Goal: Entertainment & Leisure: Consume media (video, audio)

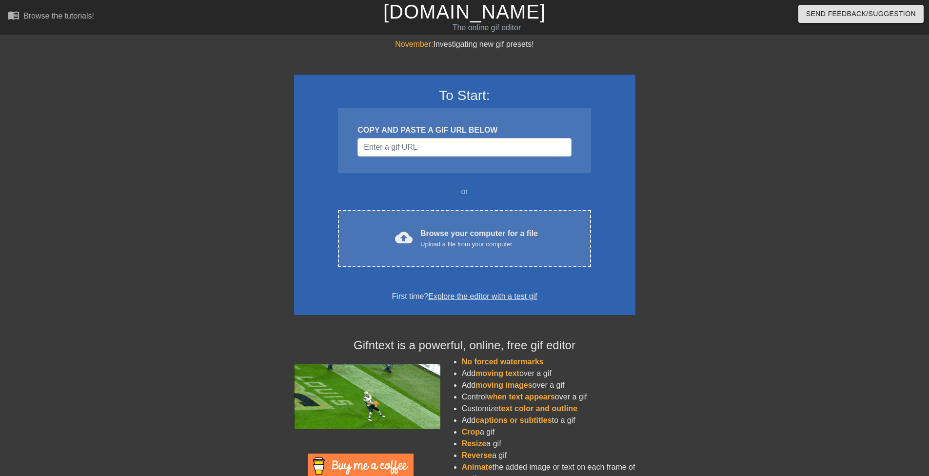
click at [427, 237] on div "Browse your computer for a file Upload a file from your computer" at bounding box center [480, 238] width 118 height 21
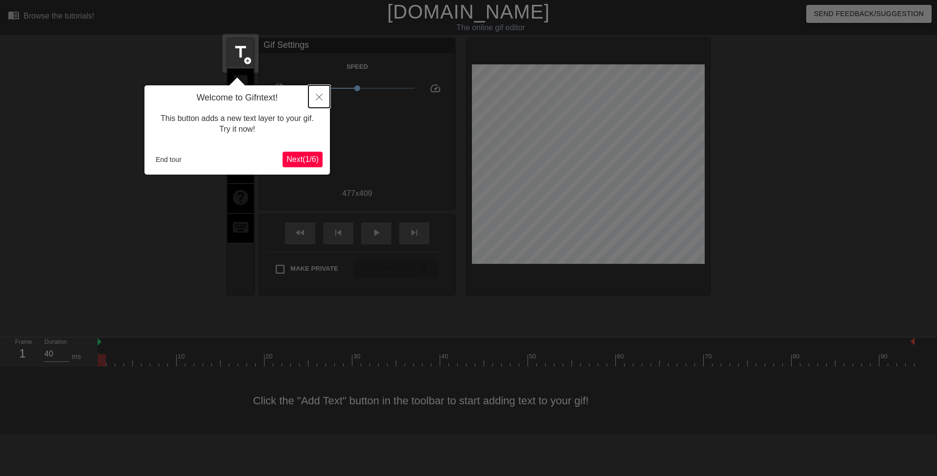
click at [323, 96] on button "Close" at bounding box center [318, 96] width 21 height 22
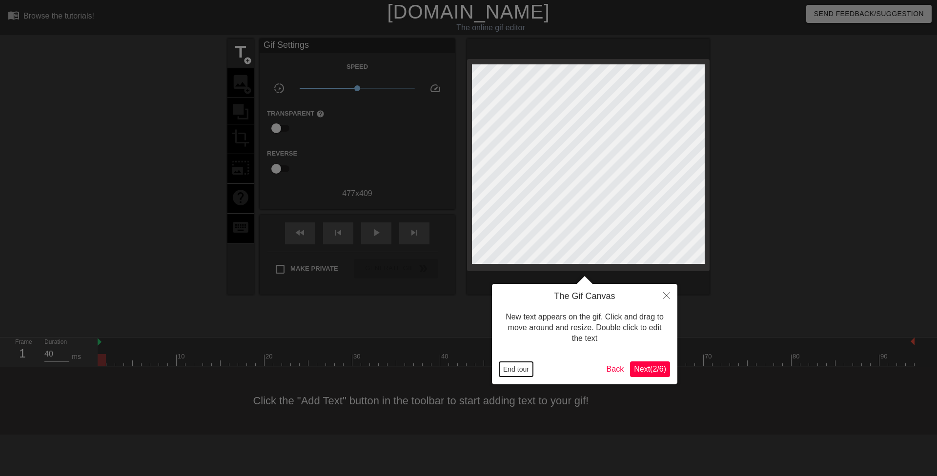
click at [518, 372] on button "End tour" at bounding box center [516, 369] width 34 height 15
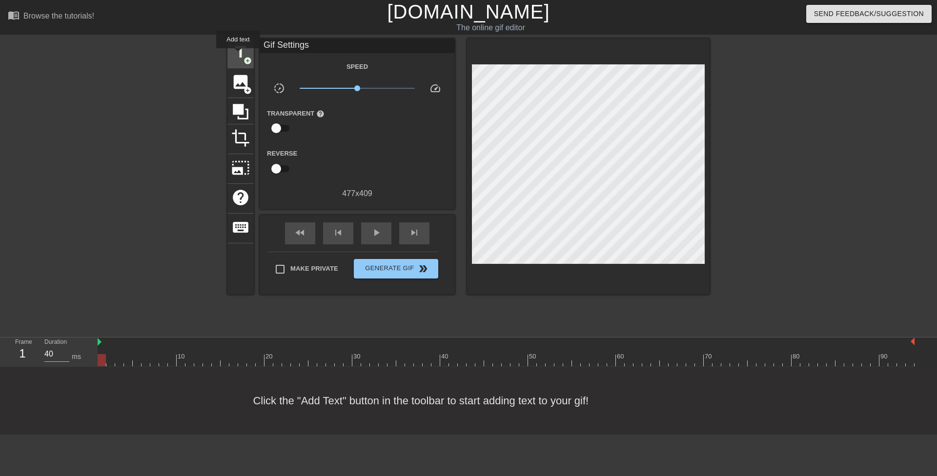
click at [238, 52] on span "title" at bounding box center [240, 52] width 19 height 19
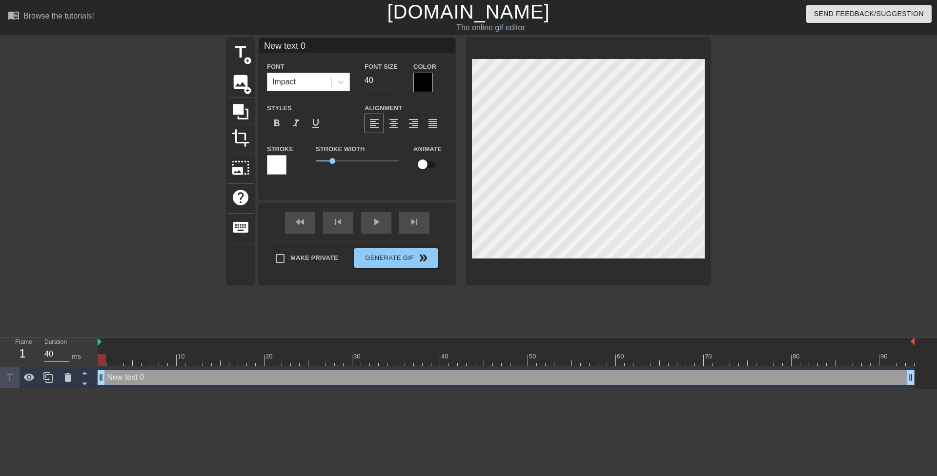
drag, startPoint x: 369, startPoint y: 80, endPoint x: 361, endPoint y: 78, distance: 8.3
click at [361, 78] on div "Font Size 40" at bounding box center [381, 76] width 49 height 32
type input "20"
click at [425, 83] on div at bounding box center [423, 83] width 20 height 20
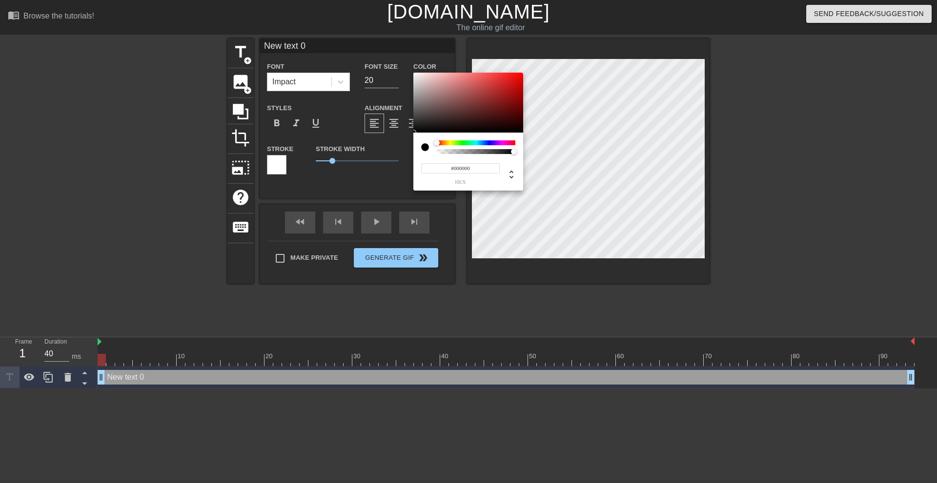
click at [447, 141] on div at bounding box center [476, 143] width 79 height 5
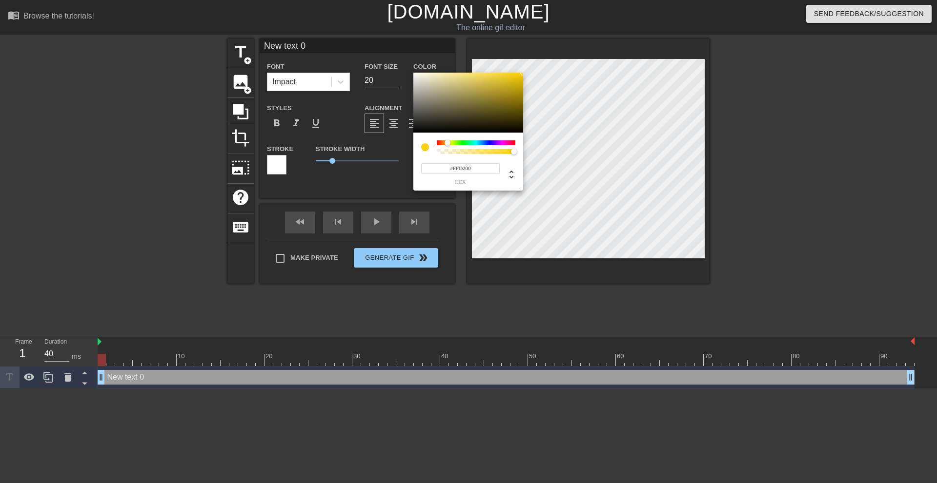
drag, startPoint x: 475, startPoint y: 123, endPoint x: 589, endPoint y: 39, distance: 141.7
click at [589, 39] on div "#FFD200 hex" at bounding box center [468, 241] width 937 height 483
type input "#F4FF00"
click at [450, 143] on div at bounding box center [450, 143] width 6 height 6
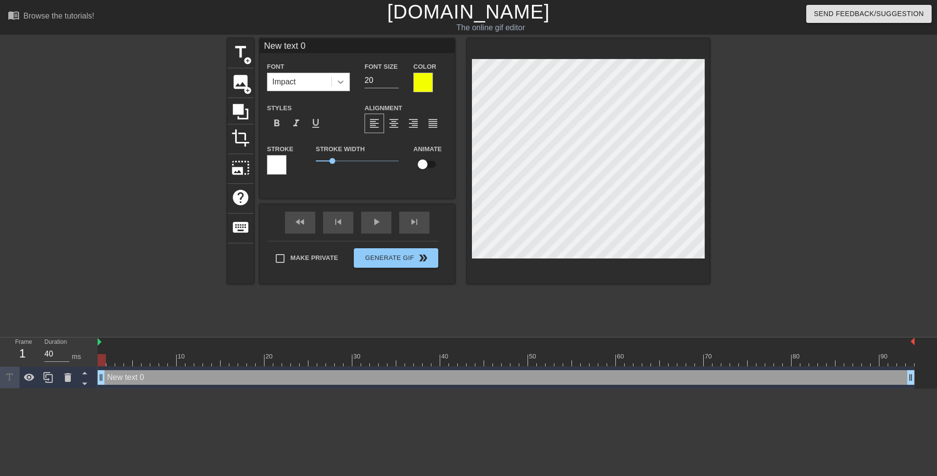
click at [343, 87] on div at bounding box center [341, 82] width 18 height 18
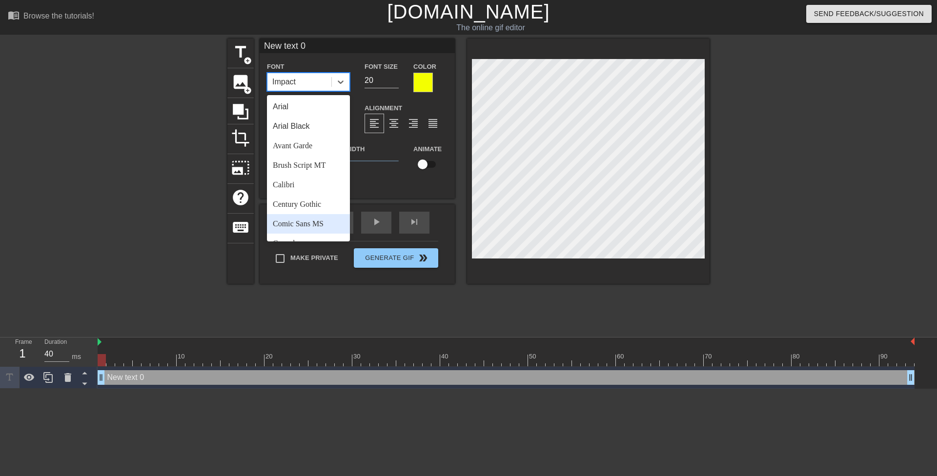
click at [328, 223] on div "Comic Sans MS" at bounding box center [308, 224] width 83 height 20
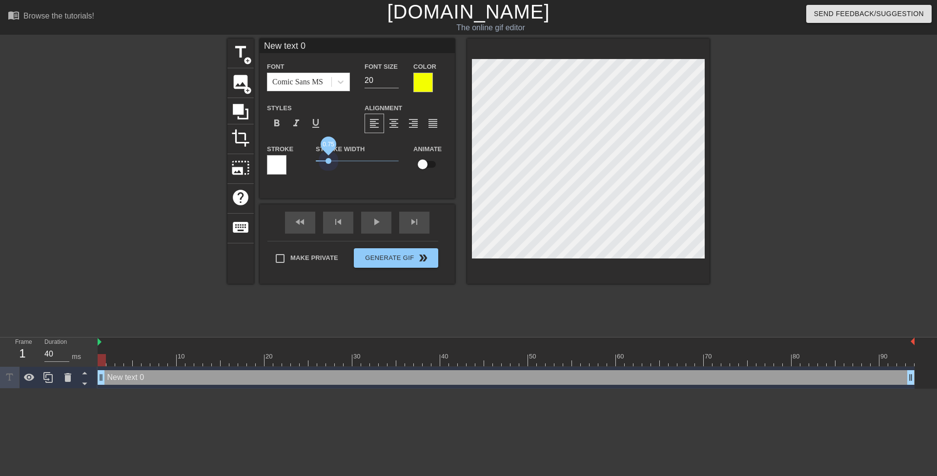
drag, startPoint x: 329, startPoint y: 158, endPoint x: 293, endPoint y: 157, distance: 36.1
click at [293, 157] on div "Stroke Stroke Width 0.75 Animate" at bounding box center [357, 163] width 195 height 40
type textarea "E"
type input "E"
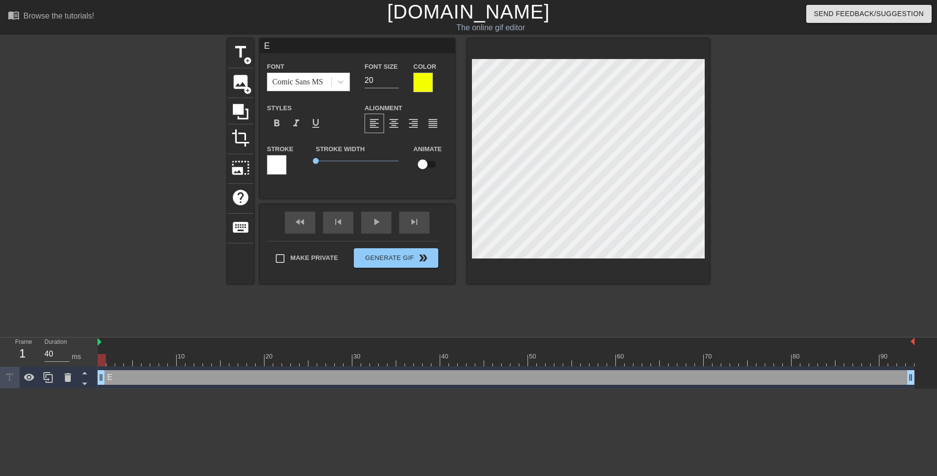
type textarea "Ev"
type input "Ev"
type textarea "Eve"
type input "Eve"
type textarea "Ever"
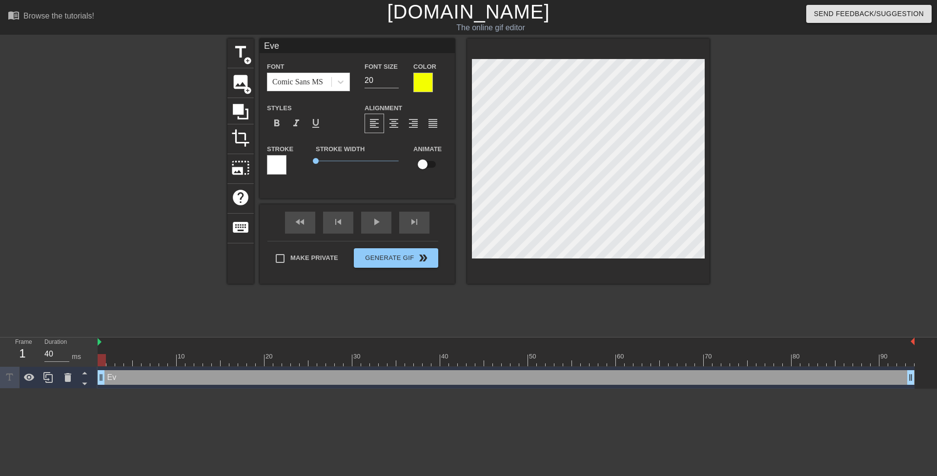
type input "Ever"
type textarea "Every"
type input "Every"
type textarea "Every"
type input "Every"
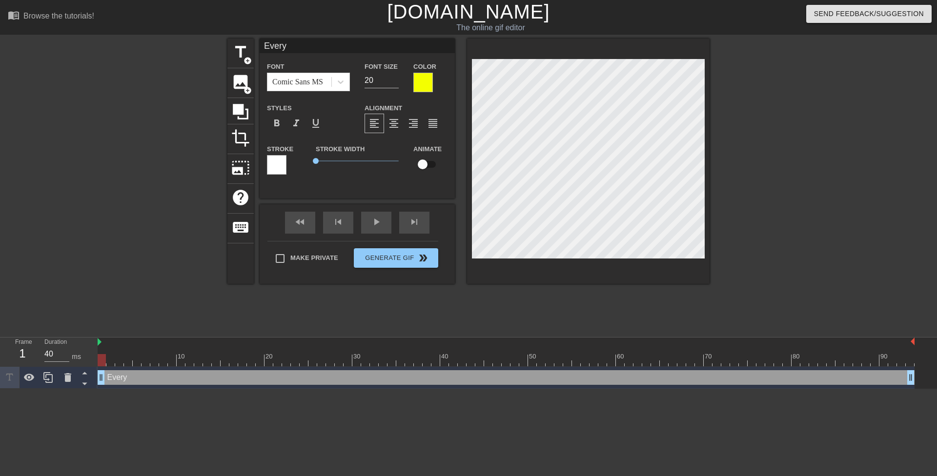
type textarea "Every n"
type input "Every n"
type textarea "Every ne"
type input "Every ne"
type textarea "Every new"
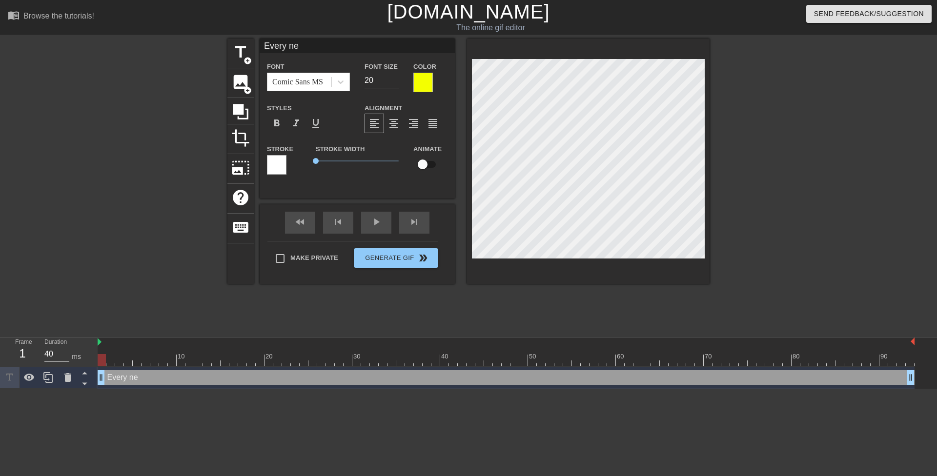
type input "Every new"
type textarea "Every new"
type input "Every new"
type textarea "Every new s"
type input "Every new s"
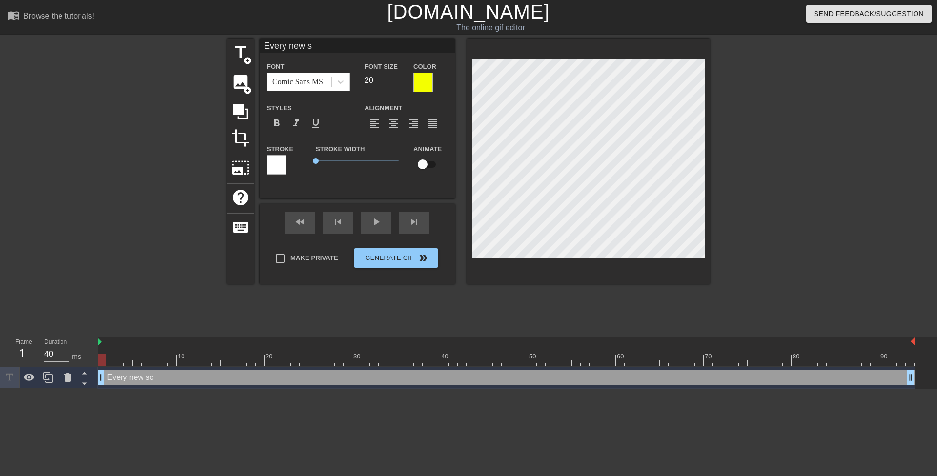
type textarea "Every new sc"
type input "Every new sc"
type textarea "Every new sch"
type input "Every new sch"
type textarea "Every new scho"
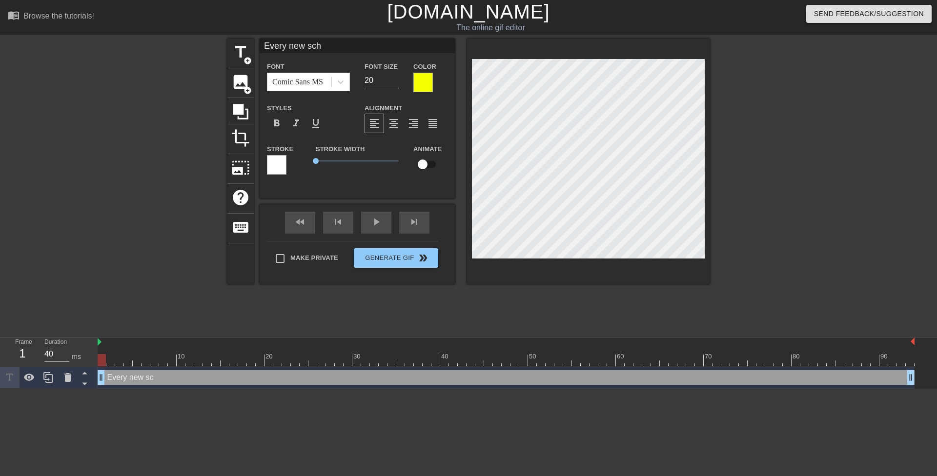
type input "Every new scho"
type textarea "Every new schoo"
type input "Every new schoo"
type textarea "Every new school"
type input "Every new school"
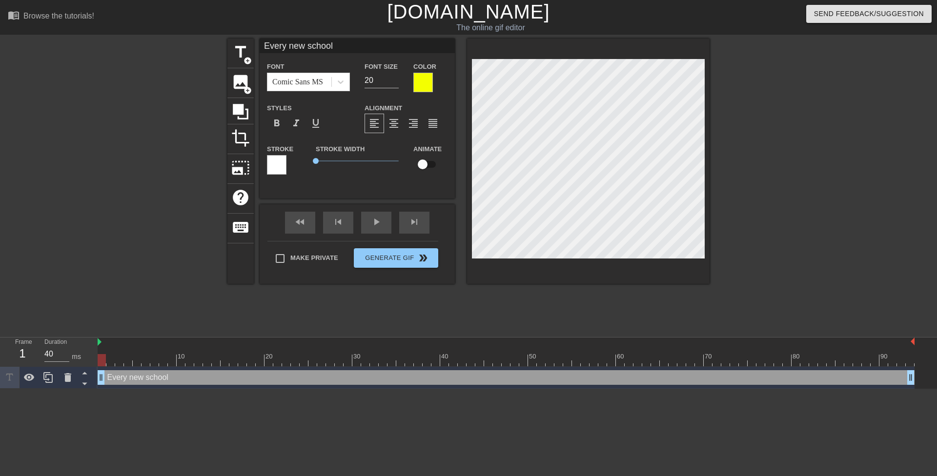
type textarea "Every new school"
type input "Every new school"
type textarea "Every new school y"
type input "Every new school y"
type textarea "Every new school ye"
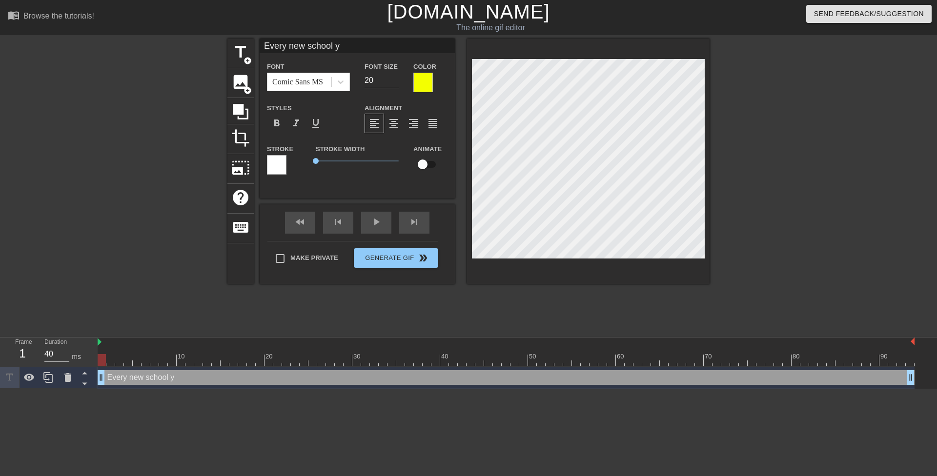
type input "Every new school ye"
type textarea "Every new school yea"
type input "Every new school yea"
type textarea "Every new school year"
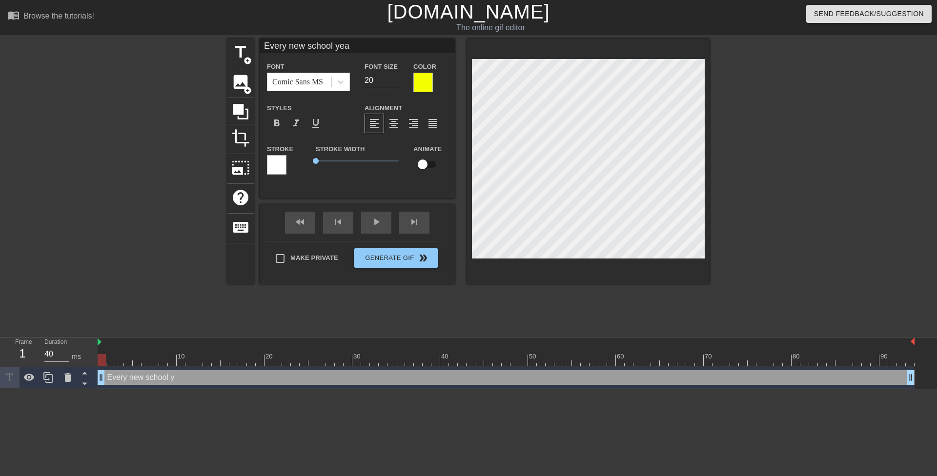
type input "Every new school year"
type textarea "Every new school year,"
type input "Every new school year,"
type textarea "Every new school year,"
type input "Every new school year,"
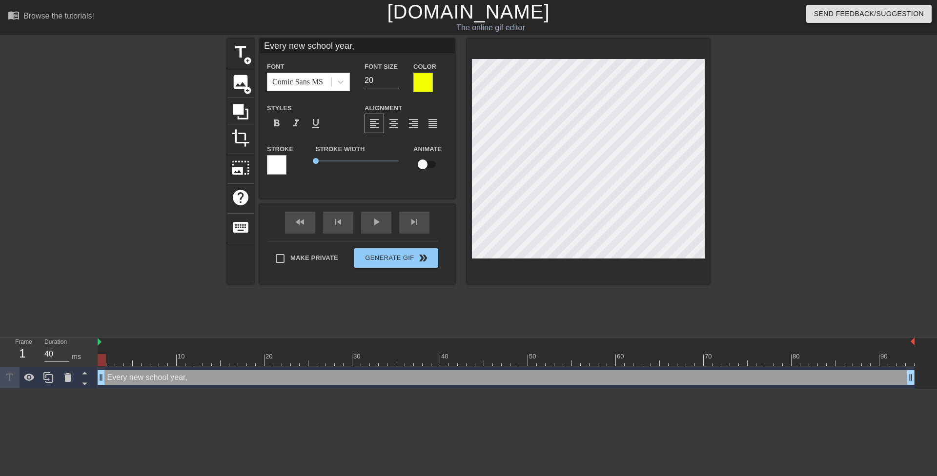
scroll to position [2, 1]
type textarea "Every new school year, M"
type input "Every new school year,M"
type textarea "Every new school year, Mr"
type input "Every new school year,Mr"
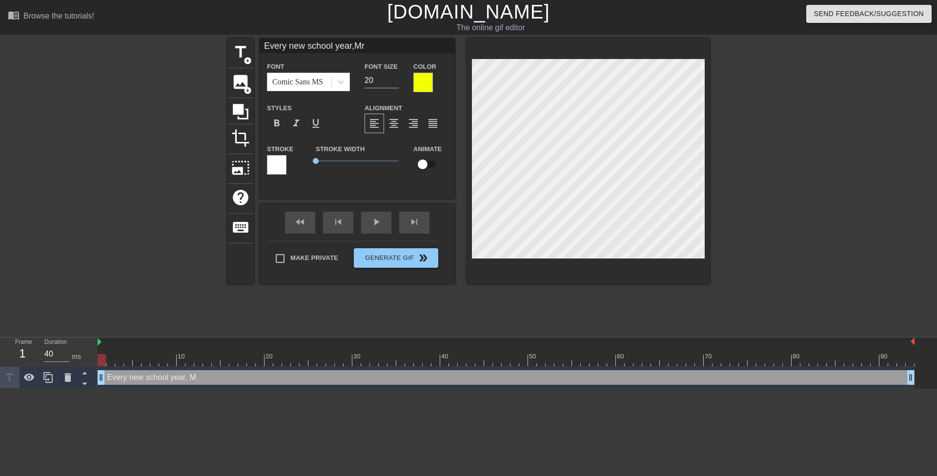
type textarea "Every new school year, Mrs"
type input "Every new school year,Mrs"
type textarea "Every new school year, Mrs."
type input "Every new school year,Mrs."
type textarea "Every new school year, Mrs."
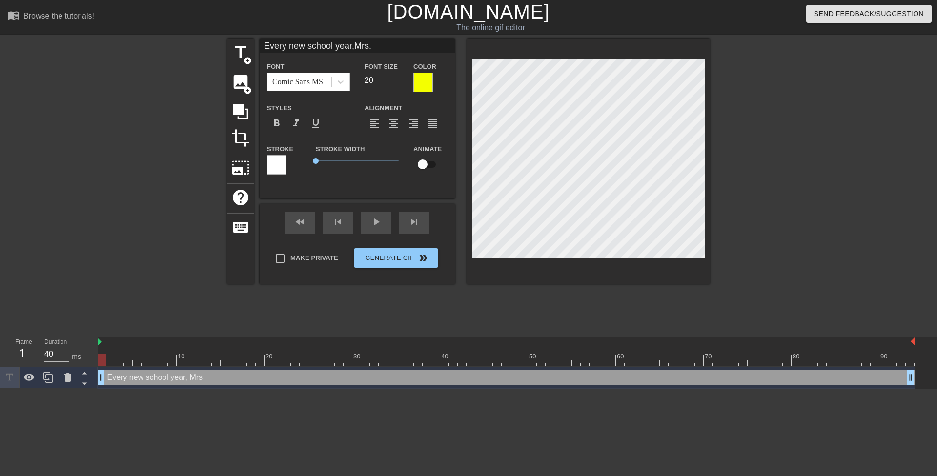
type input "Every new school year,Mrs."
paste textarea "rodriguez"
type textarea "Every new school year, Mrs. rodriguez"
type input "Every new school year,Mrs. rodriguez"
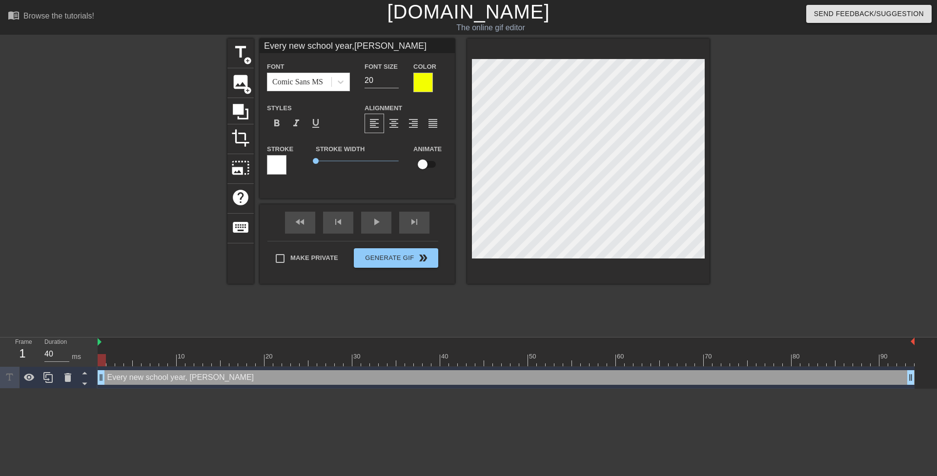
type textarea "Every new school year, Mrs. Rodriguez"
type input "Every new school year,Mrs. Rodriguez"
type textarea "Every new school year, Mrs. Rodriguez"
type input "Every new school year,Mrs. Rodriguez"
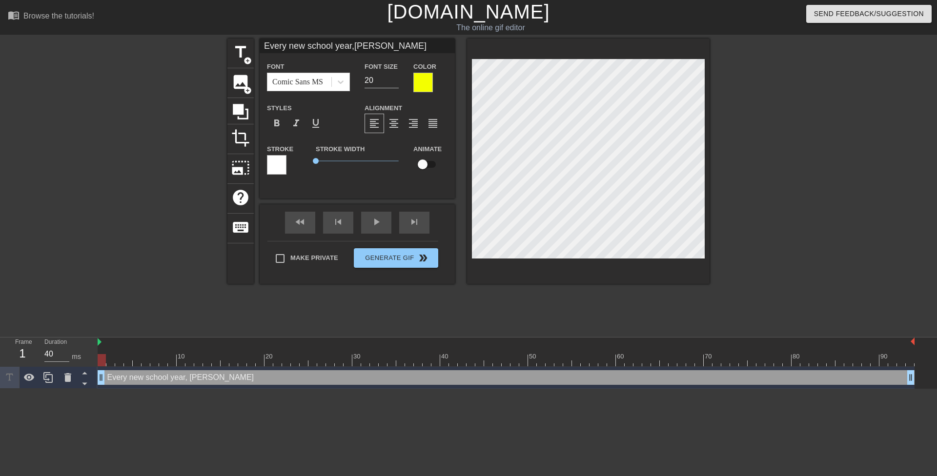
type textarea "Every new school year, Mrs. Rodriguez c"
type input "Every new school year,Mrs. Rodriguez c"
type textarea "Every new school year, Mrs. Rodriguez ch"
type input "Every new school year,Mrs. Rodriguez ch"
type textarea "Every new school year, Mrs. Rodriguez che"
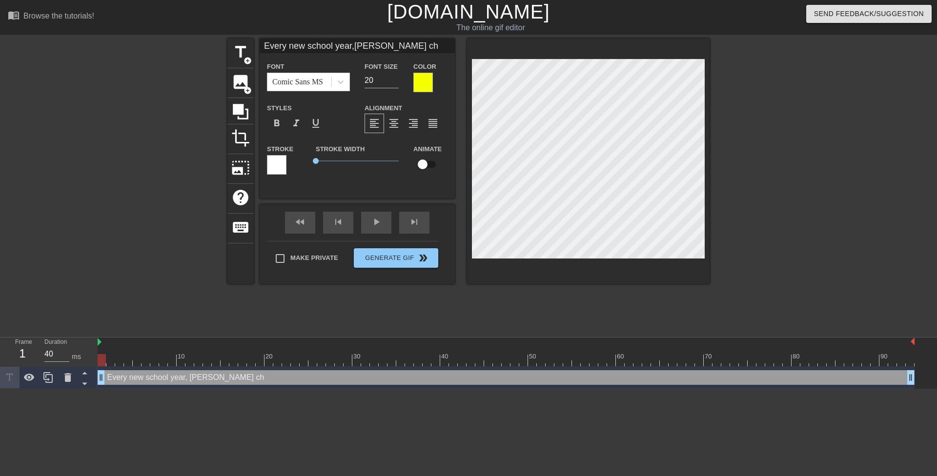
type input "Every new school year,Mrs. Rodriguez che"
type textarea "Every new school year, Mrs. Rodriguez chec"
type input "Every new school year,Mrs. Rodriguez chec"
type textarea "Every new school year, Mrs. Rodriguez check"
type input "Every new school year,Mrs. Rodriguez check"
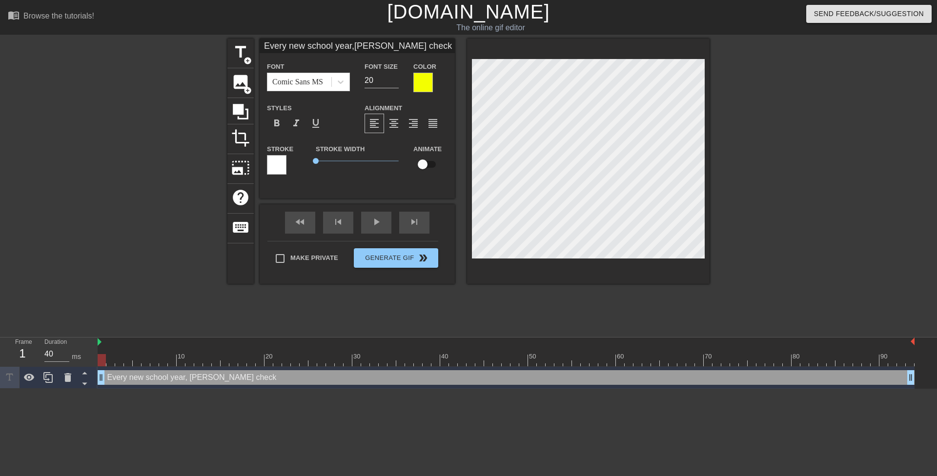
type textarea "Every new school year, Mrs. Rodriguez checks"
type input "Every new school year,Mrs. Rodriguez checks"
type textarea "Every new school year, Mrs. Rodriguez checks"
type input "Every new school year,Mrs. Rodriguez checks"
type textarea "Every new school year, Mrs. Rodriguez checks h"
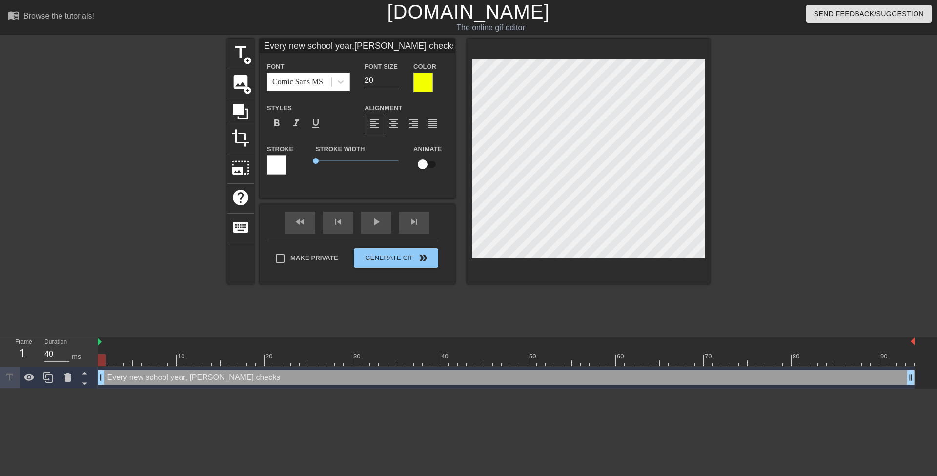
type input "Every new school year,Mrs. Rodriguez checksh"
type textarea "Every new school year, Mrs. Rodriguez checks ho"
type input "Every new school year,Mrs. Rodriguez checksho"
type textarea "Every new school year, Mrs. Rodriguez checks how"
type input "Every new school year,Mrs. Rodriguez checkshow"
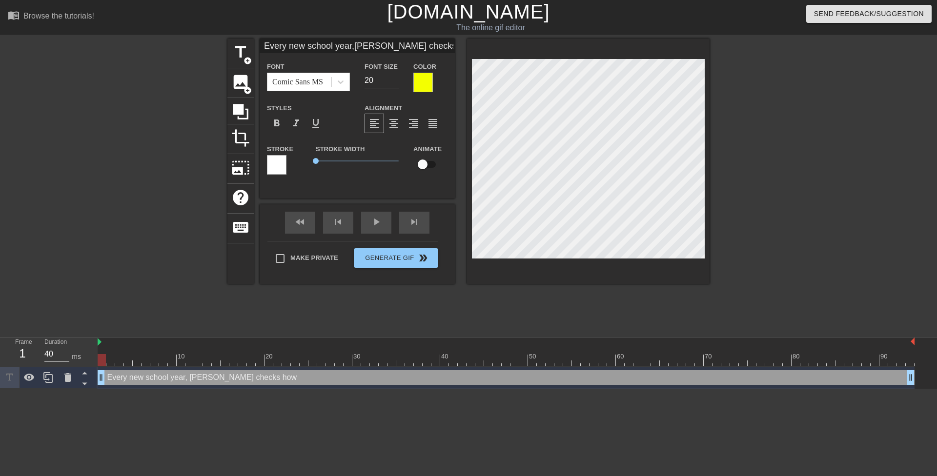
type textarea "Every new school year, Mrs. Rodriguez checks how"
type input "Every new school year,Mrs. Rodriguez checkshow"
type textarea "Every new school year, Mrs. Rodriguez checks how m"
type input "Every new school year,Mrs. Rodriguez checkshow m"
type textarea "Every new school year, Mrs. Rodriguez checks how mu"
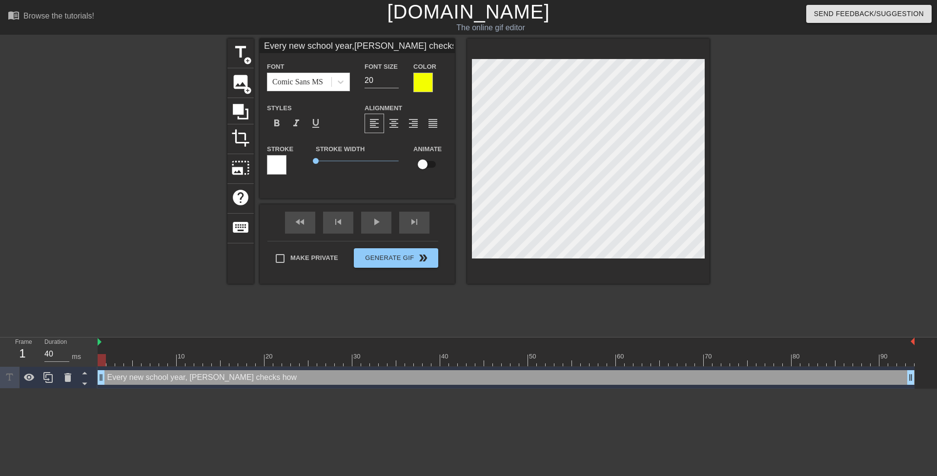
type input "Every new school year,Mrs. Rodriguez checkshow mu"
type textarea "Every new school year, Mrs. Rodriguez checks how muc"
type input "Every new school year,Mrs. Rodriguez checkshow muc"
type textarea "Every new school year, Mrs. Rodriguez checks how much"
type input "Every new school year,Mrs. Rodriguez checkshow much"
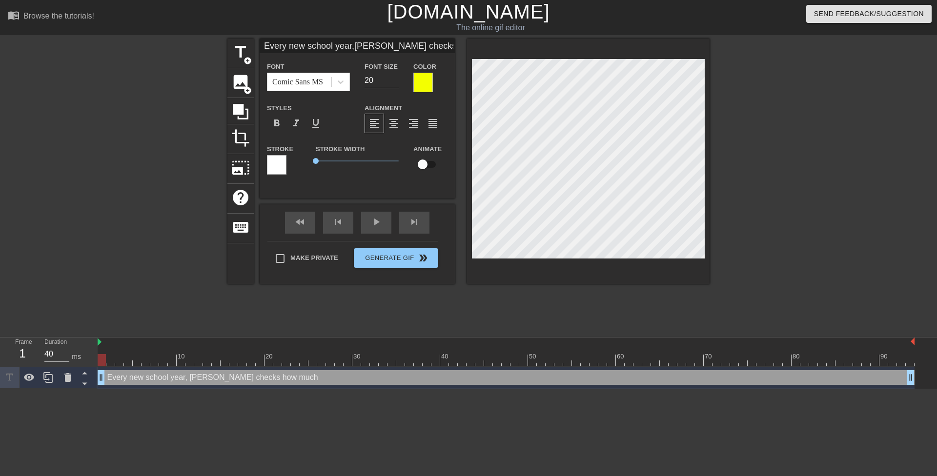
type textarea "Every new school year, Mrs. Rodriguez checks how much"
type input "Every new school year,Mrs. Rodriguez checkshow much"
type textarea "Every new school year, Mrs. Rodriguez checks how much t"
type input "Every new school year,Mrs. Rodriguez checkshow much t"
type textarea "Every new school year, Mrs. Rodriguez checks how much th"
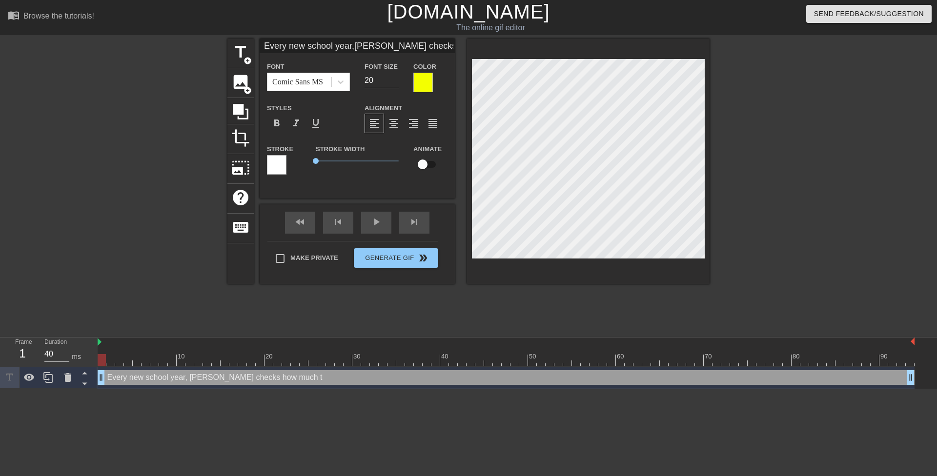
type input "Every new school year,Mrs. Rodriguez checkshow much th"
type textarea "Every new school year, Mrs. Rodriguez checks how much the"
type input "Every new school year,Mrs. Rodriguez checkshow much the"
type textarea "Every new school year, Mrs. Rodriguez checks how much the"
type input "Every new school year,Mrs. Rodriguez checkshow much the"
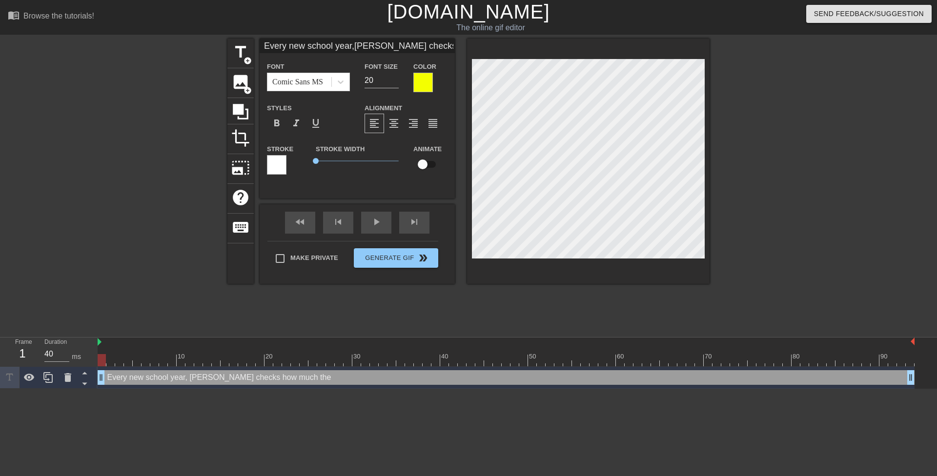
type textarea "Every new school year, Mrs. Rodriguez checks how much the t"
type input "Every new school year,Mrs. Rodriguez checkshow much the t"
type textarea "Every new school year, Mrs. Rodriguez checks how much the te"
type input "Every new school year,Mrs. Rodriguez checkshow much the te"
type textarea "Every new school year, Mrs. Rodriguez checks how much the tee"
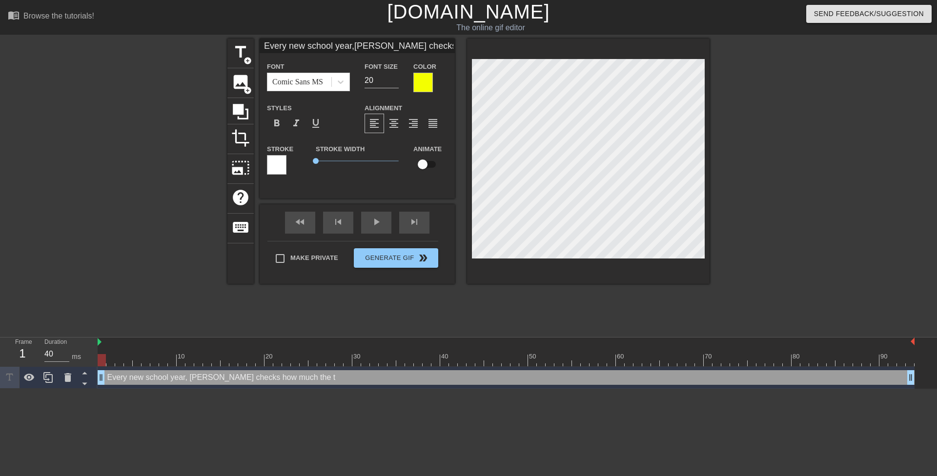
type input "Every new school year,Mrs. Rodriguez checkshow much the tee"
type textarea "Every new school year, Mrs. Rodriguez checks how much the teen"
type input "Every new school year,Mrs. Rodriguez checkshow much the teen"
type textarea "Every new school year, Mrs. Rodriguez checks how much the teena"
type input "Every new school year,Mrs. Rodriguez checkshow much the teena"
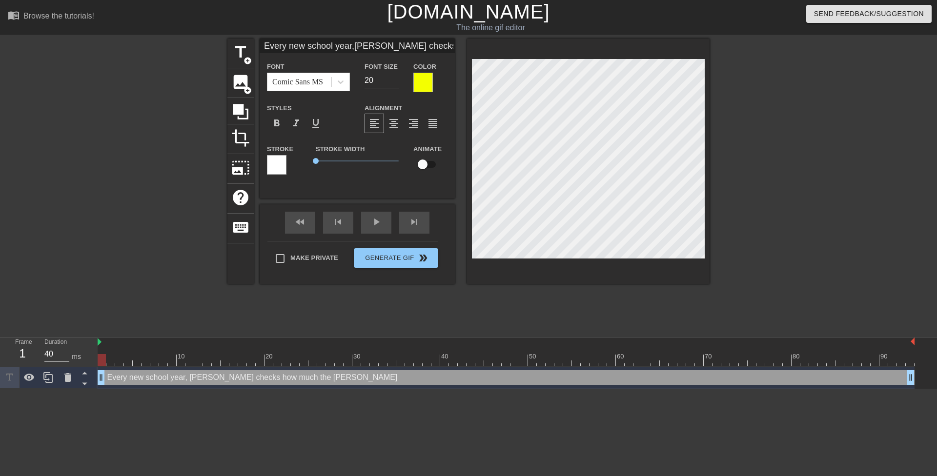
scroll to position [2, 5]
type textarea "Every new school year, Mrs. Rodriguez checks how much the teenag"
type input "Every new school year,Mrs. Rodriguez checkshow much the teenag"
type textarea "Every new school year, Mrs. Rodriguez checks how much the teenage"
type input "Every new school year,Mrs. Rodriguez checkshow much the teenage"
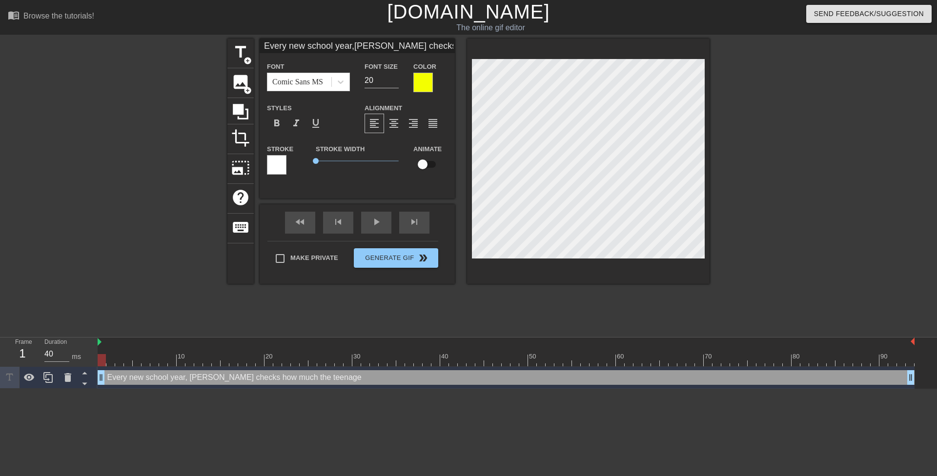
type textarea "Every new school year, Mrs. Rodriguez checks how much the teenager"
type input "Every new school year,Mrs. Rodriguez checkshow much the teenager"
type textarea "Every new school year, Mrs. Rodriguez checks how much the teenager"
type input "Every new school year,Mrs. Rodriguez checkshow much the teenager"
type textarea "Every new school year, Mrs. Rodriguez checks how much the teenager h"
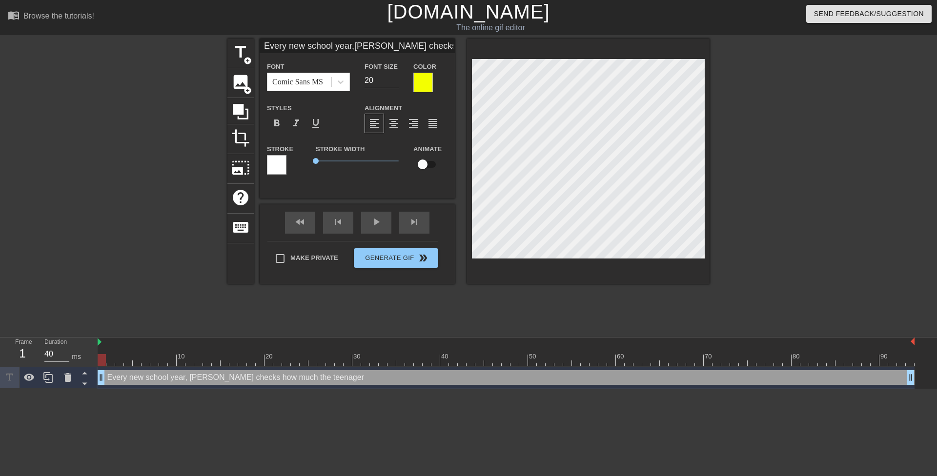
type input "Every new school year,Mrs. Rodriguez checkshow much the teenagerh"
type textarea "Every new school year, Mrs. Rodriguez checks how much the teenager ha"
type input "Every new school year,Mrs. Rodriguez checkshow much the teenagerha"
type textarea "Every new school year, Mrs. Rodriguez checks how much the teenager has"
type input "Every new school year,Mrs. Rodriguez checkshow much the teenagerhas"
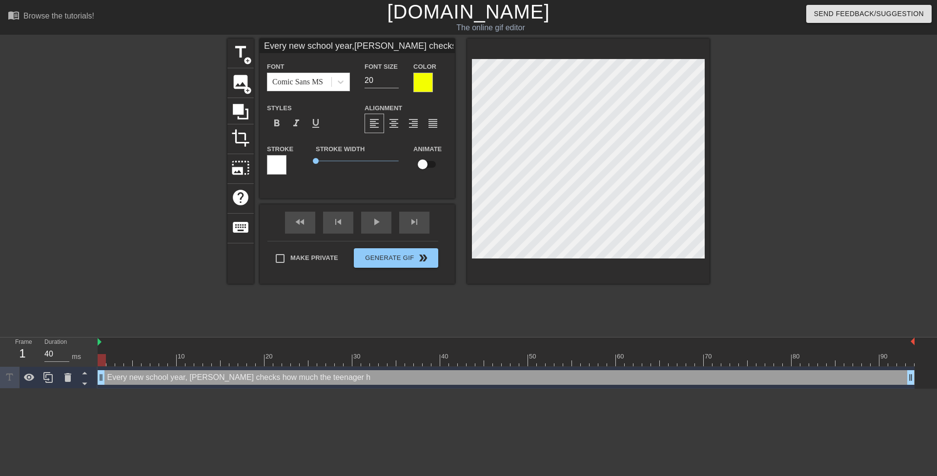
type textarea "Every new school year, Mrs. Rodriguez checks how much the teenager has"
type input "Every new school year,Mrs. Rodriguez checkshow much the teenagerhas"
type textarea "Every new school year, Mrs. Rodriguez checks how much the teenager has g"
type input "Every new school year,Mrs. Rodriguez checkshow much the teenagerhas g"
type textarea "Every new school year, Mrs. Rodriguez checks how much the teenager has gr"
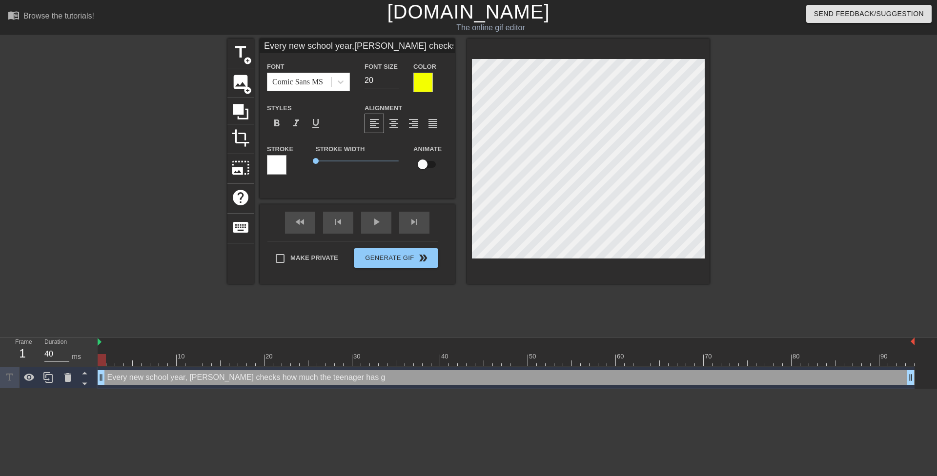
type input "Every new school year,Mrs. Rodriguez checkshow much the teenagerhas gr"
type textarea "Every new school year, Mrs. Rodriguez checks how much the teenager has gro"
type input "Every new school year,Mrs. Rodriguez checkshow much the teenagerhas gro"
type textarea "Every new school year, Mrs. Rodriguez checks how much the teenager has grow"
type input "Every new school year,Mrs. Rodriguez checkshow much the teenagerhas grow"
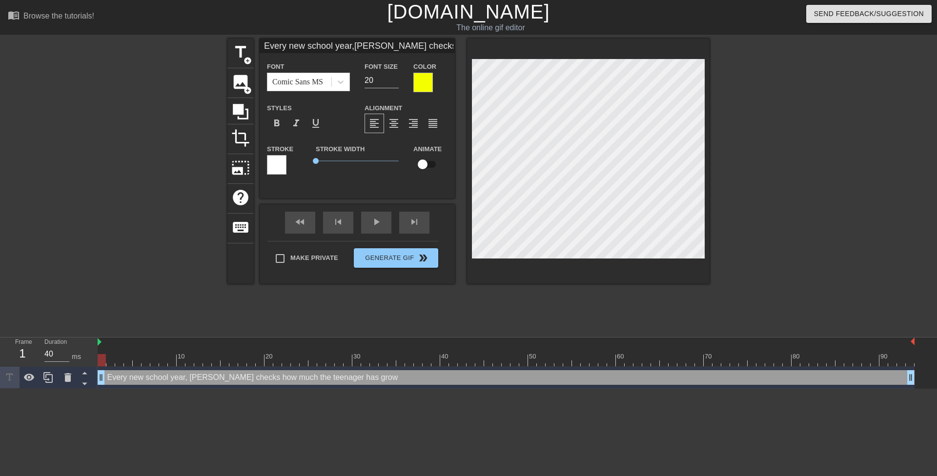
scroll to position [3, 2]
type textarea "Every new school year, Mrs. Rodriguez checks how much the teenager has grown"
type input "Every new school year,Mrs. Rodriguez checkshow much the teenagerhas grown"
type textarea "Every new school year, Mrs. Rodriguez checks how much the teenager has grown/"
type input "Every new school year,Mrs. Rodriguez checkshow much the teenagerhas grown/"
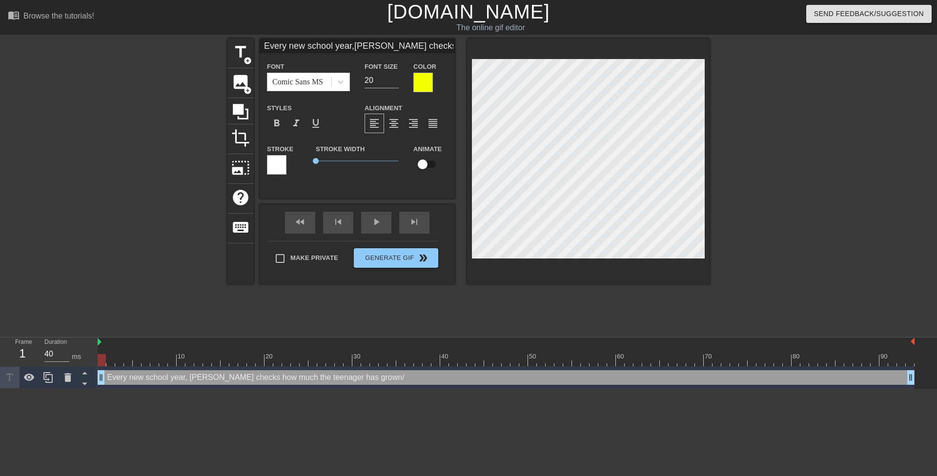
type textarea "Every new school year, Mrs. Rodriguez checks how much the teenager has grown"
type input "Every new school year,Mrs. Rodriguez checkshow much the teenagerhas grown"
type textarea "Every new school year, Mrs. Rodriguez checks how much the teenager has grown."
type input "Every new school year,Mrs. Rodriguez checkshow much the teenagerhas grown."
type textarea "Every new school year, Mrs. Rodriguez checks how much the teenager has grown."
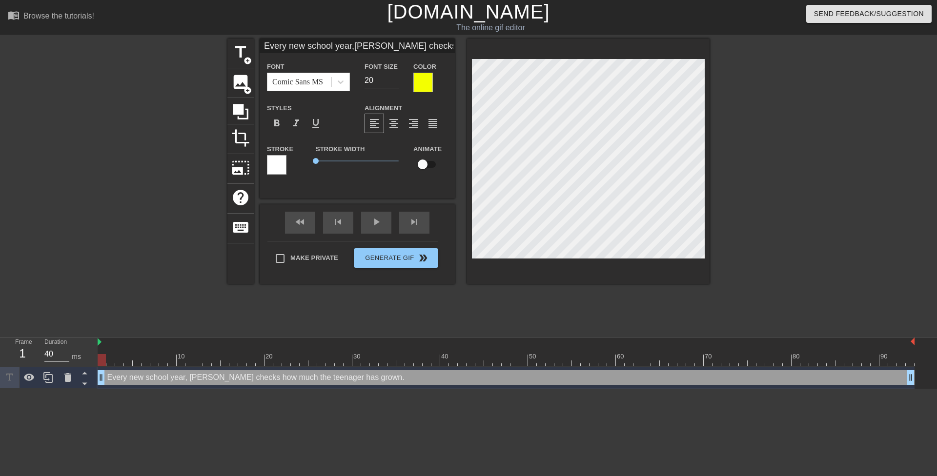
type input "Every new school year,Mrs. Rodriguez checkshow much the teenagerhas grown."
type textarea "Every new school year, Mrs. Rodriguez checks how much the teenager has grown. S"
type input "Every new school year,Mrs. Rodriguez checkshow much the teenagerhas grown. S"
type textarea "Every new school year, Mrs. Rodriguez checks how much the teenager has grown. Sh"
type input "Every new school year,Mrs. Rodriguez checkshow much the teenagerhas grown. Sh"
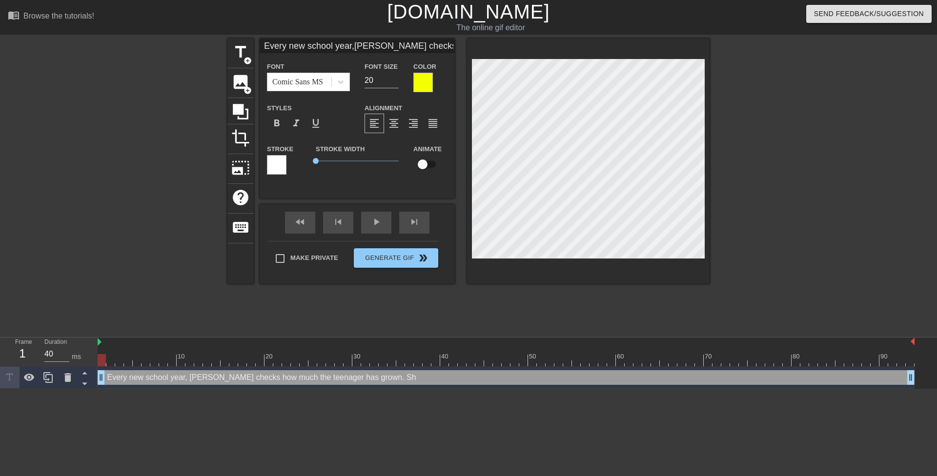
type textarea "Every new school year, Mrs. Rodriguez checks how much the teenager has grown. S…"
type input "Every new school year,Mrs. Rodriguez checkshow much the teenagerhas grown. She"
type textarea "Every new school year, Mrs. Rodriguez checks how much the teenager has grown. S…"
type input "Every new school year,Mrs. Rodriguez checkshow much the teenagerhas grown. She"
type textarea "Every new school year, Mrs. Rodriguez checks how much the teenager has grown. S…"
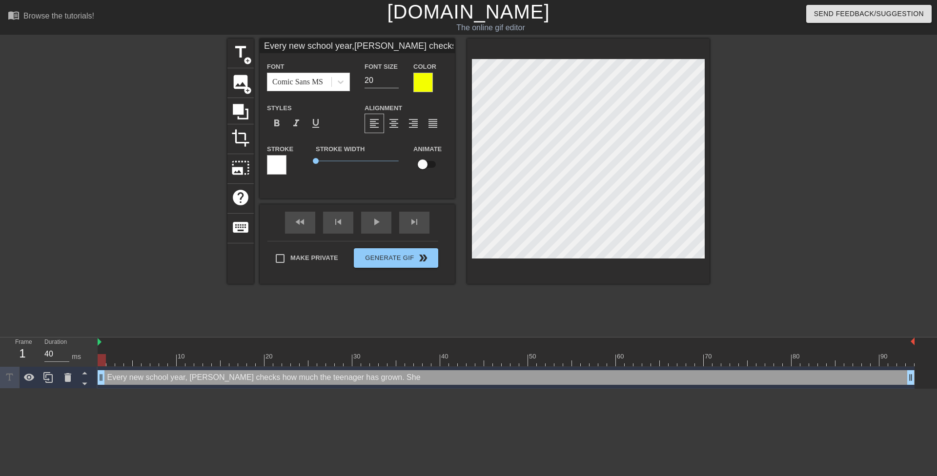
type input "Every new school year,Mrs. Rodriguez checkshow much the teenagerhas grown. She s"
type textarea "Every new school year, Mrs. Rodriguez checks how much the teenager has grown. S…"
type input "Every new school year,Mrs. Rodriguez checkshow much the teenagerhas grown. She …"
type textarea "Every new school year, Mrs. Rodriguez checks how much the teenager has grown. S…"
type input "Every new school year,Mrs. Rodriguez checkshow much the teenagerhas grown. She …"
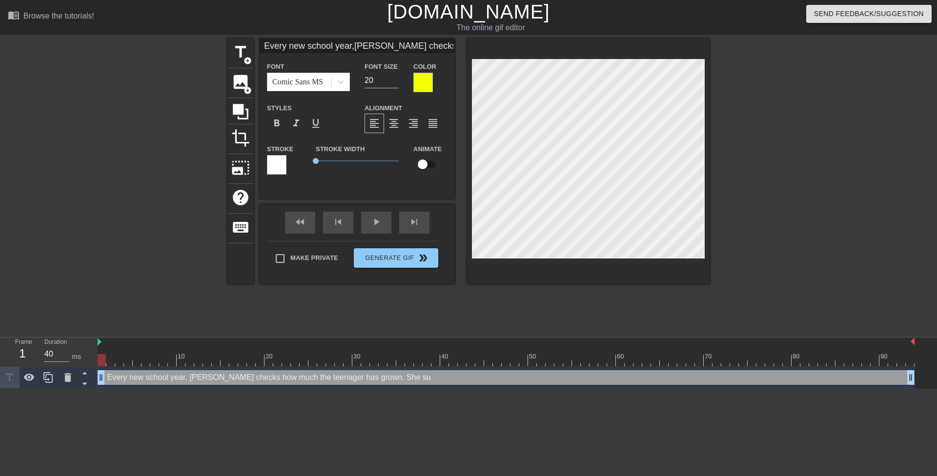
type textarea "Every new school year, Mrs. Rodriguez checks how much the teenager has grown. S…"
type input "Every new school year,Mrs. Rodriguez checkshow much the teenagerhas grown. She …"
type textarea "Every new school year, Mrs. Rodriguez checks how much the teenager has grown. S…"
type input "Every new school year,Mrs. Rodriguez checkshow much the teenagerhas grown. She …"
type textarea "Every new school year, Mrs. Rodriguez checks how much the teenager has grown. S…"
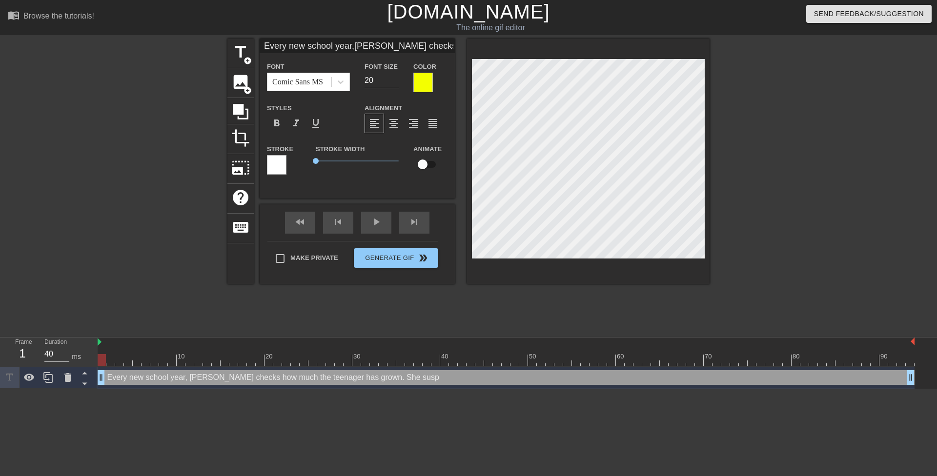
type input "Every new school year,Mrs. Rodriguez checkshow much the teenagerhas grown. She …"
type textarea "Every new school year, Mrs. Rodriguez checks how much the teenager has grown. S…"
type input "Every new school year,Mrs. Rodriguez checkshow much the teenagerhas grown. She …"
type textarea "Every new school year, Mrs. Rodriguez checks how much the teenager has grown. S…"
type input "Every new school year,Mrs. Rodriguez checkshow much the teenagerhas grown. She …"
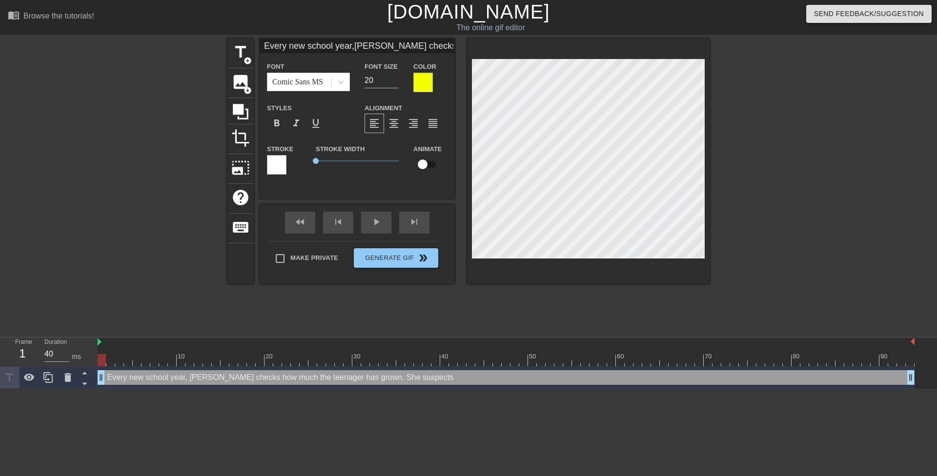
type textarea "Every new school year, Mrs. Rodriguez checks how much the teenager has grown. S…"
type input "Every new school year,Mrs. Rodriguez checkshow much the teenagerhas grown. She …"
type textarea "Every new school year, Mrs. Rodriguez checks how much the teenager has grown. S…"
type input "Every new school year,Mrs. Rodriguez checkshow much the teenagerhas grown. She …"
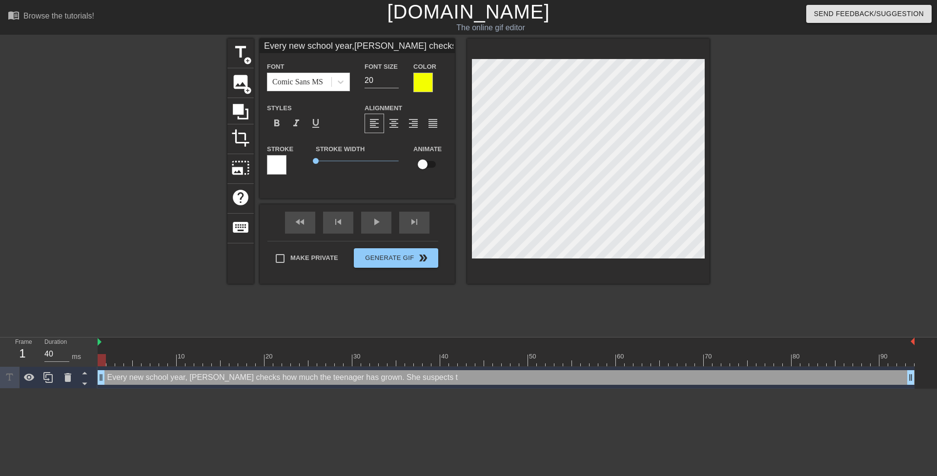
type textarea "Every new school year, Mrs. Rodriguez checks how much the teenager has grown. S…"
type input "Every new school year,Mrs. Rodriguez checkshow much the teenagerhas grown. She …"
type textarea "Every new school year, Mrs. Rodriguez checks how much the teenager has grown. S…"
type input "Every new school year,Mrs. Rodriguez checkshow much the teenagerhas grown. She …"
type textarea "Every new school year, Mrs. Rodriguez checks how much the teenager has grown. S…"
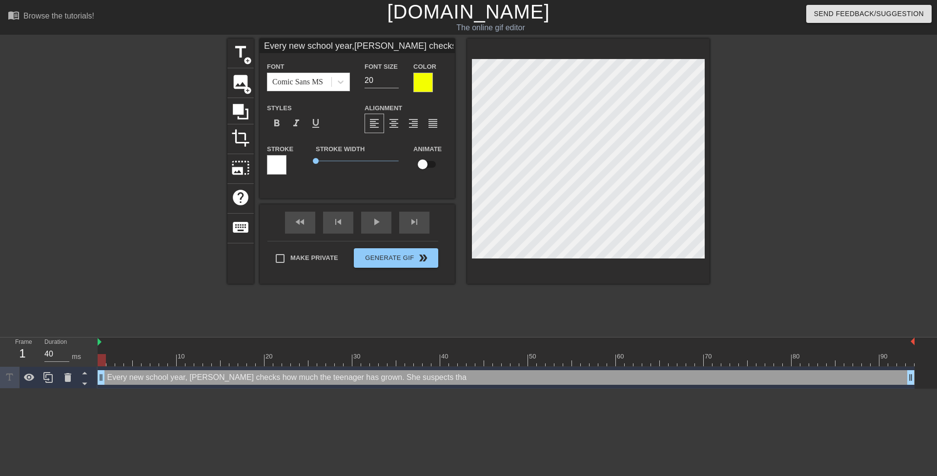
type input "Every new school year,Mrs. Rodriguez checkshow much the teenagerhas grown. She …"
type textarea "Every new school year, Mrs. Rodriguez checks how much the teenager has grown. S…"
type input "Every new school year,Mrs. Rodriguez checkshow much the teenagerhas grown. She …"
type textarea "Every new school year, Mrs. Rodriguez checks how much the teenager has grown. S…"
type input "Every new school year,Mrs. Rodriguez checkshow much the teenagerhas grown. She …"
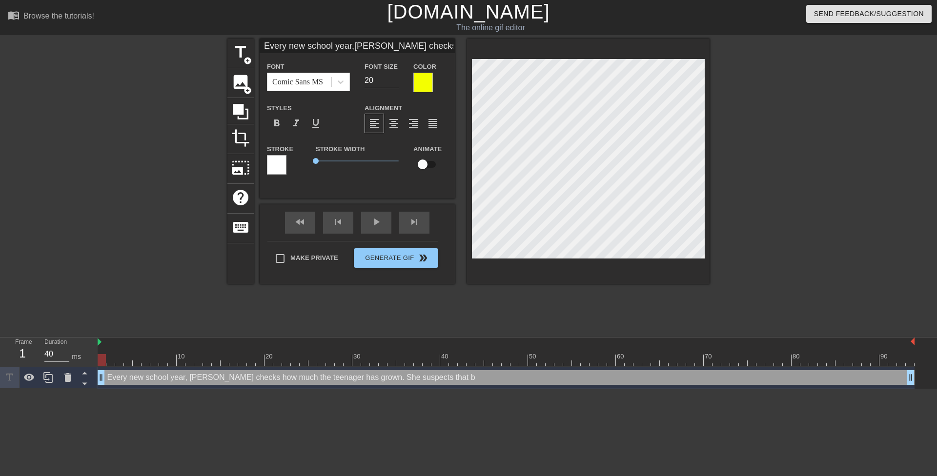
type textarea "Every new school year, Mrs. Rodriguez checks how much the teenager has grown. S…"
type input "Every new school year,Mrs. Rodriguez checkshow much the teenagerhas grown. She …"
type textarea "Every new school year, Mrs. Rodriguez checks how much the teenager has grown. S…"
type input "Every new school year,Mrs. Rodriguez checkshow much the teenagerhas grown. She …"
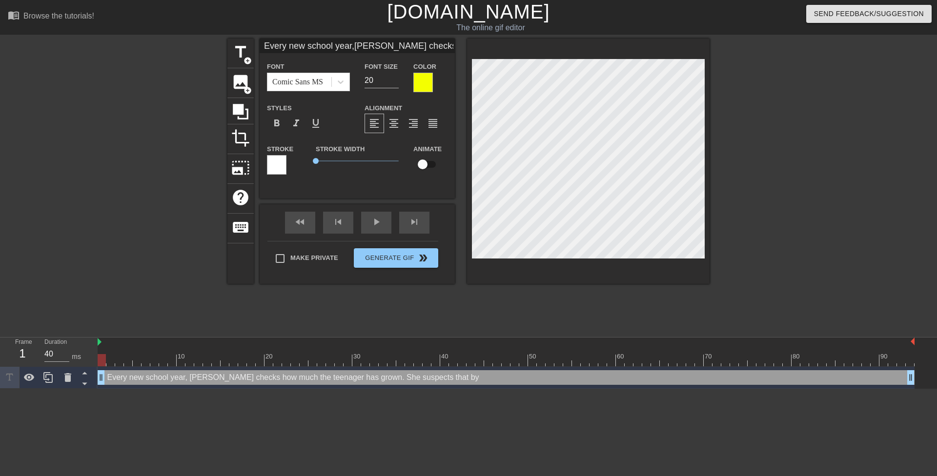
type textarea "Every new school year, Mrs. Rodriguez checks how much the teenager has grown. S…"
type input "Every new school year,Mrs. Rodriguez checkshow much the teenagerhas grown. She …"
type textarea "Every new school year, Mrs. Rodriguez checks how much the teenager has grown. S…"
type input "Every new school year,Mrs. Rodriguez checkshow much the teenagerhas grown. She …"
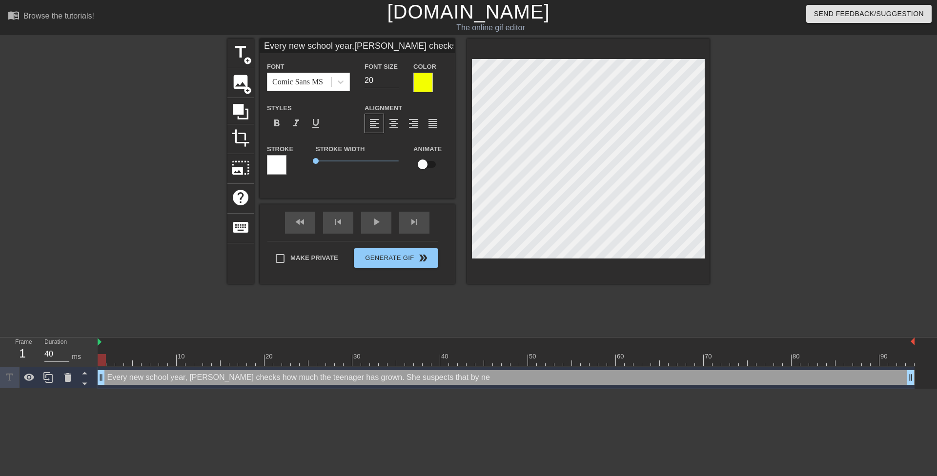
type textarea "Every new school year, Mrs. Rodriguez checks how much the teenager has grown. S…"
type input "Every new school year,Mrs. Rodriguez checkshow much the teenagerhas grown. She …"
type textarea "Every new school year, Mrs. Rodriguez checks how much the teenager has grown. S…"
type input "Every new school year,Mrs. Rodriguez checkshow much the teenagerhas grown. She …"
type textarea "Every new school year, Mrs. Rodriguez checks how much the teenager has grown. S…"
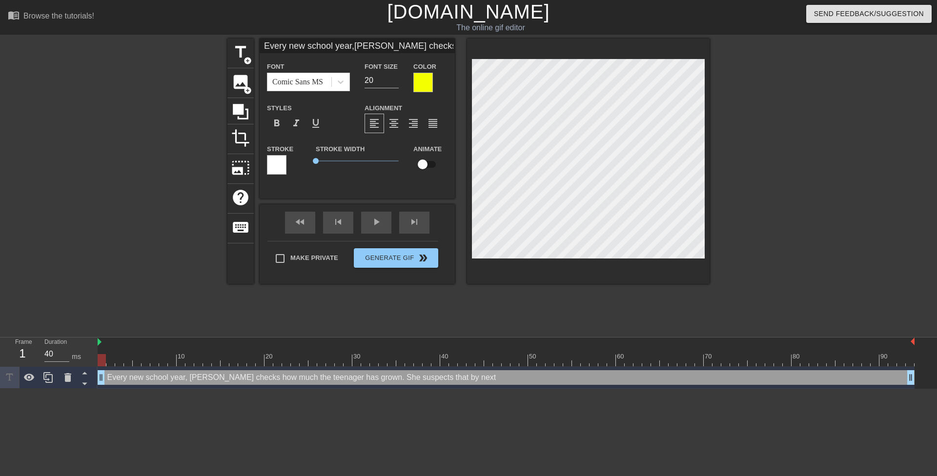
type input "Every new school year,Mrs. Rodriguez checkshow much the teenagerhas grown. She …"
paste textarea "bottom out"
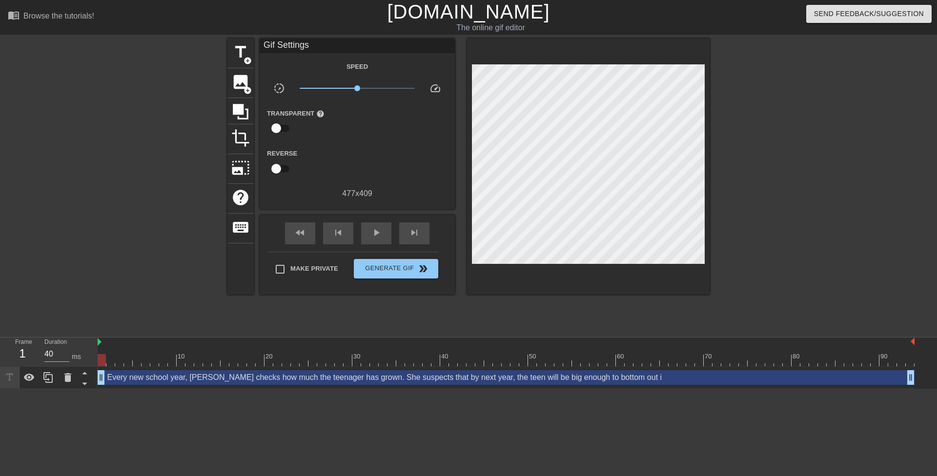
click at [782, 183] on div at bounding box center [794, 185] width 146 height 293
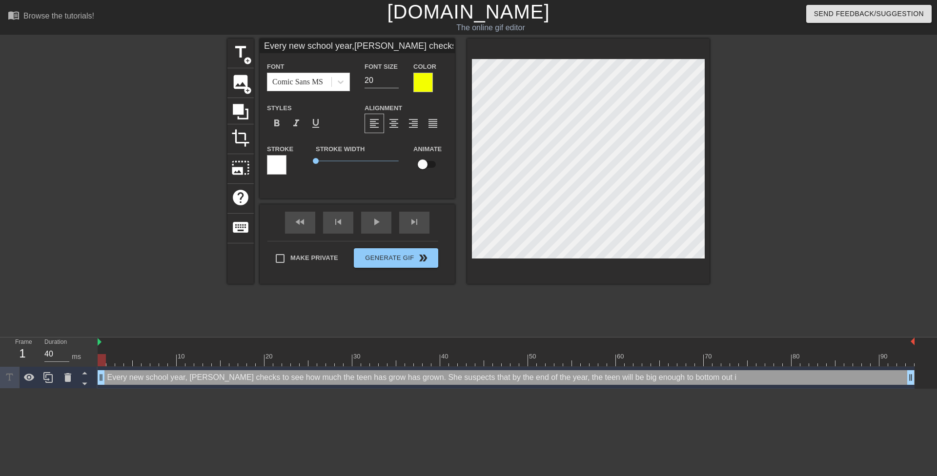
scroll to position [3, 3]
click at [466, 107] on div "title add_circle image add_circle crop photo_size_select_large help keyboard Ev…" at bounding box center [468, 161] width 482 height 245
click at [789, 150] on div at bounding box center [794, 185] width 146 height 293
click at [410, 119] on span "format_align_right" at bounding box center [413, 124] width 12 height 12
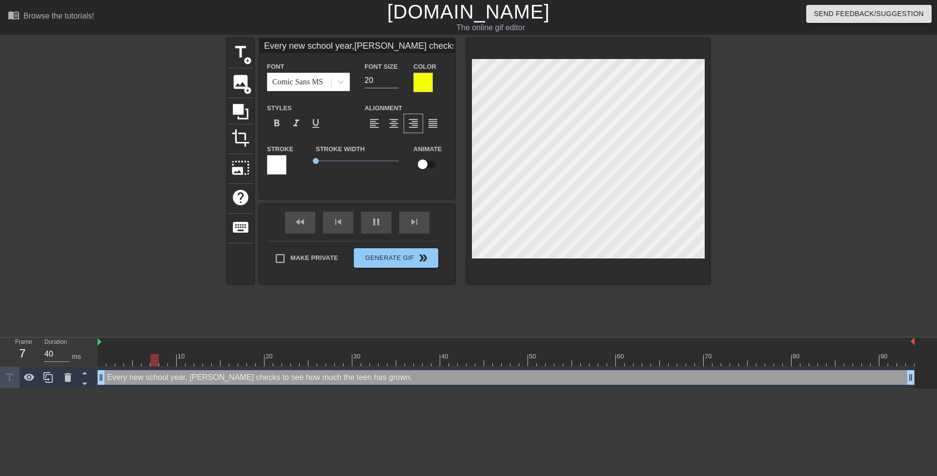
click at [785, 93] on div at bounding box center [794, 185] width 146 height 293
click at [394, 122] on span "format_align_center" at bounding box center [394, 124] width 12 height 12
click at [835, 100] on div at bounding box center [794, 185] width 146 height 293
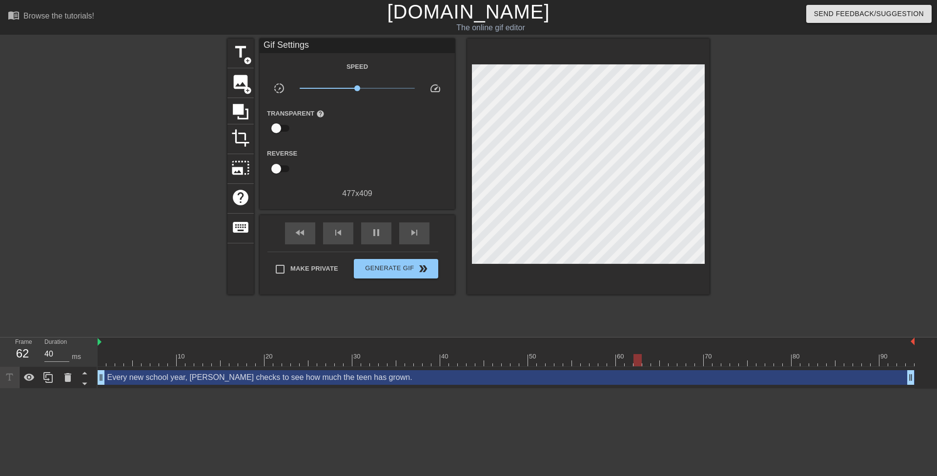
click at [768, 228] on div at bounding box center [794, 185] width 146 height 293
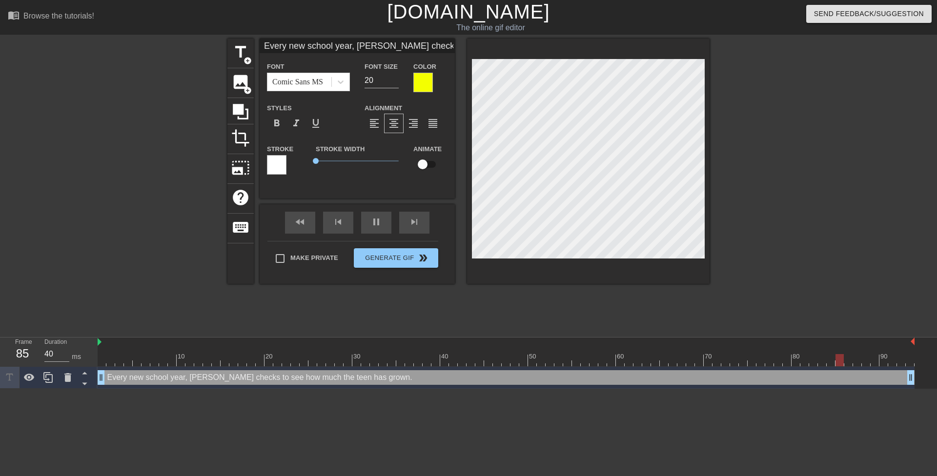
click at [777, 222] on div at bounding box center [794, 185] width 146 height 293
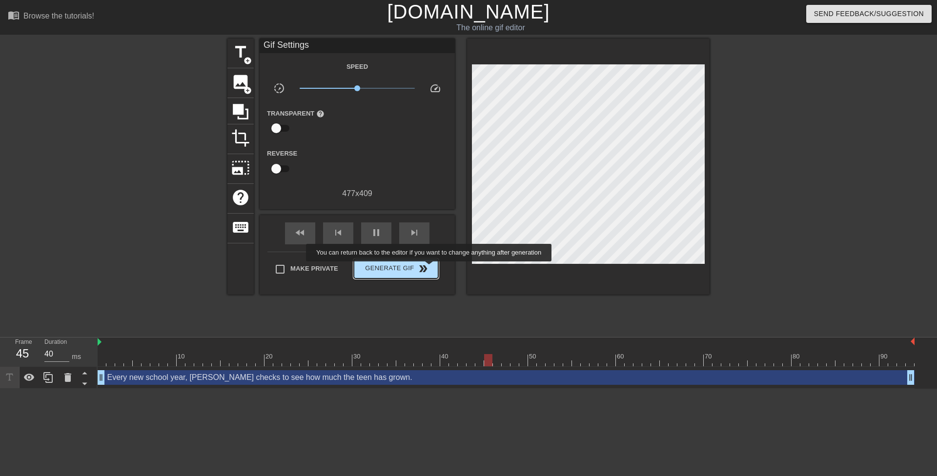
click at [430, 268] on span "Generate Gif double_arrow" at bounding box center [396, 269] width 77 height 12
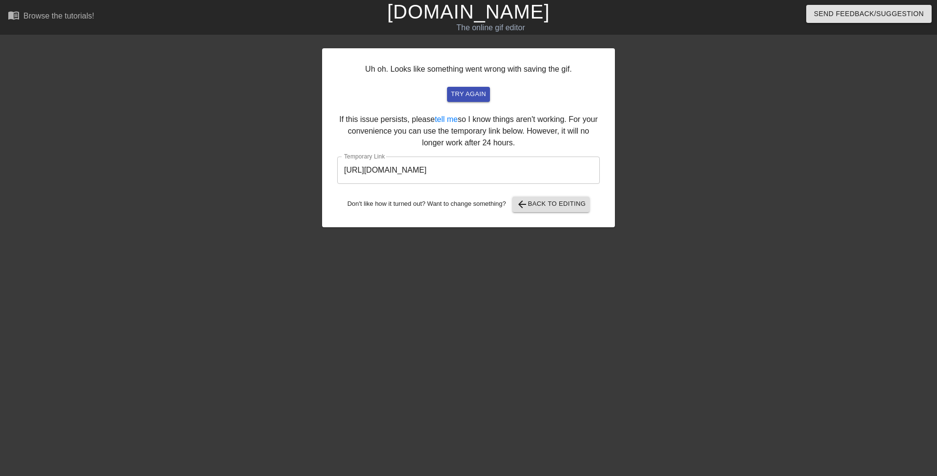
click at [493, 172] on input "https://www.gifntext.com/temp_generations/6zxDvTuT.gif" at bounding box center [468, 170] width 262 height 27
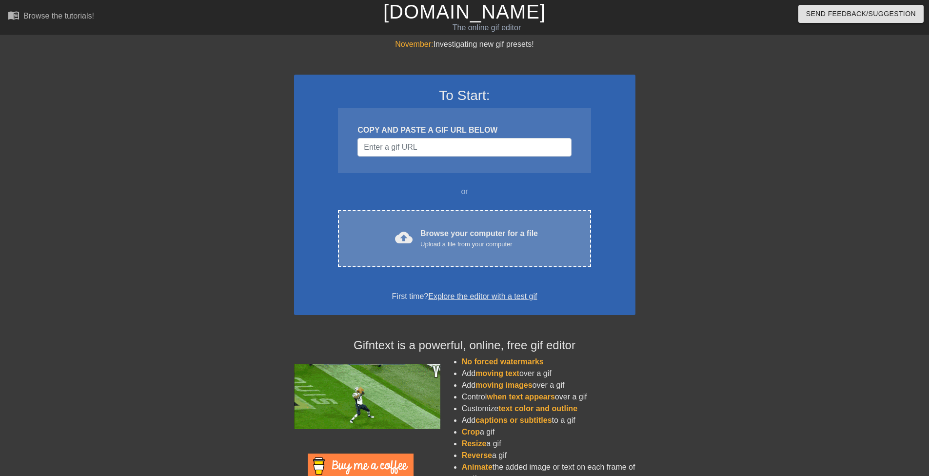
click at [488, 231] on div "Browse your computer for a file Upload a file from your computer" at bounding box center [480, 238] width 118 height 21
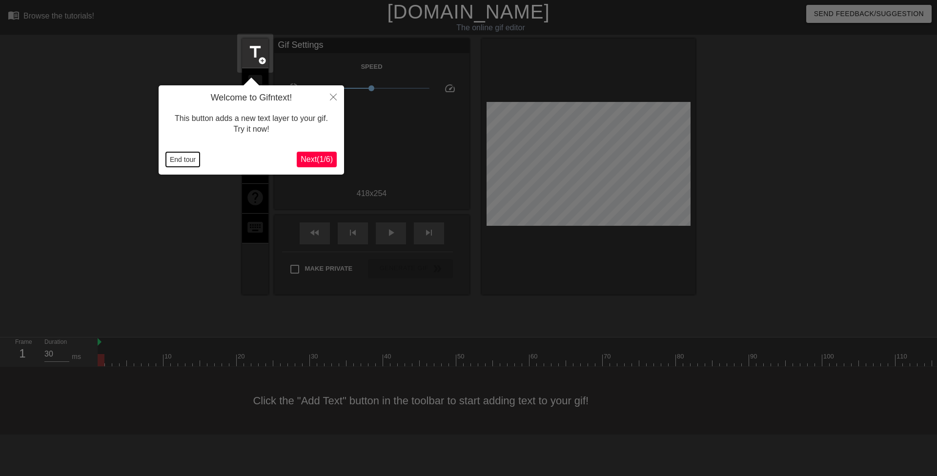
click at [188, 164] on button "End tour" at bounding box center [183, 159] width 34 height 15
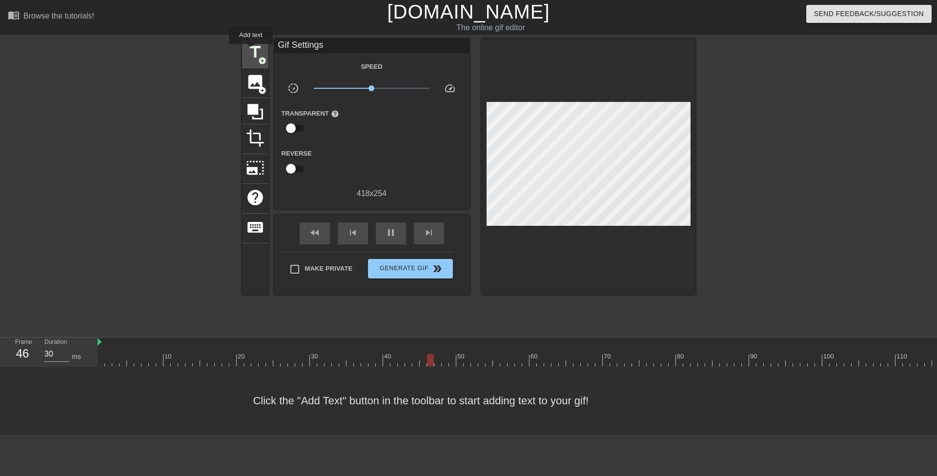
click at [251, 51] on span "title" at bounding box center [255, 52] width 19 height 19
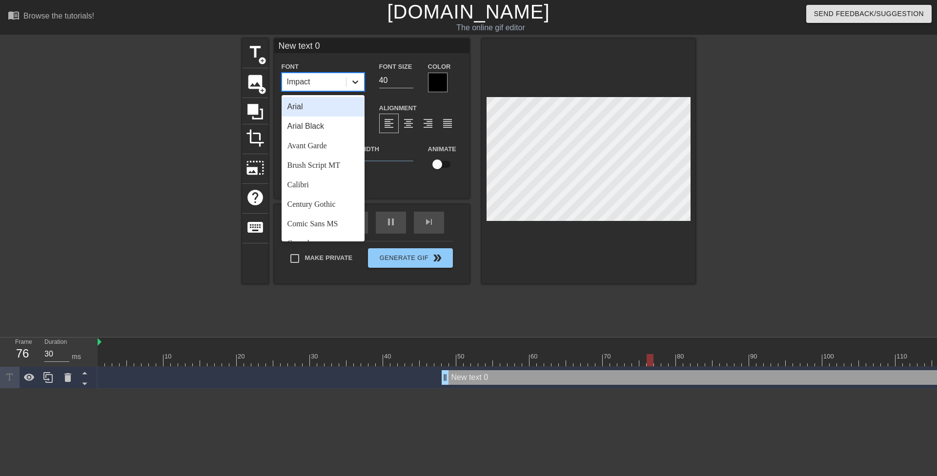
click at [356, 78] on icon at bounding box center [355, 82] width 10 height 10
click at [338, 222] on div "Comic Sans MS" at bounding box center [322, 224] width 83 height 20
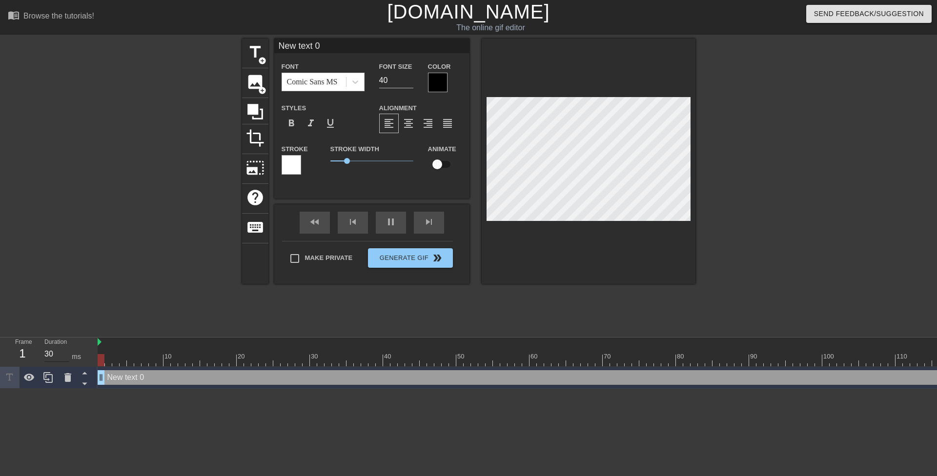
drag, startPoint x: 443, startPoint y: 374, endPoint x: 65, endPoint y: 357, distance: 378.5
click at [60, 360] on div "Frame 1 Duration 30 ms 10 20 30 40 50 60 70 80 90 100 110 120 130 140 150" at bounding box center [468, 363] width 937 height 51
type input "30"
drag, startPoint x: 383, startPoint y: 79, endPoint x: 376, endPoint y: 78, distance: 7.8
click at [376, 78] on div "Font Size 40" at bounding box center [396, 76] width 49 height 32
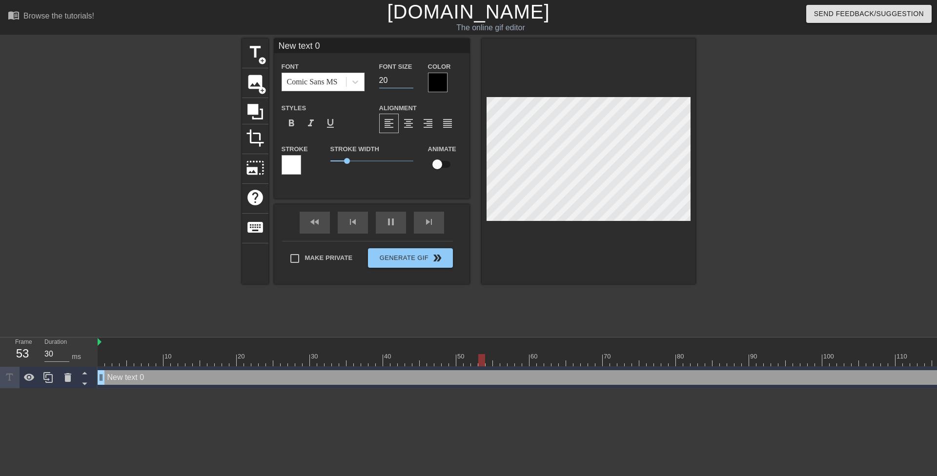
type input "20"
click at [442, 85] on div at bounding box center [438, 83] width 20 height 20
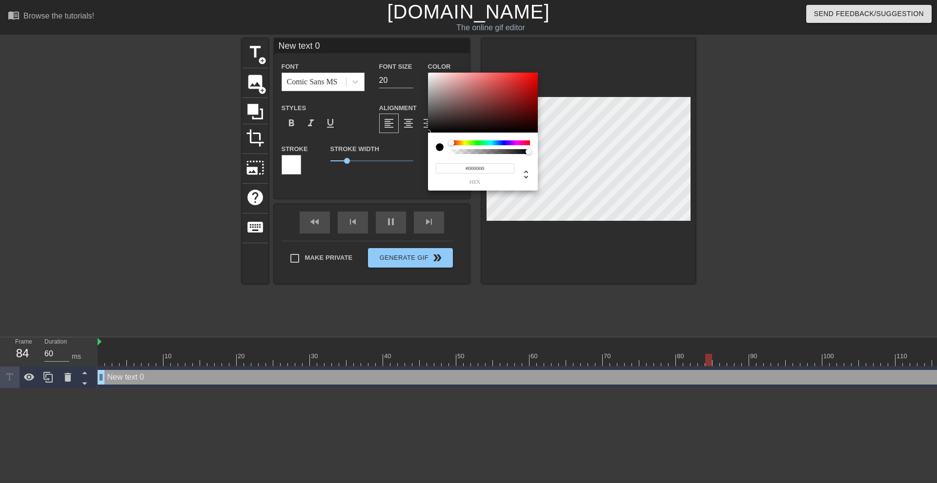
type input "30"
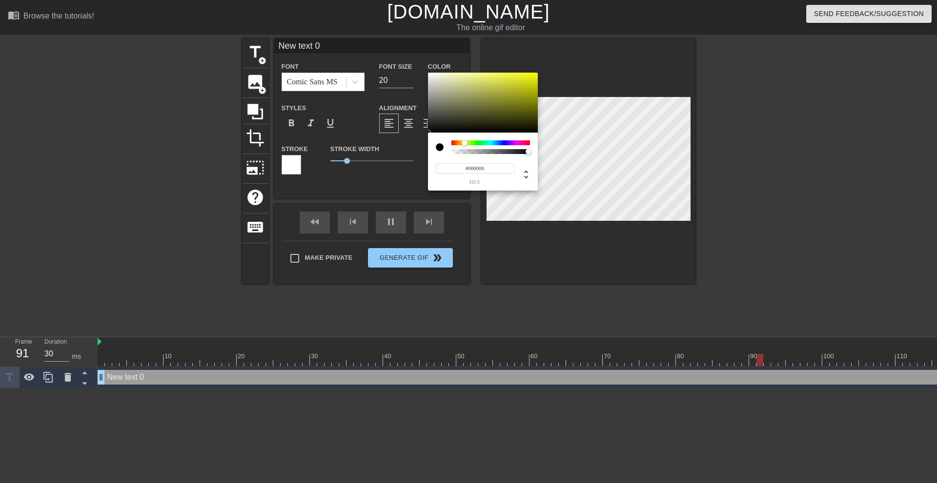
click at [464, 144] on div at bounding box center [490, 143] width 79 height 5
type input "#F6FF00"
drag, startPoint x: 483, startPoint y: 114, endPoint x: 561, endPoint y: 47, distance: 103.1
click at [570, 43] on div "#F6FF00 hex" at bounding box center [468, 241] width 937 height 483
type input "30"
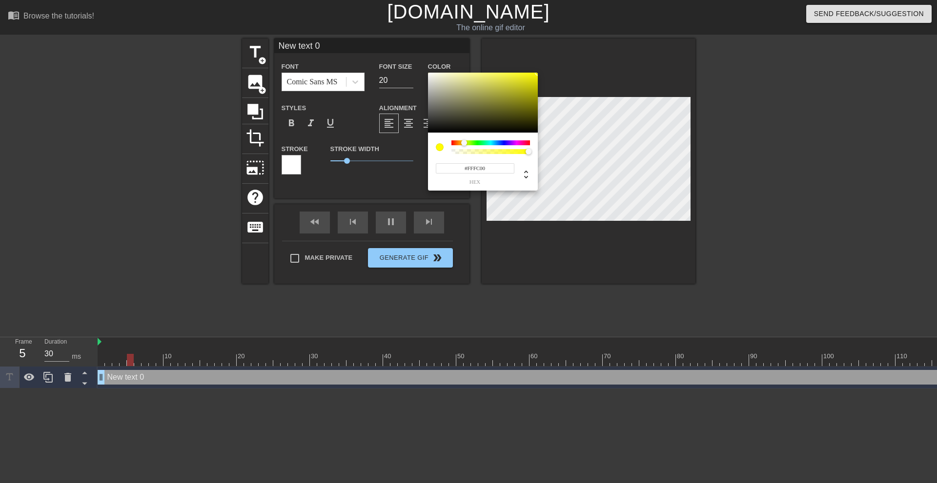
type input "#F9FF00"
click at [464, 143] on div at bounding box center [465, 143] width 6 height 6
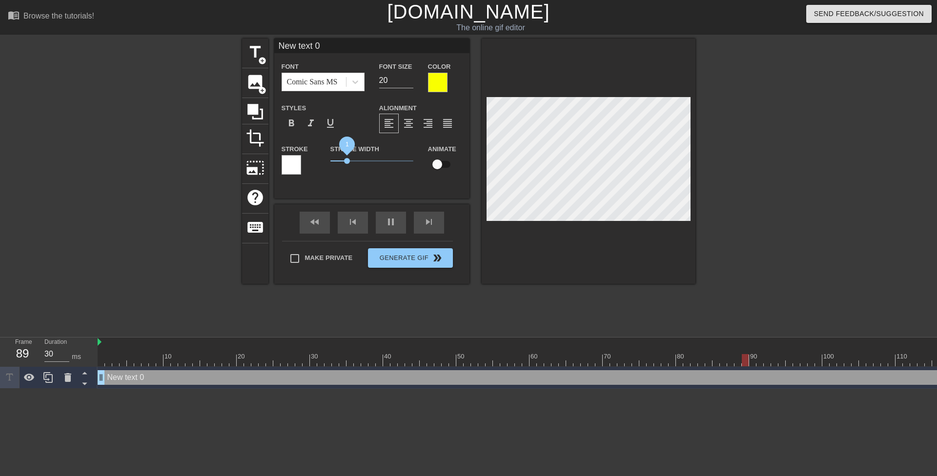
click at [320, 161] on div "Stroke Stroke Width 1 Animate" at bounding box center [371, 163] width 195 height 40
type input "30"
paste textarea "The teen made sure to make his teacher get a good look at the camera before bla…"
type input "The teen made sure to make his teacher get a good look at the camera before bla…"
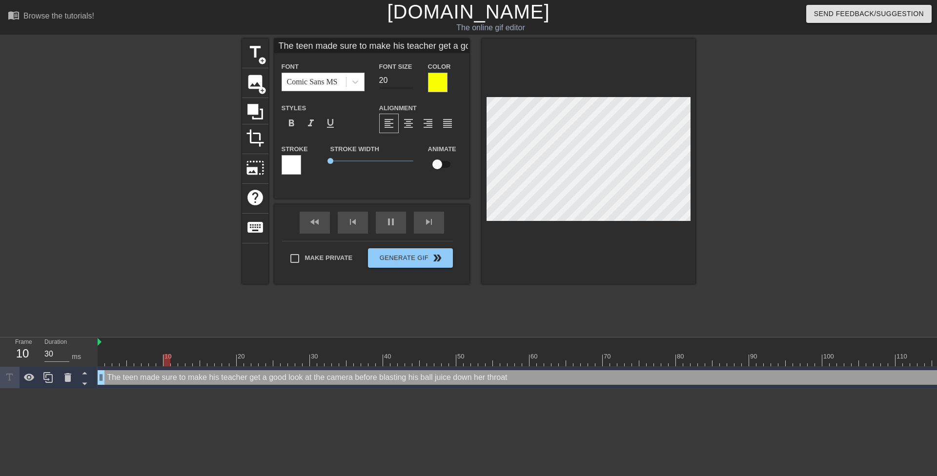
type textarea "The teen made sure to make his teacher get a good look at the camera before bla…"
type input "19"
click at [408, 81] on input "19" at bounding box center [396, 81] width 34 height 16
type input "30"
type input "18"
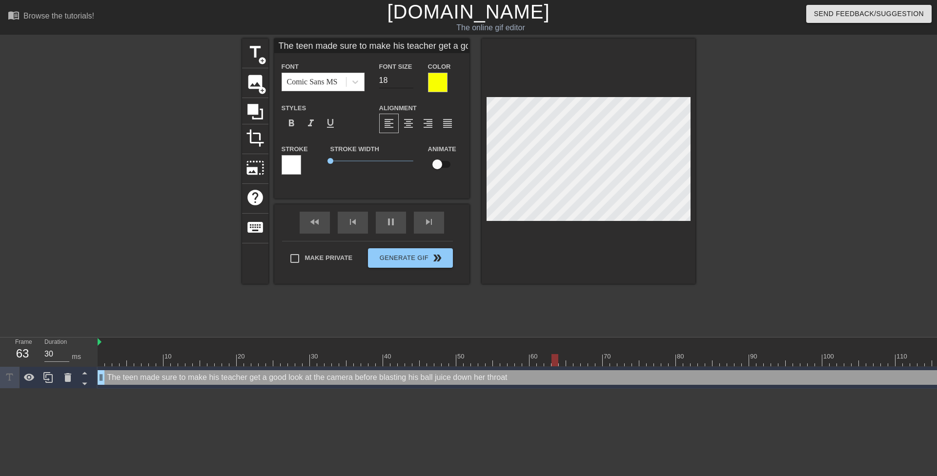
click at [408, 83] on input "18" at bounding box center [396, 81] width 34 height 16
click at [727, 121] on div at bounding box center [780, 185] width 146 height 293
click at [446, 81] on div at bounding box center [438, 83] width 20 height 20
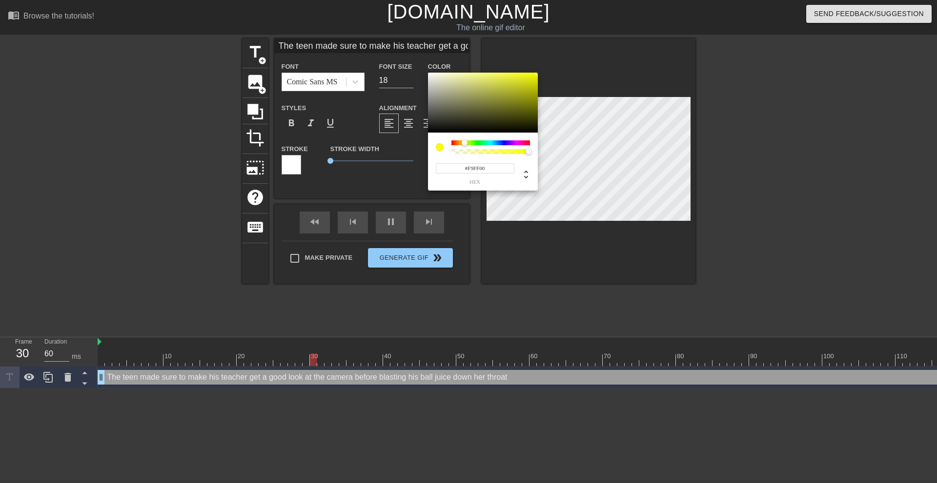
type input "30"
type input "#000000"
drag, startPoint x: 434, startPoint y: 110, endPoint x: 403, endPoint y: 178, distance: 74.5
click at [403, 178] on div "#000000 hex" at bounding box center [468, 241] width 937 height 483
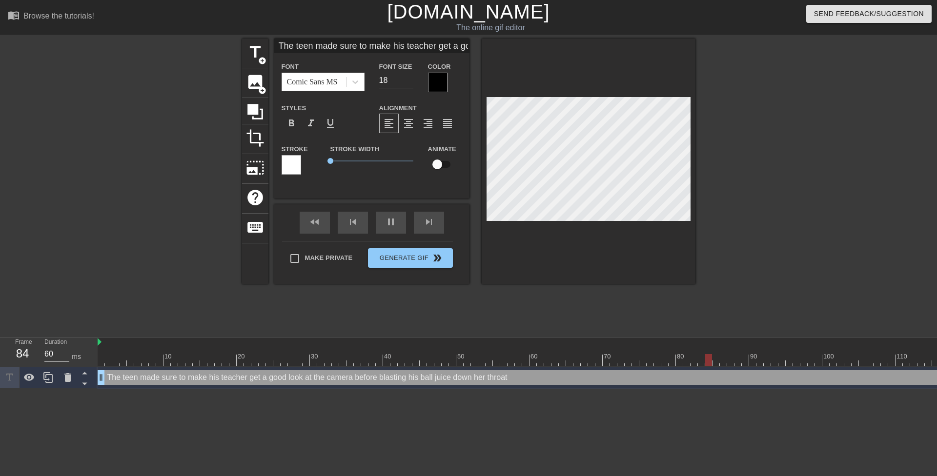
type input "30"
type input "17"
click at [410, 83] on input "17" at bounding box center [396, 81] width 34 height 16
type input "30"
click at [411, 82] on input "16" at bounding box center [396, 81] width 34 height 16
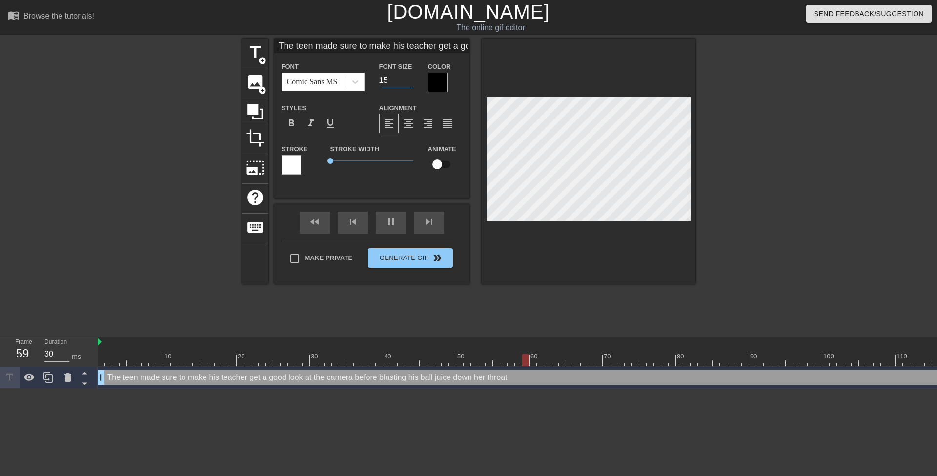
type input "15"
click at [411, 82] on input "15" at bounding box center [396, 81] width 34 height 16
type input "30"
type input "16"
click at [408, 76] on input "16" at bounding box center [396, 81] width 34 height 16
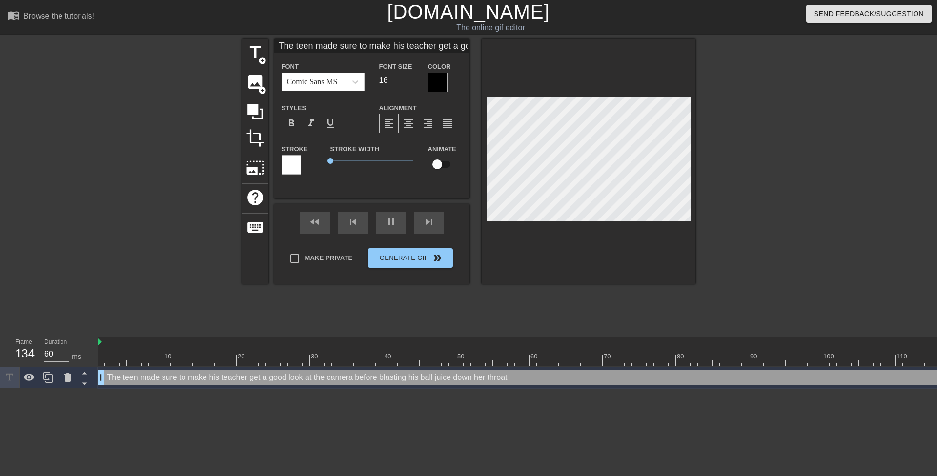
type input "30"
type input "The teen made sure tomake his teacher get a good look at the camera before blas…"
type textarea "The teen made sure tomake his teacher get a good look at the camera before blas…"
type input "The teen made sure tomake his teacher get a good look at the camera before blas…"
type textarea "The teen made sure to make his teacher get a good look at the camera before bla…"
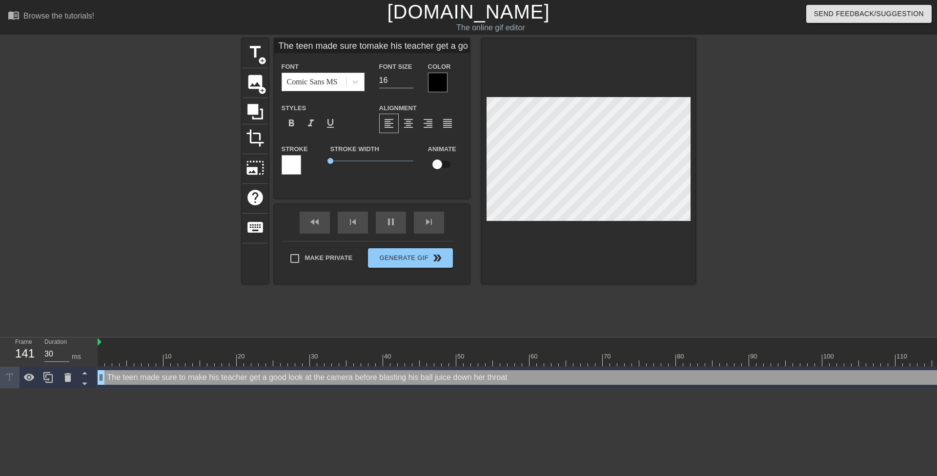
scroll to position [1, 1]
type input "30"
type input "The teen made sure tomake his teacher get agood look at the camera before blast…"
type textarea "The teen made sure to make his teacher get agood look at the camera before blas…"
type input "The teen made sure tomake his teacher get agood look at the camera before blast…"
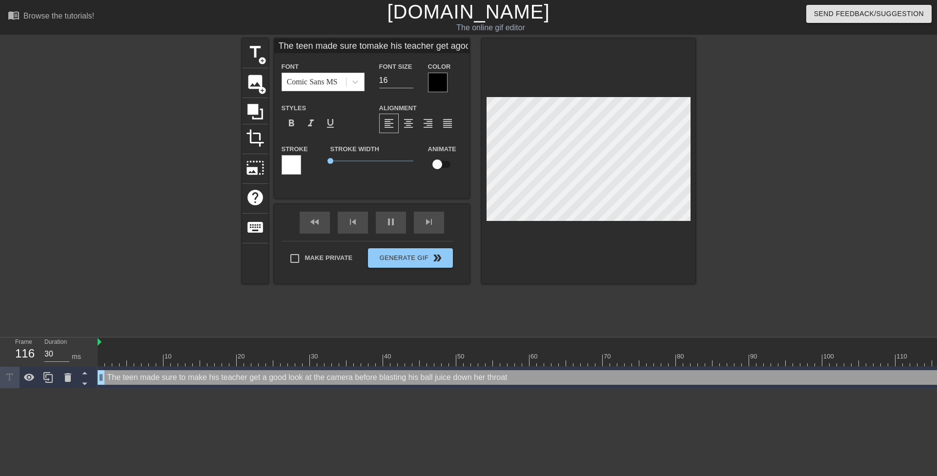
type textarea "The teen made sure to make his teacher get a good look at the camera before bla…"
type input "30"
type input "The teen made sure tomake his teacher get agood look at thecamera before blasti…"
type textarea "The teen made sure to make his teacher get a good look at thecamera before blas…"
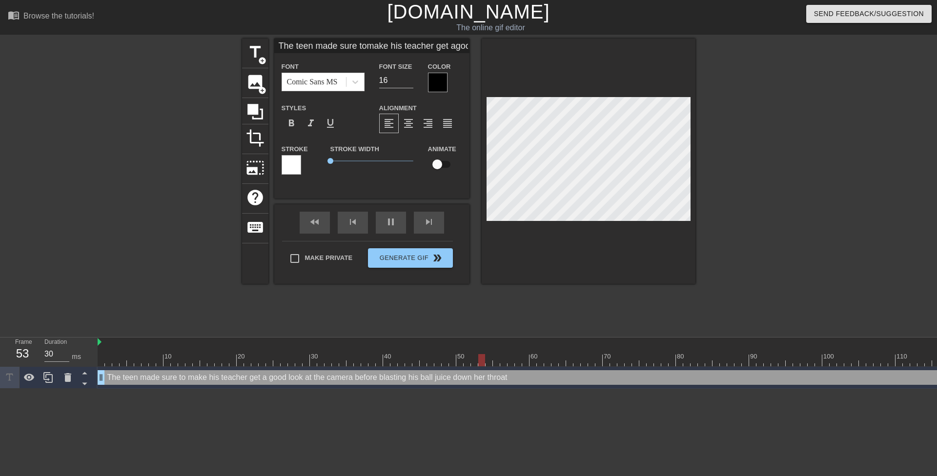
type input "The teen made sure tomake his teacher get agood look at thecamera before blasti…"
type textarea "The teen made sure to make his teacher get a good look at the camera before bla…"
type input "30"
type input "The teen made sure tomake his teacher get agood look at thecamera beforeblastin…"
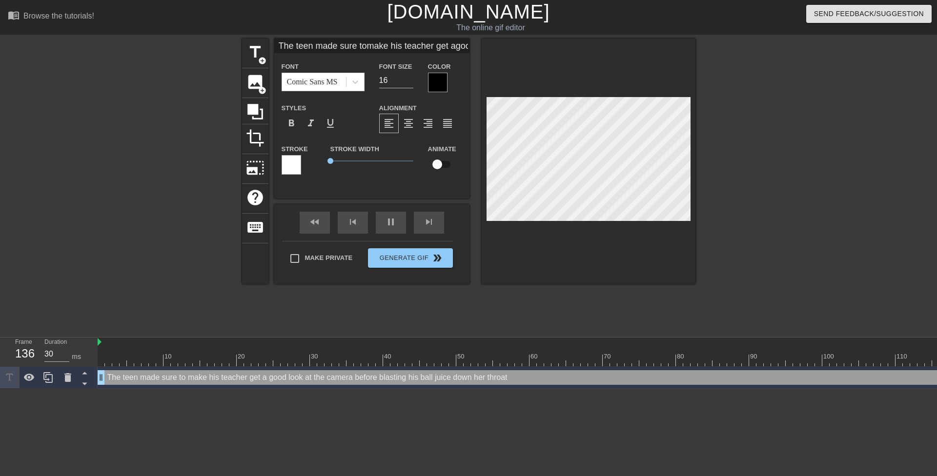
type textarea "The teen made sure to make his teacher get a good look at the camera beforeblas…"
type input "The teen made sure tomake his teacher get agood look at thecamera beforeblastin…"
type textarea "The teen made sure to make his teacher get a good look at the camera before bla…"
type input "30"
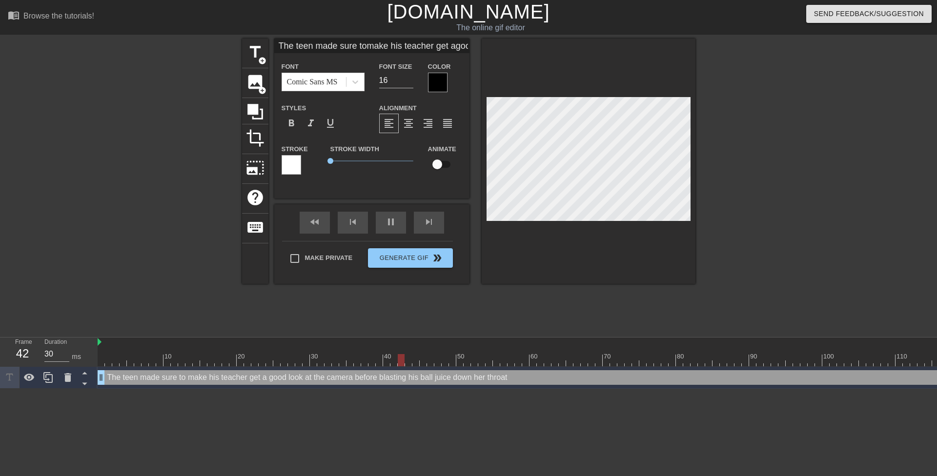
type input "The teen made sure tomake his teacher get agood look at thecamera beforeblastin…"
type textarea "The teen made sure to make his teacher get a good look at the camera before bla…"
type input "The teen made sure tomake his teacher get agood look at thecamera beforeblastin…"
type textarea "The teen made sure to make his teacher get a good look at the camera before bla…"
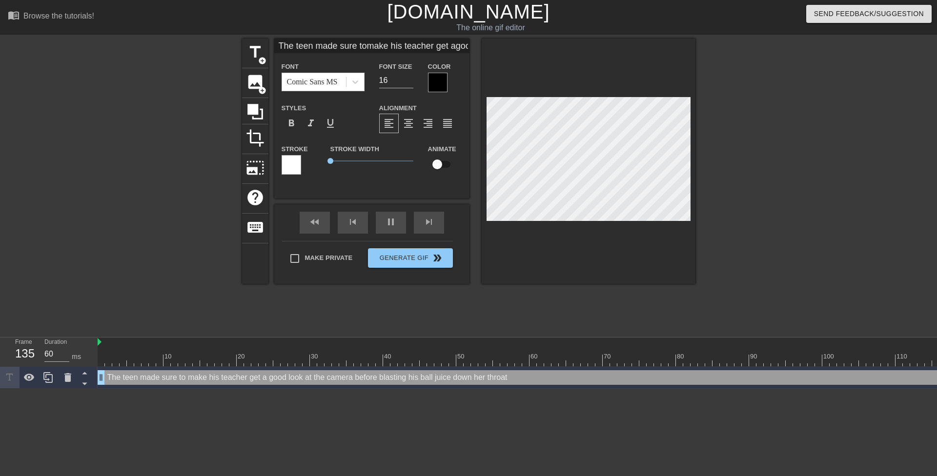
type input "30"
type input "The teen made sure tomake his teacher get agood look at thecamera beforeblastin…"
type textarea "The teen made sure to make his teacher get a good look at the camera before bla…"
type input "The teen made sure tomake his teacher get agood look at thecamera beforeblastin…"
type textarea "The teen made sure to make his teacher get a good look at the camera before bla…"
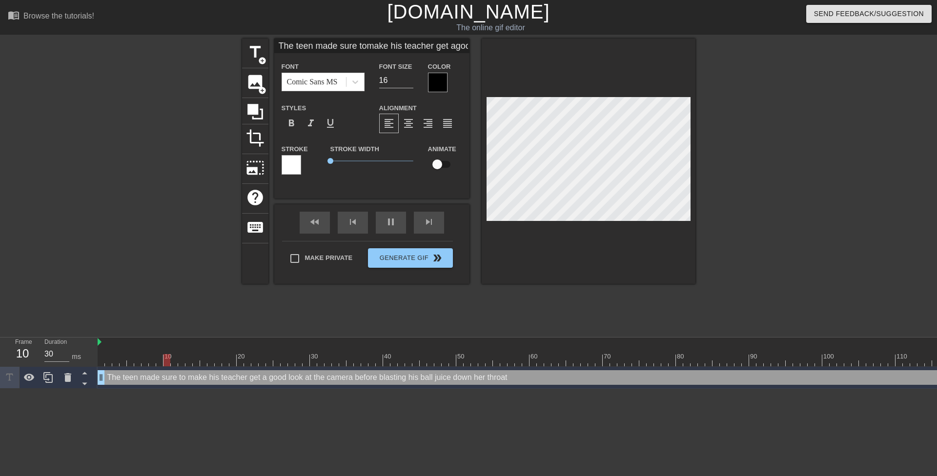
scroll to position [5, 2]
type input "30"
type input "The teen made sure tomake his teacher get agood look at thecamera beforeblastin…"
type textarea "The teen made sure to make his teacher get a good look at the camera before bla…"
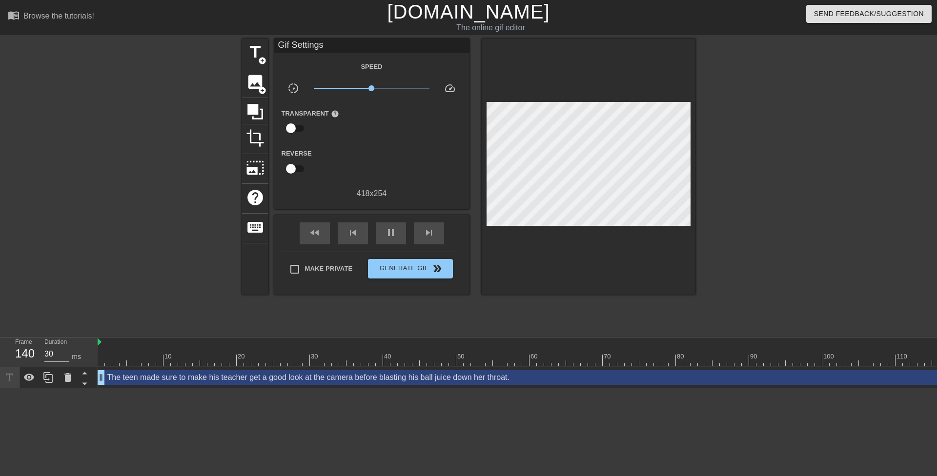
click at [545, 90] on div at bounding box center [589, 167] width 214 height 256
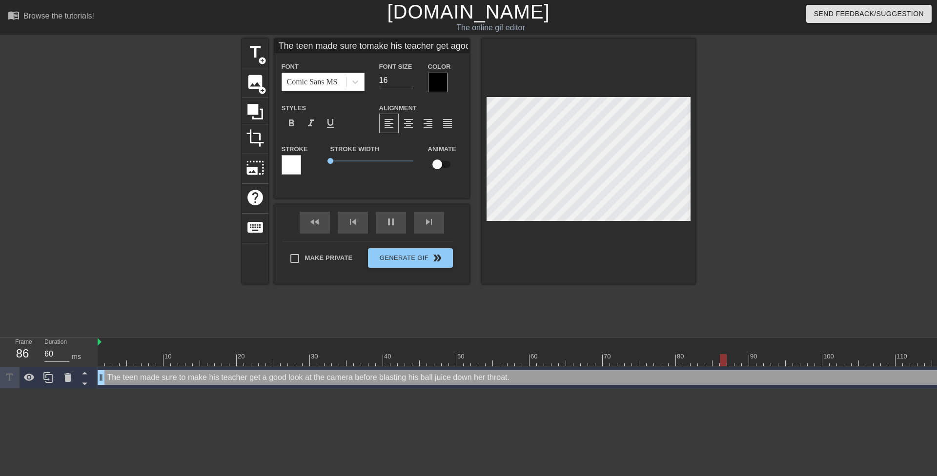
type input "30"
type input "The teen made sure tomake his teacher get agood look at thecamera beforeblastin…"
type textarea "The teen made sure to make his teacher get a good look at the camera before bla…"
type input "The teen made sure tomake his teacher get agood look at thecamera beforeblastin…"
type textarea "The teen made sure to make his teacher get a good look at the camera before bla…"
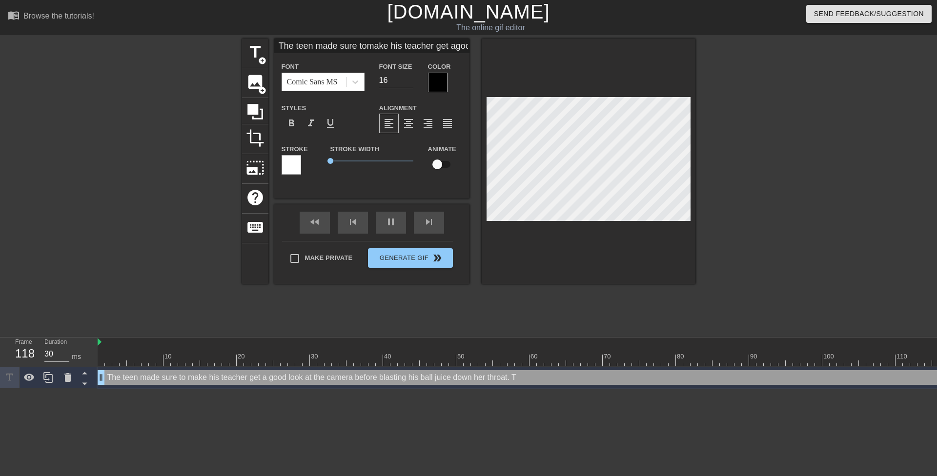
type input "The teen made sure tomake his teacher get agood look at thecamera beforeblastin…"
type textarea "The teen made sure to make his teacher get a good look at the camera before bla…"
type input "The teen made sure tomake his teacher get agood look at thecamera beforeblastin…"
type textarea "The teen made sure to make his teacher get a good look at the camera before bla…"
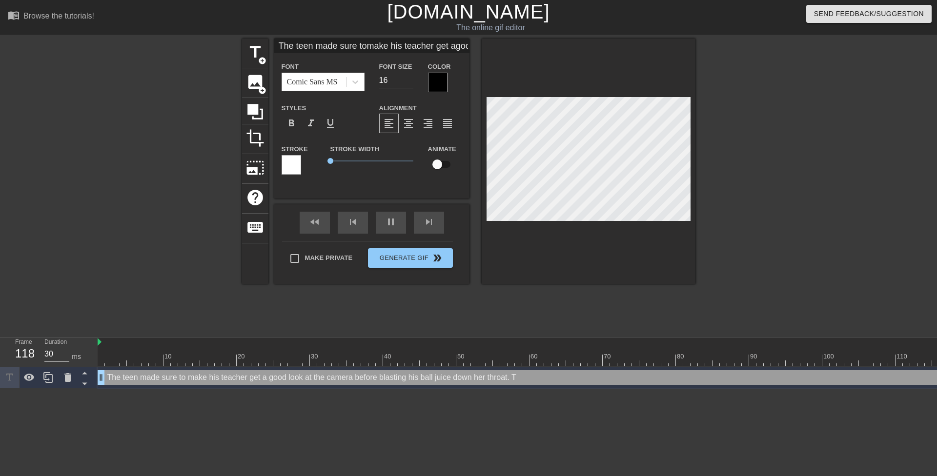
type input "The teen made sure tomake his teacher get agood look at thecamera beforeblastin…"
type textarea "The teen made sure to make his teacher get a good look at the camera before bla…"
type input "30"
type input "The teen made sure tomake his teacher get agood look at thecamera beforeblastin…"
type textarea "The teen made sure to make his teacher get a good look at the camera before bla…"
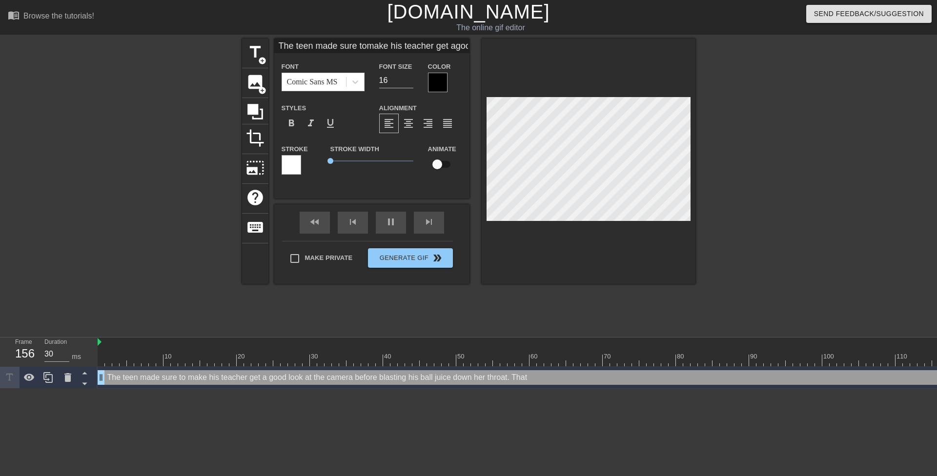
scroll to position [6, 1]
type input "The teen made sure tomake his teacher get agood look at thecamera beforeblastin…"
type textarea "The teen made sure to make his teacher get a good look at the camera before bla…"
type input "The teen made sure tomake his teacher get agood look at thecamera beforeblastin…"
type textarea "The teen made sure to make his teacher get a good look at the camera before bla…"
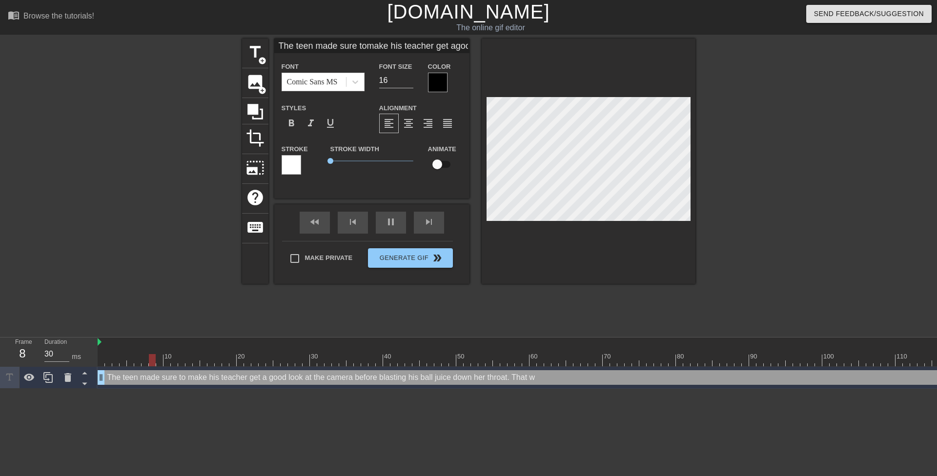
type input "The teen made sure tomake his teacher get agood look at thecamera beforeblastin…"
type textarea "The teen made sure to make his teacher get a good look at the camera before bla…"
type input "The teen made sure tomake his teacher get agood look at thecamera beforeblastin…"
type textarea "The teen made sure to make his teacher get a good look at the camera before bla…"
type input "The teen made sure tomake his teacher get agood look at thecamera beforeblastin…"
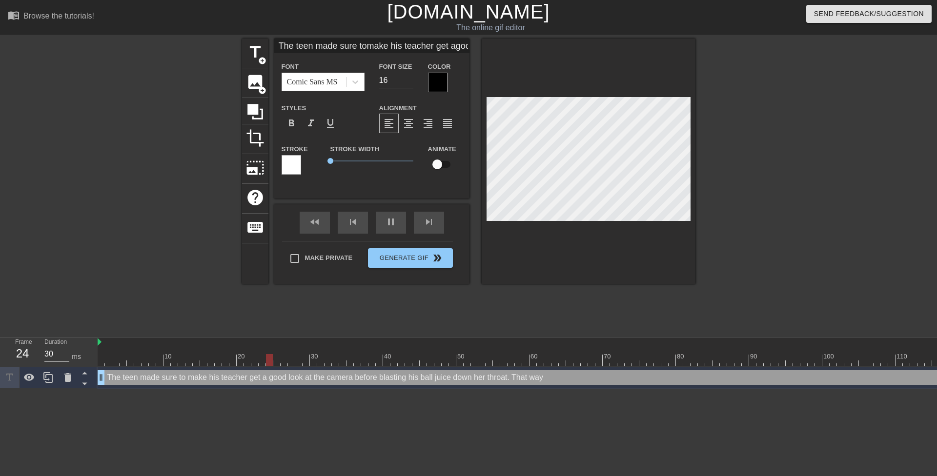
type textarea "The teen made sure to make his teacher get a good look at the camera before bla…"
type input "30"
type input "The teen made sure tomake his teacher get agood look at thecamera beforeblastin…"
type textarea "The teen made sure to make his teacher get a good look at the camera before bla…"
type input "The teen made sure tomake his teacher get agood look at thecamera beforeblastin…"
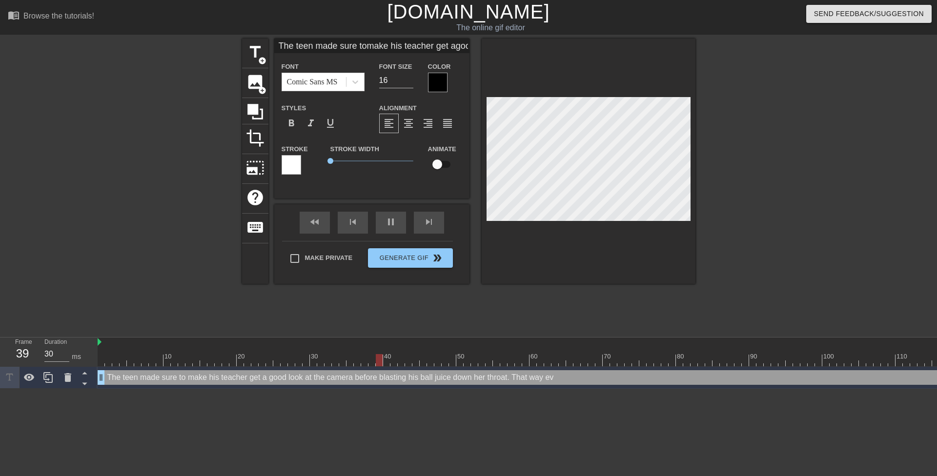
type textarea "The teen made sure to make his teacher get a good look at the camera before bla…"
type input "The teen made sure tomake his teacher get agood look at thecamera beforeblastin…"
type textarea "The teen made sure to make his teacher get a good look at the camera before bla…"
type input "The teen made sure tomake his teacher get agood look at thecamera beforeblastin…"
type textarea "The teen made sure to make his teacher get a good look at the camera before bla…"
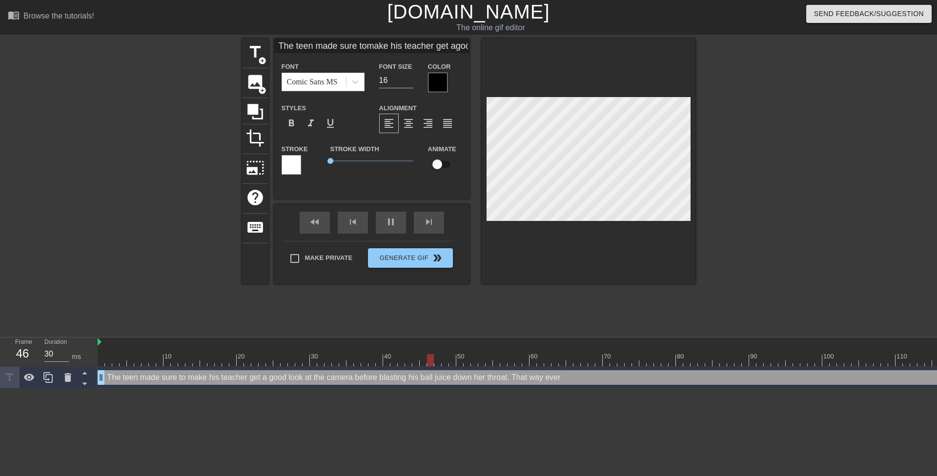
scroll to position [6, 2]
type input "The teen made sure tomake his teacher get agood look at thecamera beforeblastin…"
type textarea "The teen made sure to make his teacher get a good look at the camera before bla…"
type input "The teen made sure tomake his teacher get agood look at thecamera beforeblastin…"
type textarea "The teen made sure to make his teacher get a good look at the camera before bla…"
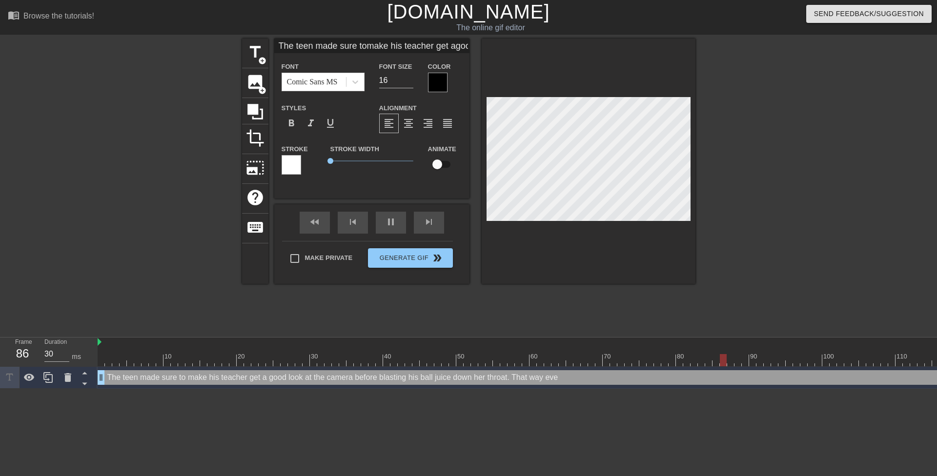
type input "60"
type input "The teen made sure tomake his teacher get agood look at thecamera beforeblastin…"
type textarea "The teen made sure to make his teacher get a good look at the camera before bla…"
type input "30"
type input "The teen made sure tomake his teacher get agood look at thecamera beforeblastin…"
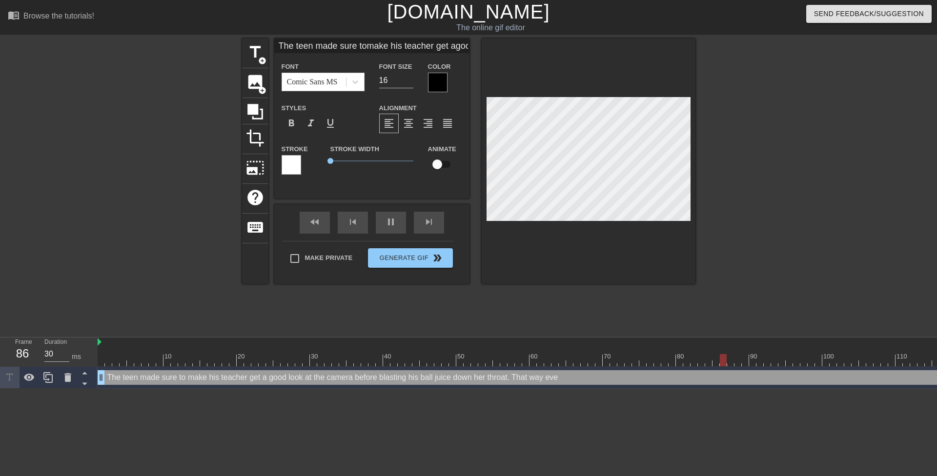
type textarea "The teen made sure to make his teacher get a good look at the camera before bla…"
type input "The teen made sure tomake his teacher get agood look at thecamera beforeblastin…"
type textarea "The teen made sure to make his teacher get a good look at the camera before bla…"
type input "The teen made sure tomake his teacher get agood look at thecamera beforeblastin…"
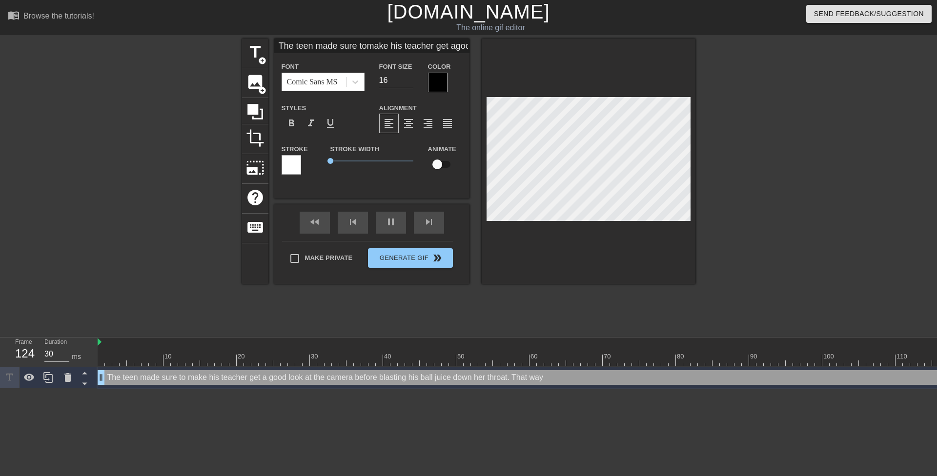
type textarea "The teen made sure to make his teacher get a good look at the camera before bla…"
type input "The teen made sure tomake his teacher get agood look at thecamera beforeblastin…"
type textarea "The teen made sure to make his teacher get a good look at the camera before bla…"
type input "30"
type input "The teen made sure tomake his teacher get agood look at thecamera beforeblastin…"
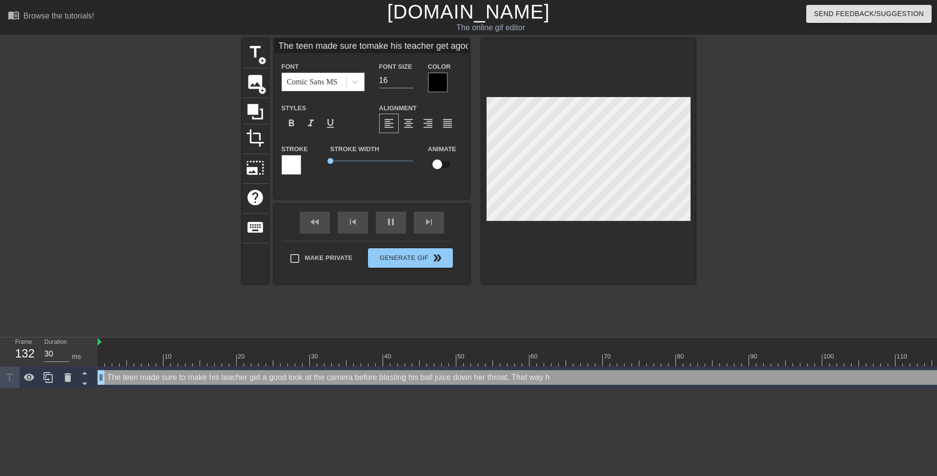
type textarea "The teen made sure to make his teacher get a good look at the camera before bla…"
type input "The teen made sure tomake his teacher get agood look at thecamera beforeblastin…"
type textarea "The teen made sure to make his teacher get a good look at the camera before bla…"
type input "The teen made sure tomake his teacher get agood look at thecamera beforeblastin…"
type textarea "The teen made sure to make his teacher get a good look at the camera before bla…"
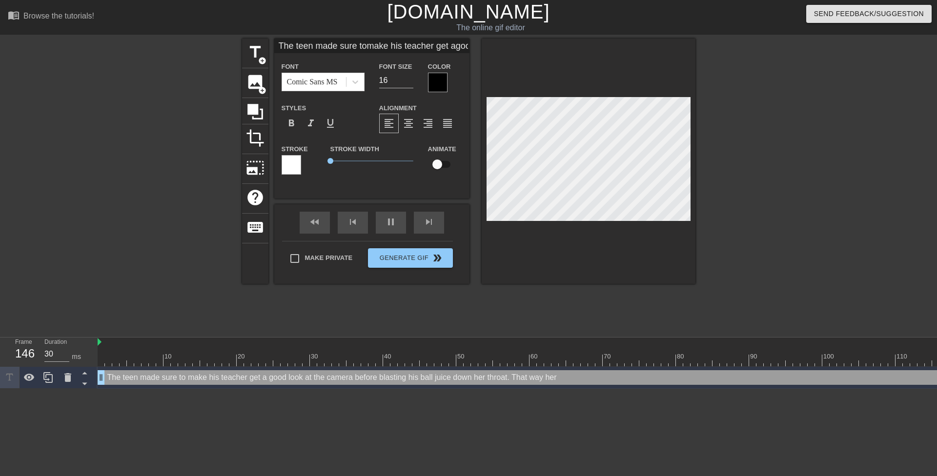
type input "The teen made sure tomake his teacher get agood look at thecamera beforeblastin…"
type textarea "The teen made sure to make his teacher get a good look at the camera before bla…"
type input "The teen made sure tomake his teacher get agood look at thecamera beforeblastin…"
type textarea "The teen made sure to make his teacher get a good look at the camera before bla…"
type input "The teen made sure tomake his teacher get agood look at thecamera beforeblastin…"
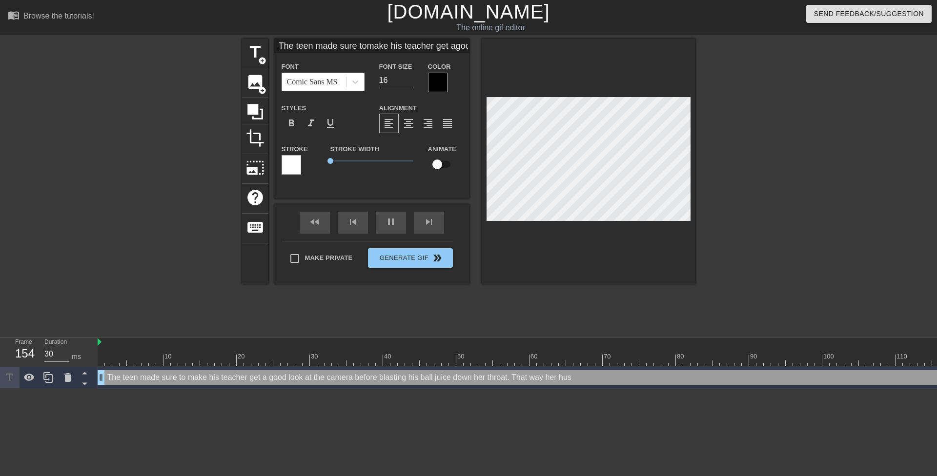
type textarea "The teen made sure to make his teacher get a good look at the camera before bla…"
type input "The teen made sure tomake his teacher get agood look at thecamera beforeblastin…"
type textarea "The teen made sure to make his teacher get a good look at the camera before bla…"
type input "The teen made sure tomake his teacher get agood look at thecamera beforeblastin…"
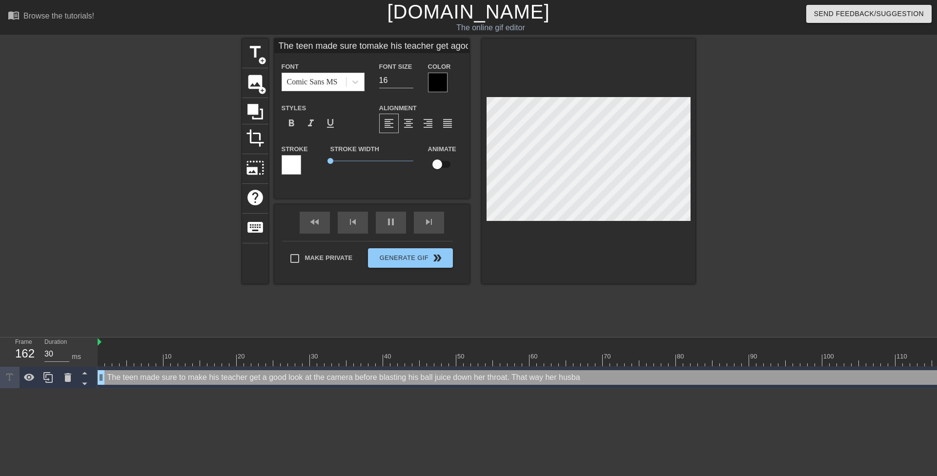
type textarea "The teen made sure to make his teacher get a good look at the camera before bla…"
type input "The teen made sure tomake his teacher get agood look at thecamera beforeblastin…"
type textarea "The teen made sure to make his teacher get a good look at the camera before bla…"
type input "30"
type textarea "The teen made sure to make his teacher get a good look at the camera before bla…"
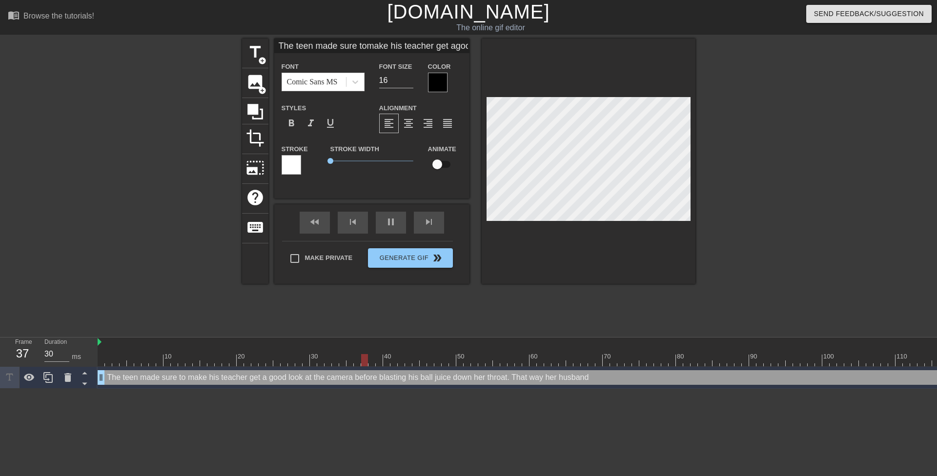
type input "The teen made sure tomake his teacher get agood look at thecamera beforeblastin…"
type textarea "The teen made sure to make his teacher get a good look at the camera before bla…"
type input "The teen made sure tomake his teacher get agood look at thecamera beforeblastin…"
type textarea "The teen made sure to make his teacher get a good look at the camera before bla…"
type input "The teen made sure tomake his teacher get agood look at thecamera beforeblastin…"
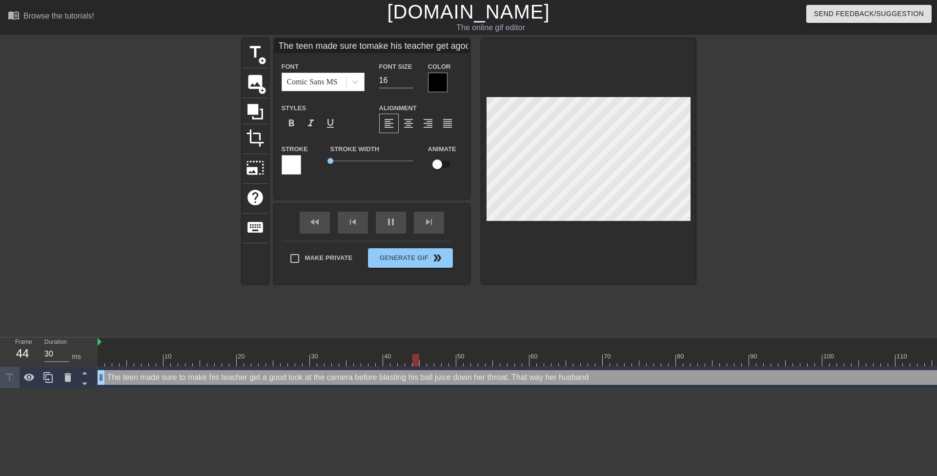
type textarea "The teen made sure to make his teacher get a good look at the camera before bla…"
type input "The teen made sure tomake his teacher get agood look at thecamera beforeblastin…"
type textarea "The teen made sure to make his teacher get a good look at the camera before bla…"
type input "30"
type textarea "The teen made sure to make his teacher get a good look at the camera before bla…"
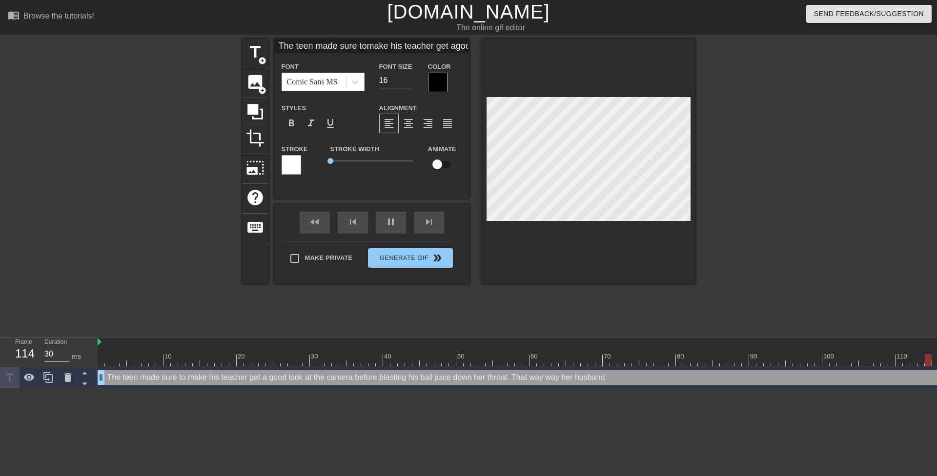
type input "The teen made sure tomake his teacher get agood look at thecamera beforeblastin…"
type textarea "The teen made sure to make his teacher get a good look at the camera before bla…"
type input "30"
type input "The teen made sure tomake his teacher get agood look at thecamera beforeblastin…"
type textarea "The teen made sure to make his teacher get a good look at the camera before bla…"
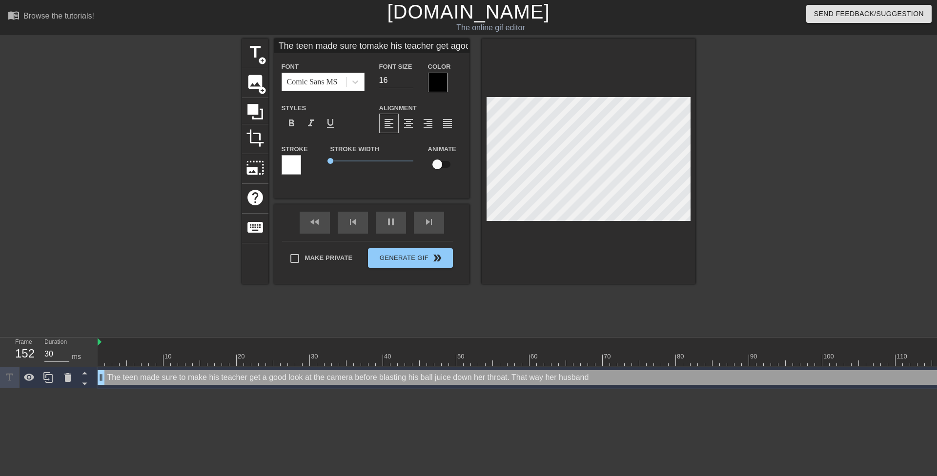
type input "The teen made sure tomake his teacher get agood look at thecamera beforeblastin…"
type textarea "The teen made sure to make his teacher get a good look at the camera before bla…"
type input "The teen made sure tomake his teacher get agood look at thecamera beforeblastin…"
type textarea "The teen made sure to make his teacher get a good look at the camera before bla…"
type input "The teen made sure tomake his teacher get agood look at thecamera beforeblastin…"
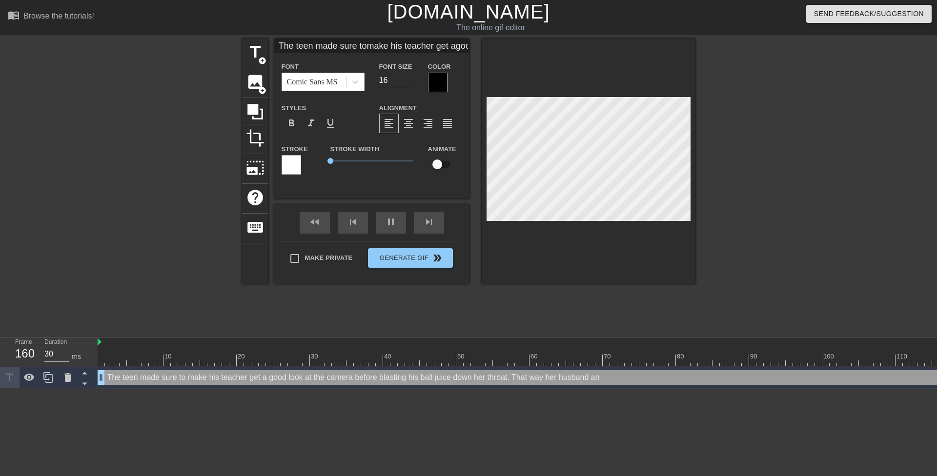
type textarea "The teen made sure to make his teacher get a good look at the camera before bla…"
type input "The teen made sure tomake his teacher get agood look at thecamera beforeblastin…"
type textarea "The teen made sure to make his teacher get a good look at the camera before bla…"
type input "The teen made sure tomake his teacher get agood look at thecamera beforeblastin…"
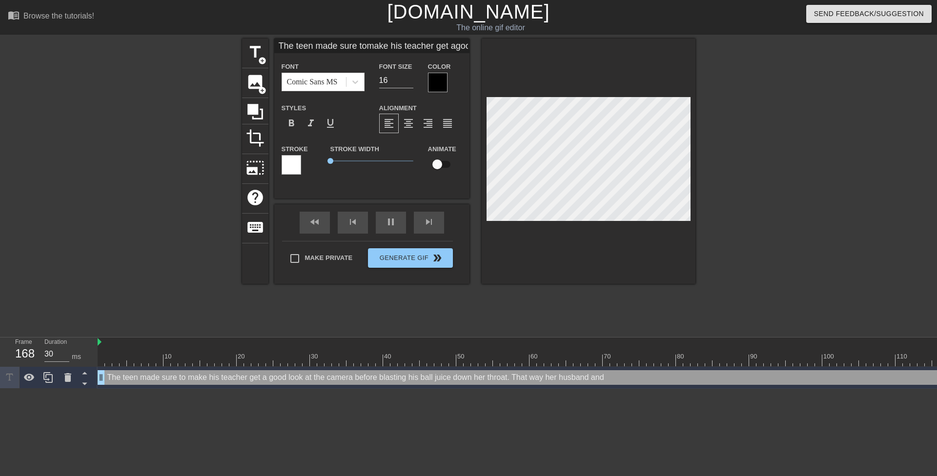
type textarea "The teen made sure to make his teacher get a good look at the camera before bla…"
type input "The teen made sure tomake his teacher get agood look at thecamera beforeblastin…"
type textarea "The teen made sure to make his teacher get a good look at the camera before bla…"
type input "The teen made sure tomake his teacher get agood look at thecamera beforeblastin…"
type textarea "The teen made sure to make his teacher get a good look at the camera before bla…"
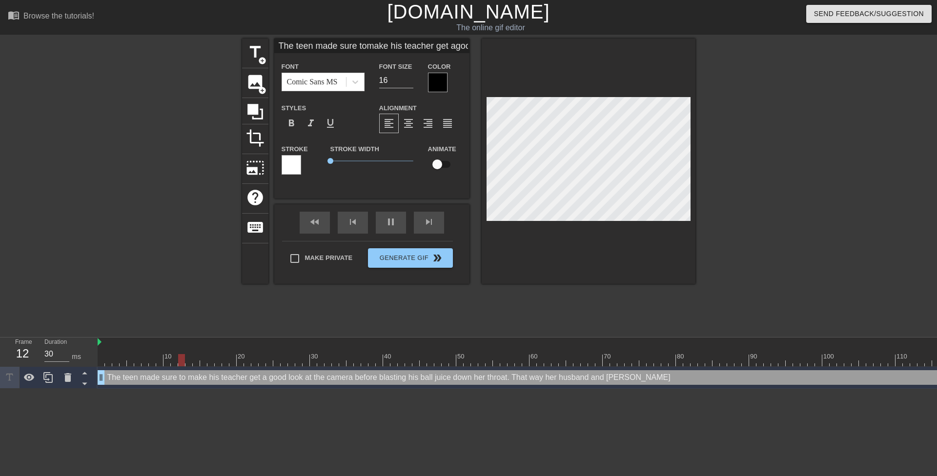
type input "The teen made sure tomake his teacher get agood look at thecamera beforeblastin…"
type textarea "The teen made sure to make his teacher get a good look at the camera before bla…"
type input "The teen made sure tomake his teacher get agood look at thecamera beforeblastin…"
type textarea "The teen made sure to make his teacher get a good look at the camera before bla…"
type input "The teen made sure tomake his teacher get agood look at thecamera beforeblastin…"
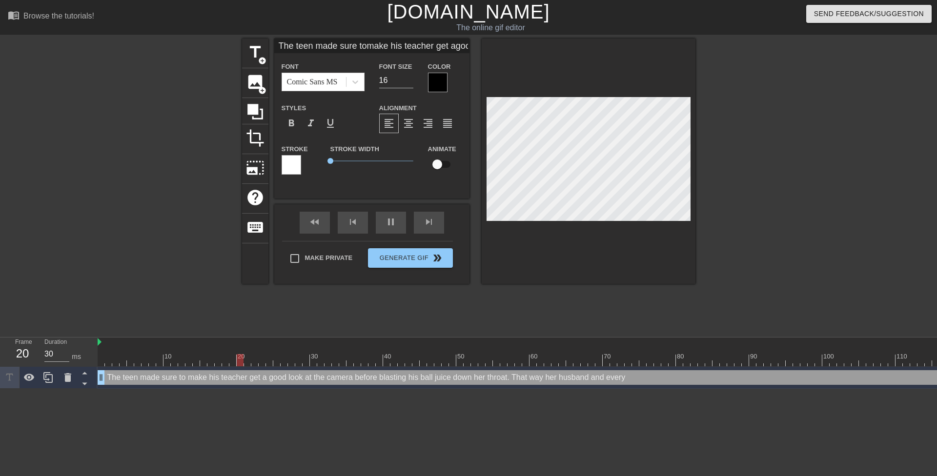
type textarea "The teen made sure to make his teacher get a good look at the camera before bla…"
type input "The teen made sure tomake his teacher get agood look at thecamera beforeblastin…"
type textarea "The teen made sure to make his teacher get a good look at the camera before bla…"
type input "30"
type input "The teen made sure tomake his teacher get agood look at thecamera beforeblastin…"
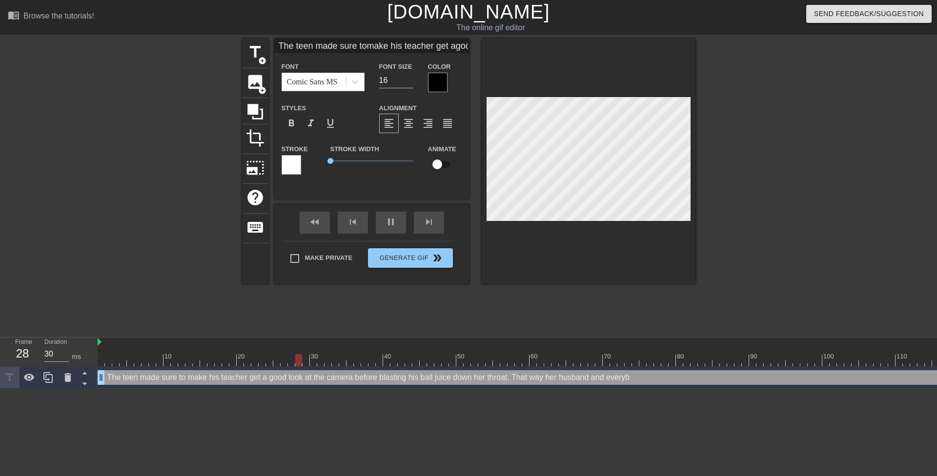
type textarea "The teen made sure to make his teacher get a good look at the camera before bla…"
type input "The teen made sure tomake his teacher get agood look at thecamera beforeblastin…"
type textarea "The teen made sure to make his teacher get a good look at the camera before bla…"
type input "The teen made sure tomake his teacher get agood look at thecamera beforeblastin…"
type textarea "The teen made sure to make his teacher get a good look at the camera before bla…"
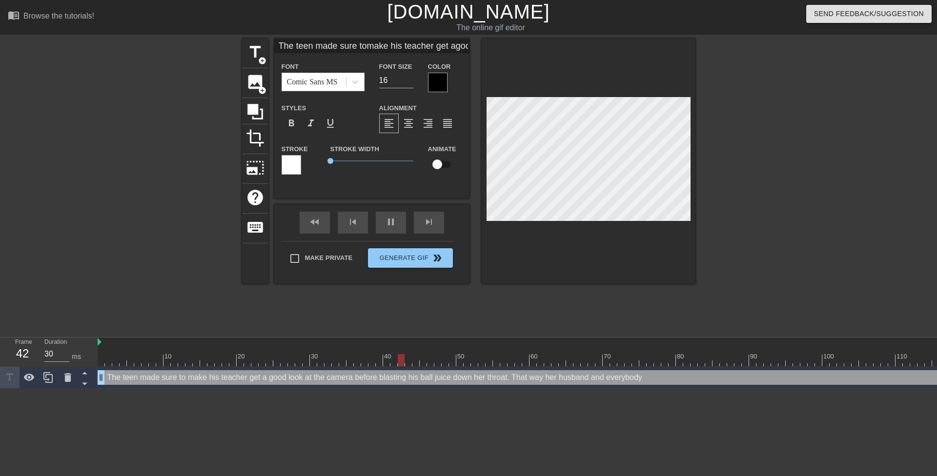
type input "The teen made sure tomake his teacher get agood look at thecamera beforeblastin…"
type textarea "The teen made sure to make his teacher get a good look at the camera before bla…"
type input "The teen made sure tomake his teacher get agood look at thecamera beforeblastin…"
type textarea "The teen made sure to make his teacher get a good look at the camera before bla…"
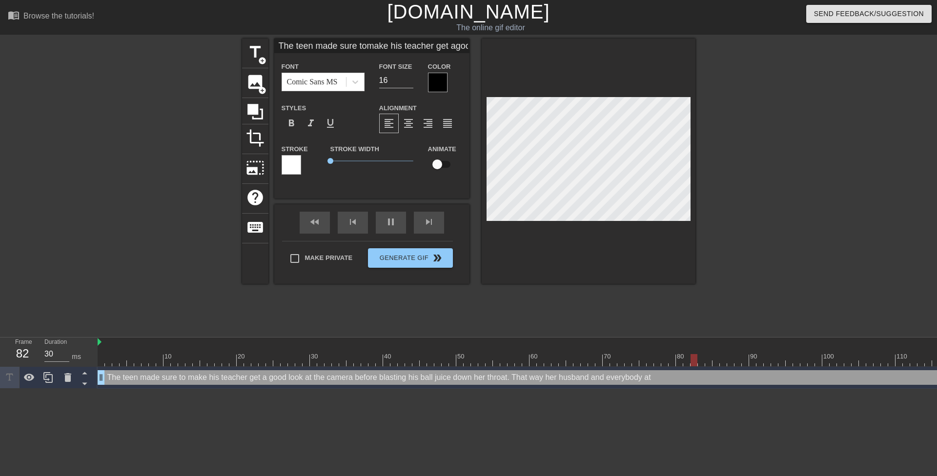
type input "The teen made sure tomake his teacher get agood look at thecamera beforeblastin…"
type textarea "The teen made sure to make his teacher get a good look at the camera before bla…"
type input "30"
type input "The teen made sure tomake his teacher get agood look at thecamera beforeblastin…"
type textarea "The teen made sure to make his teacher get a good look at the camera before bla…"
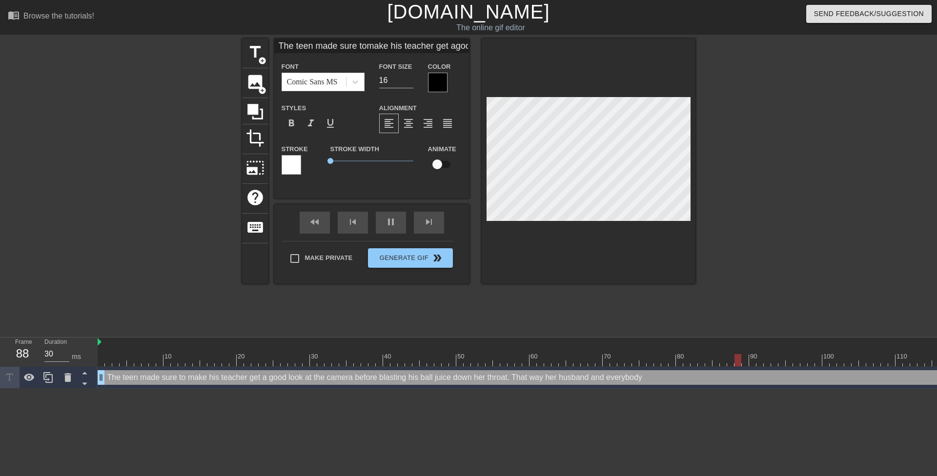
type input "The teen made sure tomake his teacher get agood look at thecamera beforeblastin…"
type textarea "The teen made sure to make his teacher get a good look at the camera before bla…"
type input "The teen made sure tomake his teacher get agood look at thecamera beforeblastin…"
type textarea "The teen made sure to make his teacher get a good look at the camera before bla…"
type input "The teen made sure tomake his teacher get agood look at thecamera beforeblastin…"
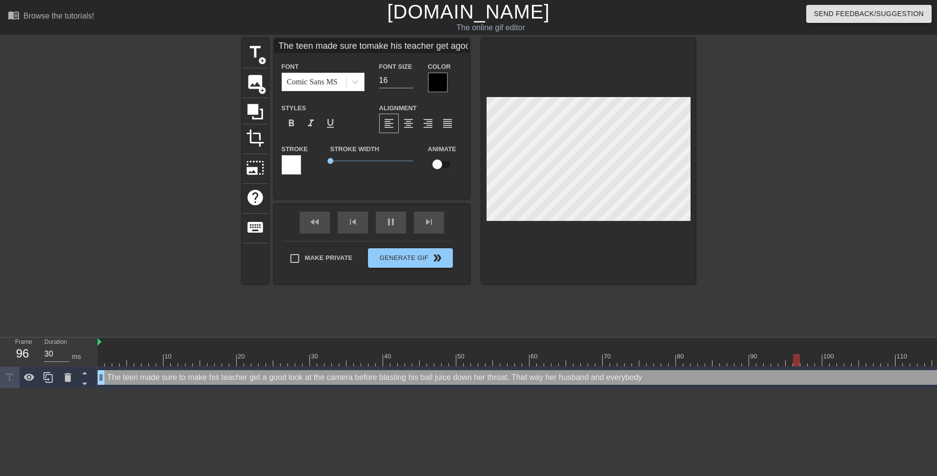
type textarea "The teen made sure to make his teacher get a good look at the camera before bla…"
type input "The teen made sure tomake his teacher get agood look at thecamera beforeblastin…"
type textarea "The teen made sure to make his teacher get a good look at the camera before bla…"
type input "The teen made sure tomake his teacher get agood look at thecamera beforeblastin…"
type textarea "The teen made sure to make his teacher get a good look at the camera before bla…"
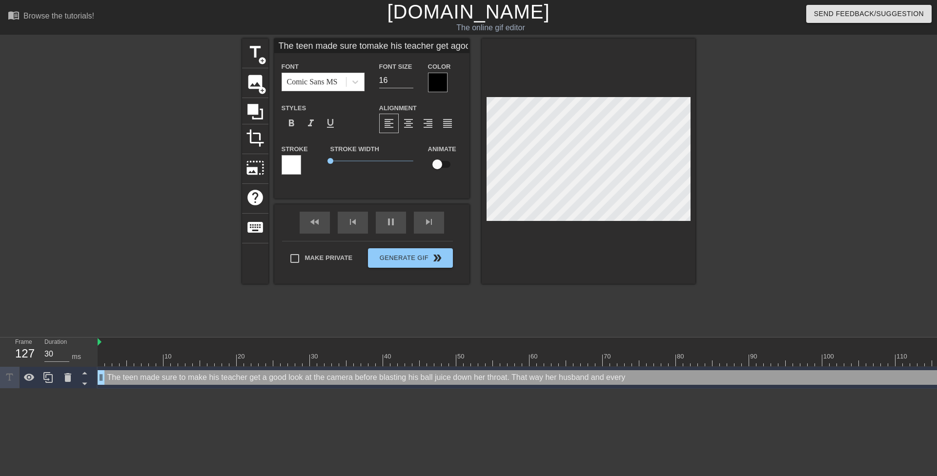
type input "The teen made sure tomake his teacher get agood look at thecamera beforeblastin…"
type textarea "The teen made sure to make his teacher get a good look at the camera before bla…"
type input "The teen made sure tomake his teacher get agood look at thecamera beforeblastin…"
type textarea "The teen made sure to make his teacher get a good look at the camera before bla…"
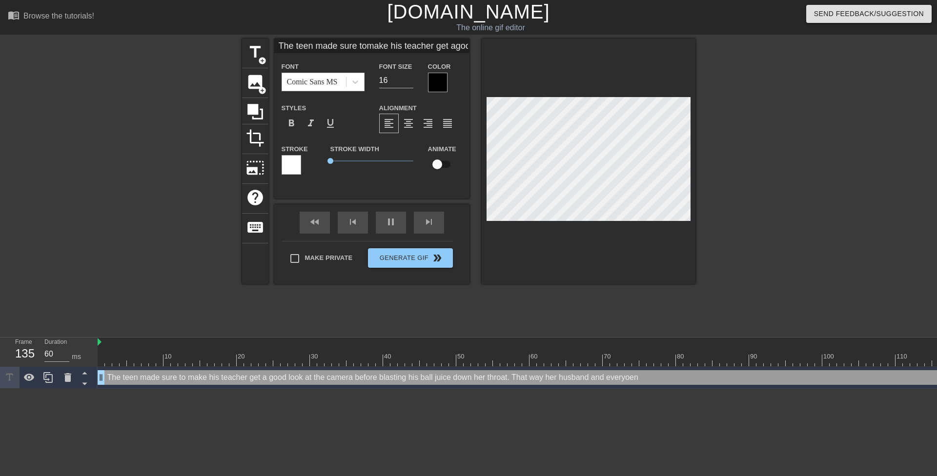
type input "30"
type input "The teen made sure tomake his teacher get agood look at thecamera beforeblastin…"
type textarea "The teen made sure to make his teacher get a good look at the camera before bla…"
type input "The teen made sure tomake his teacher get agood look at thecamera beforeblastin…"
type textarea "The teen made sure to make his teacher get a good look at the camera before bla…"
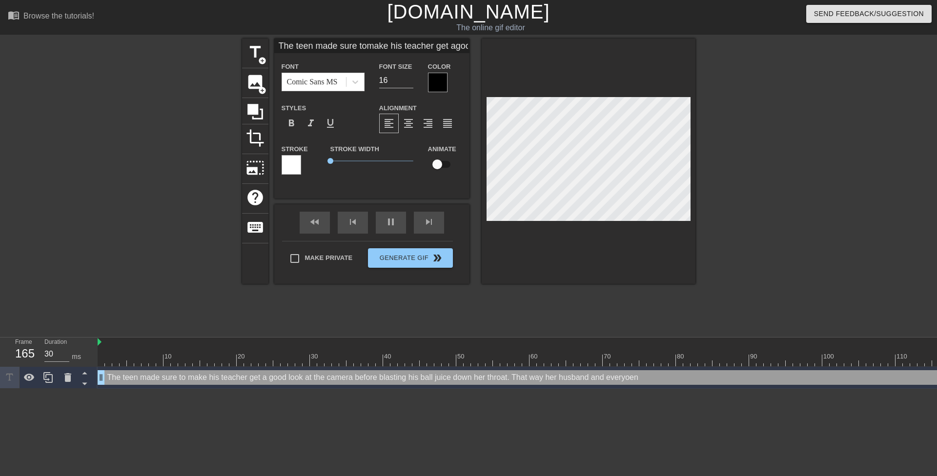
type input "The teen made sure tomake his teacher get agood look at thecamera beforeblastin…"
type textarea "The teen made sure to make his teacher get a good look at the camera before bla…"
type input "The teen made sure tomake his teacher get agood look at thecamera beforeblastin…"
type textarea "The teen made sure to make his teacher get a good look at the camera before bla…"
type input "The teen made sure tomake his teacher get agood look at thecamera beforeblastin…"
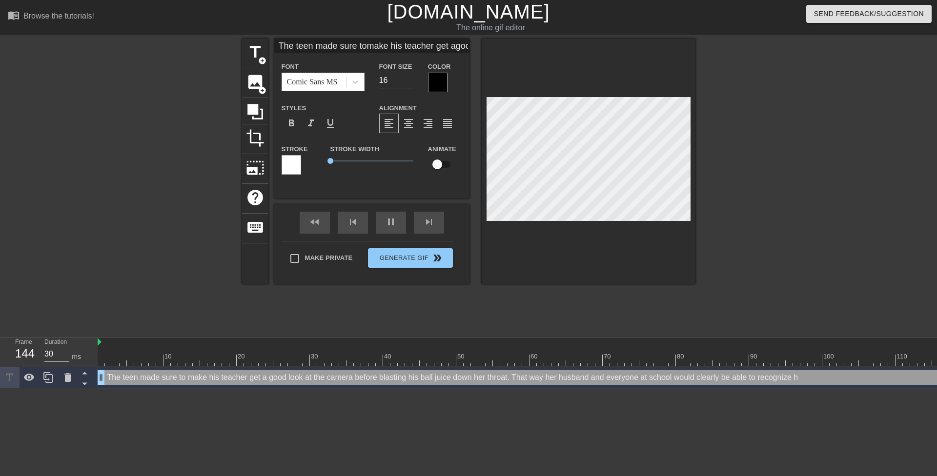
scroll to position [9, 1]
drag, startPoint x: 773, startPoint y: 162, endPoint x: 701, endPoint y: 167, distance: 72.3
click at [770, 162] on div at bounding box center [780, 185] width 146 height 293
click at [293, 122] on span "format_bold" at bounding box center [291, 124] width 12 height 12
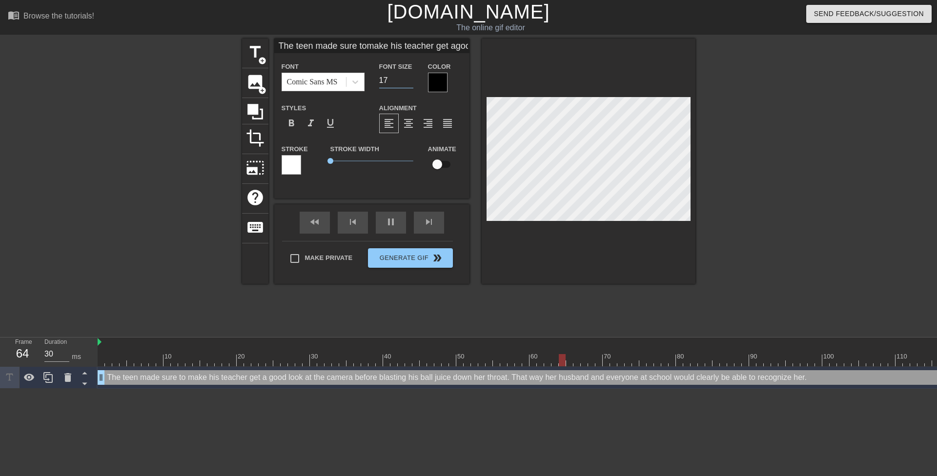
click at [409, 78] on input "17" at bounding box center [396, 81] width 34 height 16
click at [789, 140] on div at bounding box center [780, 185] width 146 height 293
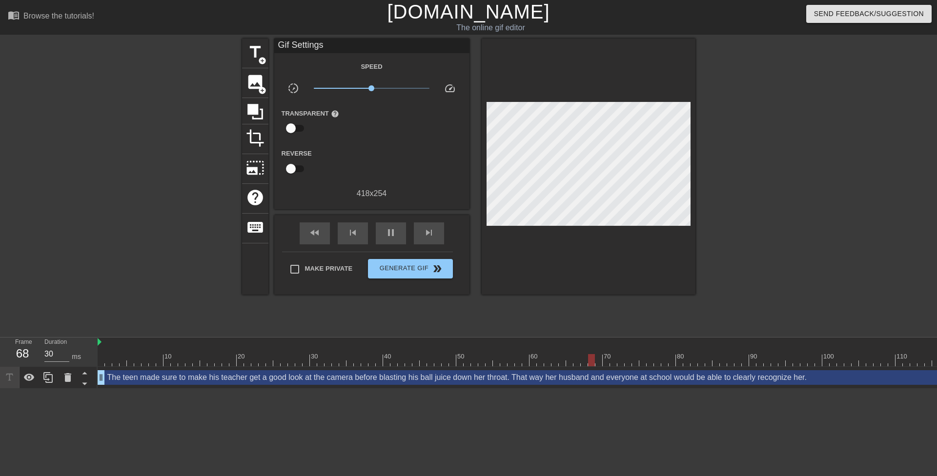
click at [756, 168] on div at bounding box center [780, 185] width 146 height 293
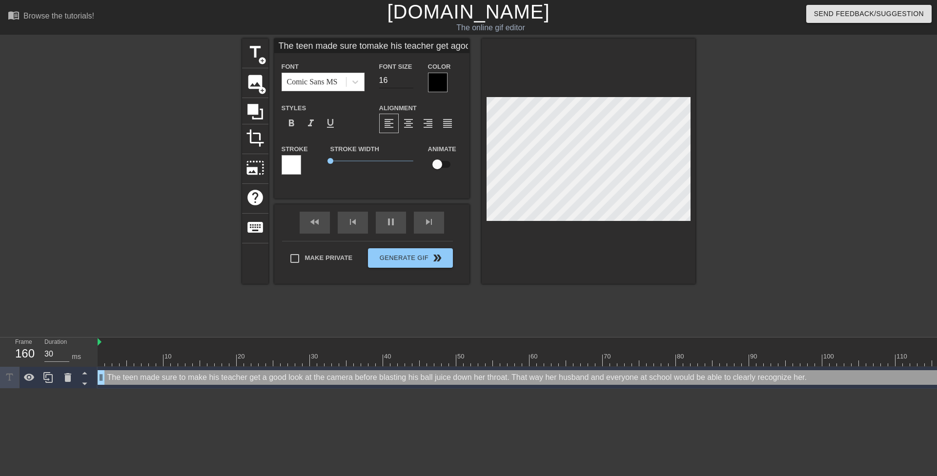
click at [411, 82] on input "16" at bounding box center [396, 81] width 34 height 16
drag, startPoint x: 733, startPoint y: 176, endPoint x: 728, endPoint y: 175, distance: 5.0
click at [733, 175] on div at bounding box center [780, 185] width 146 height 293
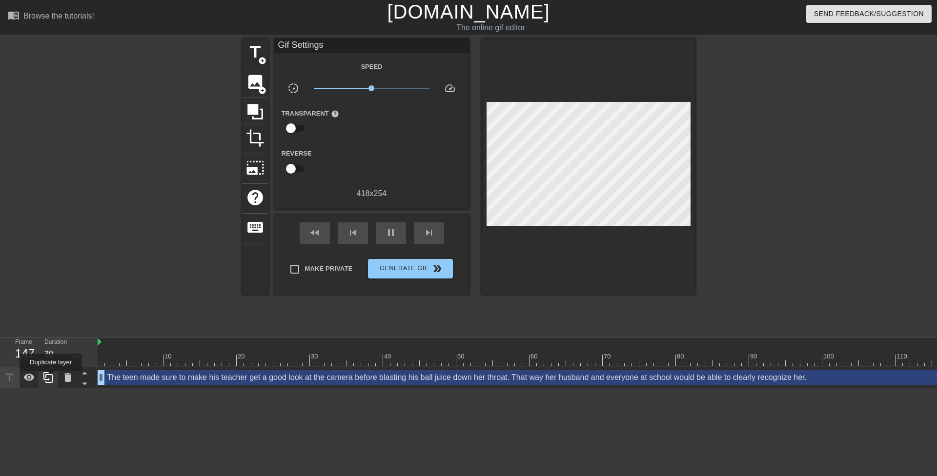
click at [51, 378] on icon at bounding box center [48, 378] width 12 height 12
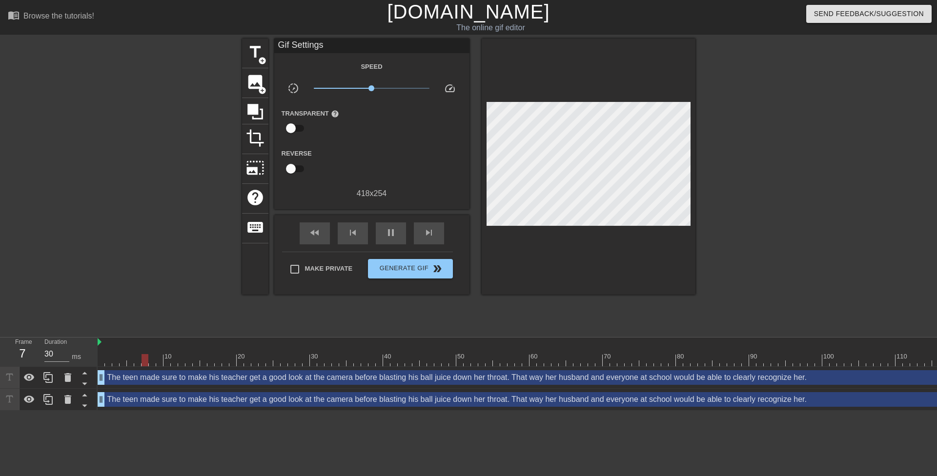
click at [766, 212] on div at bounding box center [780, 185] width 146 height 293
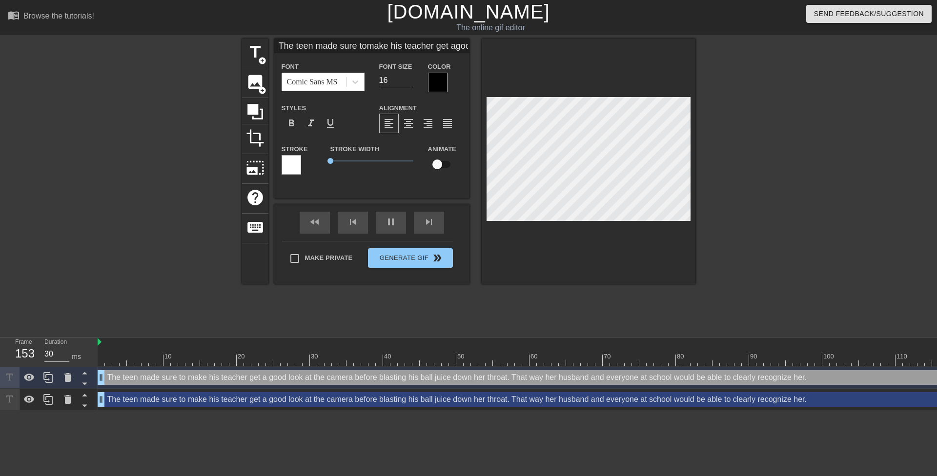
scroll to position [9, 1]
click at [218, 201] on div at bounding box center [157, 185] width 146 height 293
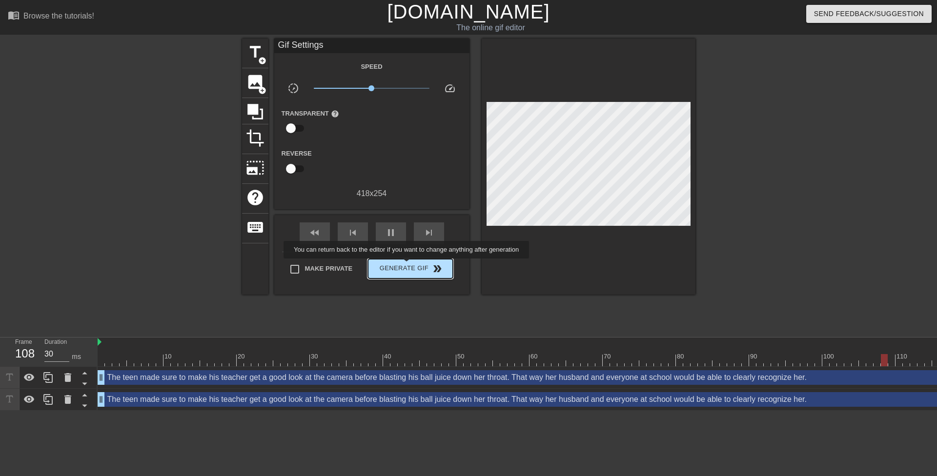
click at [407, 265] on span "Generate Gif double_arrow" at bounding box center [410, 269] width 77 height 12
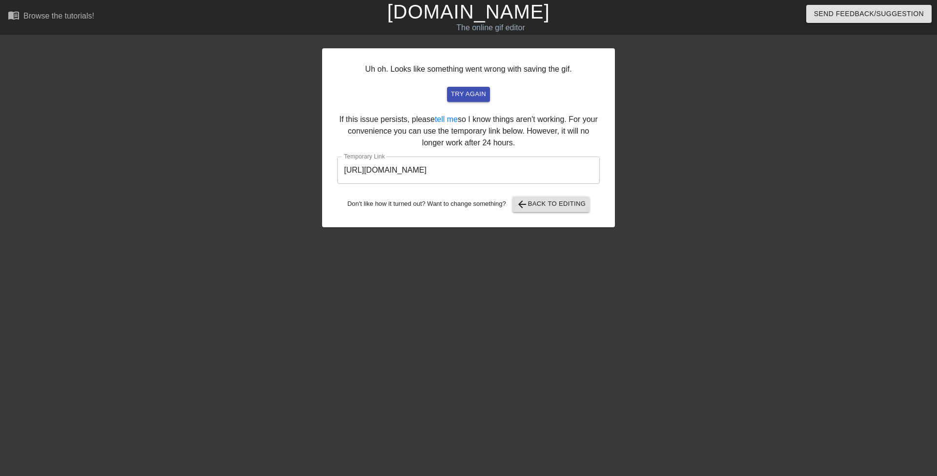
click at [460, 166] on input "https://www.gifntext.com/temp_generations/tP0KTJHP.gif" at bounding box center [468, 170] width 262 height 27
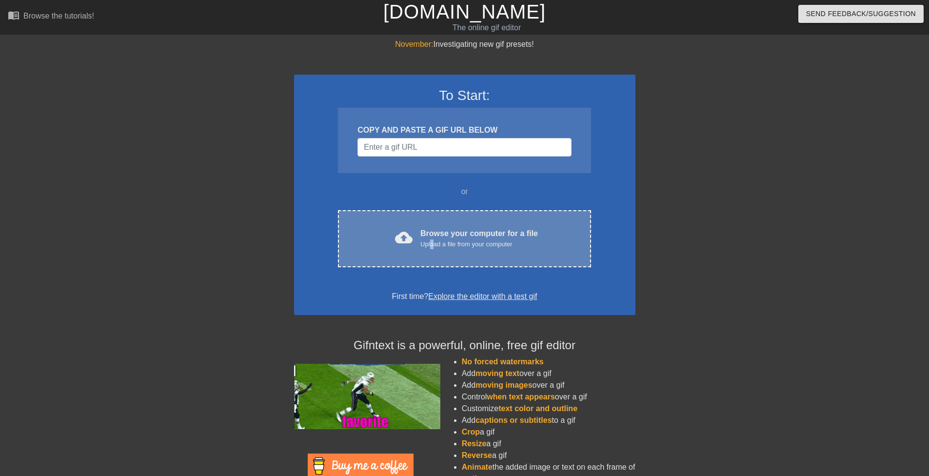
click at [433, 244] on div "Upload a file from your computer" at bounding box center [480, 245] width 118 height 10
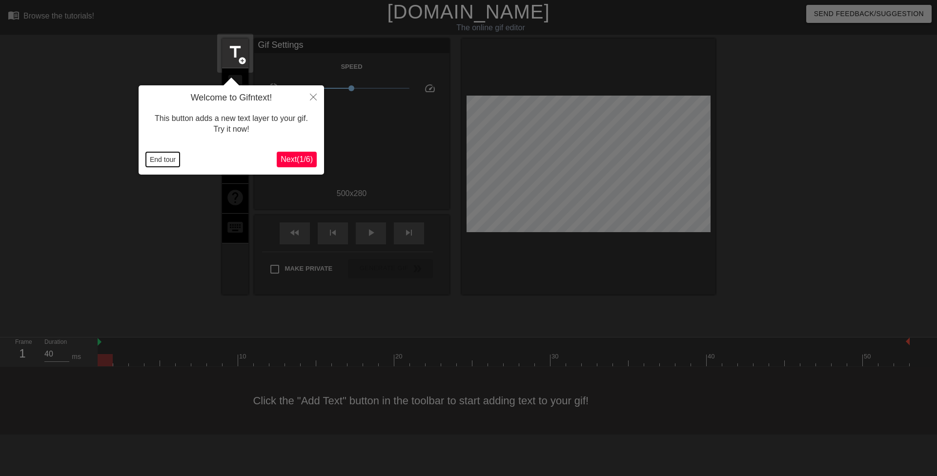
click at [163, 157] on button "End tour" at bounding box center [163, 159] width 34 height 15
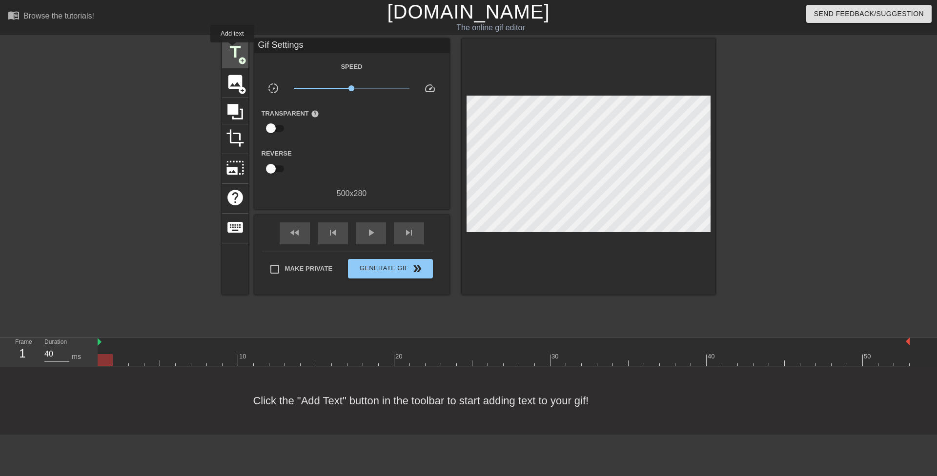
click at [232, 49] on span "title" at bounding box center [235, 52] width 19 height 19
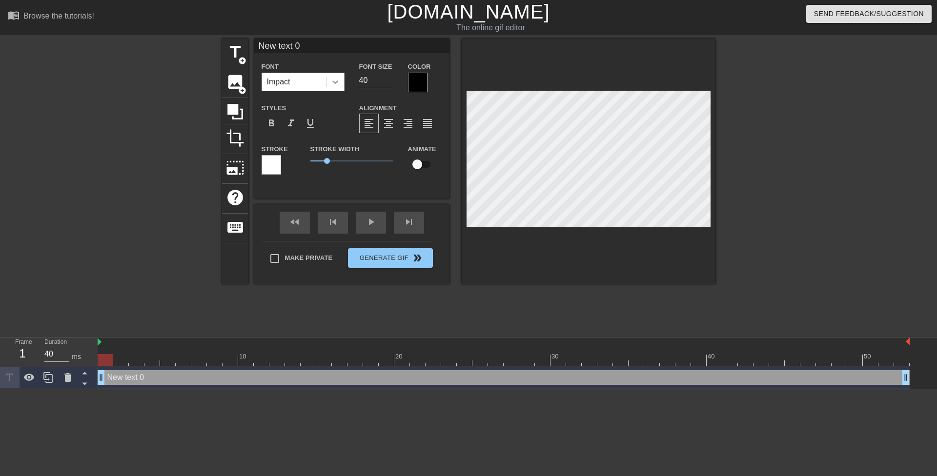
click at [337, 82] on icon at bounding box center [335, 82] width 10 height 10
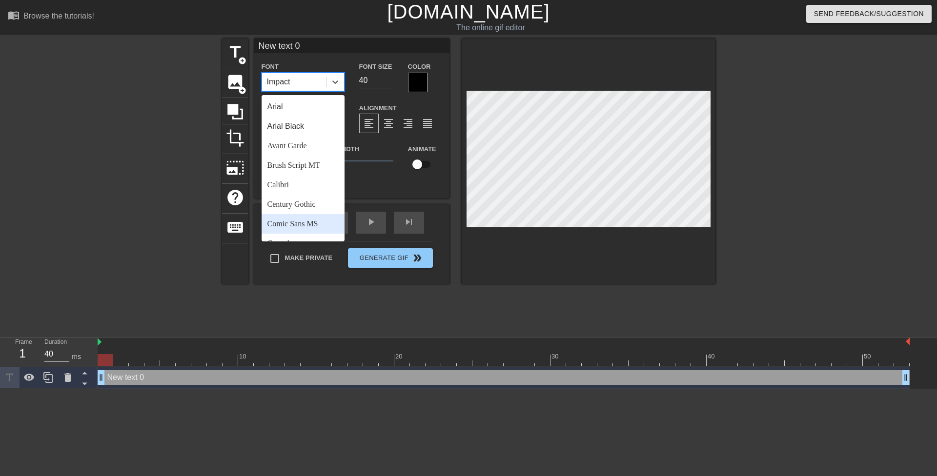
click at [299, 225] on div "Comic Sans MS" at bounding box center [302, 224] width 83 height 20
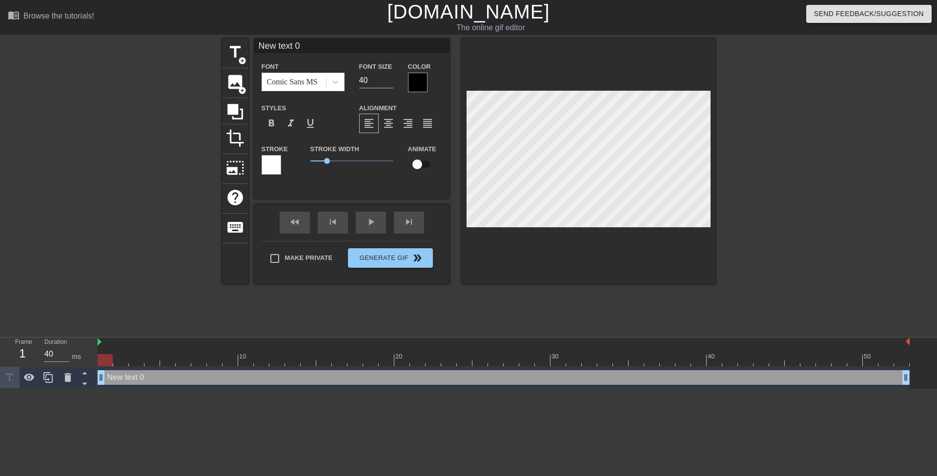
click at [357, 76] on div "Font Size 40" at bounding box center [376, 76] width 49 height 32
type input "20"
drag, startPoint x: 324, startPoint y: 161, endPoint x: 296, endPoint y: 151, distance: 30.1
click at [286, 160] on div "Stroke Stroke Width 0.85 Animate" at bounding box center [351, 163] width 195 height 40
click at [411, 83] on div at bounding box center [418, 83] width 20 height 20
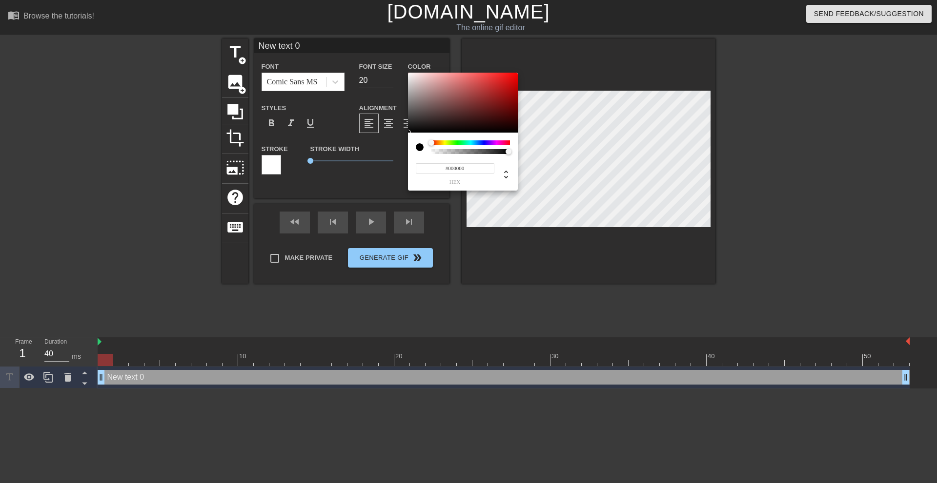
click at [444, 142] on div at bounding box center [470, 143] width 79 height 5
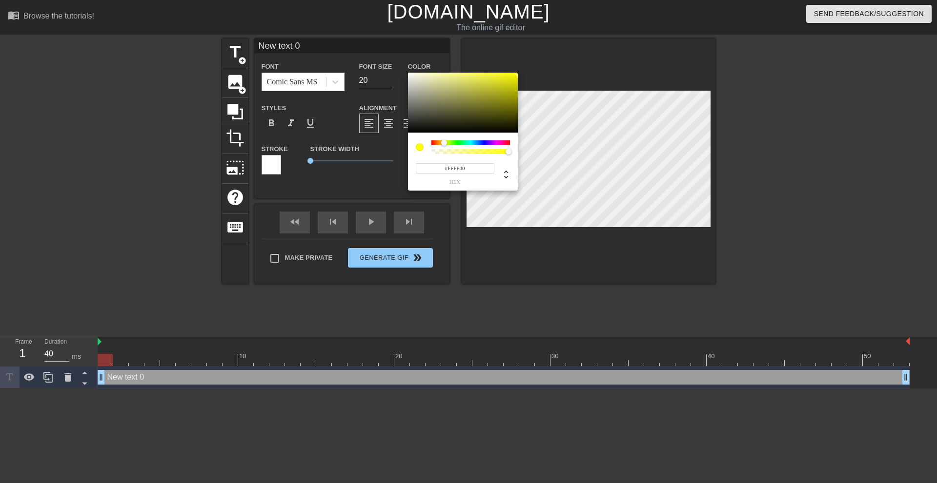
drag, startPoint x: 499, startPoint y: 91, endPoint x: 537, endPoint y: 57, distance: 51.8
click at [560, 43] on div "#FFFF00 hex" at bounding box center [468, 241] width 937 height 483
type input "#F9FF00"
click at [444, 143] on div at bounding box center [445, 143] width 6 height 6
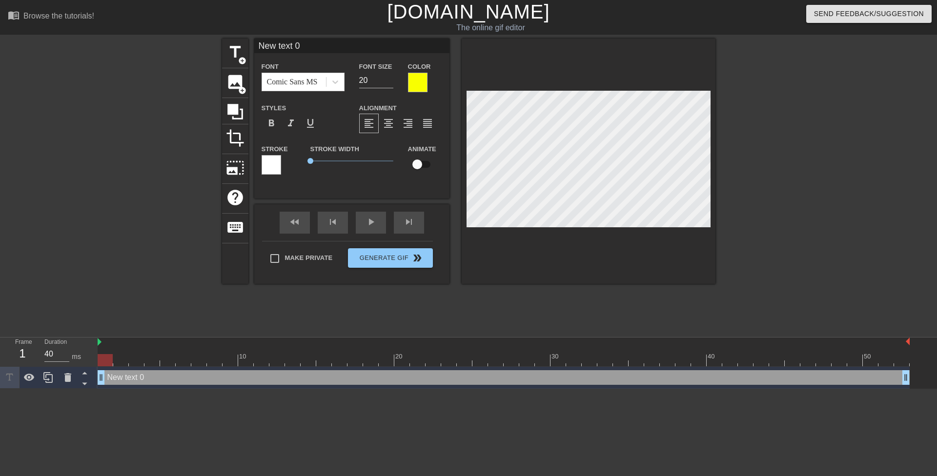
type input "Just like that, all the pent up loads that I saved up for my girlfriend disappe…"
type textarea "Just like that, all the pent up loads that I saved up for my girlfriend disappe…"
type input "Just like that, all the pent up loads thatI saved up for my girlfriend disappea…"
type textarea "Just like that, all the pent up loads thatI saved up for my girlfriend disappea…"
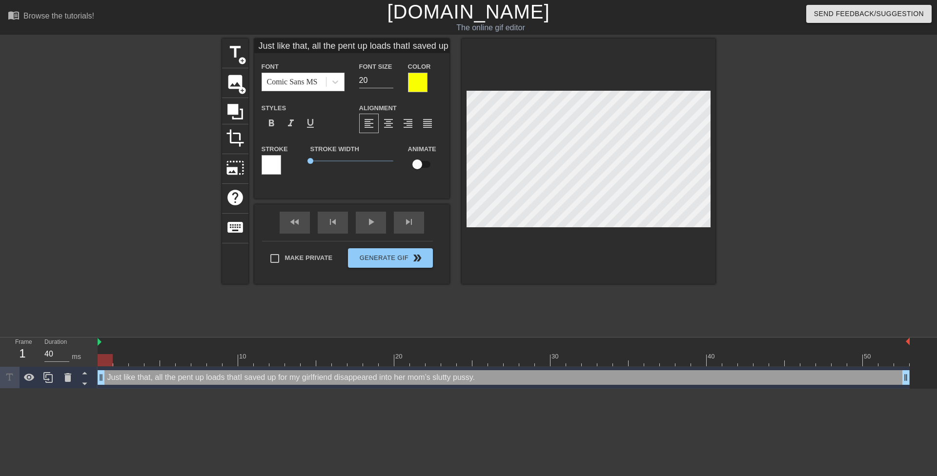
type input "Just like that, all the pent up loads thatI saved up for my girlfriend disappea…"
type textarea "Just like that, all the pent up loads that I saved up for my girlfriend disappe…"
type input "Just like that, all the pent up loads thatt saved up for my girlfriend disappea…"
type textarea "Just like that, all the pent up loads that t saved up for my girlfriend disappe…"
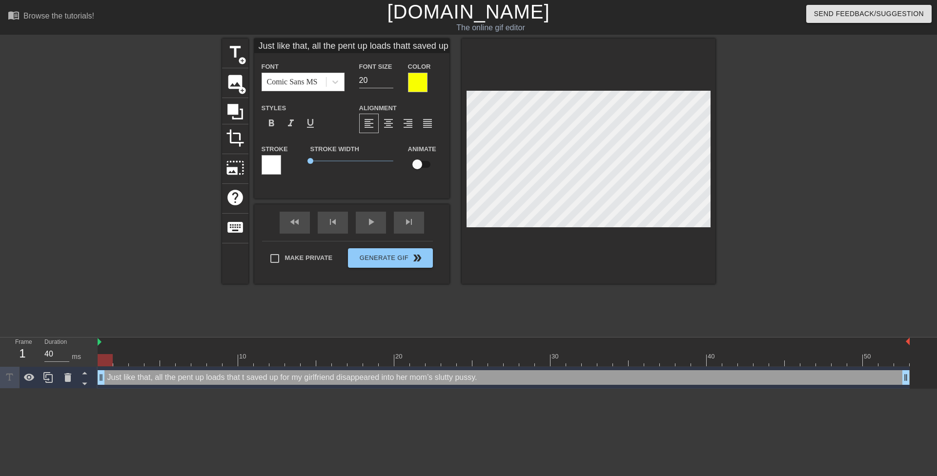
type input "Just like that, all the pent up loads thatth saved up for my girlfriend disappe…"
type textarea "Just like that, all the pent up loads that th saved up for my girlfriend disapp…"
type input "Just like that, all the pent up loads thatthe saved up for my girlfriend disapp…"
type textarea "Just like that, all the pent up loads that the saved up for my girlfriend disap…"
type input "Just like that, all the pent up loads thatthe saved up for my girlfriend disapp…"
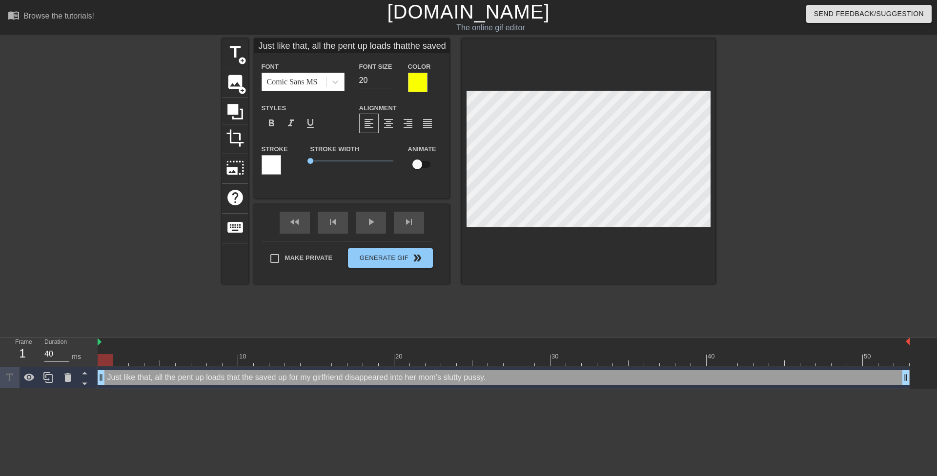
type textarea "Just like that, all the pent up loads that the saved up for my girlfriend disap…"
type input "Just like that, all the pent up loads thatthe t saved up for my girlfriend disa…"
type textarea "Just like that, all the pent up loads that the t saved up for my girlfriend dis…"
type input "Just like that, all the pent up loads thatthe te saved up for my girlfriend dis…"
type textarea "Just like that, all the pent up loads that the te saved up for my girlfriend di…"
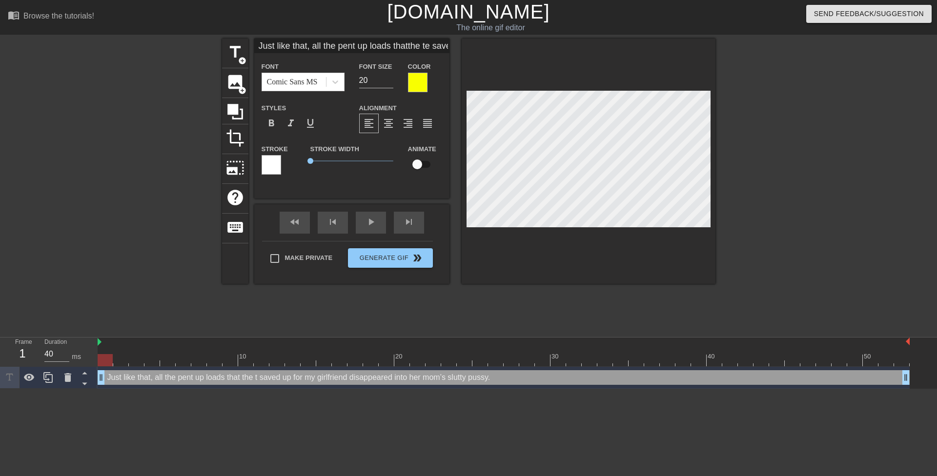
type input "Just like that, all the pent up loads thatthe tee saved up for my girlfriend di…"
type textarea "Just like that, all the pent up loads that the tee saved up for my girlfriend d…"
type input "Just like that, all the pent up loads thatthe teen saved up for my girlfriend d…"
type textarea "Just like that, all the pent up loads that the teen saved up for my girlfriend …"
type input "Just like that, all the pent up loads thatthe teen saved up for my girlfriend d…"
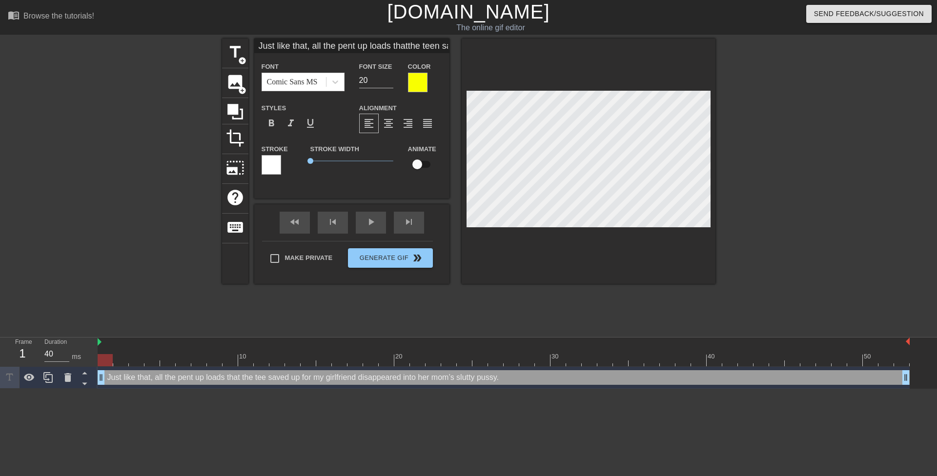
type textarea "Just like that, all the pent up loads that the teen saved up for my girlfriend …"
type input "Just like that, all the pent up loads thatthe teen h saved up for my girlfriend…"
type textarea "Just like that, all the pent up loads that the teen h saved up for my girlfrien…"
type input "Just like that, all the pent up loads thatthe teen ha saved up for my girlfrien…"
type textarea "Just like that, all the pent up loads that the teen ha saved up for my girlfrie…"
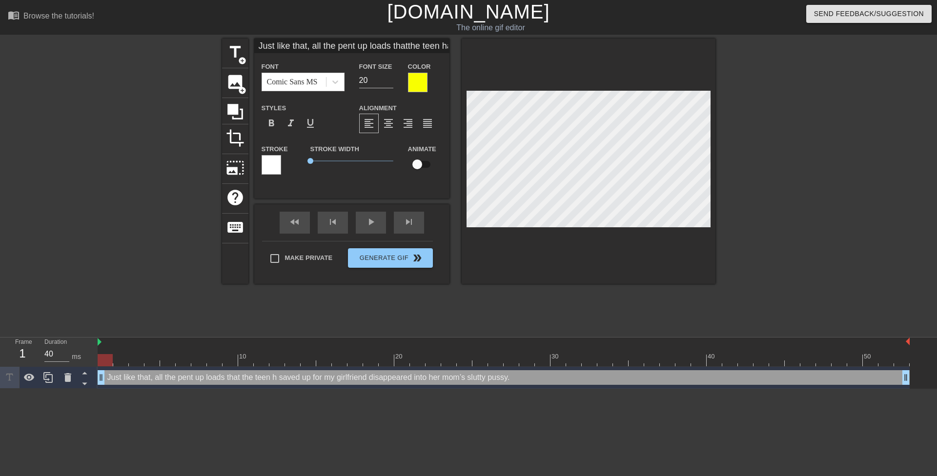
type input "Just like that, all the pent up loads thatthe teen has saved up for my girlfrie…"
type textarea "Just like that, all the pent up loads that the teen has saved up for my girlfri…"
type input "Just like that, all the pent up loads thatthe teen has b saved up for my girlfr…"
type textarea "Just like that, all the pent up loads that the teen has b saved up for my girlf…"
type input "Just like that, all the pent up loads thatthe teen has be saved up for my girlf…"
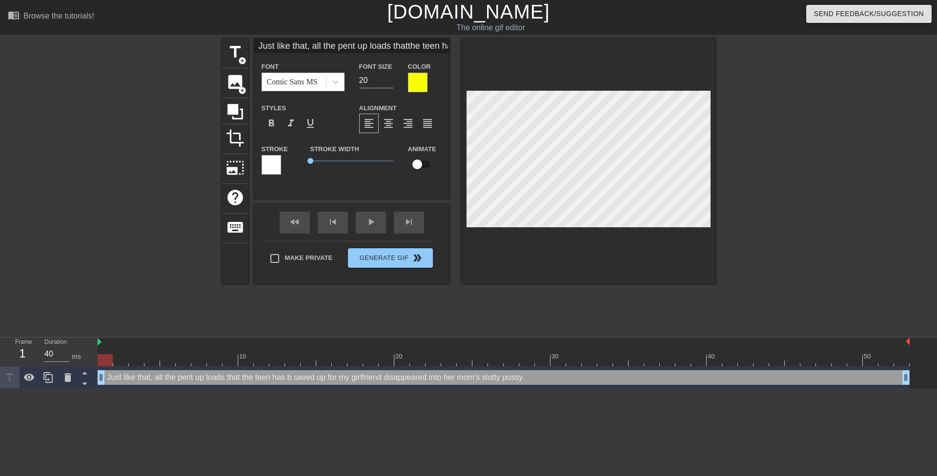
type textarea "Just like that, all the pent up loads that the teen has be saved up for my girl…"
type input "Just like that, all the pent up loads thatthe teen has bee saved up for my girl…"
type textarea "Just like that, all the pent up loads that the teen has bee saved up for my gir…"
type input "Just like that, all the pent up loads thatthe teen has been saved up for my gir…"
type textarea "Just like that, all the pent up loads that the teen has been saved up for my gi…"
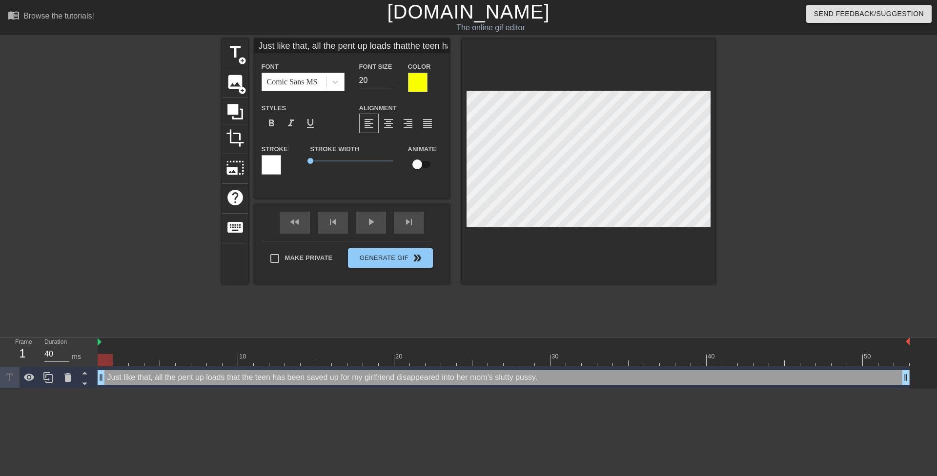
type input "Just like that, all the pent up loads thatthe teen has beenm saved up for my gi…"
type textarea "Just like that, all the pent up loads that the teen has beenm saved up for my g…"
type input "Just like that, all the pent up loads thatthe teen has been saved up for my gir…"
type textarea "Just like that, all the pent up loads that the teen has been saved up for my gi…"
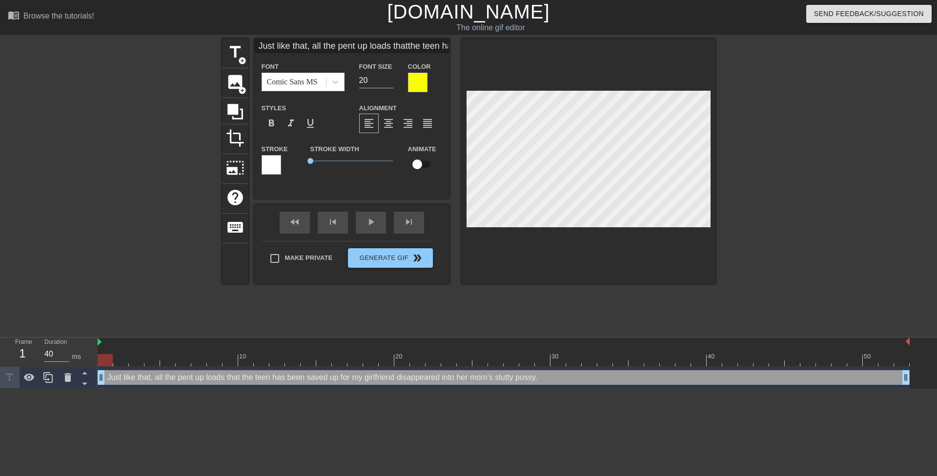
type input "Just like that, all the pent up loads thatthe teen has been savi up for my girl…"
type textarea "Just like that, all the pent up loads that the teen has been savi up for my gir…"
type input "Just like that, all the pent up loads thatthe teen has been savin up for my gir…"
type textarea "Just like that, all the pent up loads that the teen has been savin up for my gi…"
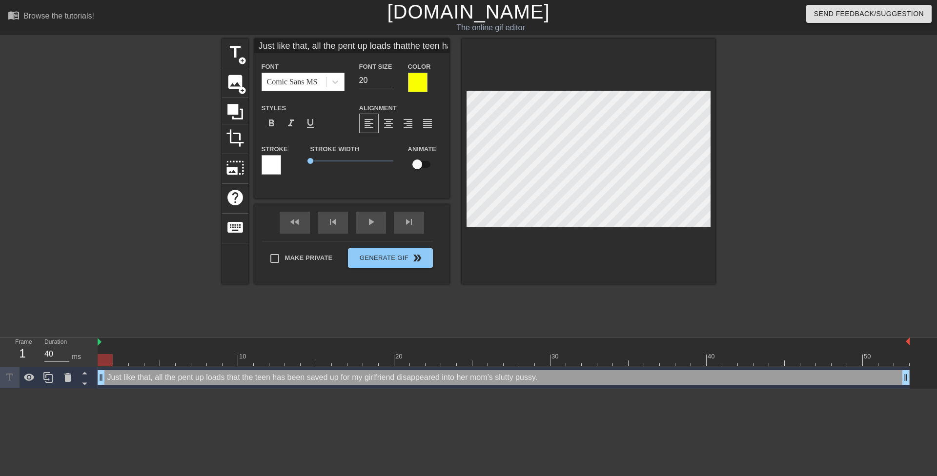
type input "Just like that, all the pent up loads thatthe teen has been saving up for my gi…"
type textarea "Just like that, all the pent up loads that the teen has been saving up for my g…"
type input "Just like that, all the pent up loads thatthe teen has been saving up for h gir…"
type textarea "Just like that, all the pent up loads that the teen has been saving up for h gi…"
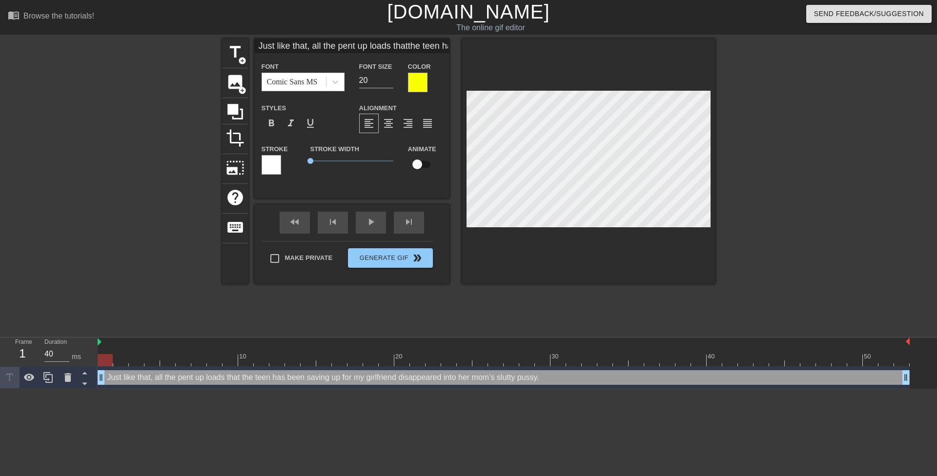
scroll to position [1, 8]
type input "Just like that, all the pent up loads thatthe teen has been saving up for hi gi…"
type textarea "Just like that, all the pent up loads that the teen has been saving up for hi g…"
type input "Just like that, all the pent up loads thatthe teen has been saving up for his g…"
type textarea "Just like that, all the pent up loads that the teen has been saving up for his …"
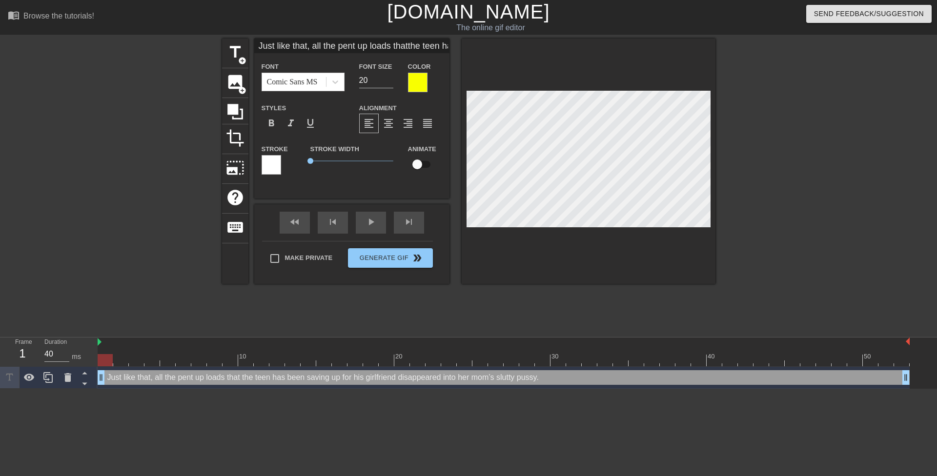
type input "Just like that, all the pent up loads thatthe teen has been saving up for his g…"
type textarea "Just like that, all the pent up loads that the teen has been saving up for his …"
type input "Just like that, all the pent up loads thatthe teen has been saving up for his g…"
type textarea "Just like that, all the pent up loads that the teen has been saving up for his …"
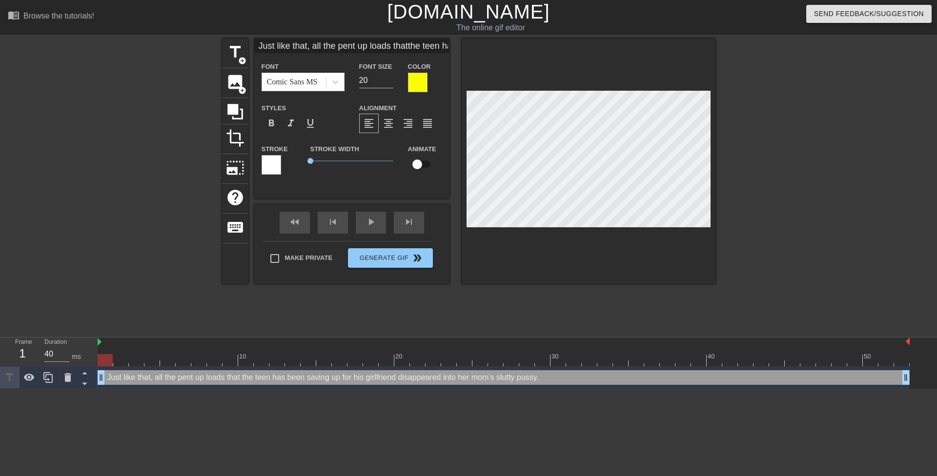
type input "Just like that, all the pent up loads thatthe teen has been saving up for his g…"
type textarea "Just like that, all the pent up loads that the teen has been saving up for his …"
type input "Just like that, all the pent up loads thatthe teen has been saving up for his g…"
type textarea "Just like that, all the pent up loads that the teen has been saving up for his …"
type input "Just like that, all the pent up loads thatthe teen has been saving up for his g…"
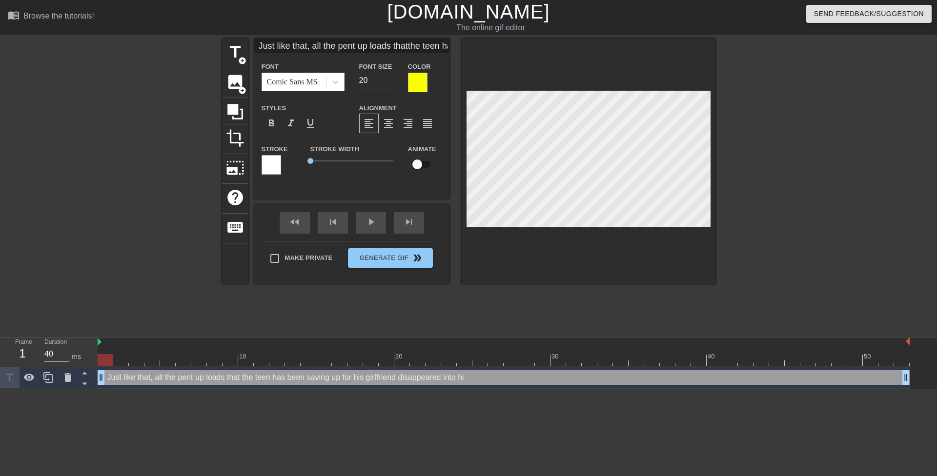
type textarea "Just like that, all the pent up loads that the teen has been saving up for his …"
type input "Just like that, all the pent up loads thatthe teen has been saving up for his g…"
type textarea "Just like that, all the pent up loads that the teen has been saving up for his …"
type input "Just like that, all the pent up loads thatthe teen has been saving up for his g…"
type textarea "Just like that, all the pent up loads that the teen has been saving up for his …"
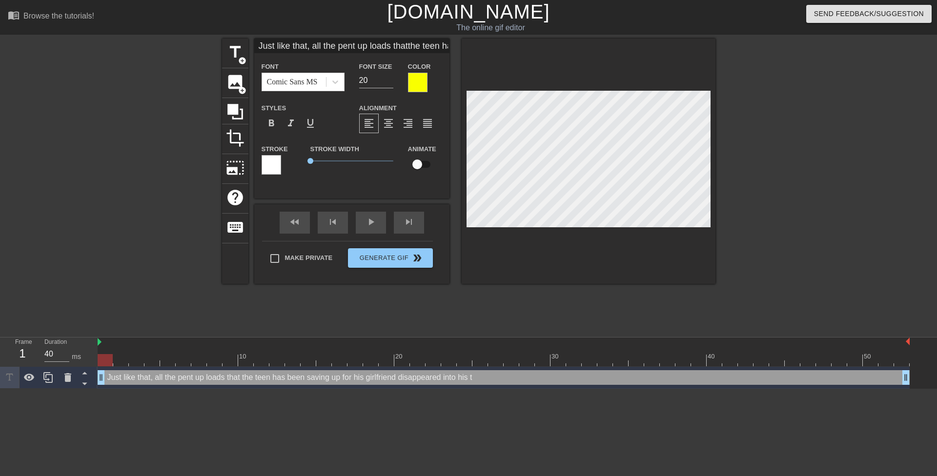
type input "Just like that, all the pent up loads thatthe teen has been saving up for his g…"
type textarea "Just like that, all the pent up loads that the teen has been saving up for his …"
type input "Just like that, all the pent up loads thatthe teen has been saving up for his g…"
type textarea "Just like that, all the pent up loads that the teen has been saving up for his …"
type input "Just like that, all the pent up loads thatthe teen has been saving up for his g…"
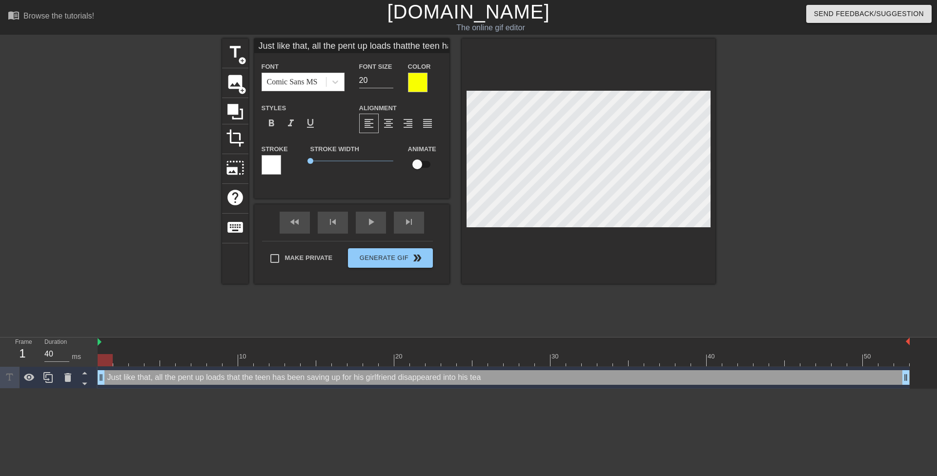
type textarea "Just like that, all the pent up loads that the teen has been saving up for his …"
type input "Just like that, all the pent up loads thatthe teen has been saving up for his g…"
type textarea "Just like that, all the pent up loads that the teen has been saving up for his …"
type input "Just like that, all the pent up loads thatthe teen has been saving up for his g…"
type textarea "Just like that, all the pent up loads that the teen has been saving up for his …"
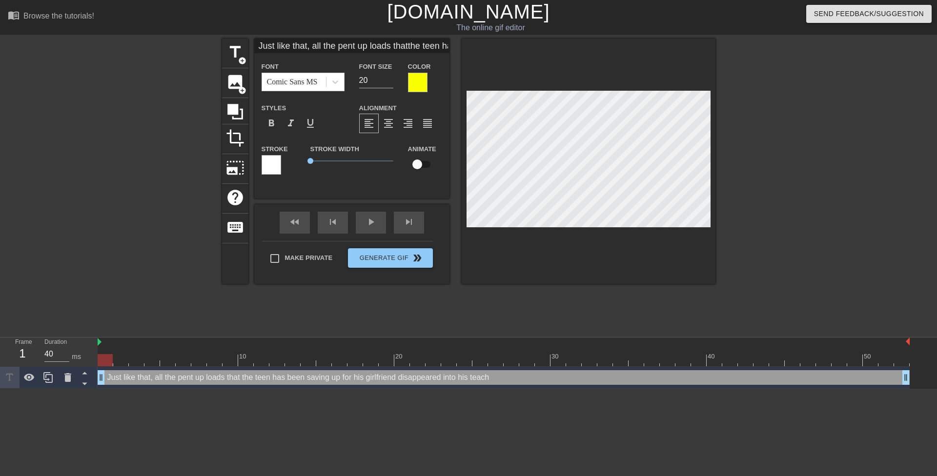
type input "Just like that, all the pent up loads thatthe teen has been saving up for his g…"
type textarea "Just like that, all the pent up loads that the teen has been saving up for his …"
type input "Just like that, all the pent up loads thatthe teen has been saving up for his g…"
type textarea "Just like that, all the pent up loads that the teen has been saving up for his …"
type input "Just like that, all the pent up loads thatthe teen has been saving up for his g…"
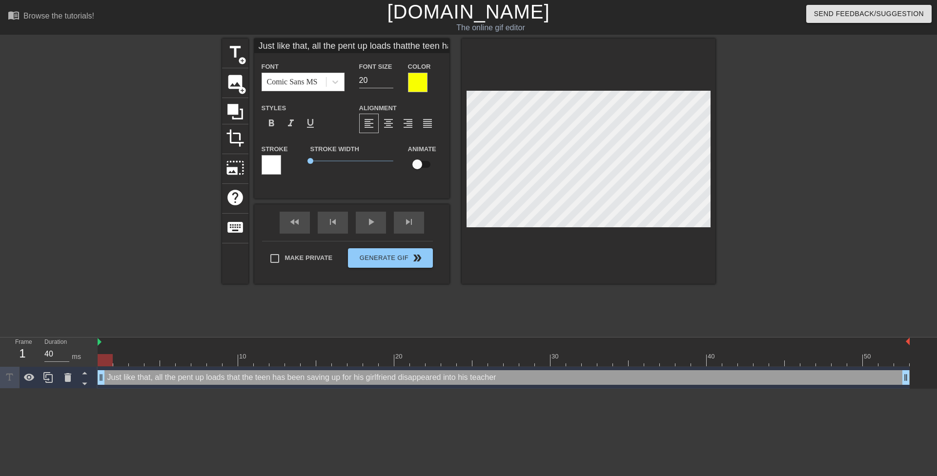
type textarea "Just like that, all the pent up loads that the teen has been saving up for his …"
type input "Just like that, all the pent up loads thatthe teen has been saving up for his g…"
type textarea "Just like that, all the pent up loads that the teen has been saving up for his …"
type input "Just like that, all the pent up loads thatthe teen has been saving up for his g…"
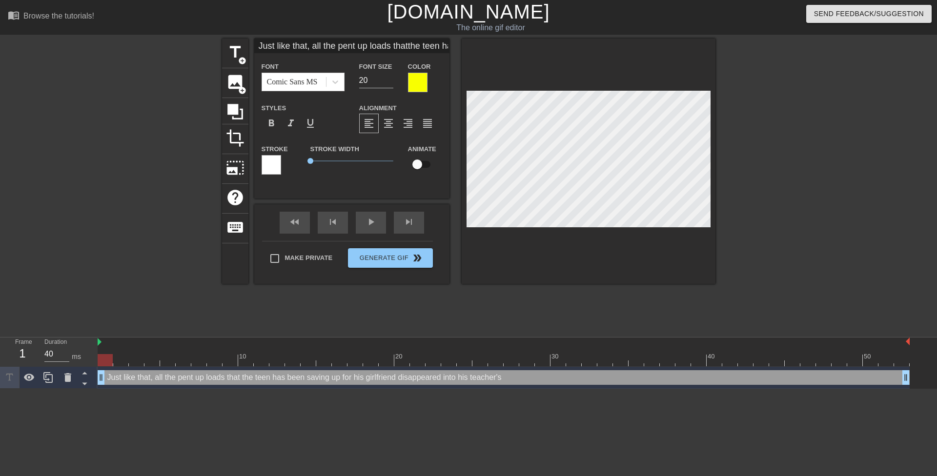
type textarea "Just like that, all the pent up loads that the teen has been saving up for his …"
type input "Just like that, all the pent up loads thatthe teen has been saving up for his g…"
type textarea "Just like that, all the pent up loads that the teen has been saving up for his …"
type input "Just like that, all the pent up loads thatthe teen has been saving up for his g…"
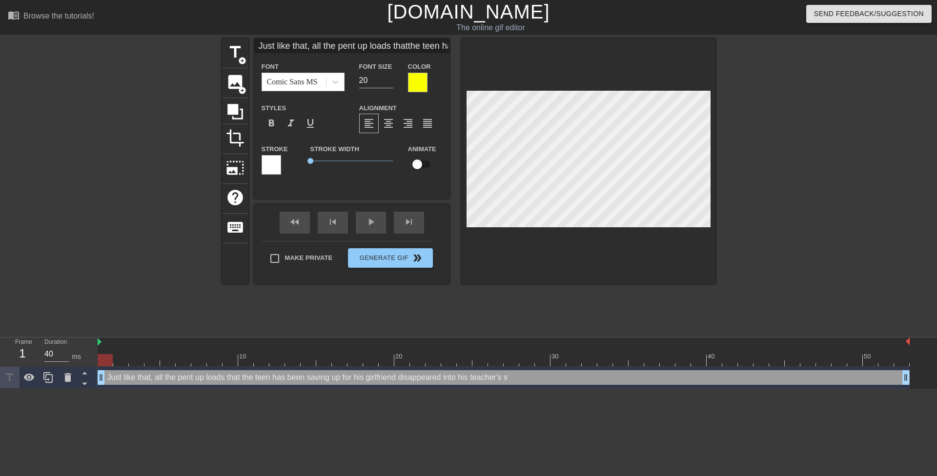
type textarea "Just like that, all the pent up loads that the teen has been saving up for his …"
type input "Just like that, all the pent up loads thatthe teen has been saving up for his g…"
type textarea "Just like that, all the pent up loads that the teen has been saving up for his …"
type input "Just like that, all the pent up loads thatthe teen has been saving up for his g…"
type textarea "Just like that, all the pent up loads that the teen has been saving up for his …"
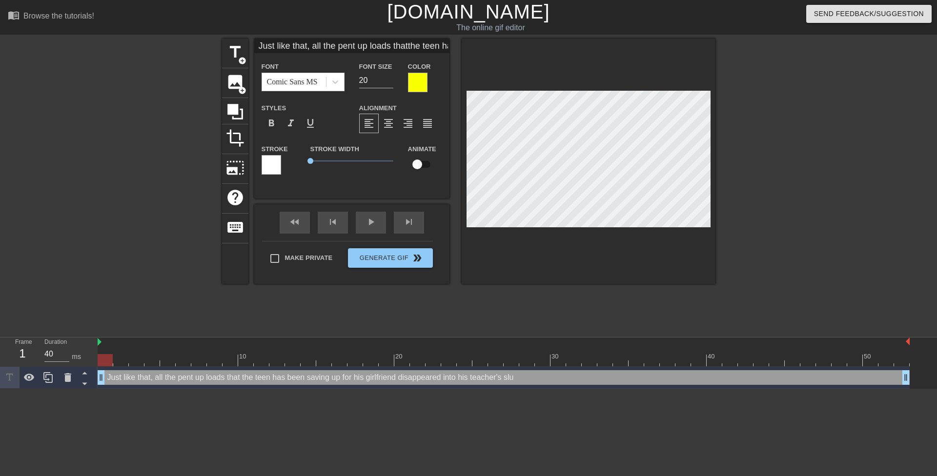
type input "Just like that, all the pent up loads thatthe teen has been saving up for his g…"
type textarea "Just like that, all the pent up loads that the teen has been saving up for his …"
type input "Just like that, all the pent up loads thatthe teen has been saving up for his g…"
type textarea "Just like that, all the pent up loads that the teen has been saving up for his …"
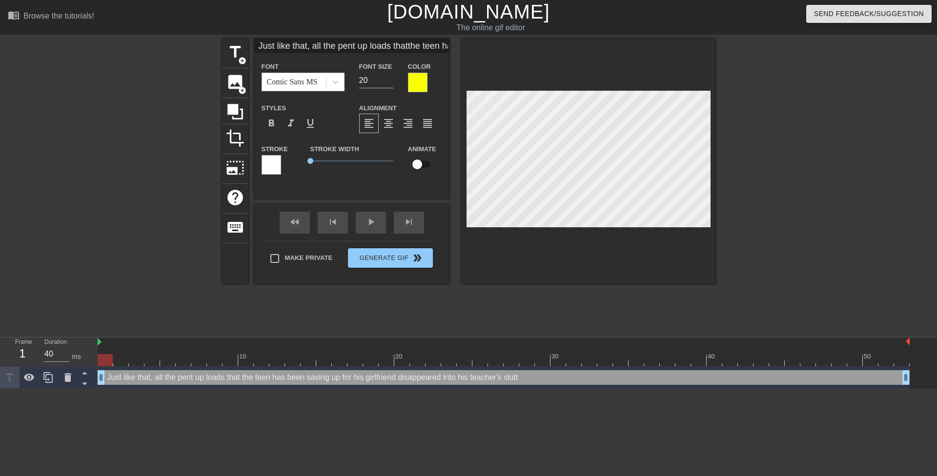
type input "Just like that, all the pent up loads thatthe teen has been saving up for his g…"
type textarea "Just like that, all the pent up loads that the teen has been saving up for his …"
type input "Just like that, all the pent up loads thatthe teen has been saving up for his g…"
type textarea "Just like that, all the pent up loads that the teen has been saving up for his …"
type input "Just like that, all the pent up loads thatthe teen has been saving up for his g…"
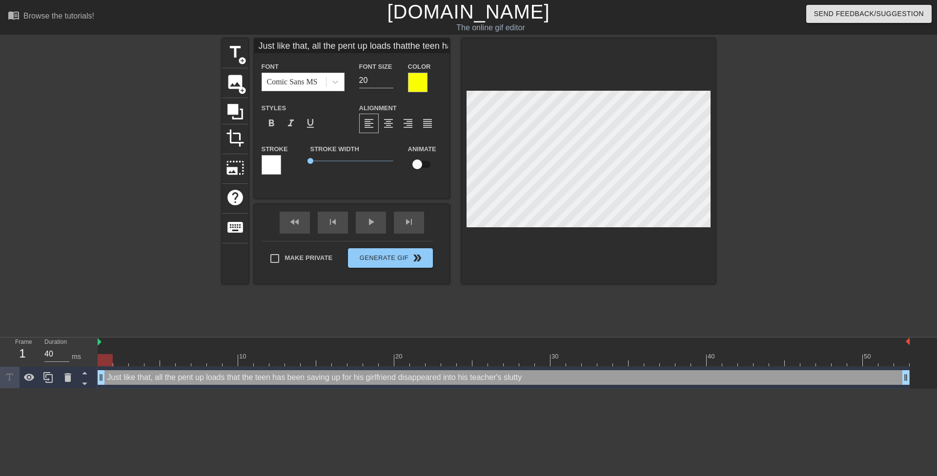
type textarea "Just like that, all the pent up loads that the teen has been saving up for his …"
type input "Just like that, all the pent up loads thatthe teen has been saving up for his g…"
type textarea "Just like that, all the pent up loads that the teen has been saving up for his …"
type input "Just like that, all the pent up loads thatthe teen has been saving up for his g…"
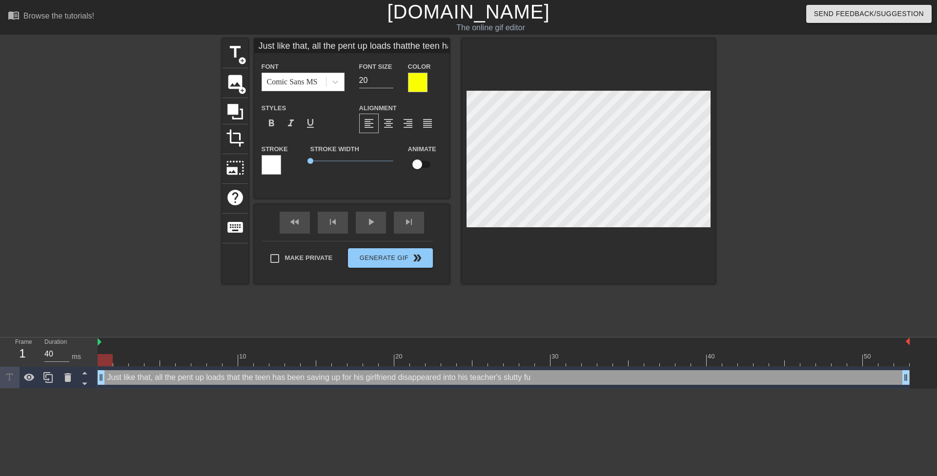
type textarea "Just like that, all the pent up loads that the teen has been saving up for his …"
type input "Just like that, all the pent up loads thatthe teen has been saving up for his g…"
type textarea "Just like that, all the pent up loads that the teen has been saving up for his …"
type input "Just like that, all the pent up loads thatthe teen has been saving up for his g…"
type textarea "Just like that, all the pent up loads that the teen has been saving up for his …"
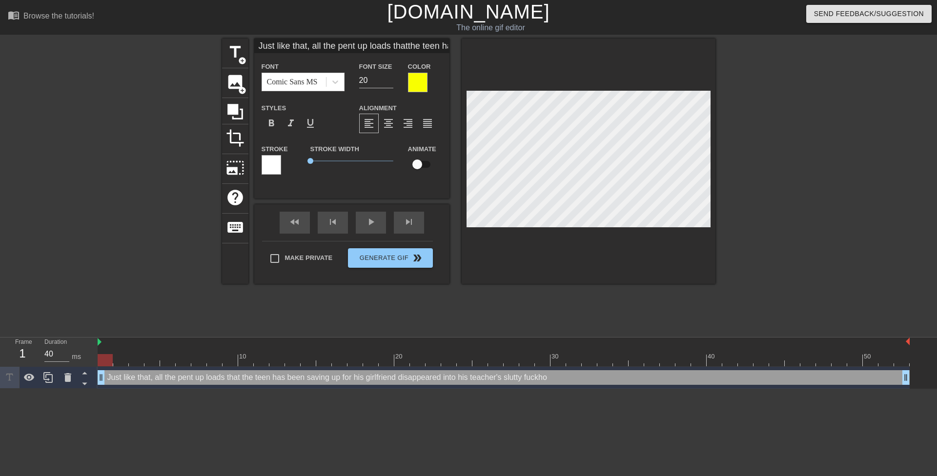
type input "Just like that, all the pent up loads thatthe teen has been saving up for his g…"
type textarea "Just like that, all the pent up loads that the teen has been saving up for his …"
type input "Just like that, all the pent up loads thatthe teen has been saving up for his g…"
type textarea "Just like that, all the pent up loads that the teen has been saving up for his …"
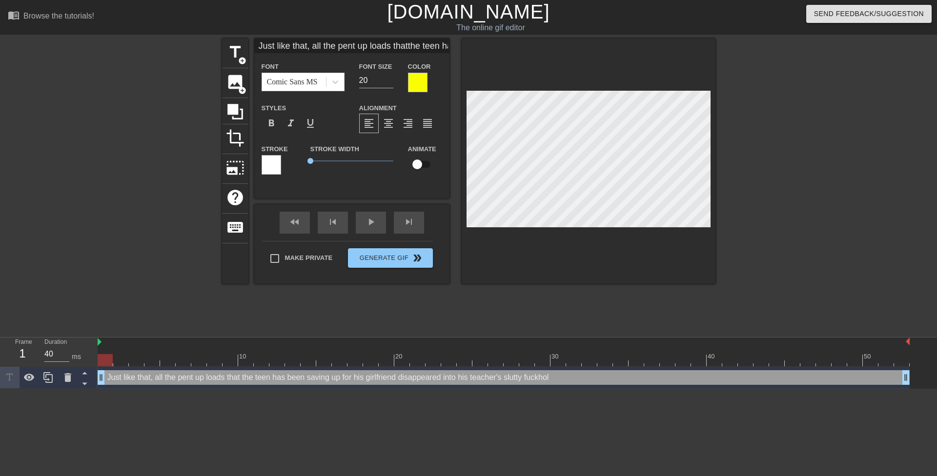
type input "Just like that, all the pent up loads thatthe teen has been saving up for his g…"
type textarea "Just like that, all the pent up loads that the teen has been saving up for his …"
type input "Just like that, all the pent up loads that the teen has been saving up for his …"
type textarea "Just like that, all the pent up loads that the teen has been saving up for his …"
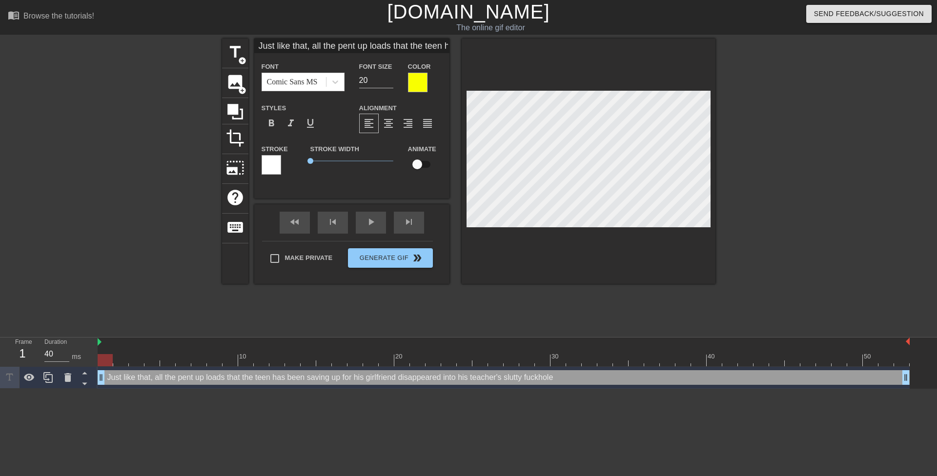
type input "Just like that, all the pent up loads that tthe teen has been saving up for his…"
type textarea "Just like that, all the pent up loads that t the teen has been saving up for hi…"
type input "Just like that, all the pent up loads that ththe teen has been saving up for hi…"
type textarea "Just like that, all the pent up loads that th the teen has been saving up for h…"
type input "Just like that, all the pent up loads that thethe teen has been saving up for h…"
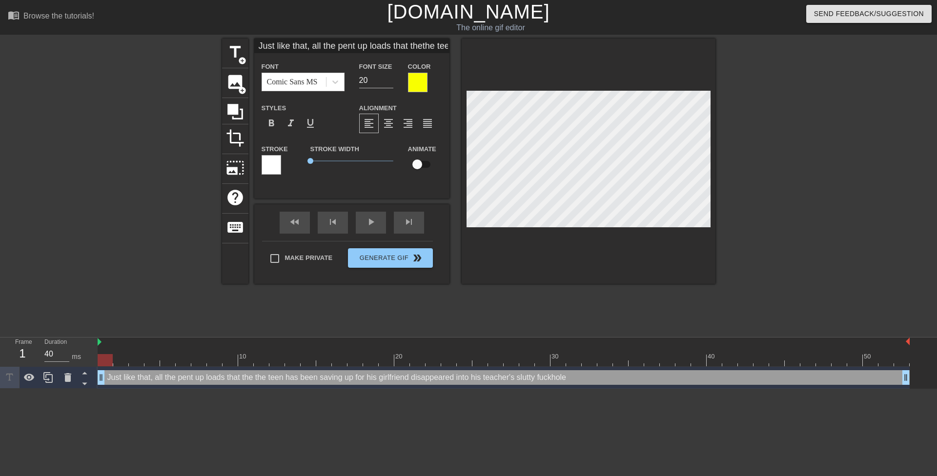
type textarea "Just like that, all the pent up loads that the the teen has been saving up for …"
type input "Just like that, all the pent up loads that theteen has been saving up for his g…"
type textarea "Just like that, all the pent up loads that the teen has been saving up for his …"
click at [390, 123] on span "format_align_center" at bounding box center [388, 124] width 12 height 12
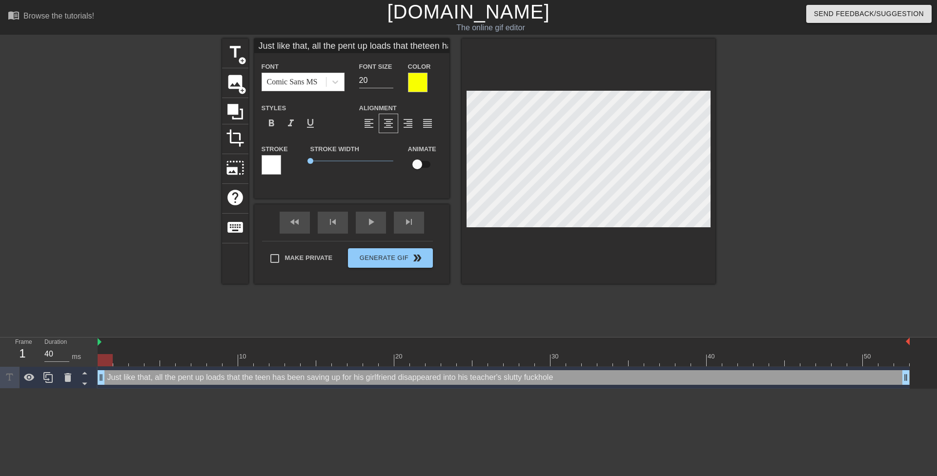
scroll to position [1, 1]
type input "Just like that, all the pent up loads theteen has been saving up for his girlfr…"
type textarea "Just like that, all the pent up loads the teen has been saving up for his girlf…"
type input "Just like that, all the pent up loads theteen has s up for his girlfrienddisapp…"
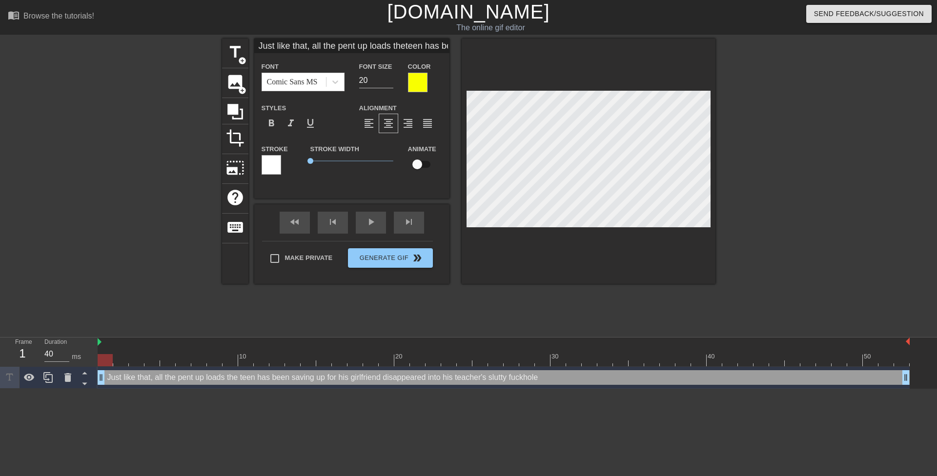
type textarea "Just like that, all the pent up loads the teen has s up for his girlfriend disa…"
type input "Just like that, all the pent up loads theteen has sv up for his girlfrienddisap…"
type textarea "Just like that, all the pent up loads the teen has sv up for his girlfriend dis…"
type input "Just like that, all the pent up loads theteen has svb up for his girlfrienddisa…"
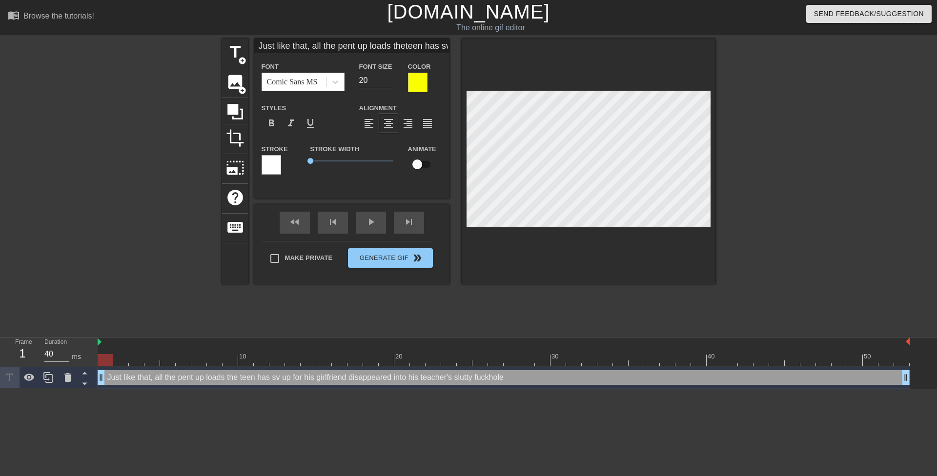
type textarea "Just like that, all the pent up loads the teen has svb up for his girlfriend di…"
type input "Just like that, all the pent up loads theteen has sv up for his girlfrienddisap…"
type textarea "Just like that, all the pent up loads the teen has sv up for his girlfriend dis…"
type input "Just like that, all the pent up loads theteen has s up for his girlfrienddisapp…"
type textarea "Just like that, all the pent up loads the teen has s up for his girlfriend disa…"
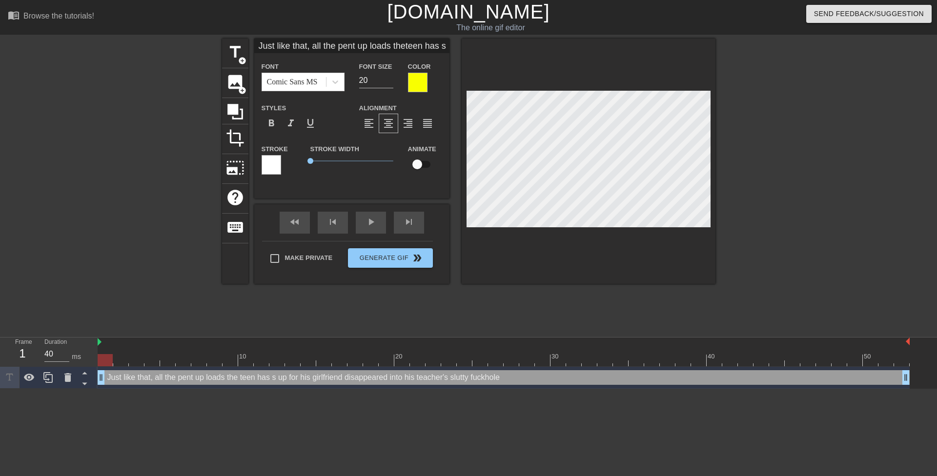
type input "Just like that, all the pent up loads theteen has sa up for his girlfrienddisap…"
type textarea "Just like that, all the pent up loads the teen has sab up for his girlfriend di…"
type input "Just like that, all the pent up loads theteen has sabv up for his girlfrienddis…"
type textarea "Just like that, all the pent up loads the teen has sabv up for his girlfriend d…"
type input "Just like that, all the pent up loads theteen has sab up for his girlfrienddisa…"
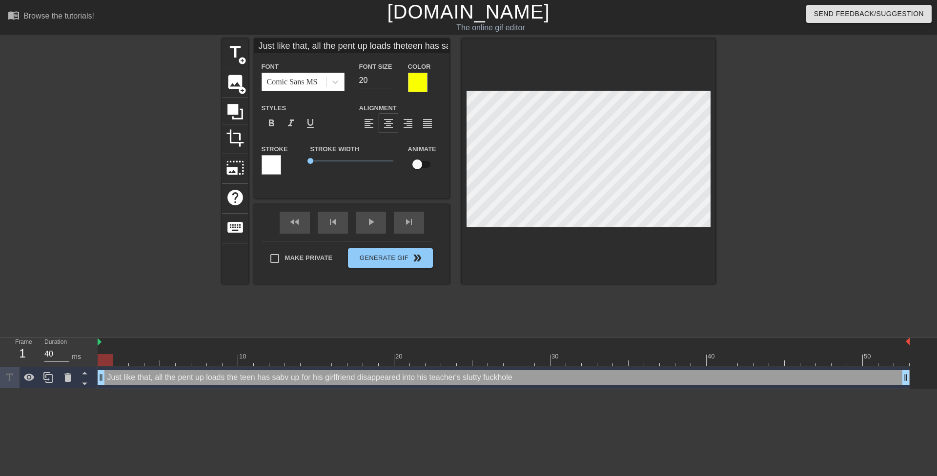
type textarea "Just like that, all the pent up loads the teen has sab up for his girlfriend di…"
type input "Just like that, all the pent up loads theteen has sa up for his girlfrienddisap…"
type textarea "Just like that, all the pent up loads the teen has sa up for his girlfriend dis…"
type input "Just like that, all the pent up loads theteen has sav up for his girlfrienddisa…"
type textarea "Just like that, all the pent up loads the teen has sav up for his girlfriend di…"
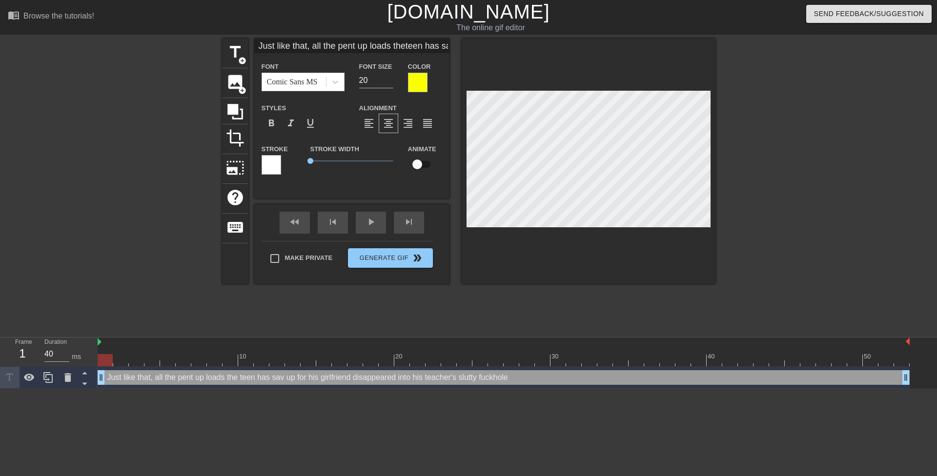
type input "Just like that, all the pent up loads theteen has save up for his girlfrienddis…"
type textarea "Just like that, all the pent up loads the teen has save up for his girlfriend d…"
type input "Just like that, all the pent up loads theteen has saved up for his girlfrienddi…"
type textarea "Just like that, all the pent up loads the teen has saved up for his girlfriend …"
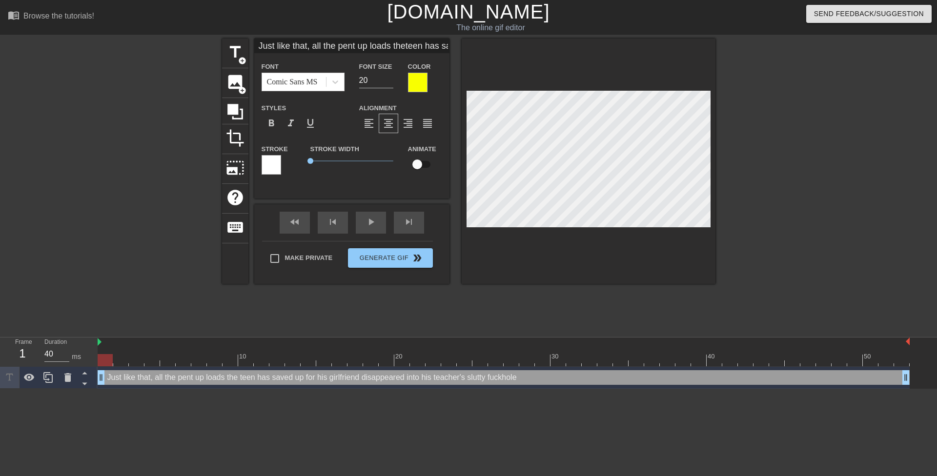
type input "Just like that, all the pent up loads theteen saved up for his girlfrienddisapp…"
type textarea "Just like that, all the pent up loads the teen saved up for his girlfriend disa…"
type input "Just like that, all the pent up loads theteen saved up for his girlfriend disap…"
type textarea "Just like that, all the pent up loads the teen saved up for his girlfriend disa…"
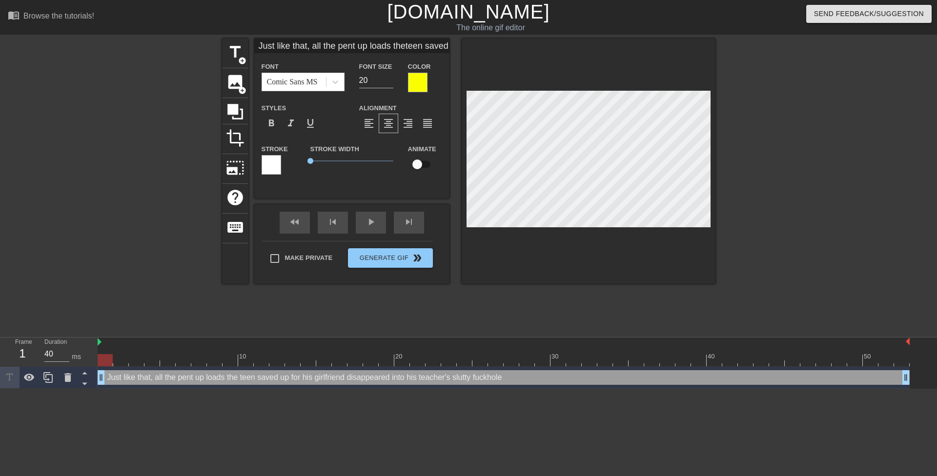
paste textarea "disappeared"
type input "Just like that, all the pent up loads theteen saved up for his girlfriend disap…"
type textarea "Just like that, all the pent up loads the teen saved up for his girlfriend disa…"
type input "Just like that, all the pent up loads theteen saved up for his girlfriend disap…"
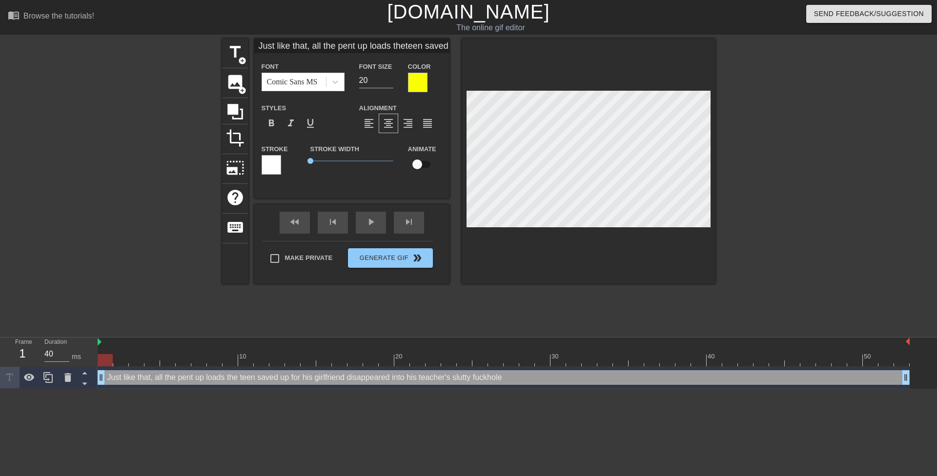
scroll to position [2, 2]
type textarea "Just like that, all the pent up loads the teen saved up for his girlfriend disa…"
type input "Just like that. all the pent up loads theteen saved up for his girlfriend disap…"
type textarea "Just like that. all the pent up loads the teen saved up for his girlfriend disa…"
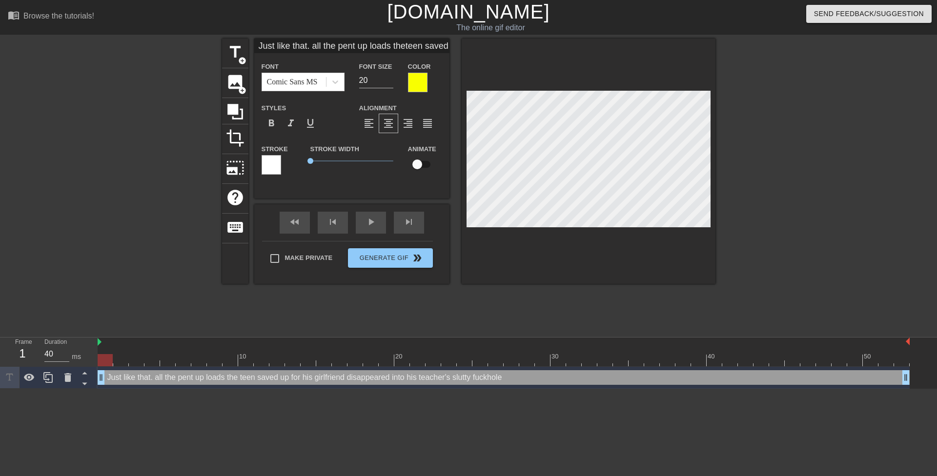
type input "Just like that.. all the pent up loads theteen saved up for his girlfriend disa…"
type textarea "Just like that.. all the pent up loads the teen saved up for his girlfriend dis…"
type input "Just like that... all the pent up loads theteen saved up for his girlfriend dis…"
type textarea "Just like that... all the pent up loads the teen saved up for his girlfriend di…"
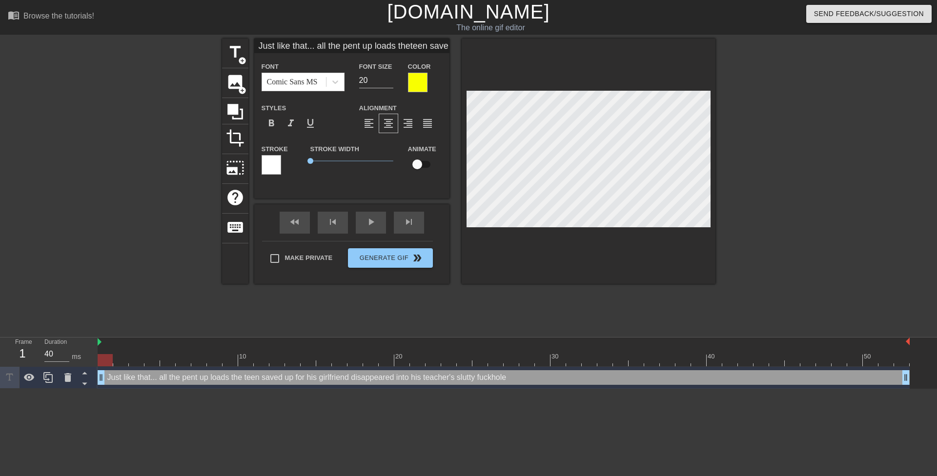
scroll to position [3, 5]
type input "Just like that... All the pent up loads theteen saved up for his girlfriend dis…"
type textarea "Just like that... All the pent up loads the teen saved up for his girlfriend di…"
type input "Just like that... All the pent up loads theteen hsaved up for his girlfriend di…"
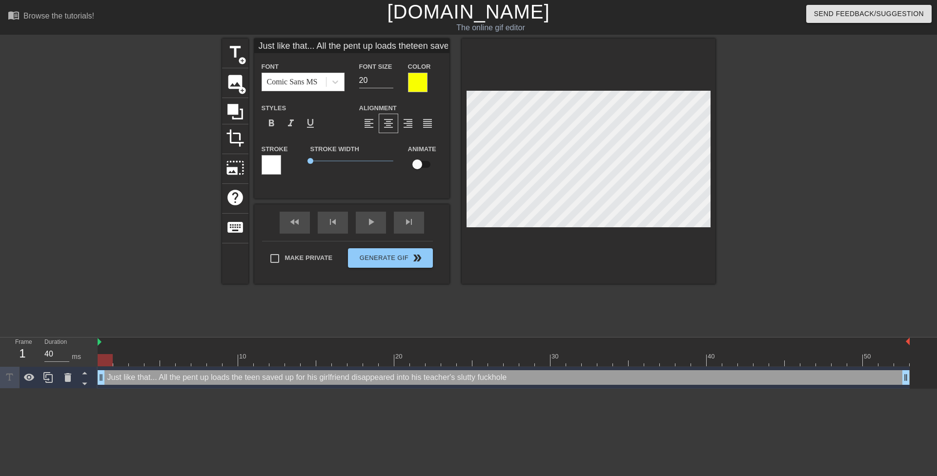
type textarea "Just like that... All the pent up loads the teen hsaved up for his girlfriend d…"
type input "Just like that... All the pent up loads theteen hasaved up for his girlfriend d…"
type textarea "Just like that... All the pent up loads the teen hasaved up for his girlfriend …"
type input "Just like that... All the pent up loads theteen hassaved up for his girlfriend …"
type textarea "Just like that... All the pent up loads the teen hassaved up for his girlfriend…"
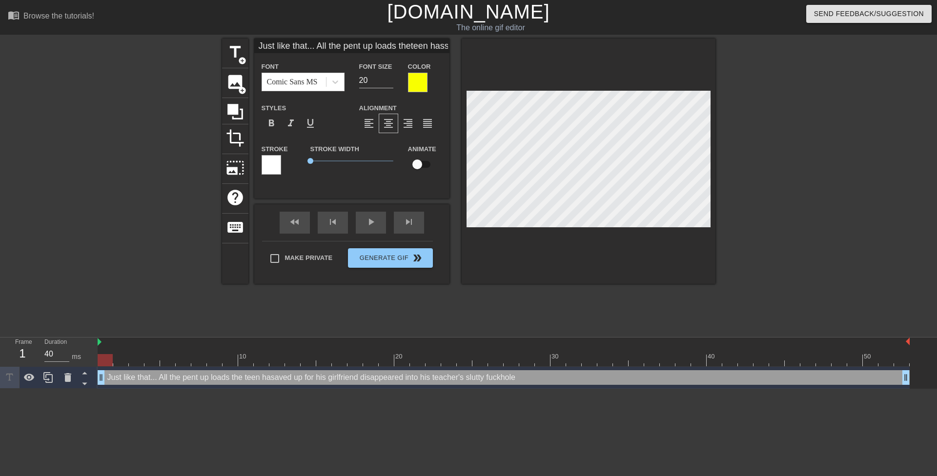
type input "Just like that... All the pent up loads theteen has saved up for his girlfriend…"
type textarea "Just like that... All the pent up loads the teen has saved up for his girlfrien…"
type input "Just like that... All the pent up loads theteen has bsaved up for his girlfrien…"
type textarea "Just like that... All the pent up loads the teen has bsaved up for his girlfrie…"
type input "Just like that... All the pent up loads theteen has besaved up for his girlfrie…"
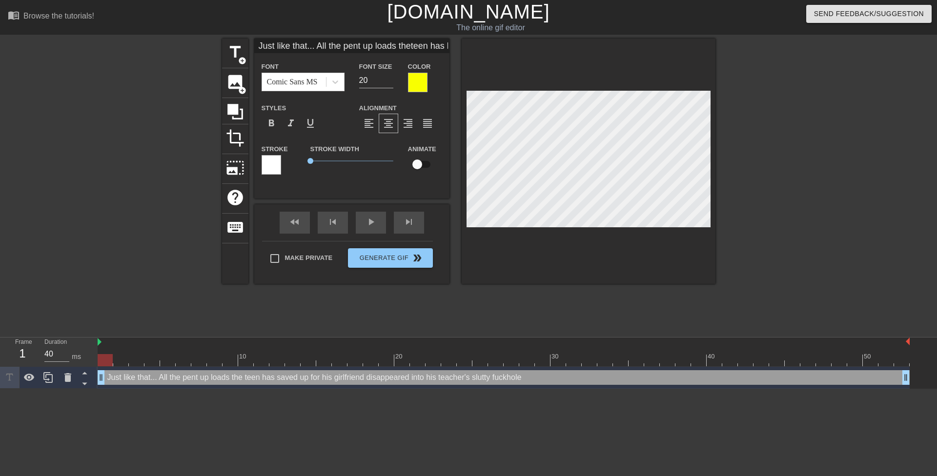
type textarea "Just like that... All the pent up loads the teen has besaved up for his girlfri…"
type input "Just like that... All the pent up loads theteen has beesaved up for his girlfri…"
type textarea "Just like that... All the pent up loads the teen has beesaved up for his girlfr…"
type input "Just like that... All the pent up loads theteen has beensaved up for his girlfr…"
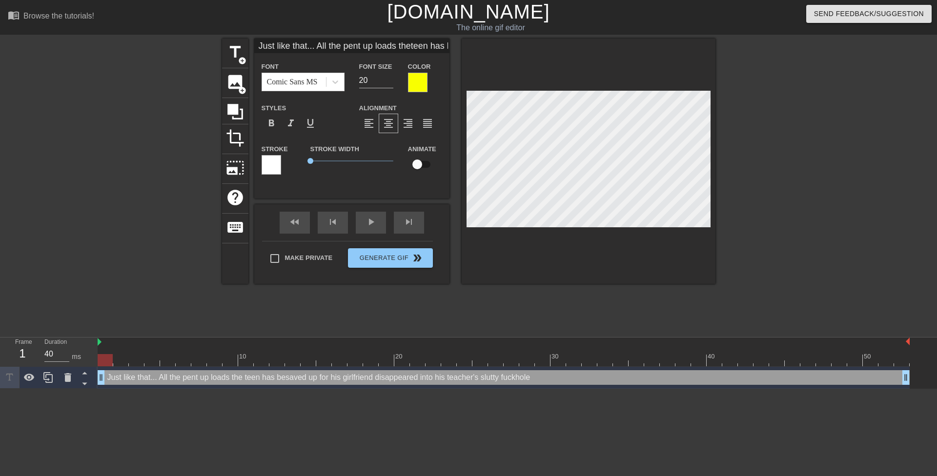
type textarea "Just like that... All the pent up loads the teen has beensaved up for his girlf…"
type input "Just like that... All the pent up loads theteen has been saved up for his girlf…"
type textarea "Just like that... All the pent up loads the teen has been saved up for his girl…"
type input "Just like that... All the pent up loads theteen has been savi up for his girlfr…"
type textarea "Just like that... All the pent up loads the teen has been savi up for his girlf…"
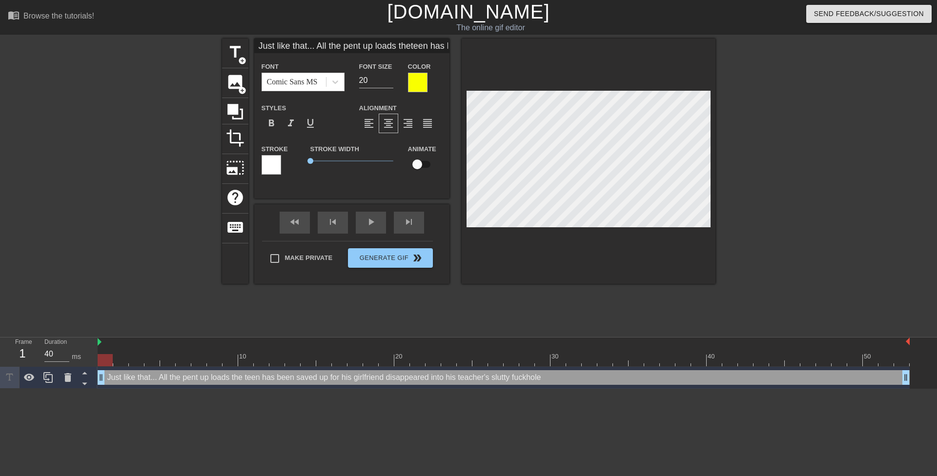
type input "Just like that... All the pent up loads theteen has been savin up for his girlf…"
type textarea "Just like that... All the pent up loads the teen has been savin up for his girl…"
type input "Just like that... All the pent up loads theteen has been saving up for his girl…"
type textarea "Just like that... All the pent up loads the teen has been saving up for his gir…"
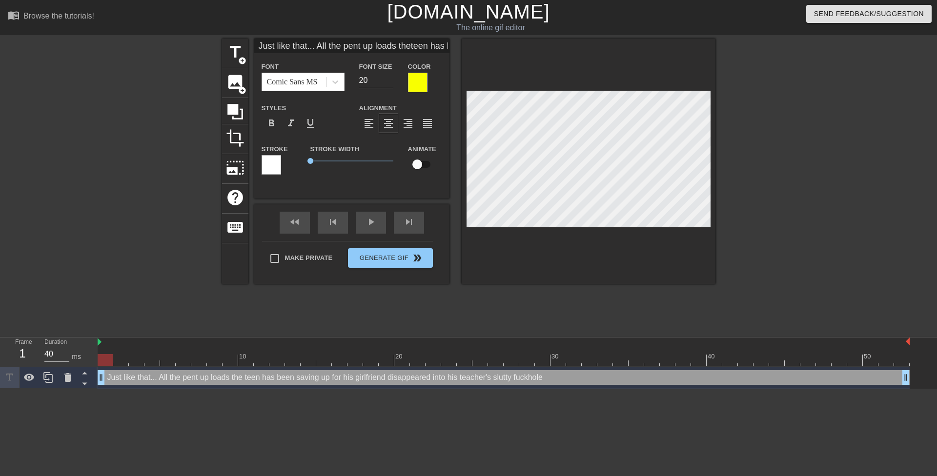
scroll to position [1, 10]
type input "Just like that... All the pent up loads theteen has been saving up for his girl…"
type textarea "Just like that... All the pent up loads the teen has been saving up for his gir…"
click at [390, 82] on input "19" at bounding box center [376, 81] width 34 height 16
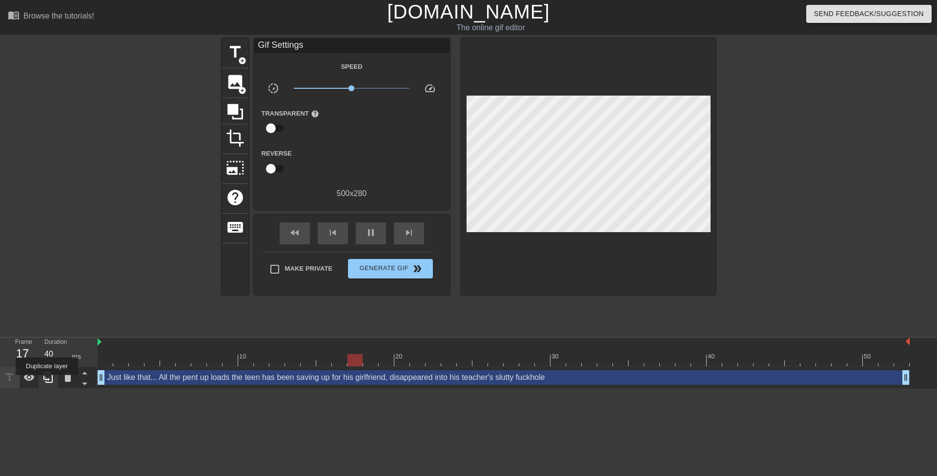
click at [47, 382] on icon at bounding box center [48, 378] width 12 height 12
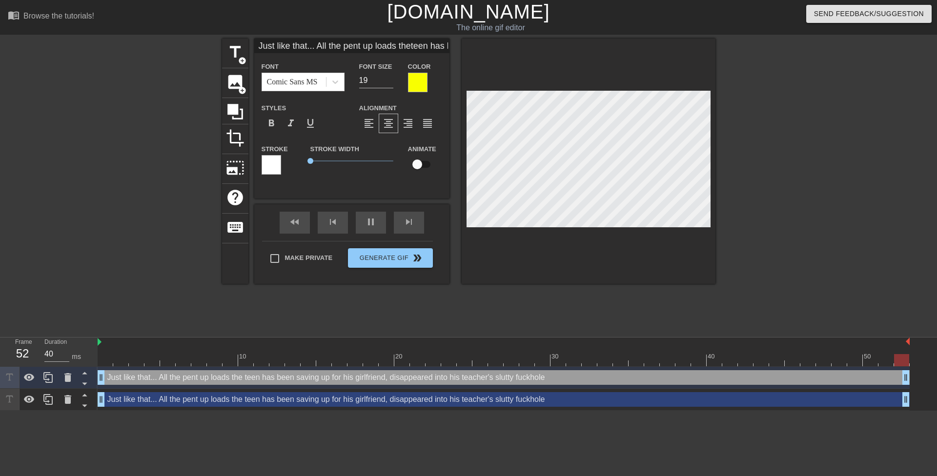
click at [139, 398] on div "Just like that... All the pent up loads the teen has been saving up for his gir…" at bounding box center [504, 399] width 812 height 15
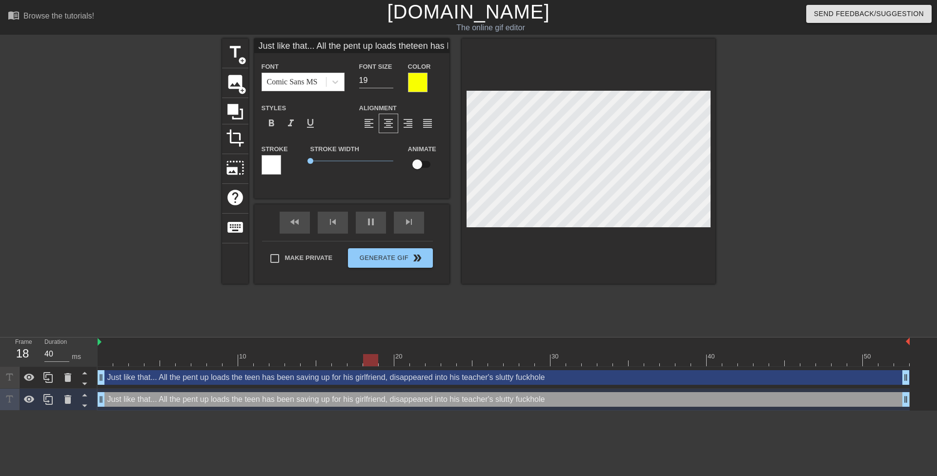
click at [428, 84] on div "Color" at bounding box center [425, 76] width 34 height 32
click at [424, 82] on div at bounding box center [418, 83] width 20 height 20
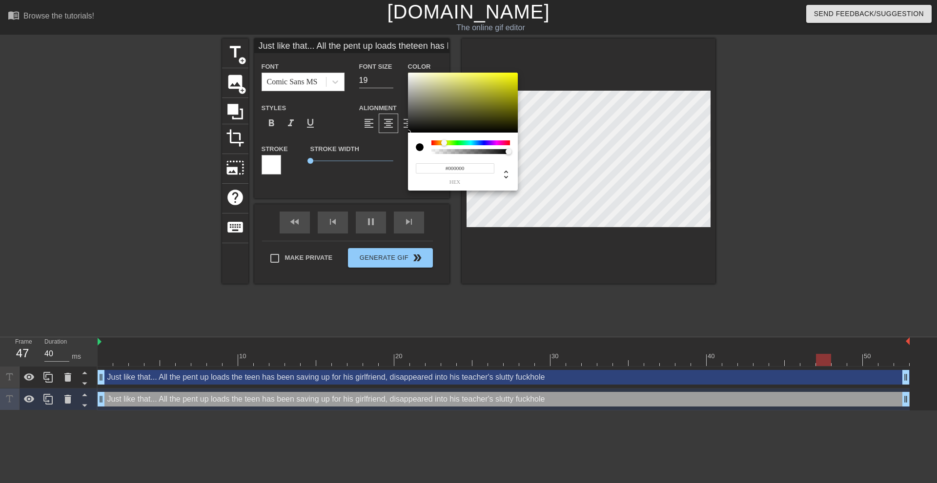
drag, startPoint x: 428, startPoint y: 121, endPoint x: 353, endPoint y: 215, distance: 120.2
click at [354, 213] on div "#000000 hex" at bounding box center [468, 241] width 937 height 483
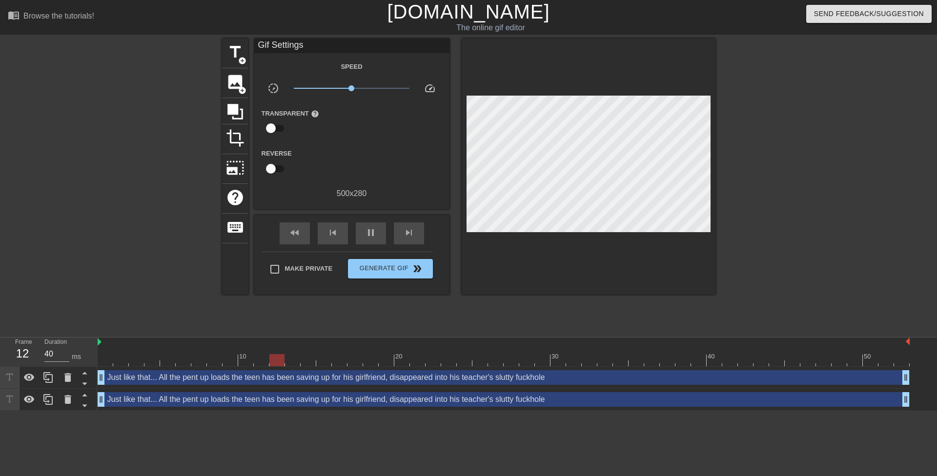
click at [287, 402] on div "Just like that... All the pent up loads the teen has been saving up for his gir…" at bounding box center [504, 399] width 812 height 15
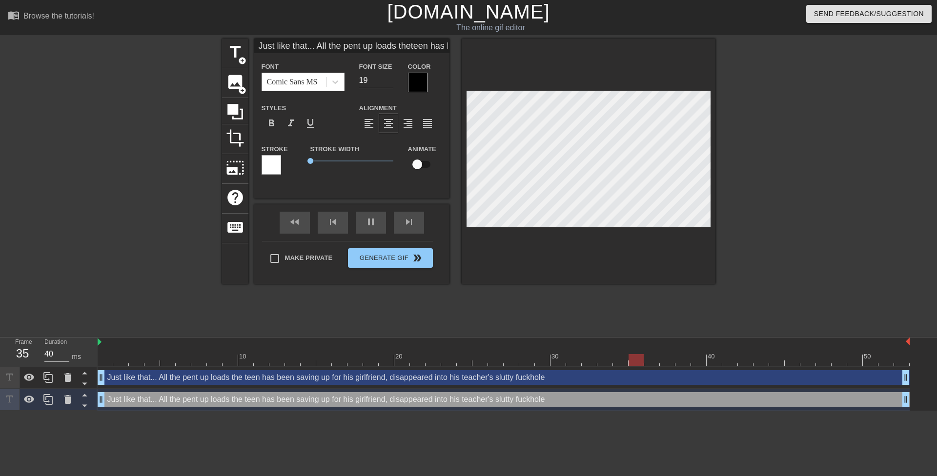
click at [269, 175] on div "Stroke" at bounding box center [278, 163] width 49 height 40
click at [273, 170] on div at bounding box center [271, 165] width 20 height 20
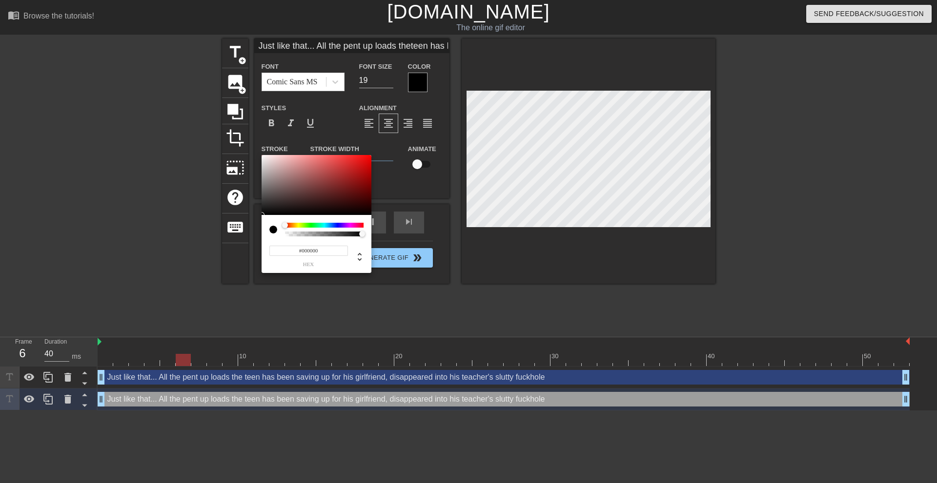
drag, startPoint x: 245, startPoint y: 234, endPoint x: 205, endPoint y: 298, distance: 75.0
click at [207, 296] on div "#000000 hex" at bounding box center [468, 241] width 937 height 483
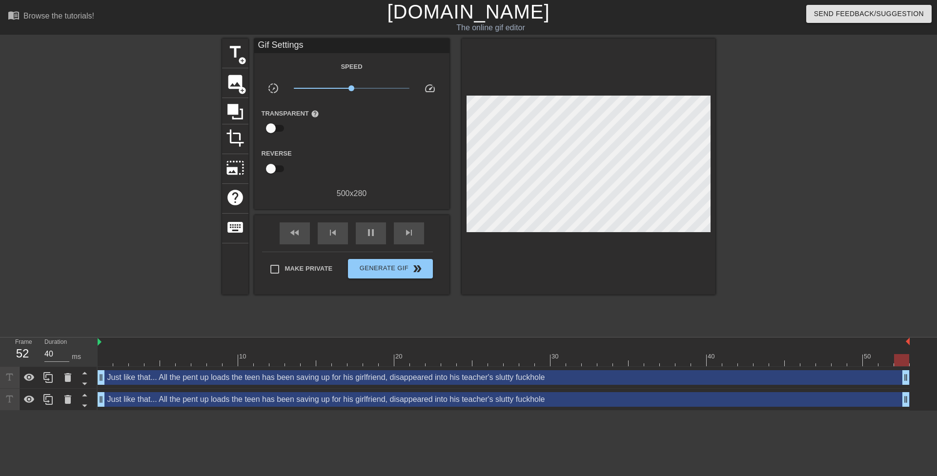
click at [323, 376] on div "Just like that... All the pent up loads the teen has been saving up for his gir…" at bounding box center [504, 377] width 812 height 15
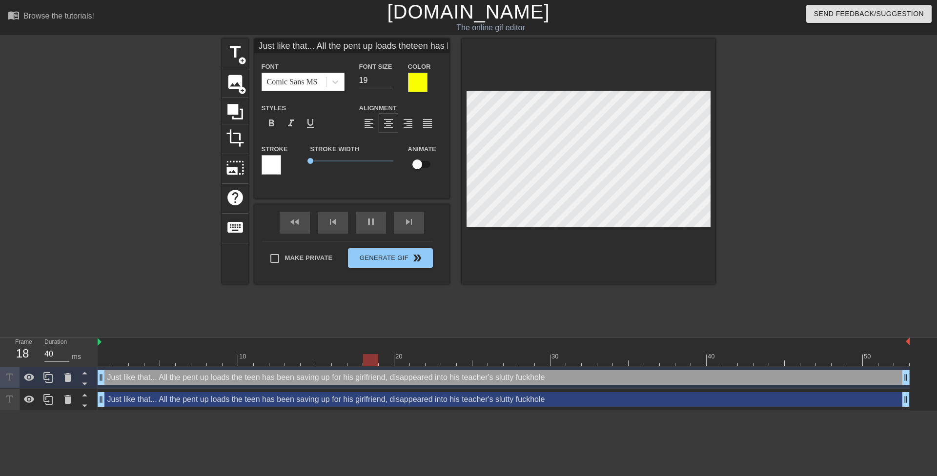
click at [314, 49] on input "Just like that... All the pent up loads theteen has been saving up for his girl…" at bounding box center [351, 46] width 195 height 15
click at [66, 378] on icon at bounding box center [67, 377] width 7 height 9
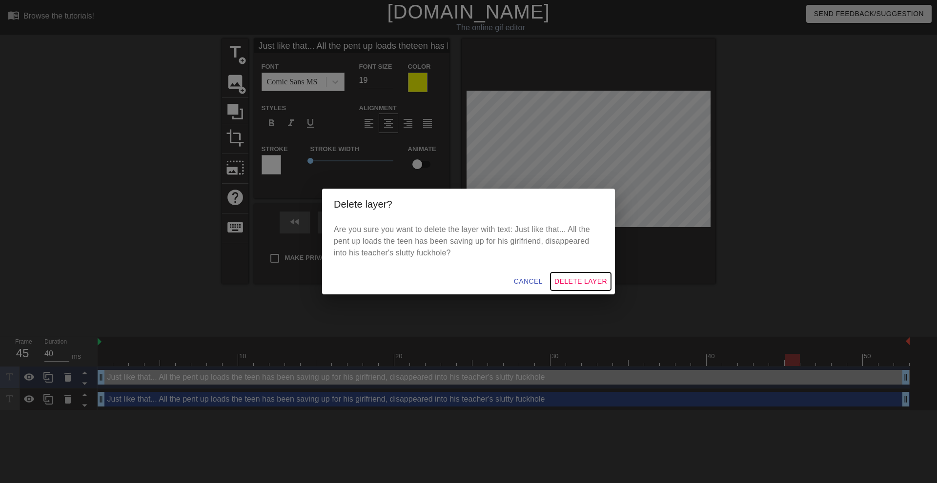
click at [590, 286] on span "Delete Layer" at bounding box center [580, 282] width 53 height 12
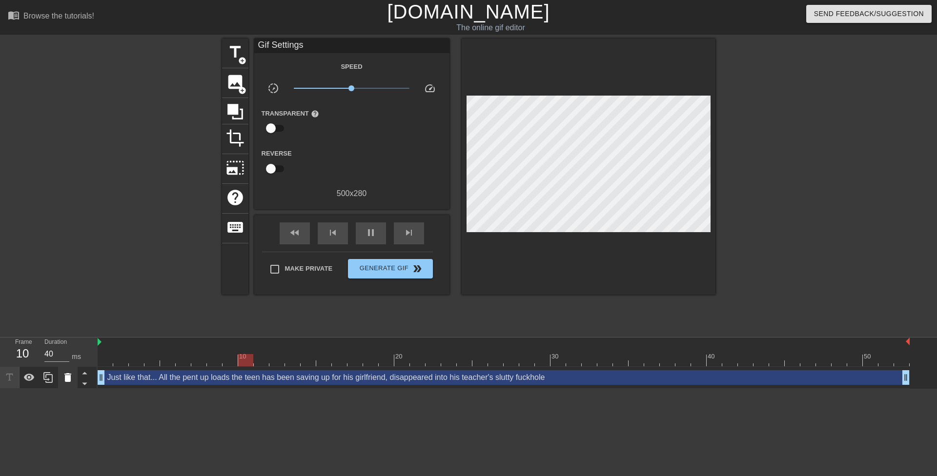
click at [69, 375] on icon at bounding box center [67, 377] width 7 height 9
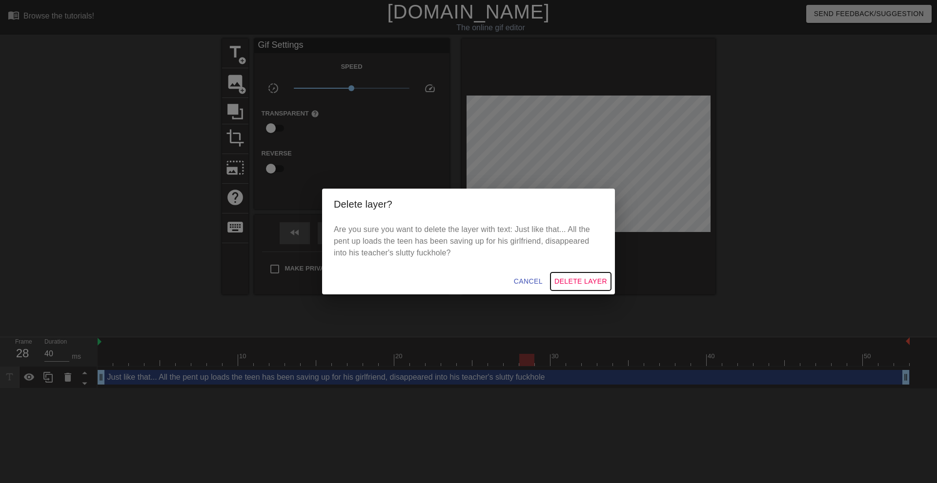
click at [592, 282] on span "Delete Layer" at bounding box center [580, 282] width 53 height 12
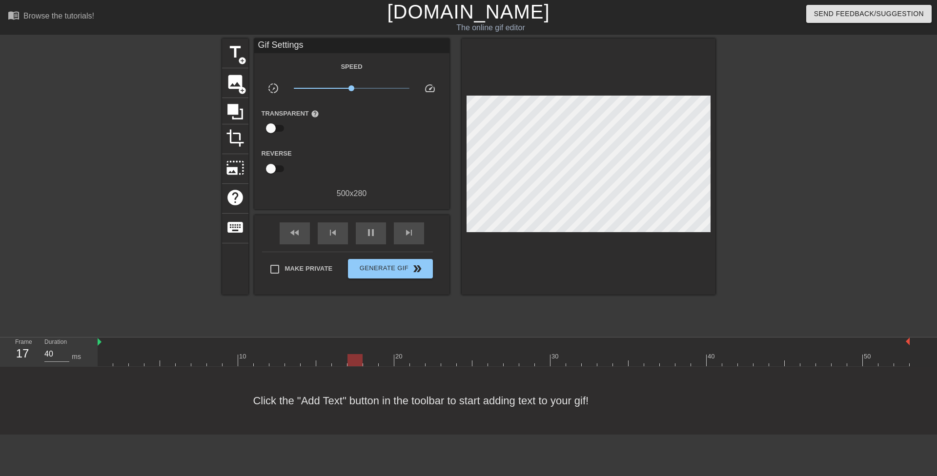
click at [142, 124] on div at bounding box center [137, 185] width 146 height 293
click at [235, 48] on span "title" at bounding box center [235, 52] width 19 height 19
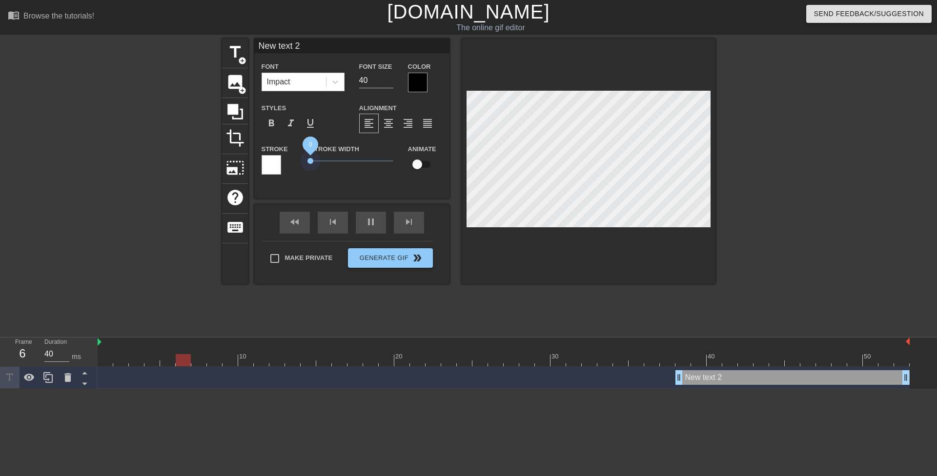
drag, startPoint x: 318, startPoint y: 160, endPoint x: 285, endPoint y: 163, distance: 32.8
click at [289, 162] on div "Stroke Stroke Width 0 Animate" at bounding box center [351, 163] width 195 height 40
click at [279, 167] on div at bounding box center [271, 165] width 20 height 20
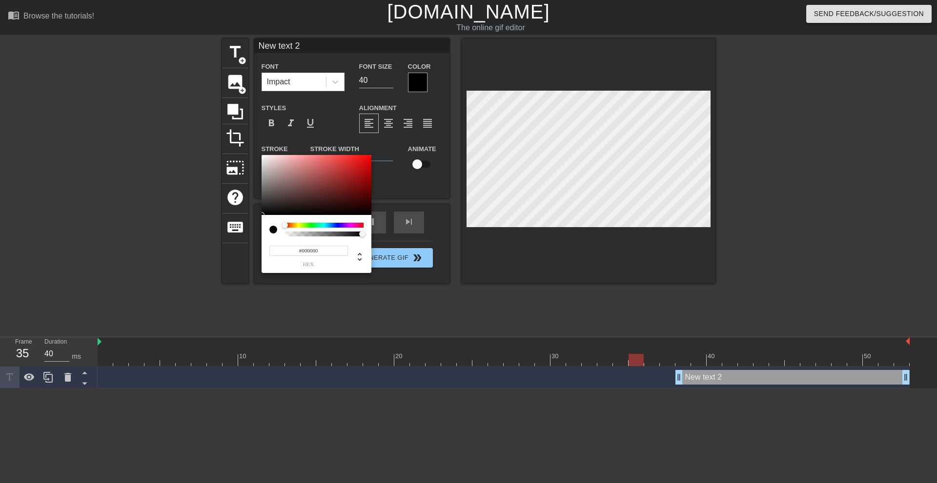
drag, startPoint x: 264, startPoint y: 242, endPoint x: 233, endPoint y: 276, distance: 46.6
click at [233, 276] on div "#000000 hex" at bounding box center [468, 241] width 937 height 483
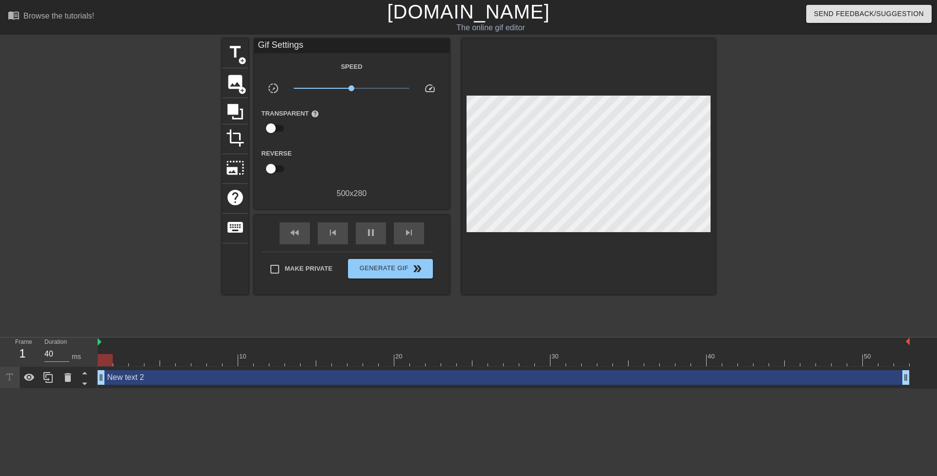
drag, startPoint x: 678, startPoint y: 379, endPoint x: 77, endPoint y: 407, distance: 601.7
click at [0, 389] on html "menu_book Browse the tutorials! Gifntext.com The online gif editor Send Feedbac…" at bounding box center [468, 194] width 937 height 389
click at [324, 377] on div "New text 2 drag_handle drag_handle" at bounding box center [504, 377] width 812 height 15
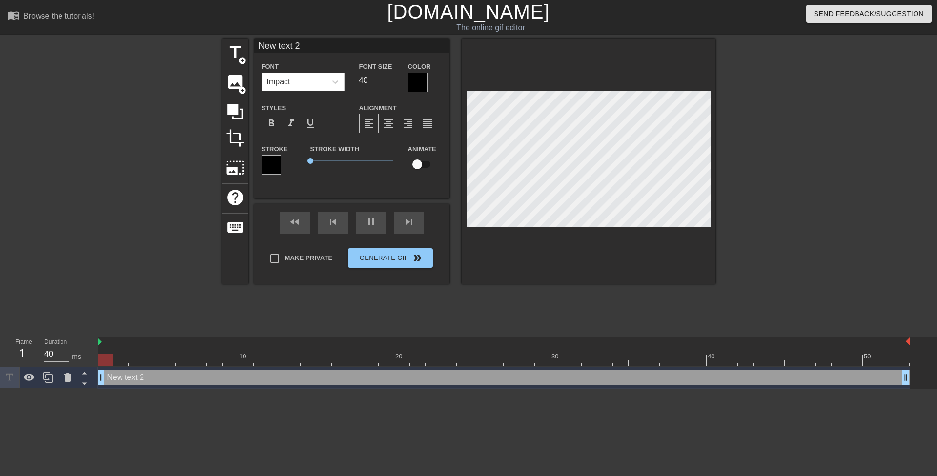
click at [421, 91] on div at bounding box center [418, 83] width 20 height 20
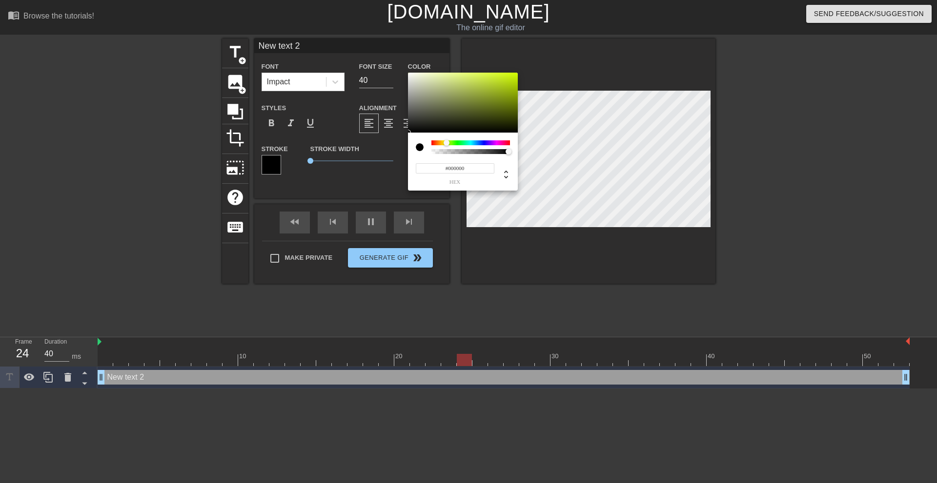
click at [446, 145] on div at bounding box center [470, 143] width 79 height 5
drag, startPoint x: 445, startPoint y: 144, endPoint x: 451, endPoint y: 141, distance: 6.8
click at [445, 145] on div at bounding box center [446, 143] width 6 height 6
drag, startPoint x: 487, startPoint y: 101, endPoint x: 564, endPoint y: 40, distance: 98.7
click at [570, 32] on div "#E7FF00 hex" at bounding box center [468, 241] width 937 height 483
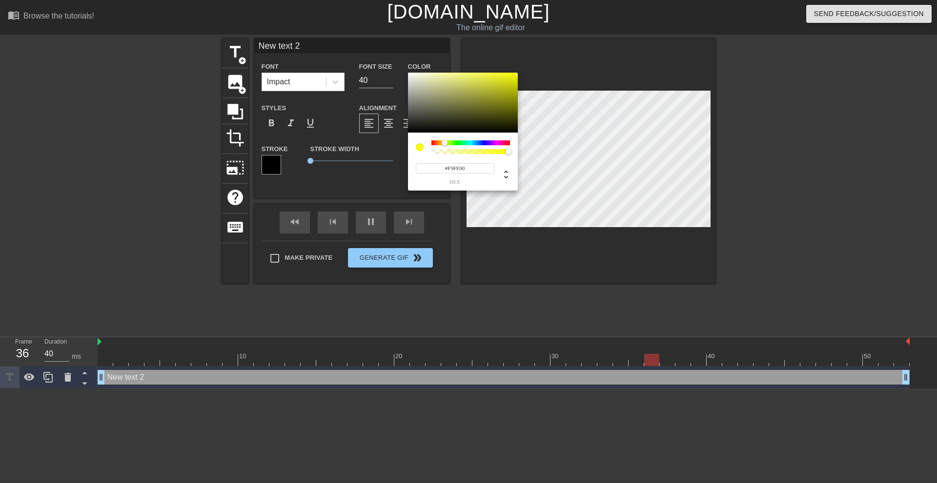
click at [444, 142] on div at bounding box center [445, 143] width 6 height 6
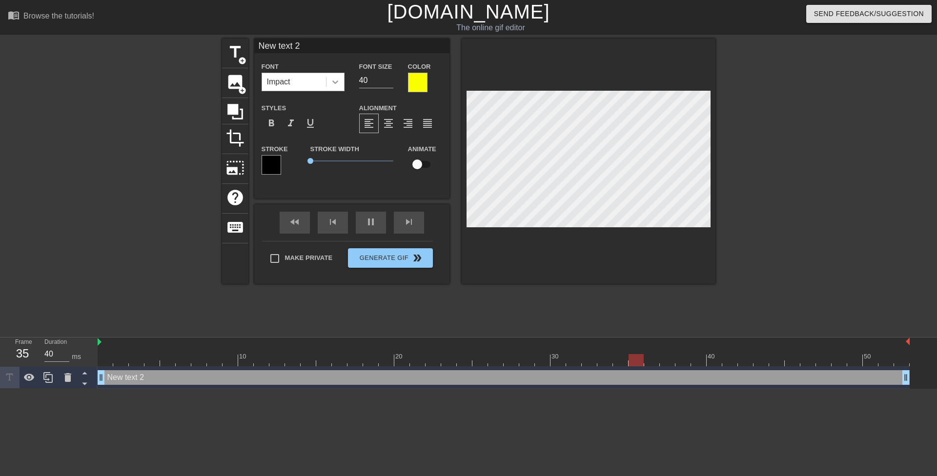
click at [337, 80] on icon at bounding box center [335, 82] width 10 height 10
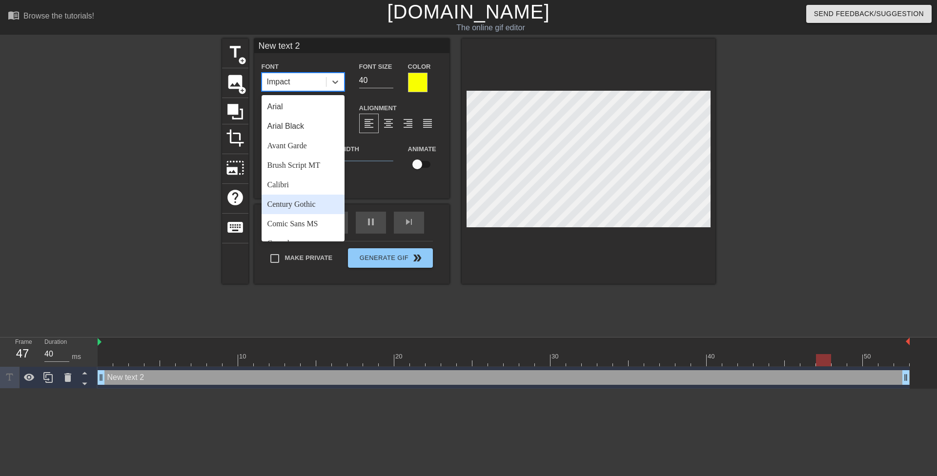
click at [309, 223] on div "Comic Sans MS" at bounding box center [302, 224] width 83 height 20
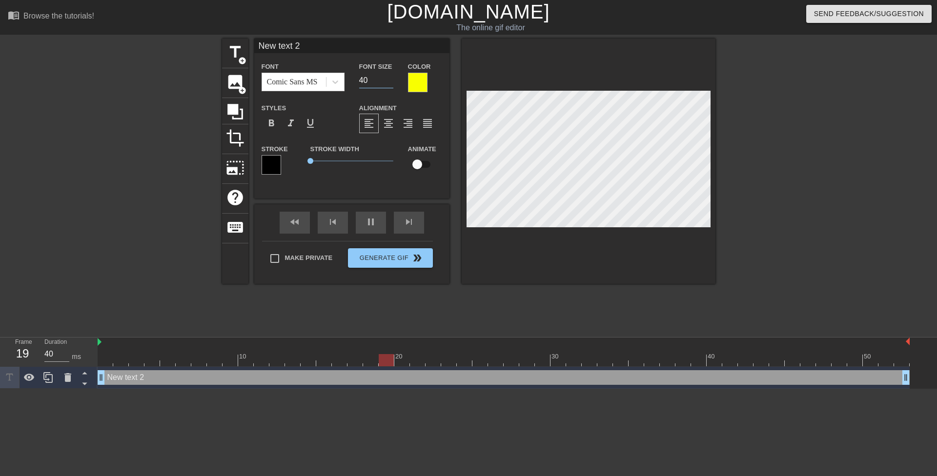
click at [354, 79] on div "Font Size 40" at bounding box center [376, 76] width 49 height 32
click at [390, 80] on input "19" at bounding box center [376, 81] width 34 height 16
click at [389, 122] on span "format_align_center" at bounding box center [388, 124] width 12 height 12
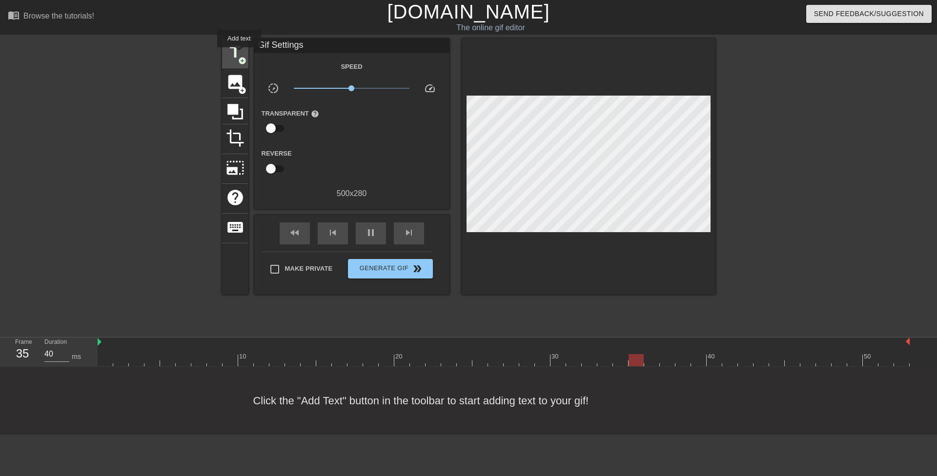
click at [234, 53] on span "title" at bounding box center [235, 52] width 19 height 19
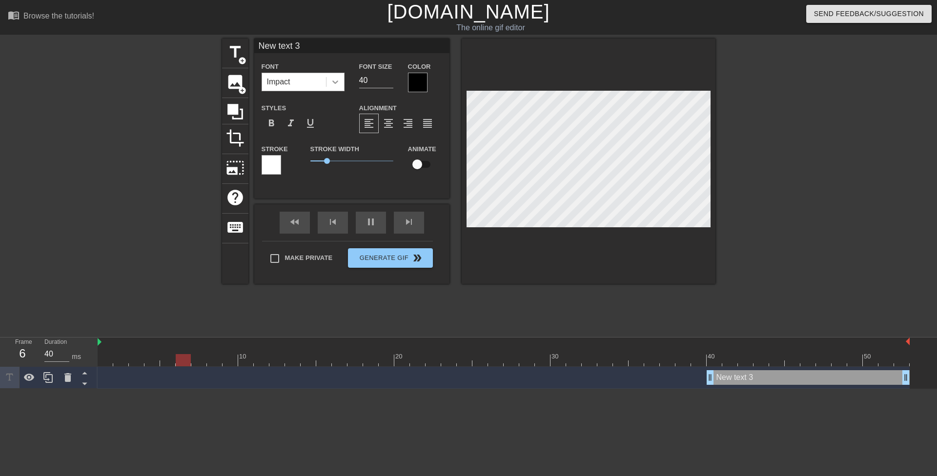
click at [333, 81] on icon at bounding box center [335, 81] width 6 height 3
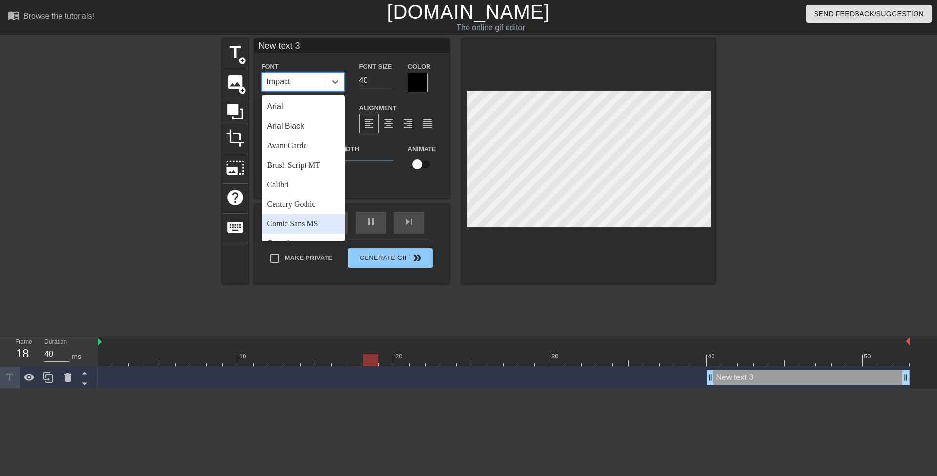
click at [303, 218] on div "Comic Sans MS" at bounding box center [302, 224] width 83 height 20
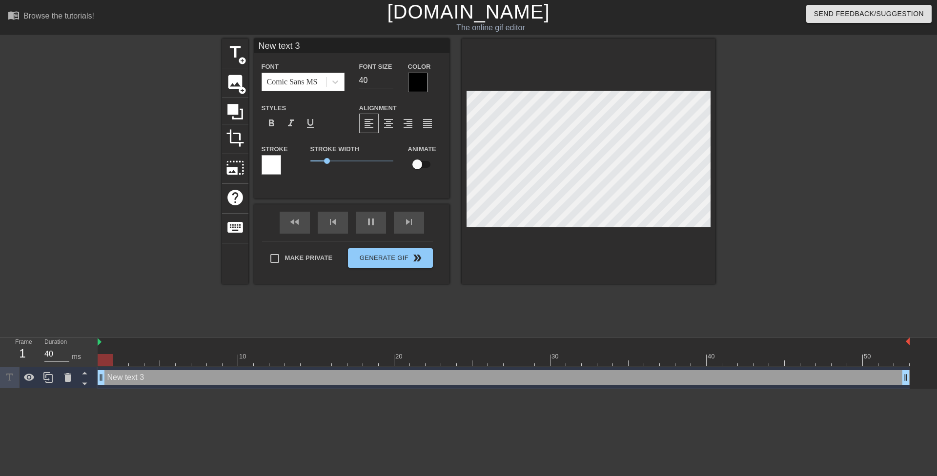
drag, startPoint x: 708, startPoint y: 376, endPoint x: 18, endPoint y: 369, distance: 690.3
click at [0, 375] on div "Frame 1 Duration 40 ms 10 20 30 40 50 New text 3 drag_handle drag_handle" at bounding box center [468, 363] width 937 height 51
click at [396, 128] on div "format_align_center" at bounding box center [389, 124] width 20 height 20
drag, startPoint x: 364, startPoint y: 80, endPoint x: 358, endPoint y: 79, distance: 6.0
click at [358, 79] on div "Font Size 40" at bounding box center [376, 76] width 49 height 32
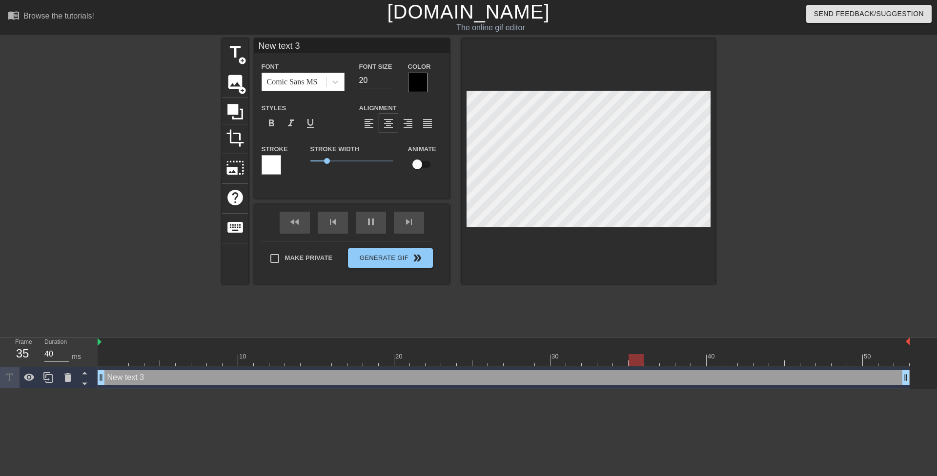
click at [418, 87] on div at bounding box center [418, 83] width 20 height 20
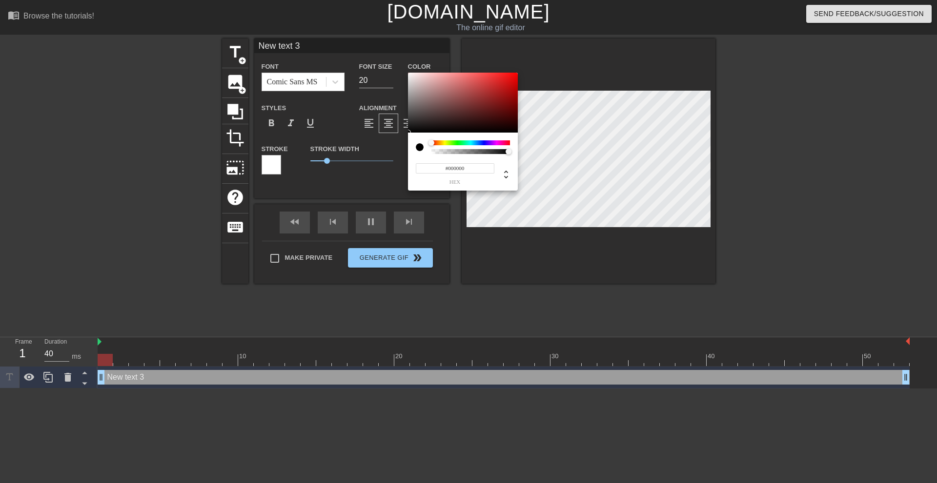
click at [445, 144] on div at bounding box center [470, 143] width 79 height 5
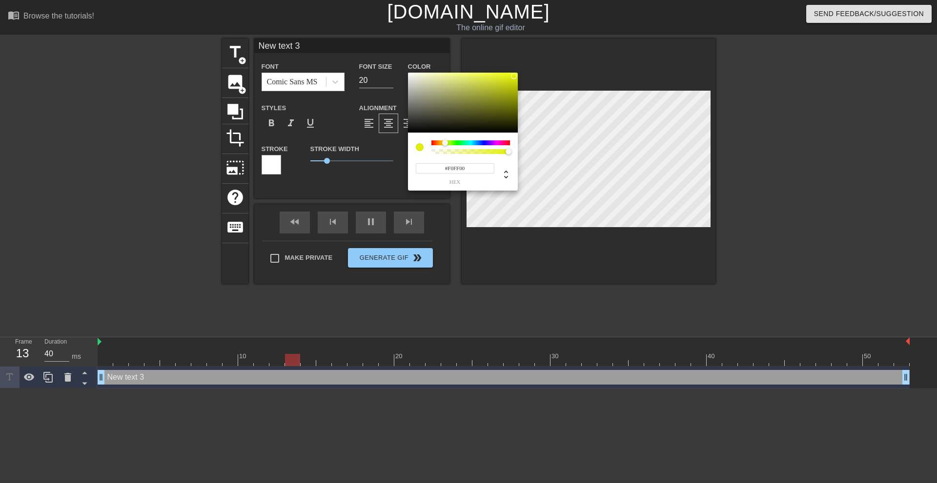
drag, startPoint x: 520, startPoint y: 71, endPoint x: 552, endPoint y: 44, distance: 42.6
click at [558, 39] on div "#F0FF00 hex" at bounding box center [468, 241] width 937 height 483
click at [444, 143] on div at bounding box center [445, 143] width 6 height 6
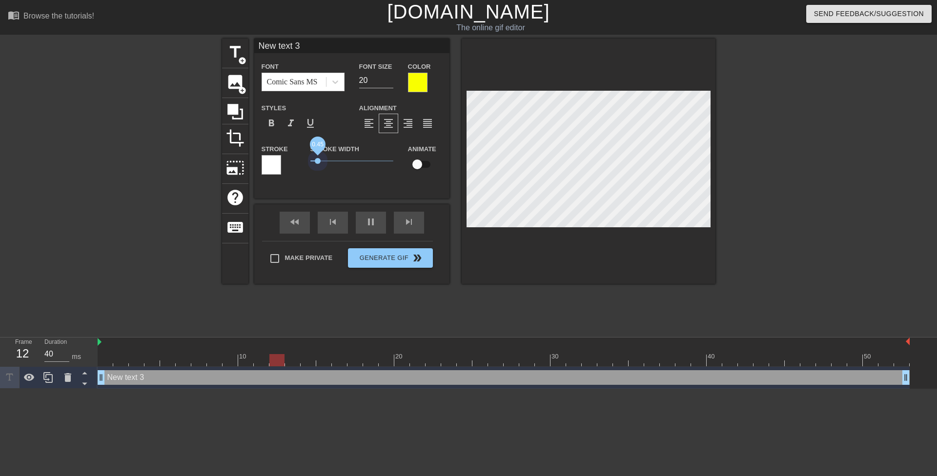
drag, startPoint x: 318, startPoint y: 161, endPoint x: 283, endPoint y: 158, distance: 34.7
click at [283, 159] on div "Stroke Stroke Width 0.45 Animate" at bounding box center [351, 163] width 195 height 40
click at [757, 166] on div at bounding box center [800, 185] width 146 height 293
click at [763, 161] on div at bounding box center [800, 185] width 146 height 293
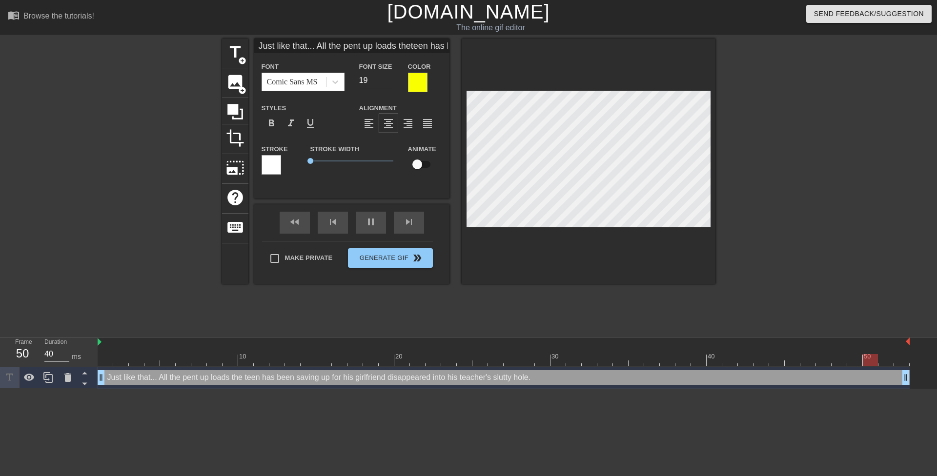
click at [389, 82] on input "19" at bounding box center [376, 81] width 34 height 16
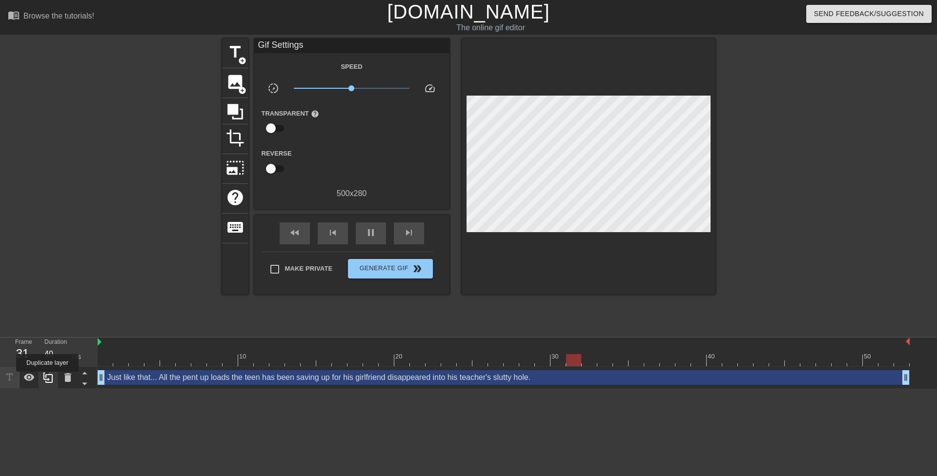
click at [47, 379] on icon at bounding box center [48, 378] width 12 height 12
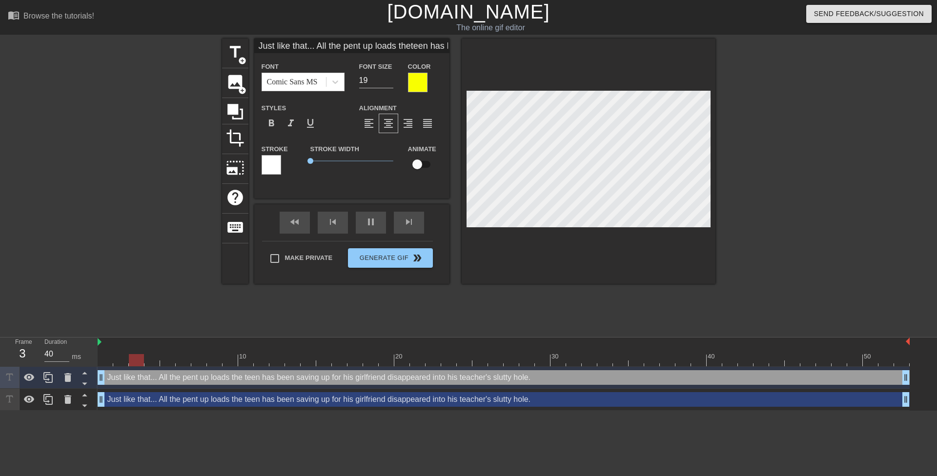
click at [124, 402] on div "Just like that... All the pent up loads the teen has been saving up for his gir…" at bounding box center [504, 399] width 812 height 15
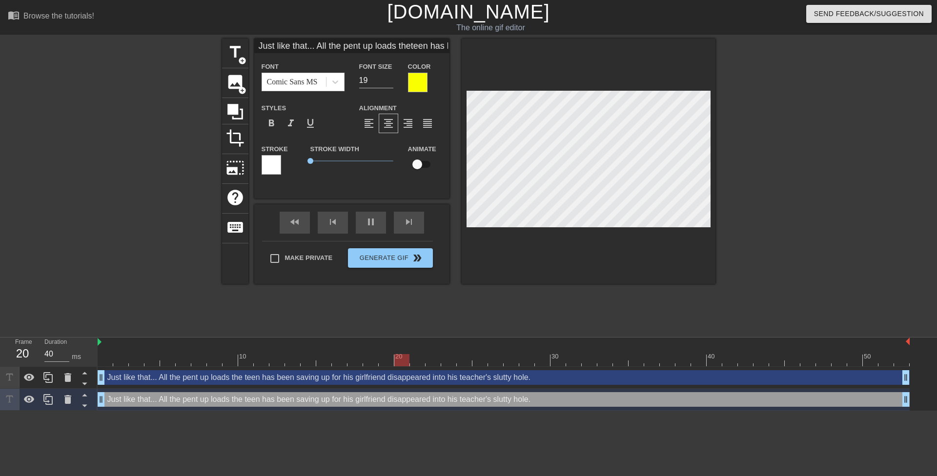
click at [272, 170] on div at bounding box center [271, 165] width 20 height 20
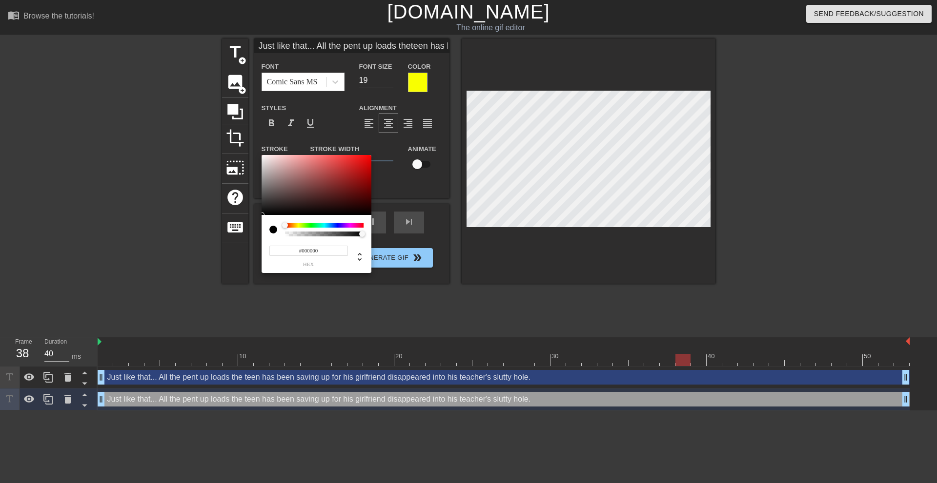
drag, startPoint x: 257, startPoint y: 215, endPoint x: 216, endPoint y: 280, distance: 76.7
click at [216, 279] on div "#000000 hex" at bounding box center [468, 241] width 937 height 483
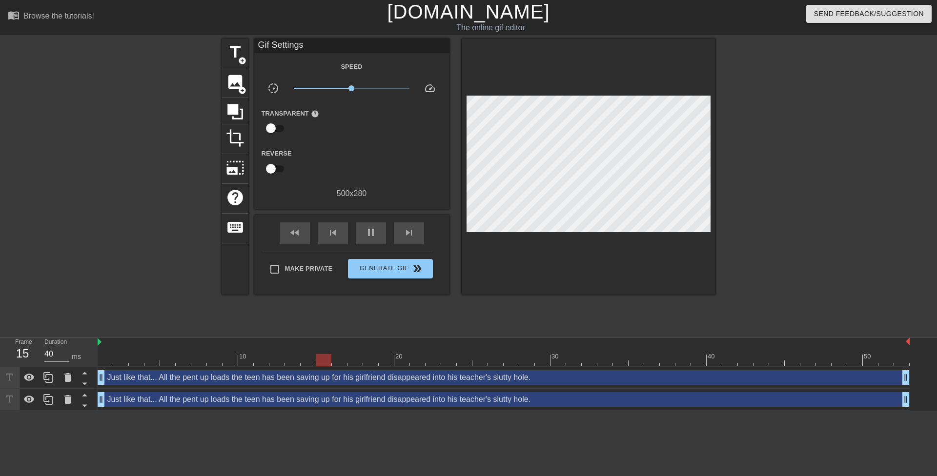
click at [238, 400] on div "Just like that... All the pent up loads the teen has been saving up for his gir…" at bounding box center [504, 399] width 812 height 15
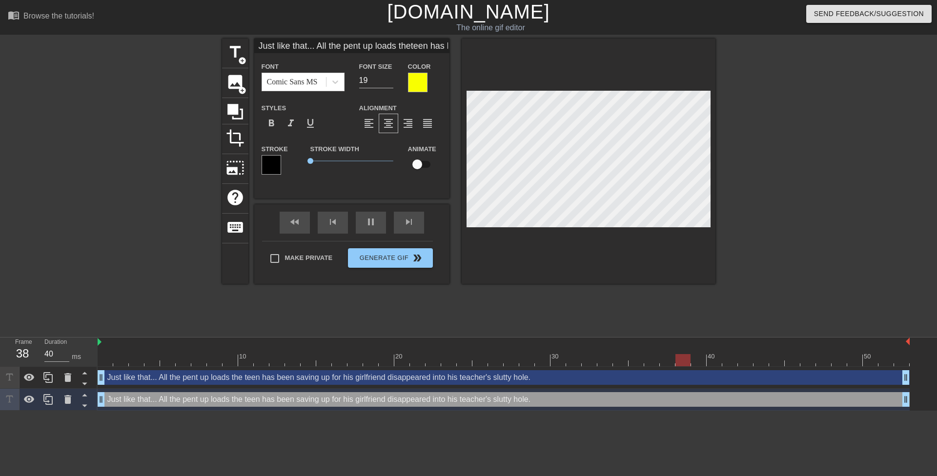
click at [414, 82] on div at bounding box center [418, 83] width 20 height 20
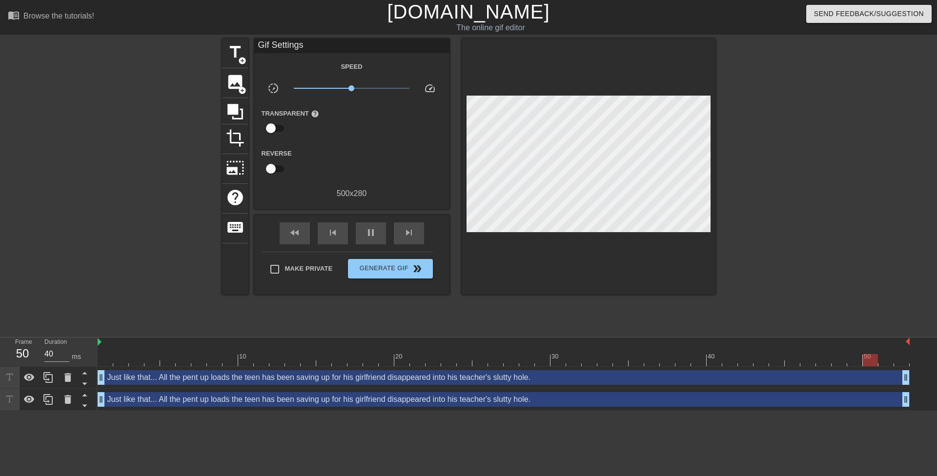
drag, startPoint x: 399, startPoint y: 106, endPoint x: 354, endPoint y: 166, distance: 74.6
click at [332, 398] on div "Just like that... All the pent up loads the teen has been saving up for his gir…" at bounding box center [504, 399] width 812 height 15
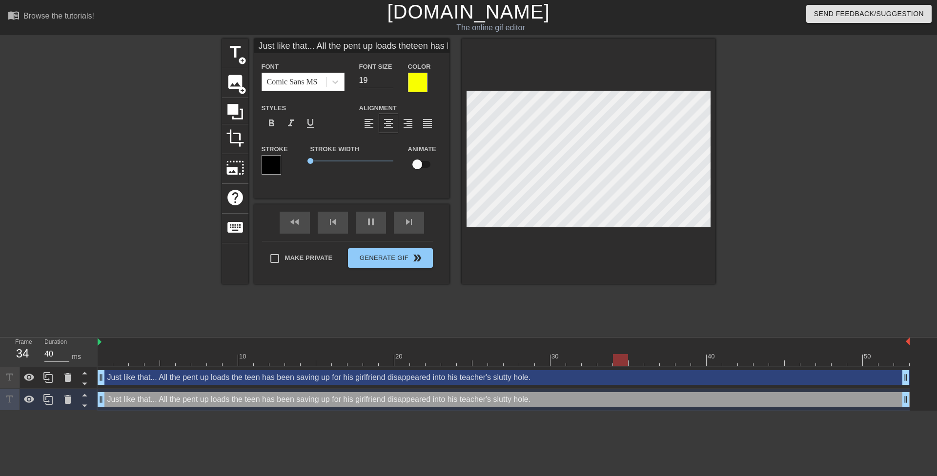
click at [424, 81] on div at bounding box center [418, 83] width 20 height 20
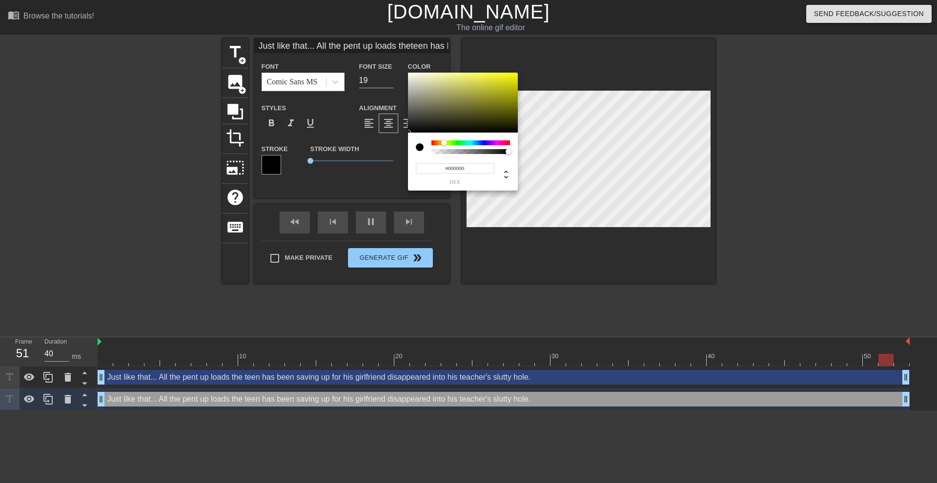
drag, startPoint x: 417, startPoint y: 127, endPoint x: 336, endPoint y: 241, distance: 140.4
click at [343, 222] on div "#000000 hex" at bounding box center [468, 241] width 937 height 483
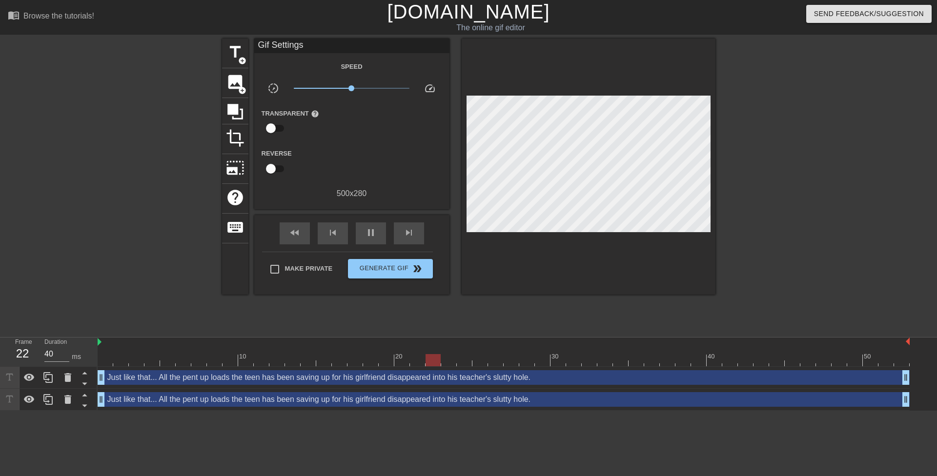
click at [368, 402] on div "Just like that... All the pent up loads the teen has been saving up for his gir…" at bounding box center [504, 399] width 812 height 15
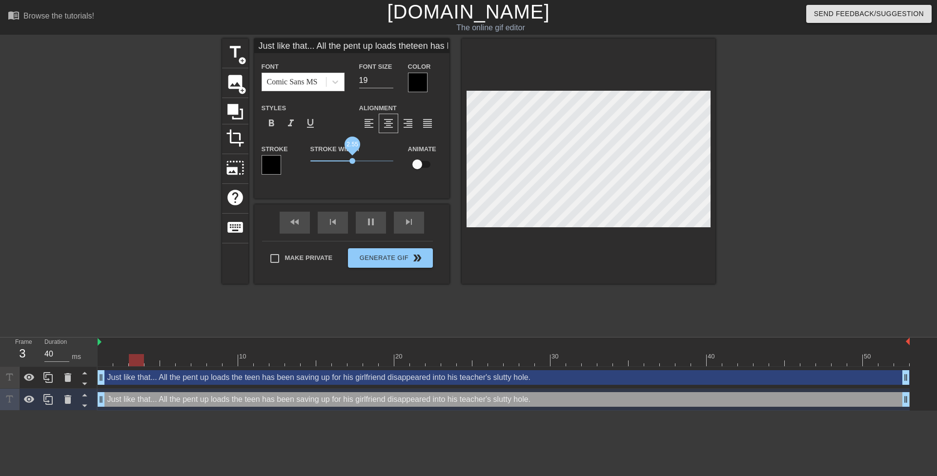
drag, startPoint x: 311, startPoint y: 162, endPoint x: 352, endPoint y: 161, distance: 41.5
click at [352, 161] on span "2.55" at bounding box center [352, 161] width 6 height 6
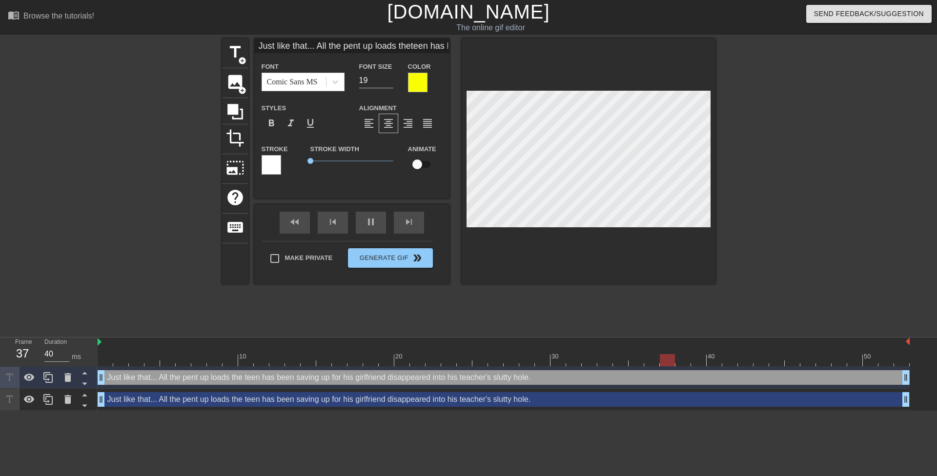
click at [555, 401] on div "Just like that... All the pent up loads the teen has been saving up for his gir…" at bounding box center [504, 399] width 812 height 15
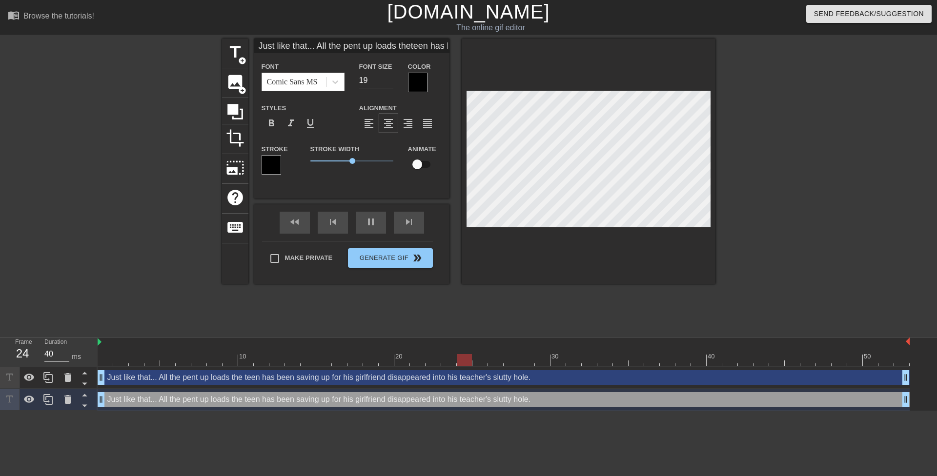
click at [782, 205] on div at bounding box center [800, 185] width 146 height 293
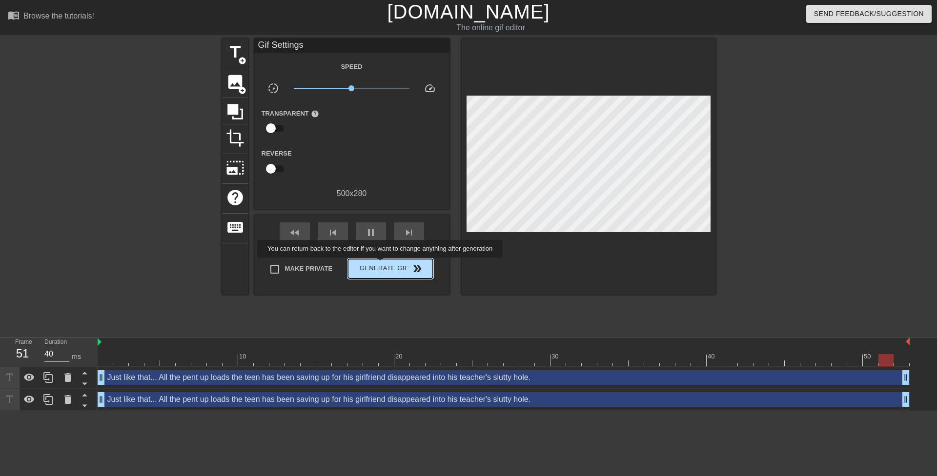
click at [381, 264] on span "Generate Gif double_arrow" at bounding box center [390, 269] width 77 height 12
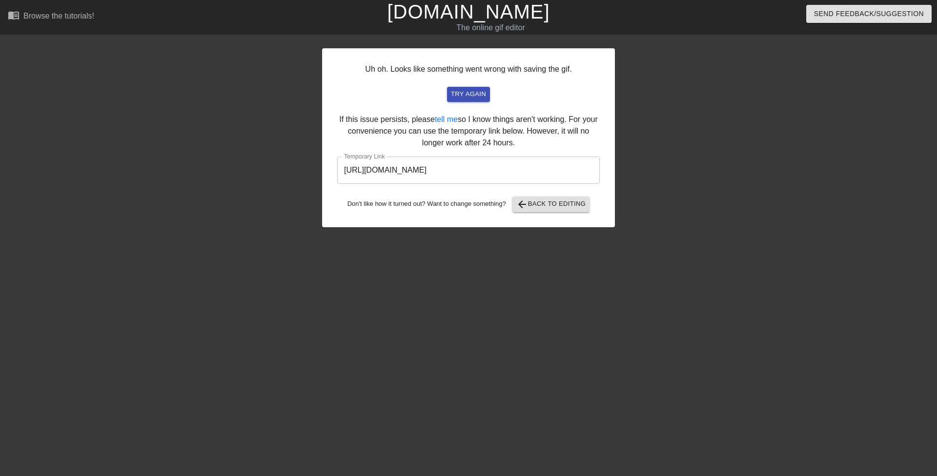
click at [447, 173] on input "https://www.gifntext.com/temp_generations/aRZpNiPr.gif" at bounding box center [468, 170] width 262 height 27
click at [446, 174] on input "https://www.gifntext.com/temp_generations/aRZpNiPr.gif" at bounding box center [468, 170] width 262 height 27
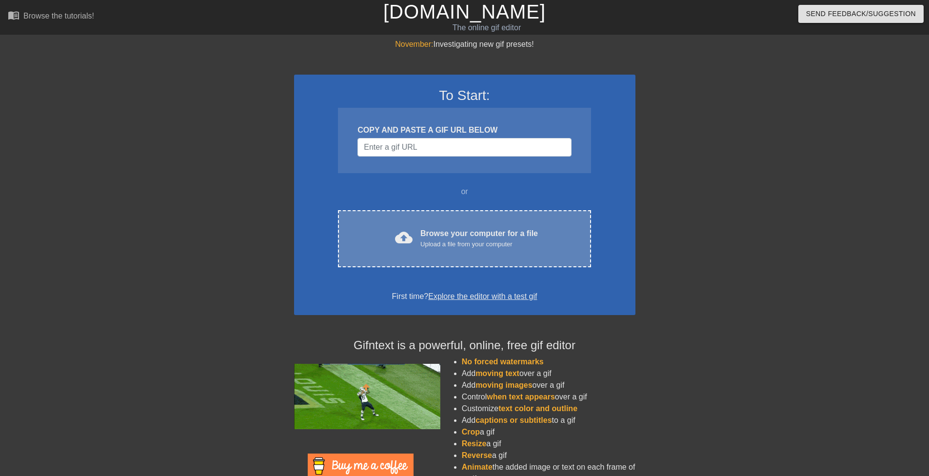
click at [457, 221] on div "cloud_upload Browse your computer for a file Upload a file from your computer C…" at bounding box center [464, 238] width 253 height 57
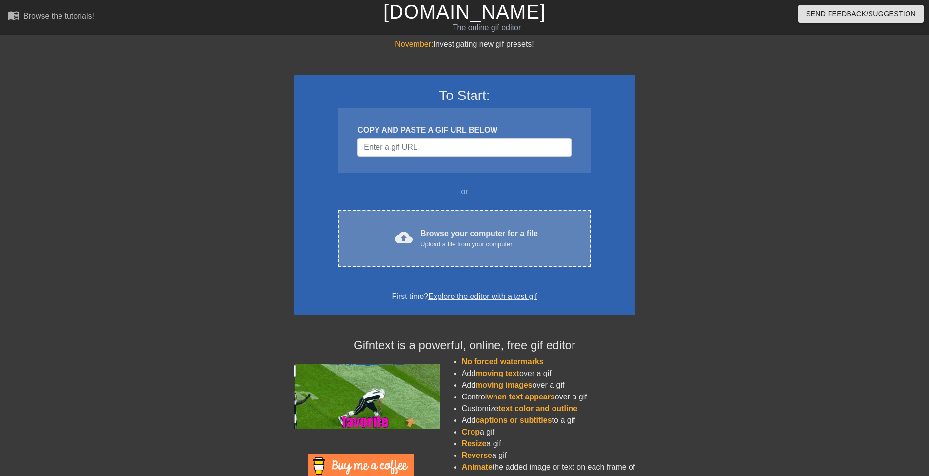
click at [370, 220] on div "cloud_upload Browse your computer for a file Upload a file from your computer C…" at bounding box center [464, 238] width 253 height 57
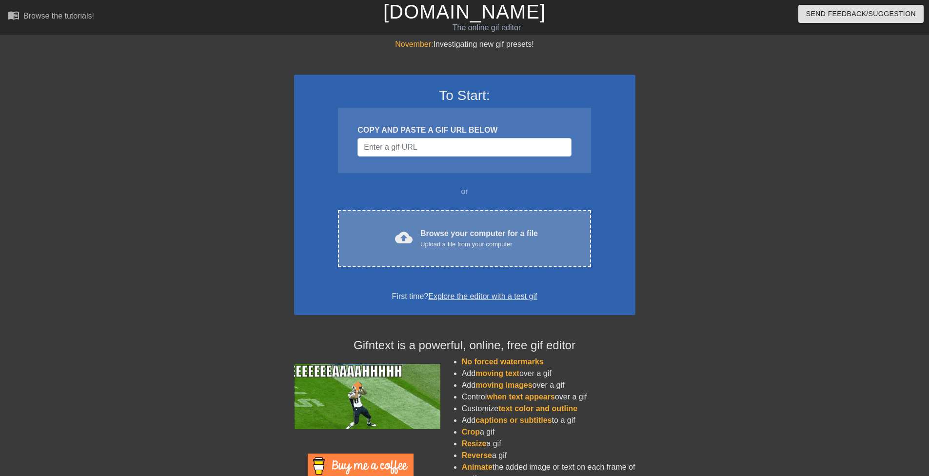
click at [482, 256] on div "cloud_upload Browse your computer for a file Upload a file from your computer C…" at bounding box center [464, 238] width 253 height 57
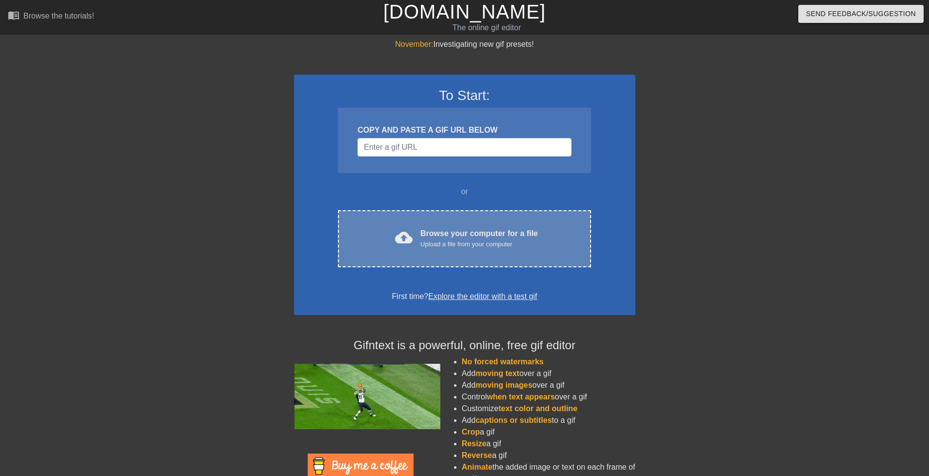
click at [430, 223] on div "cloud_upload Browse your computer for a file Upload a file from your computer C…" at bounding box center [464, 238] width 253 height 57
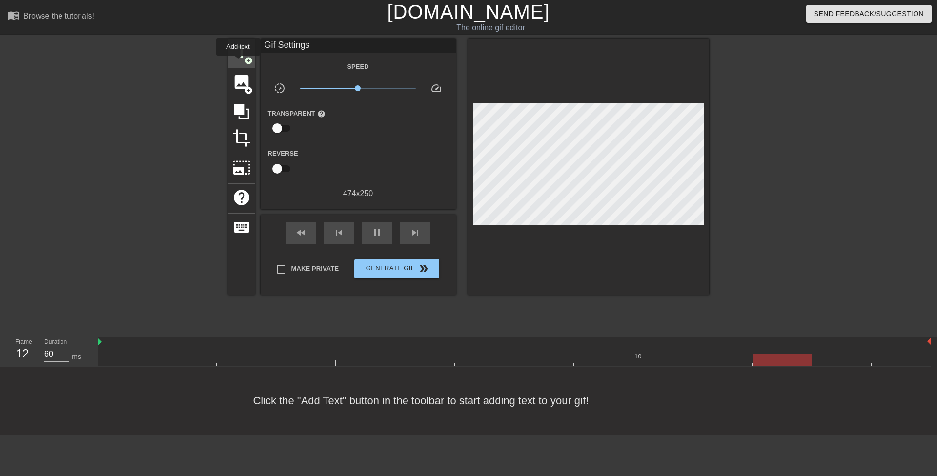
click at [239, 59] on span "title" at bounding box center [241, 52] width 19 height 19
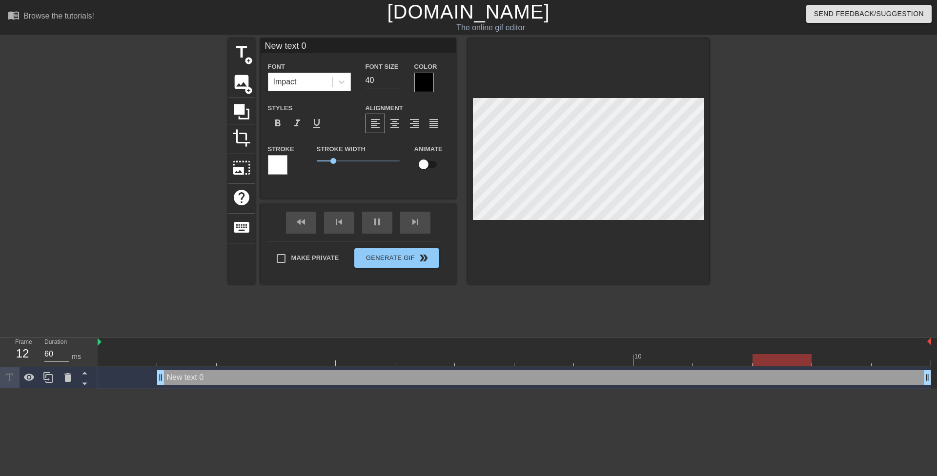
drag, startPoint x: 368, startPoint y: 78, endPoint x: 362, endPoint y: 75, distance: 6.8
click at [362, 75] on div "Font Size 40" at bounding box center [382, 76] width 49 height 32
type input "20"
drag, startPoint x: 161, startPoint y: 379, endPoint x: 63, endPoint y: 365, distance: 98.5
click at [70, 366] on div "Frame 2 Duration 60 ms 10 New text 0 drag_handle drag_handle" at bounding box center [468, 363] width 937 height 51
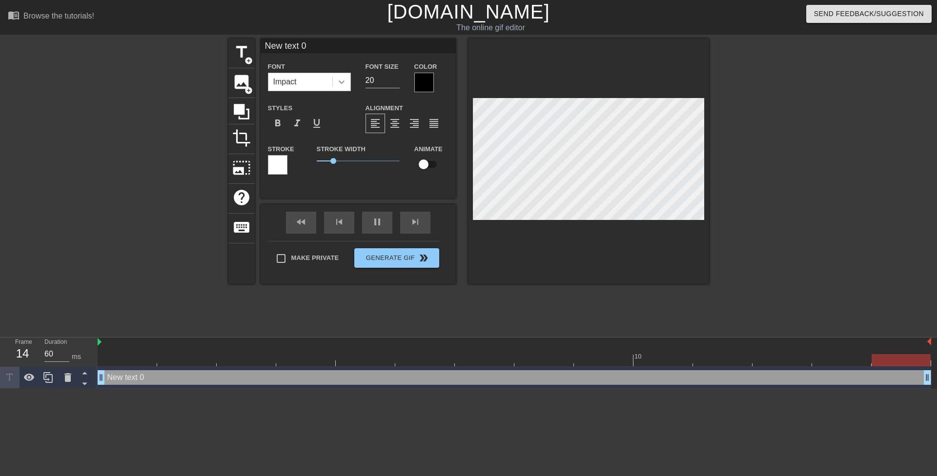
click at [340, 81] on icon at bounding box center [342, 81] width 6 height 3
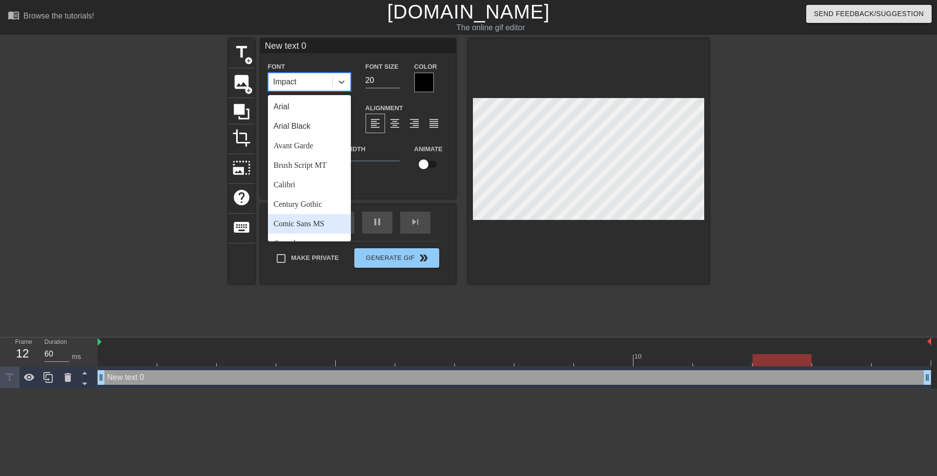
click at [318, 226] on div "Comic Sans MS" at bounding box center [309, 224] width 83 height 20
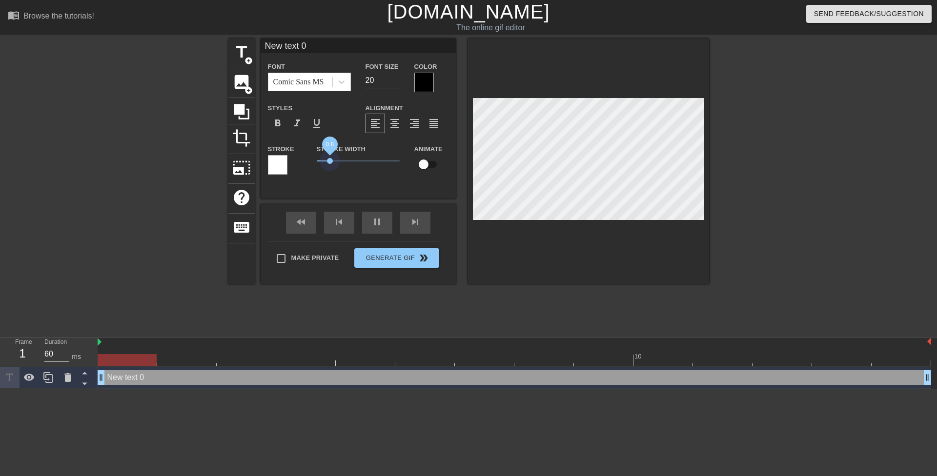
drag, startPoint x: 333, startPoint y: 161, endPoint x: 280, endPoint y: 161, distance: 53.2
click at [280, 161] on div "Stroke Stroke Width 0.8 Animate" at bounding box center [358, 163] width 195 height 40
click at [415, 82] on div at bounding box center [424, 83] width 20 height 20
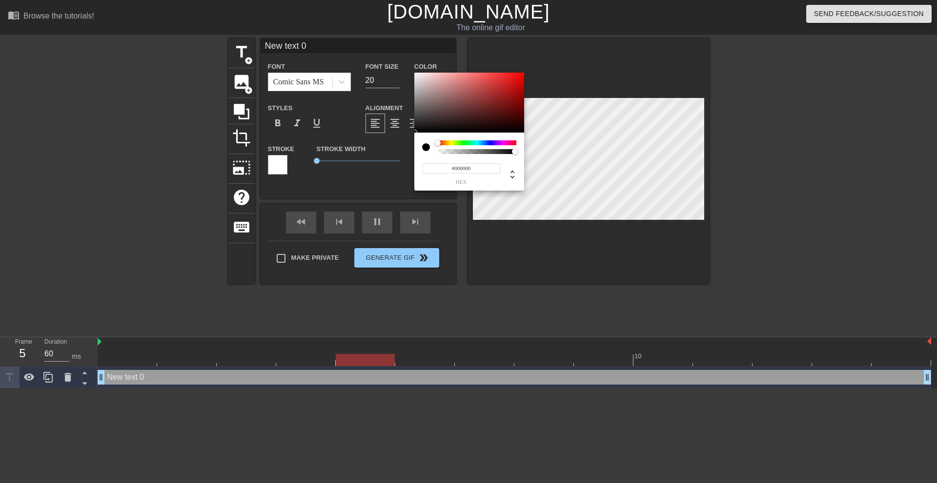
drag, startPoint x: 445, startPoint y: 141, endPoint x: 450, endPoint y: 141, distance: 5.0
click at [450, 141] on div "#000000 hex" at bounding box center [469, 162] width 110 height 58
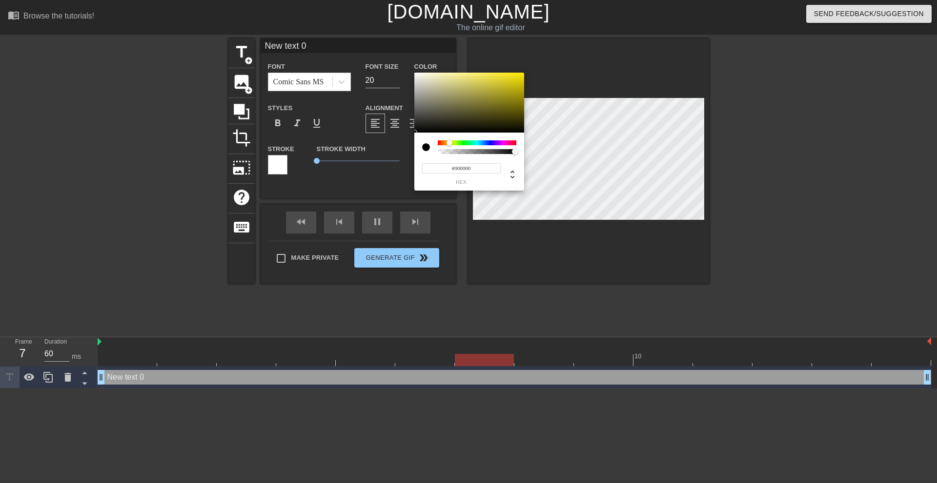
click at [450, 144] on div at bounding box center [477, 143] width 79 height 5
drag, startPoint x: 505, startPoint y: 94, endPoint x: 557, endPoint y: 46, distance: 70.8
click at [557, 46] on div "#FFF300 hex" at bounding box center [468, 241] width 937 height 483
type input "#F9FF00"
click at [451, 144] on div at bounding box center [451, 143] width 6 height 6
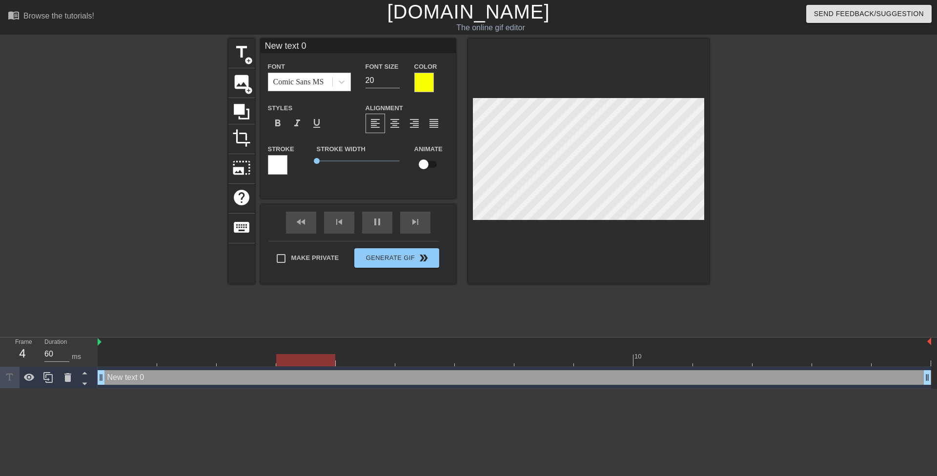
scroll to position [1, 2]
click at [422, 77] on div at bounding box center [424, 83] width 20 height 20
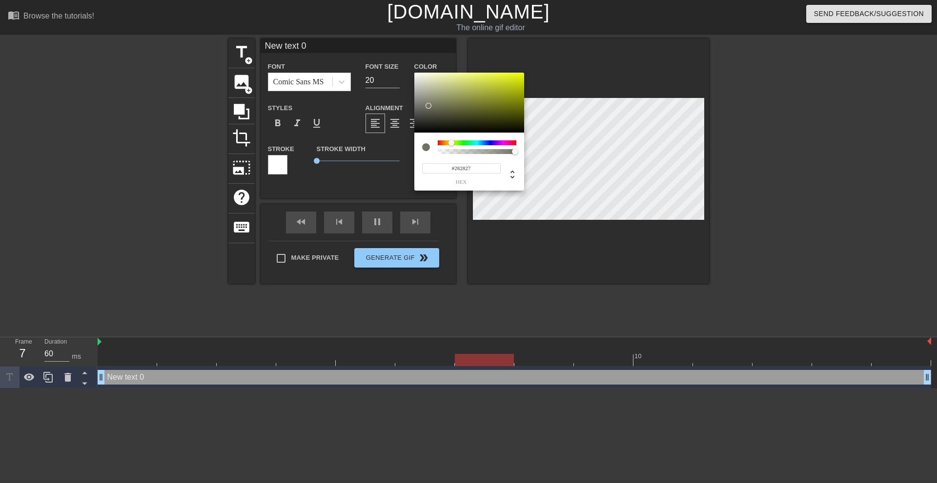
type input "#000000"
drag, startPoint x: 434, startPoint y: 99, endPoint x: 355, endPoint y: 191, distance: 120.8
click at [354, 190] on div "#000000 hex" at bounding box center [468, 241] width 937 height 483
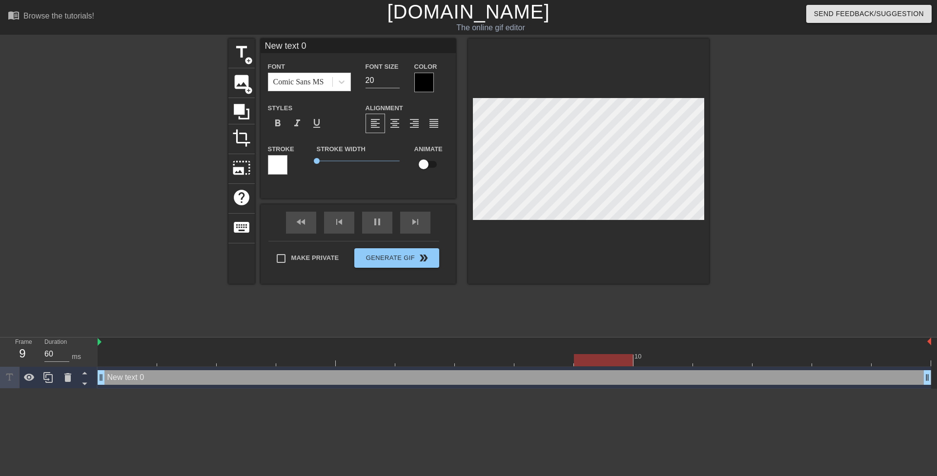
scroll to position [1, 1]
type input "I"
type textarea "I"
type input "It"
type textarea "It"
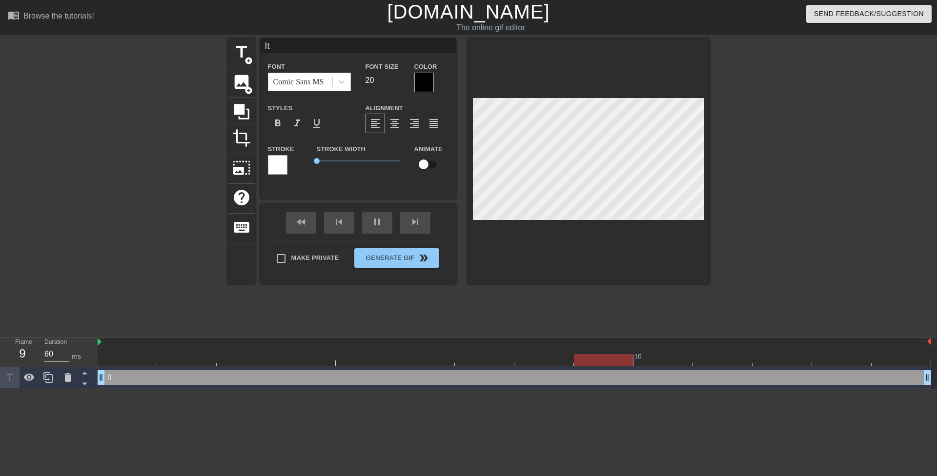
type input "It"
type textarea "It"
type input "It w"
type textarea "It w"
type input "It wa"
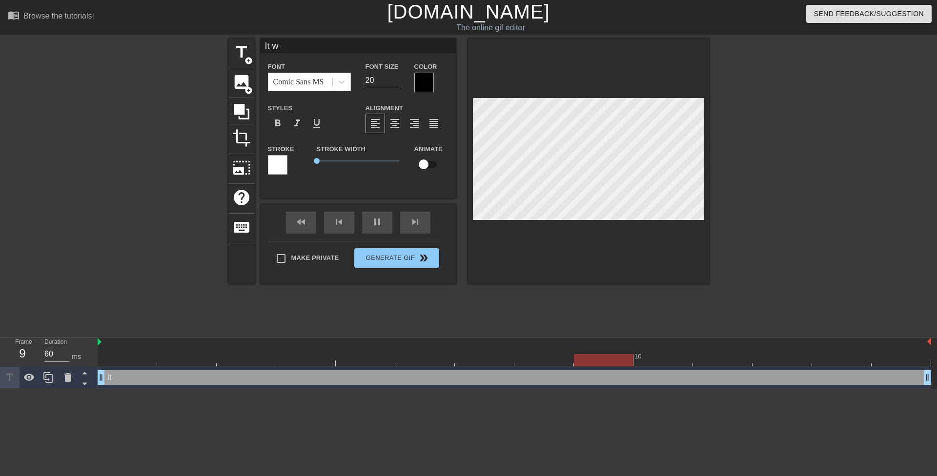
type textarea "It wa"
type input "It was"
type textarea "It was"
click at [395, 82] on input "19" at bounding box center [382, 81] width 34 height 16
click at [395, 82] on input "18" at bounding box center [382, 81] width 34 height 16
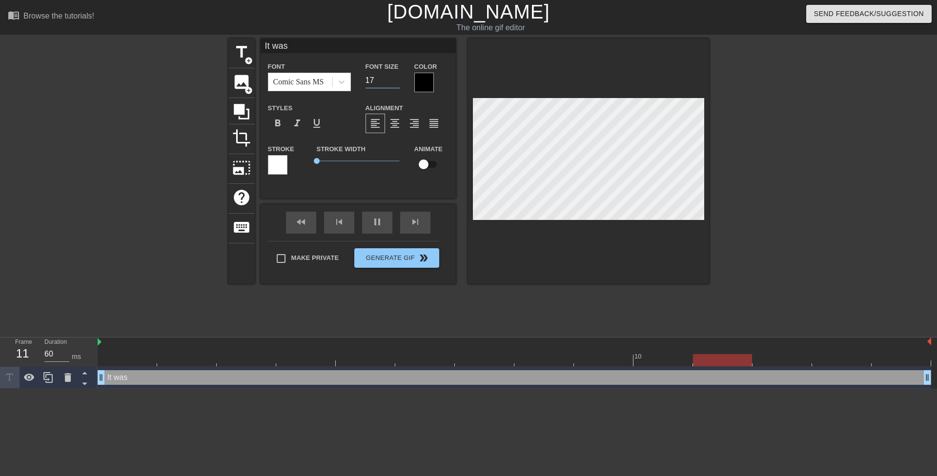
type input "17"
click at [395, 82] on input "17" at bounding box center [382, 81] width 34 height 16
type input "It was"
type textarea "It was"
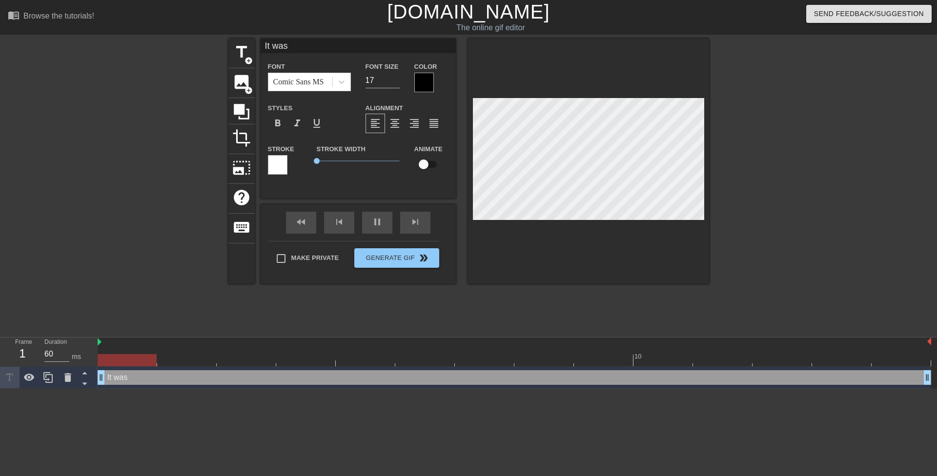
type input "It was h"
type textarea "It was h"
type input "It was he"
type textarea "It was he"
type input "It was her"
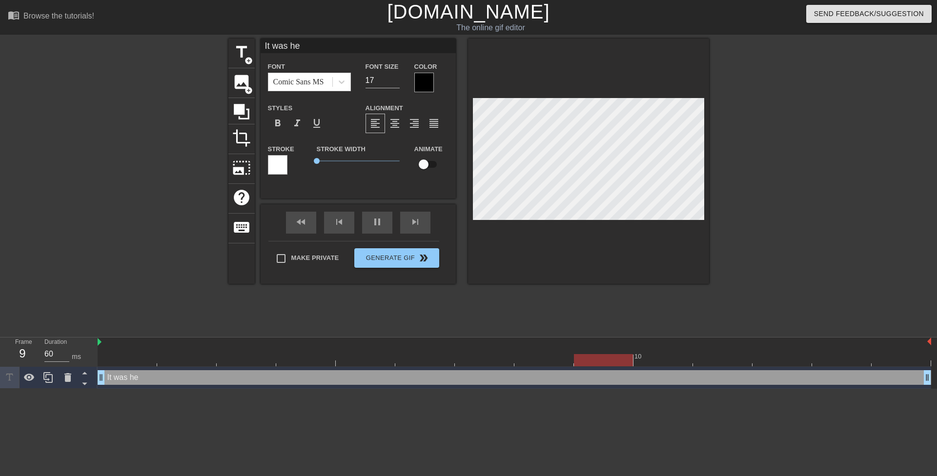
type textarea "It was her"
type input "It was her"
type textarea "It was her"
type input "It was her f"
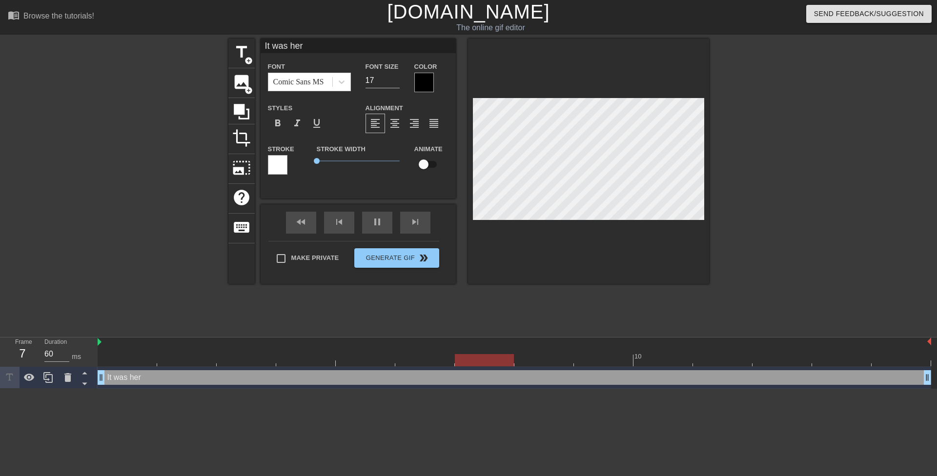
type textarea "It was her f"
type input "It was her fi"
type textarea "It was her fi"
type input "It was her fir"
type textarea "It was her fir"
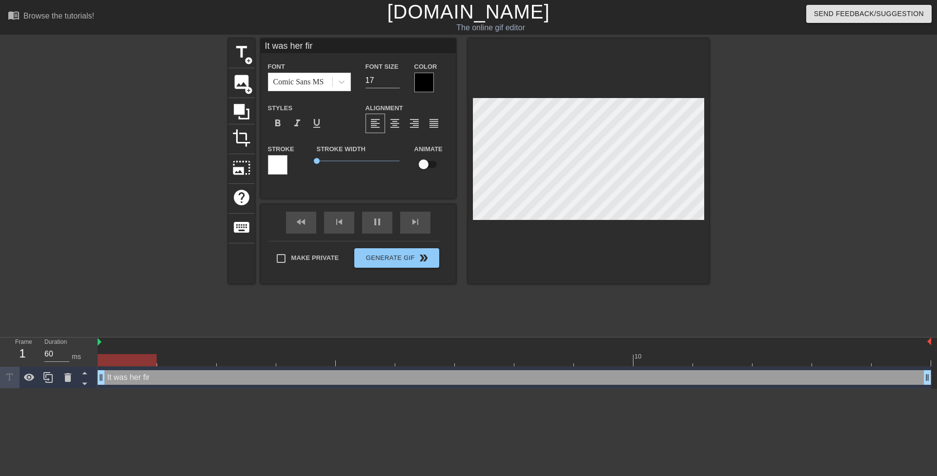
type input "It was her firs"
type textarea "It was her firs"
type input "It was her first"
type textarea "It was her first"
type input "It was her first"
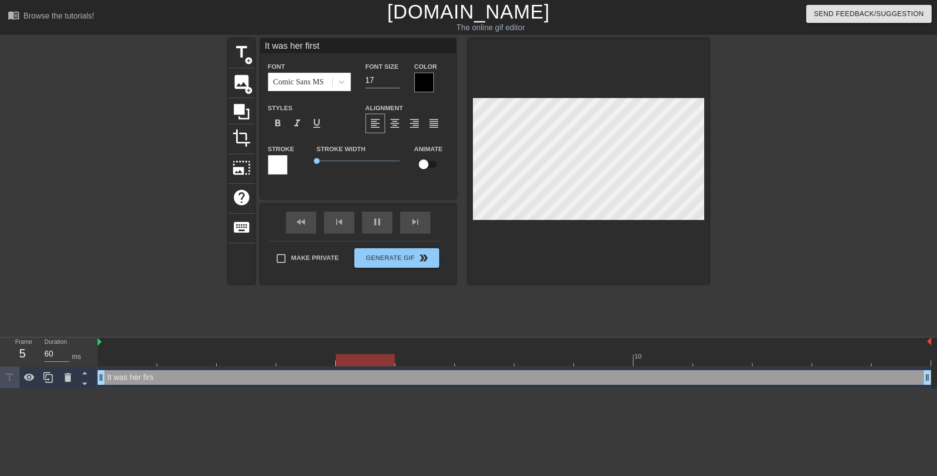
type textarea "It was her first"
type input "It was her first d"
type textarea "It was her first d"
type input "It was her first da"
type textarea "It was her first day"
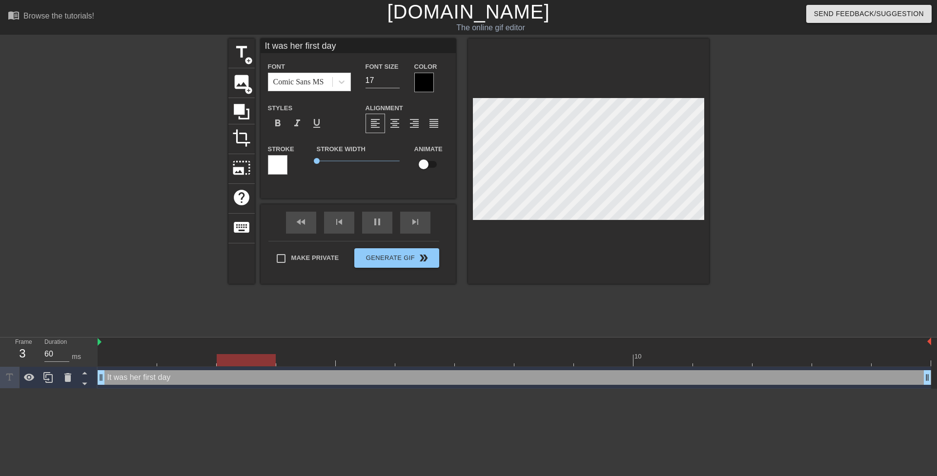
type input "It was her first day"
type textarea "It was her first day"
type input "It was her first dayo"
type textarea "It was her first day o"
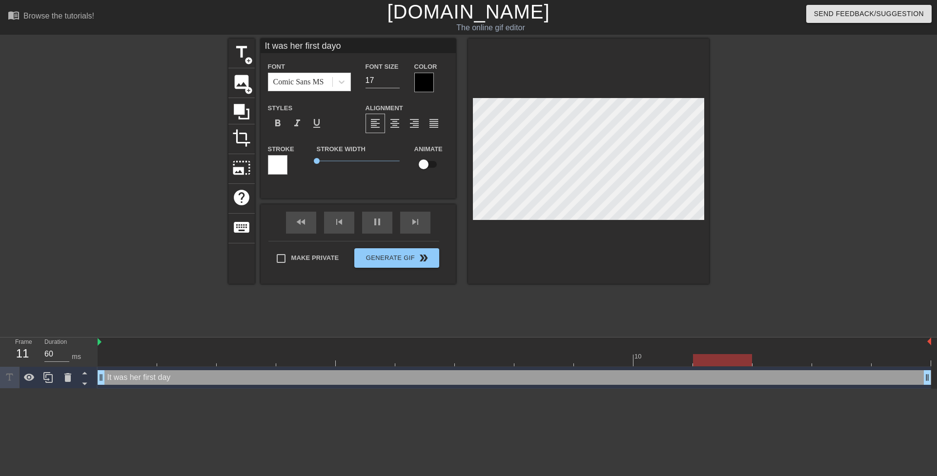
type input "It was her first dayon"
type textarea "It was her first day on"
type input "It was her first dayon"
type textarea "It was her first day on"
type input "It was her first dayon t"
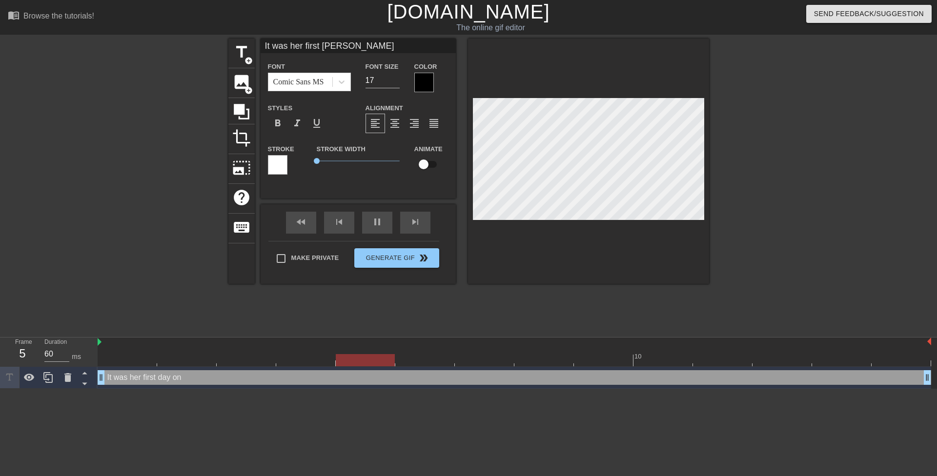
type textarea "It was her first day on t"
type input "It was her first dayon t"
type textarea "It was her first day on t"
type input "It was her first day"
type textarea "It was her first day"
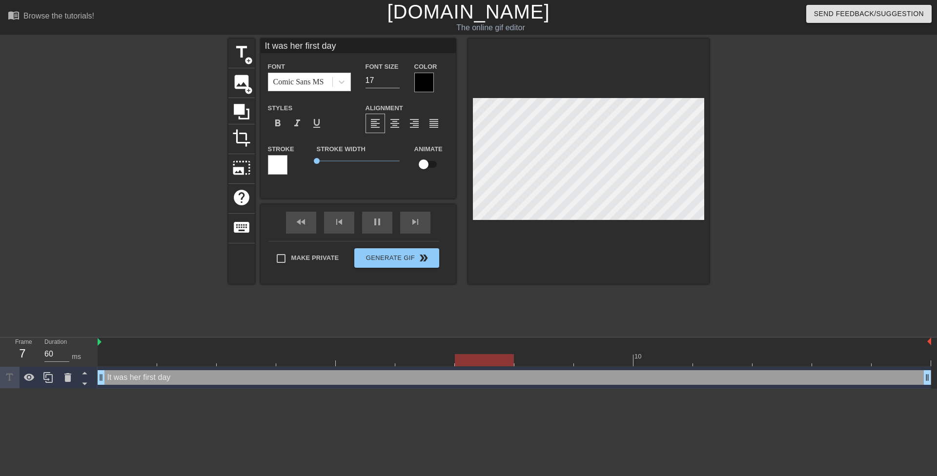
type input "It was her first dayo"
type textarea "It was her first day o"
type input "It was her first dayon"
type textarea "It was her first day on"
type input "It was her first dayon"
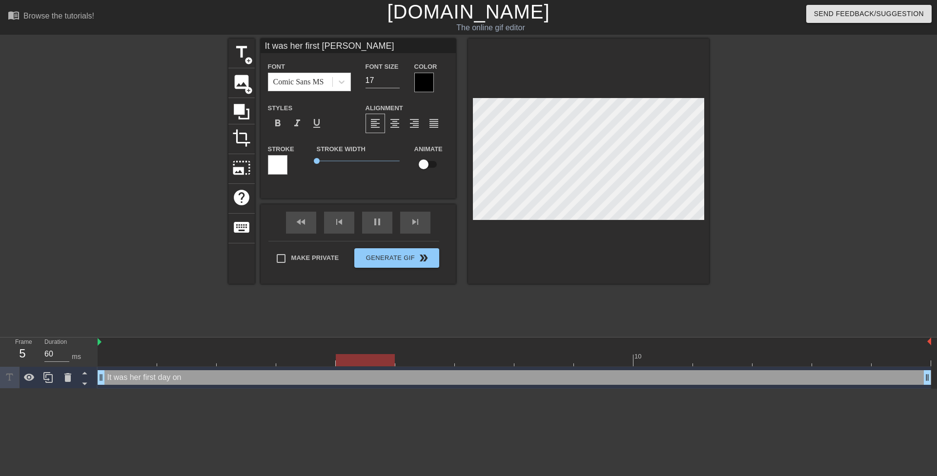
type textarea "It was her first day on"
type input "It was her first dayon t"
type textarea "It was her first day on t"
type input "It was her first dayon th"
type textarea "It was her first day on th"
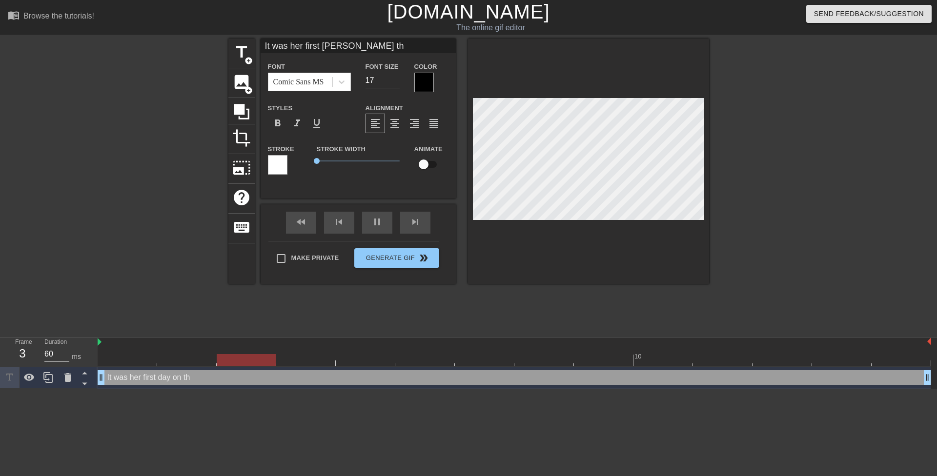
type input "It was her first dayon the"
type textarea "It was her first day on the"
type input "It was her first dayon th"
type textarea "It was her first day on th"
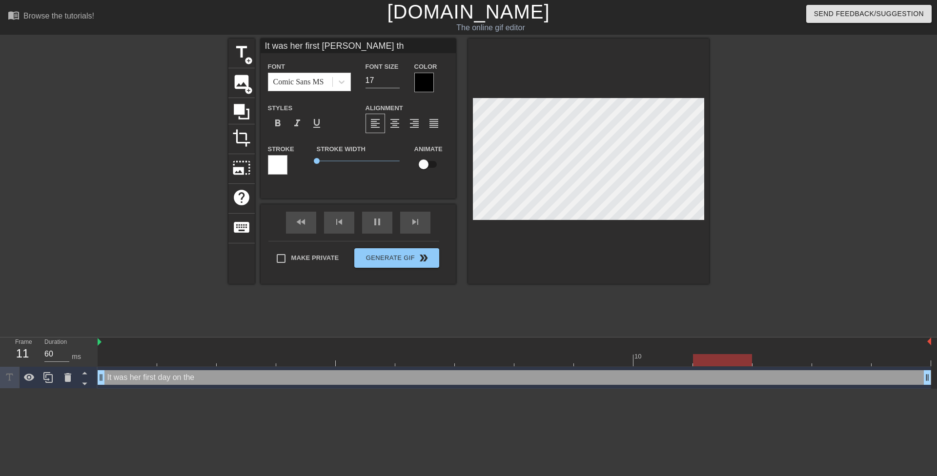
type input "It was her first dayon t"
type textarea "It was her first day on t"
type input "It was her first dayon"
type textarea "It was her first day on"
type input "It was her first dayon"
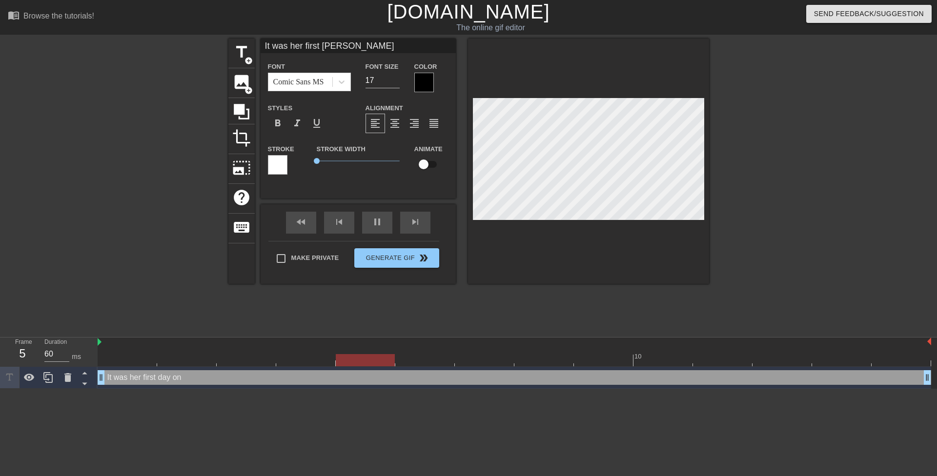
type textarea "It was her first day on"
type input "It was her first dayo"
type textarea "It was her first day o"
type input "It was her first day"
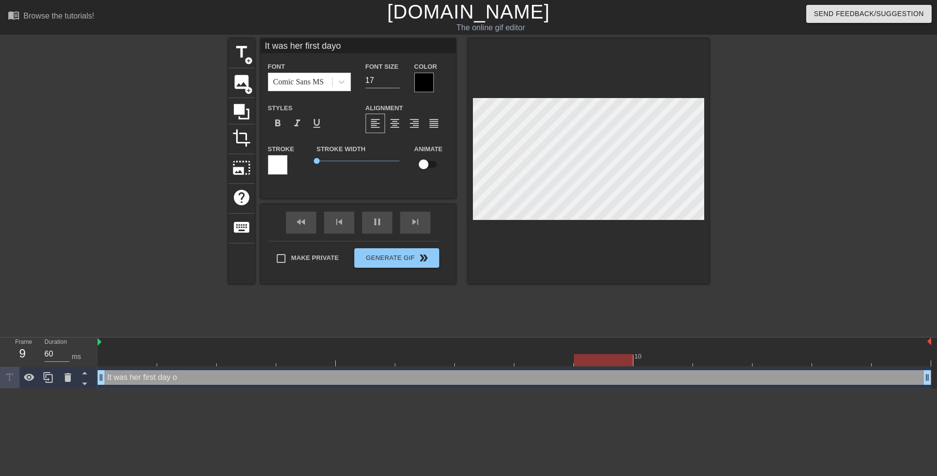
type textarea "It was her first day"
type input "It was her first daya"
type textarea "It was her first day a"
type input "It was her first dayas"
type textarea "It was her first day as"
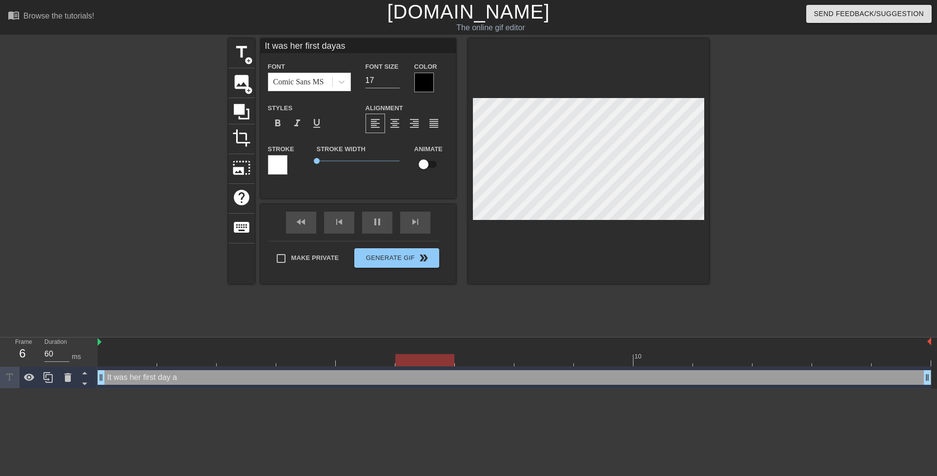
type input "It was her first dayas"
type textarea "It was her first day as"
type input "It was her first dayas a"
type textarea "It was her first day as a"
type input "It was her first dayas a"
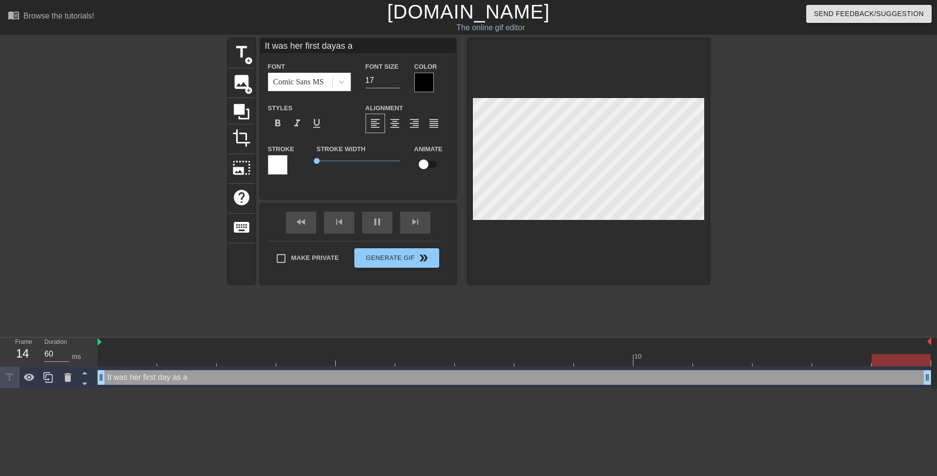
type textarea "It was her first day as a"
type input "It was her first dayas a t"
type textarea "It was her first day as a t"
type input "It was her first dayas a te"
type textarea "It was her first day as a te"
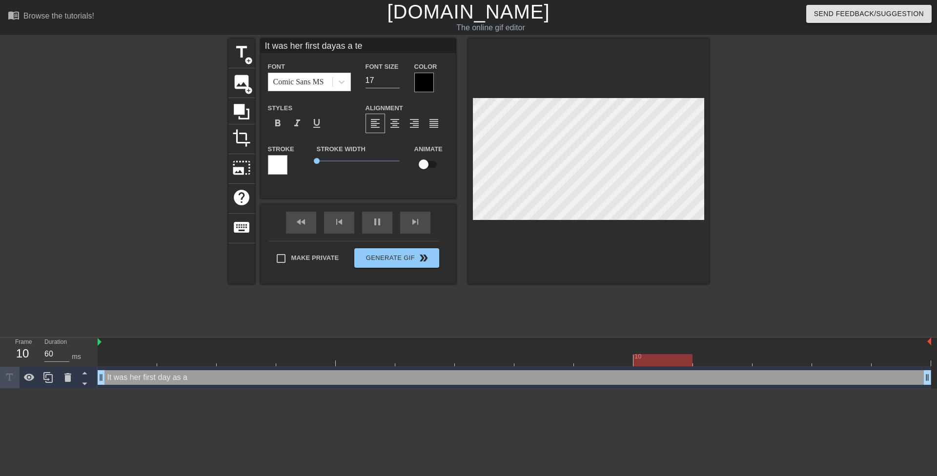
type input "It was her first dayas a tea"
type textarea "It was her first day as a tea"
type input "It was her first dayas a teac"
type textarea "It was her first day as a teac"
type input "It was her first dayas a teach"
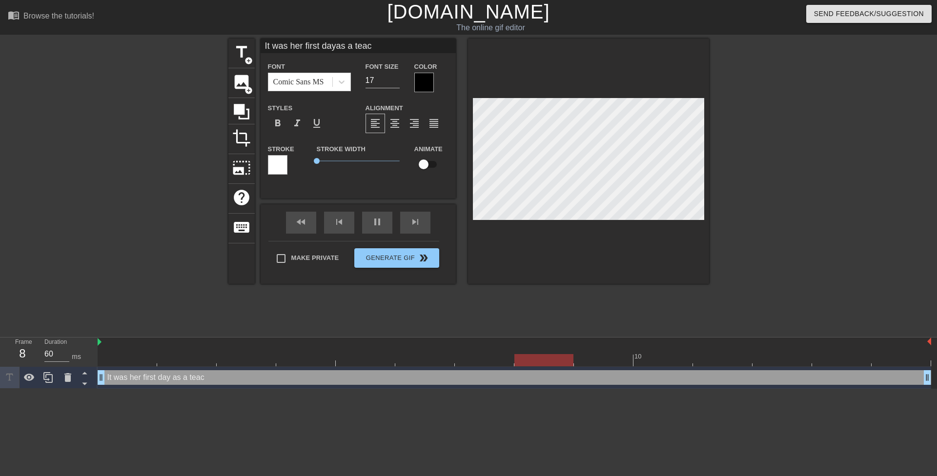
type textarea "It was her first day as a teach"
type input "It was her first dayas a teache"
type textarea "It was her first day as a teache"
type input "It was her first dayas a teacher"
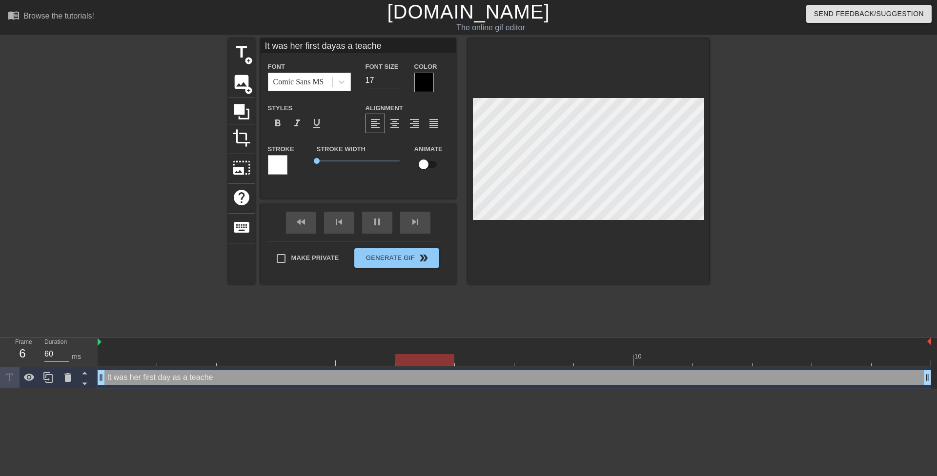
type textarea "It was her first day as a teacher"
type input "It was her first dayas a teacher,"
type textarea "It was her first day as a teacher,"
type input "It was her first dayas a teacher,"
type textarea "It was her first day as a teacher,"
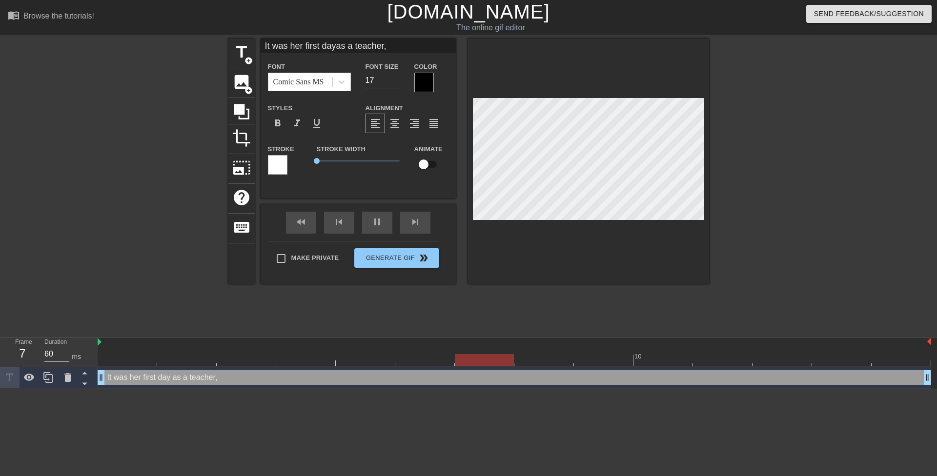
type input "It was her first dayas a teacher, a"
type textarea "It was her first day as a teacher, a"
type input "It was her first dayas a teacher, an"
type textarea "It was her first day as a teacher, an"
type input "It was her first dayas a teacher, and"
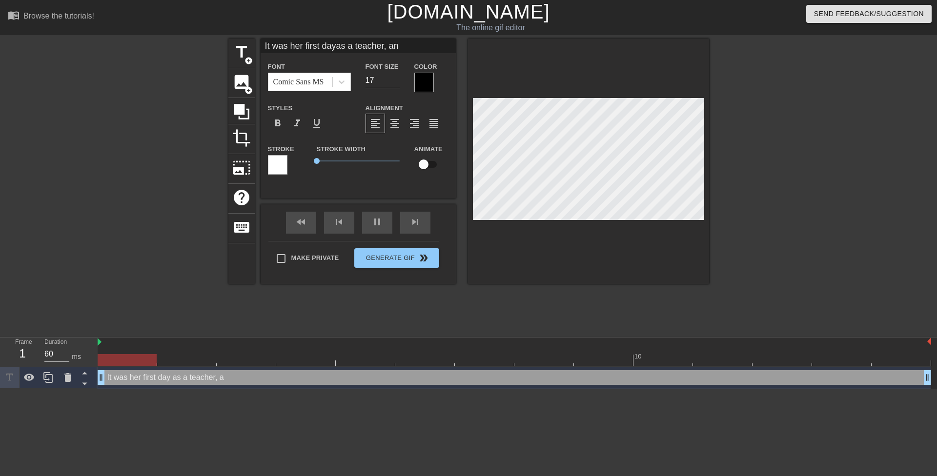
type textarea "It was her first day as a teacher, and"
type input "It was her first dayas a teacher, and"
type textarea "It was her first day as a teacher, and"
type input "It was her first dayas a teacher, and t"
type textarea "It was her first day as a teacher, and t"
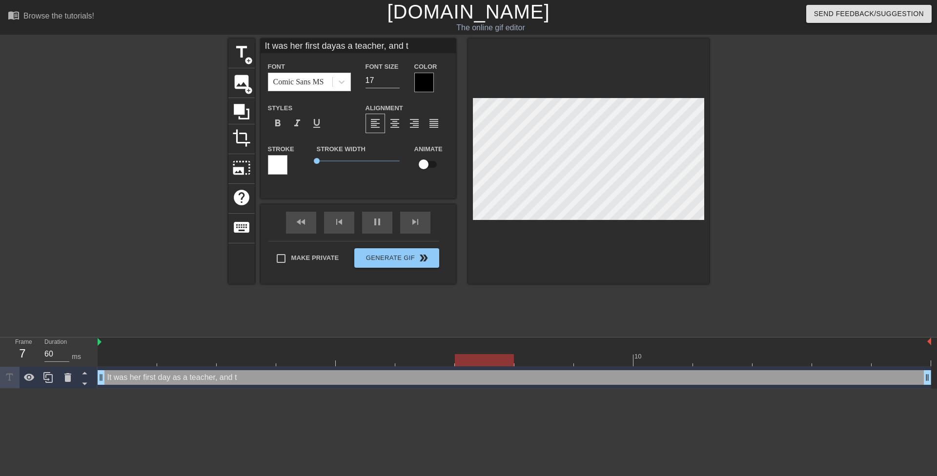
type input "It was her first dayas a teacher, and th"
type textarea "It was her first day as a teacher, and th"
type input "It was her first dayas a teacher, and the"
type textarea "It was her first day as a teacher, and the"
type input "It was her first dayas a teacher, and the"
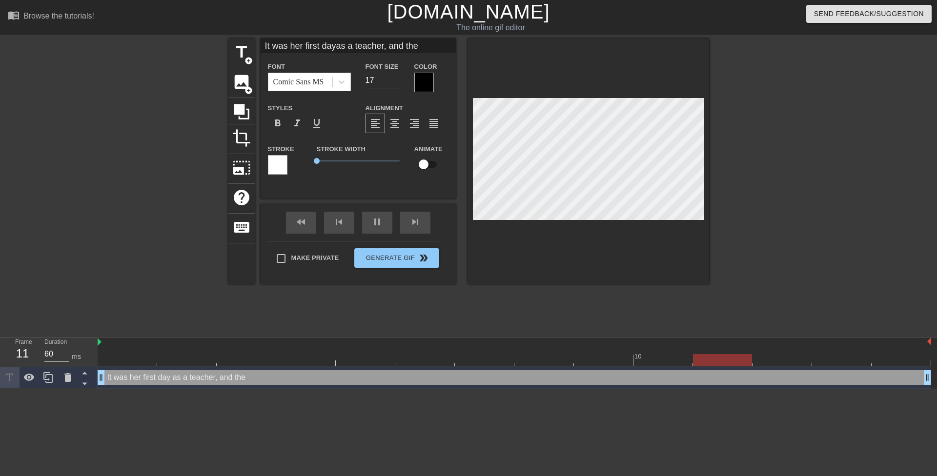
type textarea "It was her first day as a teacher, and the"
type input "It was her first dayas a teacher, and theh"
type textarea "It was her first day as a teacher, and the h"
type input "It was her first dayas a teacher, and thehi"
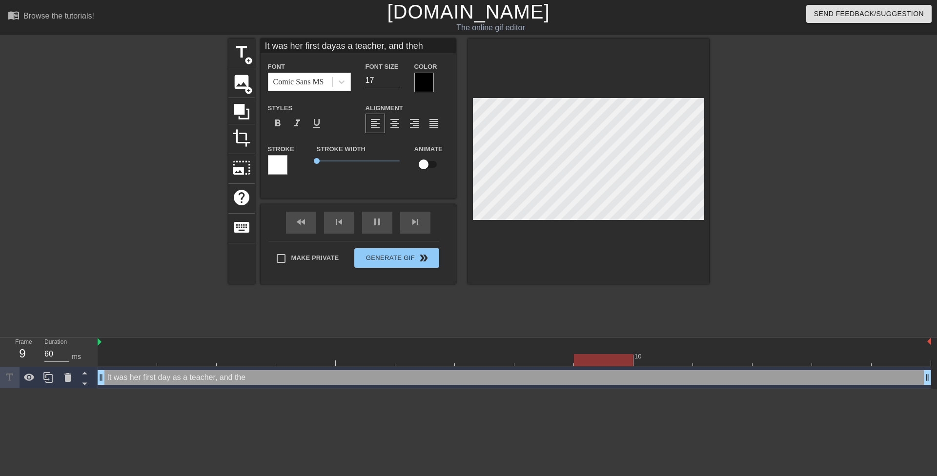
type textarea "It was her first day as a teacher, and the hi"
type input "It was her first dayas a teacher, and thehig"
type textarea "It was her first day as a teacher, and the hig"
type input "It was her first dayas a teacher, and thehigh"
type textarea "It was her first day as a teacher, and the high"
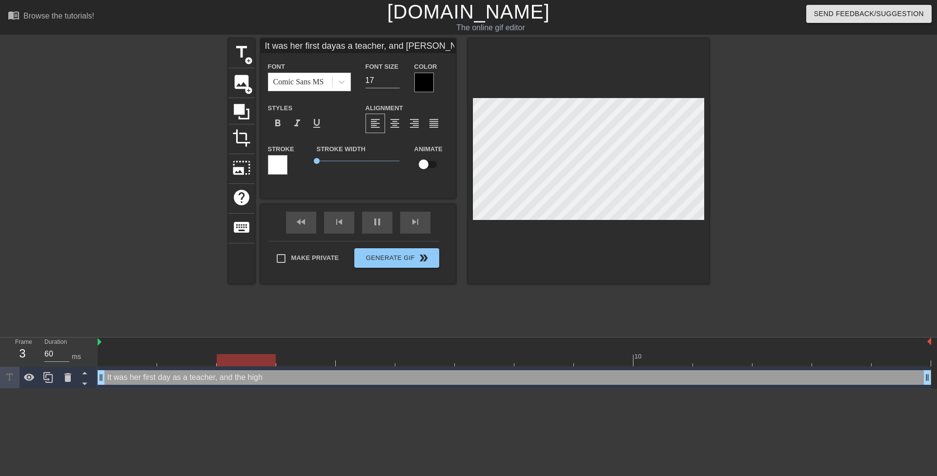
type input "It was her first dayas a teacher, and thehighs"
type textarea "It was her first day as a teacher, and the highs"
type input "It was her first dayas a teacher, and thehighsc"
type textarea "It was her first day as a teacher, and the highsc"
type input "It was her first dayas a teacher, and thehighsch"
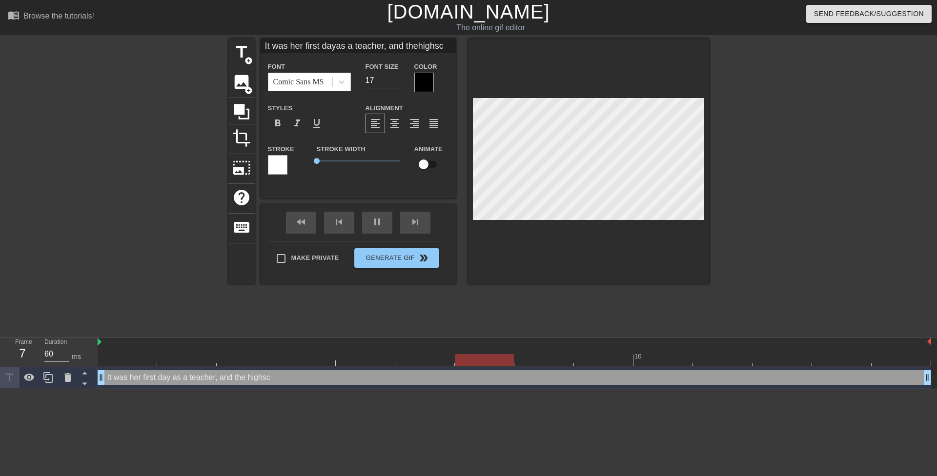
type textarea "It was her first day as a teacher, and the highsch"
type input "It was her first dayas a teacher, and thehighscho"
type textarea "It was her first day as a teacher, and the highscho"
type input "It was her first dayas a teacher, and thehighschoo"
type textarea "It was her first day as a teacher, and the highschoo"
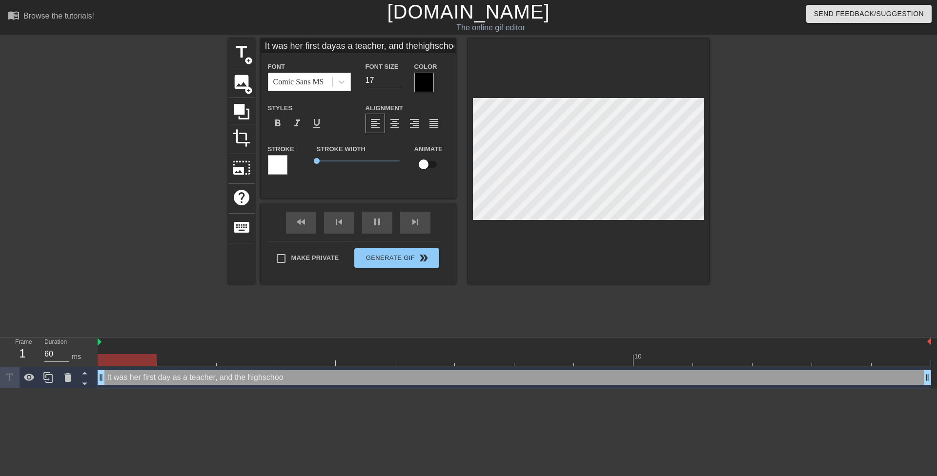
type input "It was her first dayas a teacher, and thehighschool"
type textarea "It was her first day as a teacher, and the highschool"
type input "It was her first dayas a teacher, and thehighschool"
type textarea "It was her first day as a teacher, and the highschool"
type input "It was her first dayas a teacher, and thehighschool b"
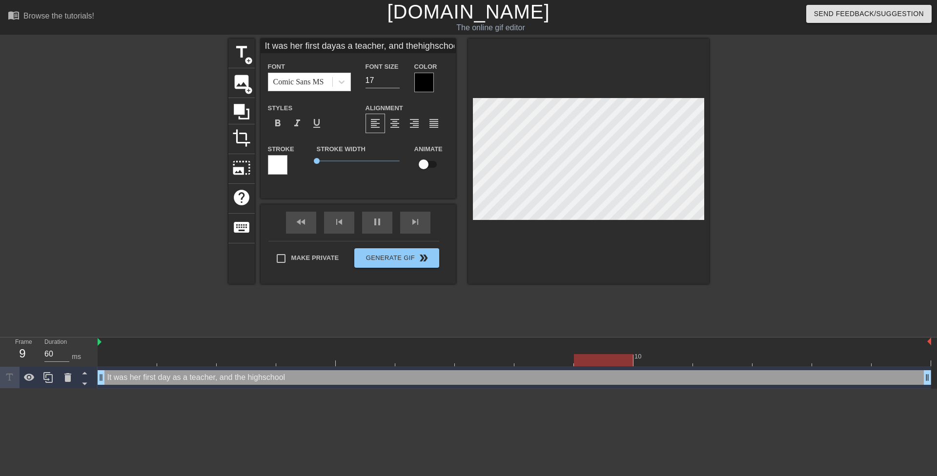
type textarea "It was her first day as a teacher, and the highschool b"
type input "It was her first dayas a teacher, and thehighschool bu"
type textarea "It was her first day as a teacher, and the highschool bu"
type input "It was her first dayas a teacher, and thehighschool bul"
type textarea "It was her first day as a teacher, and the highschool bul"
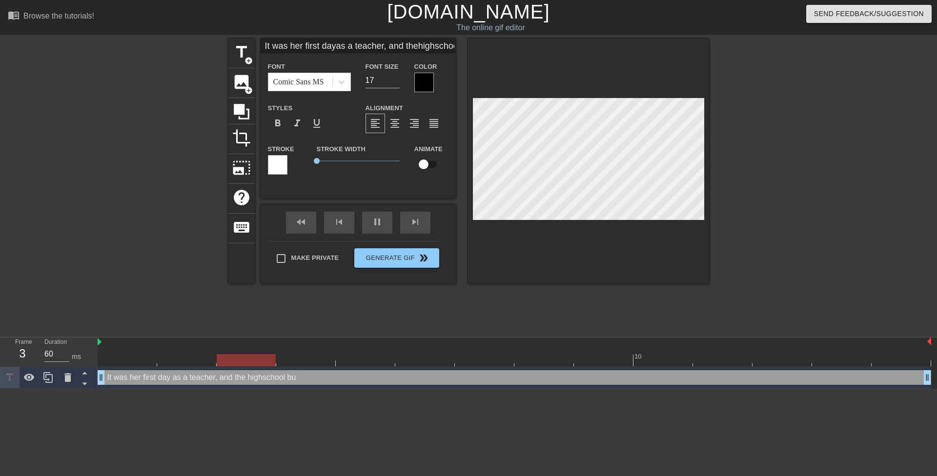
scroll to position [2, 3]
type input "It was her first dayas a teacher, and thehighschool bull"
type textarea "It was her first day as a teacher, and the highschool bull"
type input "It was her first dayas a teacher, and thehighschool bully"
type textarea "It was her first day as a teacher, and the highschool bully"
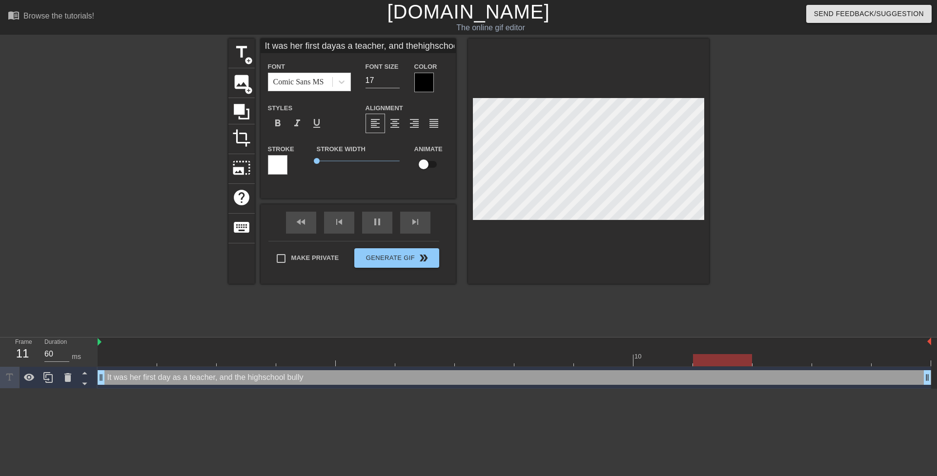
scroll to position [2, 4]
click at [461, 100] on div "title add_circle image add_circle crop photo_size_select_large help keyboard It…" at bounding box center [468, 161] width 481 height 245
type input "It was her first day as a teacher, and thehighschool bully"
type textarea "It was her first day as a teacher, and the highschool bully"
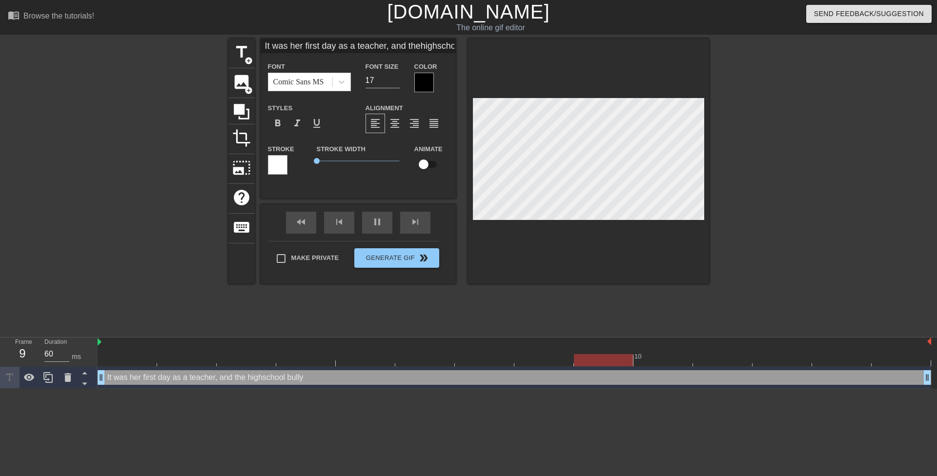
type input "It was her first day aas a teacher, and thehighschool bully"
type textarea "It was her first day a as a teacher, and the highschool bully"
type input "It was her first day asas a teacher, and thehighschool bully"
type textarea "It was her first day as as a teacher, and the highschool bully"
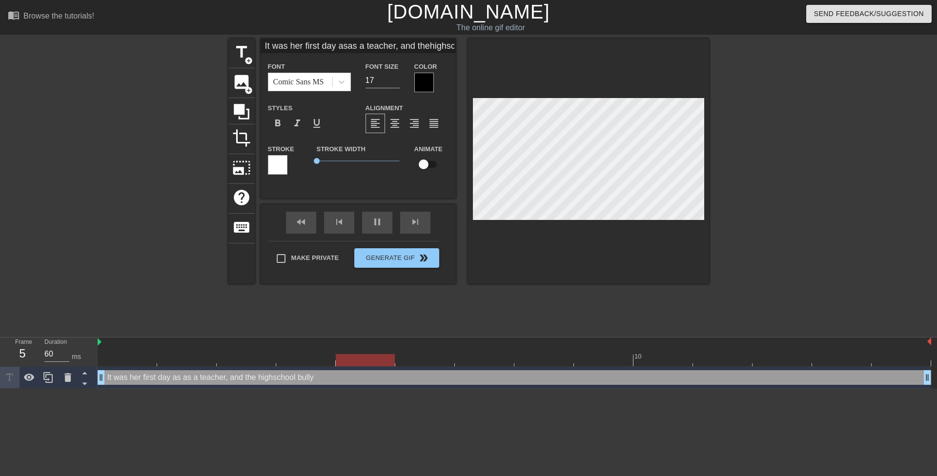
click at [466, 114] on div "title add_circle image add_circle crop photo_size_select_large help keyboard It…" at bounding box center [468, 161] width 481 height 245
type input "It was her first day asa teacher, and thehighschool bully"
type textarea "It was her first day as a teacher, and the highschool bully"
type input "It was oher first day asa teacher, and thehighschool bully"
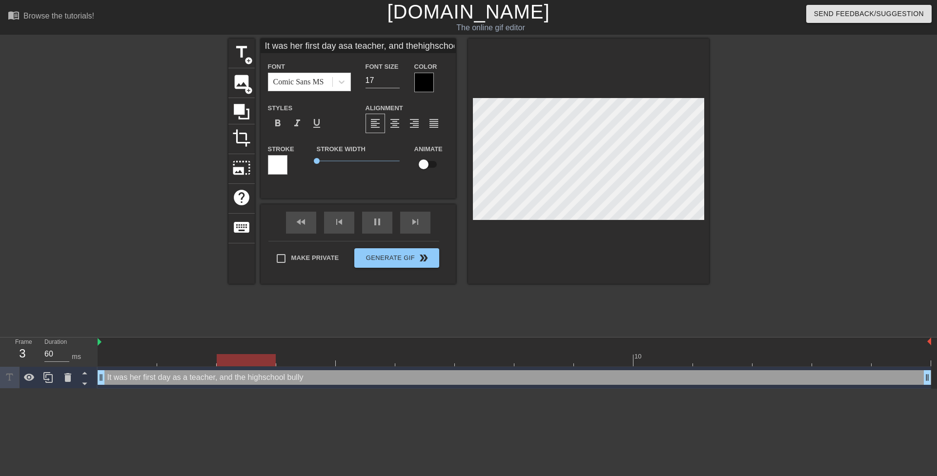
type textarea "It was oher first day as a teacher, and the highschool bully"
type input "It was onher first day asa teacher, and thehighschool bully"
type textarea "It was onlher first day as a teacher, and the highschool bully"
type input "It was onlyher first day asa teacher, and thehighschool bully"
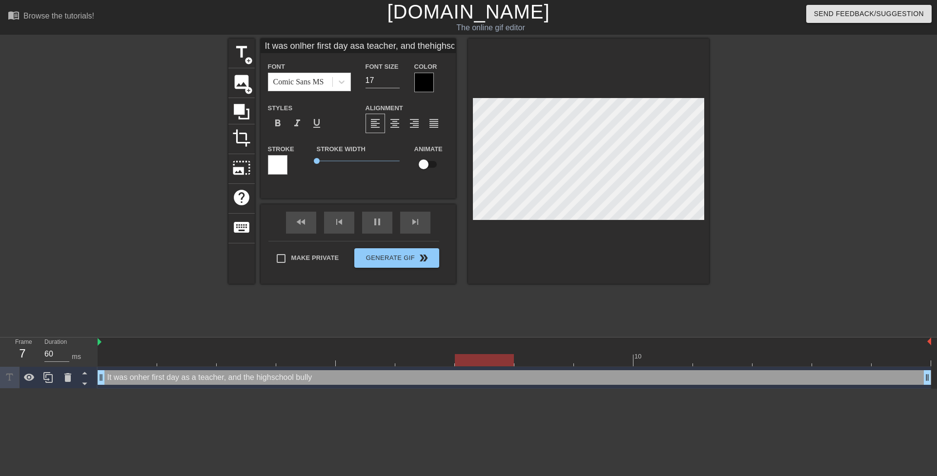
type textarea "It was onlyher first day as a teacher, and the highschool bully"
type input "It was only her first day asa teacher, and thehighschool bully"
type textarea "It was only her first day as a teacher, and the highschool bully"
type input "It was only her firstday asa teacher, and thehighschool bully"
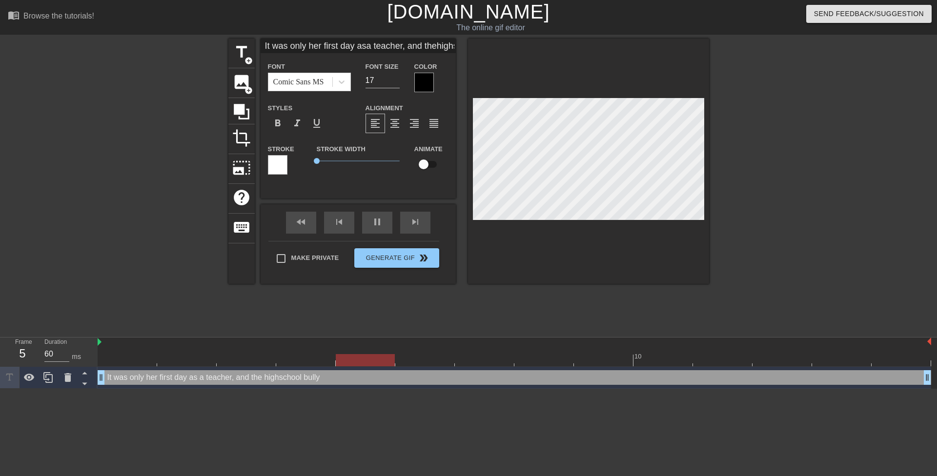
type textarea "It was only her firstday as a teacher, and the highschool bully"
type input "It was only her firstday asa teacher, and thehighschool bully"
type textarea "It was only her first day as a teacher, and the highschool bully"
type input "It was only her firstday asa teacher, and thehighschool bully"
type textarea "It was only her first day asa teacher, and the highschool bully"
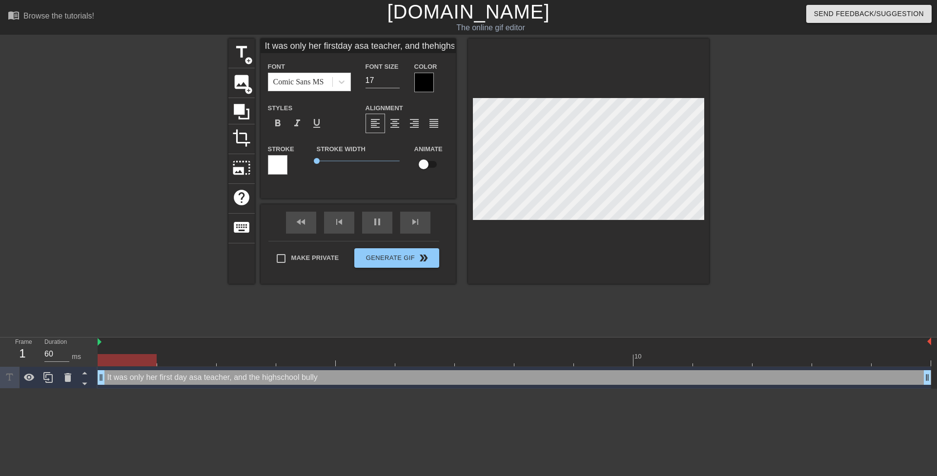
type input "It was only her firstday as a teacher, and thehighschool bully"
type textarea "It was only her first day as a teacher, and the highschool bully"
type input "It was only her firstday as a teacher, andthehighschool bully"
type textarea "It was only her first day as a teacher, andthe highschool bully"
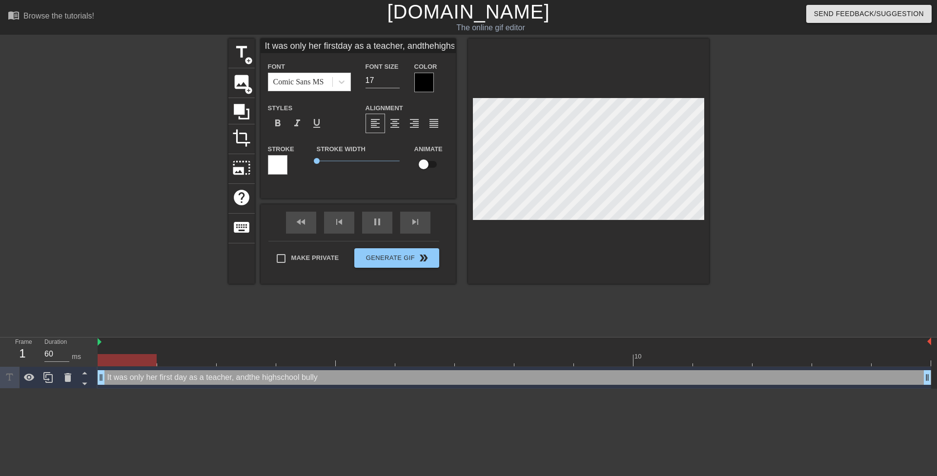
type input "It was only her firstday as a teacher, andthehighschool bully"
type textarea "It was only her first day as a teacher, and the highschool bully"
type input "It was only her firstday as a teacher, andthehighschool bully"
type textarea "It was only her first day as a teacher, and thehighschool bully"
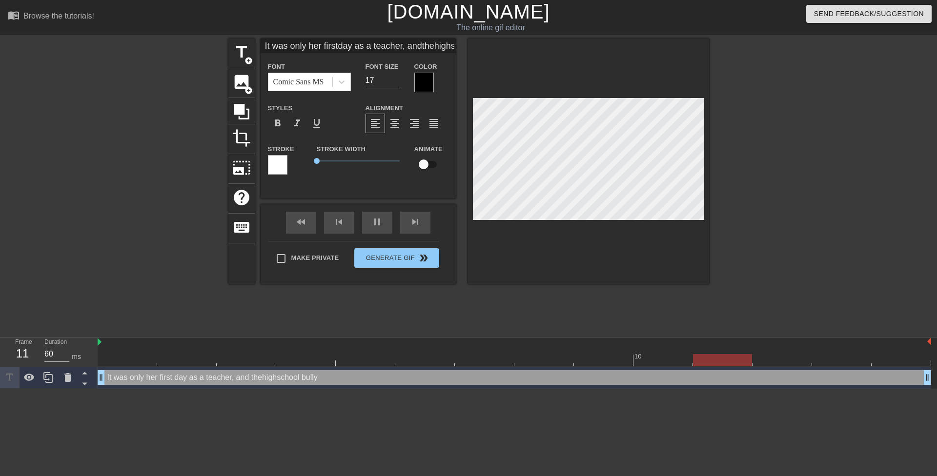
type input "It was only her firstday as a teacher, andthe highschool bully"
type textarea "It was only her first day as a teacher, and the highschool bully"
type input "It was only her firstday as a teacher, andthe highschool bully"
type textarea "It was only her first day as a teacher, and the highschool bully"
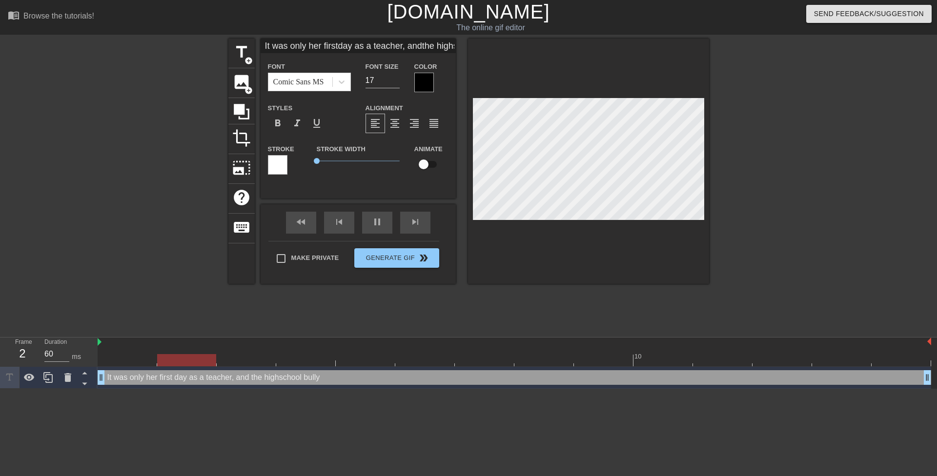
type input "It was only her firstday , andthe highschool bully"
type textarea "It was only her first day , and the highschool bully"
type input "It was only her firstday, andthe highschool bully"
type textarea "It was only her first day, and the highschool bully"
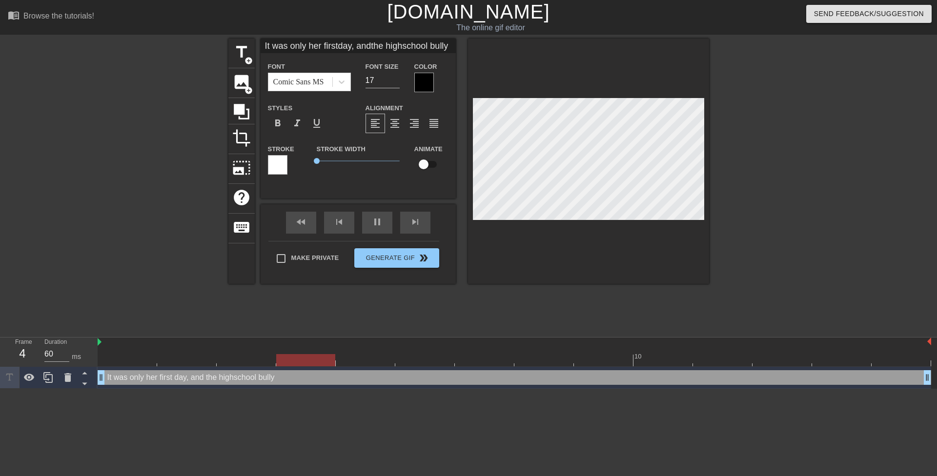
type input "It was only her firstday, andthe highschool bully"
type textarea "It was only her first day, andthe highschool bully"
type input "It was only her firstday, and the highschool bully"
type textarea "It was only her first day, and the highschool bully"
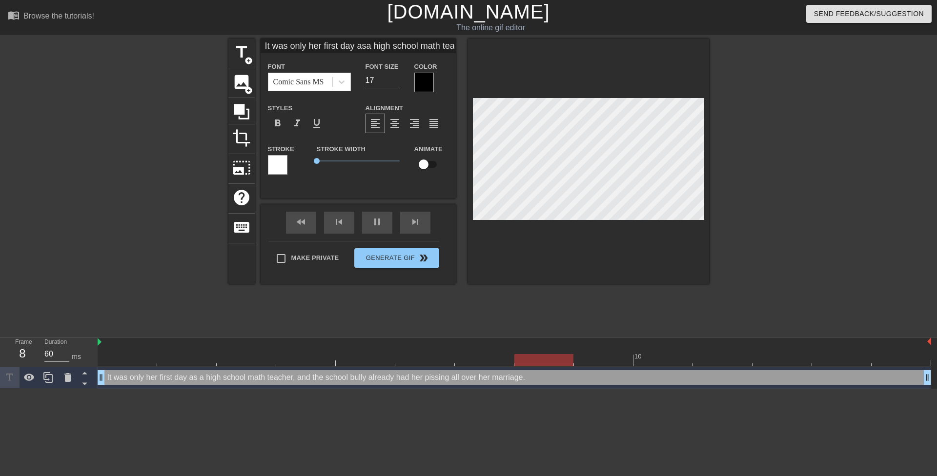
scroll to position [2, 2]
click at [55, 375] on div at bounding box center [49, 377] width 20 height 21
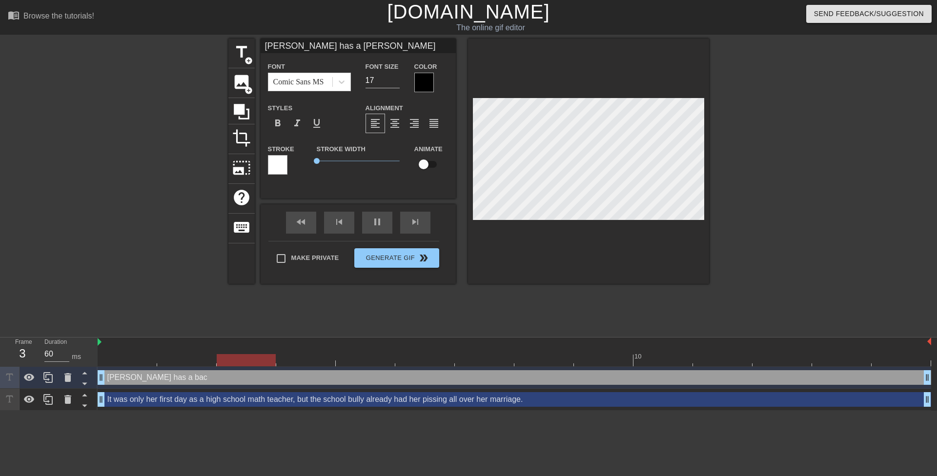
scroll to position [1, 5]
click at [737, 193] on div at bounding box center [794, 185] width 146 height 293
click at [68, 374] on icon at bounding box center [67, 377] width 7 height 9
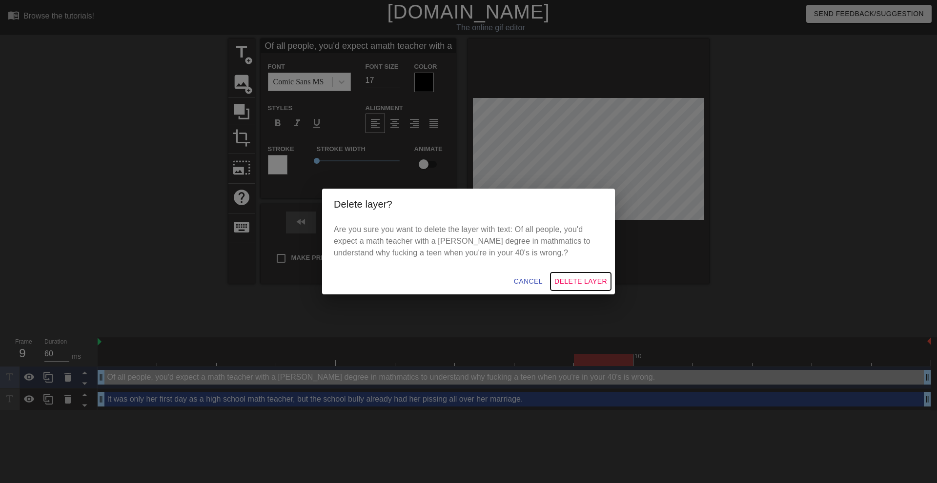
click at [595, 281] on span "Delete Layer" at bounding box center [580, 282] width 53 height 12
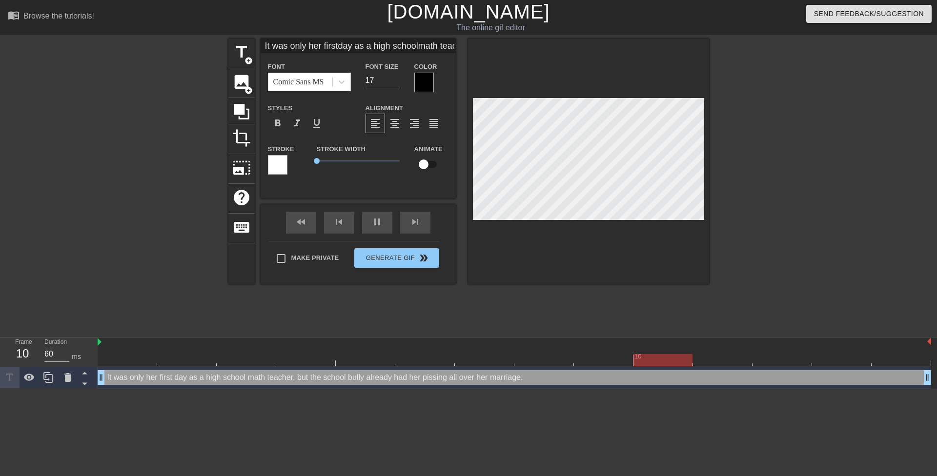
scroll to position [1, 1]
click at [469, 128] on div at bounding box center [588, 161] width 241 height 245
click at [779, 149] on div at bounding box center [794, 185] width 146 height 293
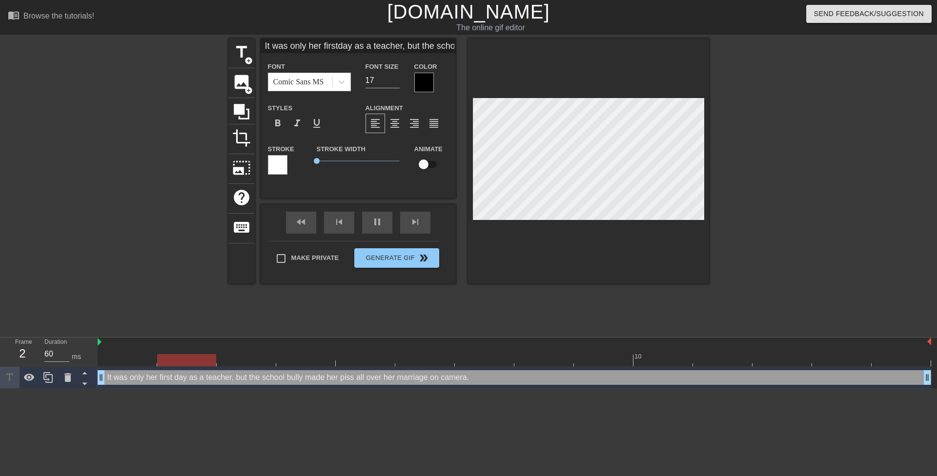
drag, startPoint x: 741, startPoint y: 139, endPoint x: 704, endPoint y: 135, distance: 37.2
click at [740, 138] on div at bounding box center [794, 185] width 146 height 293
click at [469, 104] on div at bounding box center [588, 161] width 241 height 245
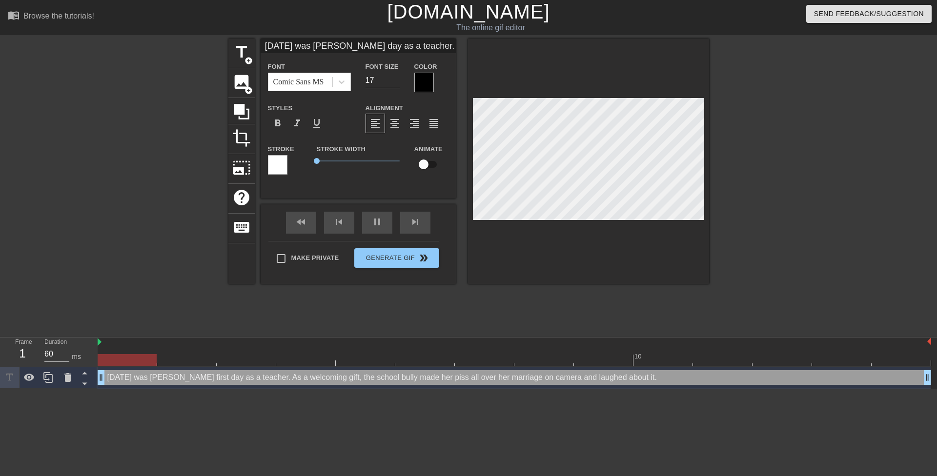
click at [774, 144] on div at bounding box center [794, 185] width 146 height 293
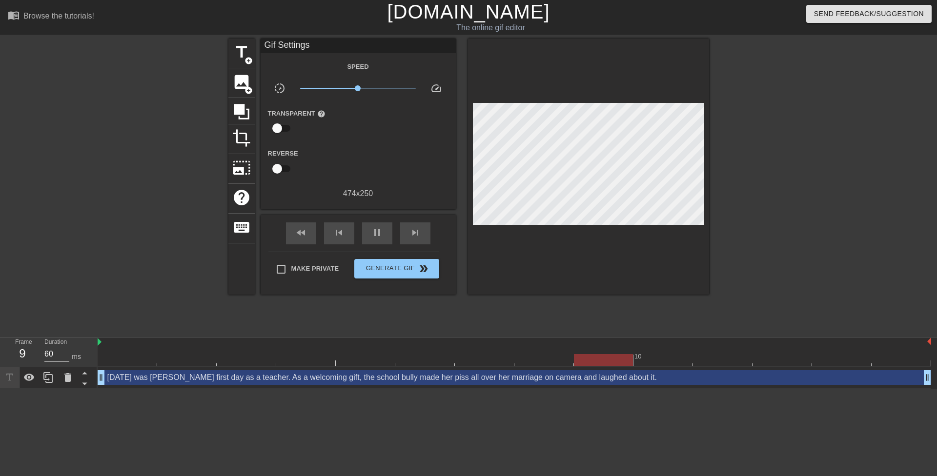
click at [768, 155] on div at bounding box center [794, 185] width 146 height 293
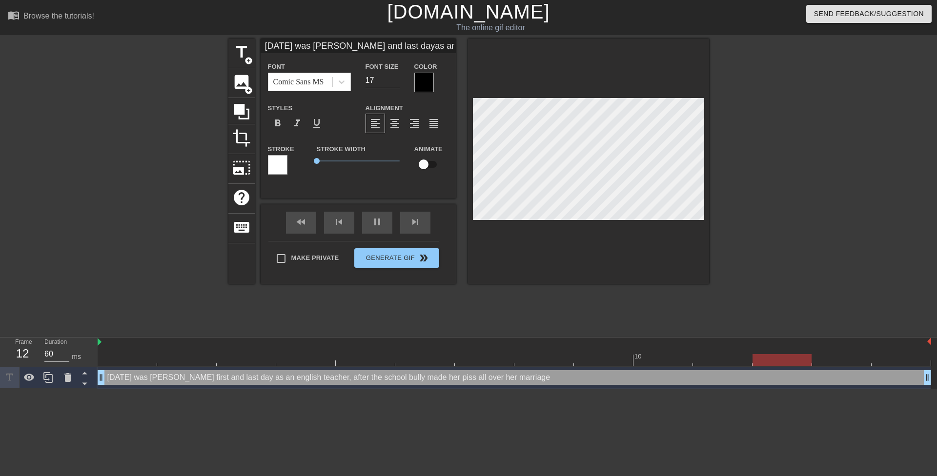
scroll to position [2, 4]
click at [472, 135] on div at bounding box center [588, 161] width 241 height 245
drag, startPoint x: 455, startPoint y: 129, endPoint x: 461, endPoint y: 127, distance: 6.6
click at [458, 126] on div "title add_circle image add_circle crop photo_size_select_large help keyboard To…" at bounding box center [468, 161] width 481 height 245
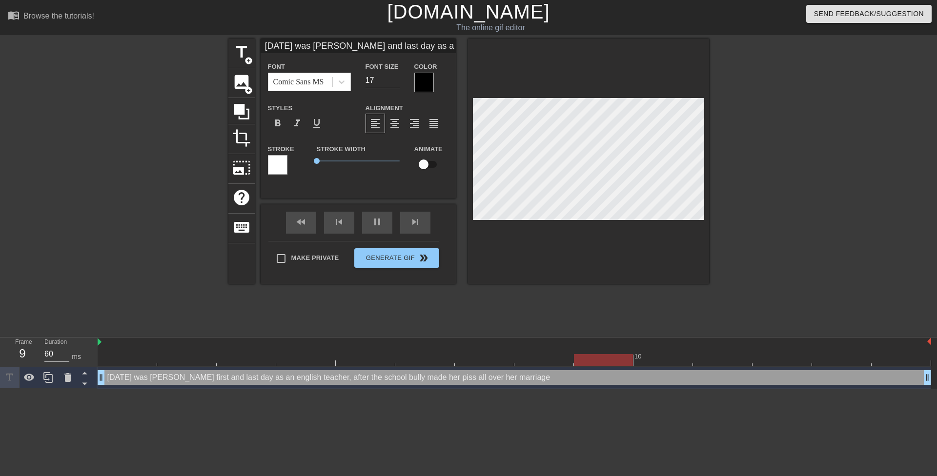
scroll to position [3, 3]
click at [469, 103] on div at bounding box center [588, 161] width 241 height 245
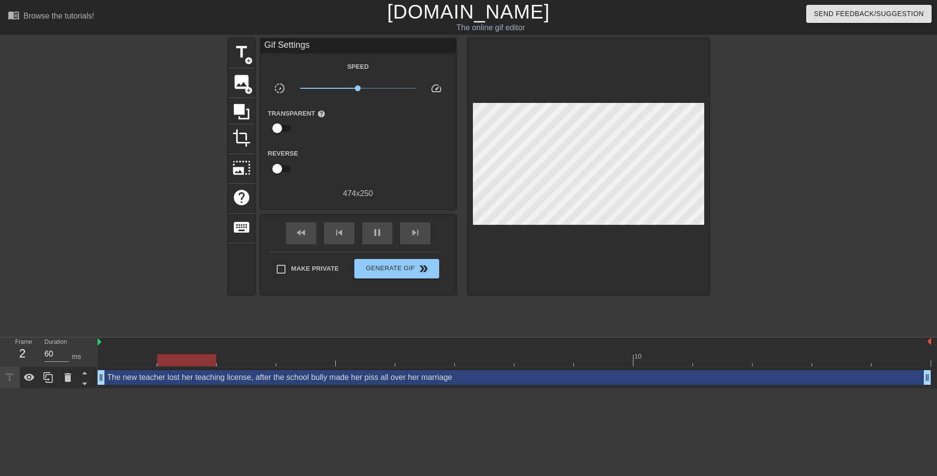
drag, startPoint x: 833, startPoint y: 141, endPoint x: 709, endPoint y: 143, distance: 123.9
click at [831, 140] on div at bounding box center [794, 185] width 146 height 293
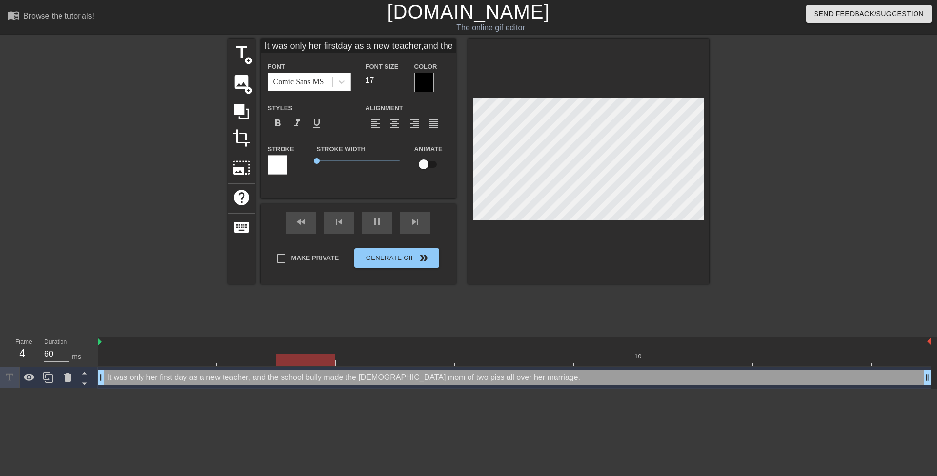
scroll to position [5, 4]
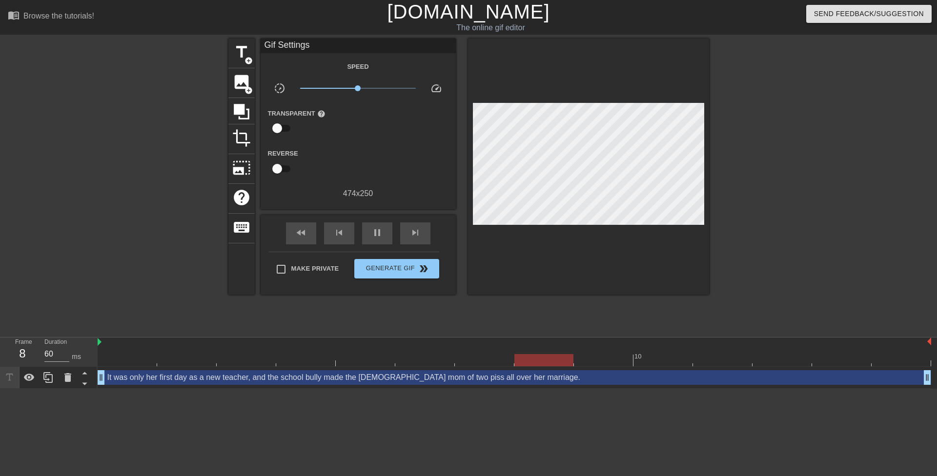
drag, startPoint x: 808, startPoint y: 125, endPoint x: 706, endPoint y: 128, distance: 102.0
click at [809, 125] on div at bounding box center [794, 185] width 146 height 293
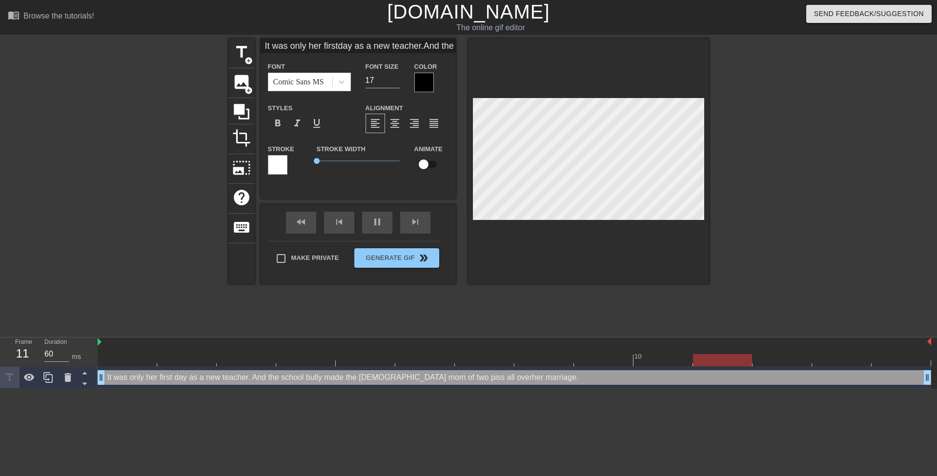
scroll to position [6, 2]
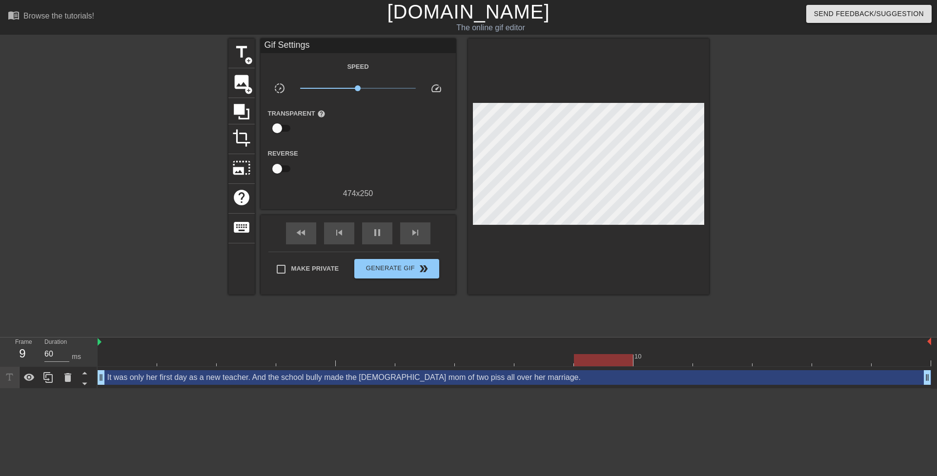
click at [761, 164] on div at bounding box center [794, 185] width 146 height 293
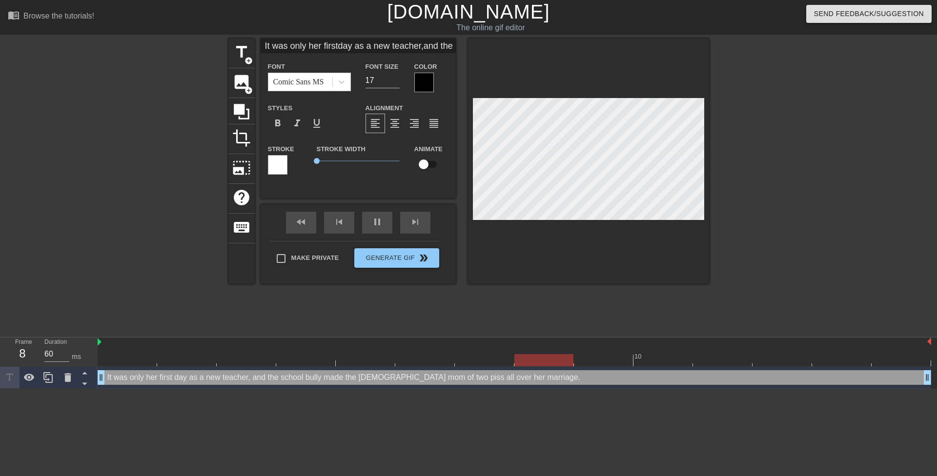
scroll to position [3, 4]
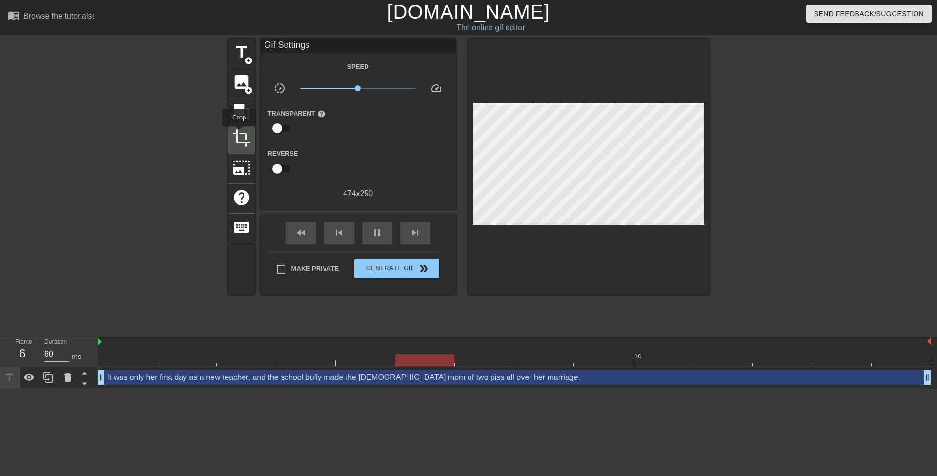
click at [239, 133] on span "crop" at bounding box center [241, 138] width 19 height 19
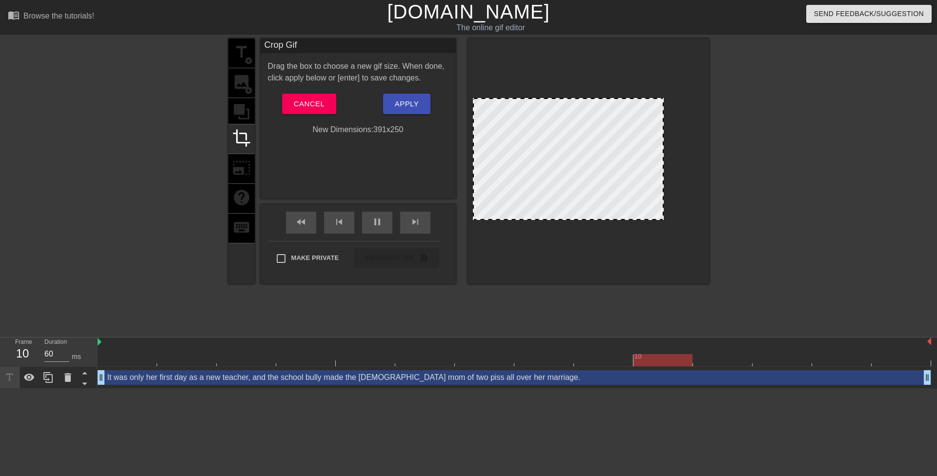
drag, startPoint x: 702, startPoint y: 161, endPoint x: 662, endPoint y: 160, distance: 40.5
click at [676, 160] on div at bounding box center [673, 159] width 5 height 120
drag, startPoint x: 677, startPoint y: 160, endPoint x: 682, endPoint y: 161, distance: 5.3
click at [682, 161] on div at bounding box center [680, 159] width 5 height 120
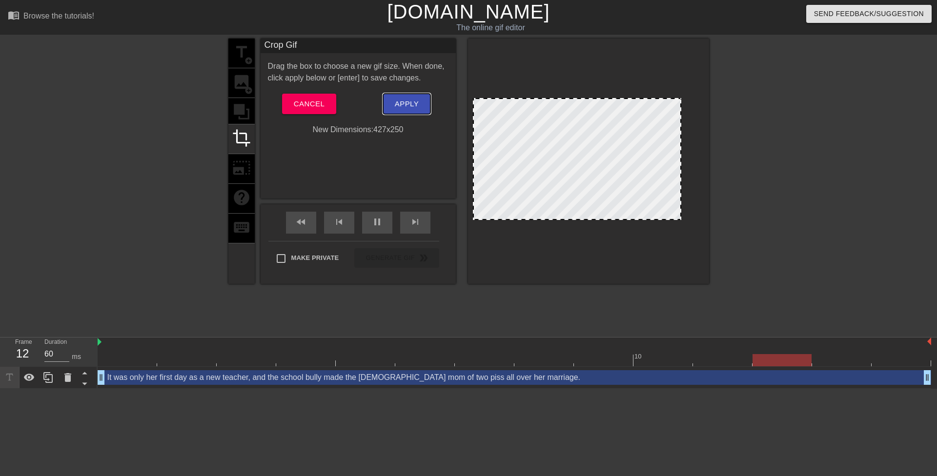
click at [417, 100] on span "Apply" at bounding box center [407, 104] width 24 height 13
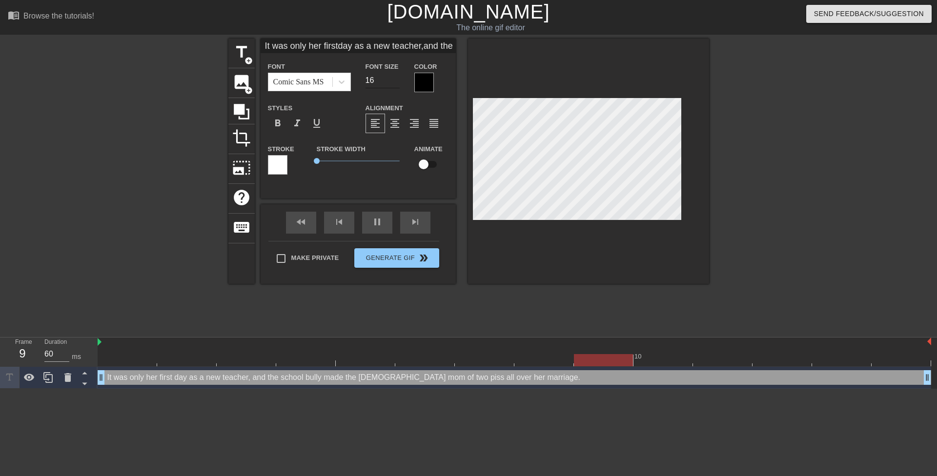
click at [396, 81] on input "16" at bounding box center [382, 81] width 34 height 16
click at [471, 145] on div at bounding box center [588, 161] width 241 height 245
click at [390, 81] on input "16" at bounding box center [382, 81] width 34 height 16
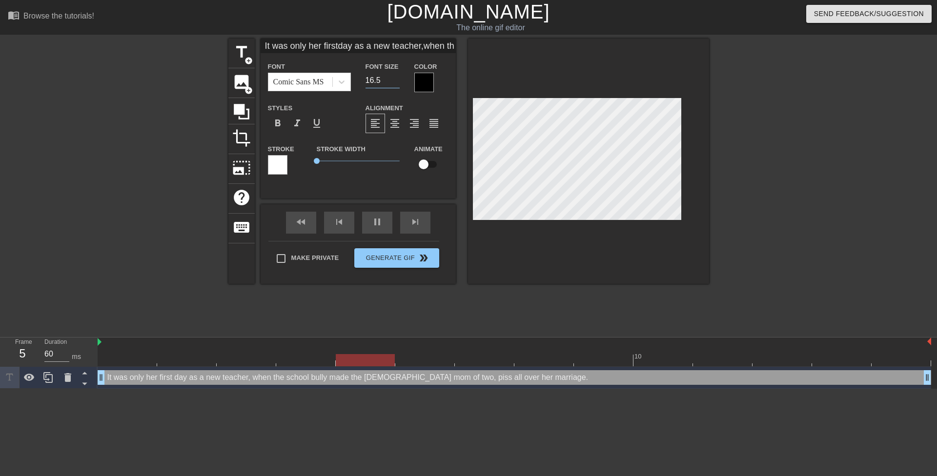
click at [507, 69] on div at bounding box center [588, 161] width 241 height 245
click at [394, 79] on input "17" at bounding box center [382, 81] width 34 height 16
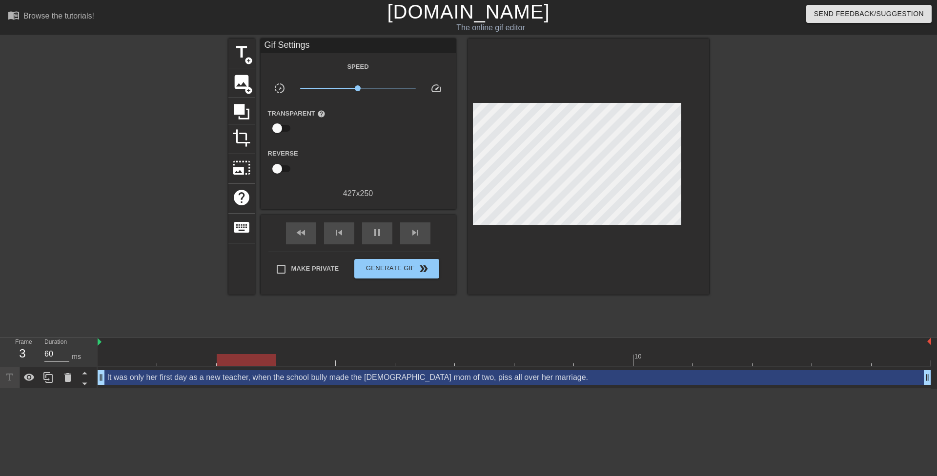
click at [555, 67] on div at bounding box center [588, 167] width 241 height 256
click at [523, 69] on div at bounding box center [588, 167] width 241 height 256
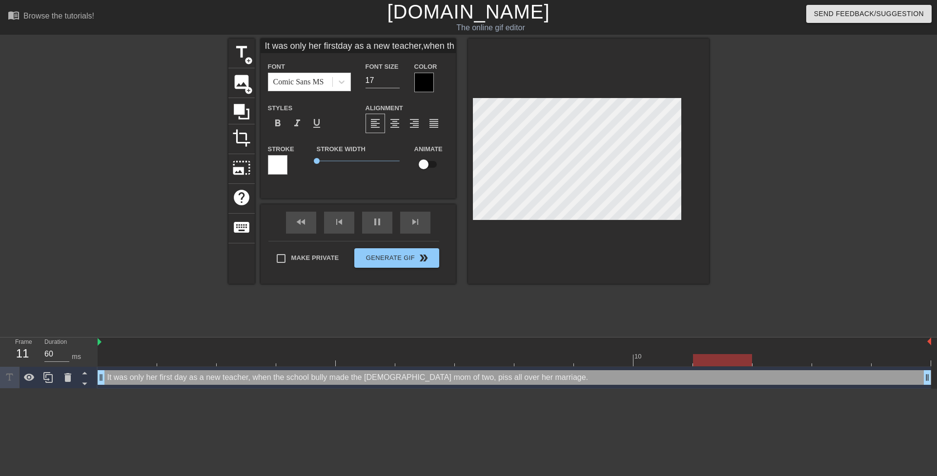
scroll to position [3, 3]
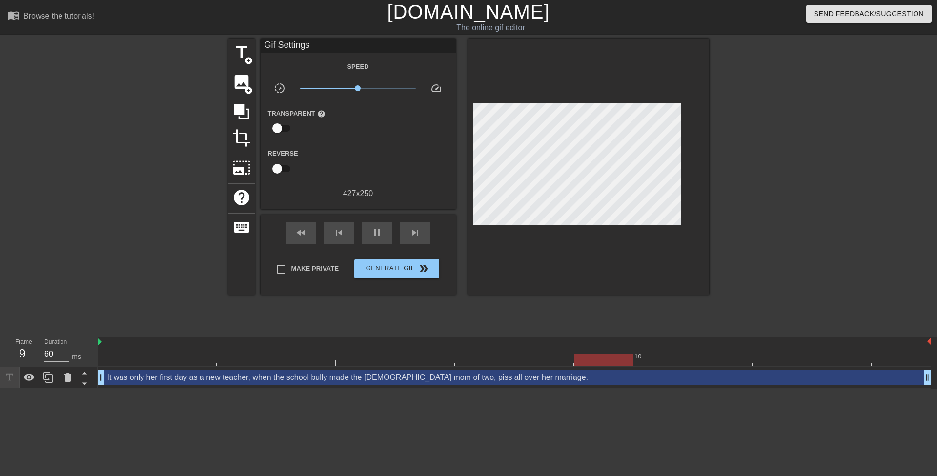
click at [546, 71] on div at bounding box center [588, 167] width 241 height 256
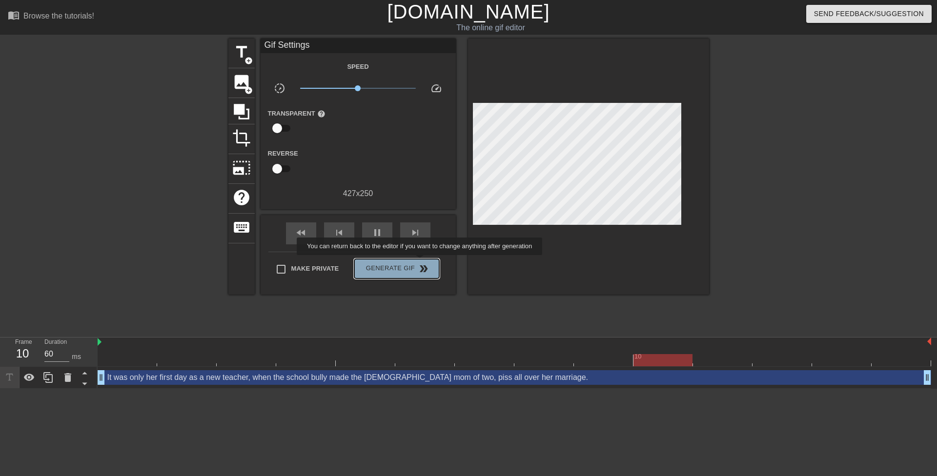
click at [421, 263] on span "double_arrow" at bounding box center [424, 269] width 12 height 12
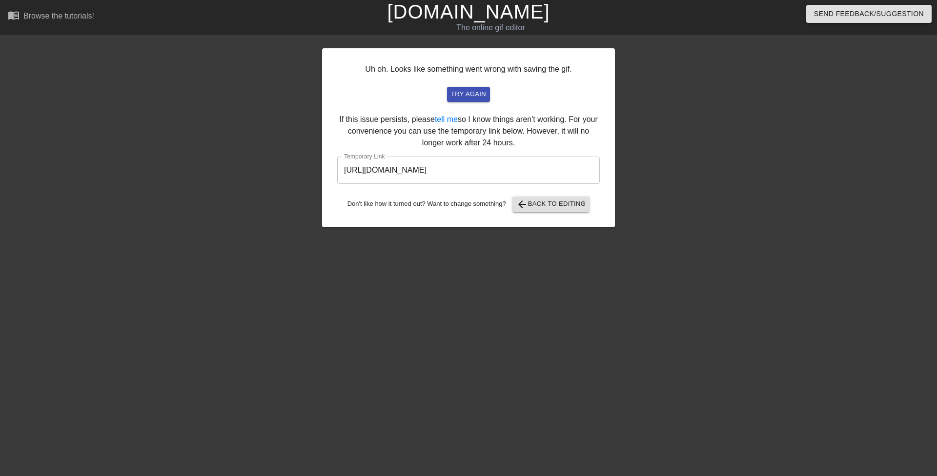
click at [510, 173] on input "https://www.gifntext.com/temp_generations/ApvZflJq.gif" at bounding box center [468, 170] width 262 height 27
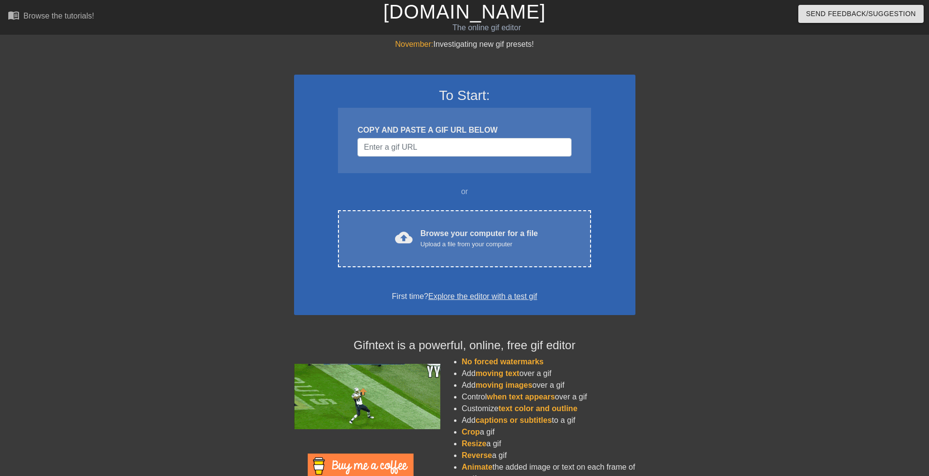
click at [473, 198] on div "To Start: COPY AND PASTE A GIF URL BELOW or cloud_upload Browse your computer f…" at bounding box center [464, 195] width 341 height 241
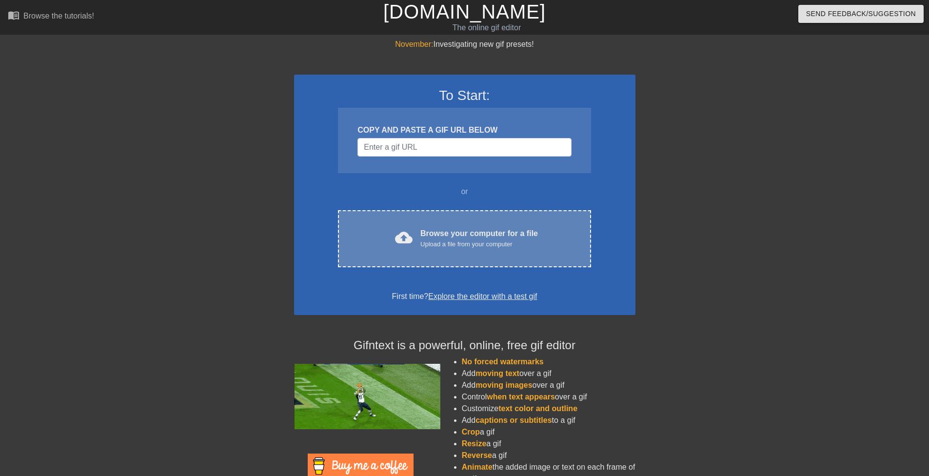
click at [488, 217] on div "cloud_upload Browse your computer for a file Upload a file from your computer C…" at bounding box center [464, 238] width 253 height 57
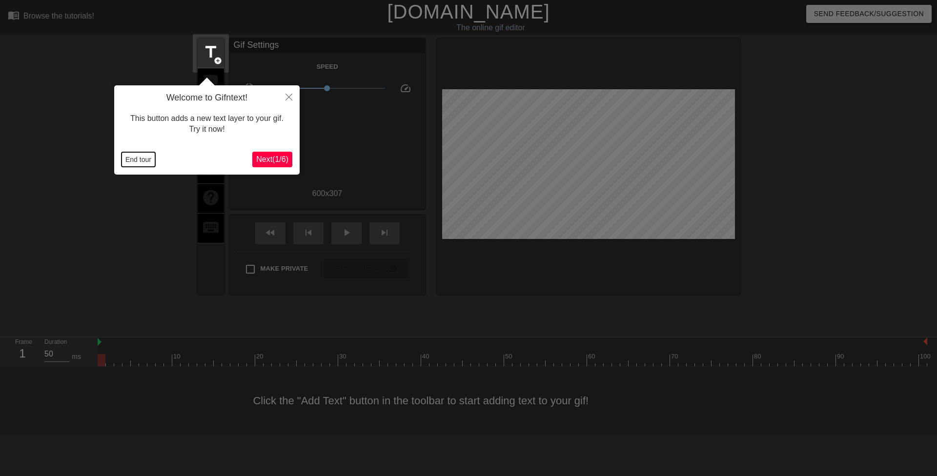
click at [136, 163] on button "End tour" at bounding box center [138, 159] width 34 height 15
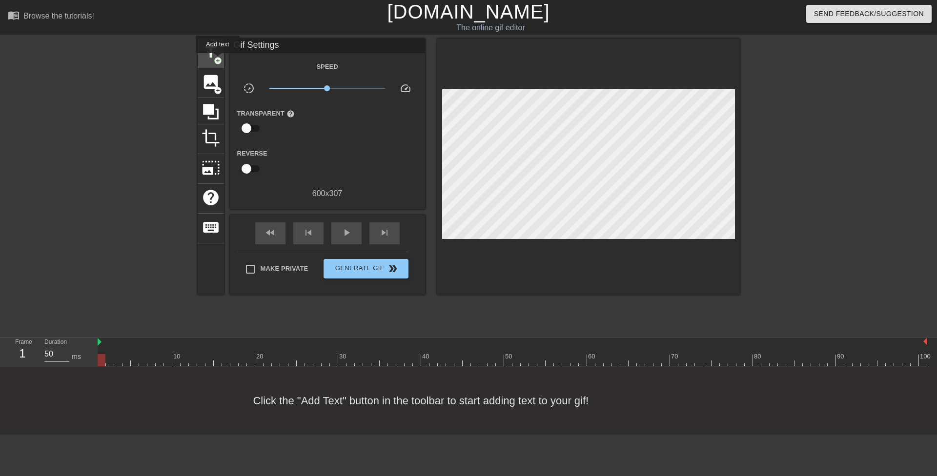
click at [215, 50] on span "title" at bounding box center [210, 52] width 19 height 19
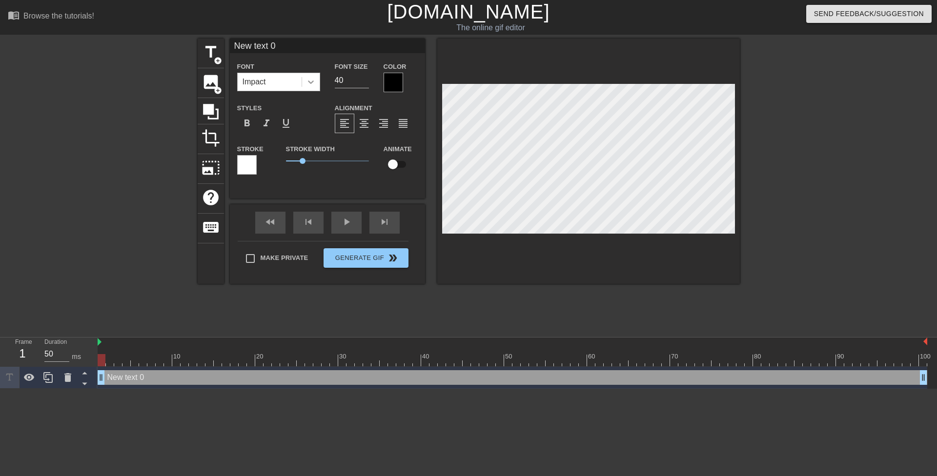
click at [311, 82] on icon at bounding box center [311, 82] width 10 height 10
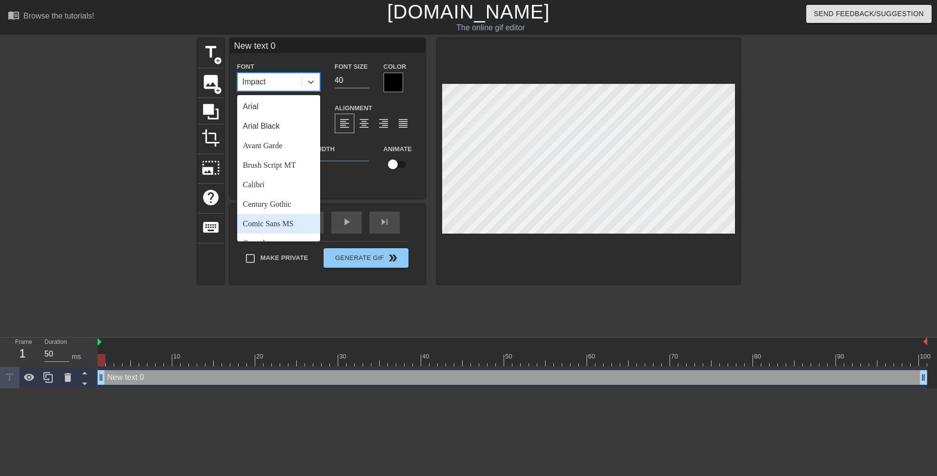
click at [289, 219] on div "Comic Sans MS" at bounding box center [278, 224] width 83 height 20
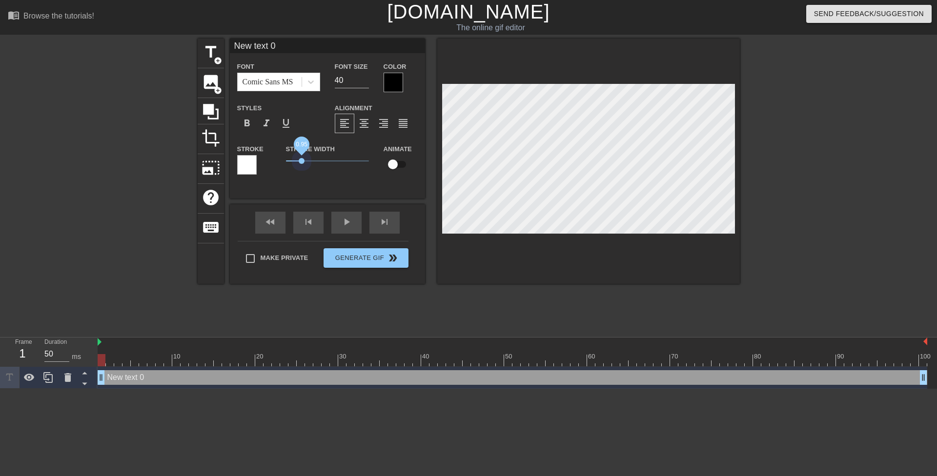
drag, startPoint x: 302, startPoint y: 161, endPoint x: 246, endPoint y: 159, distance: 56.1
click at [249, 160] on div "Stroke Stroke Width 0.95 Animate" at bounding box center [327, 163] width 195 height 40
drag, startPoint x: 339, startPoint y: 81, endPoint x: 332, endPoint y: 79, distance: 6.6
click at [332, 79] on div "Font Size 40" at bounding box center [351, 76] width 49 height 32
type input "20"
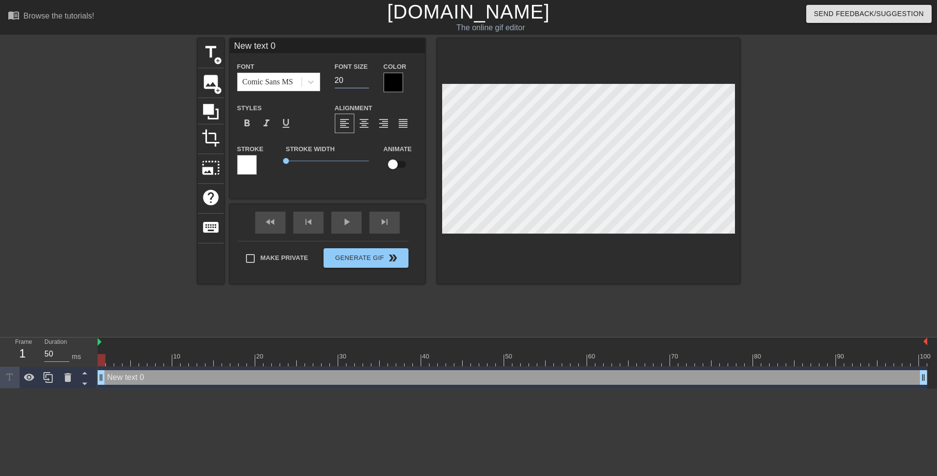
click at [388, 81] on div at bounding box center [393, 83] width 20 height 20
paste textarea "ow that I'm on birth control, my student can shoot his load in me every time he…"
type input "Now that I'm on birth control, my student can shoot his load in me every time h…"
type textarea "Now that I'm on birth control, my student can shoot his load in me every time h…"
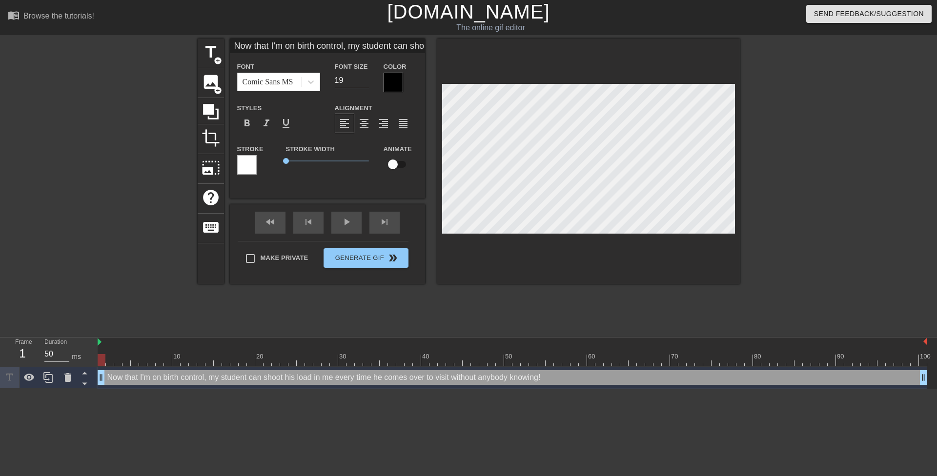
click at [366, 84] on input "19" at bounding box center [352, 81] width 34 height 16
type input "18"
click at [366, 84] on input "18" at bounding box center [352, 81] width 34 height 16
type input "Now that I'm on birth control,my student can shoot his load in me every time he…"
type textarea "Now that I'm on birth control,my student can shoot his load in me every time he…"
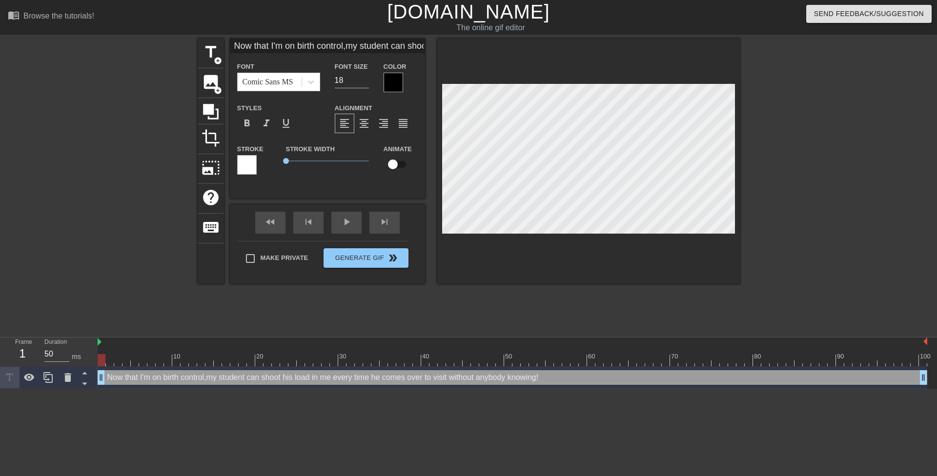
type input "Now that I'm on birth control,my student can shoot his load in me every time he…"
type textarea "Now that I'm on birth control, my student can shoot his load in me every time h…"
type input "Now that M birth control,my student can shoot his load in me every time he come…"
type textarea "Now that M birth control, my student can shoot his load in me every time he com…"
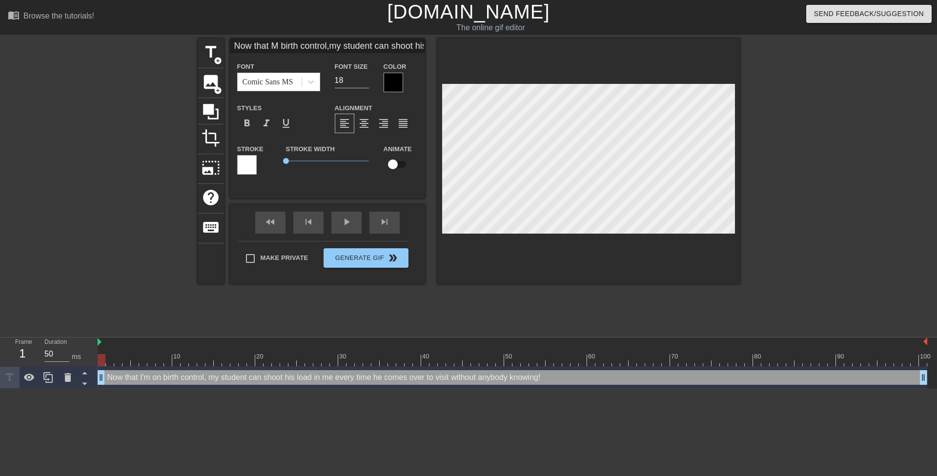
type input "Now that Mr birth control,my student can shoot his load in me every time he com…"
type textarea "Now that Mr birth control, my student can shoot his load in me every time he co…"
type input "Now that Mrs birth control,my student can shoot his load in me every time he co…"
type textarea "Now that Mrs birth control, my student can shoot his load in me every time he c…"
type input "Now that Mrs. birth control,my student can shoot his load in me every time he c…"
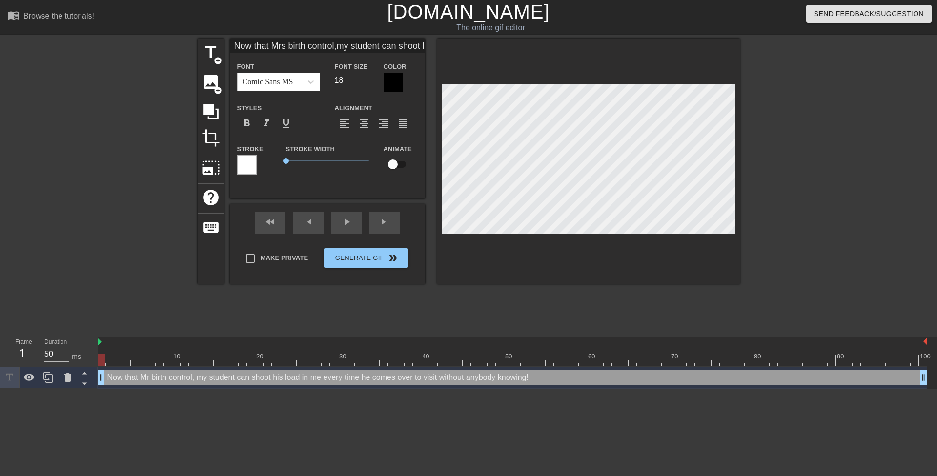
type textarea "Now that Mrs. birth control, my student can shoot his load in me every time he …"
type input "Now that Mrs. birth control,my student can shoot his load in me every time he c…"
type textarea "Now that Mrs. birth control, my student can shoot his load in me every time he …"
type input "Now that Mrs. C birth control,my student can shoot his load in me every time he…"
type textarea "Now that Mrs. C birth control, my student can shoot his load in me every time h…"
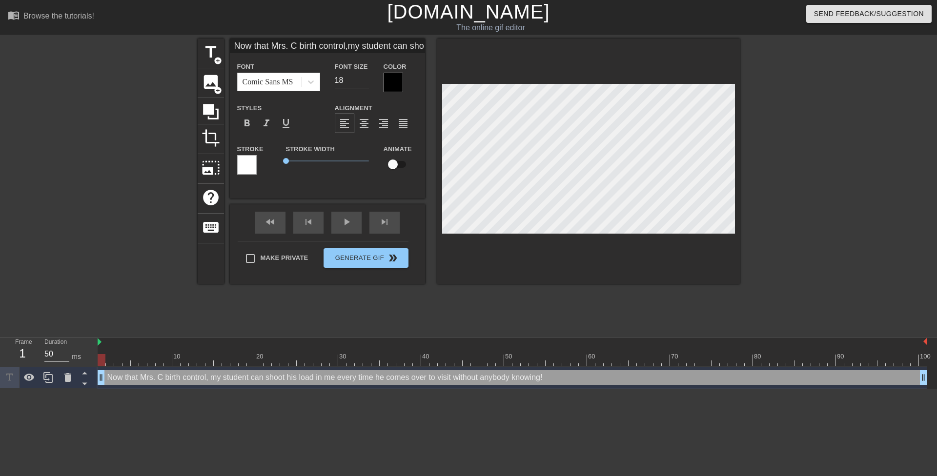
type input "Now that Mrs. CO birth control,my student can shoot his load in me every time h…"
type textarea "Now that Mrs. CO birth control, my student can shoot his load in me every time …"
type input "Now that Mrs. COl birth control,my student can shoot his load in me every time …"
type textarea "Now that Mrs. COl birth control, my student can shoot his load in me every time…"
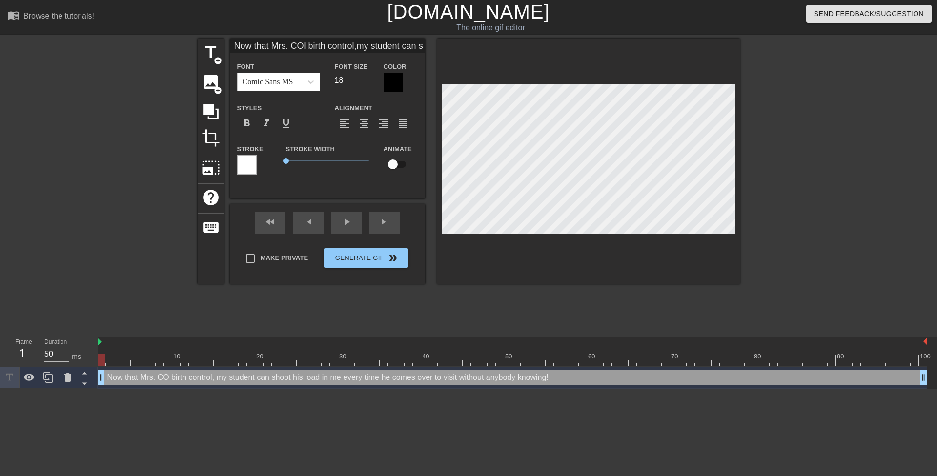
type input "Now that Mrs. COll birth control,my student can shoot his load in me every time…"
type textarea "Now that Mrs. COll birth control, my student can shoot his load in me every tim…"
type input "Now that Mrs. COl birth control,my student can shoot his load in me every time …"
type textarea "Now that Mrs. COl birth control, my student can shoot his load in me every time…"
type input "Now that Mrs. CO birth control,my student can shoot his load in me every time h…"
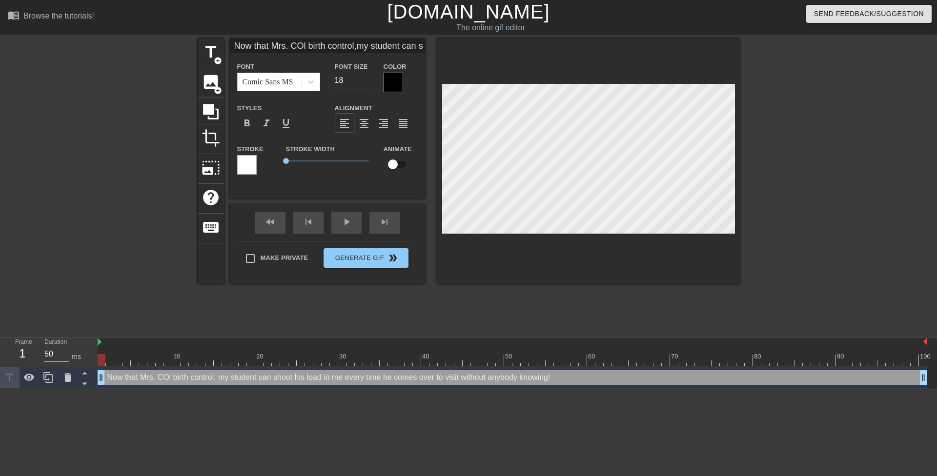
type textarea "Now that Mrs. CO birth control, my student can shoot his load in me every time …"
type input "Now that Mrs. C birth control,my student can shoot his load in me every time he…"
type textarea "Now that Mrs. C birth control, my student can shoot his load in me every time h…"
type input "Now that Mrs. Co birth control,my student can shoot his load in me every time h…"
type textarea "Now that Mrs. Co birth control, my student can shoot his load in me every time …"
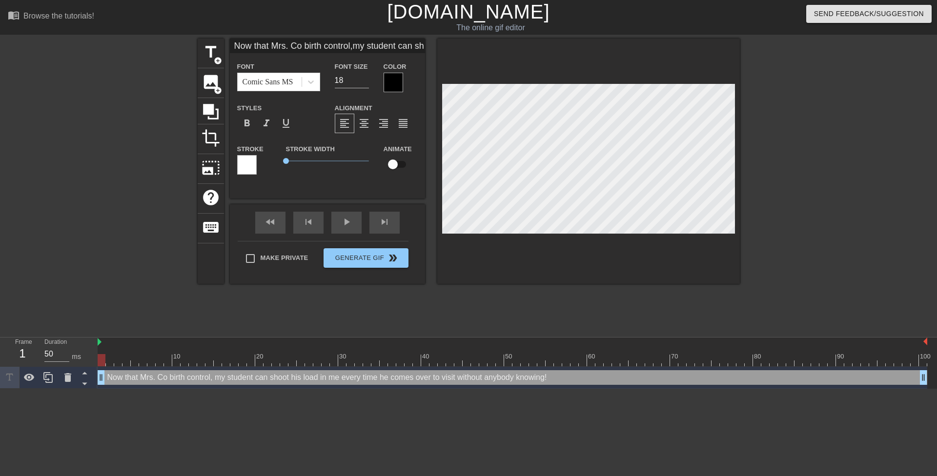
type input "Now that Mrs. Col birth control,my student can shoot his load in me every time …"
type textarea "Now that Mrs. Col birth control, my student can shoot his load in me every time…"
type input "Now that Mrs. Coll birth control,my student can shoot his load in me every time…"
type textarea "Now that Mrs. Coll birth control, my student can shoot his load in me every tim…"
type input "Now that Mrs. Colli birth control,my student can shoot his load in me every tim…"
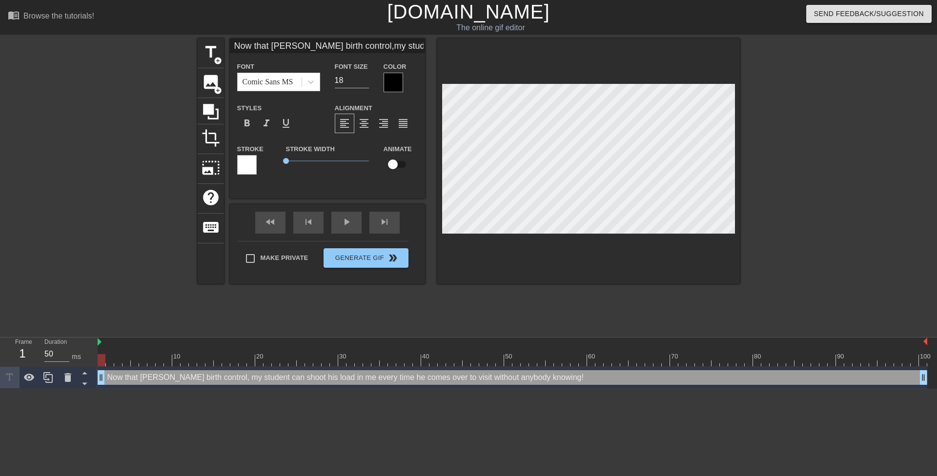
type textarea "Now that Mrs. Colli birth control, my student can shoot his load in me every ti…"
type input "Now that Mrs. Collin birth control,my student can shoot his load in me every ti…"
type textarea "Now that Mrs. Collin birth control, my student can shoot his load in me every t…"
type input "Now that Mrs. Collin' birth control,my student can shoot his load in me every t…"
type textarea "Now that Mrs. Collin' birth control, my student can shoot his load in me every …"
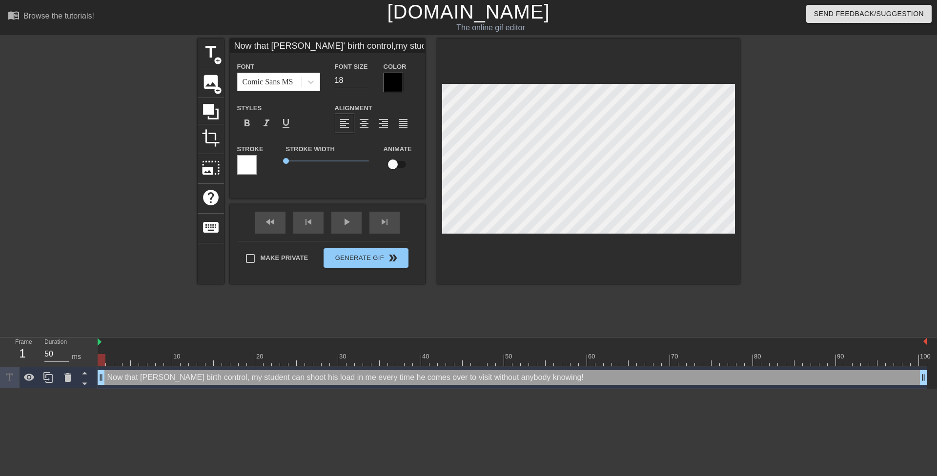
type input "Now that Mrs. Collin's birth control,my student can shoot his load in me every …"
type textarea "Now that Mrs. Collin's birth control, my student can shoot his load in me every…"
type input "Now that Mrs. Collin's birth control,my student can shoot his load in me every …"
type textarea "Now that Mrs. Collin's birth control, my student can shoot his load in me every…"
type input "Now that Mrs. Collin's birth control,my student can shoot his load in me every …"
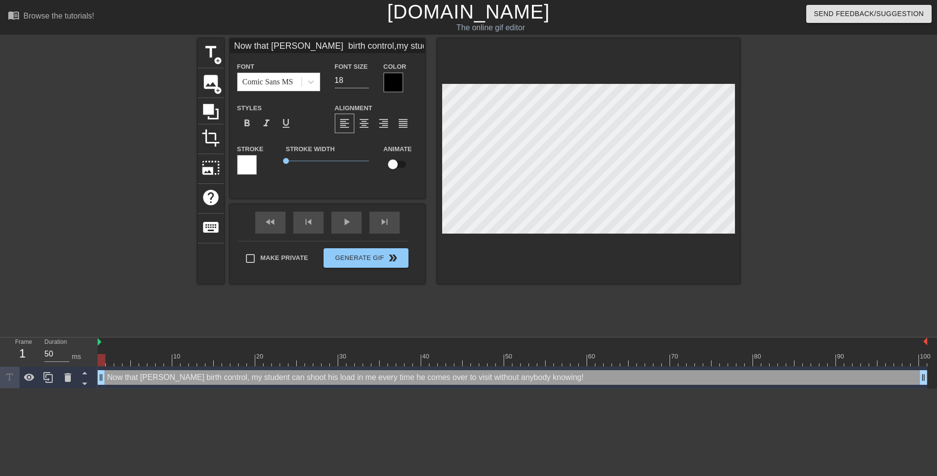
type textarea "Now that Mrs. Collin's birth control, my student can shoot his load in me every…"
type input "Now that Mrs. Collin's birth control,my student can shoot his load in me every …"
type textarea "Now that Mrs. Collin's birth control, my student can shoot his load in me every…"
type input "Now that Mrs. Collin's i birth control,my student can shoot his load in me ever…"
type textarea "Now that Mrs. Collin's i birth control, my student can shoot his load in me eve…"
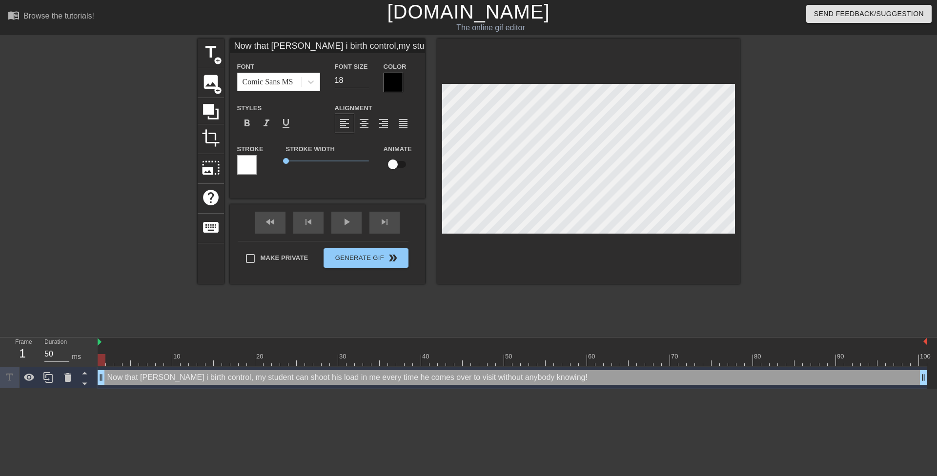
type input "Now that Mrs. Collin's is birth control,my student can shoot his load in me eve…"
type textarea "Now that Mrs. Collin's is birth control, my student can shoot his load in me ev…"
type input "Now that Mrs. Collin's is o birth control,my student can shoot his load in me e…"
type textarea "Now that Mrs. Collin's is o birth control, my student can shoot his load in me …"
type input "Now that Mrs. Collin's is on birth control,my student can shoot his load in me …"
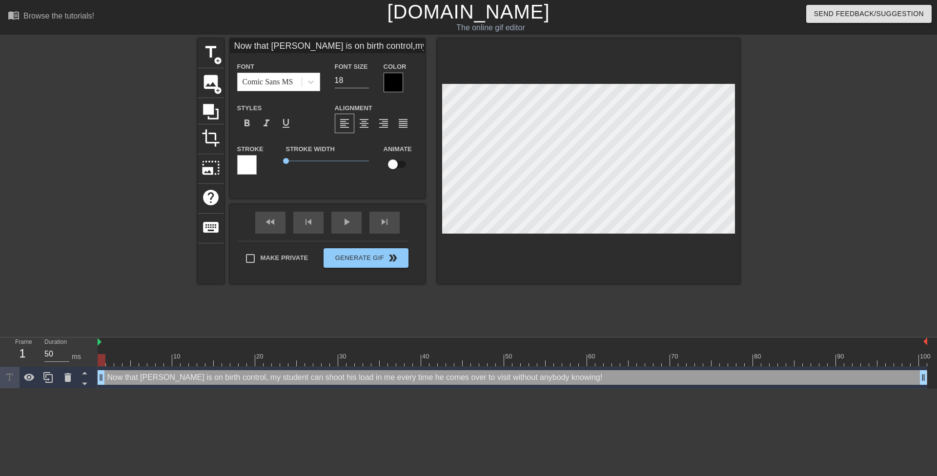
scroll to position [1, 6]
type textarea "Now that Mrs. Collin's is on birth control, my student can shoot his load in me…"
type input "Now that Mrs. Collin's is onbirth control,my student can shoot his load in me e…"
type textarea "Now that Mrs. Collin's is onbirth control, my student can shoot his load in me …"
type input "Now that Mrs. Collin's is onbirth control,my student can shoot his load in me e…"
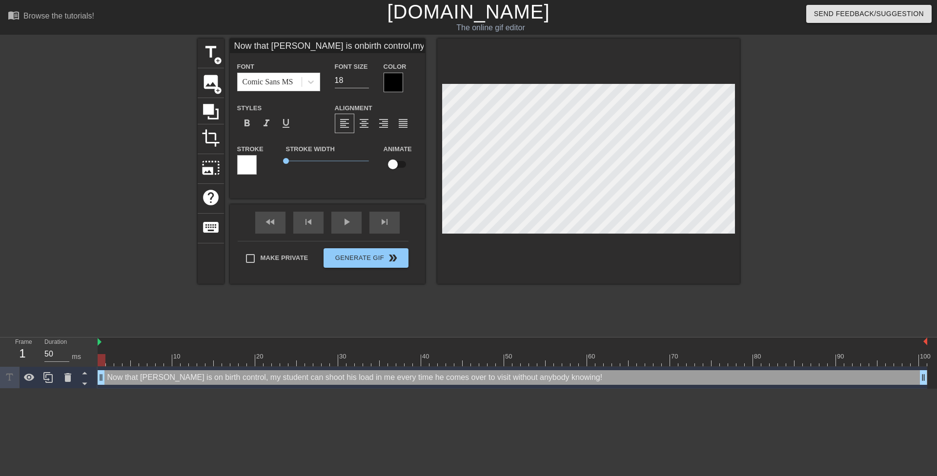
type textarea "Now that Mrs. Collin's is on birth control, my student can shoot his load in me…"
type input "Now that Mrs. Collin is onbirth control,my student can shoot his load in me eve…"
type textarea "Now that Mrs. Collin is on birth control, my student can shoot his load in me e…"
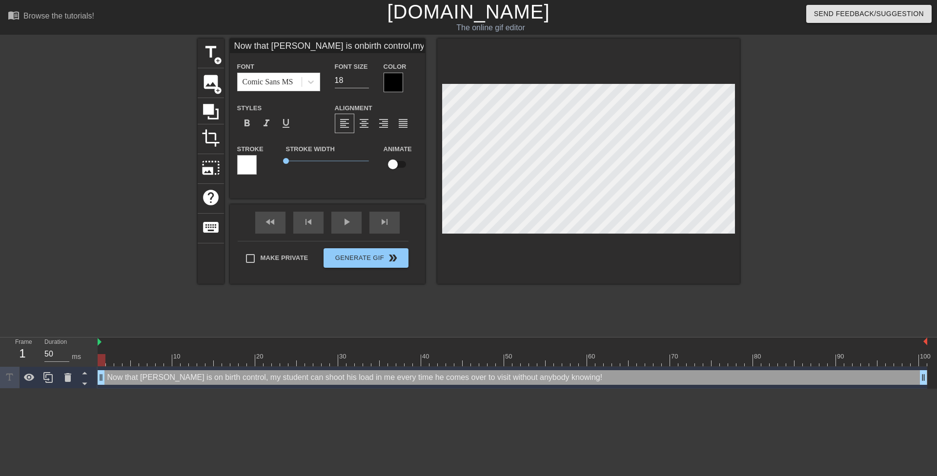
type input "Now that Mrs. R is onbirth control,my student can shoot his load in me every ti…"
type textarea "Now that Mrs. R is on birth control, my student can shoot his load in me every …"
type input "Now that Mrs. Ro is onbirth control,my student can shoot his load in me every t…"
type textarea "Now that Mrs. Ro is on birth control, my student can shoot his load in me every…"
type input "Now that Mrs. Rob is onbirth control,my student can shoot his load in me every …"
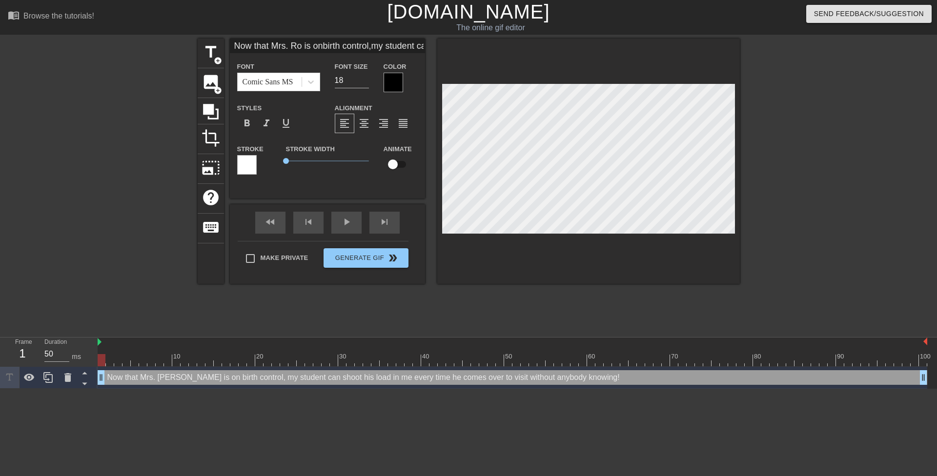
type textarea "Now that Mrs. Rob is on birth control, my student can shoot his load in me ever…"
type input "Now that Mrs. Robi is onbirth control,my student can shoot his load in me every…"
type textarea "Now that Mrs. Robi is on birth control, my student can shoot his load in me eve…"
type input "Now that Mrs. Robin is onbirth control,my student can shoot his load in me ever…"
type textarea "Now that Mrs. Robin is on birth control, my student can shoot his load in me ev…"
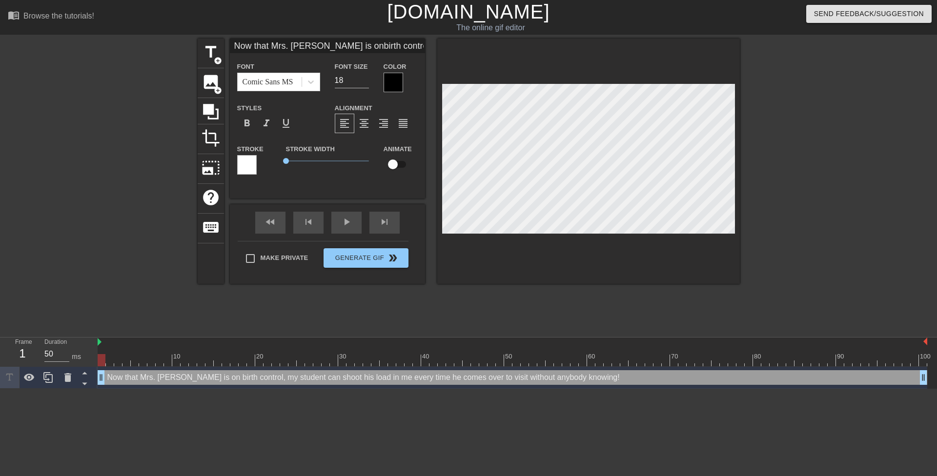
type input "Now that Mrs. Robins is onbirth control,my student can shoot his load in me eve…"
type textarea "Now that Mrs. Robins is on birth control, my student can shoot his load in me e…"
type input "Now that Mrs. Robinso is onbirth control,my student can shoot his load in me ev…"
type textarea "Now that Mrs. Robinso is on birth control, my student can shoot his load in me …"
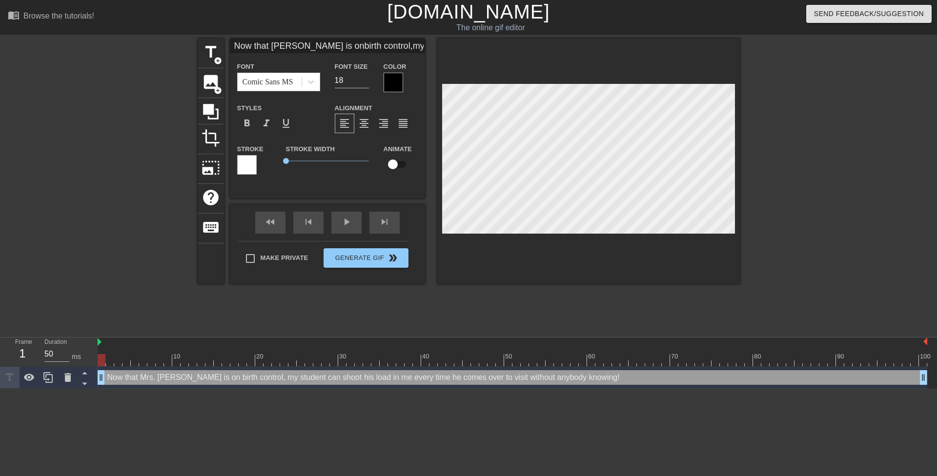
type input "Now that Mrs. Robinson is onbirth control,my student can shoot his load in me e…"
type textarea "Now that Mrs. Robinson is on birth control, my student can shoot his load in me…"
type input "Now that Mrs. Robinson is onbirth control,student can shoot his load in me ever…"
type textarea "Now that Mrs. Robinson is on birth control, student can shoot his load in me ev…"
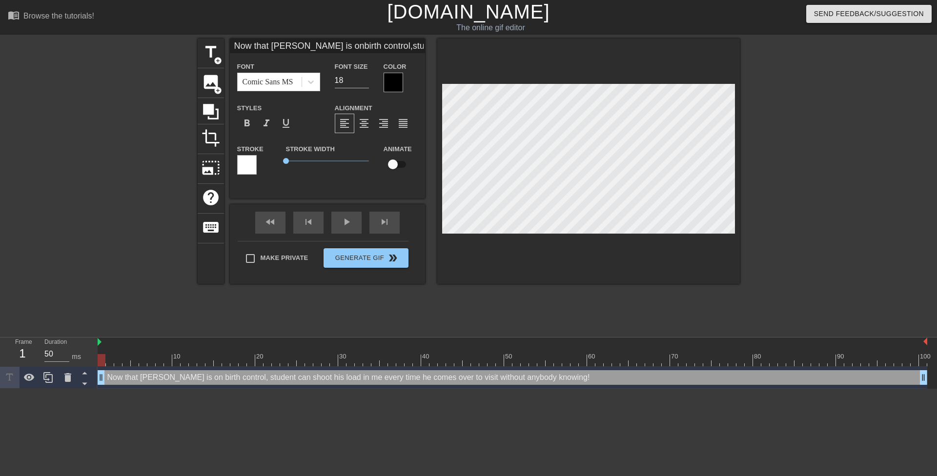
type input "Now that Mrs. Robinson is onbirth control,student can shoot his load in me ever…"
type textarea "Now that Mrs. Robinson is on birth control,student can shoot his load in me eve…"
type input "Now that Mrs. Robinson is onbirth control, student can shoot his load in me eve…"
type textarea "Now that Mrs. Robinson is on birth control, student can shoot his load in me ev…"
type input "Now that Mrs. Robinson is onbirth control, hstudent can shoot his load in me ev…"
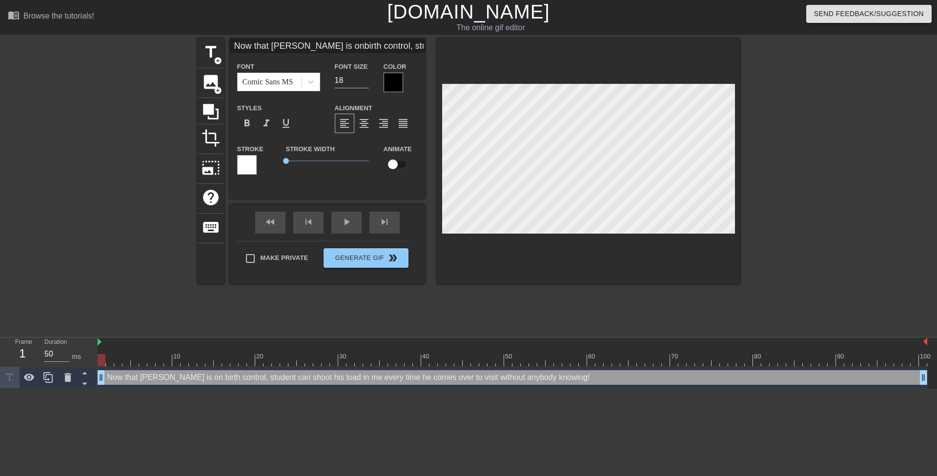
type textarea "Now that Mrs. Robinson is on birth control, hstudent can shoot his load in me e…"
type input "Now that Mrs. Robinson is onbirth control, hestudent can shoot his load in me e…"
type textarea "Now that Mrs. Robinson is on birth control, hestudent can shoot his load in me …"
type input "Now that Mrs. Robinson is onbirth control, herstudent can shoot his load in me …"
type textarea "Now that Mrs. Robinson is on birth control, herstudent can shoot his load in me…"
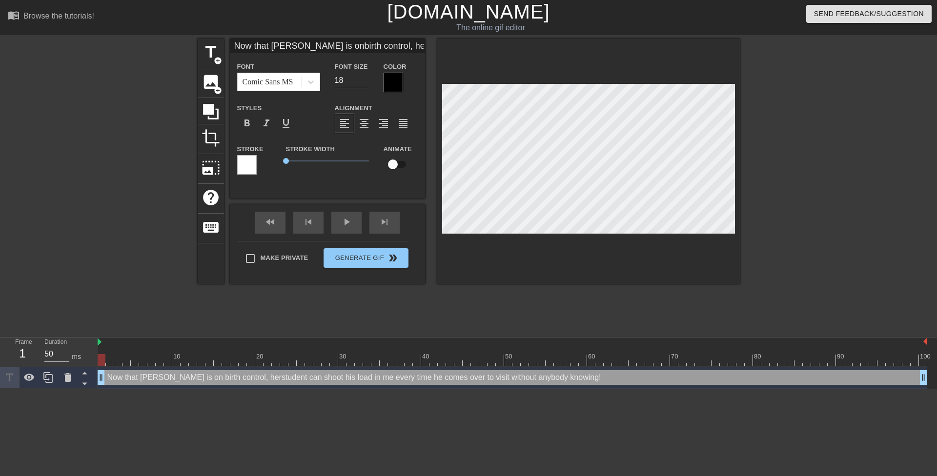
type input "Now that Mrs. Robinson is onbirth control, her student can shoot his load in me…"
type textarea "Now that Mrs. Robinson is on birth control, her student can shoot his load in m…"
type input "Now that Mrs. Robinson is onbirth control, her tstudent can shoot his load in m…"
type textarea "Now that Mrs. Robinson is on birth control, her tstudent can shoot his load in …"
type input "Now that Mrs. Robinson is onbirth control, her testudent can shoot his load in …"
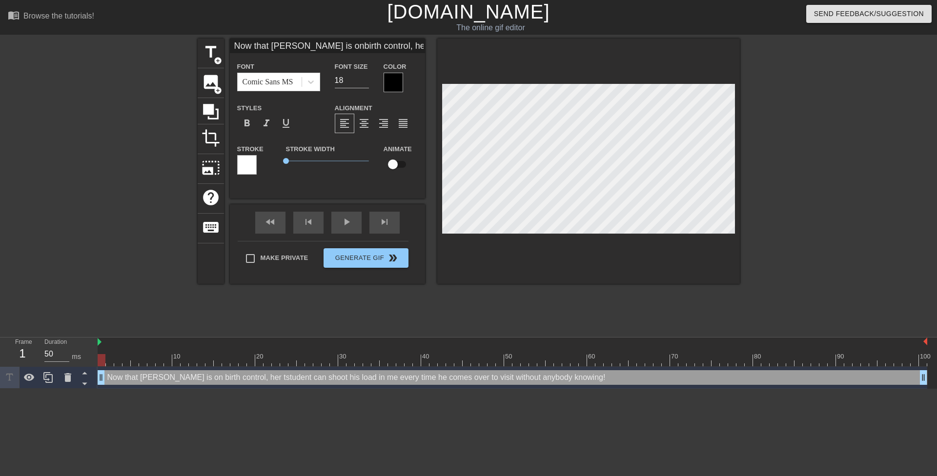
type textarea "Now that Mrs. Robinson is on birth control, her testudent can shoot his load in…"
type input "Now that Mrs. Robinson is onbirth control, her teestudent can shoot his load in…"
type textarea "Now that Mrs. Robinson is on birth control, her teestudent can shoot his load i…"
type input "Now that Mrs. Robinson is onbirth control, her teenstudent can shoot his load i…"
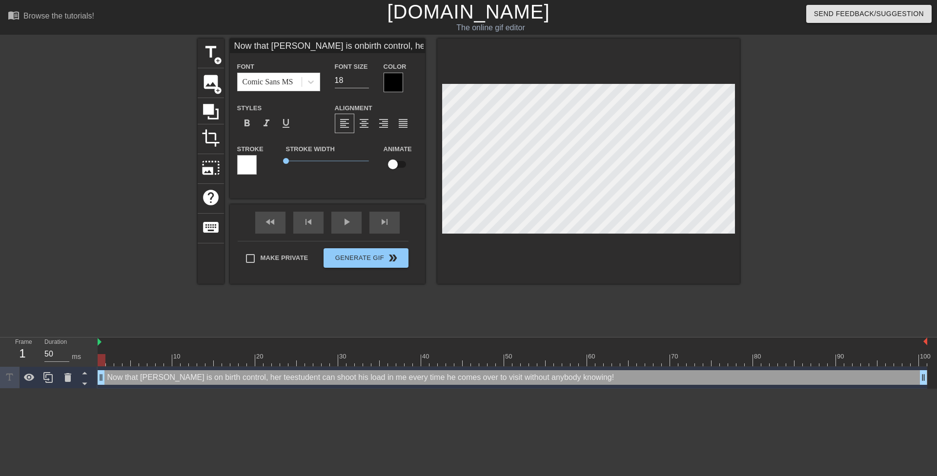
type textarea "Now that Mrs. Robinson is on birth control, her teenstudent can shoot his load …"
type input "Now that Mrs. Robinson is onbirth control, her teenastudent can shoot his load …"
type textarea "Now that Mrs. Robinson is on birth control, her teenastudent can shoot his load…"
type input "Now that Mrs. Robinson is onbirth control, her teenagstudent can shoot his load…"
type textarea "Now that Mrs. Robinson is on birth control, her teenagstudent can shoot his loa…"
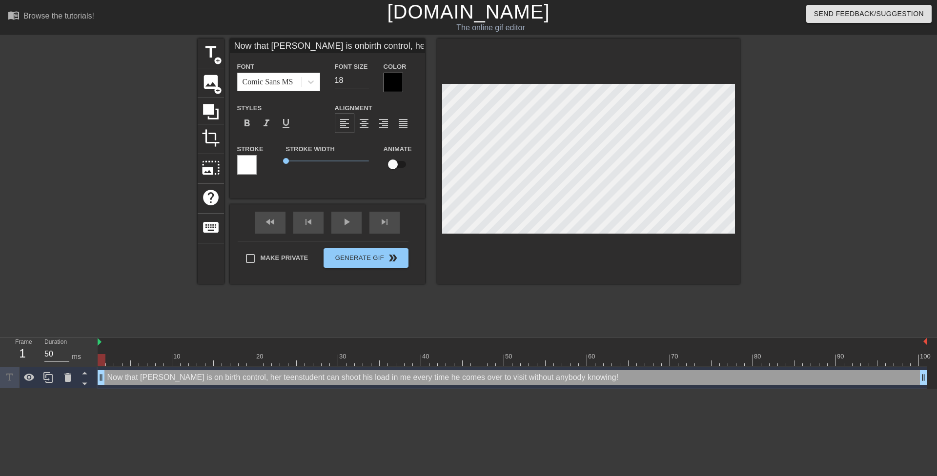
type input "Now that Mrs. Robinson is onbirth control, her teenagestudent can shoot his loa…"
type textarea "Now that Mrs. Robinson is on birth control, her teenagestudent can shoot his lo…"
type input "Now that Mrs. Robinson is onbirth control, her teenagstudent can shoot his load…"
type textarea "Now that Mrs. Robinson is on birth control, her teenagstudent can shoot his loa…"
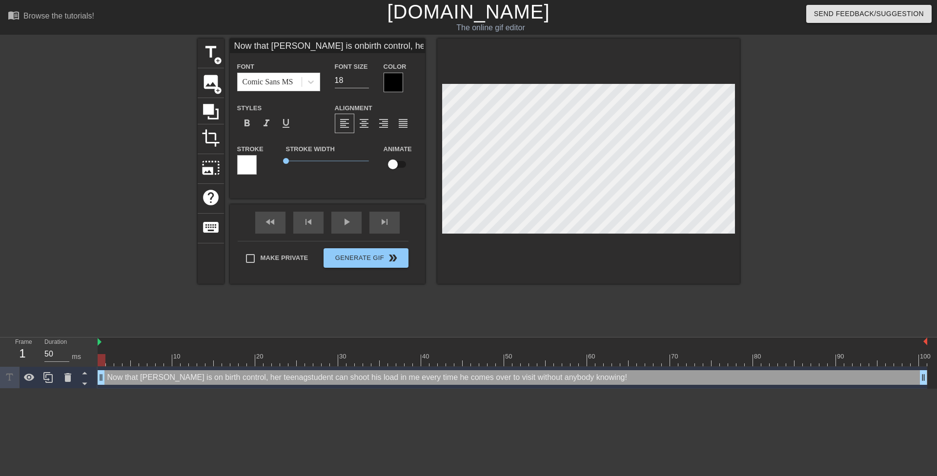
type input "Now that Mrs. Robinson is onbirth control, her teenastudent can shoot his load …"
type textarea "Now that Mrs. Robinson is on birth control, her teenastudent can shoot his load…"
type input "Now that Mrs. Robinson is onbirth control, her teenstudent can shoot his load i…"
type textarea "Now that Mrs. Robinson is on birth control, her teenstudent can shoot his load …"
type input "Now that Mrs. Robinson is onbirth control, her teestudent can shoot his load in…"
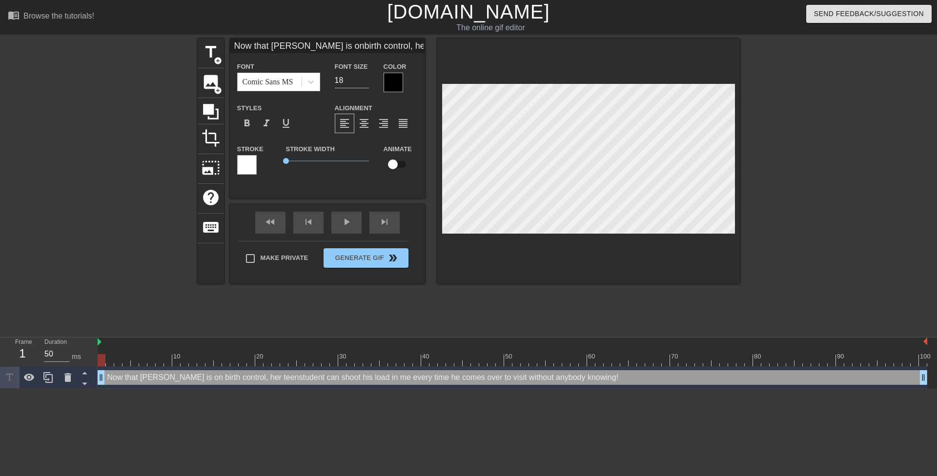
type textarea "Now that Mrs. Robinson is on birth control, her teestudent can shoot his load i…"
type input "Now that Mrs. Robinson is onbirth control, her testudent can shoot his load in …"
type textarea "Now that Mrs. Robinson is on birth control, her testudent can shoot his load in…"
type input "Now that Mrs. Robinson is onbirth control, her tstudent can shoot his load in m…"
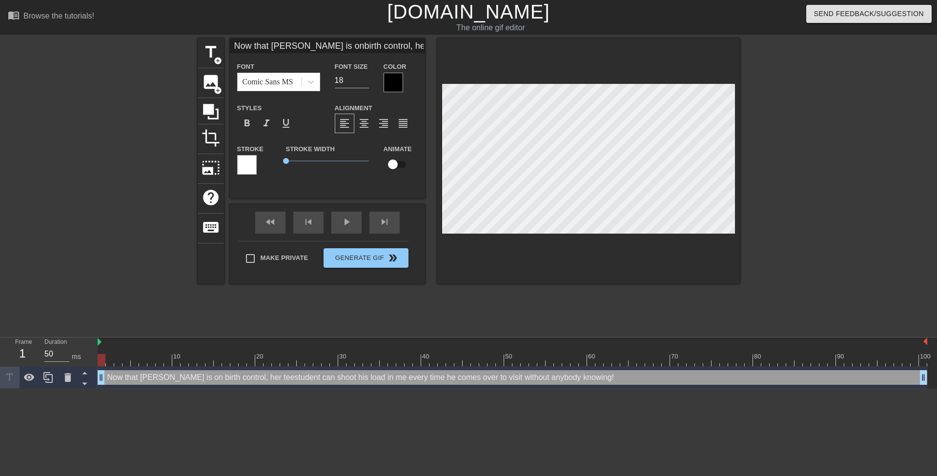
type textarea "Now that Mrs. Robinson is on birth control, her tstudent can shoot his load in …"
type input "Now that Mrs. Robinson is onbirth control, her student can shoot his load in me…"
type textarea "Now that Mrs. Robinson is on birth control, her student can shoot his load in m…"
type input "Now that Mrs. Robinson is onbirth control, her student canshoot his load in me …"
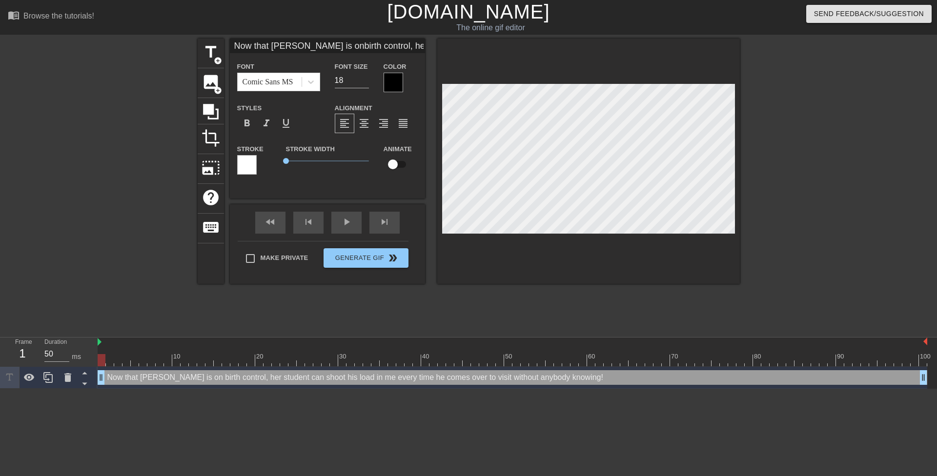
type textarea "Now that Mrs. Robinson is on birth control, her student canshoot his load in me…"
type input "Now that Mrs. Robinson is onbirth control, her student canshoot his load in me …"
type textarea "Now that Mrs. Robinson is on birth control, her student can shoot his load in m…"
type input "Now that Mrs. Robinson is onbirth control, her student canshoot his load in h e…"
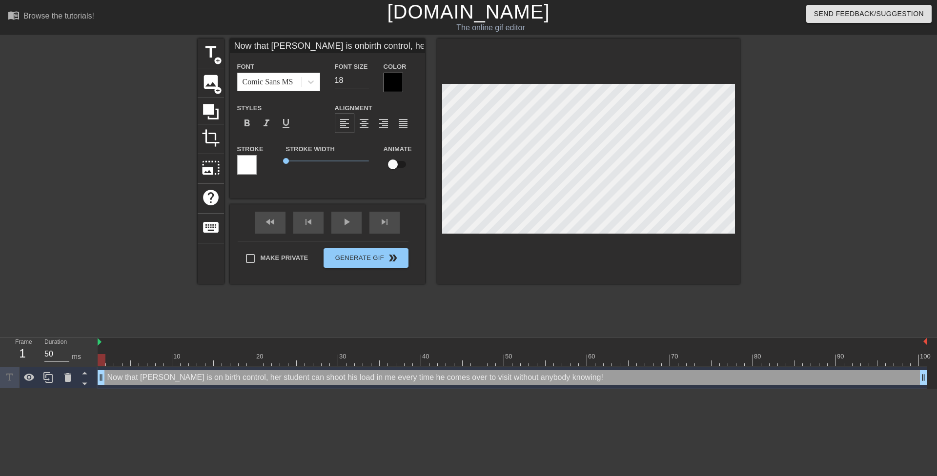
type textarea "Now that Mrs. Robinson is on birth control, her student can shoot his load in h…"
type input "Now that Mrs. Robinson is onbirth control, her student canshoot his load in he …"
type textarea "Now that Mrs. Robinson is on birth control, her student can shoot his load in h…"
type input "Now that Mrs. Robinson is onbirth control, her student canshoot his load in her…"
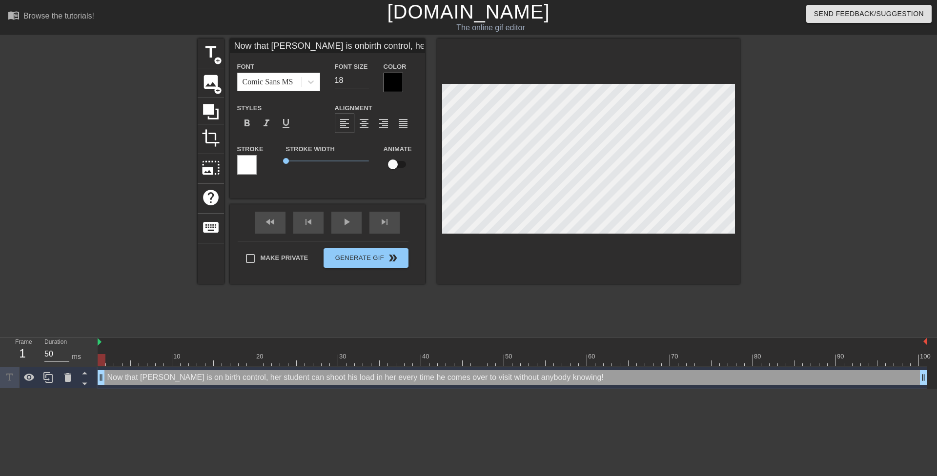
type textarea "Now that Mrs. Robinson is on birth control, her student can shoot his load in h…"
type input "Now that Mrs. Robinson is onbirth control, her student canshoot his load in her…"
type textarea "Now that Mrs. Robinson is on birth control, her student can shoot his load in h…"
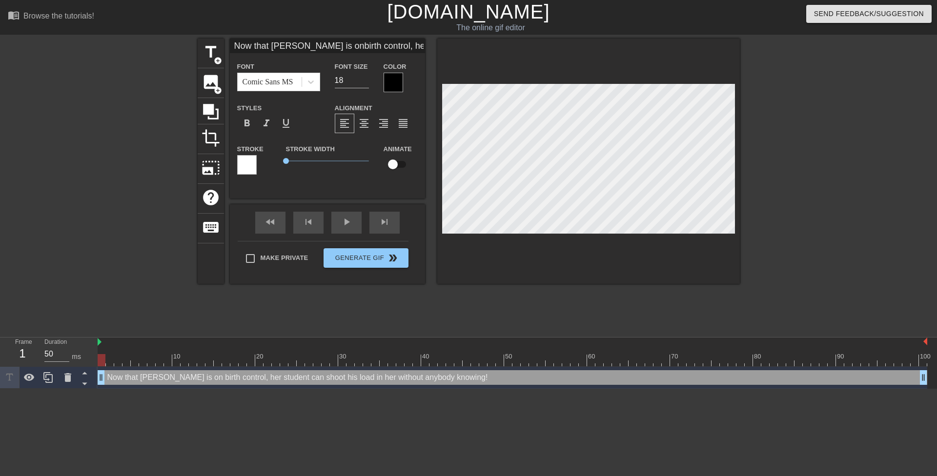
scroll to position [2, 7]
type input "Now that Mrs. Robinson is onbirth control, her student canshoot his load in her…"
type textarea "Now that Mrs. Robinson is on birth control, her student can shoot his load in h…"
type input "Now that Mrs. Robinson is onbirth control, her student canshoot his load in her…"
type textarea "Now that Mrs. Robinson is on birth control, her student can shoot his load in h…"
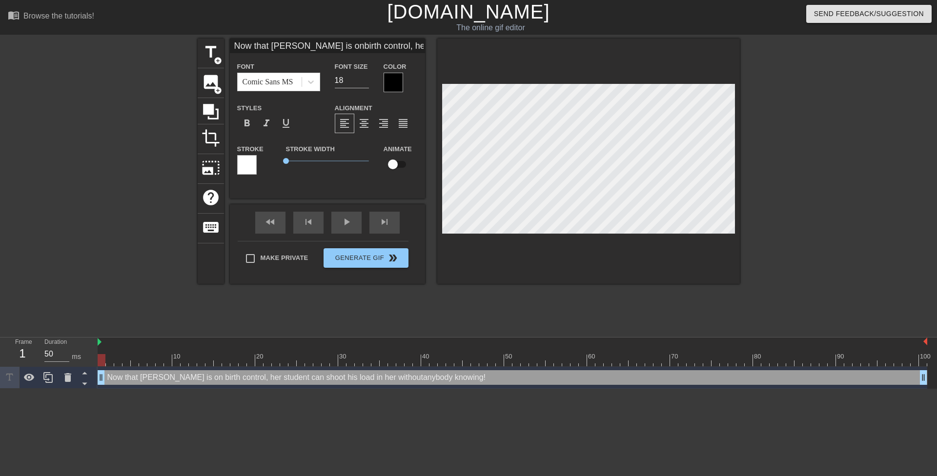
scroll to position [3, 1]
type input "Now that Mrs. Robinson is onbirth control, her student canshoot his load in her…"
type input "19"
click at [363, 76] on input "19" at bounding box center [352, 81] width 34 height 16
type input "Now that Mrs. Robinson isonbirth control, her student canshoot his load in her …"
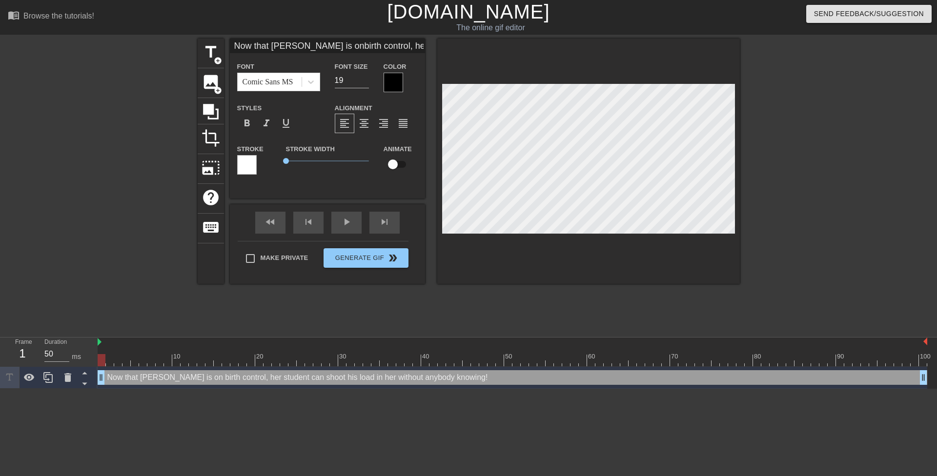
type textarea "Now that Mrs. Robinson ison birth control, her student can shoot his load in he…"
type input "Now that Mrs. Robinson isonbirth control, her student canshoot his load in her …"
type textarea "Now that Mrs. Robinson is on birth control, her student can shoot his load in h…"
type input "Now that Mrs. Robinson isonbirth control, her student canshoot his load in her …"
type textarea "Now that Mrs. Robinson is onbirth control, her student can shoot his load in he…"
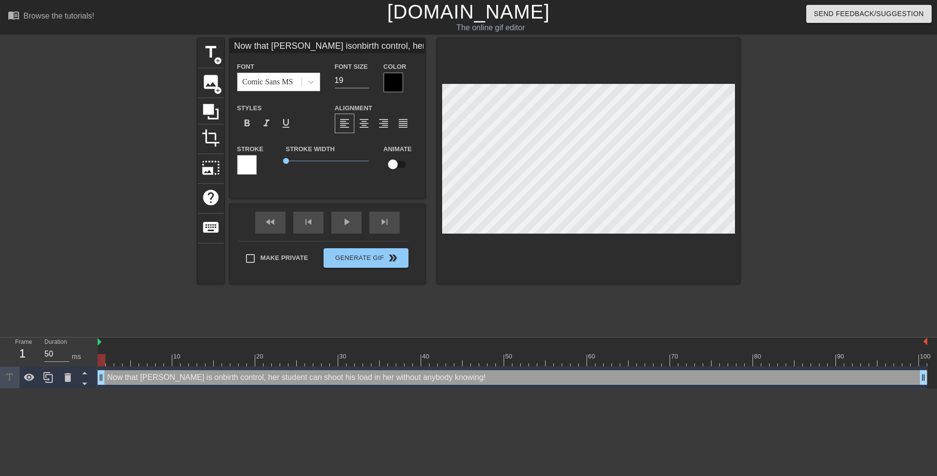
type input "Now that Mrs. Robinson ison birth control, her student canshoot his load in her…"
type textarea "Now that Mrs. Robinson is on birth control, her student can shoot his load in h…"
type input "Now that Mrs. Robinson ison birth control, S student canshoot his load in her w…"
type textarea "Now that Mrs. Robinson is on birth control, S student can shoot his load in her…"
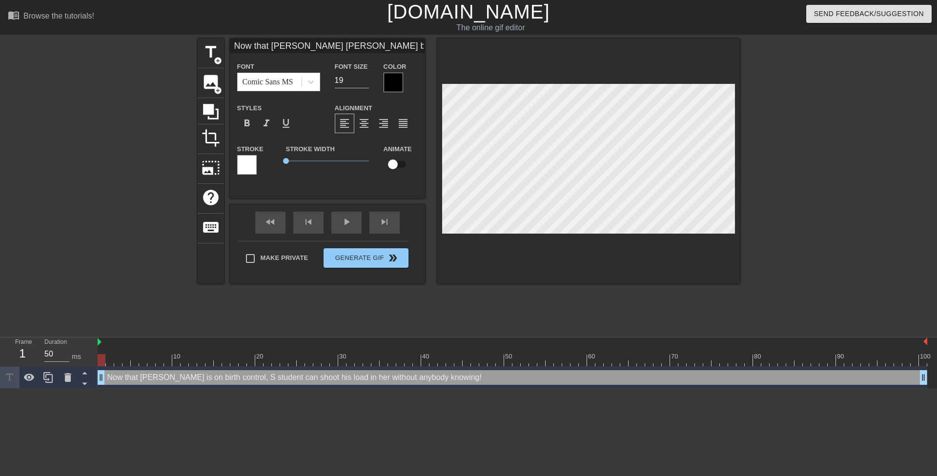
scroll to position [2, 5]
type input "Now that Mrs. Robinson ison birth control, Sh student canshoot his load in her …"
type textarea "Now that Mrs. Robinson is on birth control, Sh student can shoot his load in he…"
type input "Now that Mrs. Robinson ison birth control, She student canshoot his load in her…"
type textarea "Now that Mrs. Robinson is on birth control, She student can shoot his load in h…"
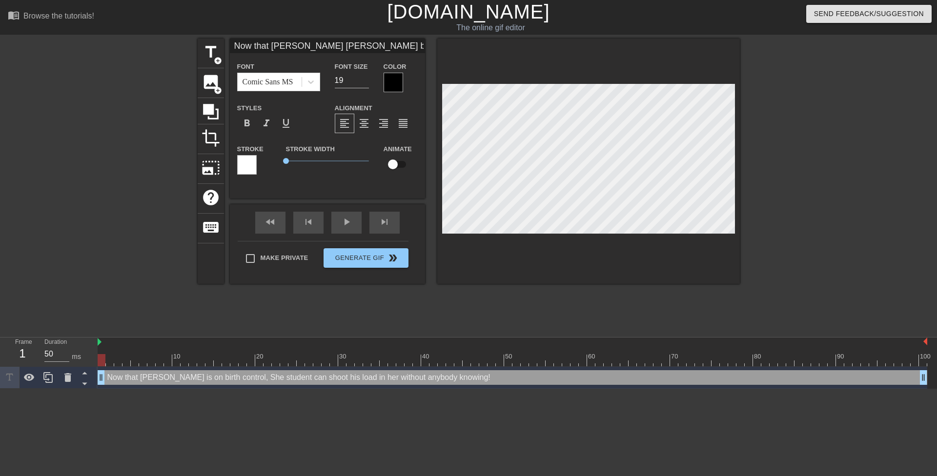
type input "Now that Mrs. Robinson ison birth control, Sh student canshoot his load in her …"
type textarea "Now that Mrs. Robinson is on birth control, Sh student can shoot his load in he…"
type input "Now that Mrs. Robinson ison birth control, S student canshoot his load in her w…"
type textarea "Now that Mrs. Robinson is on birth control, S student can shoot his load in her…"
type input "Now that Mrs. Robinson ison birth control, student canshoot his load in her wit…"
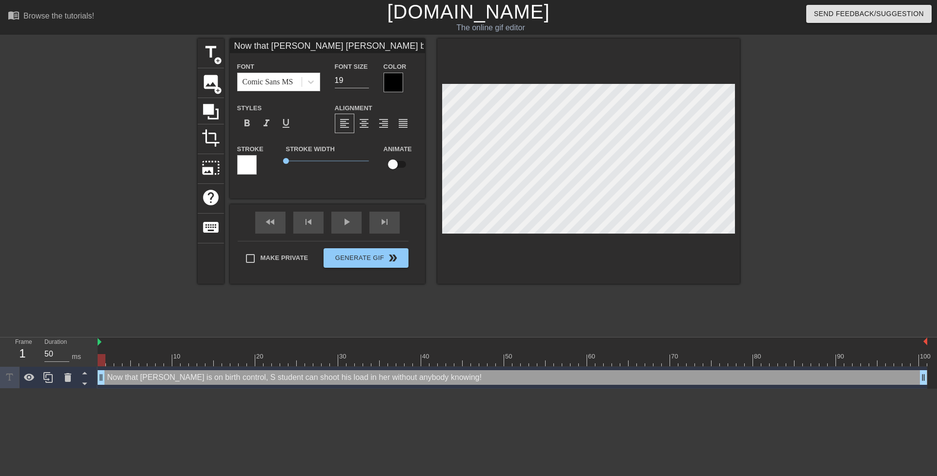
type textarea "Now that Mrs. Robinson is on birth control, student can shoot his load in her w…"
type input "Now that Mrs. Robinson ison birth control, s student canshoot his load in her w…"
type textarea "Now that Mrs. Robinson is on birth control, s student can shoot his load in her…"
type input "Now that Mrs. Robinson ison birth control, sh student canshoot his load in her …"
type textarea "Now that Mrs. Robinson is on birth control, sh student can shoot his load in he…"
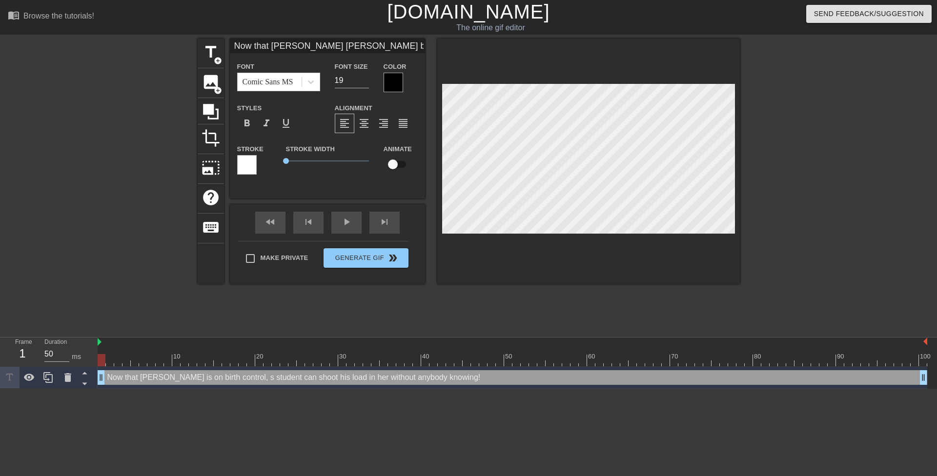
type input "Now that Mrs. Robinson ison birth control, she student canshoot his load in her…"
type textarea "Now that Mrs. Robinson is on birth control, she student can shoot his load in h…"
type input "Now that Mrs. Robinson ison birth control, she student canshoot his load in her…"
type textarea "Now that Mrs. Robinson is on birth control, she student can shoot his load in h…"
type input "Now that Mrs. Robinson ison birth control, she c student canshoot his load in h…"
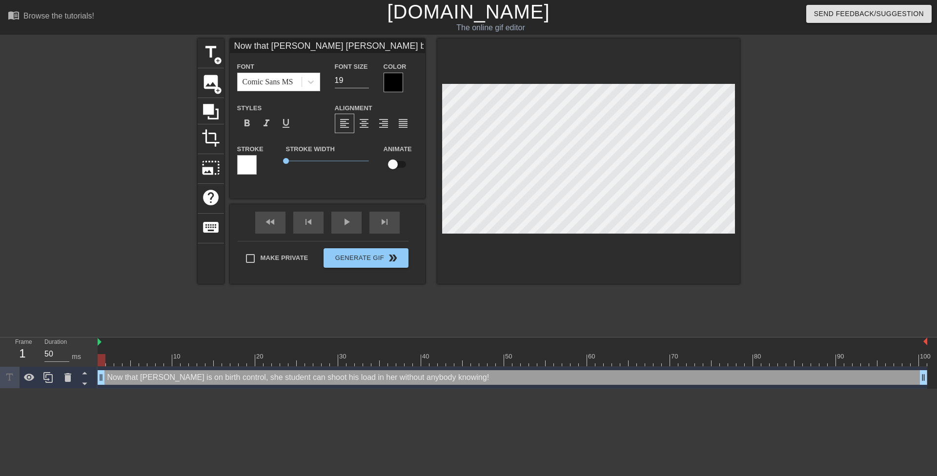
type textarea "Now that Mrs. Robinson is on birth control, she c student can shoot his load in…"
type input "Now that Mrs. Robinson ison birth control, she ca student canshoot his load in …"
type textarea "Now that Mrs. Robinson is on birth control, she ca student can shoot his load i…"
type input "Now that Mrs. Robinson ison birth control, she can student canshoot his load in…"
type textarea "Now that Mrs. Robinson is on birth control, she can student can shoot his load …"
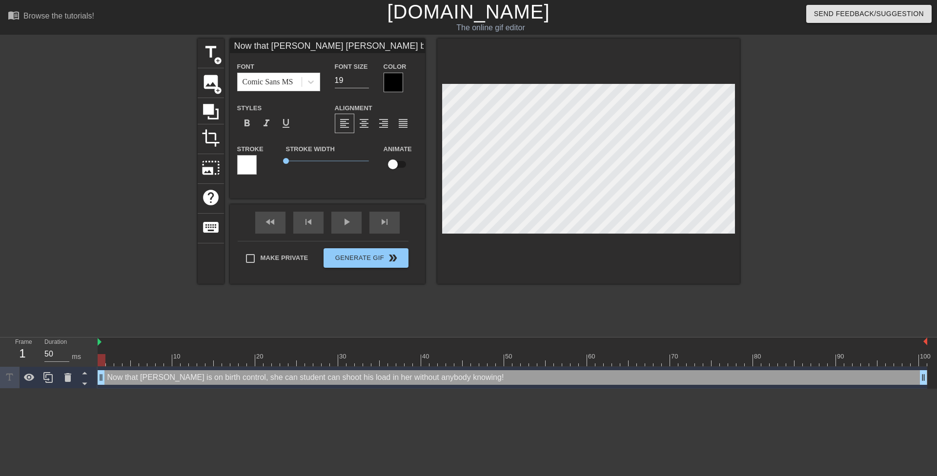
type input "Now that Mrs. Robinson ison birth control, she can student canshoot his load in…"
type textarea "Now that Mrs. Robinson is on birth control, she can student can shoot his load …"
type input "Now that Mrs. Robinson ison birth control, she canh student canshoot his load i…"
type textarea "Now that Mrs. Robinson is on birth control, she can h student can shoot his loa…"
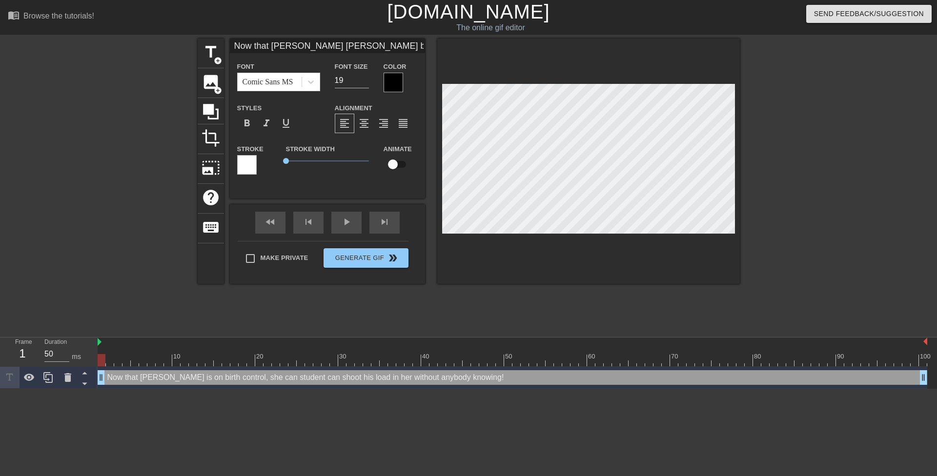
type input "Now that Mrs. Robinson ison birth control, she canha student canshoot his load …"
type textarea "Now that Mrs. Robinson is on birth control, she can ha student can shoot his lo…"
type input "Now that Mrs. Robinson ison birth control, she canhav student canshoot his load…"
type textarea "Now that Mrs. Robinson is on birth control, she can hav student can shoot his l…"
type input "Now that Mrs. Robinson ison birth control, she canhave student canshoot his loa…"
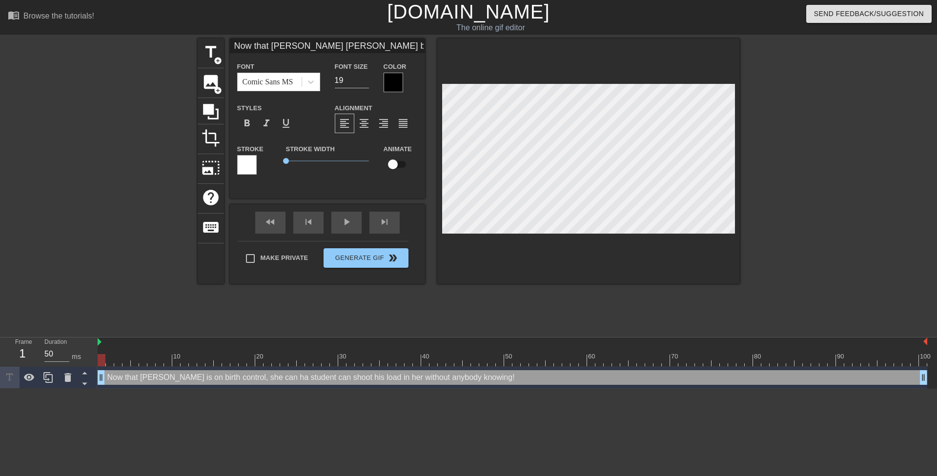
type textarea "Now that Mrs. Robinson is on birth control, she can have student can shoot his …"
type input "Now that Mrs. Robinson ison birth control, she canhave student canshoot his loa…"
type textarea "Now that Mrs. Robinson is on birth control, she can have student can shoot his …"
type input "Now that Mrs. Robinson ison birth control, she canhave h student canshoot his l…"
type textarea "Now that Mrs. Robinson is on birth control, she can have h student can shoot hi…"
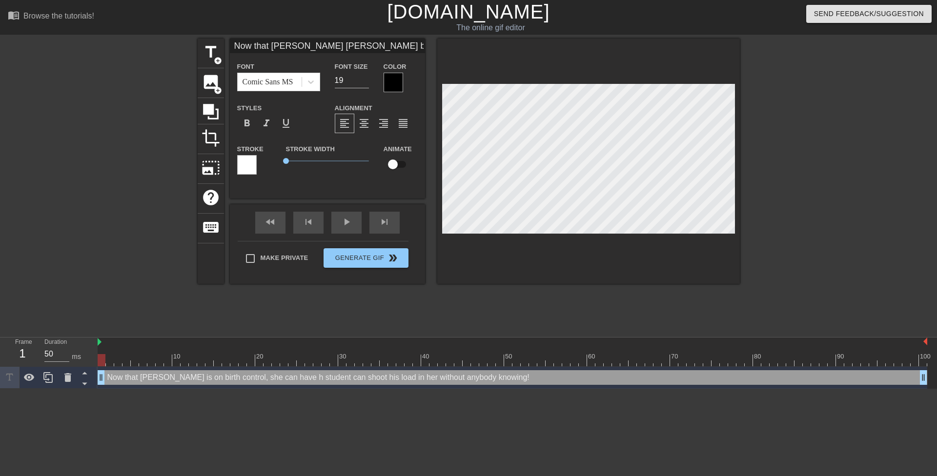
type input "Now that Mrs. Robinson ison birth control, she canhave he student canshoot his …"
type textarea "Now that Mrs. Robinson is on birth control, she can have he student can shoot h…"
type input "Now that Mrs. Robinson ison birth control, she canhave her student canshoot his…"
type textarea "Now that Mrs. Robinson is on birth control, she can have her student can shoot …"
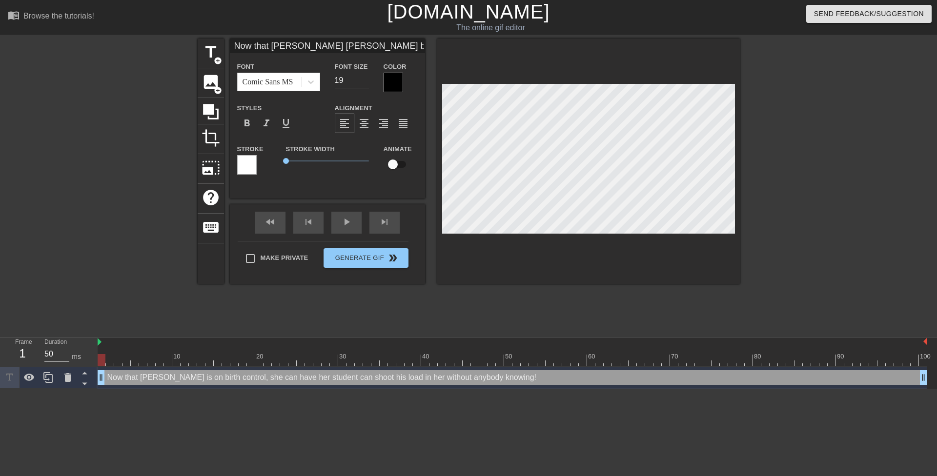
type input "Now that Mrs. Robinson ison birth control, she canhave her student shoot his lo…"
type textarea "Now that Mrs. Robinson is on birth control, she can have her student shoot his …"
type input "Now that Mrs. Robinson ison birth control, she canhave her studentshoot his loa…"
type textarea "Now that Mrs. Robinson is on birth control, she can have her student shoot his …"
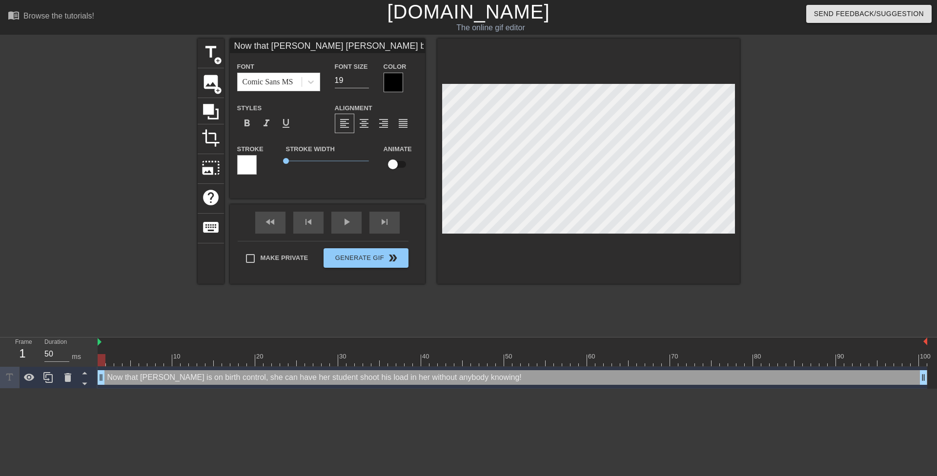
type input "Now that Mrs. Robinson ison birth control, she canhave her studentshoot his loa…"
type textarea "Now that Mrs. Robinson is on birth control, she can have her studentshoot his l…"
click at [213, 138] on span "crop" at bounding box center [210, 138] width 19 height 19
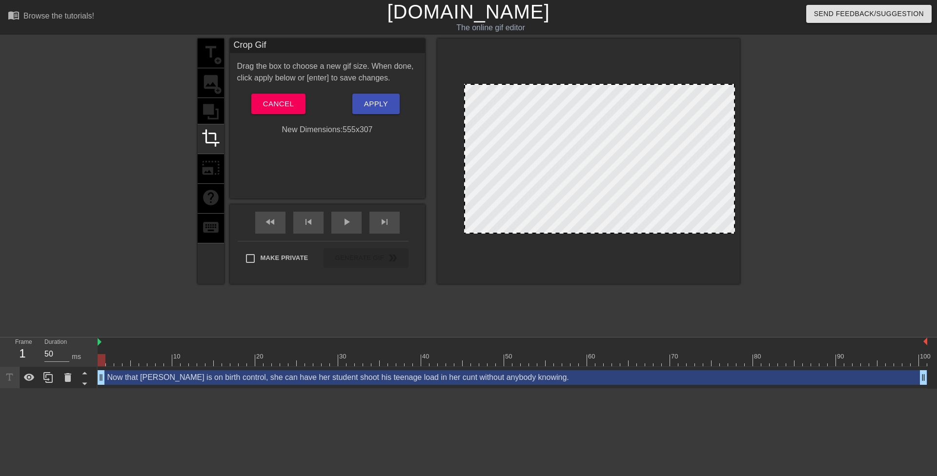
drag, startPoint x: 443, startPoint y: 150, endPoint x: 465, endPoint y: 151, distance: 22.0
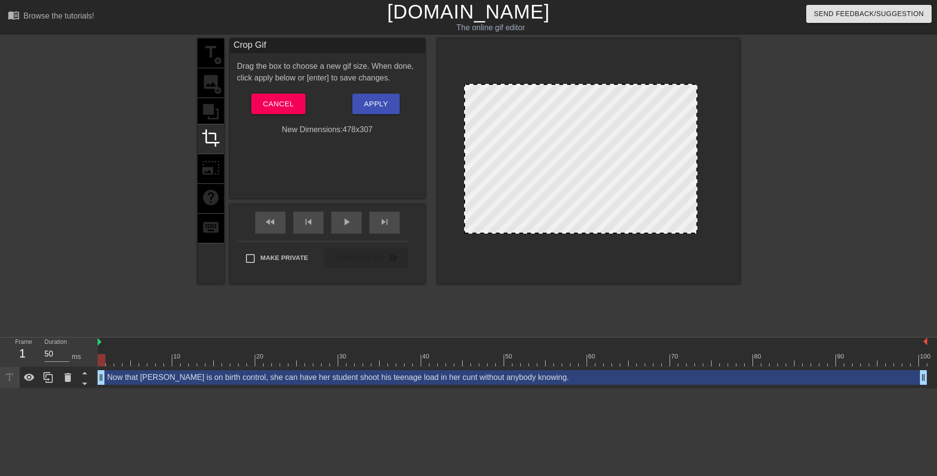
drag, startPoint x: 732, startPoint y: 152, endPoint x: 694, endPoint y: 151, distance: 37.6
click at [378, 106] on span "Apply" at bounding box center [376, 104] width 24 height 13
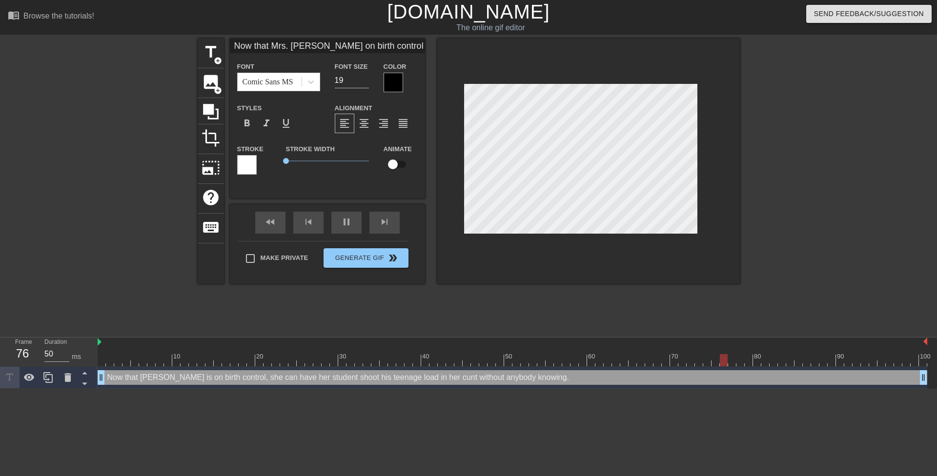
click at [434, 101] on div "title add_circle image add_circle crop photo_size_select_large help keyboard No…" at bounding box center [469, 161] width 542 height 245
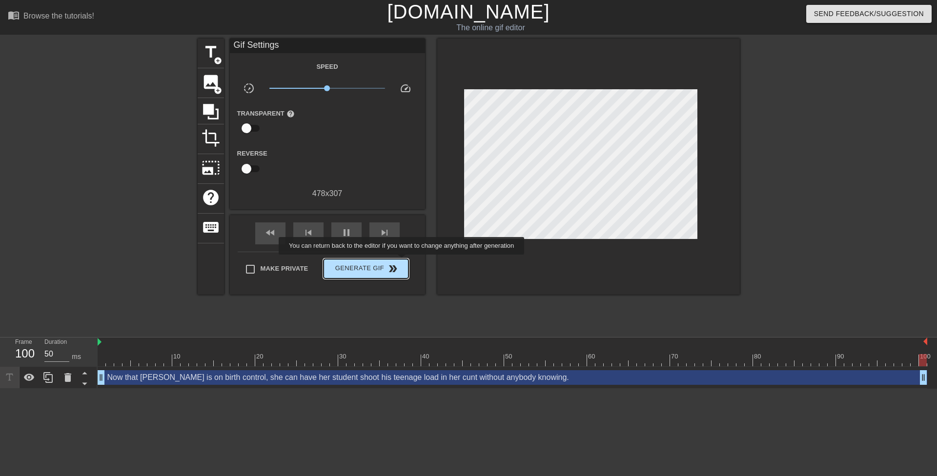
click at [402, 267] on span "Generate Gif double_arrow" at bounding box center [365, 269] width 77 height 12
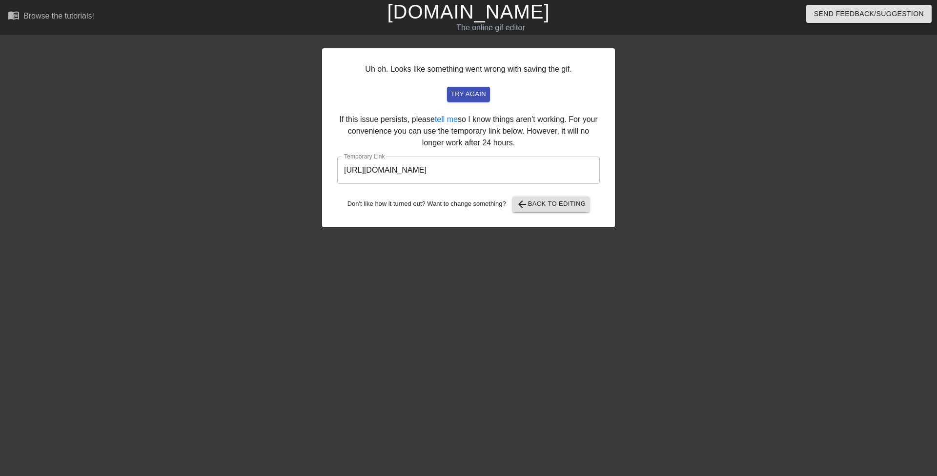
click at [478, 168] on input "https://www.gifntext.com/temp_generations/fGrrREiD.gif" at bounding box center [468, 170] width 262 height 27
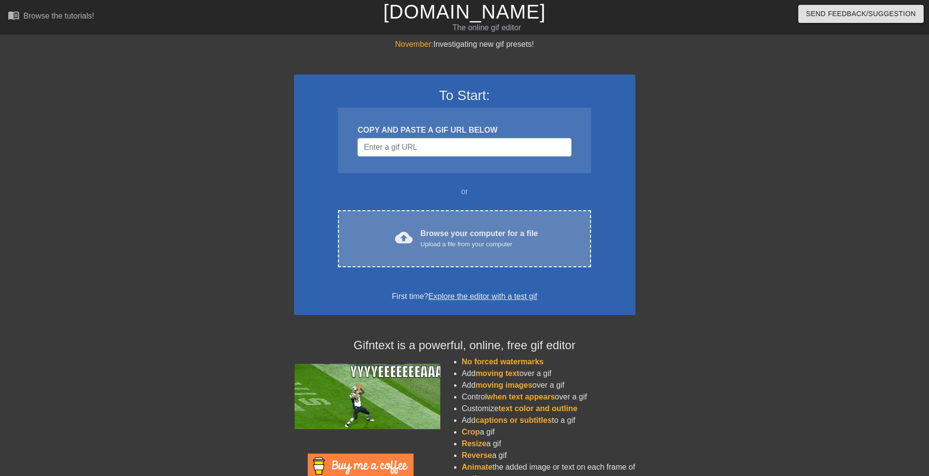
click at [466, 221] on div "cloud_upload Browse your computer for a file Upload a file from your computer C…" at bounding box center [464, 238] width 253 height 57
click at [421, 241] on div "cloud_upload Browse your computer for a file Upload a file from your computer" at bounding box center [465, 239] width 212 height 22
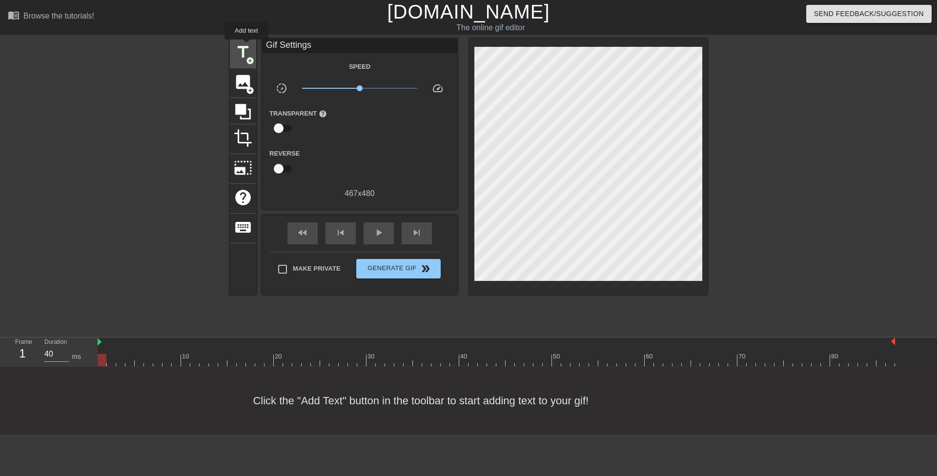
click at [246, 46] on span "title" at bounding box center [243, 52] width 19 height 19
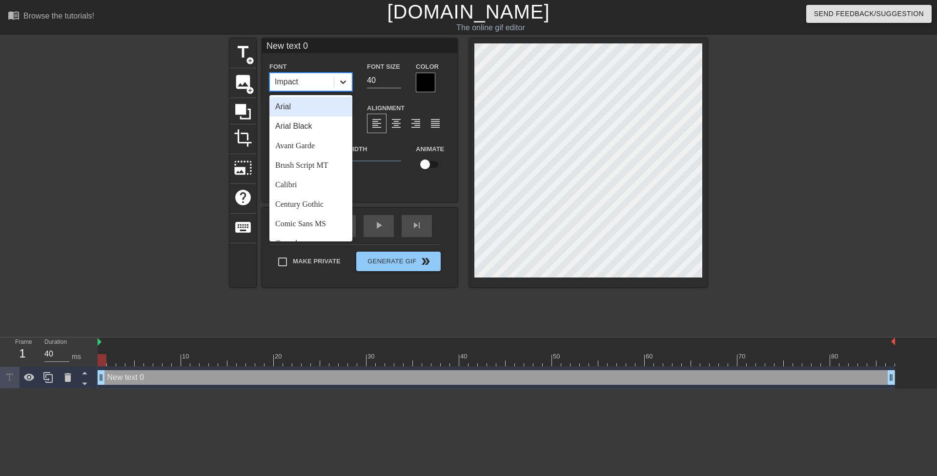
click at [340, 81] on icon at bounding box center [343, 82] width 10 height 10
click at [323, 221] on div "Comic Sans MS" at bounding box center [310, 224] width 83 height 20
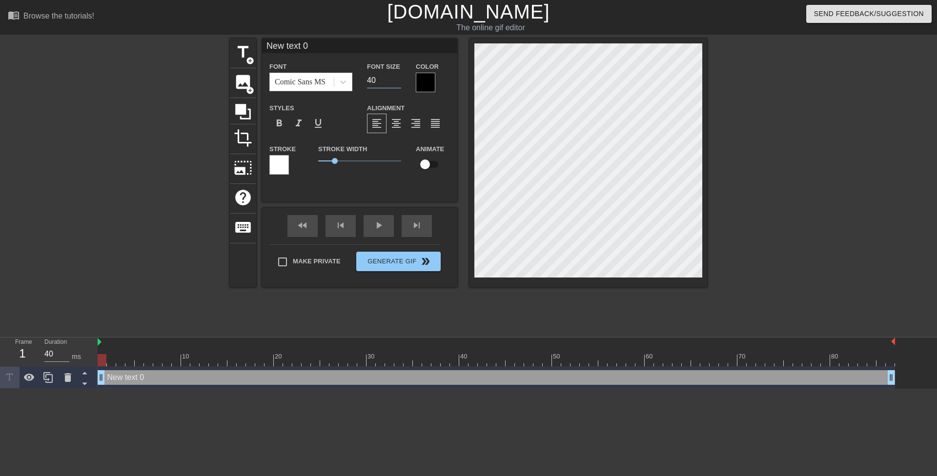
drag, startPoint x: 373, startPoint y: 80, endPoint x: 362, endPoint y: 78, distance: 11.0
click at [362, 78] on div "Font Size 40" at bounding box center [384, 76] width 49 height 32
type input "20"
drag, startPoint x: 334, startPoint y: 163, endPoint x: 287, endPoint y: 157, distance: 47.7
click at [287, 159] on div "Stroke Stroke Width 0 Animate" at bounding box center [359, 163] width 195 height 40
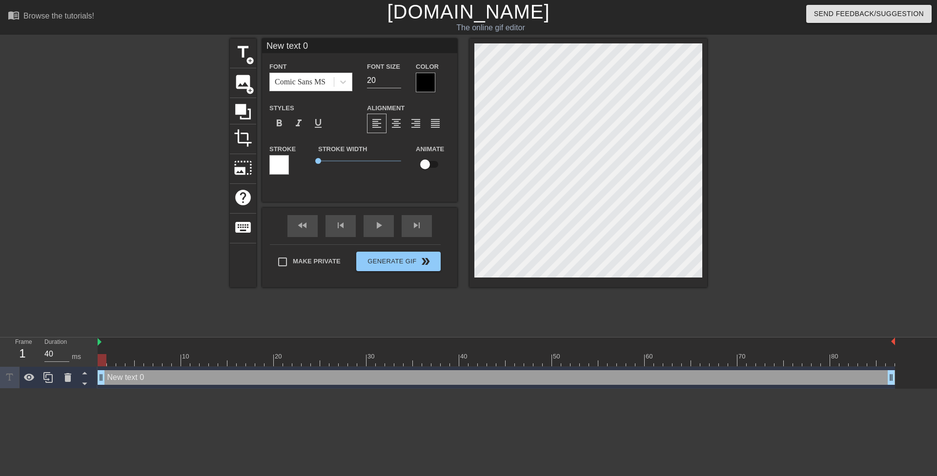
click at [426, 79] on div at bounding box center [426, 83] width 20 height 20
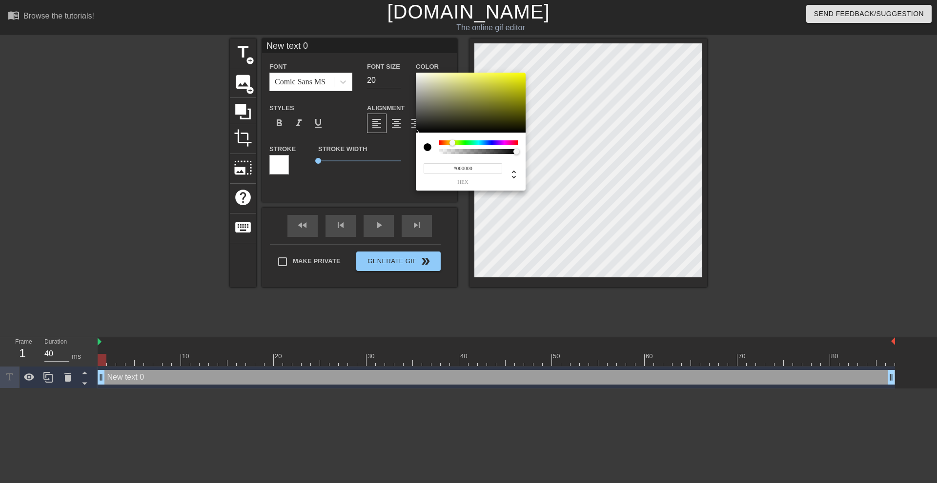
click at [452, 144] on div at bounding box center [478, 143] width 79 height 5
drag, startPoint x: 511, startPoint y: 92, endPoint x: 564, endPoint y: 46, distance: 69.9
click at [564, 46] on div "#FFFF00 hex" at bounding box center [468, 241] width 937 height 483
type input "#EAFF00"
click at [453, 145] on div at bounding box center [453, 143] width 6 height 6
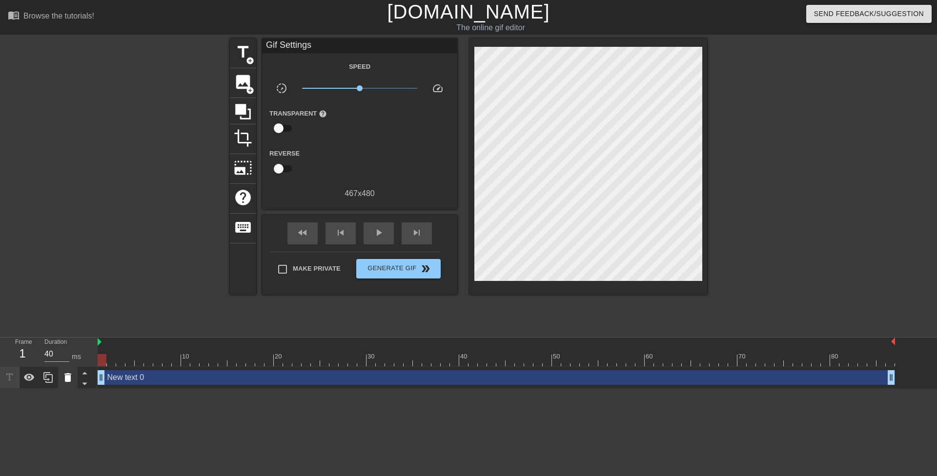
click at [68, 372] on div at bounding box center [68, 377] width 20 height 21
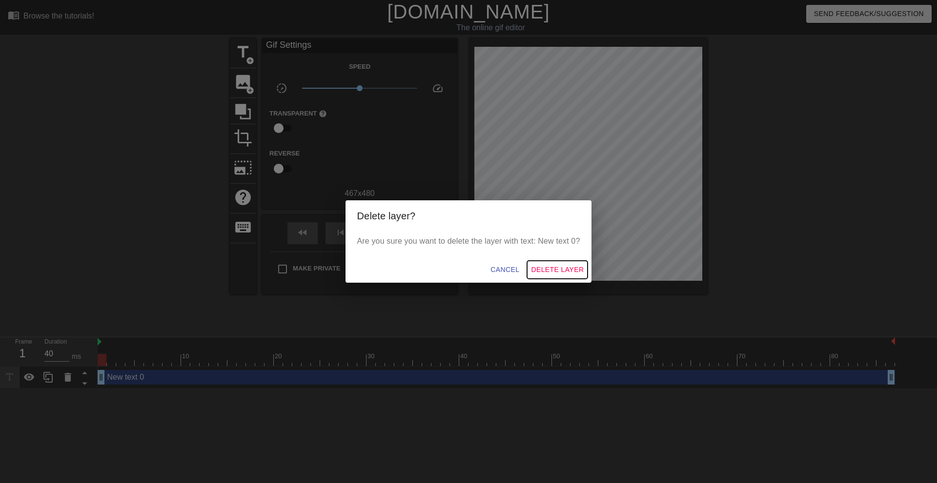
click at [542, 265] on span "Delete Layer" at bounding box center [557, 270] width 53 height 12
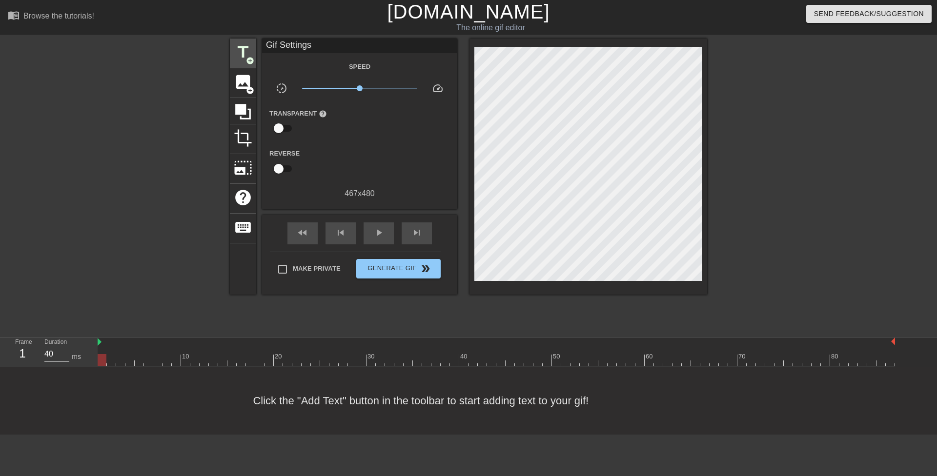
click at [254, 51] on div "title add_circle" at bounding box center [243, 54] width 26 height 30
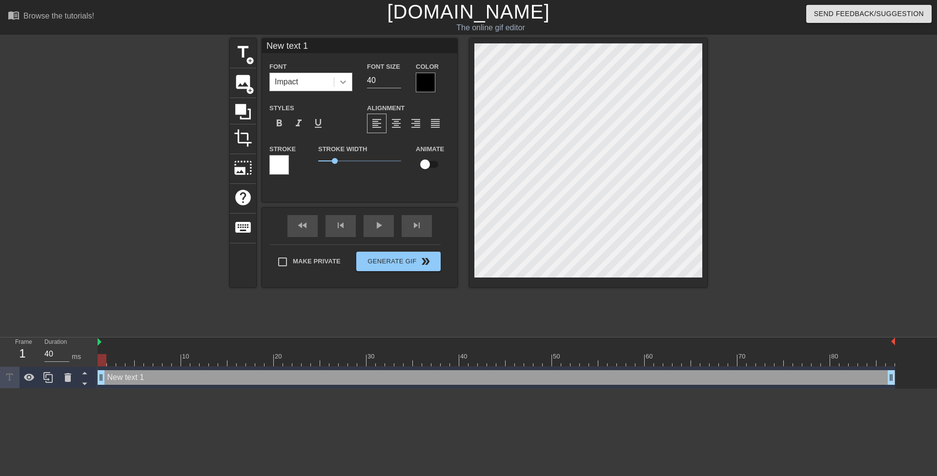
click at [345, 82] on icon at bounding box center [343, 82] width 10 height 10
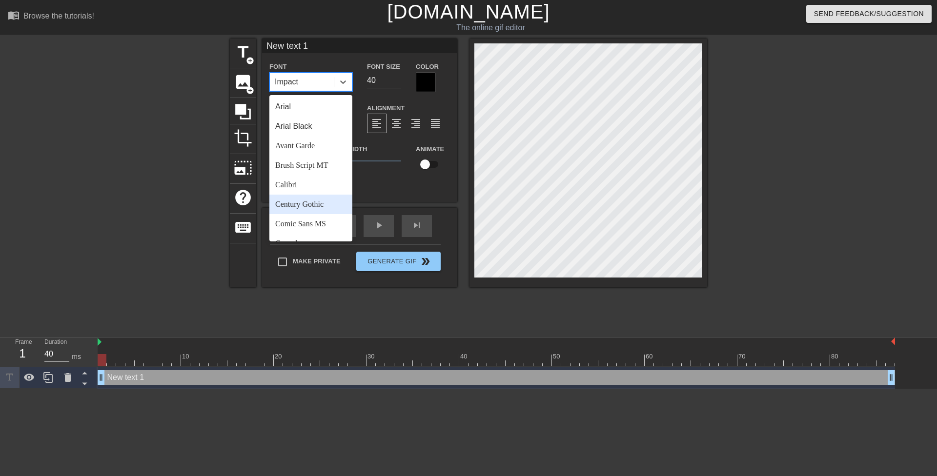
click at [321, 220] on div "Comic Sans MS" at bounding box center [310, 224] width 83 height 20
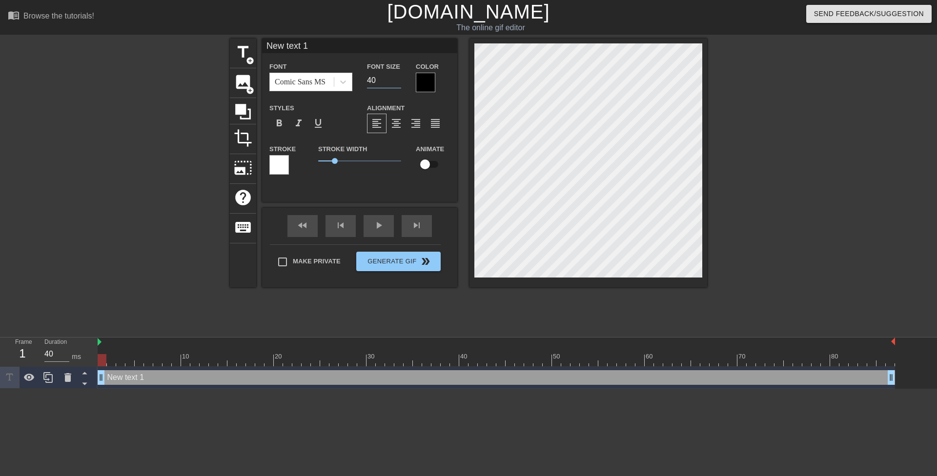
click at [365, 79] on div "Font Size 40" at bounding box center [384, 76] width 49 height 32
type input "20"
drag, startPoint x: 301, startPoint y: 160, endPoint x: 292, endPoint y: 149, distance: 14.2
click at [293, 159] on div "Stroke Stroke Width 0 Animate" at bounding box center [359, 163] width 195 height 40
click at [431, 81] on div at bounding box center [426, 83] width 20 height 20
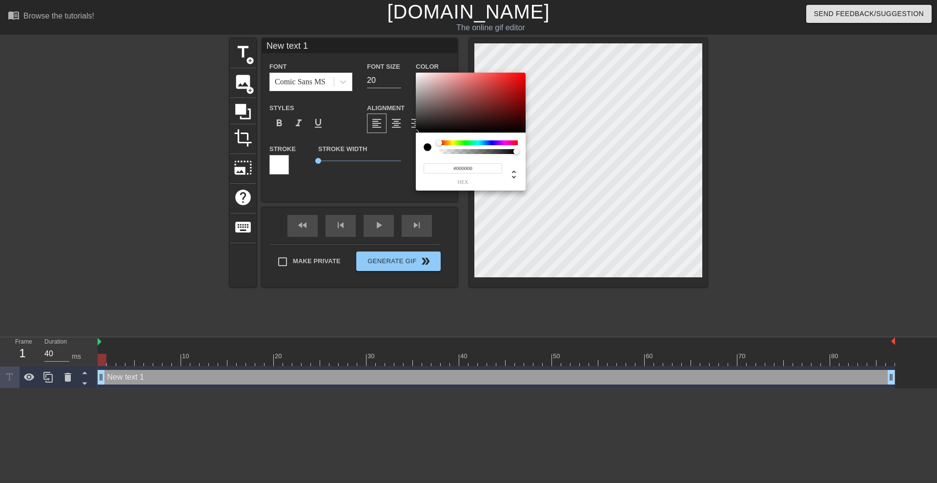
click at [451, 142] on div at bounding box center [478, 143] width 79 height 5
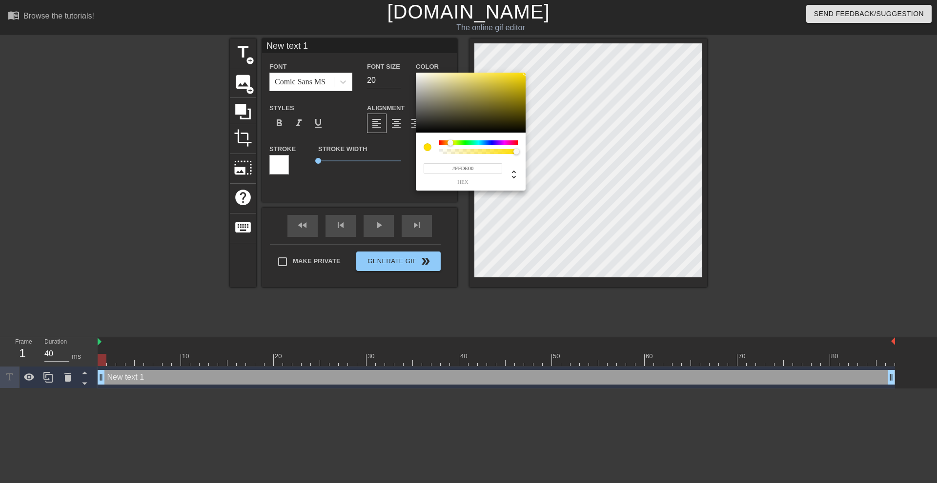
drag, startPoint x: 502, startPoint y: 96, endPoint x: 566, endPoint y: 44, distance: 81.8
click at [566, 44] on div "#FFDE00 hex" at bounding box center [468, 241] width 937 height 483
type input "#FFF700"
click at [452, 144] on div at bounding box center [452, 143] width 6 height 6
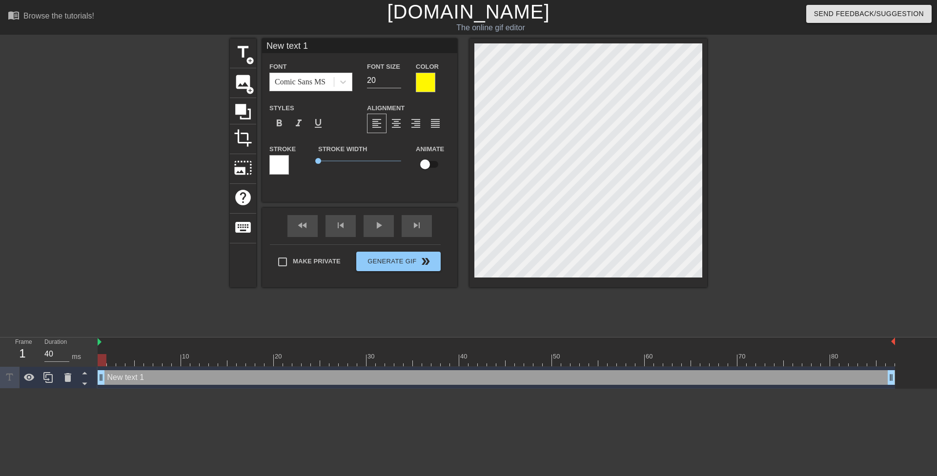
scroll to position [1, 1]
type input "I told her that I was still in high school and she said "good". This bitch is 4…"
type textarea "I told her that I was still in high school and she said "good". This bitch is 4…"
type input "I told her that I was still in high schooland she said "good". This bitch is 45!"
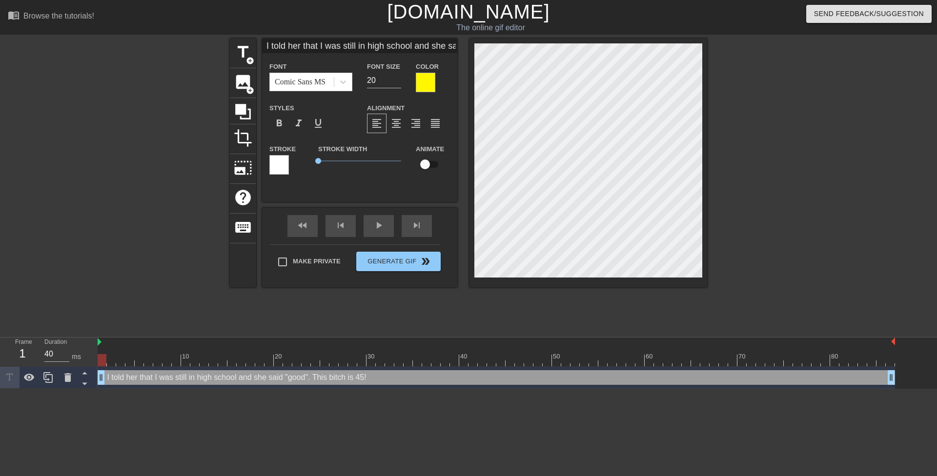
type textarea "I told her that I was still in high schooland she said "good". This bitch is 45!"
type input "I told her that I was still in high schooland she said "good". This bitch is 45!"
type textarea "I told her that I was still in high school and she said "good". This bitch is 4…"
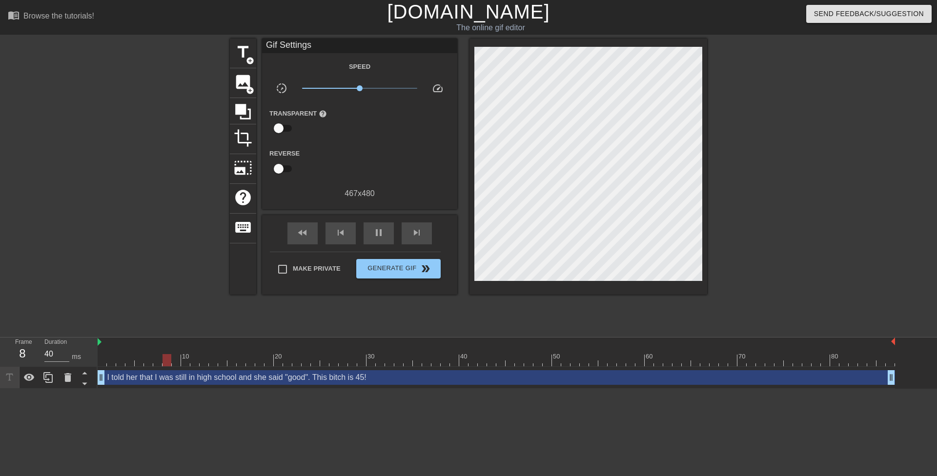
click at [751, 220] on div at bounding box center [792, 185] width 146 height 293
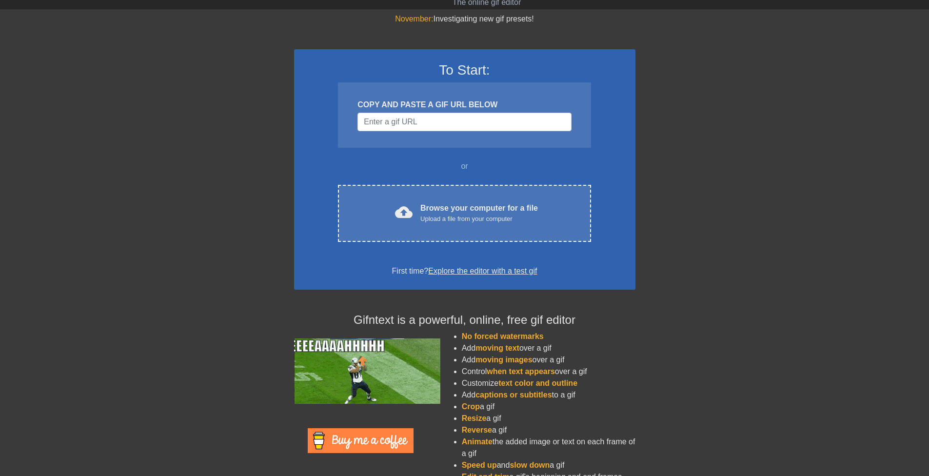
scroll to position [44, 0]
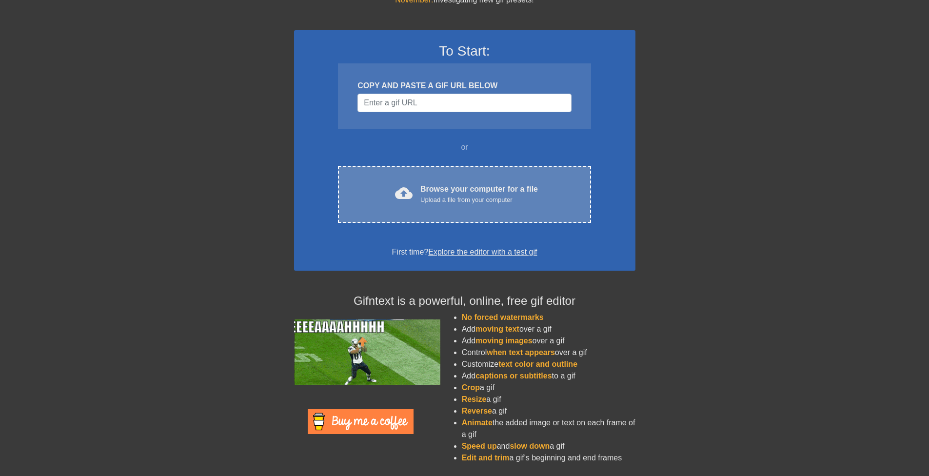
click at [521, 187] on div "Browse your computer for a file Upload a file from your computer" at bounding box center [480, 193] width 118 height 21
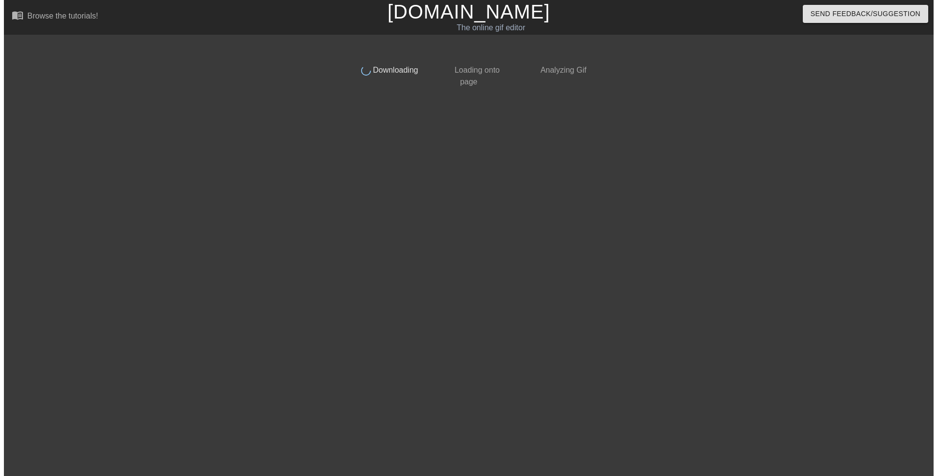
scroll to position [0, 0]
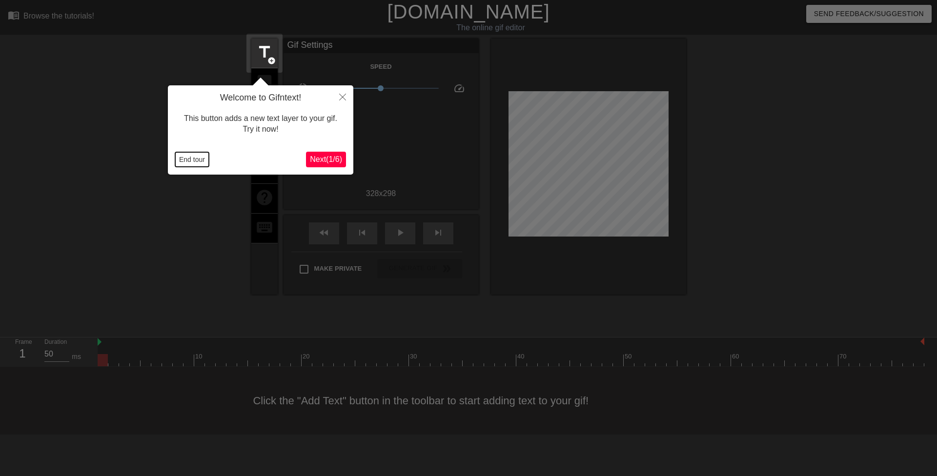
click at [197, 162] on button "End tour" at bounding box center [192, 159] width 34 height 15
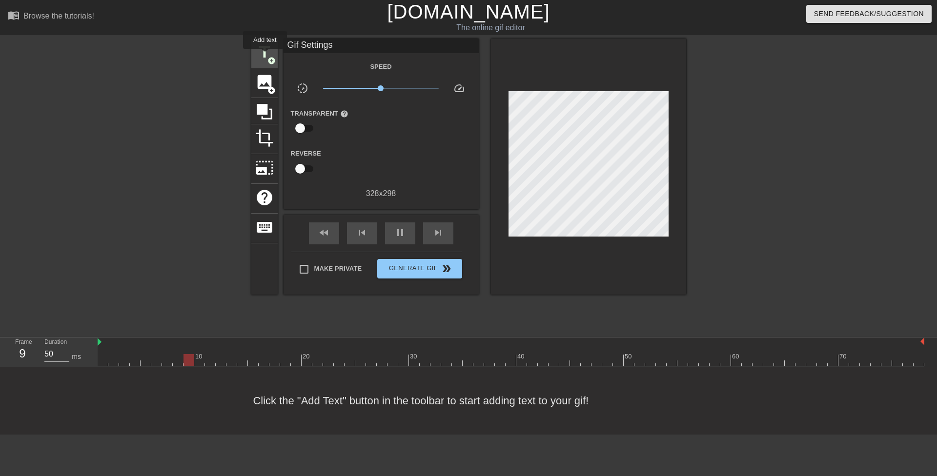
click at [265, 56] on span "title" at bounding box center [264, 52] width 19 height 19
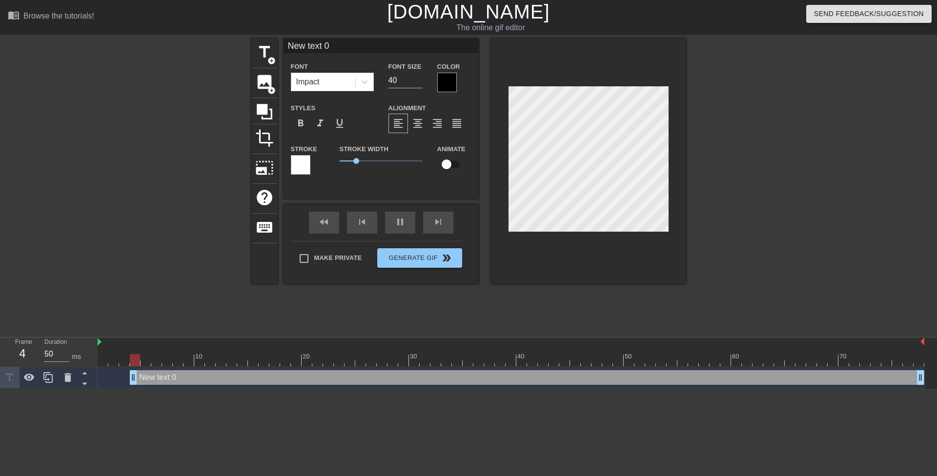
drag, startPoint x: 196, startPoint y: 380, endPoint x: 82, endPoint y: 352, distance: 117.6
click at [71, 365] on div "Frame 4 Duration 50 ms 10 20 30 40 50 60 70 New text 0 drag_handle drag_handle" at bounding box center [468, 363] width 937 height 51
click at [361, 84] on icon at bounding box center [365, 82] width 10 height 10
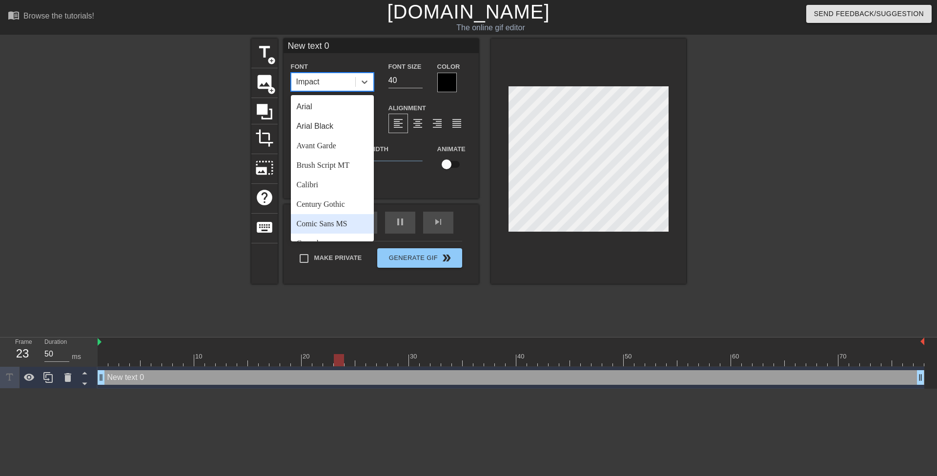
drag, startPoint x: 344, startPoint y: 226, endPoint x: 341, endPoint y: 207, distance: 19.3
click at [343, 226] on div "Comic Sans MS" at bounding box center [332, 224] width 83 height 20
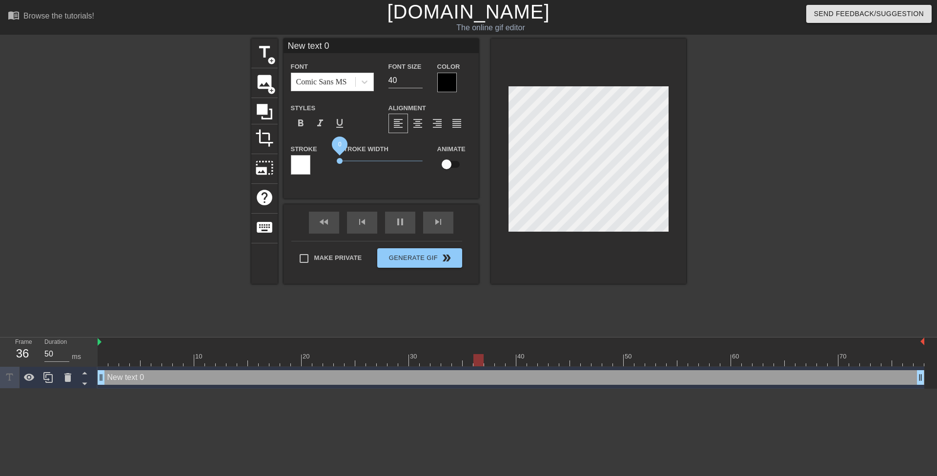
drag, startPoint x: 343, startPoint y: 159, endPoint x: 335, endPoint y: 143, distance: 18.1
click at [320, 156] on div "Stroke Stroke Width 0 Animate" at bounding box center [380, 163] width 195 height 40
click at [387, 80] on div "Font Size 40" at bounding box center [405, 76] width 49 height 32
drag, startPoint x: 400, startPoint y: 81, endPoint x: 379, endPoint y: 84, distance: 21.2
click at [374, 82] on div "Font Comic Sans MS Font Size 1 Color" at bounding box center [380, 76] width 195 height 32
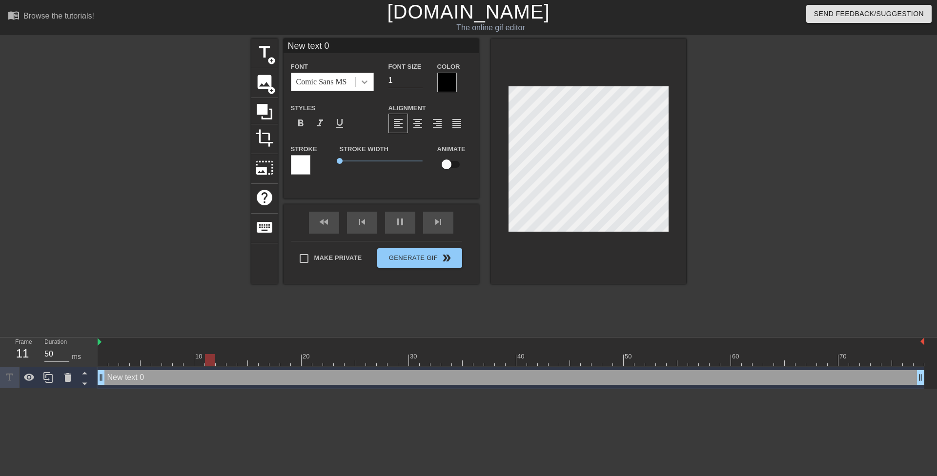
drag, startPoint x: 400, startPoint y: 80, endPoint x: 370, endPoint y: 82, distance: 29.8
click at [370, 82] on div "Font Comic Sans MS Font Size 1 Color" at bounding box center [380, 76] width 195 height 32
drag, startPoint x: 407, startPoint y: 80, endPoint x: 381, endPoint y: 80, distance: 26.4
click at [380, 79] on div "Font Comic Sans MS Font Size 5 Color" at bounding box center [380, 76] width 195 height 32
drag, startPoint x: 405, startPoint y: 76, endPoint x: 383, endPoint y: 79, distance: 22.2
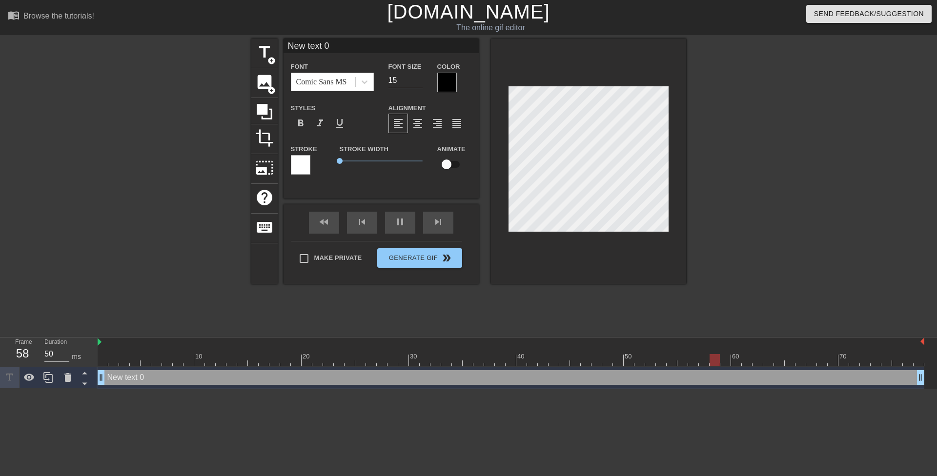
click at [383, 79] on div "Font Size 15" at bounding box center [405, 76] width 49 height 32
type input "17"
click at [448, 81] on div at bounding box center [447, 83] width 20 height 20
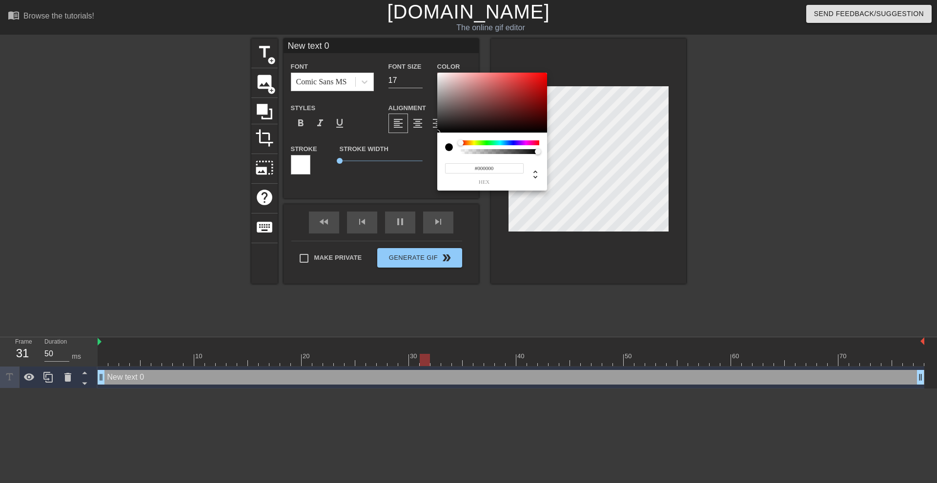
click at [472, 142] on div at bounding box center [500, 143] width 79 height 5
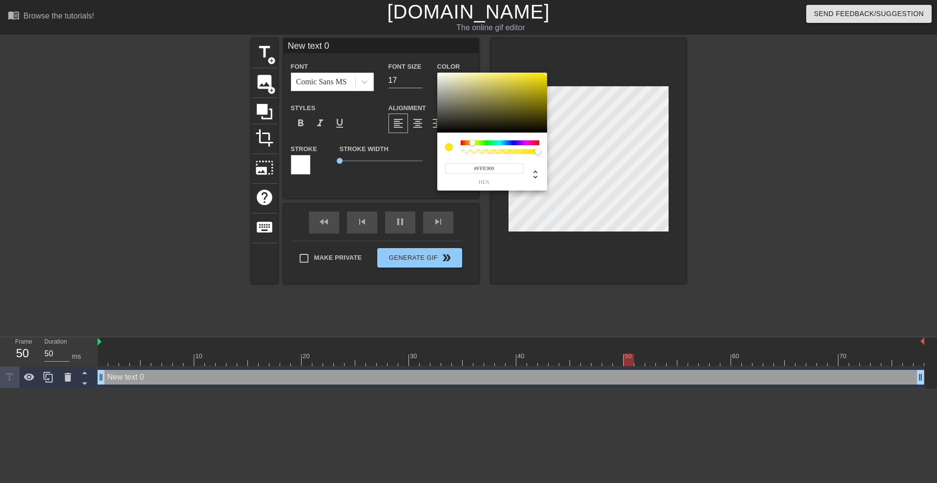
drag, startPoint x: 500, startPoint y: 110, endPoint x: 590, endPoint y: 37, distance: 116.5
click at [596, 30] on div "#FFE900 hex" at bounding box center [468, 241] width 937 height 483
type input "#F9FF00"
click at [474, 143] on div at bounding box center [474, 143] width 6 height 6
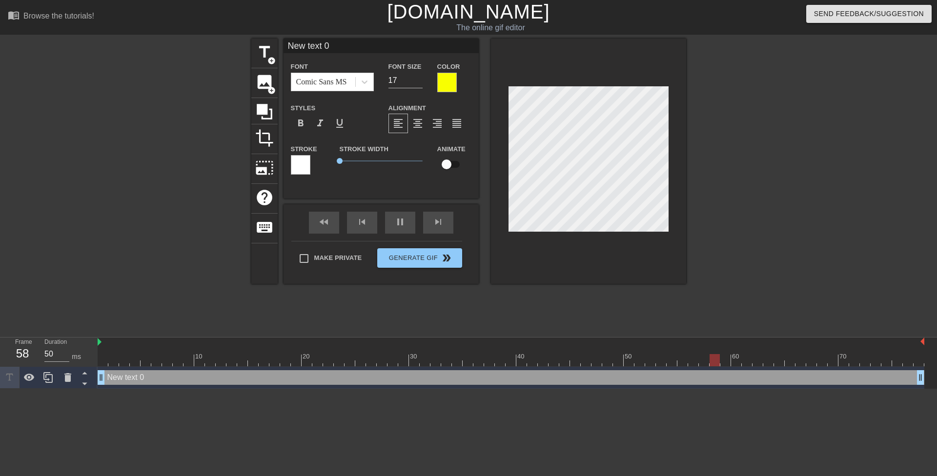
type input "You know... I could get in a lot of trouble of what I'm about to do to you"
type textarea "You know... I could get in a lot of trouble of what I'm about to do to you"
type input "You know... I couldget in a lot of trouble of what I'm about to do to you"
type textarea "You know... I couldget in a lot of trouble of what I'm about to do to you"
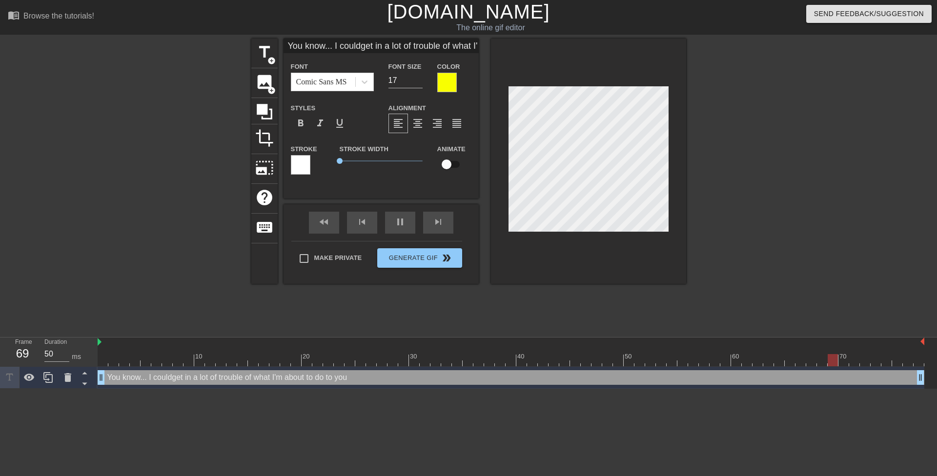
type input "You know... I couldget in a lot of trouble of what I'm about to do to you"
type textarea "You know... I could get in a lot of trouble of what I'm about to do to you"
type input "You know... I couldget in a lot oftrouble of what I'm about to do to you"
type textarea "You know... I could get in a lot oftrouble of what I'm about to do to you"
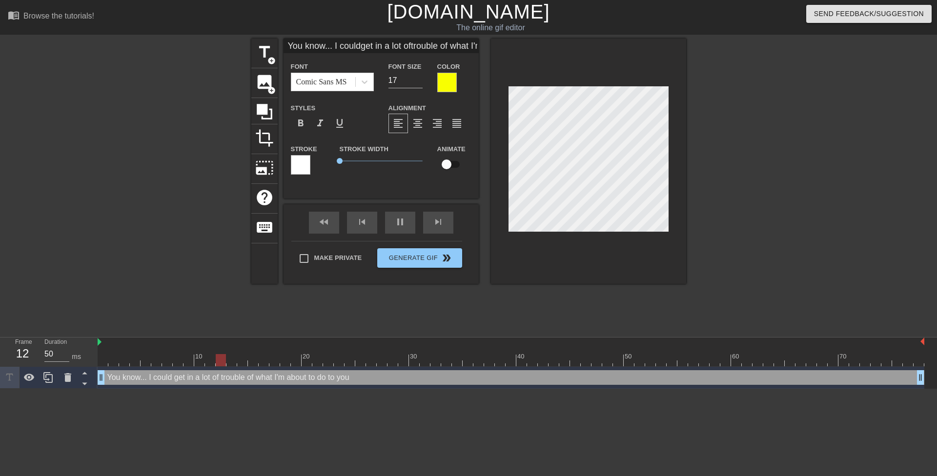
type input "You know... I couldget in a lot oftrouble of what I'm about to do to you"
type textarea "You know... I could get in a lot of trouble of what I'm about to do to you"
type input "You know... I couldget in a lot oftrouble o what I'm about to do to you"
type textarea "You know... I could get in a lot of trouble o what I'm about to do to you"
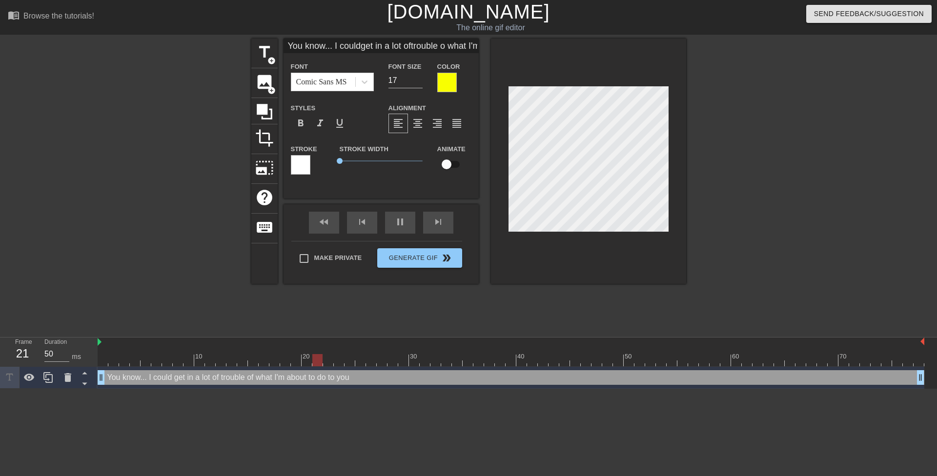
scroll to position [2, 3]
type input "You know... I couldget in a lot oftrouble what I'm about to do to you"
type textarea "You know... I could get in a lot of trouble what I'm about to do to you"
type input "You know... I couldget in a lot oftrouble f what I'm about to do to you"
type textarea "You know... I could get in a lot of trouble f what I'm about to do to you"
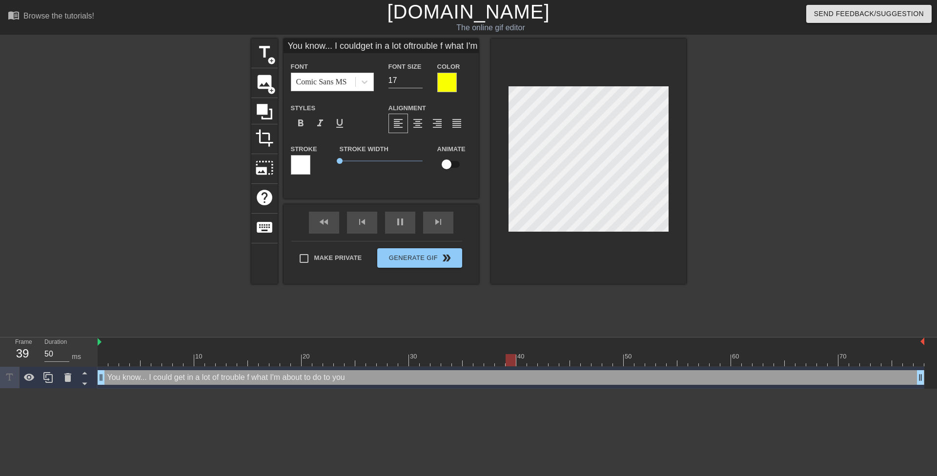
type input "You know... I couldget in a lot oftrouble fo what I'm about to do to you"
type textarea "You know... I could get in a lot of trouble fo what I'm about to do to you"
type input "You know... I couldget in a lot oftrouble for what I'm about to do to you"
type textarea "You know... I could get in a lot of trouble for what I'm about to do to you"
type input "You know... I couldget in a lot oftrouble for whatI'm about to do to you"
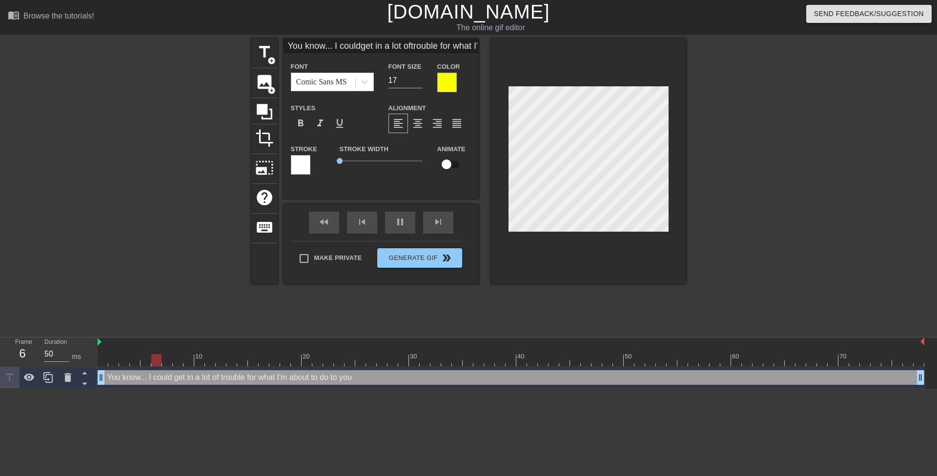
type textarea "You know... I could get in a lot of trouble for whatI'm about to do to you"
type input "You know... I couldget in a lot oftrouble for whatI'm about to do to you"
type textarea "You know... I could get in a lot of trouble for what I'm about to do to you"
type input "You know I couldget in a lot oftrouble for whatI'm about to do to you"
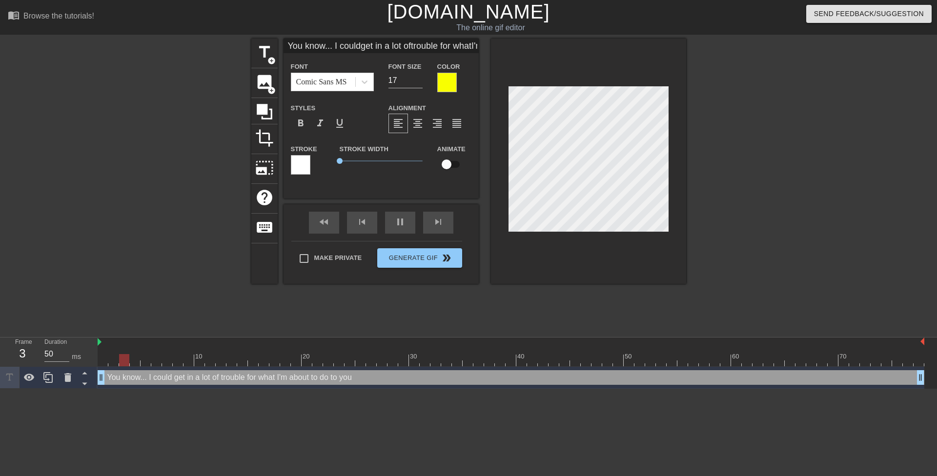
type textarea "You know I could get in a lot of trouble for what I'm about to do to you"
type input "O"
type textarea "O"
type input "Oh"
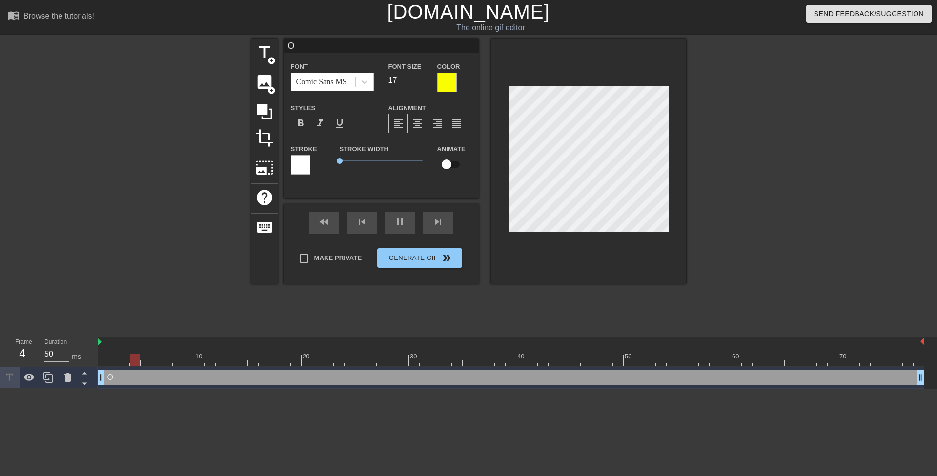
type textarea "Oh"
type input "Oh"
type textarea "Oh s"
type input "Oh sw"
type textarea "Oh sw"
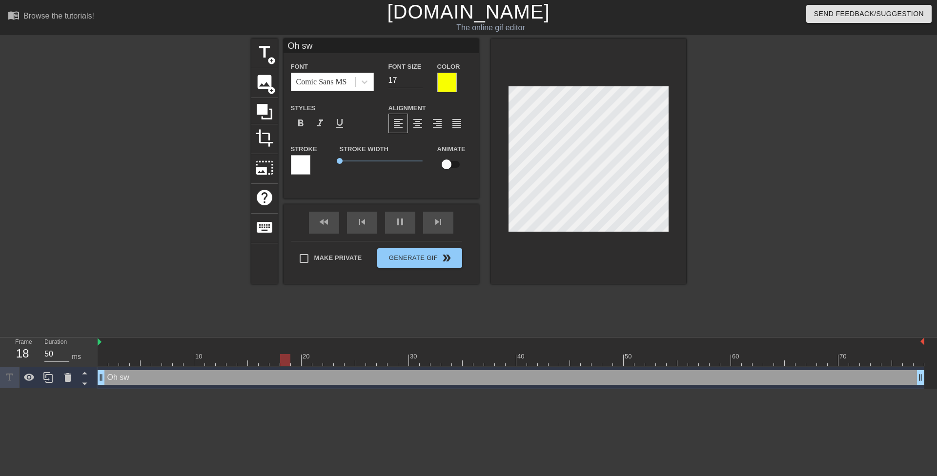
type input "Oh s"
type textarea "Oh s"
type input "Oh"
type textarea "Oh"
type input "Oh"
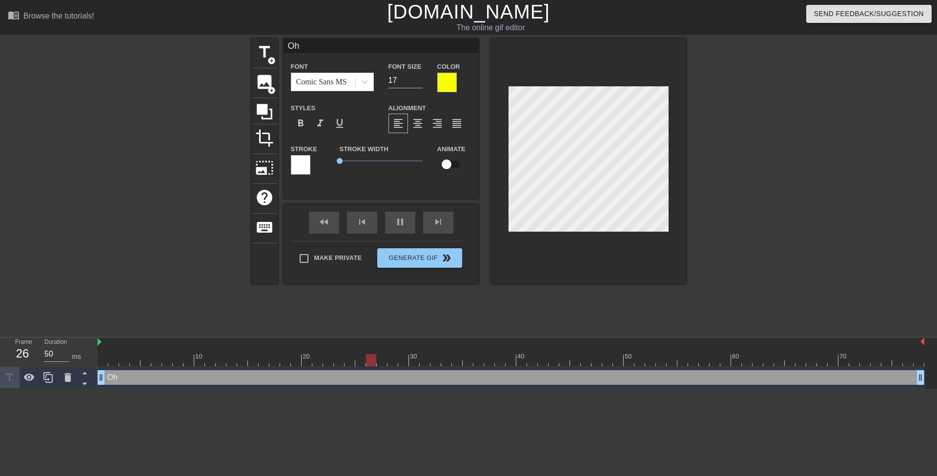
type textarea "Oh"
type input "Oh"
type textarea "Oh"
type input "Oh s"
type textarea "Oh s"
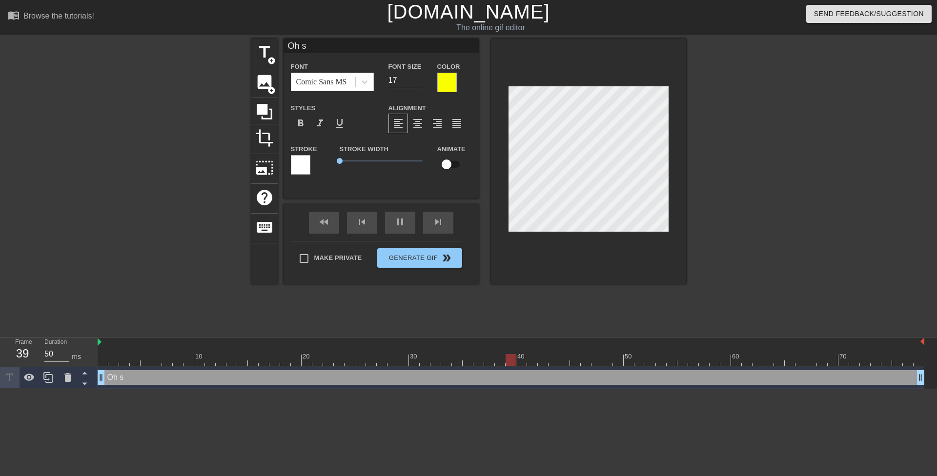
type input "Oh sw"
type textarea "Oh sw"
type input "Oh swe"
type textarea "Oh swe"
type input "Oh swee"
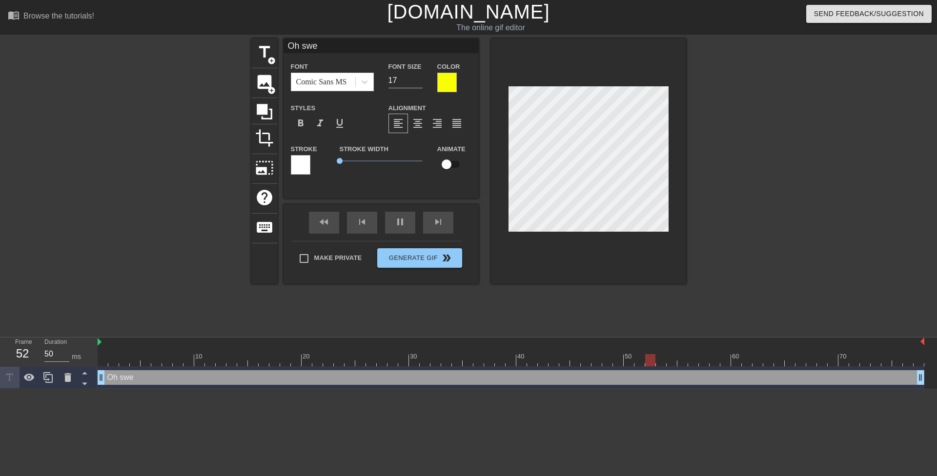
type textarea "Oh swee"
type input "Oh sweet"
type textarea "Oh sweet"
type input "Oh sweeti"
type textarea "Oh sweeti"
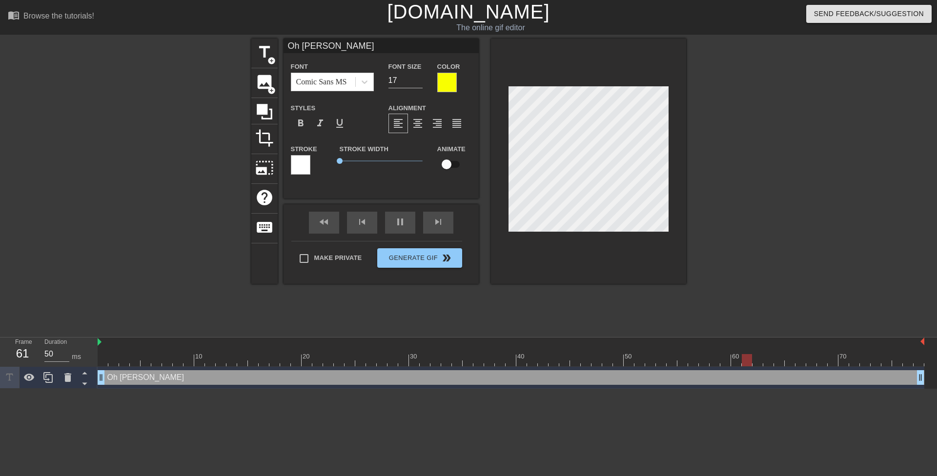
type input "Oh sweetie"
type textarea "Oh sweetie"
type input "Oh sweetie."
type textarea "Oh sweetie."
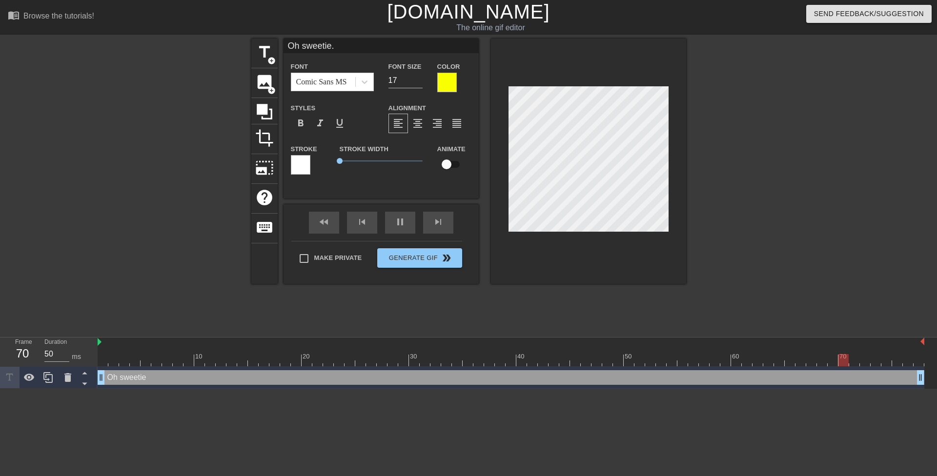
type input "Oh sweetie.."
type textarea "Oh sweetie.."
type input "Oh sweetie..."
type textarea "Oh sweetie..."
type input "Oh sweetie...."
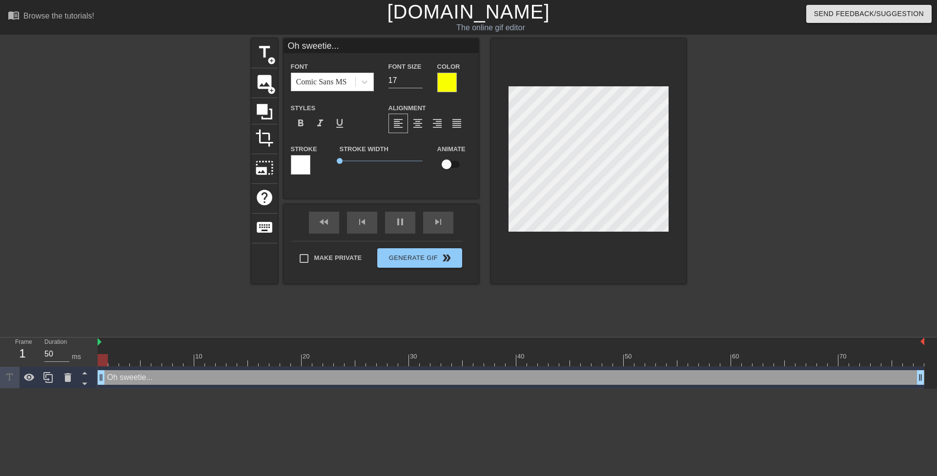
type textarea "Oh sweetie...."
type input "Oh sweetie..."
type textarea "Oh sweetie..."
type input "Oh, sweetie..."
type textarea "Oh, sweetie..."
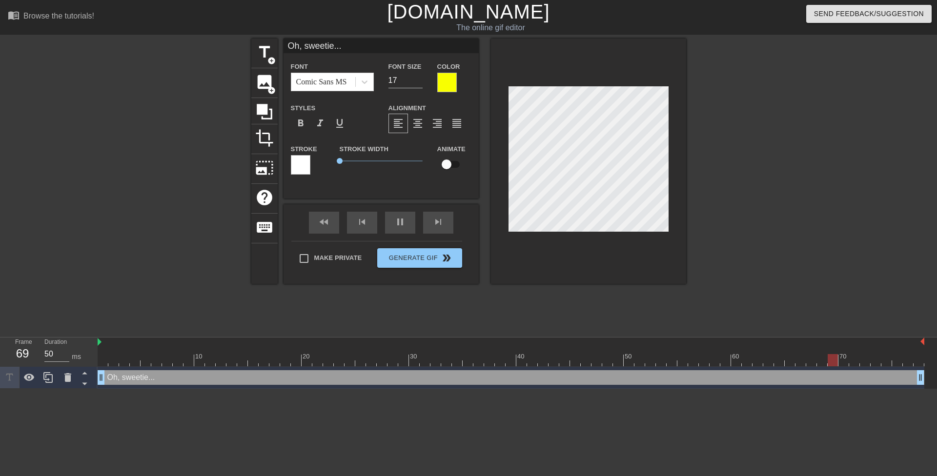
scroll to position [1, 3]
type input "Oh, sweetie..."
type textarea "Oh, sweetie..."
type input "Oh, sweetie...Y"
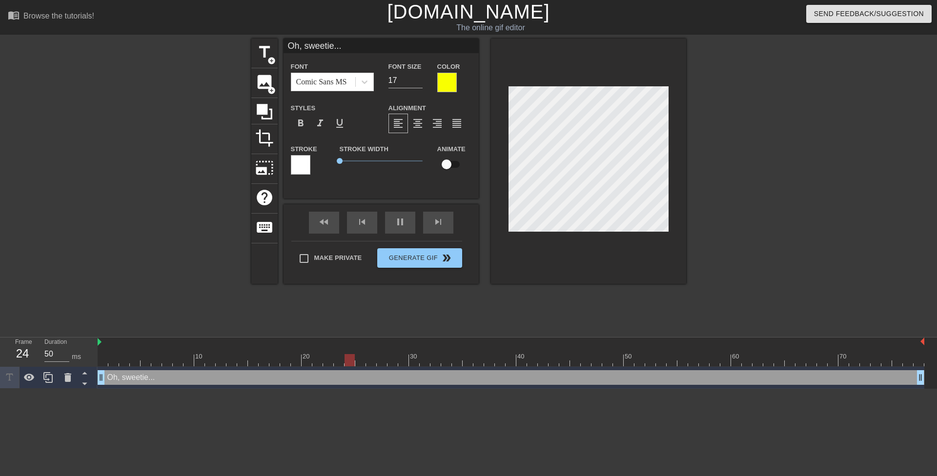
type textarea "Oh, sweetie... Y"
type input "Oh, sweetie...Yo"
type textarea "Oh, sweetie... Yo"
type input "Oh, sweetie...You"
type textarea "Oh, sweetie... You"
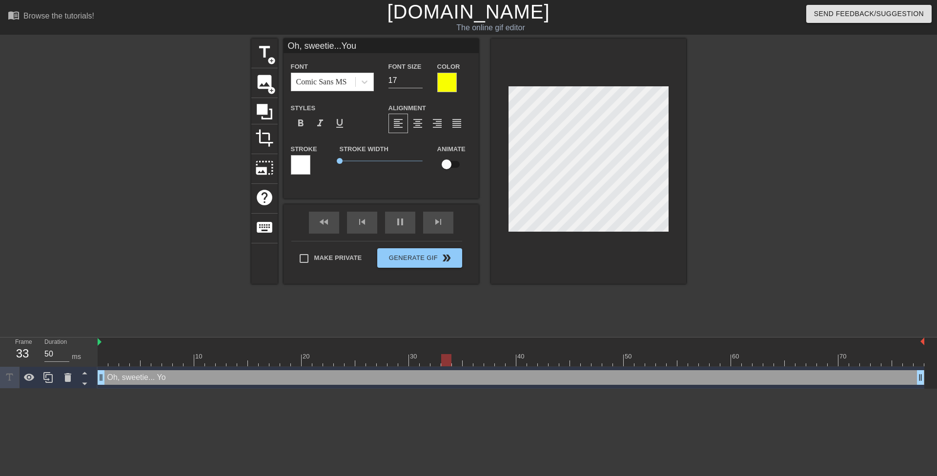
type input "Oh, sweetie...You"
type textarea "Oh, sweetie... You"
type input "Oh, sweetie...You k"
type textarea "Oh, sweetie... You k"
type input "Oh, sweetie...You kn"
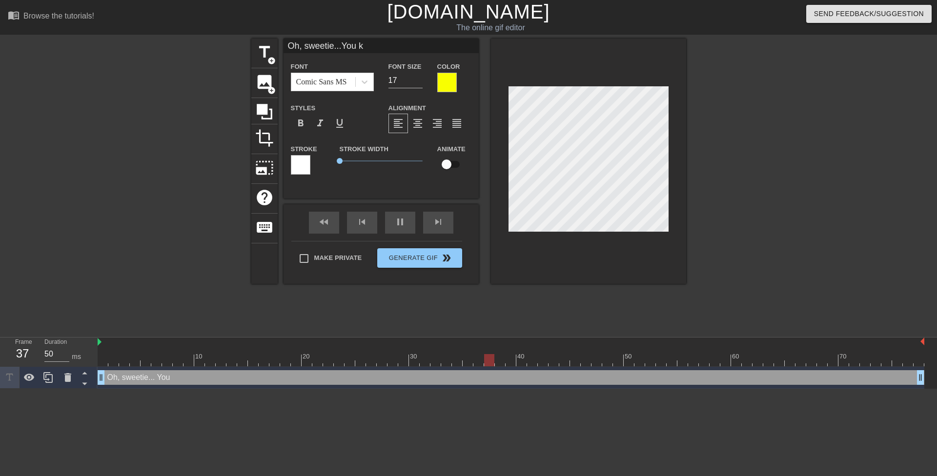
type textarea "Oh, sweetie... You kn"
type input "Oh, sweetie...You kno"
type textarea "Oh, sweetie... You kno"
type input "Oh, sweetie...You know"
type textarea "Oh, sweetie... You know"
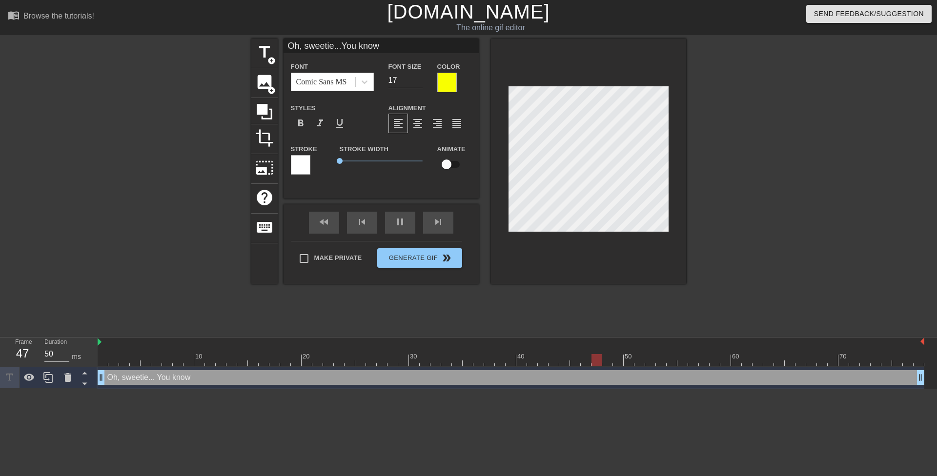
type input "Oh, sweetie...You know"
type textarea "Oh, sweetie... You know"
type input "Oh, sweetie...You know I"
type textarea "Oh, sweetie... You know I"
type input "Oh, sweetie...You know I"
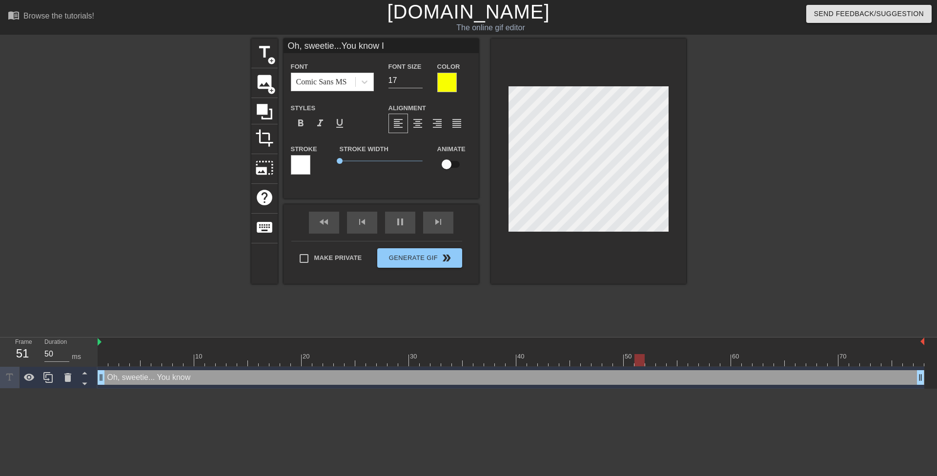
type textarea "Oh, sweetie... You know I"
type input "Oh, sweetie...You know I"
type textarea "Oh, sweetie... You know I"
type input "Oh, sweetie...You know I"
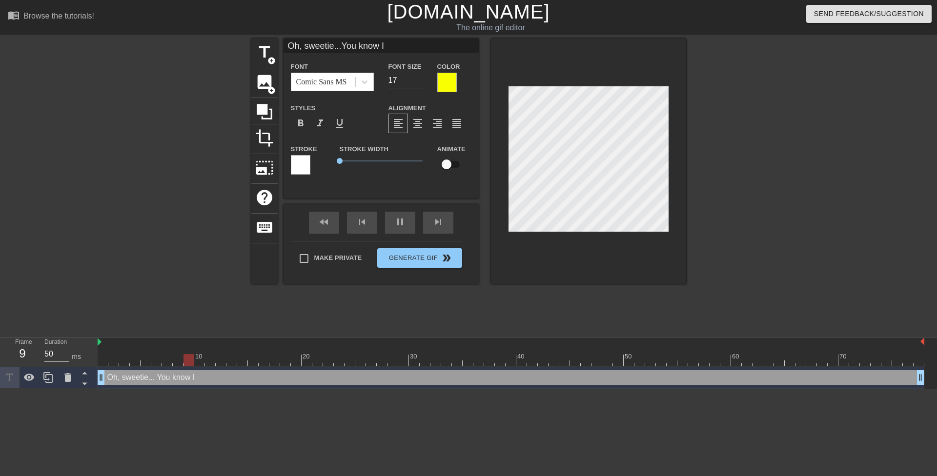
type textarea "Oh, sweetie... You know I"
type input "Oh, sweetie...You know Ic"
type textarea "Oh, sweetie... You know I c"
type input "Oh, sweetie...You know Ico"
type textarea "Oh, sweetie... You know I co"
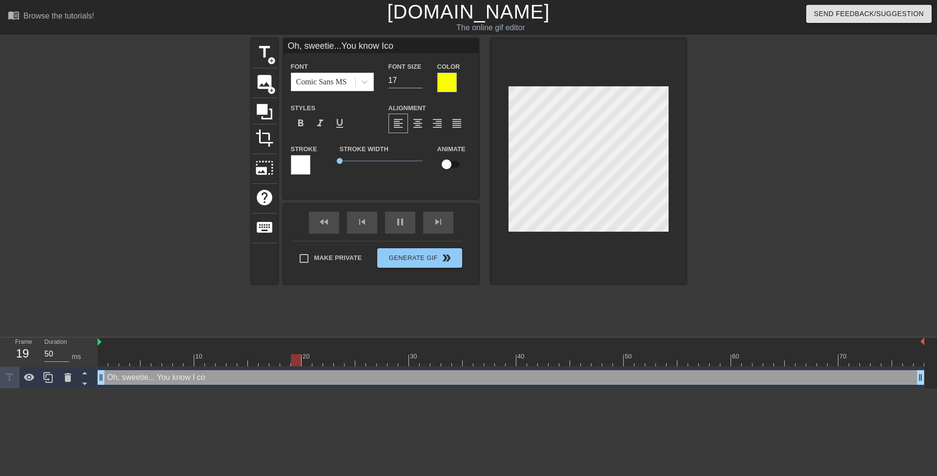
type input "Oh, sweetie...You know Icou"
type textarea "Oh, sweetie... You know I cou"
type input "Oh, sweetie...You know Icoul"
type textarea "Oh, sweetie... You know I coul"
type input "Oh, sweetie...You know Icould"
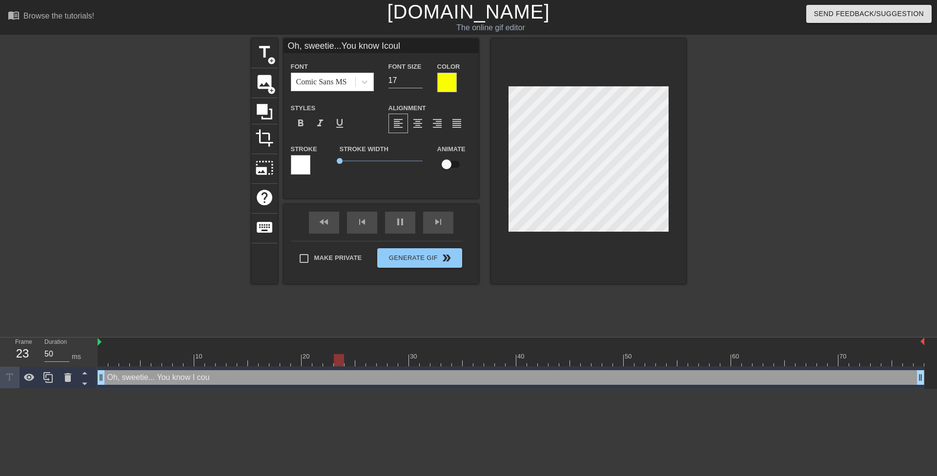
type textarea "Oh, sweetie... You know I could"
type input "Oh, sweetie...You know Icouldg"
type textarea "Oh, sweetie... You know I couldg"
type input "Oh, sweetie...You know Icould"
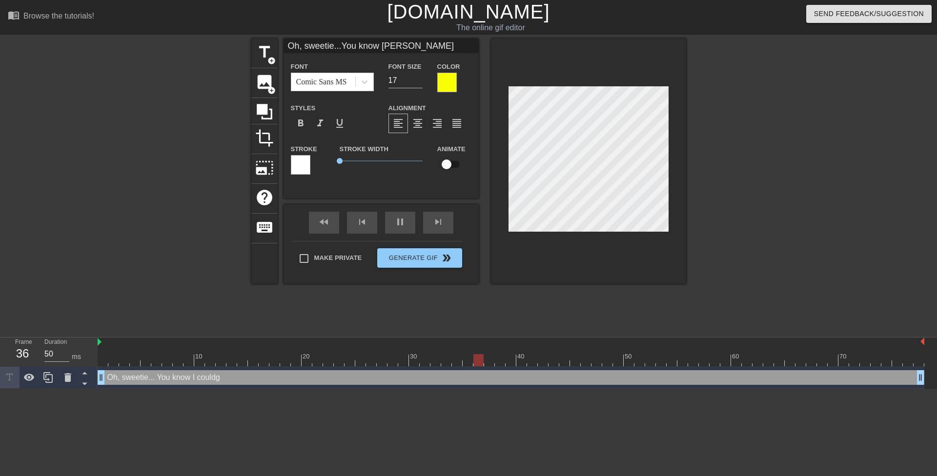
type textarea "Oh, sweetie... You know I could"
type input "Oh, sweetie...You know Icould"
type textarea "Oh, sweetie... You know I could"
type input "Oh, sweetie...You know Icould g"
type textarea "Oh, sweetie... You know I could g"
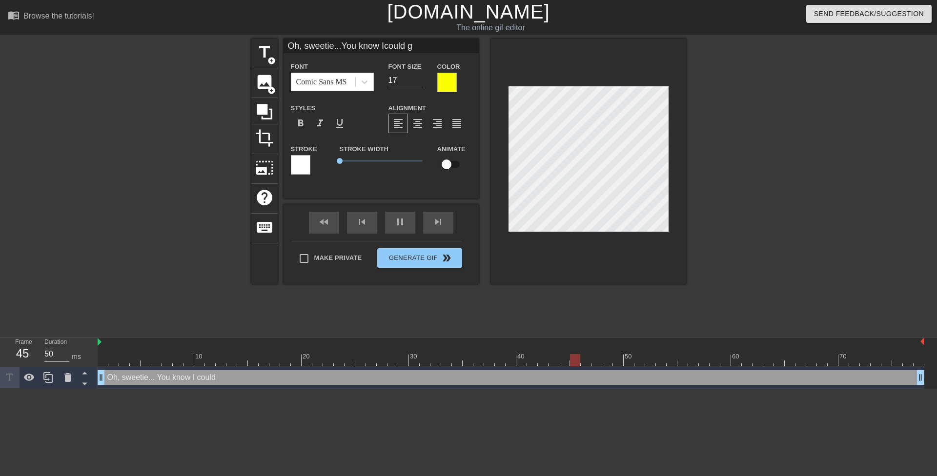
type input "Oh, sweetie...You know Icould ge"
type textarea "Oh, sweetie... You know I could ge"
type input "Oh, sweetie...You know Icould get"
type textarea "Oh, sweetie... You know I could get"
type input "Oh, sweetie...You know Icould get"
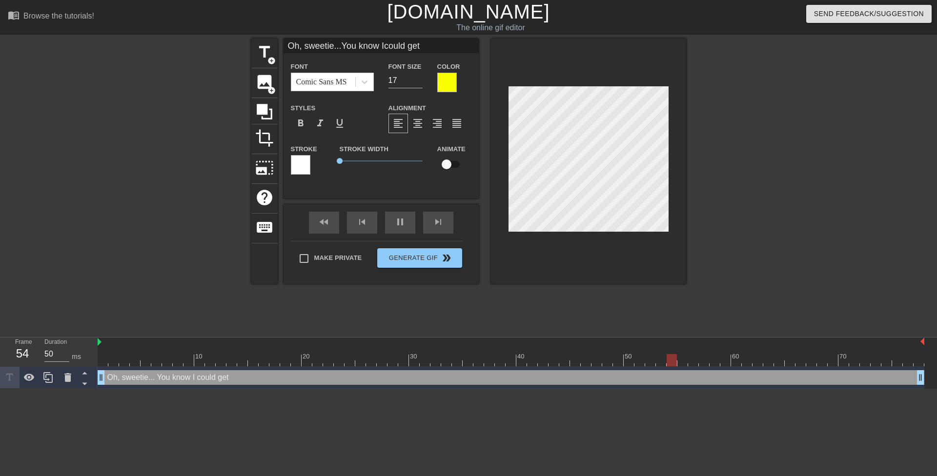
type textarea "Oh, sweetie... You know I could get"
type input "Oh, sweetie...You know Icould get i"
type textarea "Oh, sweetie... You know I could get i"
type input "Oh, sweetie...You know Icould get in"
type textarea "Oh, sweetie... You know I could get in"
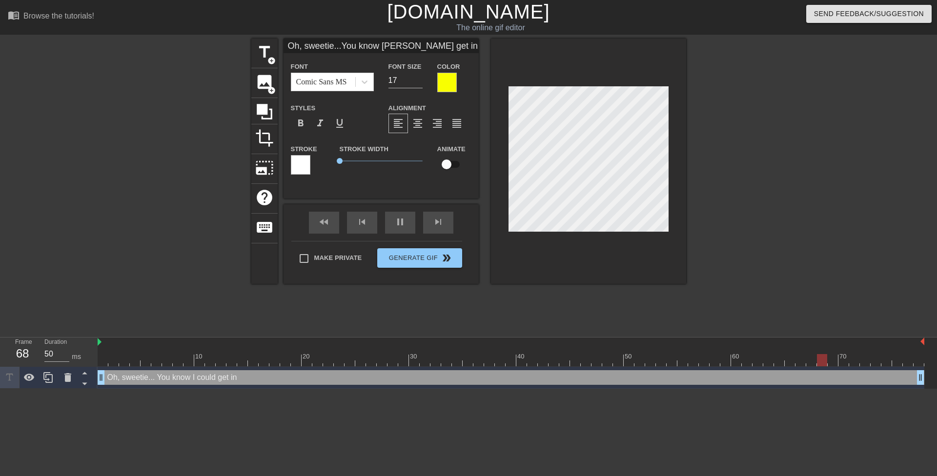
type input "Oh, sweetie...You know Icould get in"
type textarea "Oh, sweetie... You know I could get in"
type input "Oh, sweetie...You know Icould get ina"
type textarea "Oh, sweetie... You know I could get in a"
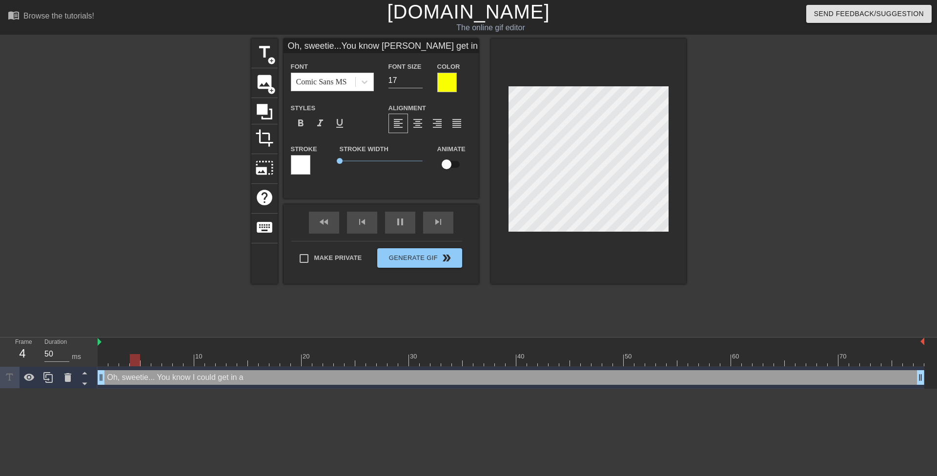
type input "Oh, sweetie...You know Icould get ina"
type textarea "Oh, sweetie... You know I could get in a"
type input "Oh, sweetie...You know Icould get ina l"
type textarea "Oh, sweetie... You know I could get in a l"
type input "Oh, sweetie...You know Icould get ina lo"
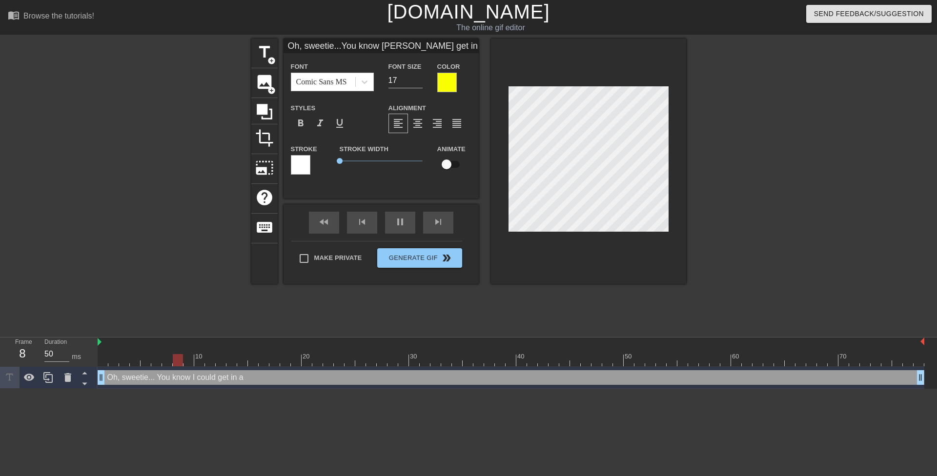
type textarea "Oh, sweetie... You know I could get in a lo"
type input "Oh, sweetie...You know Icould get ina lot"
type textarea "Oh, sweetie... You know I could get in a lot"
type input "Oh, sweetie...You know Icould get ina lot"
type textarea "Oh, sweetie... You know I could get in a lot"
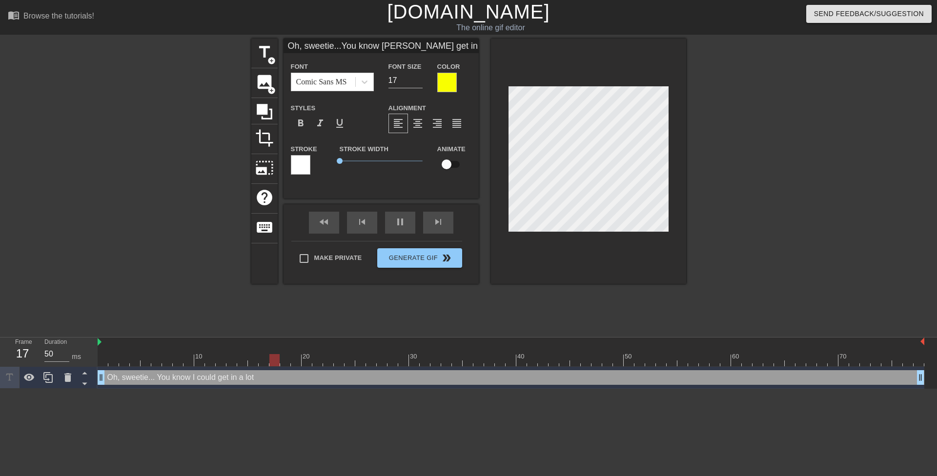
type input "Oh, sweetie...You know Icould get ina lot o"
type textarea "Oh, sweetie... You know I could get in a lot o"
type input "Oh, sweetie...You know Icould get ina lot of"
type textarea "Oh, sweetie... You know I could get in a lot of"
type input "Oh, sweetie...You know Icould get ina lot of"
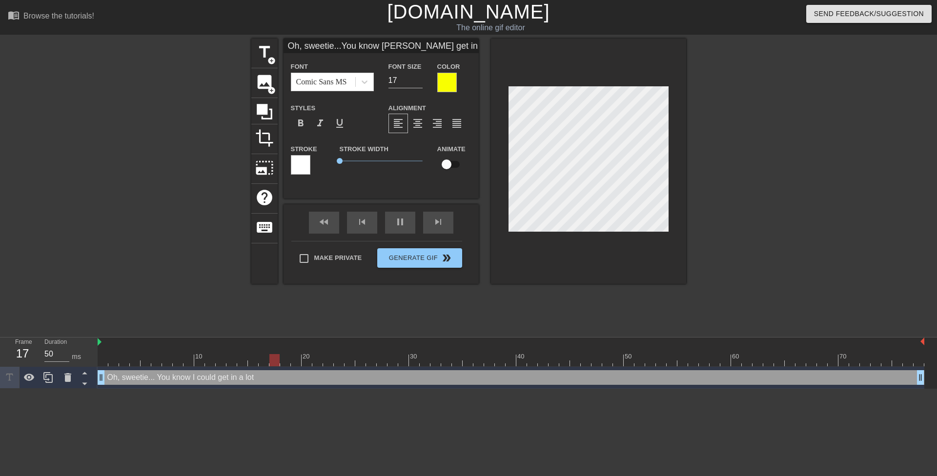
type textarea "Oh, sweetie... You know I could get in a lot of"
type input "Oh, sweetie...You know Icould get ina lot of t"
type textarea "Oh, sweetie... You know I could get in a lot of t"
type input "Oh, sweetie...You know Icould get ina lot of tr"
type textarea "Oh, sweetie... You know I could get in a lot of tr"
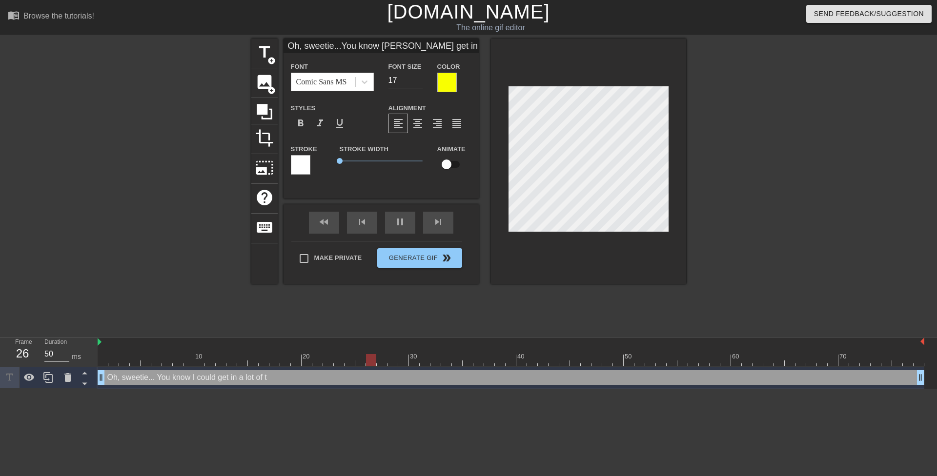
type input "Oh, sweetie...You know Icould get ina lot of tro"
type textarea "Oh, sweetie... You know I could get in a lot of tro"
type input "Oh, sweetie...You know Icould get ina lot of trou"
type textarea "Oh, sweetie... You know I could get in a lot of trou"
type input "Oh, sweetie...You know Icould get ina lot of troub"
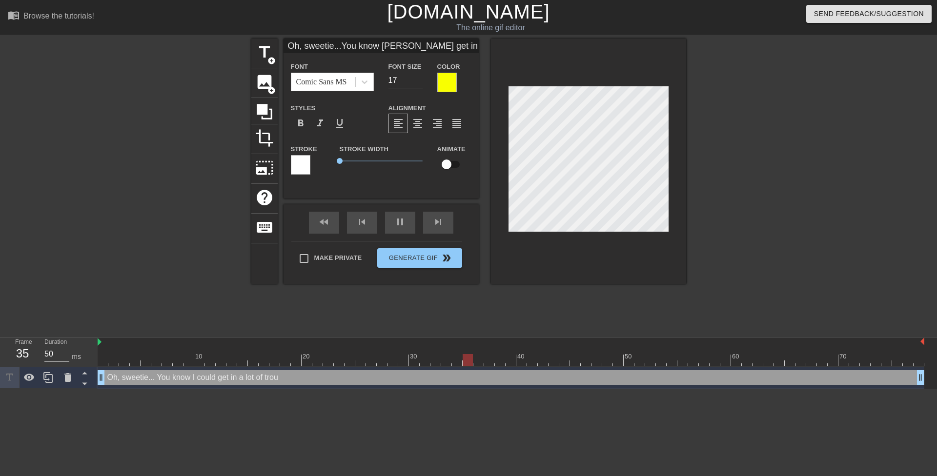
type textarea "Oh, sweetie... You know I could get in a lot of troub"
type input "Oh, sweetie...You know Icould get ina lot of troubl"
type textarea "Oh, sweetie... You know I could get in a lot of troubl"
type input "Oh, sweetie...You know Icould get ina lot of trouble"
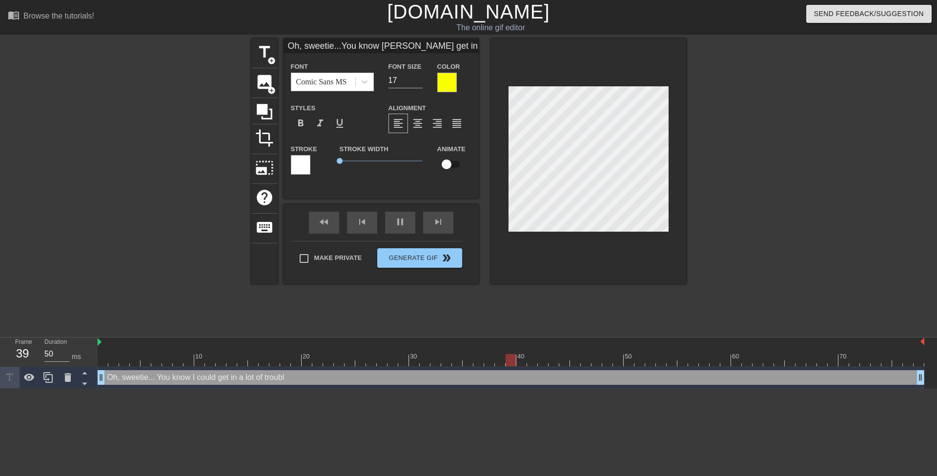
type textarea "Oh, sweetie... You know I could get in a lot of trouble"
type input "Oh, sweetie...You know Icould get ina lot of troubl"
type textarea "Oh, sweetie... You know I could get in a lot of troubl"
type input "Oh, sweetie...You know Icould get ina lot of troub"
type textarea "Oh, sweetie... You know I could get in a lot of troub"
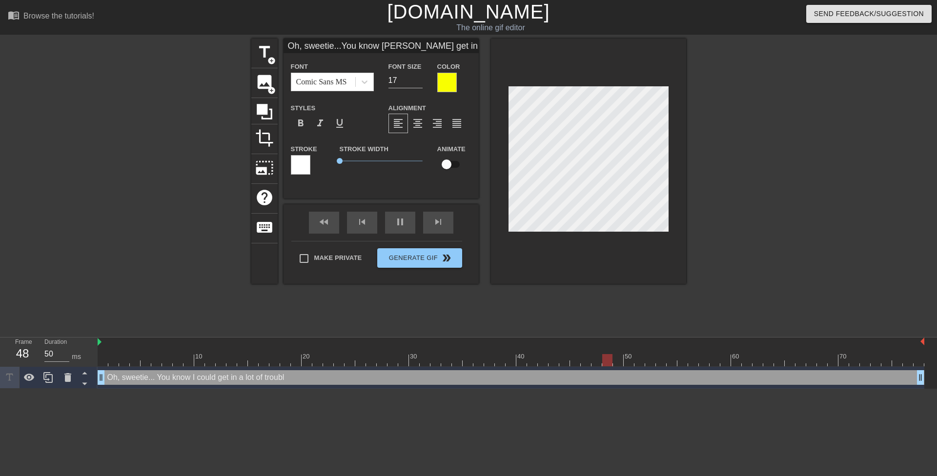
type input "Oh, sweetie...You know Icould get ina lot of trou"
type textarea "Oh, sweetie... You know I could get in a lot of trou"
type input "Oh, sweetie...You know Icould get ina lot of tro"
type textarea "Oh, sweetie... You know I could get in a lot of tro"
type input "Oh, sweetie...You know Icould get ina lot of tr"
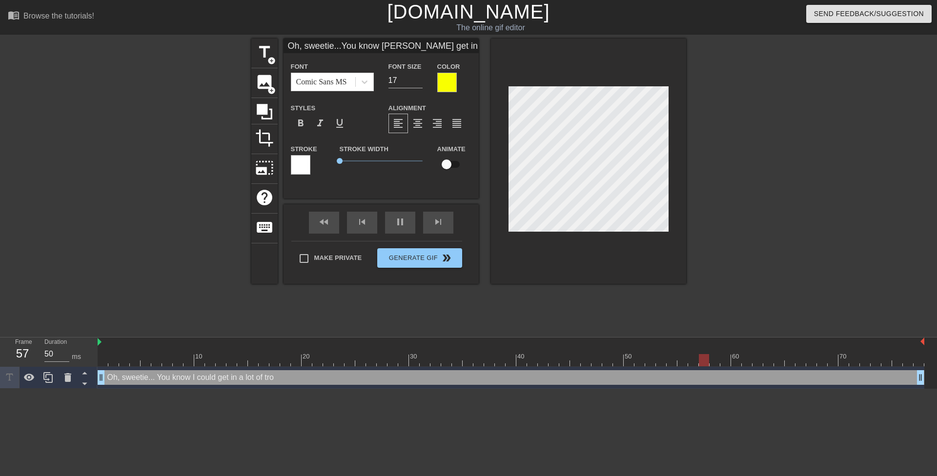
type textarea "Oh, sweetie... You know I could get in a lot of tr"
type input "Oh, sweetie...You know Icould get ina lot of t"
type textarea "Oh, sweetie... You know I could get in a lot of t"
type input "Oh, sweetie...You know Icould get ina lot of"
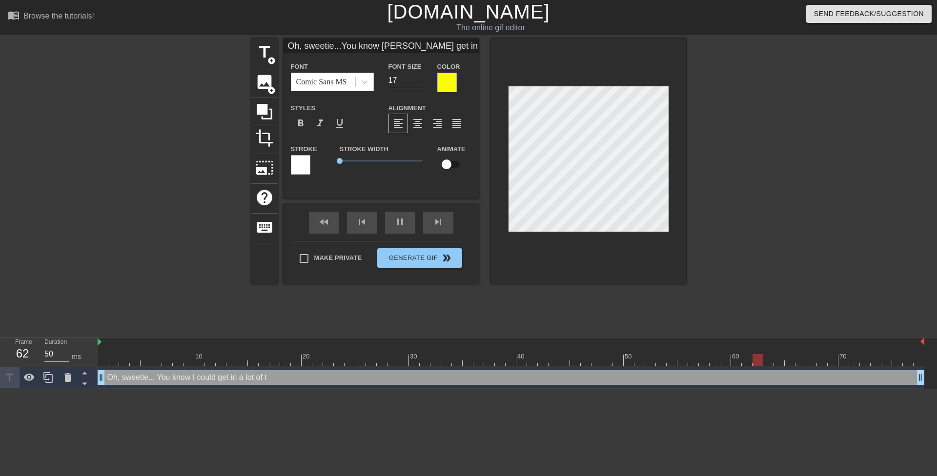
type textarea "Oh, sweetie... You know I could get in a lot of"
type input "Oh, sweetie...You know Icould get ina lot of"
type textarea "Oh, sweetie... You know I could get in a lot of"
type input "Oh, sweetie...You know I could get ina lot of"
type textarea "Oh, sweetie... You know I could get in a lot of"
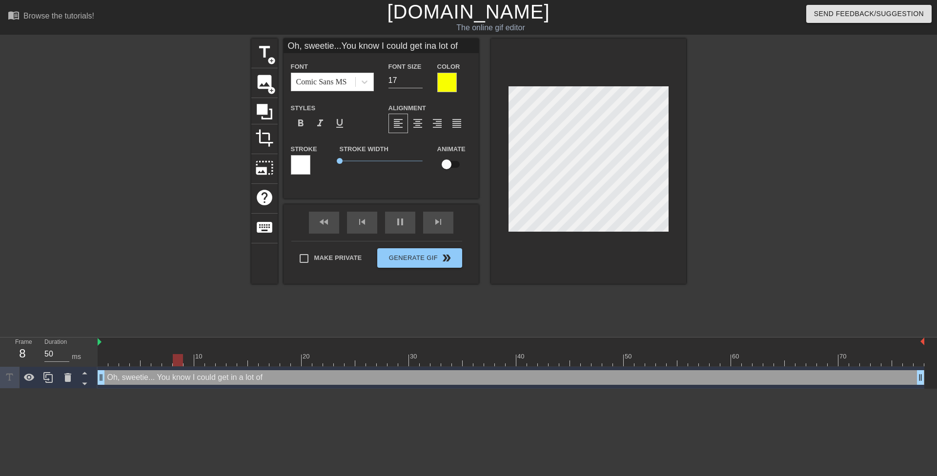
type input "Oh, sweetie...You know I ccould get ina lot of"
type textarea "Oh, sweetie... You know I c could get in a lot of"
type input "Oh, sweetie...You know I cocould get ina lot of"
type textarea "Oh, sweetie... You know I co could get in a lot of"
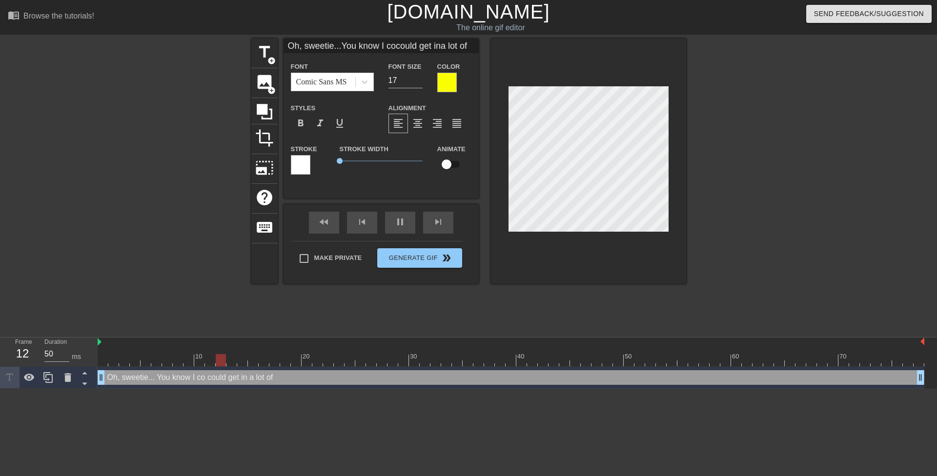
type input "Oh, sweetie...You know I coucould get ina lot of"
type textarea "Oh, sweetie... You know I cou could get in a lot of"
type input "Oh, sweetie...You know I coulcould get ina lot of"
type textarea "Oh, sweetie... You know I coul could get in a lot of"
type input "Oh, sweetie...You know I couldcould get ina lot of"
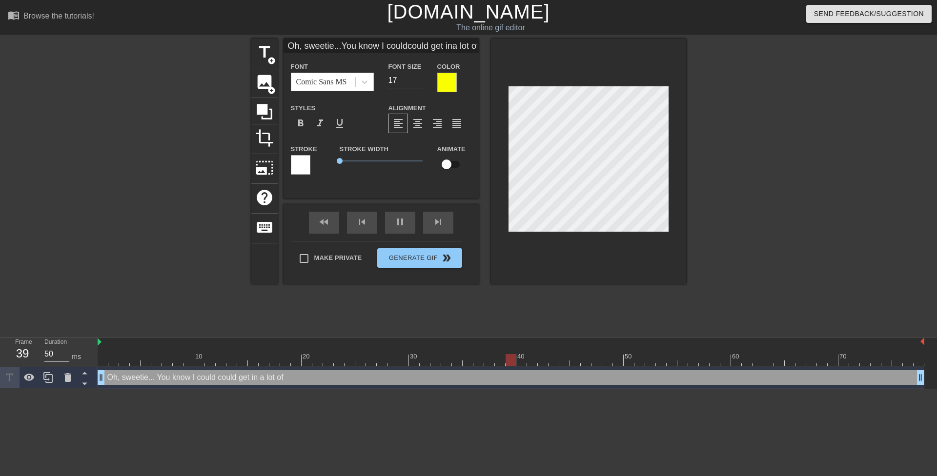
type textarea "Oh, sweetie... You know I could could get in a lot of"
type input "Oh, sweetie...You know I couldget ina lot of"
type textarea "Oh, sweetie... You know I could get in a lot of"
type input "Oh, sweetie...You know I couldget ina lot of"
type textarea "Oh, sweetie... You know I could get ina lot of"
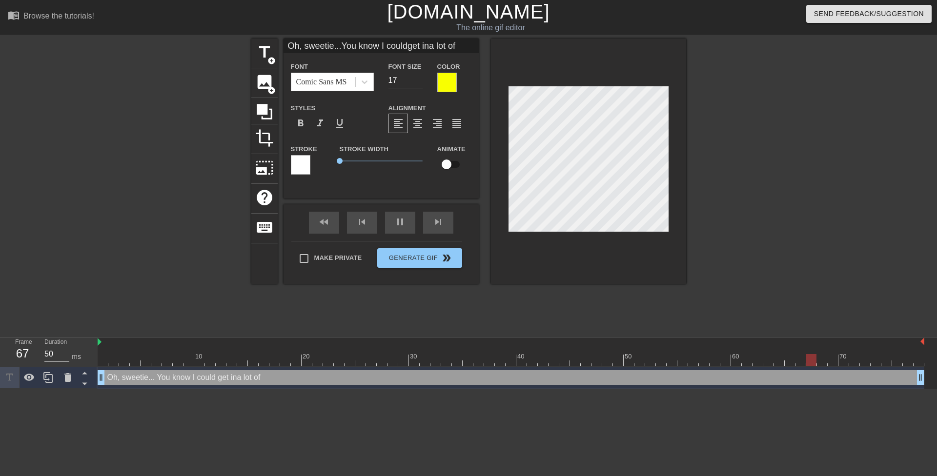
scroll to position [3, 2]
type input "Oh, sweetie...You know I couldget in a lot of"
type textarea "Oh, sweetie... You know I could get in a lot of"
type input "Oh, sweetie...You know I couldget in a lot of"
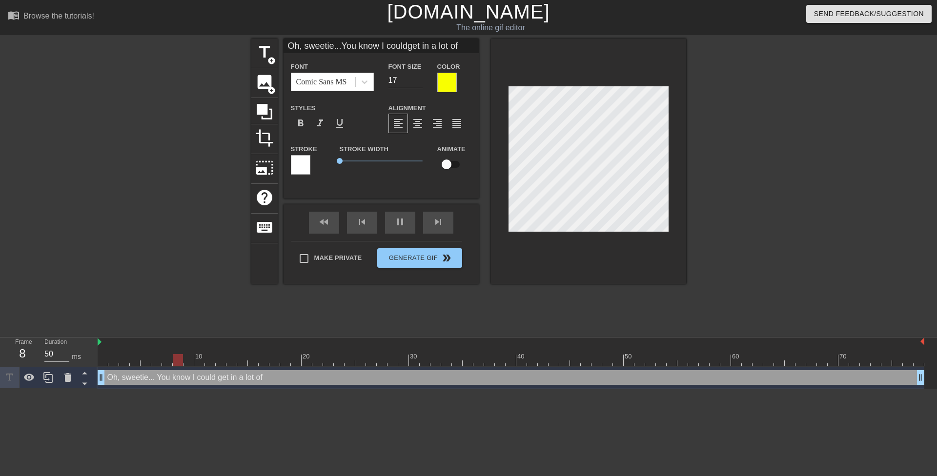
type textarea "Oh, sweetie... You know I could get in a lot of"
type input "Oh, sweetie...You know I couldget in a lot oft"
type textarea "Oh, sweetie... You know I could get in a lot of t"
type input "Oh, sweetie...You know I couldget in a lot oftr"
type textarea "Oh, sweetie... You know I could get in a lot of tr"
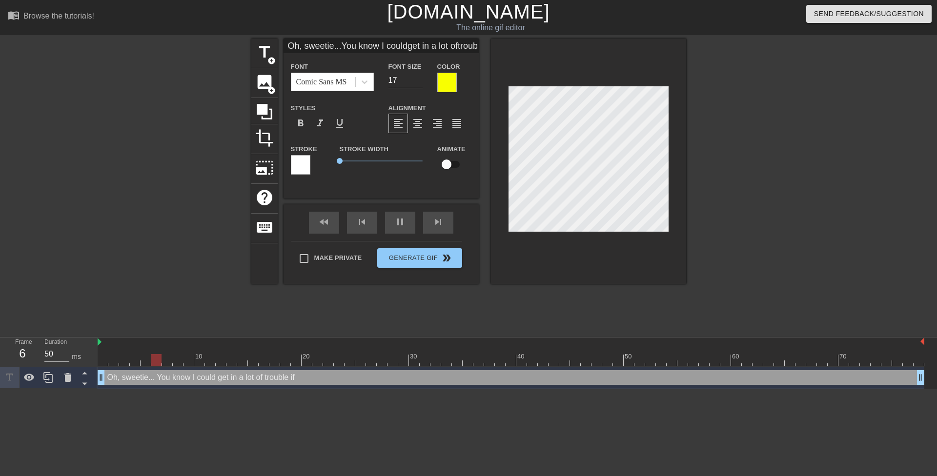
scroll to position [3, 3]
click at [419, 77] on input "18" at bounding box center [405, 81] width 34 height 16
click at [505, 103] on div at bounding box center [588, 161] width 195 height 245
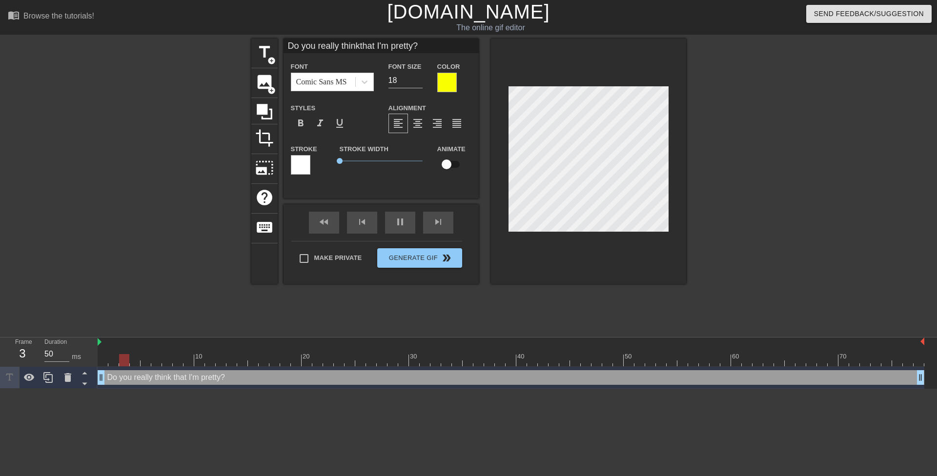
click at [504, 94] on div at bounding box center [588, 161] width 195 height 245
click at [416, 78] on input "19" at bounding box center [405, 81] width 34 height 16
click at [507, 106] on div at bounding box center [588, 161] width 195 height 245
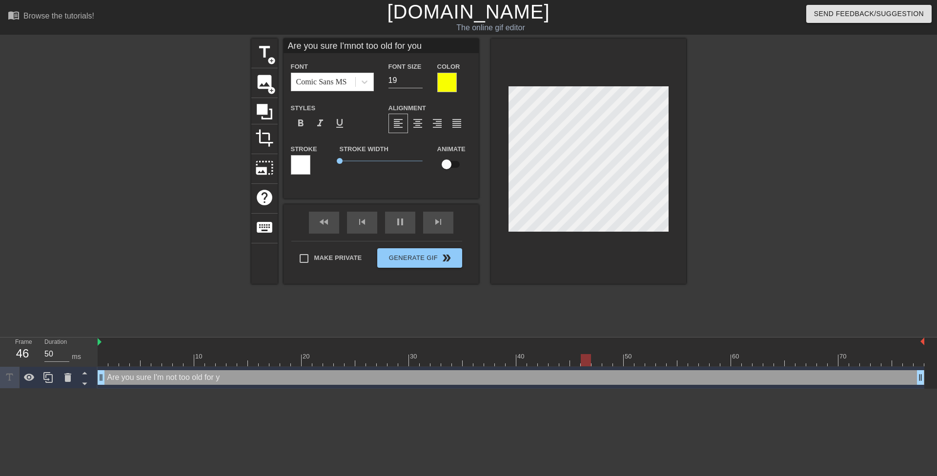
scroll to position [2, 4]
click at [416, 81] on input "18" at bounding box center [405, 81] width 34 height 16
drag, startPoint x: 766, startPoint y: 99, endPoint x: 759, endPoint y: 99, distance: 7.3
click at [764, 99] on div at bounding box center [771, 185] width 146 height 293
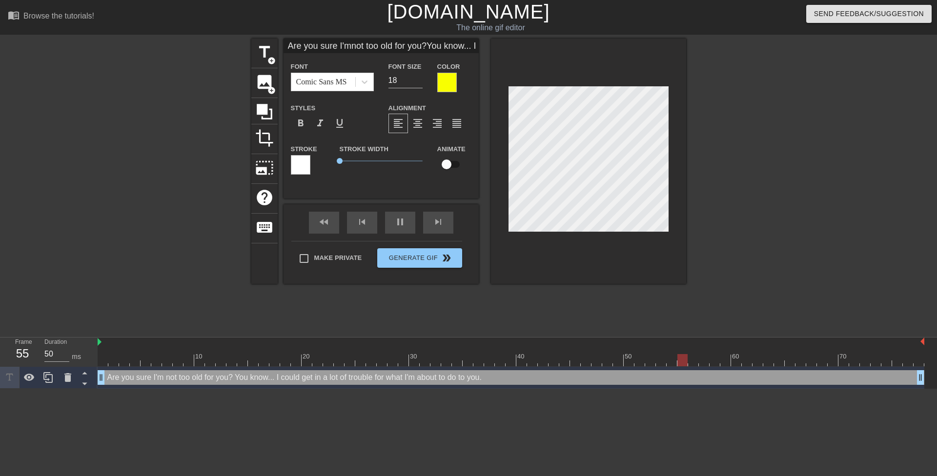
scroll to position [2, 3]
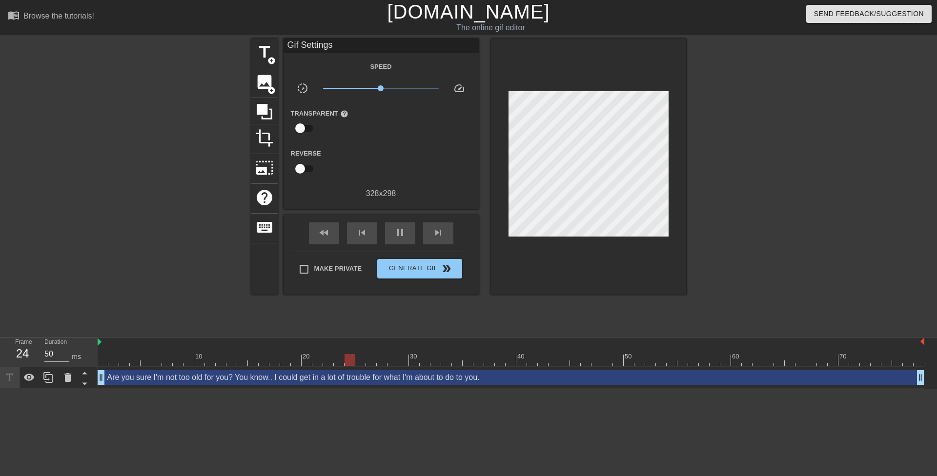
click at [723, 137] on div at bounding box center [771, 185] width 146 height 293
click at [749, 144] on div at bounding box center [771, 185] width 146 height 293
click at [52, 381] on icon at bounding box center [48, 378] width 12 height 12
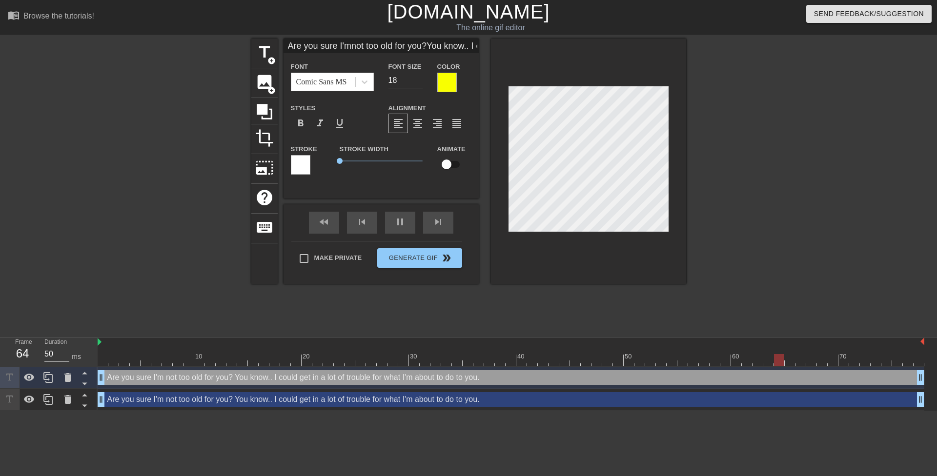
click at [135, 402] on div "Are you sure I'm not too old for you? You know.. I could get in a lot of troubl…" at bounding box center [511, 399] width 826 height 15
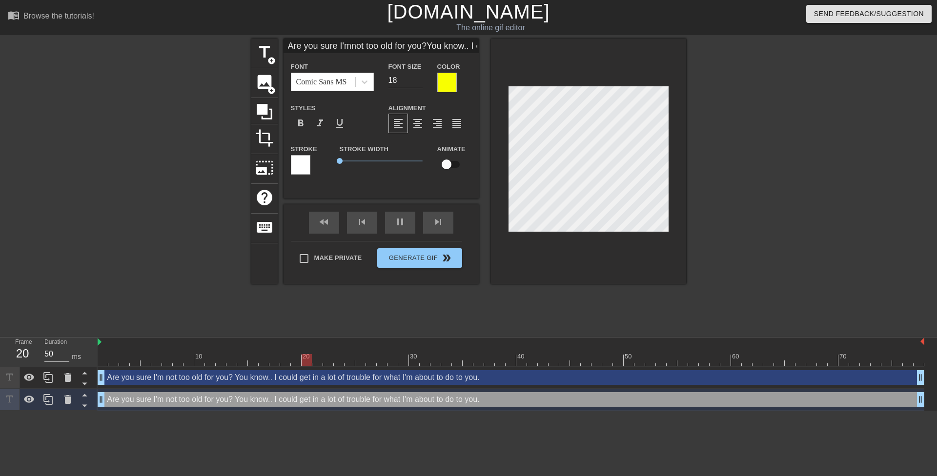
click at [307, 162] on div at bounding box center [301, 165] width 20 height 20
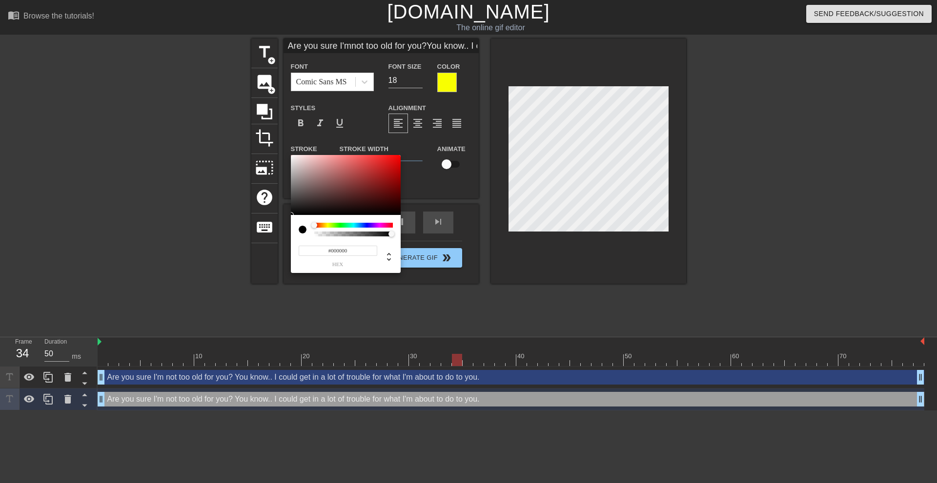
drag, startPoint x: 316, startPoint y: 187, endPoint x: 228, endPoint y: 280, distance: 128.0
click at [230, 279] on div "#000000 hex" at bounding box center [468, 241] width 937 height 483
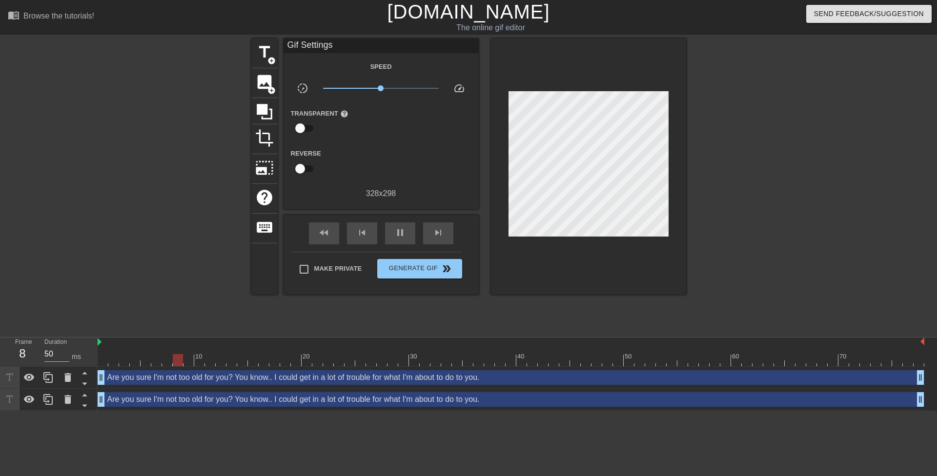
click at [375, 401] on div "Are you sure I'm not too old for you? You know.. I could get in a lot of troubl…" at bounding box center [511, 399] width 826 height 15
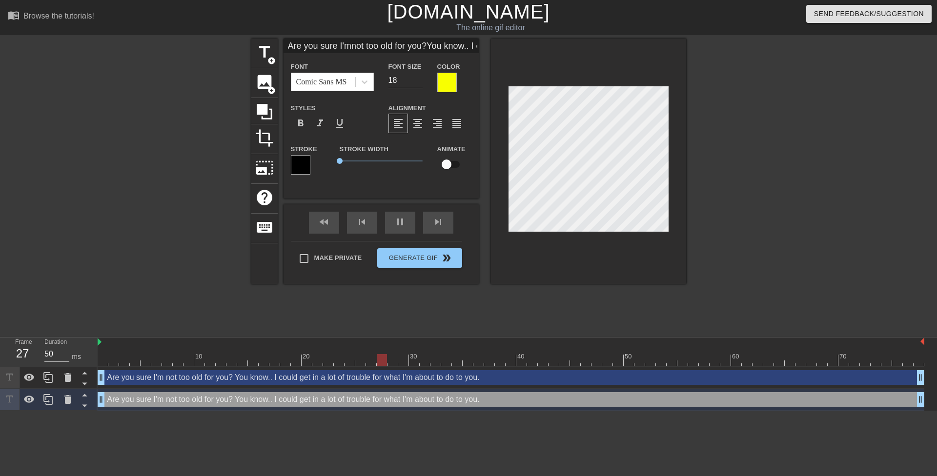
click at [444, 78] on div at bounding box center [447, 83] width 20 height 20
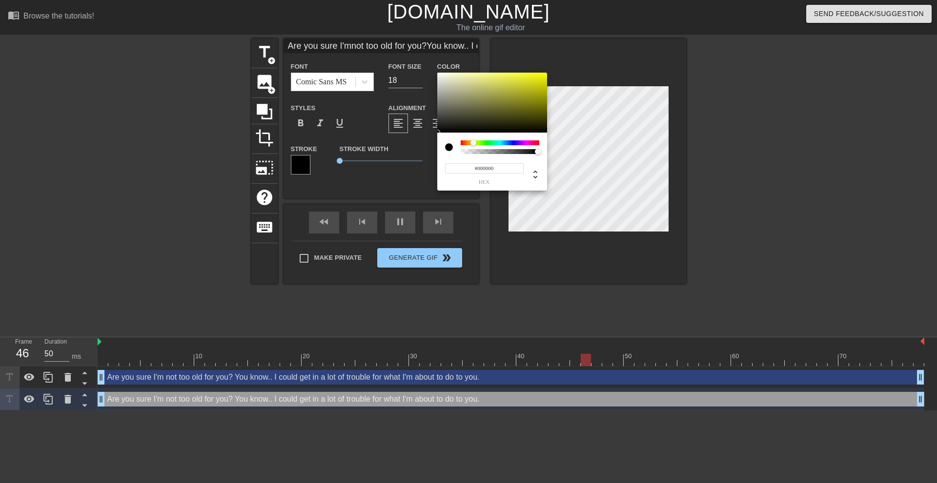
drag, startPoint x: 434, startPoint y: 135, endPoint x: 349, endPoint y: 271, distance: 160.6
click at [354, 265] on div "#000000 hex" at bounding box center [468, 241] width 937 height 483
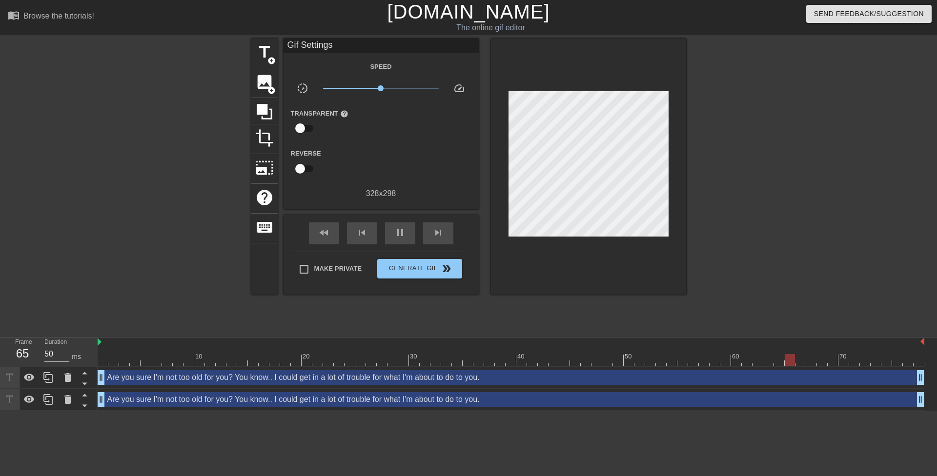
click at [418, 402] on div "Are you sure I'm not too old for you? You know.. I could get in a lot of troubl…" at bounding box center [511, 399] width 826 height 15
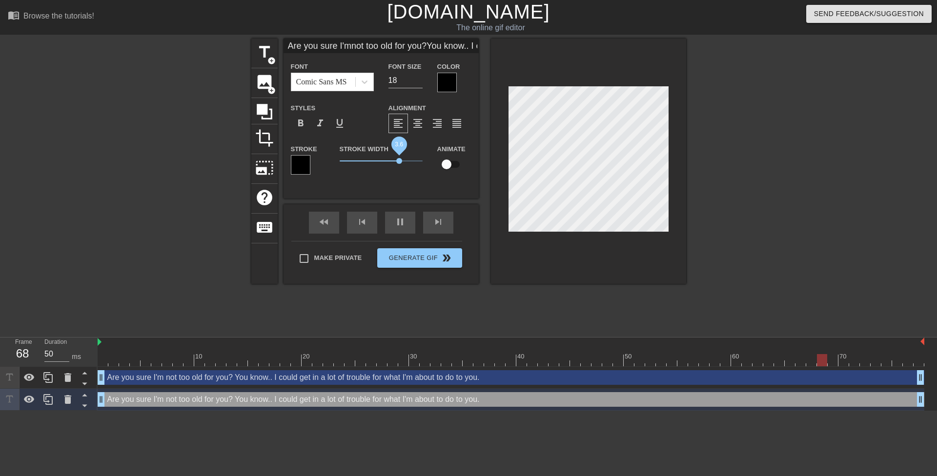
drag, startPoint x: 341, startPoint y: 161, endPoint x: 399, endPoint y: 164, distance: 57.6
click at [399, 164] on span "3.6" at bounding box center [381, 161] width 83 height 12
click at [781, 166] on div at bounding box center [771, 185] width 146 height 293
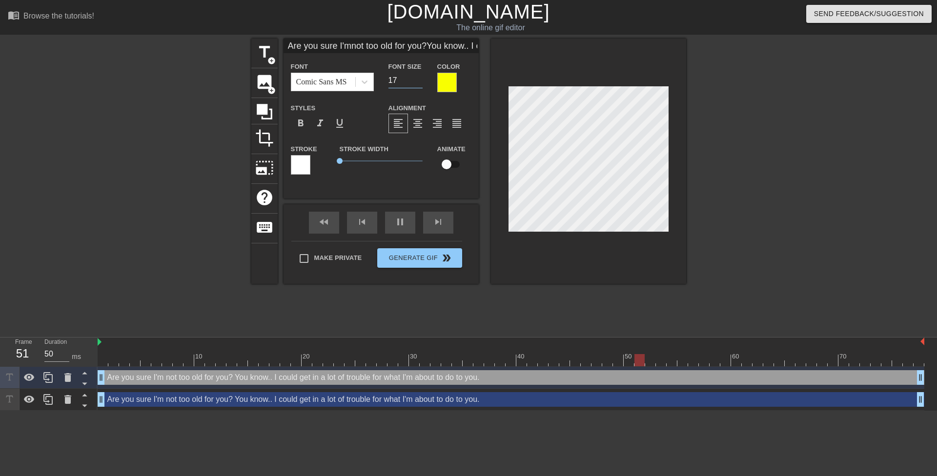
click at [419, 83] on input "17" at bounding box center [405, 81] width 34 height 16
click at [521, 396] on div "Are you sure I'm not too old for you? You know.. I could get in a lot of troubl…" at bounding box center [511, 399] width 826 height 15
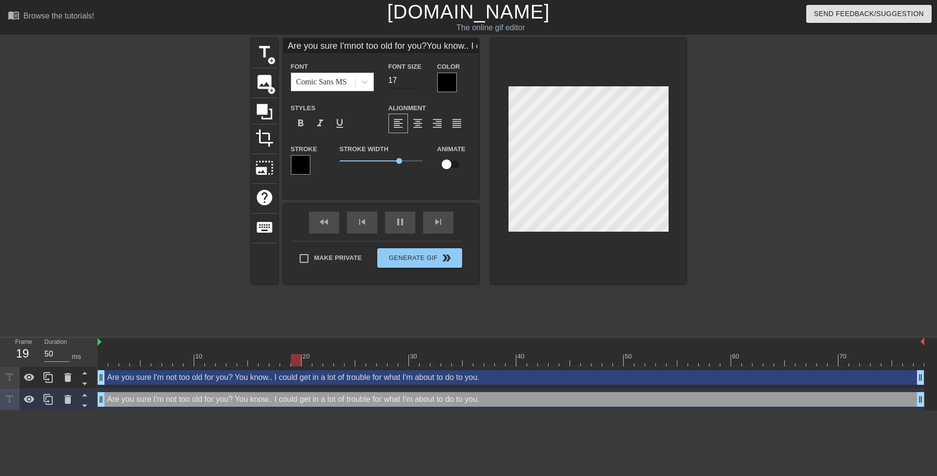
click at [417, 82] on input "17" at bounding box center [405, 81] width 34 height 16
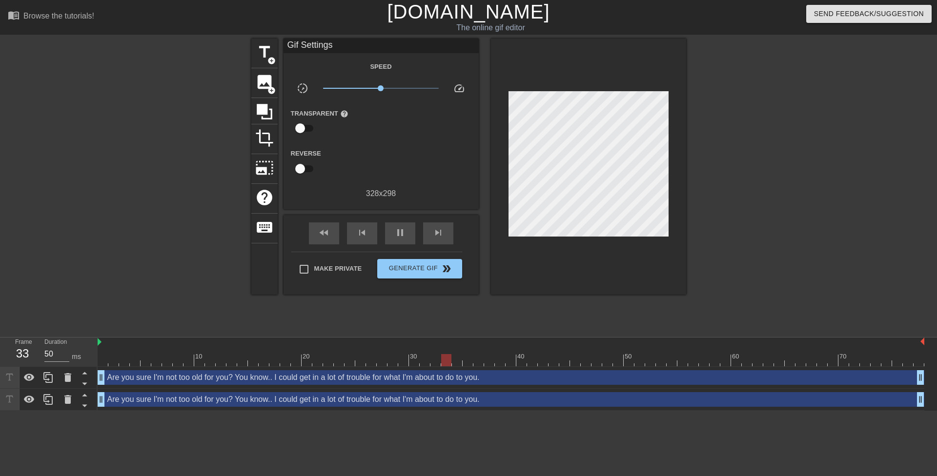
click at [760, 123] on div at bounding box center [771, 185] width 146 height 293
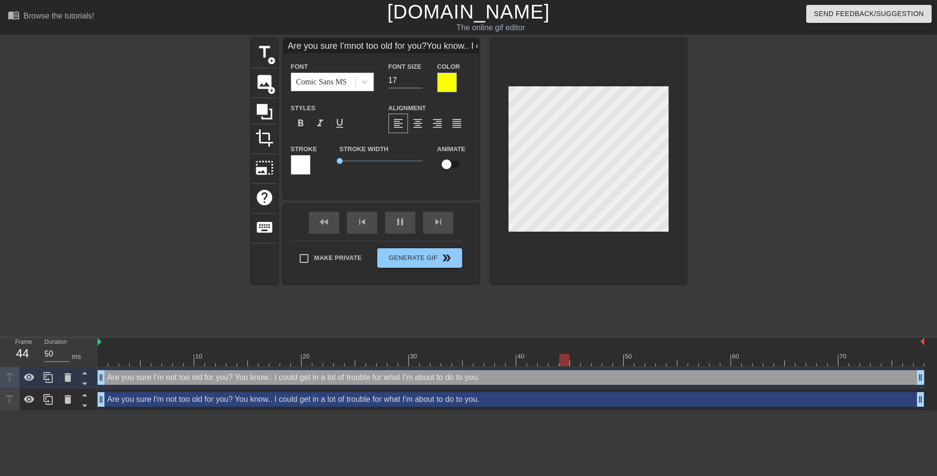
click at [614, 401] on div "Are you sure I'm not too old for you? You know.. I could get in a lot of troubl…" at bounding box center [511, 399] width 826 height 15
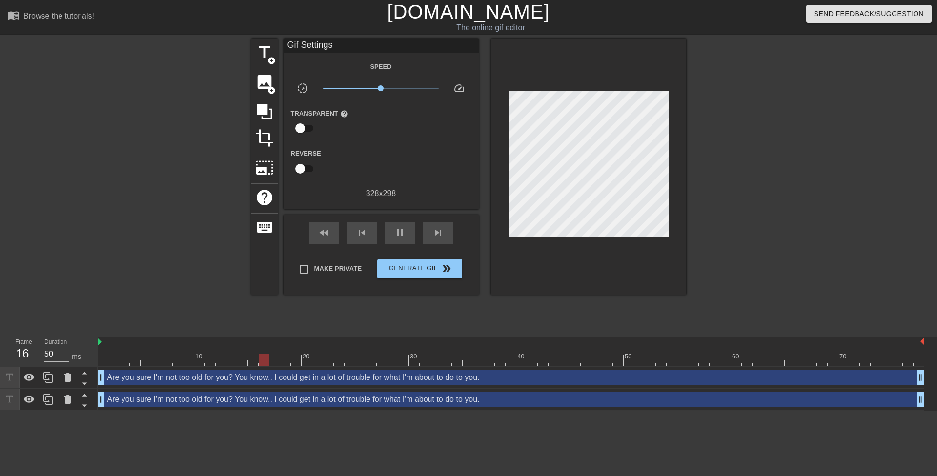
click at [754, 210] on div at bounding box center [771, 185] width 146 height 293
click at [765, 132] on div at bounding box center [771, 185] width 146 height 293
click at [451, 261] on button "Generate Gif double_arrow" at bounding box center [419, 269] width 84 height 20
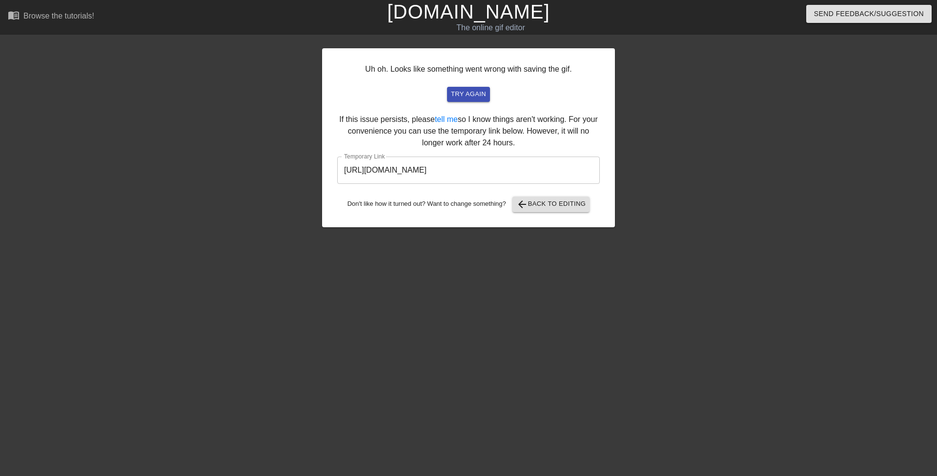
click at [491, 168] on input "https://www.gifntext.com/temp_generations/Du5JMMZc.gif" at bounding box center [468, 170] width 262 height 27
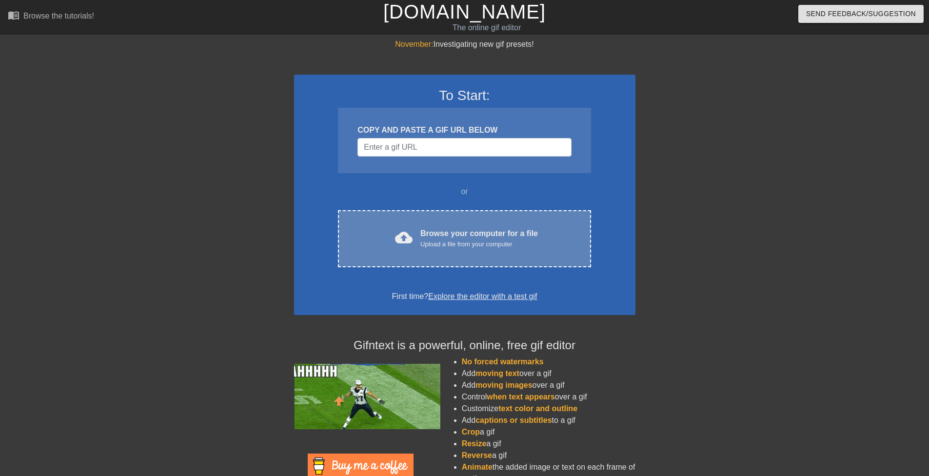
click at [451, 230] on div "Browse your computer for a file Upload a file from your computer" at bounding box center [480, 238] width 118 height 21
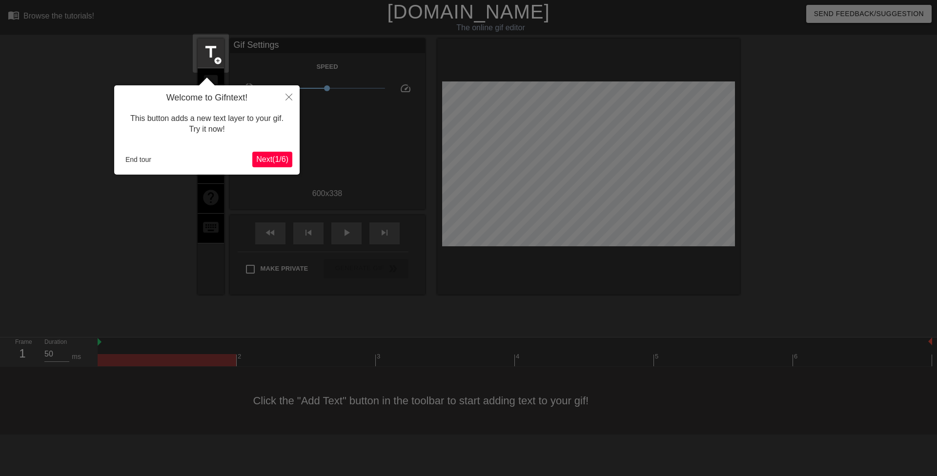
click at [158, 158] on div "End tour" at bounding box center [186, 159] width 131 height 15
click at [156, 159] on div "End tour" at bounding box center [186, 159] width 131 height 15
click at [140, 162] on button "End tour" at bounding box center [138, 159] width 34 height 15
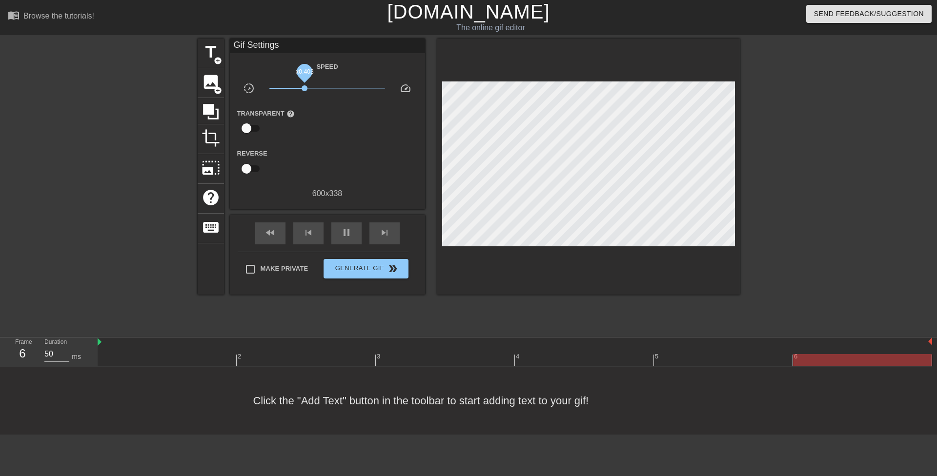
drag, startPoint x: 319, startPoint y: 89, endPoint x: 301, endPoint y: 87, distance: 17.7
click at [301, 87] on span "x0.403" at bounding box center [304, 88] width 6 height 6
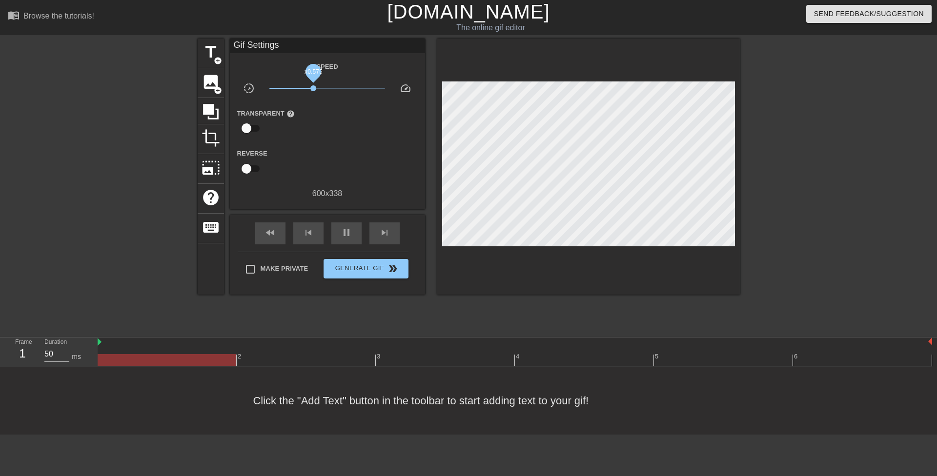
drag, startPoint x: 305, startPoint y: 88, endPoint x: 313, endPoint y: 88, distance: 8.3
click at [313, 88] on span "x0.575" at bounding box center [327, 88] width 116 height 12
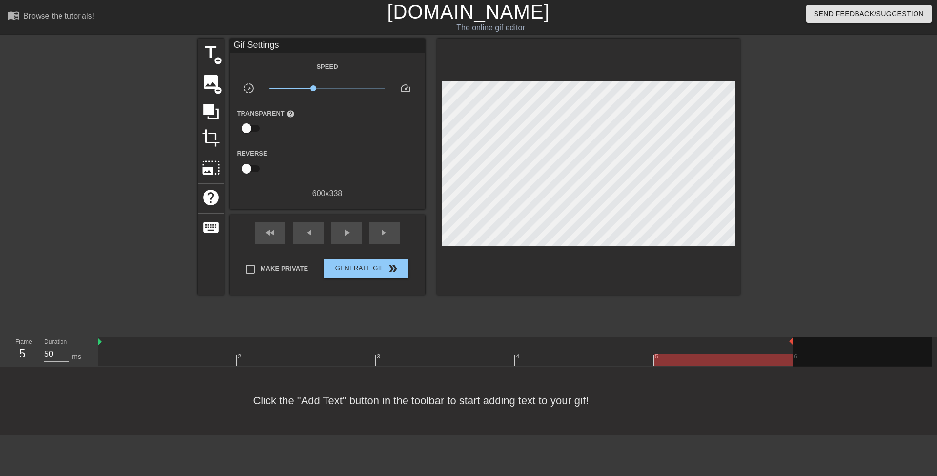
drag, startPoint x: 930, startPoint y: 340, endPoint x: 792, endPoint y: 345, distance: 138.7
click at [794, 345] on div "2 3 4 5 6" at bounding box center [515, 352] width 834 height 29
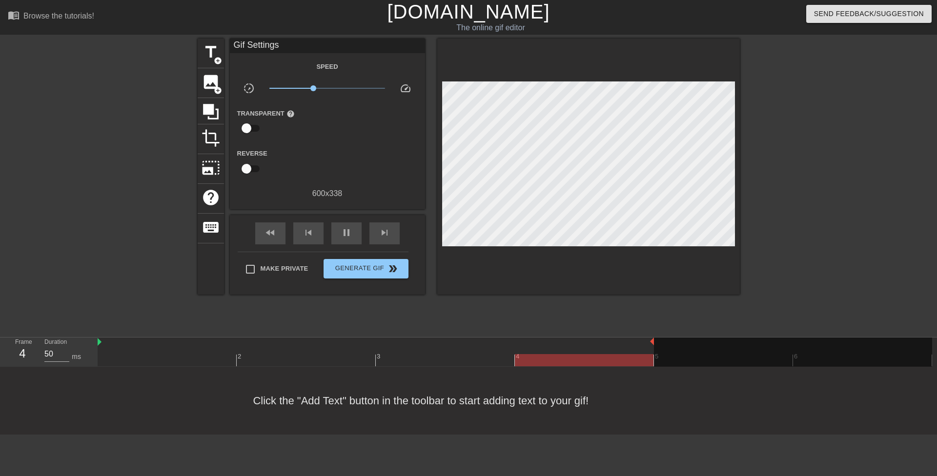
drag, startPoint x: 791, startPoint y: 341, endPoint x: 666, endPoint y: 345, distance: 125.4
click at [666, 345] on div "2 3 4 5 6" at bounding box center [515, 352] width 834 height 29
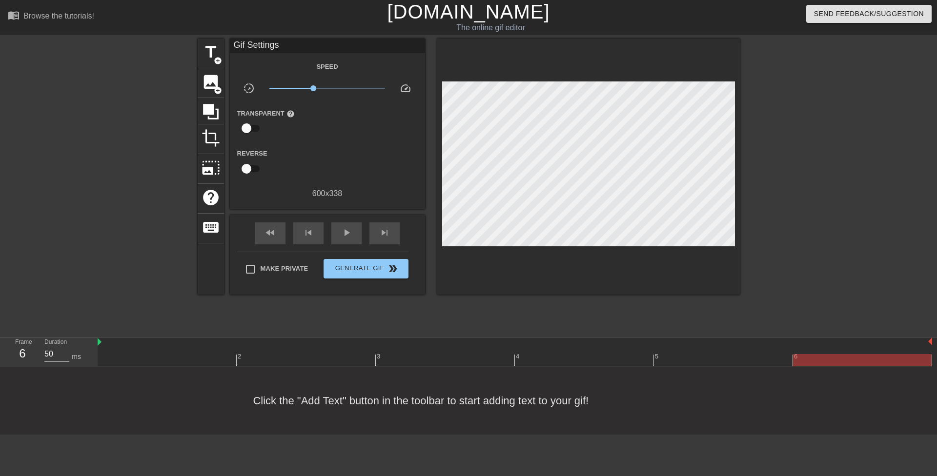
drag, startPoint x: 653, startPoint y: 339, endPoint x: 929, endPoint y: 340, distance: 276.1
click at [100, 340] on img at bounding box center [100, 342] width 4 height 8
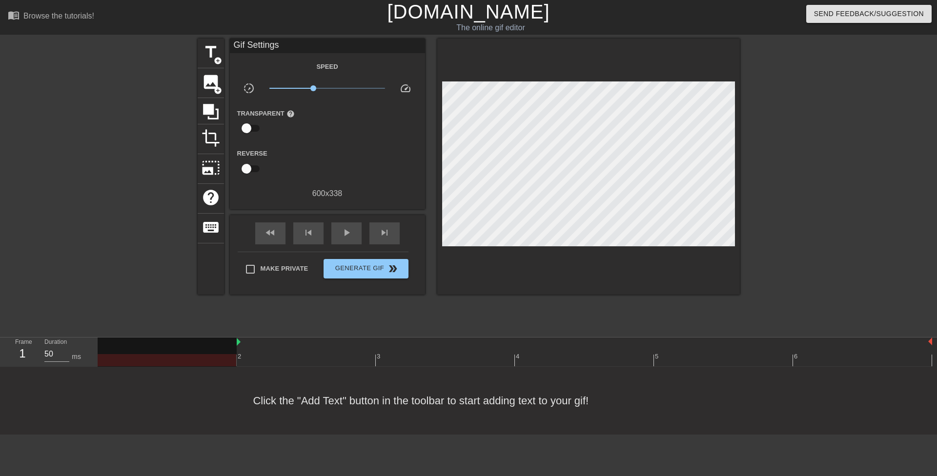
drag, startPoint x: 100, startPoint y: 343, endPoint x: 214, endPoint y: 346, distance: 114.7
click at [214, 346] on div "2 3 4 5 6" at bounding box center [515, 352] width 834 height 29
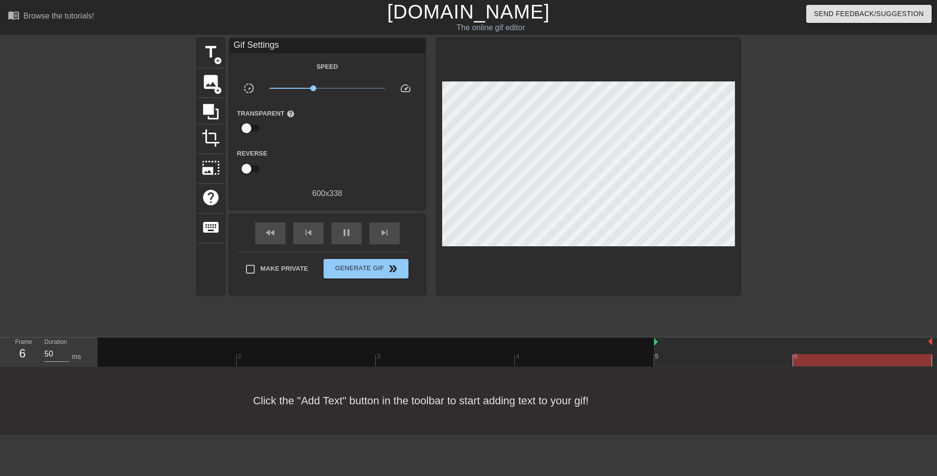
drag, startPoint x: 238, startPoint y: 341, endPoint x: 665, endPoint y: 337, distance: 427.4
click at [665, 337] on div "Frame 6 Duration 50 ms 2 3 4 5 6" at bounding box center [468, 352] width 937 height 30
drag, startPoint x: 314, startPoint y: 87, endPoint x: 275, endPoint y: 87, distance: 39.0
click at [275, 87] on span "x0.126" at bounding box center [275, 88] width 6 height 6
drag, startPoint x: 275, startPoint y: 87, endPoint x: 326, endPoint y: 99, distance: 52.5
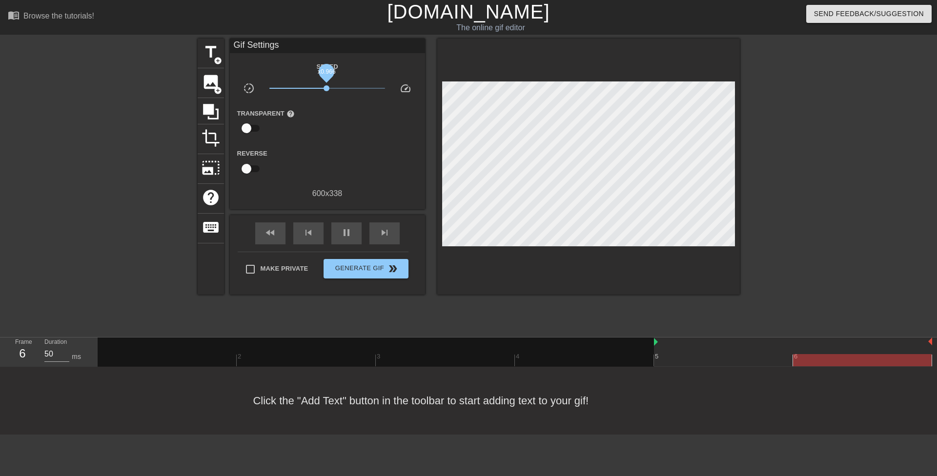
click at [326, 99] on div "Speed slow_motion_video x0.966 speed Transparent help Reverse 600 x 338" at bounding box center [327, 129] width 181 height 139
drag, startPoint x: 654, startPoint y: 340, endPoint x: 521, endPoint y: 336, distance: 133.2
click at [521, 336] on div "menu_book Browse the tutorials! [DOMAIN_NAME] The online gif editor Send Feedba…" at bounding box center [468, 217] width 937 height 435
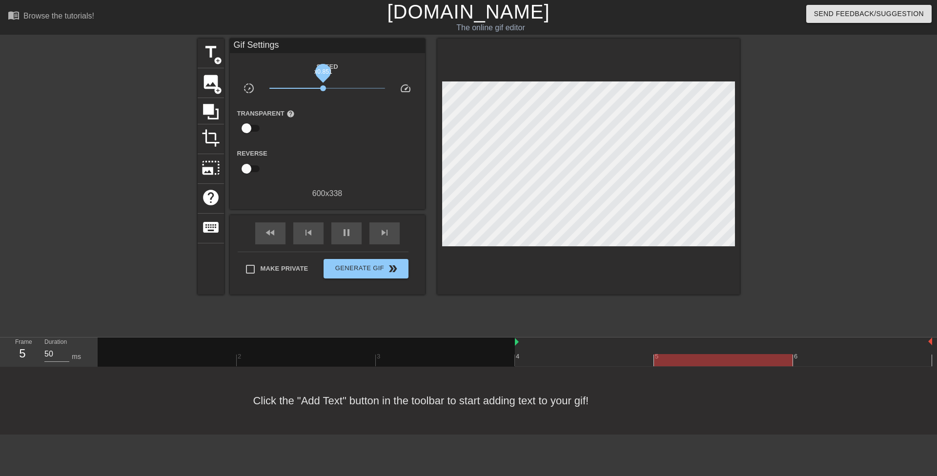
click at [323, 87] on span "x0.851" at bounding box center [323, 88] width 6 height 6
drag, startPoint x: 515, startPoint y: 342, endPoint x: 387, endPoint y: 338, distance: 127.4
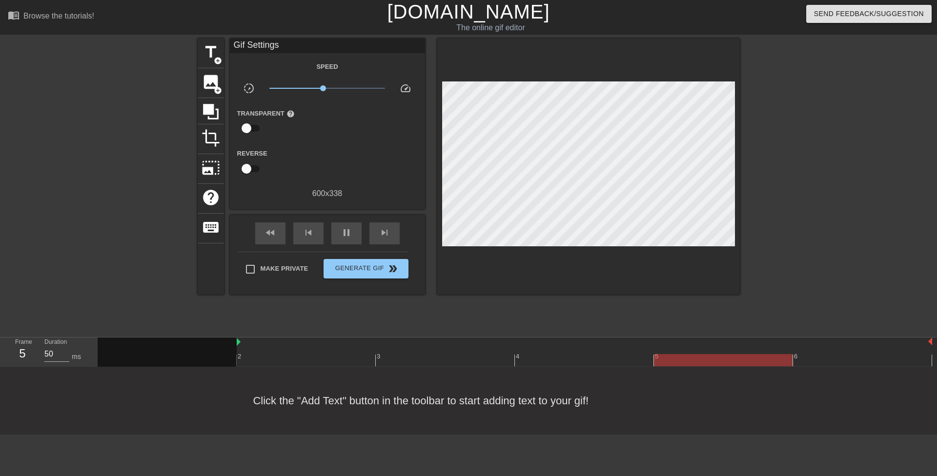
drag, startPoint x: 376, startPoint y: 342, endPoint x: 255, endPoint y: 340, distance: 121.5
drag, startPoint x: 237, startPoint y: 343, endPoint x: 116, endPoint y: 341, distance: 121.5
drag, startPoint x: 322, startPoint y: 85, endPoint x: 316, endPoint y: 87, distance: 6.0
click at [316, 87] on span "x0.646" at bounding box center [316, 88] width 6 height 6
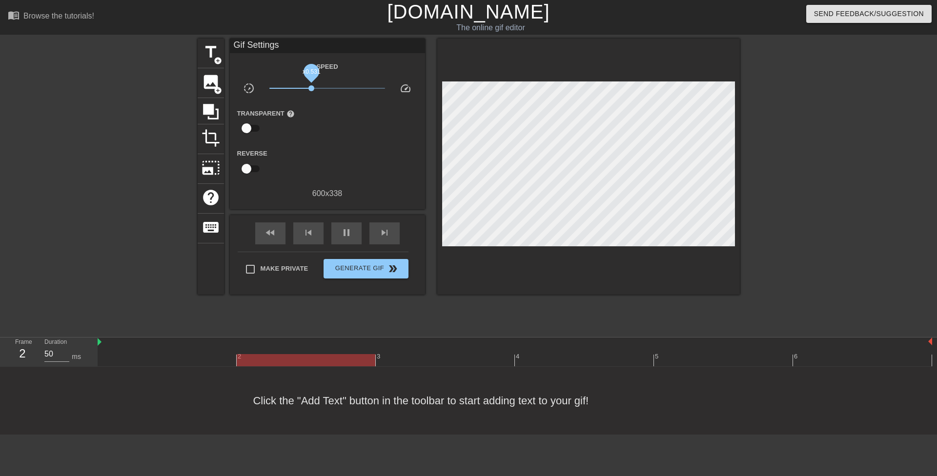
drag, startPoint x: 316, startPoint y: 87, endPoint x: 311, endPoint y: 86, distance: 4.9
click at [311, 86] on span "x0.531" at bounding box center [311, 88] width 6 height 6
drag, startPoint x: 102, startPoint y: 341, endPoint x: 158, endPoint y: 345, distance: 55.8
click at [249, 349] on div "2 3 4 5 6" at bounding box center [515, 352] width 834 height 29
drag, startPoint x: 98, startPoint y: 342, endPoint x: 217, endPoint y: 346, distance: 118.6
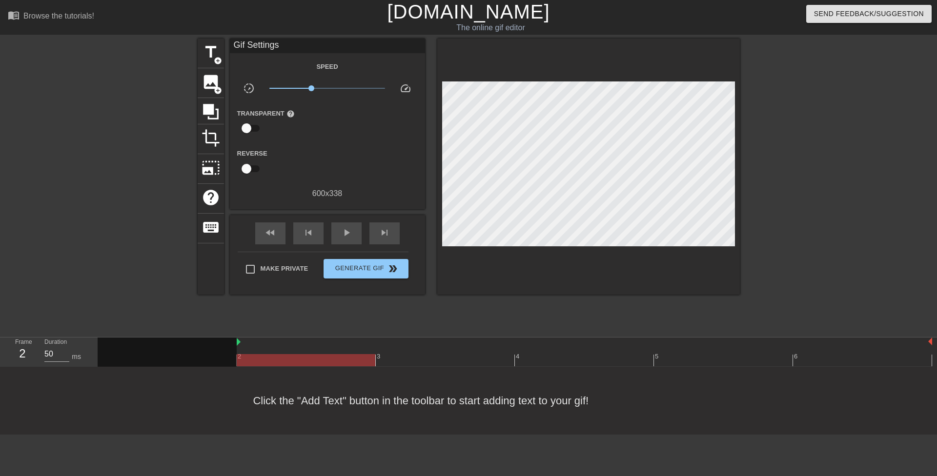
click at [217, 346] on div "2 3 4 5 6" at bounding box center [515, 352] width 834 height 29
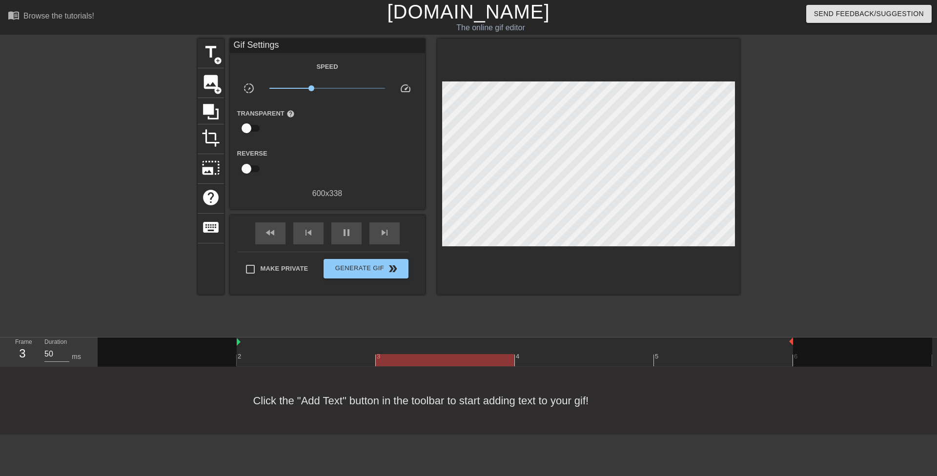
drag, startPoint x: 929, startPoint y: 341, endPoint x: 807, endPoint y: 346, distance: 122.5
click at [807, 346] on div "2 3 4 5 6" at bounding box center [515, 352] width 834 height 29
drag, startPoint x: 312, startPoint y: 88, endPoint x: 306, endPoint y: 87, distance: 6.0
click at [306, 87] on span "x0.432" at bounding box center [306, 88] width 6 height 6
drag, startPoint x: 306, startPoint y: 87, endPoint x: 301, endPoint y: 85, distance: 5.6
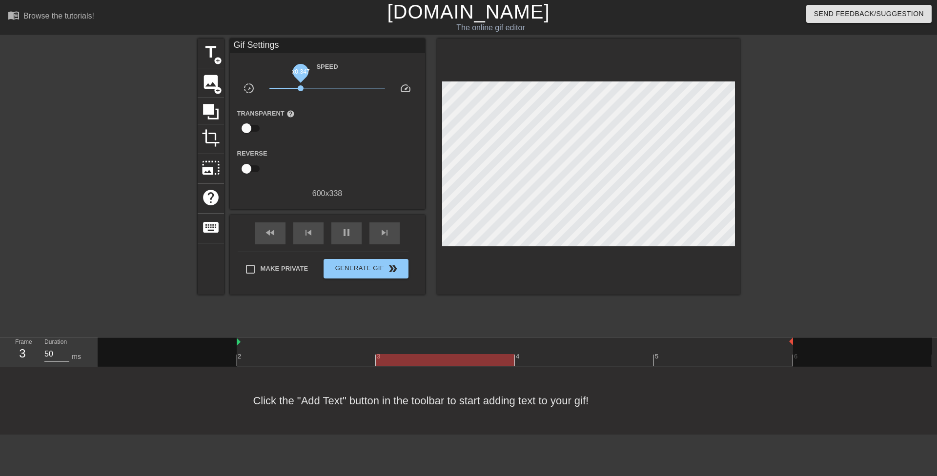
click at [301, 85] on span "x0.347" at bounding box center [301, 88] width 6 height 6
click at [302, 86] on span "x0.376" at bounding box center [303, 88] width 6 height 6
drag, startPoint x: 792, startPoint y: 340, endPoint x: 920, endPoint y: 341, distance: 127.3
drag, startPoint x: 930, startPoint y: 341, endPoint x: 812, endPoint y: 340, distance: 118.1
click at [812, 340] on div "2 3 4 5 6" at bounding box center [515, 352] width 834 height 29
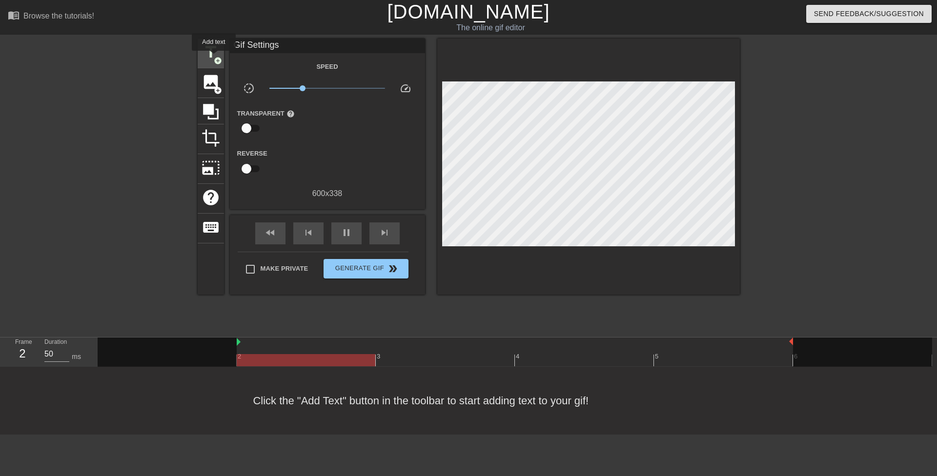
click at [214, 58] on span "add_circle" at bounding box center [218, 61] width 8 height 8
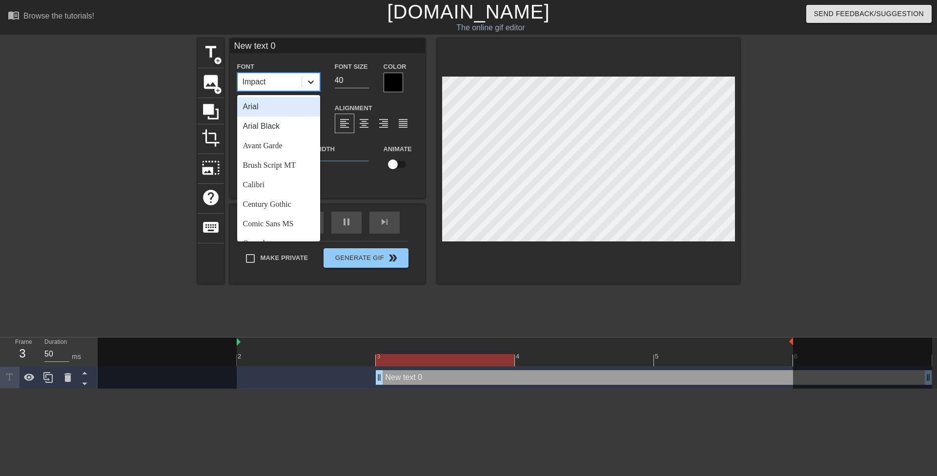
click at [309, 82] on icon at bounding box center [311, 81] width 6 height 3
click at [298, 221] on div "Comic Sans MS" at bounding box center [278, 224] width 83 height 20
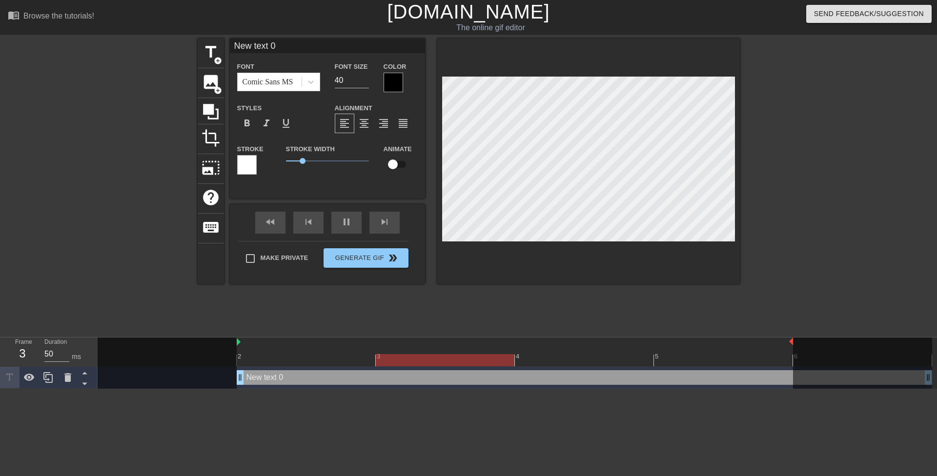
drag, startPoint x: 377, startPoint y: 379, endPoint x: 255, endPoint y: 364, distance: 123.4
click at [253, 369] on div "New text 0 drag_handle drag_handle" at bounding box center [515, 378] width 834 height 22
click at [310, 83] on icon at bounding box center [311, 81] width 6 height 3
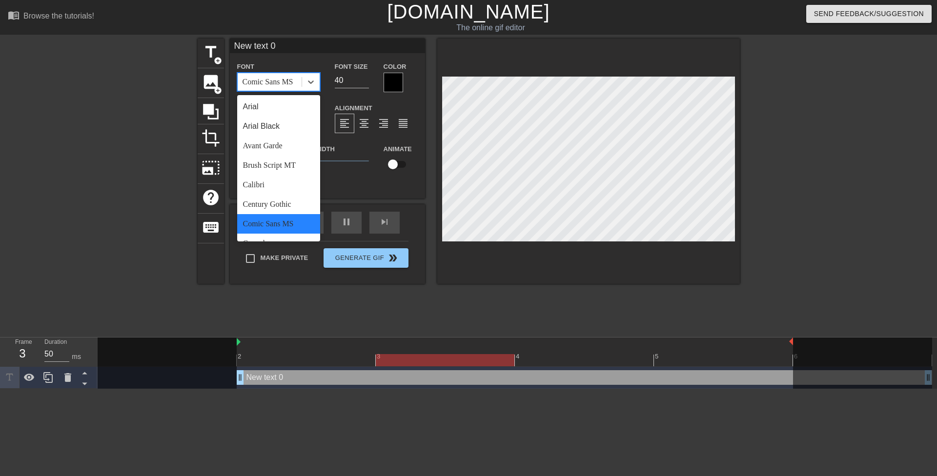
click at [284, 218] on div "Comic Sans MS" at bounding box center [278, 224] width 83 height 20
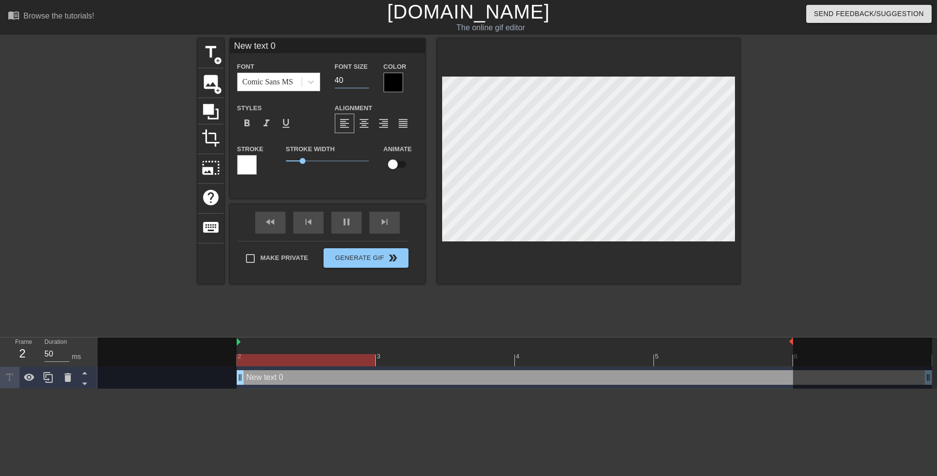
click at [336, 80] on input "40" at bounding box center [352, 81] width 34 height 16
type input "20"
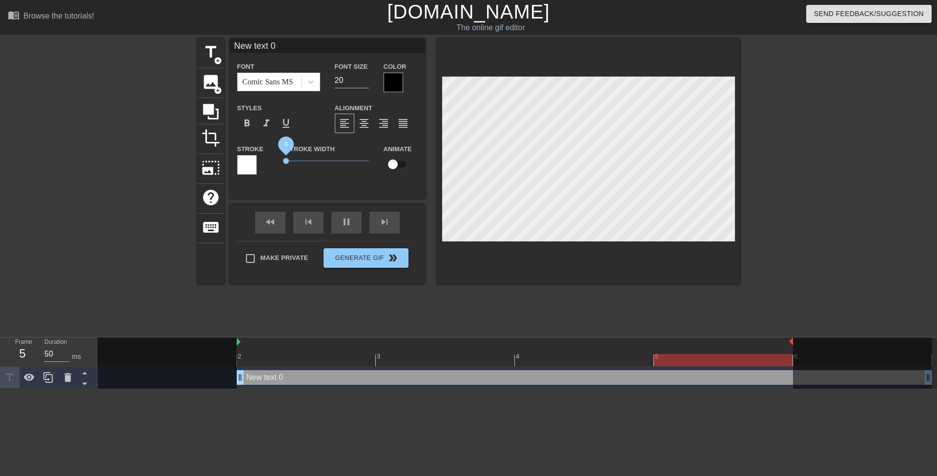
drag, startPoint x: 303, startPoint y: 159, endPoint x: 249, endPoint y: 161, distance: 54.2
click at [249, 164] on div "Stroke Stroke Width 0 Animate" at bounding box center [327, 163] width 195 height 40
click at [387, 86] on div at bounding box center [393, 83] width 20 height 20
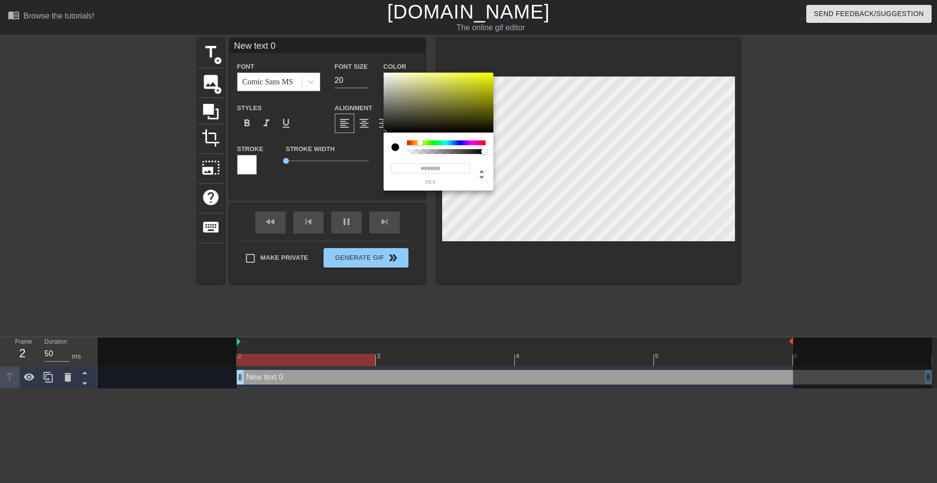
click at [420, 142] on div at bounding box center [446, 143] width 79 height 5
drag, startPoint x: 498, startPoint y: 74, endPoint x: 541, endPoint y: 47, distance: 50.8
click at [541, 47] on div "#FAFF00 hex" at bounding box center [468, 241] width 937 height 483
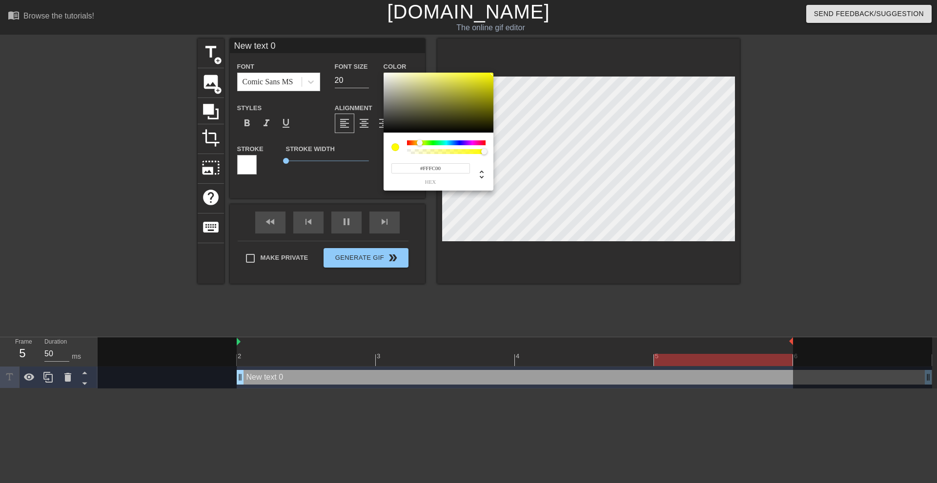
type input "#F9FF00"
click at [420, 143] on div at bounding box center [420, 143] width 6 height 6
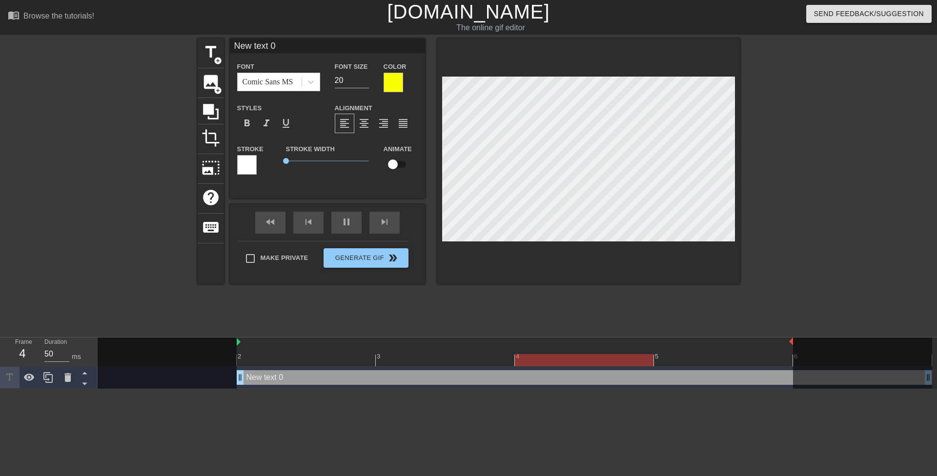
scroll to position [1, 1]
type input "N"
type textarea "N"
type input "No"
type textarea "No"
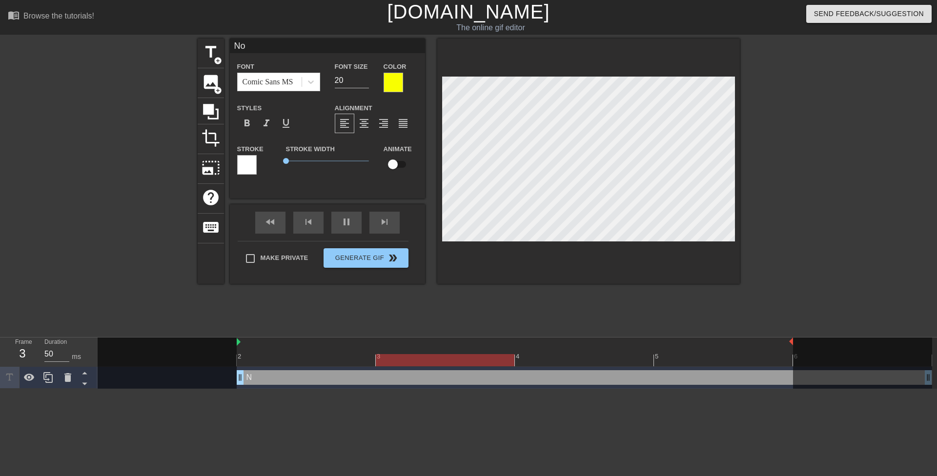
type input "Not"
type textarea "Not"
type input "Not"
type textarea "Not"
type input "Not a"
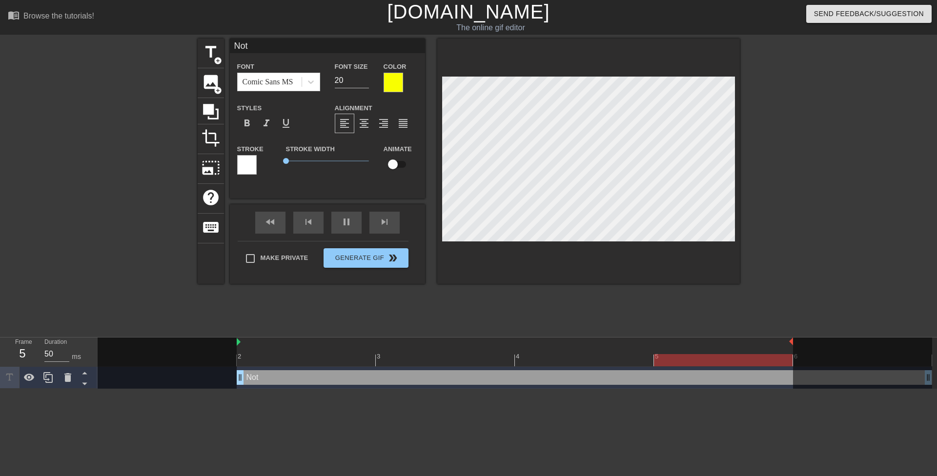
type textarea "Not a"
type input "Not a"
type textarea "Not a"
type input "Not a s"
type textarea "Not a s"
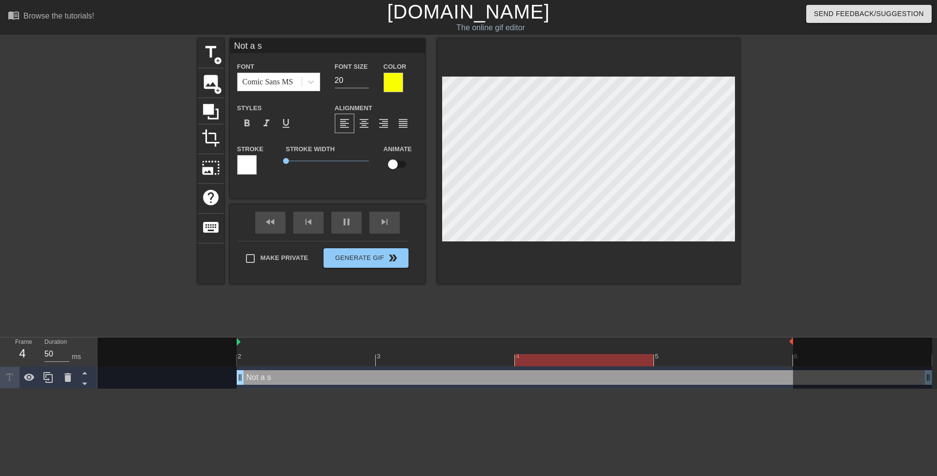
type input "Not a si"
type textarea "Not a si"
type input "Not a sin"
type textarea "Not a sin"
type input "Not a sing"
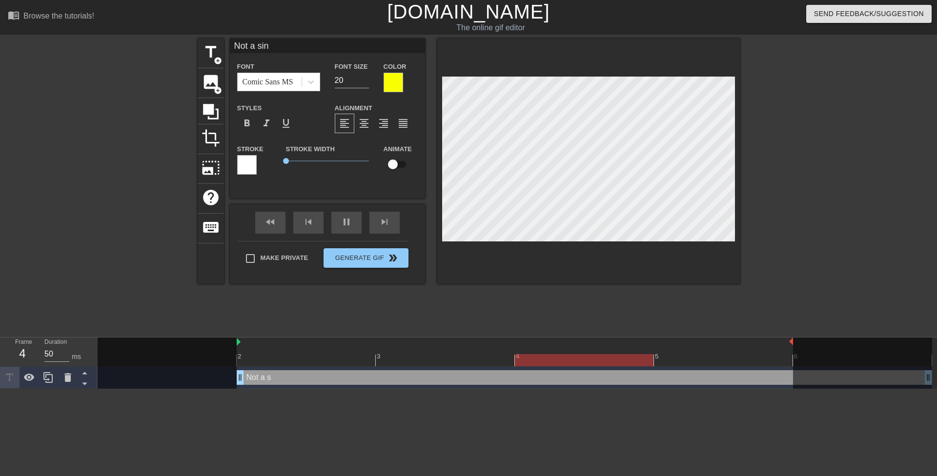
type textarea "Not a sing"
type input "Not a singl"
type textarea "Not a singl"
type input "Not a single"
type textarea "Not a single"
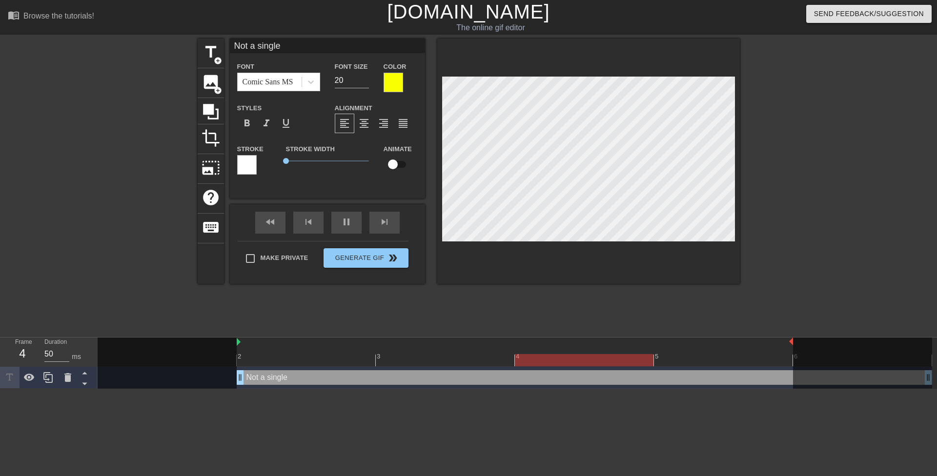
type input "Not a single"
type textarea "Not a single"
type input "Not a single w"
type textarea "Not a single w"
type input "Not a single wo"
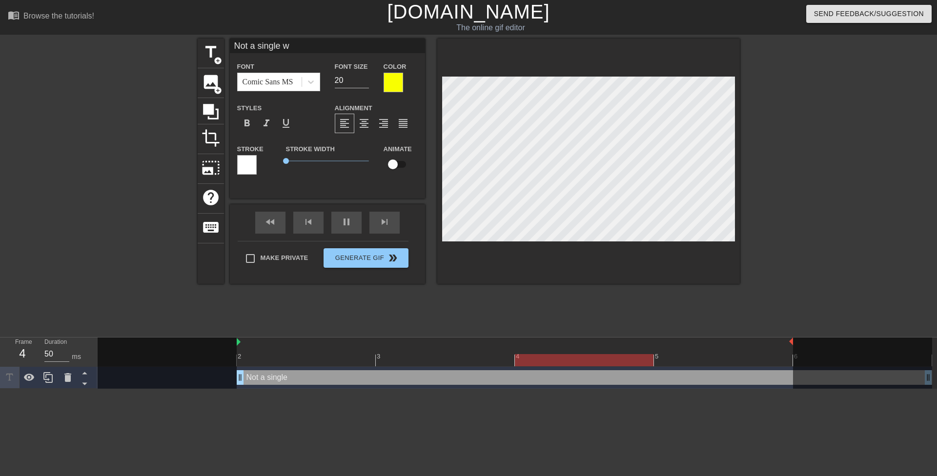
type textarea "Not a single wo"
type input "Not a single wor"
type textarea "Not a single wor"
type input "Not a single word"
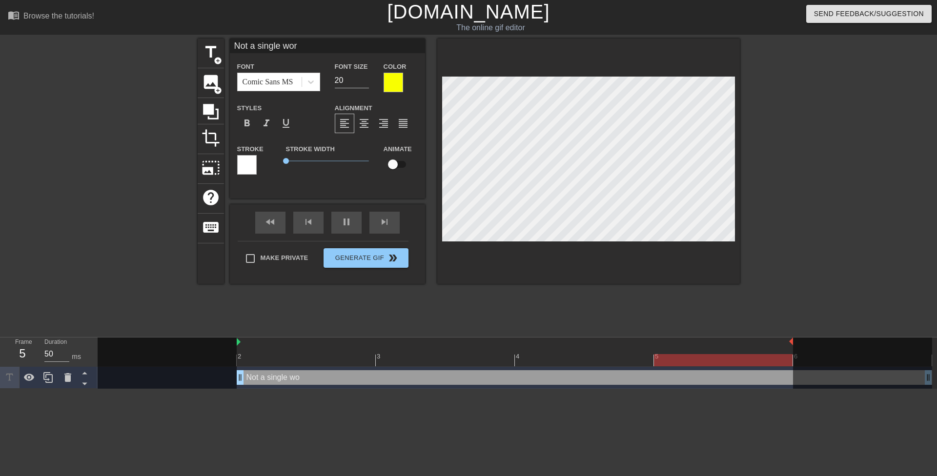
type textarea "Not a single word"
type input "Not a single word,"
type textarea "Not a single word,"
type input "Y"
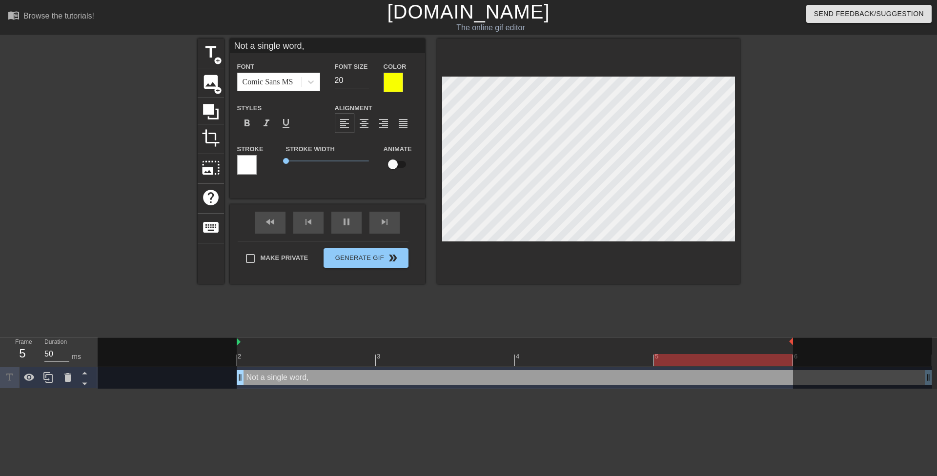
type textarea "Y"
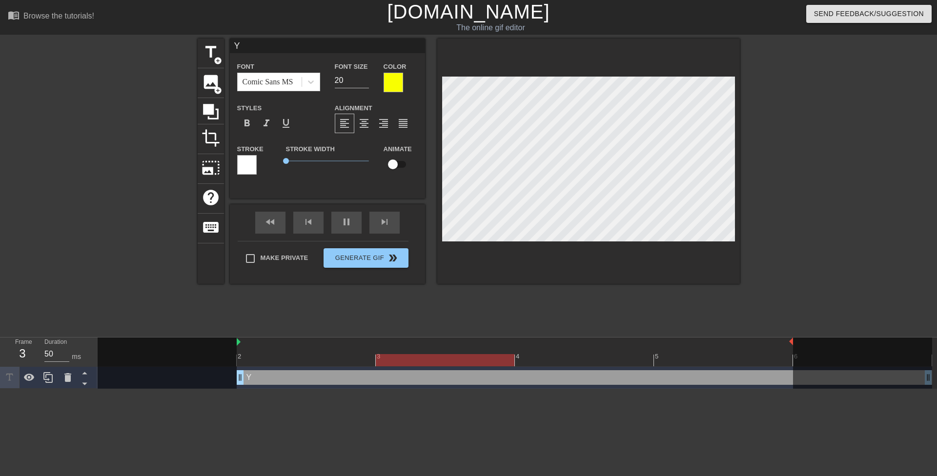
type input "Yo"
type textarea "Yo"
type input "You"
type textarea "You"
type input "You"
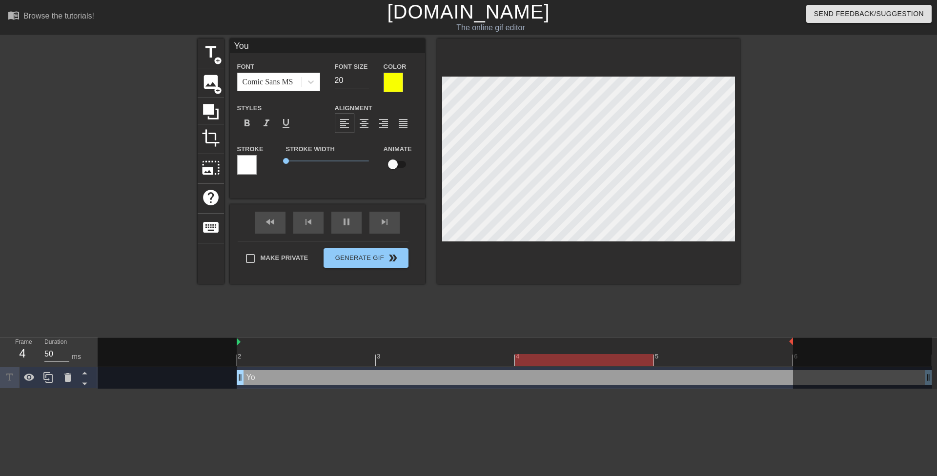
type textarea "You"
type input "You b"
type textarea "You b"
type input "You be"
type textarea "You be"
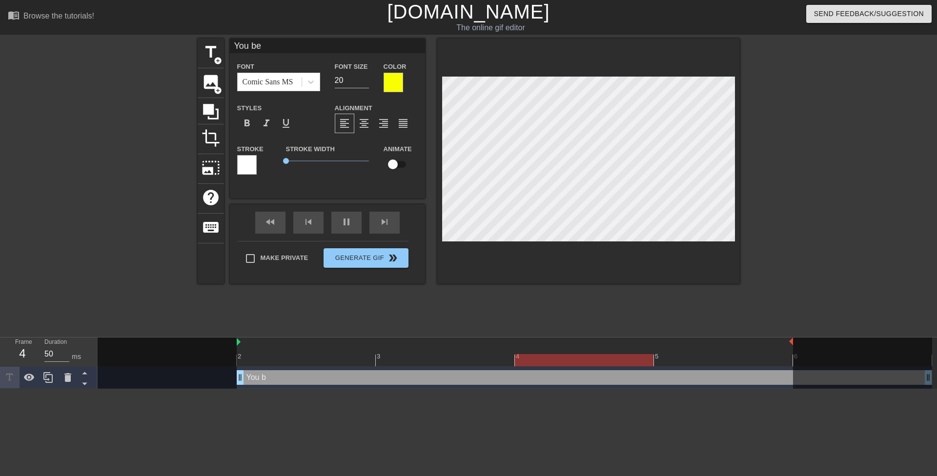
type input "You bet"
type textarea "You bet"
type input "You bett"
type textarea "You bett"
type input "You [PERSON_NAME]"
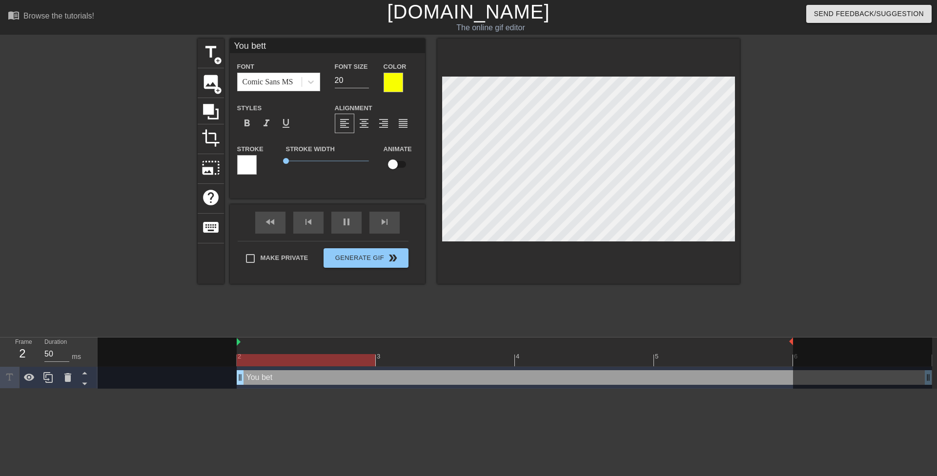
type textarea "You [PERSON_NAME]"
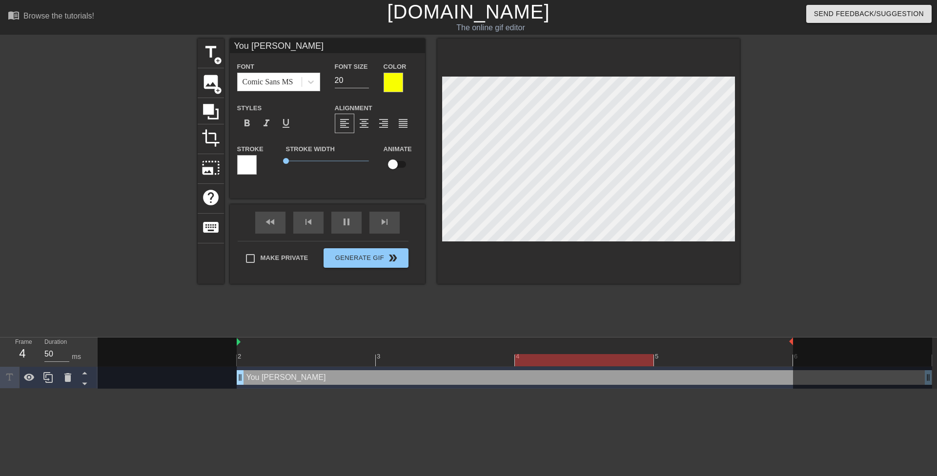
type input "You better"
type textarea "You better"
type input "You better"
type textarea "You better"
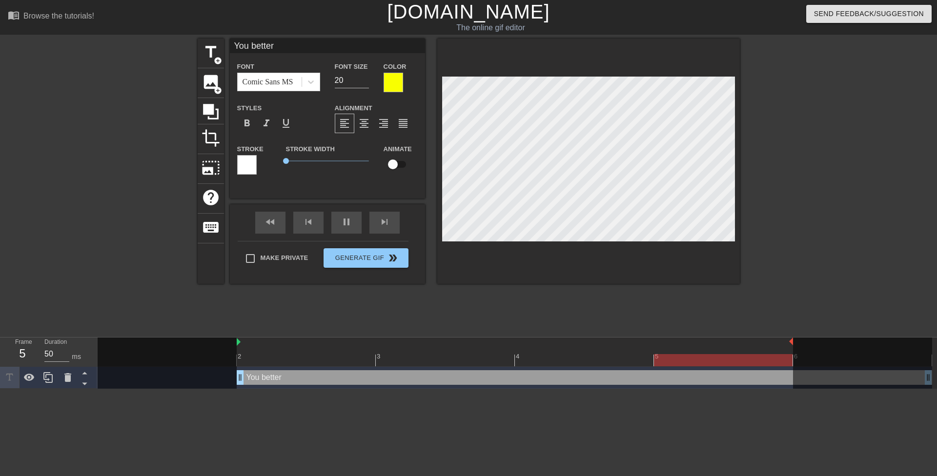
type input "You better j"
type textarea "You better j"
type input "You better je"
type textarea "You better je"
type input "You better jee"
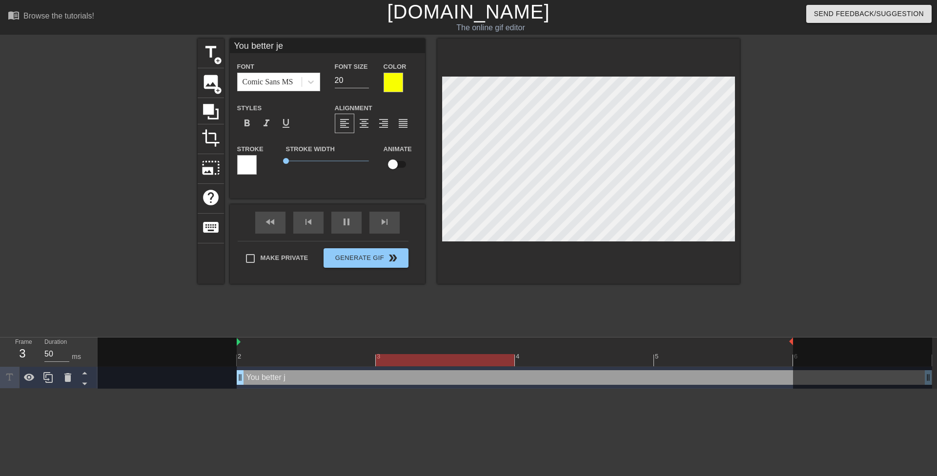
type textarea "You better jee"
type input "You better [PERSON_NAME]"
type textarea "You better [PERSON_NAME]"
type input "You better jee"
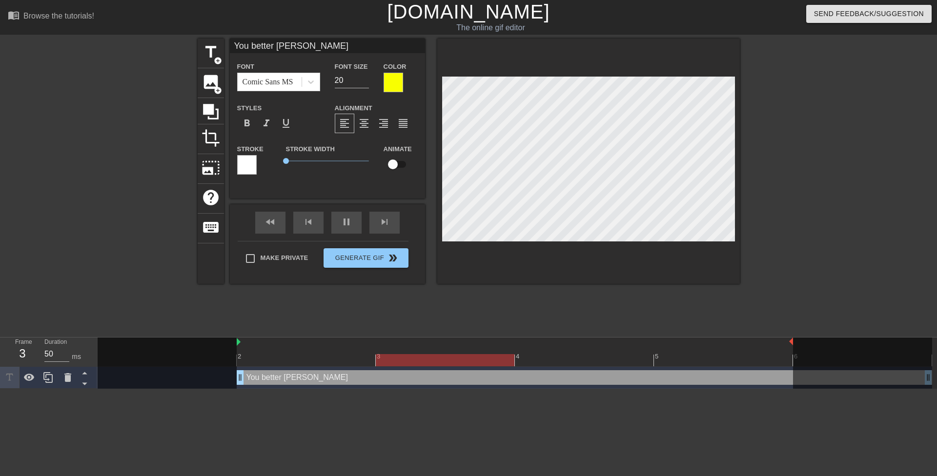
type textarea "You better jee"
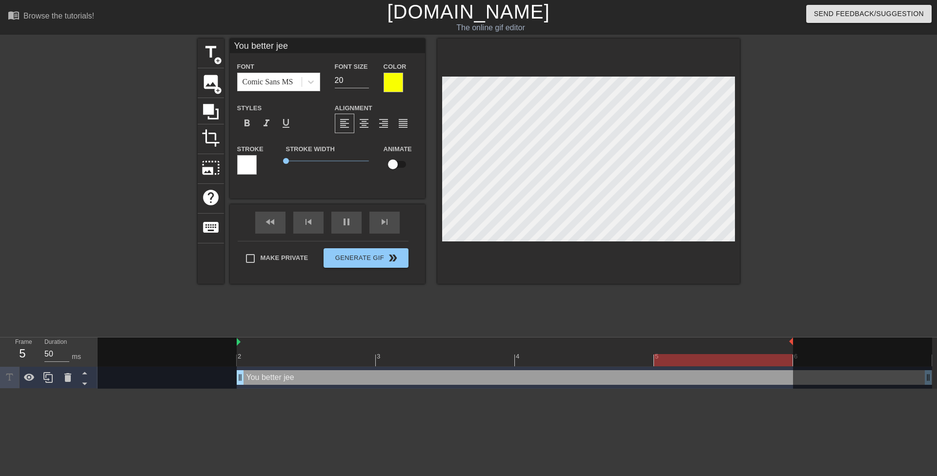
type input "You better je"
type textarea "You better je"
type input "You better j"
type textarea "You better j"
type input "You better"
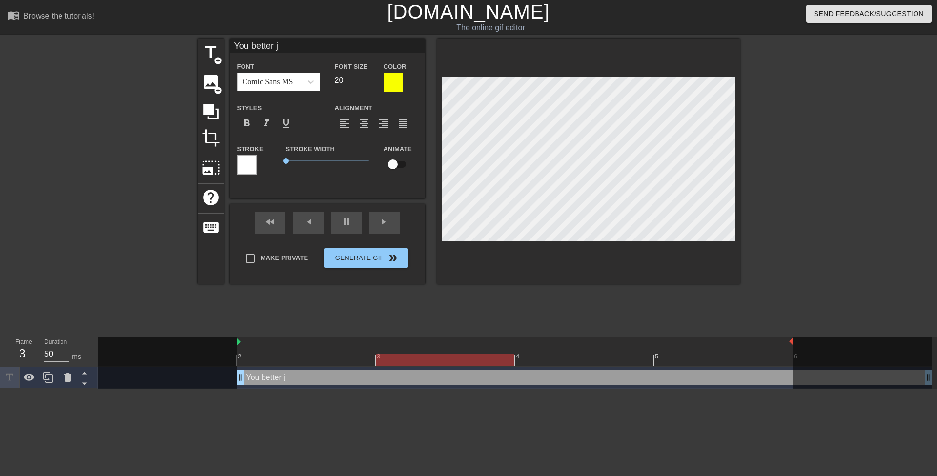
type textarea "You better"
type input "You better k"
type textarea "You better k"
type input "You better ke"
type textarea "You better ke"
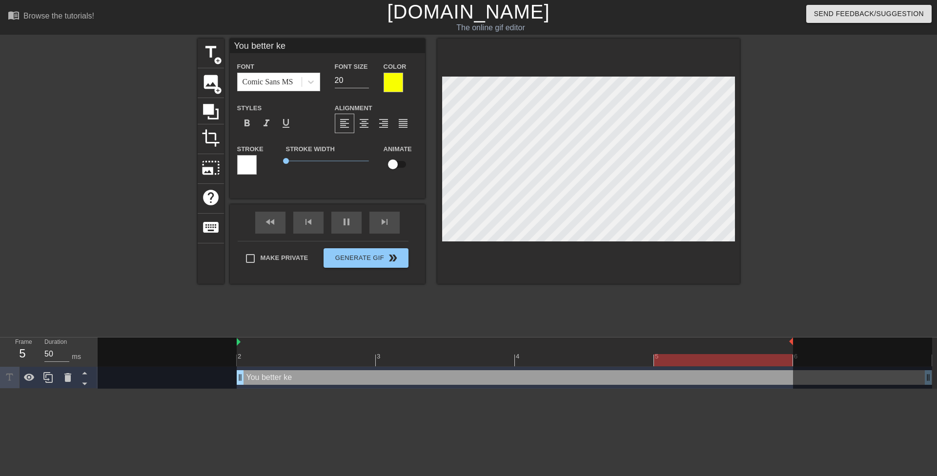
type input "You better [PERSON_NAME]"
type textarea "You better [PERSON_NAME]"
type input "You better keep"
type textarea "You better keep"
type input "N"
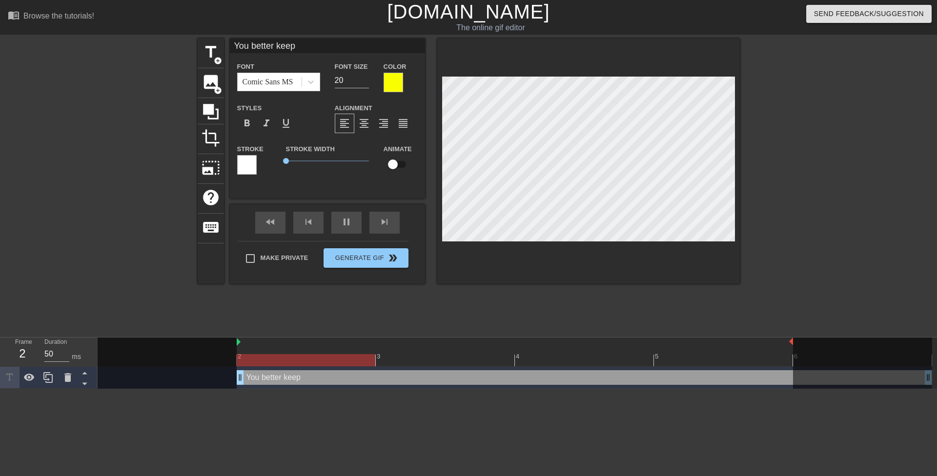
type textarea "N"
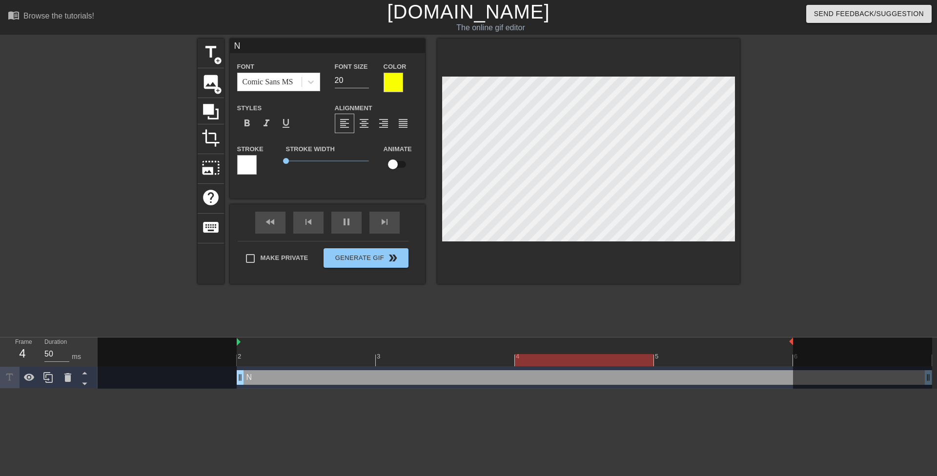
type input "No"
type textarea "No"
type input "Not"
type textarea "Not"
type input "Not"
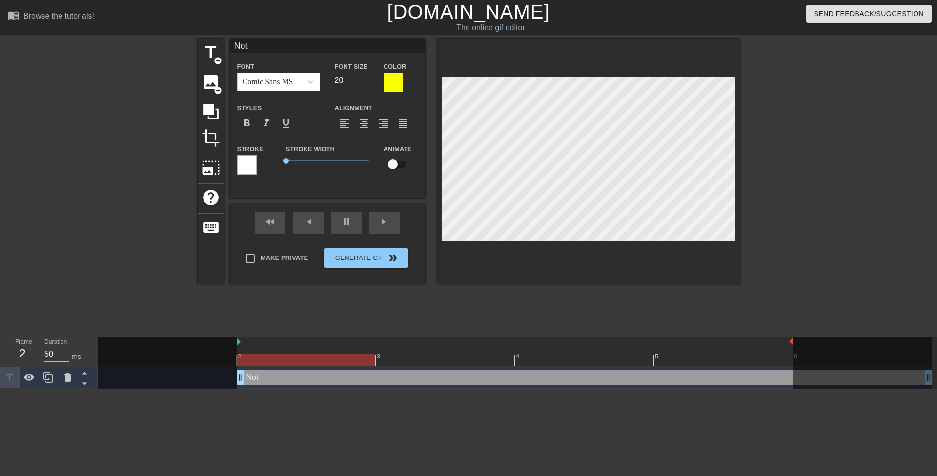
type textarea "Not"
type input "Not a"
type textarea "Not a"
type input "Not a"
type textarea "Not a"
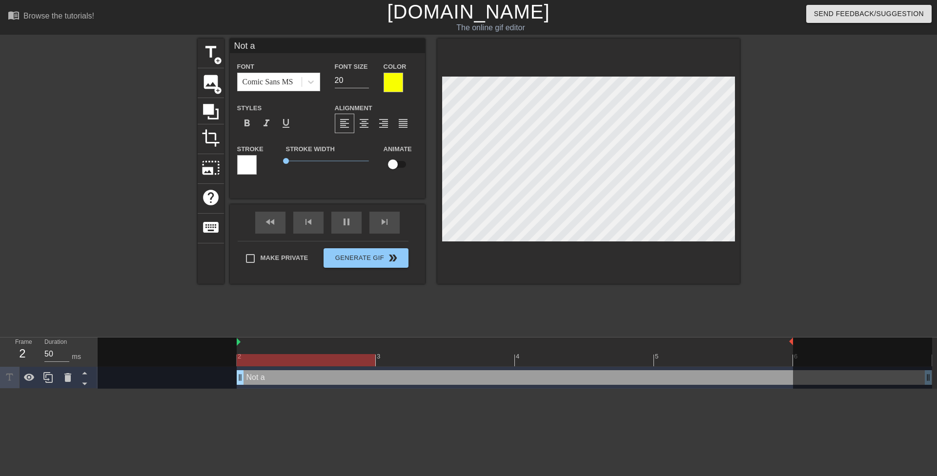
type input "Not a s"
type textarea "Not a s"
type input "Not a si"
type textarea "Not a si"
type input "Not a sin"
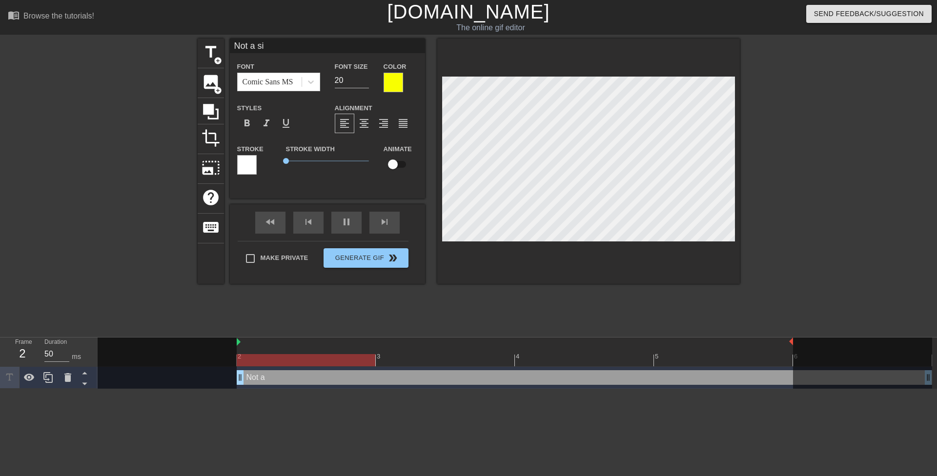
type textarea "Not a sin"
type input "Not a sing"
type textarea "Not a sing"
type input "Not a singl"
type textarea "Not a singl"
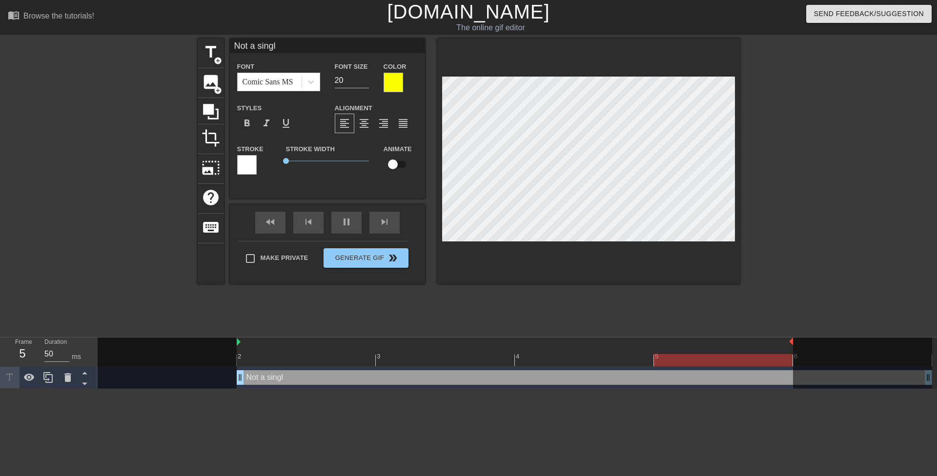
type input "Not a single"
type textarea "Not a single"
type input "Not a single"
type textarea "Not a single"
type input "Not a single w"
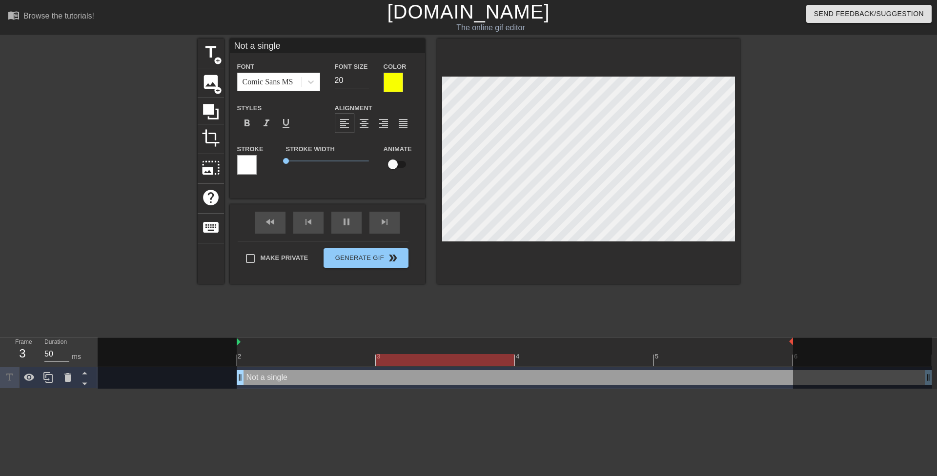
type textarea "Not a single w"
type input "Not a single wo"
type textarea "Not a single wo"
type input "Not a single wor"
type textarea "Not a single wor"
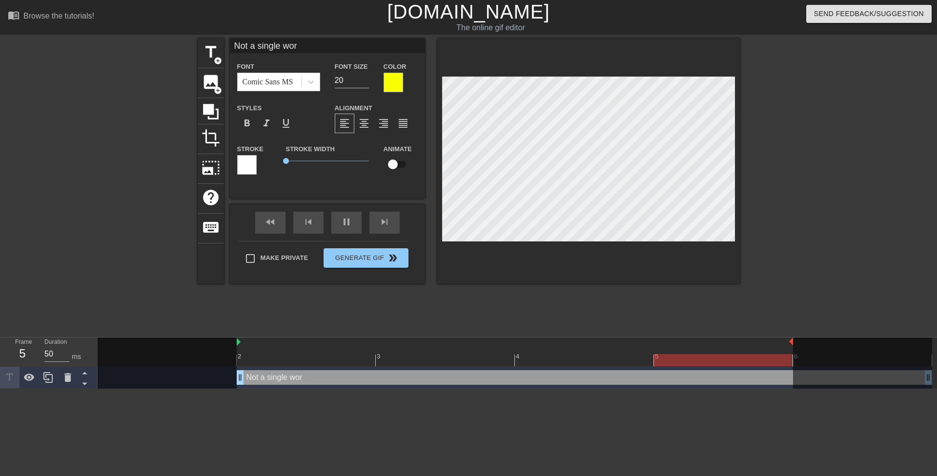
type input "Not a single word"
type textarea "Not a single word"
type input "Not a single wor"
type textarea "Not a single wor"
type input "Not a single wo"
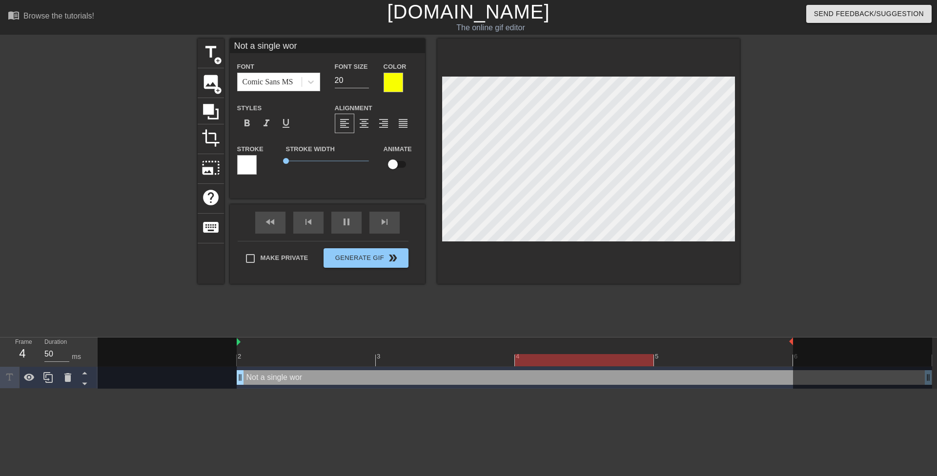
type textarea "Not a single wo"
type input "Not a single w"
type textarea "Not a single w"
type input "Not a single"
type textarea "Not a single"
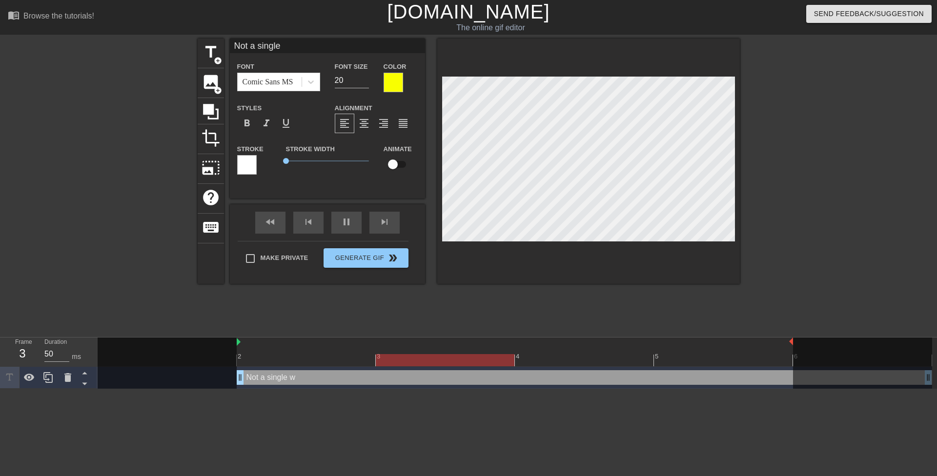
type input "Not a single"
type textarea "Not a single"
type input "Not a singl"
type textarea "Not a singl"
type input "Not a sing"
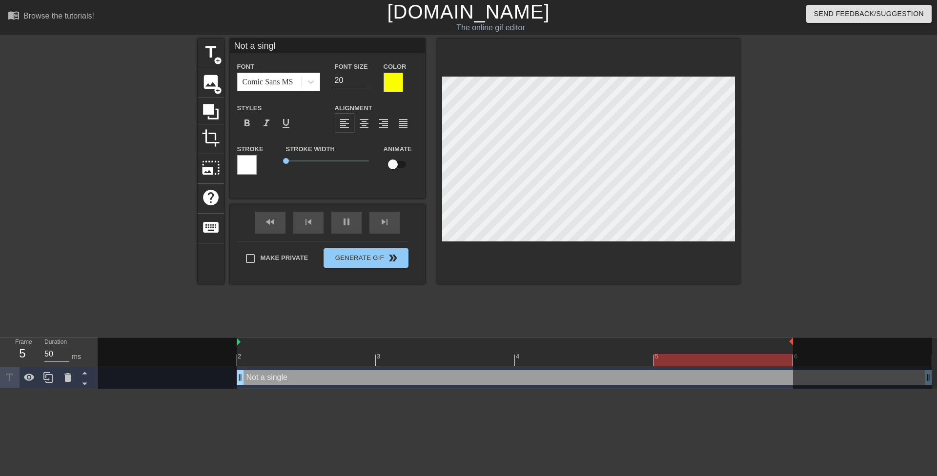
type textarea "Not a sing"
type input "Not a sin"
type textarea "Not a sin"
type input "Not a si"
type textarea "Not a si"
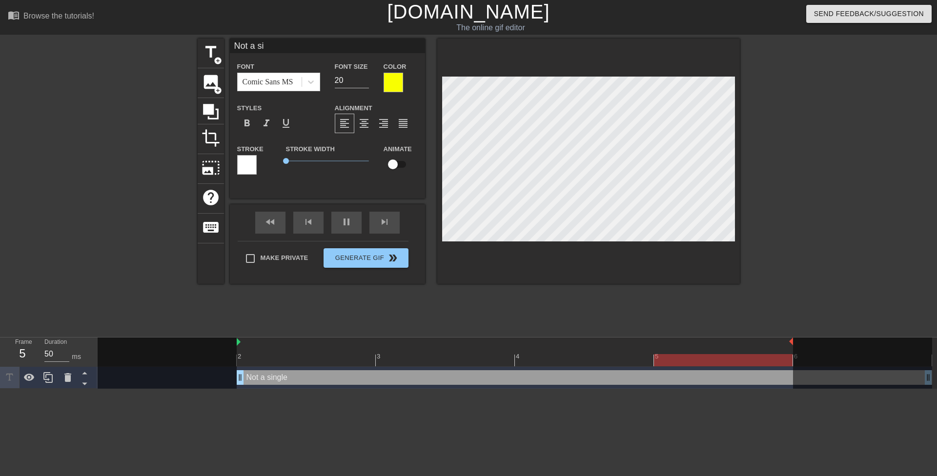
type input "Not a s"
type textarea "Not a s"
type input "Not a"
type textarea "Not a"
type input "Not a"
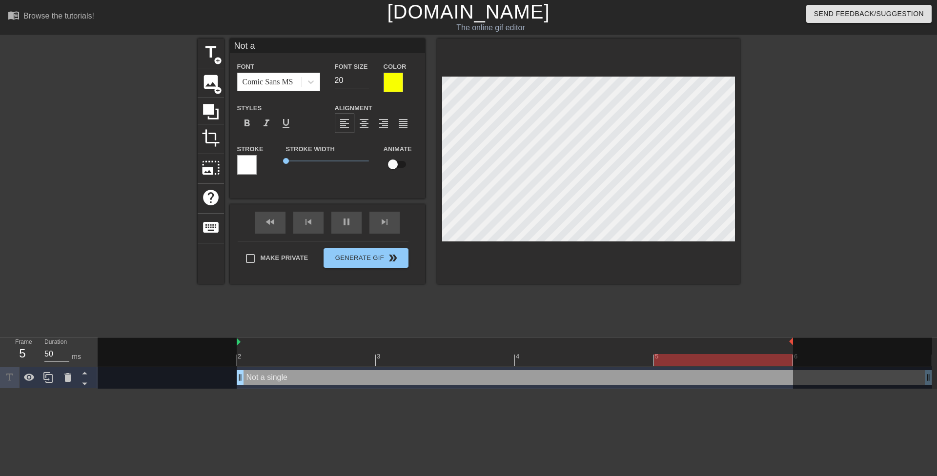
type textarea "Not a"
type input "Not"
type textarea "Not"
type input "Not"
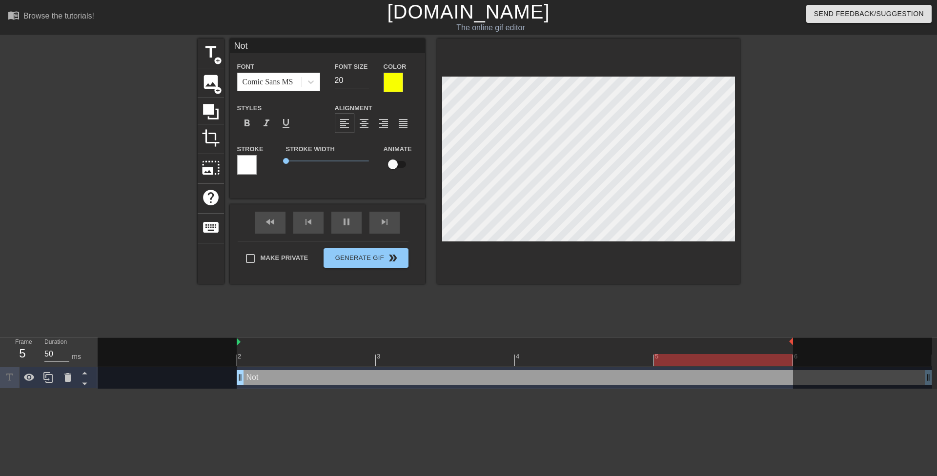
type textarea "Not"
type input "No"
type textarea "No"
type input "N"
type textarea "N"
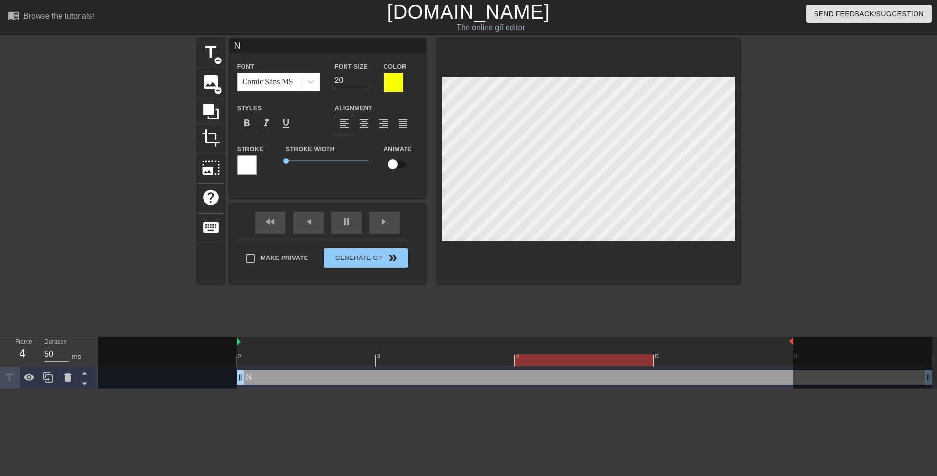
type input "You better keep"
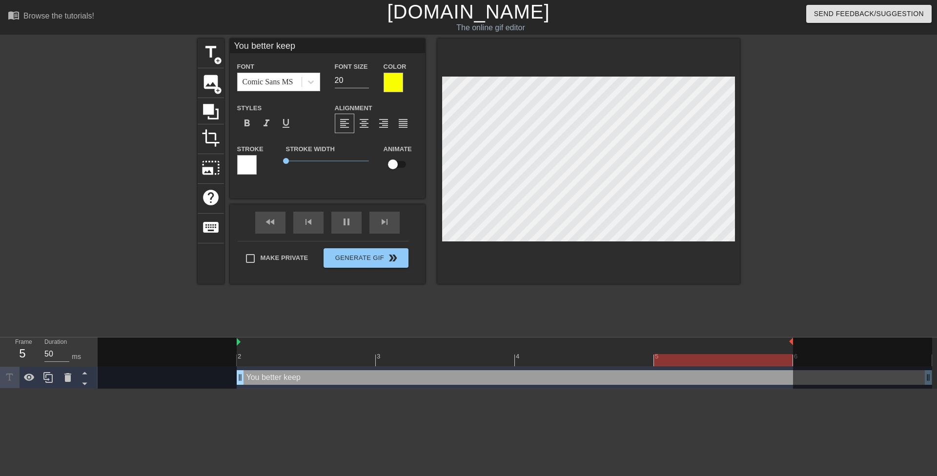
type textarea "You better keep"
type input "Y"
type textarea "Y"
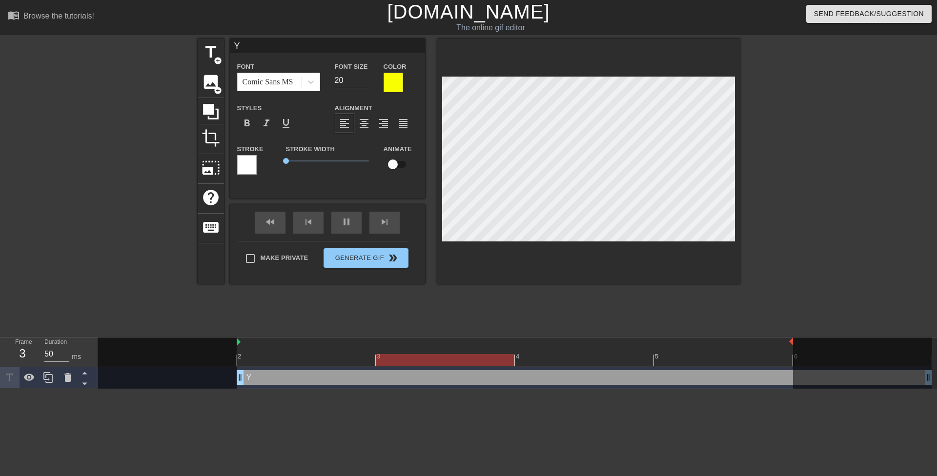
type input "Yo"
type textarea "Yo"
type input "You"
type textarea "You"
type input "You"
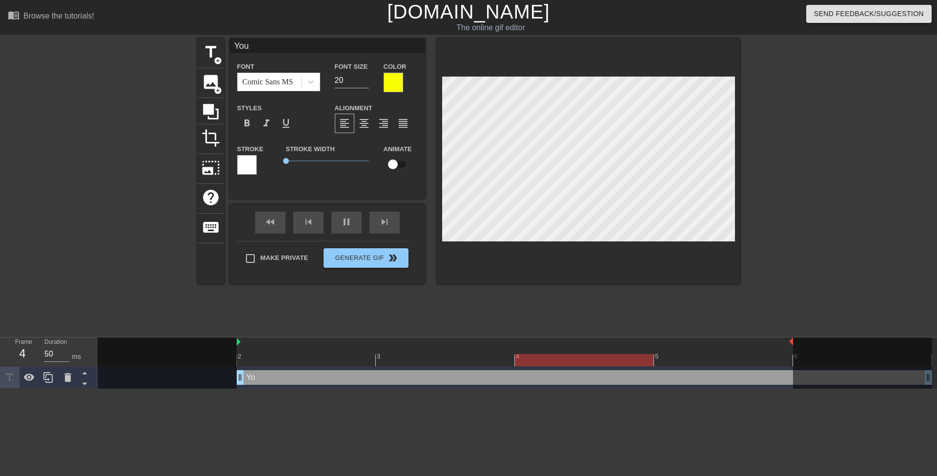
type textarea "You"
type input "You b"
type textarea "You b"
type input "You be"
type textarea "You be"
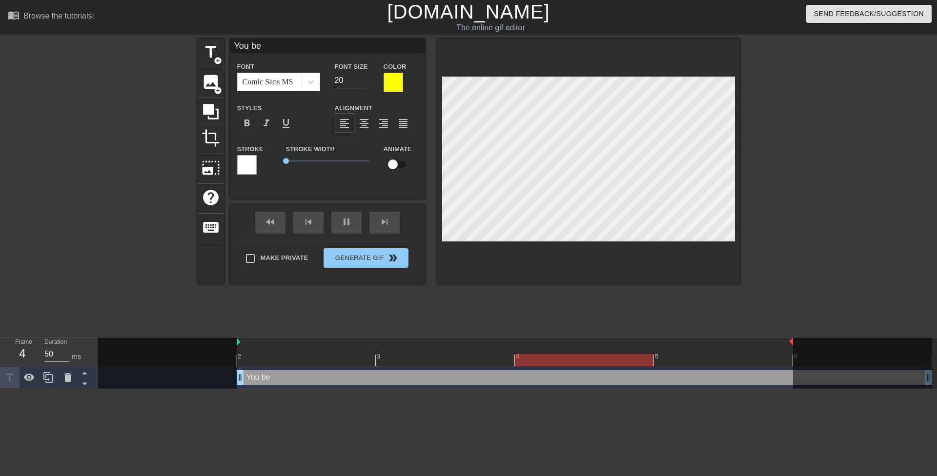
type input "You bet"
type textarea "You bet"
type input "You bett"
type textarea "You bett"
type input "You [PERSON_NAME]"
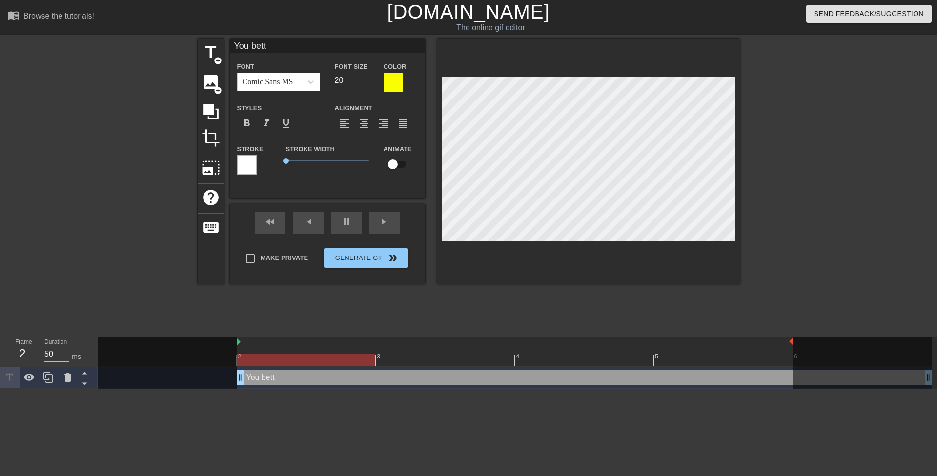
type textarea "You [PERSON_NAME]"
type input "You better"
type textarea "You better"
type input "You better"
type textarea "You better"
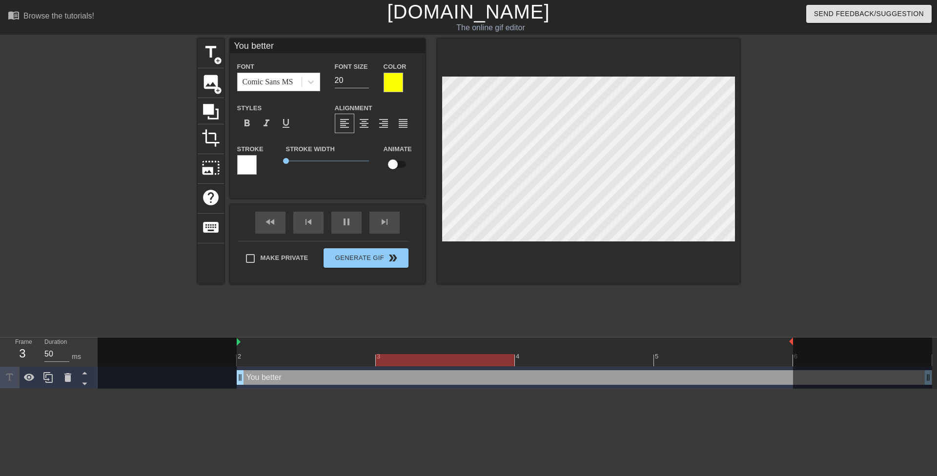
type input "You better k"
type textarea "You better k"
type input "You better ke"
type textarea "You better ke"
type input "You better [PERSON_NAME]"
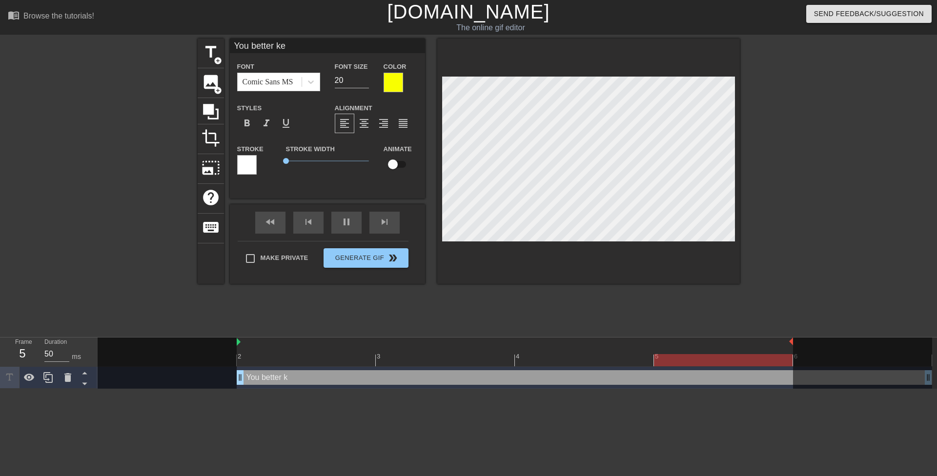
type textarea "You better [PERSON_NAME]"
type input "You better keep"
type textarea "You better keep"
type input "You better keep"
type textarea "You better keep"
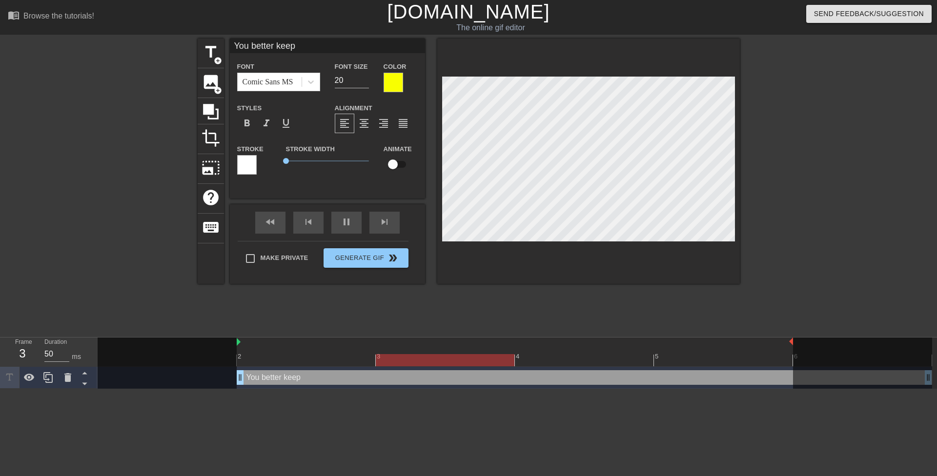
type input "You better keep t"
type textarea "You better keep t"
type input "You better keep th"
type textarea "You better keep th"
type input "You better keep tha"
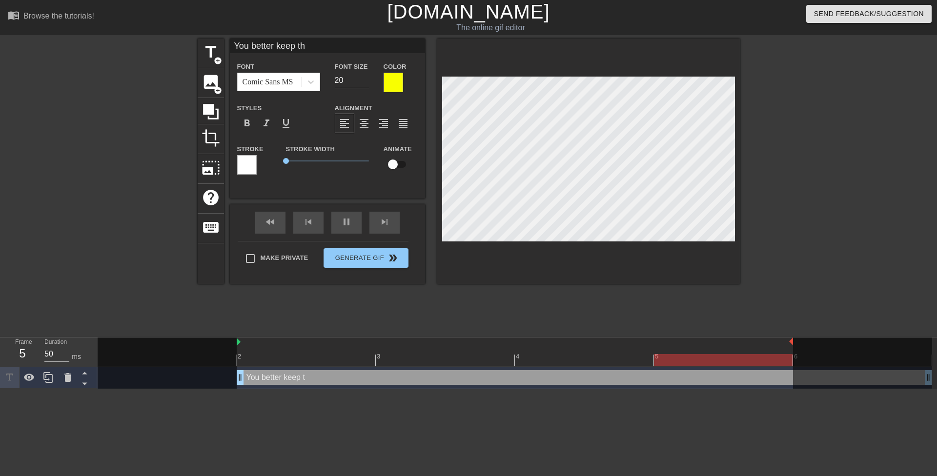
type textarea "You better keep tha"
type input "You better keep that"
type textarea "You better keep that"
type input "You better keep that"
type textarea "You better keep that"
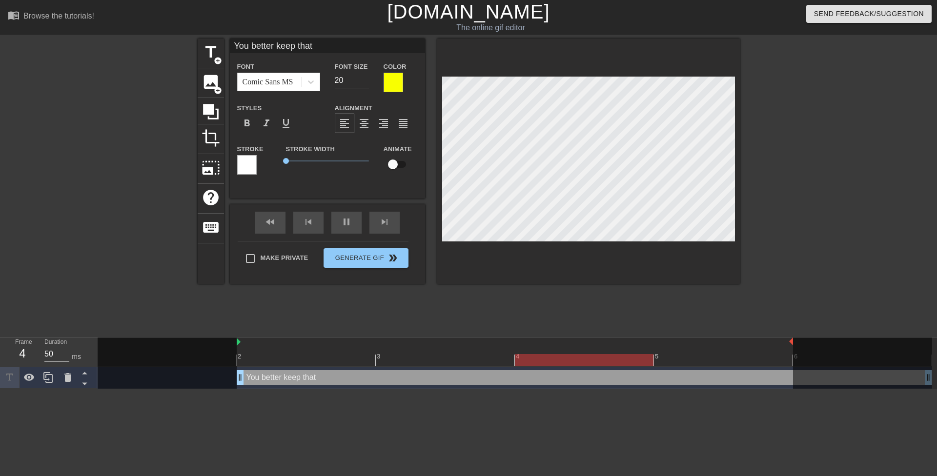
type input "You better keep that m"
type textarea "You better keep that m"
type input "You better keep that mo"
type textarea "You better keep that mo"
type input "You better keep that mou"
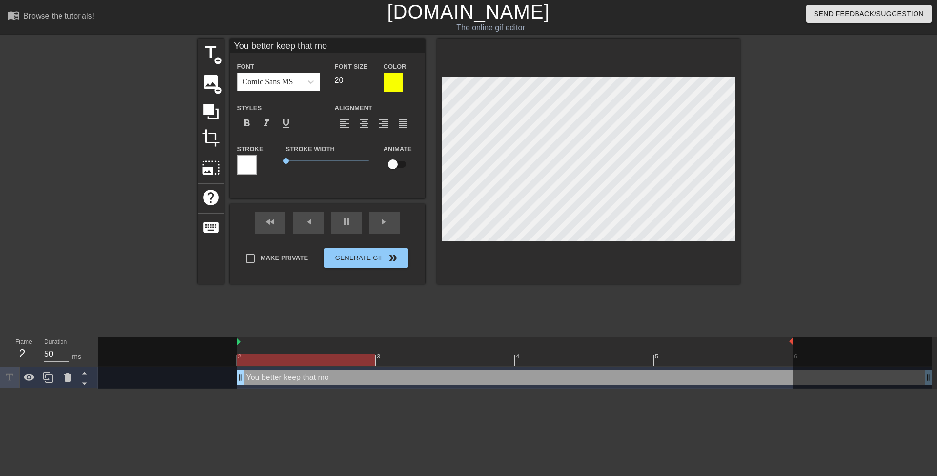
type textarea "You better keep that mou"
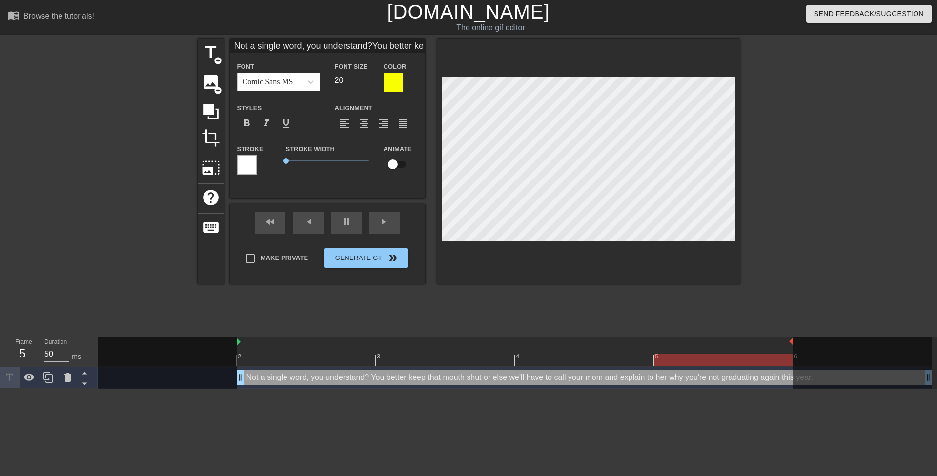
click at [778, 141] on div at bounding box center [824, 185] width 146 height 293
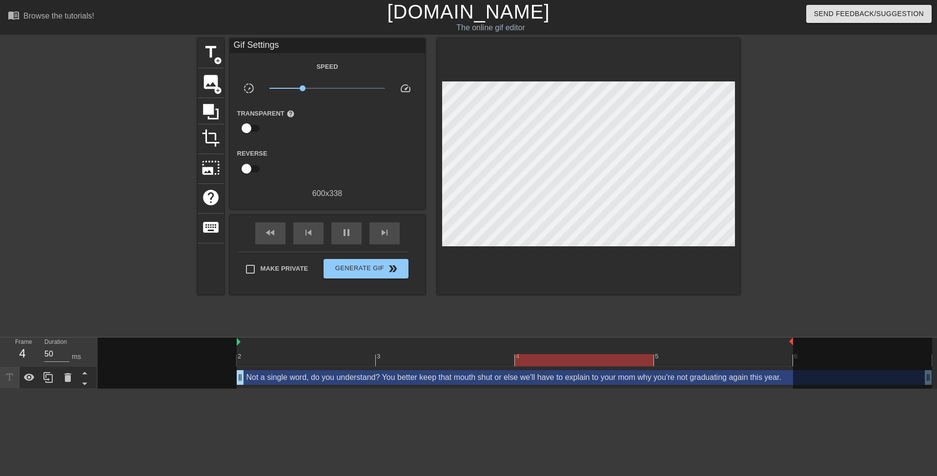
click at [784, 187] on div at bounding box center [824, 185] width 146 height 293
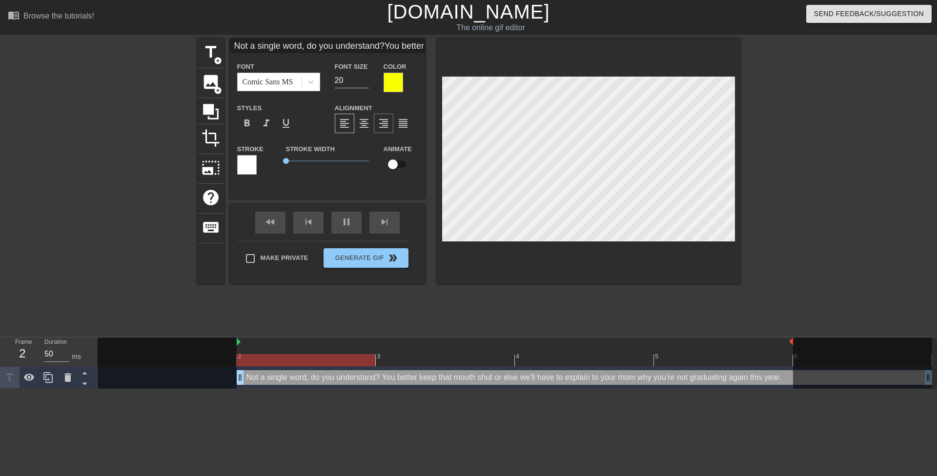
click at [383, 125] on span "format_align_right" at bounding box center [384, 124] width 12 height 12
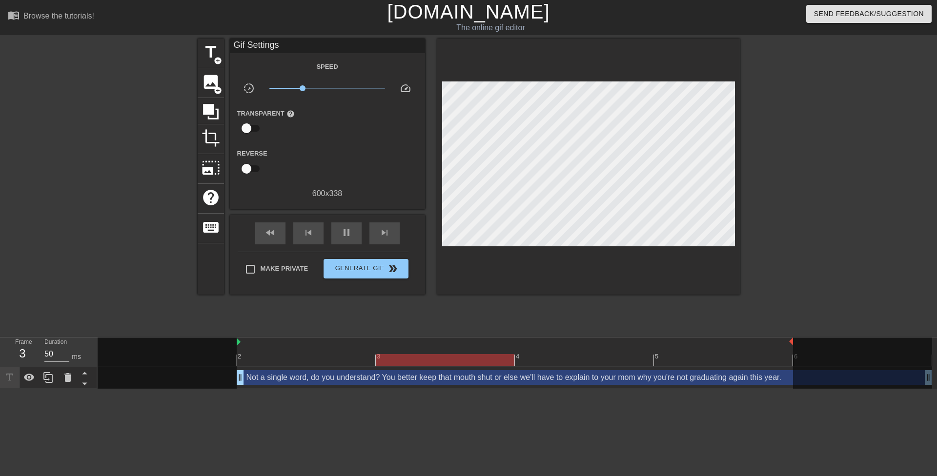
click at [739, 143] on div at bounding box center [588, 167] width 302 height 256
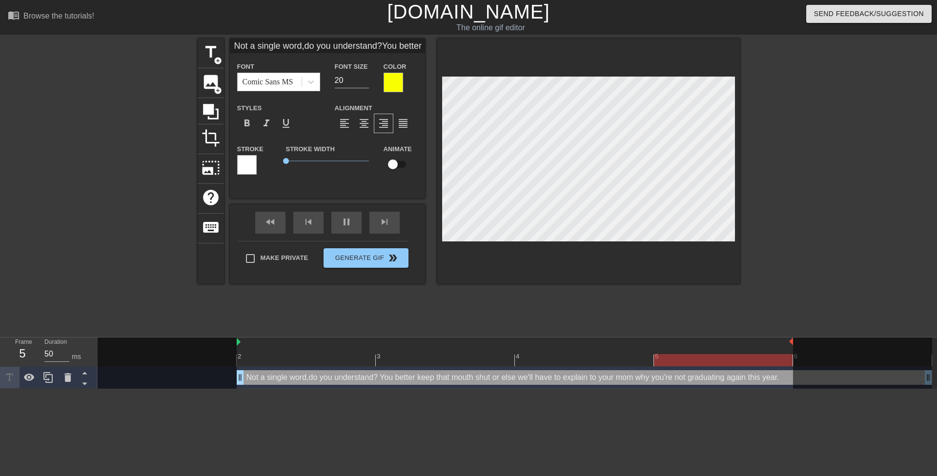
scroll to position [2, 2]
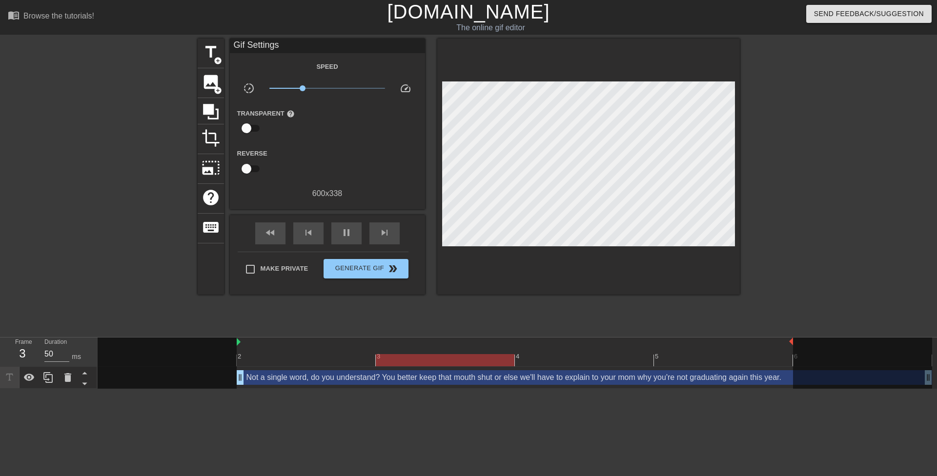
click at [801, 120] on div at bounding box center [824, 185] width 146 height 293
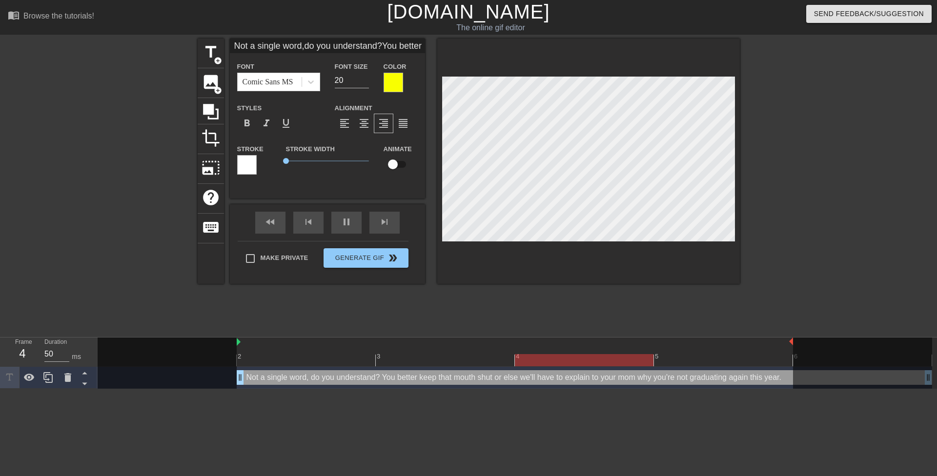
click at [798, 116] on div at bounding box center [824, 185] width 146 height 293
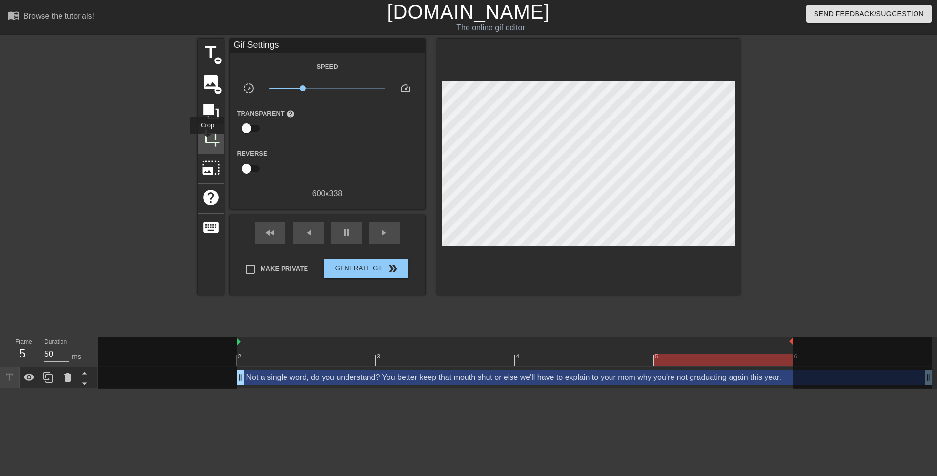
click at [207, 141] on span "crop" at bounding box center [210, 138] width 19 height 19
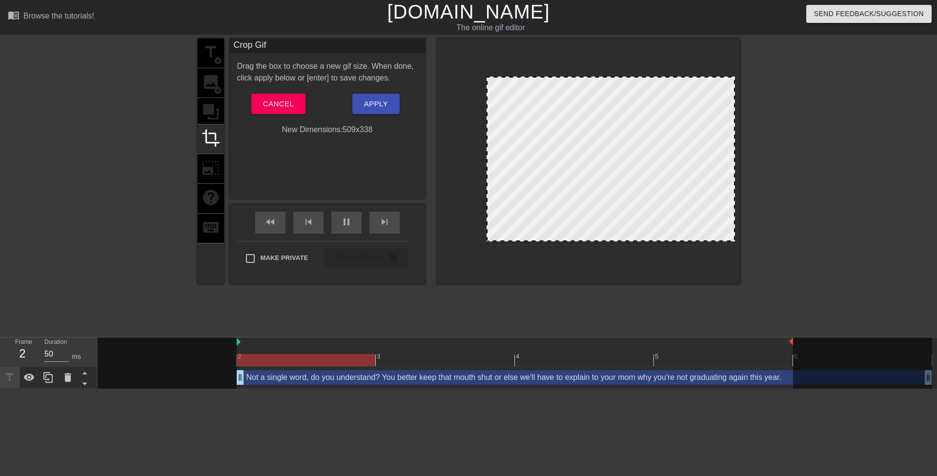
drag, startPoint x: 443, startPoint y: 165, endPoint x: 488, endPoint y: 169, distance: 44.6
click at [385, 93] on div "Drag the box to choose a new gif size. When done, click apply below or [enter] …" at bounding box center [327, 97] width 181 height 75
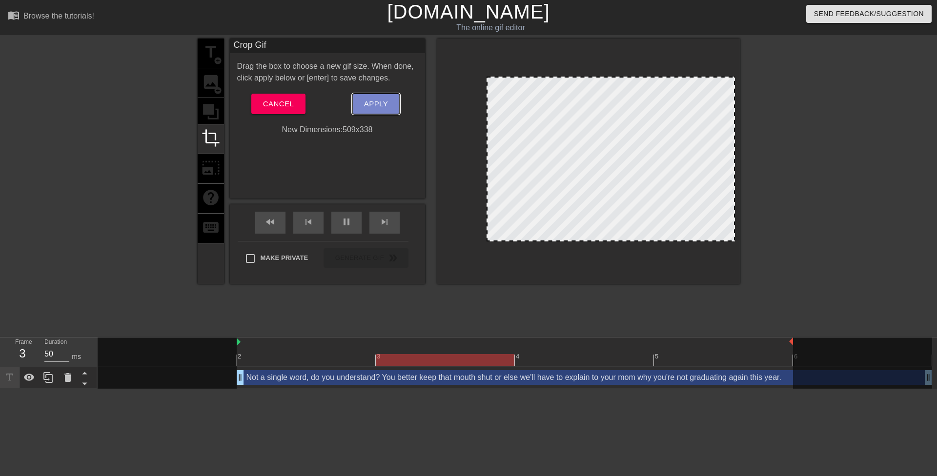
click at [386, 99] on span "Apply" at bounding box center [376, 104] width 24 height 13
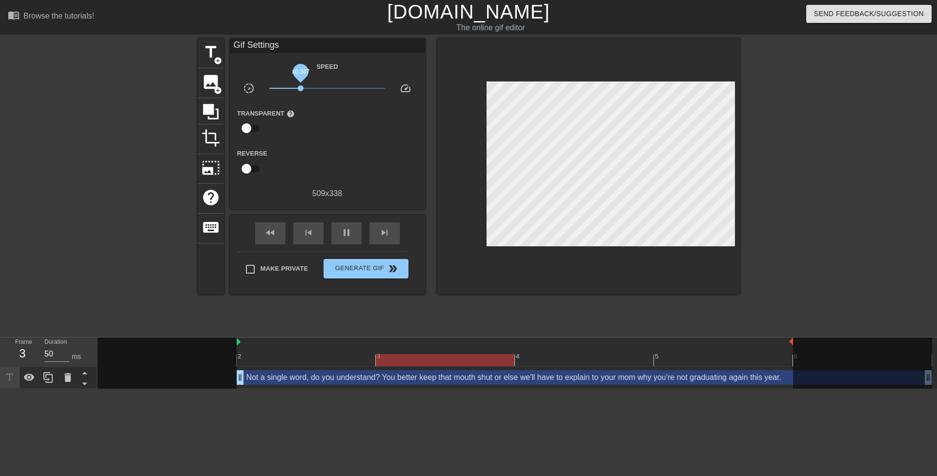
click at [300, 86] on span "x0.347" at bounding box center [301, 88] width 6 height 6
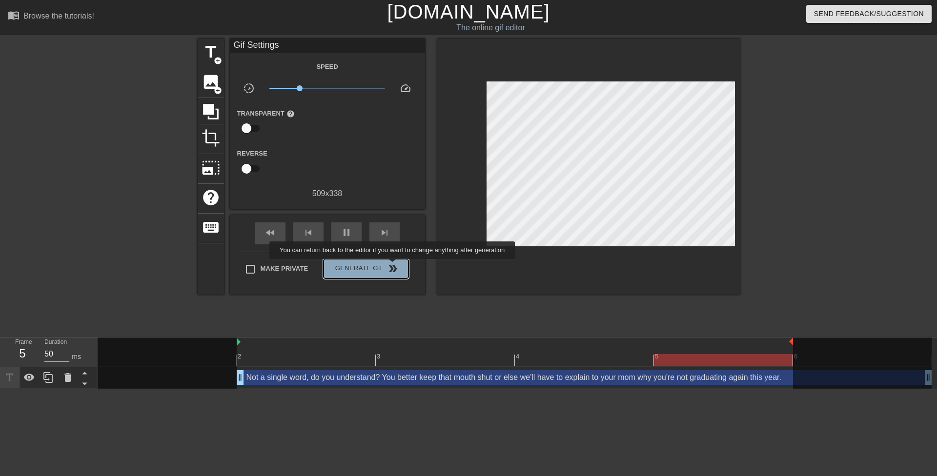
click at [393, 266] on span "double_arrow" at bounding box center [393, 269] width 12 height 12
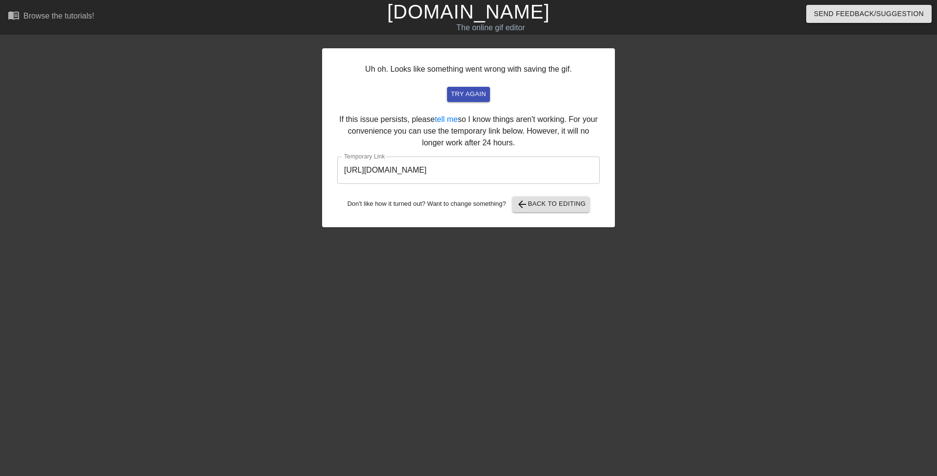
click at [440, 182] on input "[URL][DOMAIN_NAME]" at bounding box center [468, 170] width 262 height 27
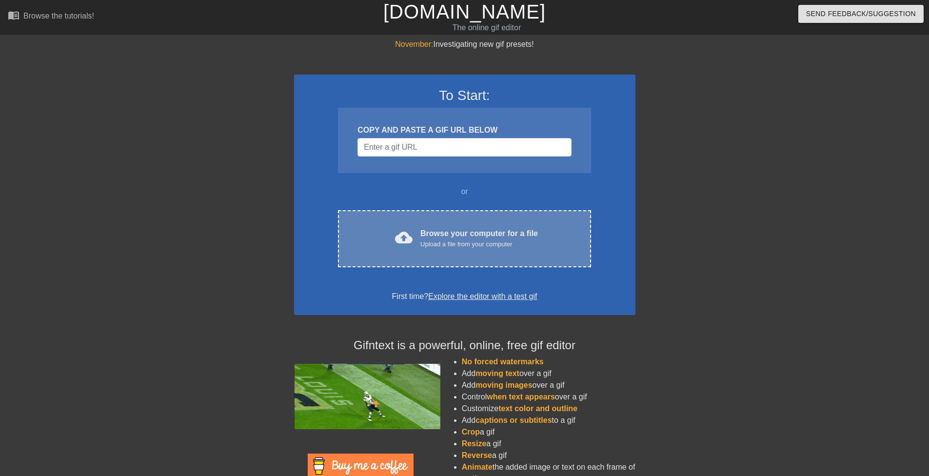
click at [477, 214] on div "cloud_upload Browse your computer for a file Upload a file from your computer C…" at bounding box center [464, 238] width 253 height 57
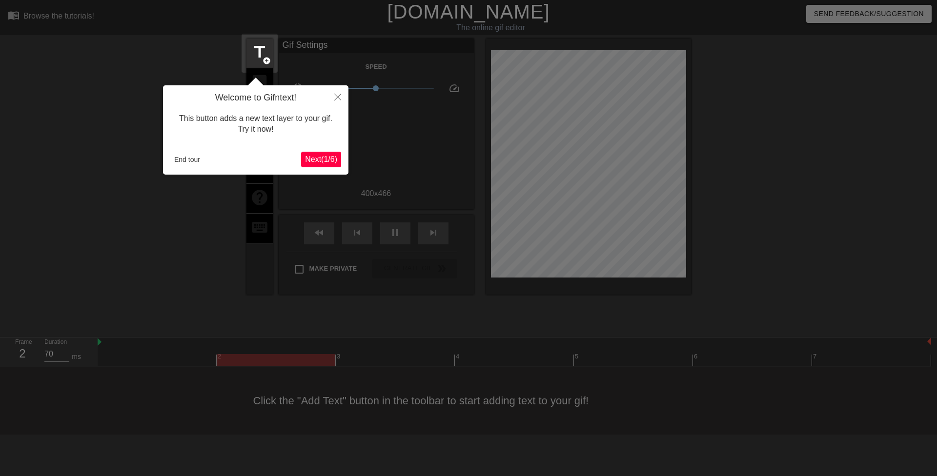
click button "Next ( 1 / 6 )" at bounding box center [321, 160] width 40 height 16
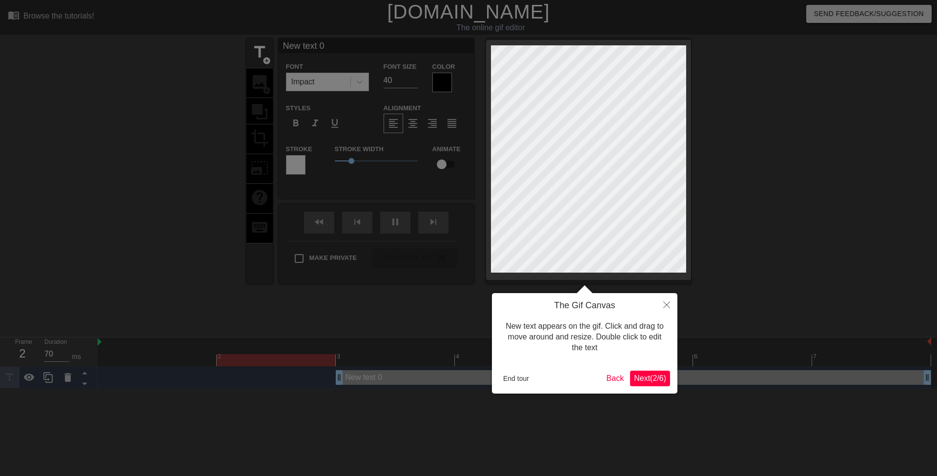
click button "Next ( 2 / 6 )" at bounding box center [650, 379] width 40 height 16
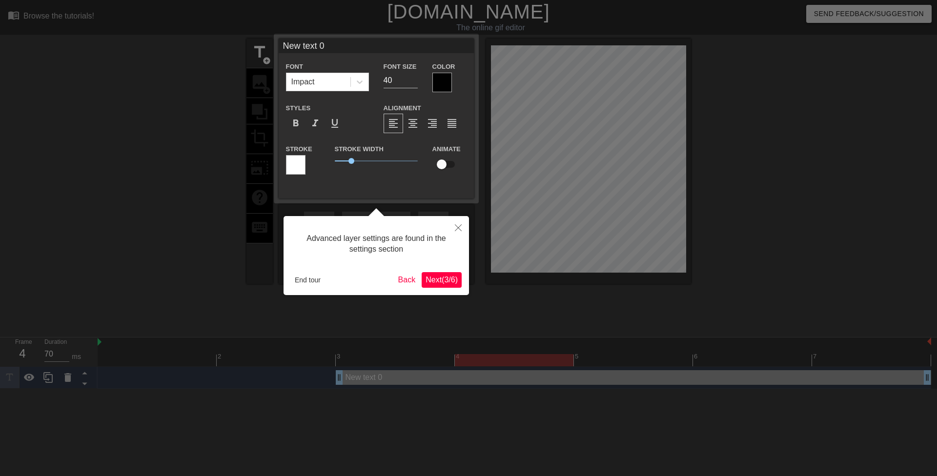
click button "Next ( 3 / 6 )" at bounding box center [442, 280] width 40 height 16
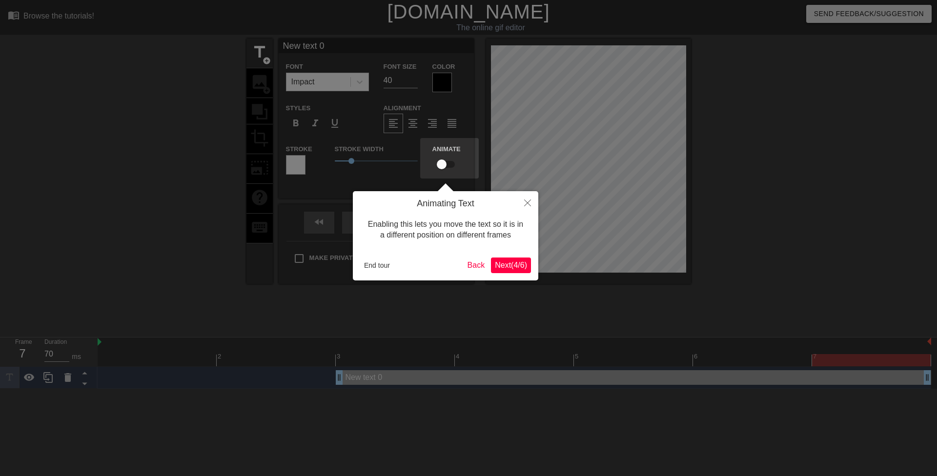
click button "Next ( 4 / 6 )" at bounding box center [511, 266] width 40 height 16
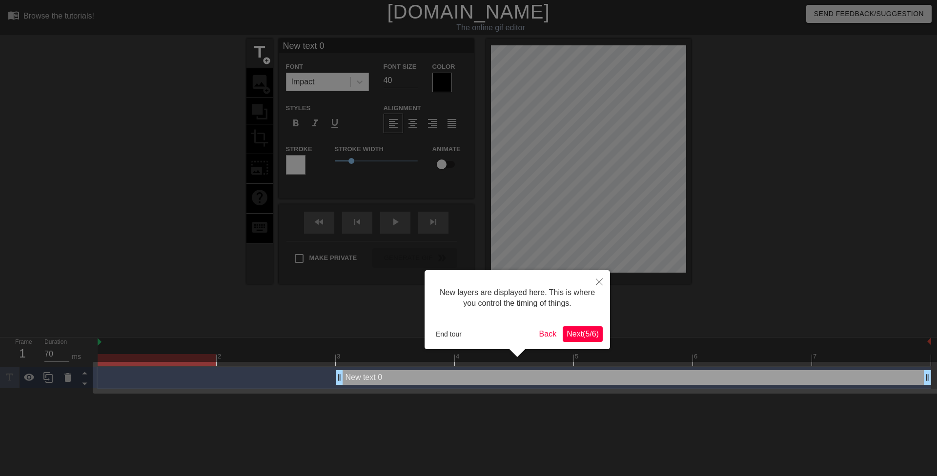
click button "Next ( 5 / 6 )" at bounding box center [582, 334] width 40 height 16
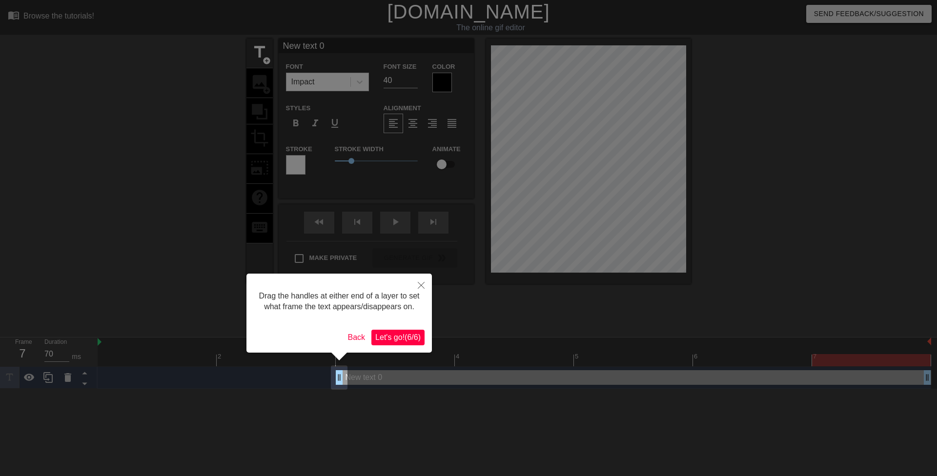
click button "Let's go! ( 6 / 6 )" at bounding box center [397, 338] width 53 height 16
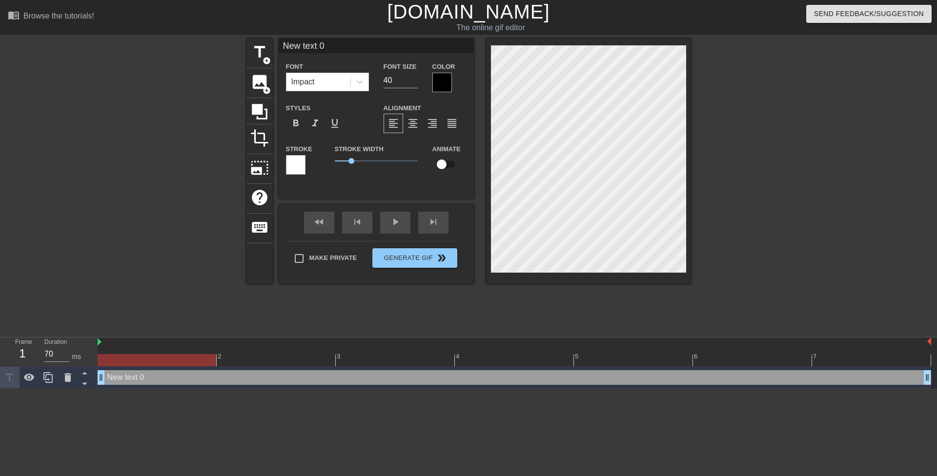
drag, startPoint x: 340, startPoint y: 379, endPoint x: 66, endPoint y: 324, distance: 278.5
click at [71, 325] on div "menu_book Browse the tutorials! [DOMAIN_NAME] The online gif editor Send Feedba…" at bounding box center [468, 194] width 937 height 389
drag, startPoint x: 388, startPoint y: 78, endPoint x: 376, endPoint y: 78, distance: 12.7
click at [376, 78] on div "Font Size 40" at bounding box center [400, 76] width 49 height 32
type input "20"
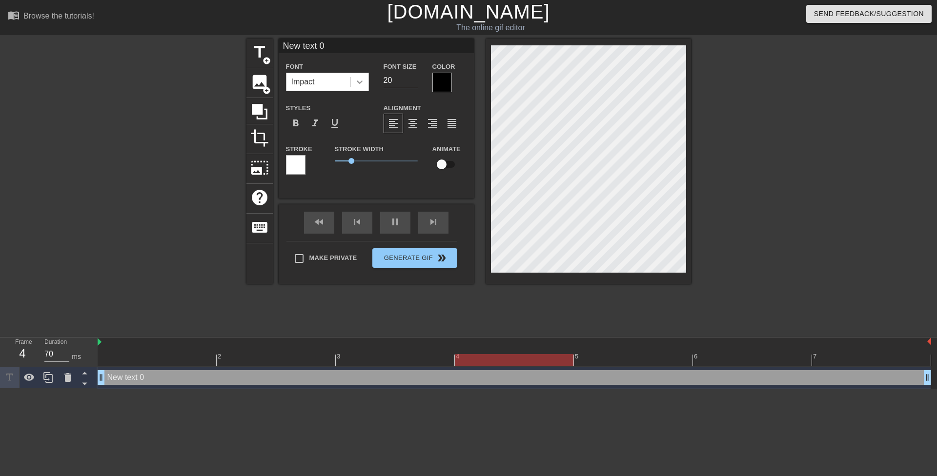
click at [362, 83] on icon at bounding box center [360, 82] width 10 height 10
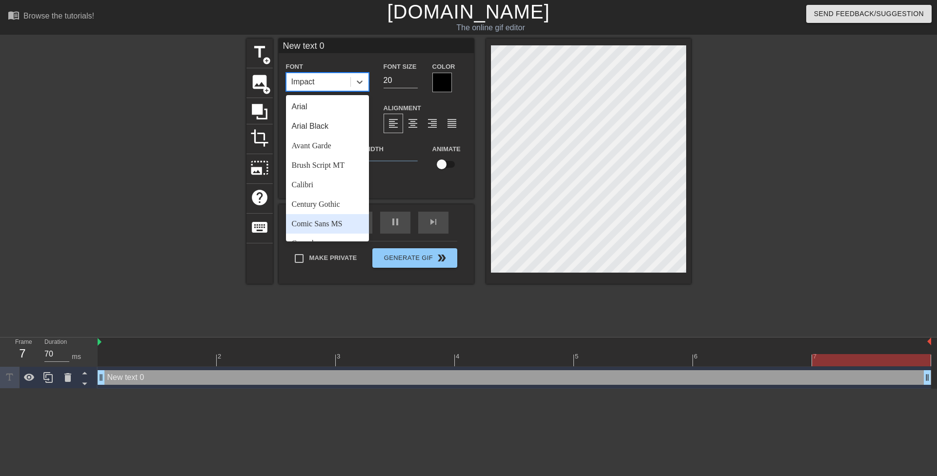
click at [338, 225] on div "Comic Sans MS" at bounding box center [327, 224] width 83 height 20
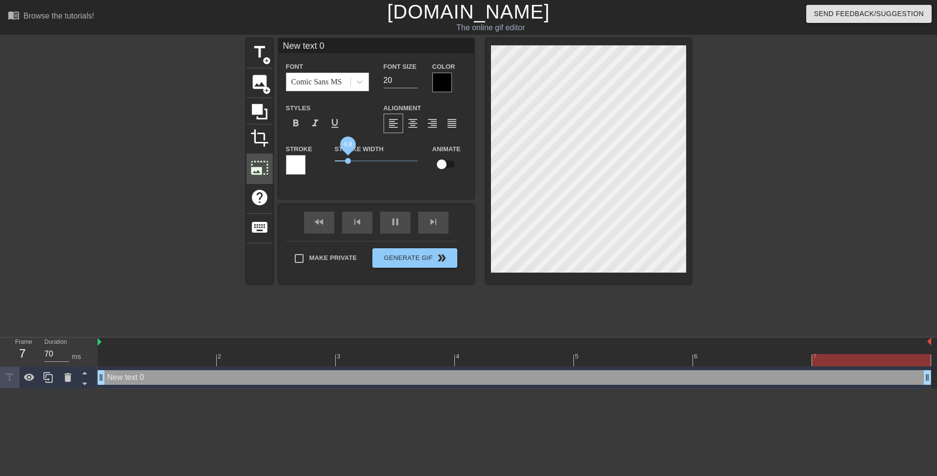
drag, startPoint x: 349, startPoint y: 163, endPoint x: 270, endPoint y: 164, distance: 78.6
click at [277, 164] on div "title add_circle image add_circle crop photo_size_select_large help keyboard Ne…" at bounding box center [468, 161] width 444 height 245
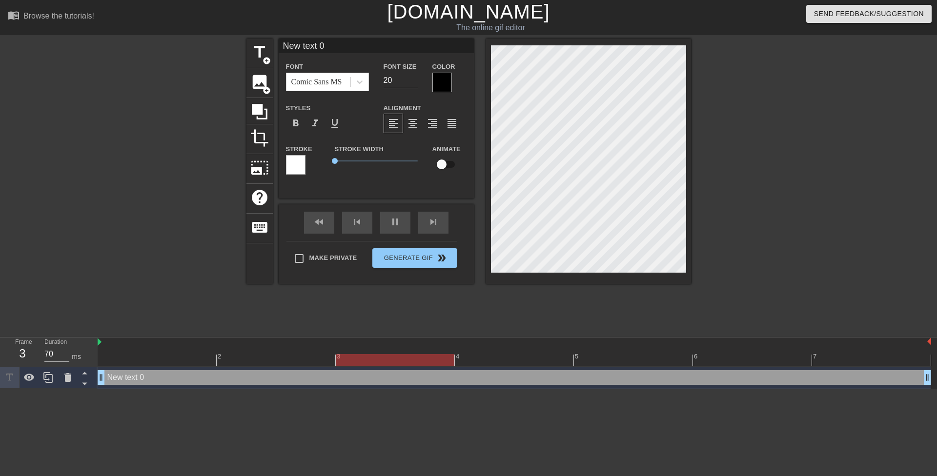
click at [435, 81] on div at bounding box center [442, 83] width 20 height 20
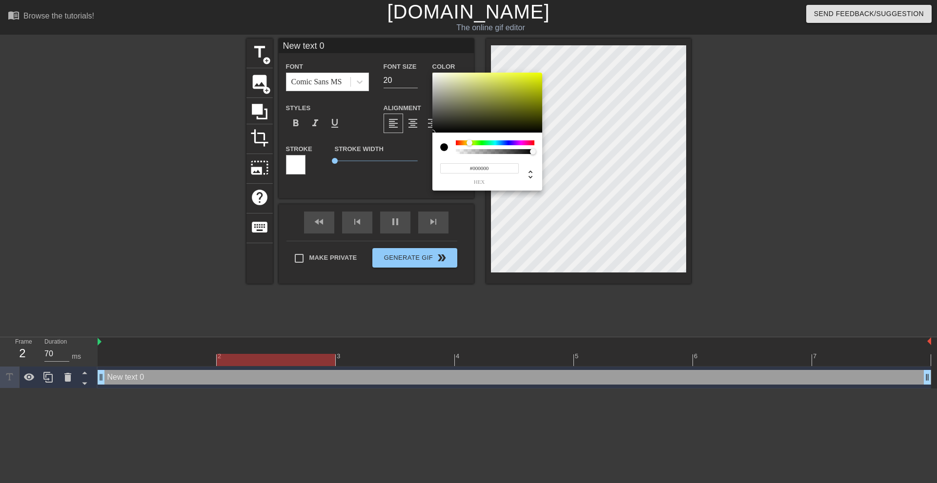
drag, startPoint x: 462, startPoint y: 142, endPoint x: 469, endPoint y: 144, distance: 7.1
click at [469, 144] on div at bounding box center [495, 143] width 79 height 5
drag, startPoint x: 519, startPoint y: 97, endPoint x: 597, endPoint y: 35, distance: 99.7
click at [597, 35] on div "#EAFF00 hex" at bounding box center [468, 241] width 937 height 483
type input "#F9FF00"
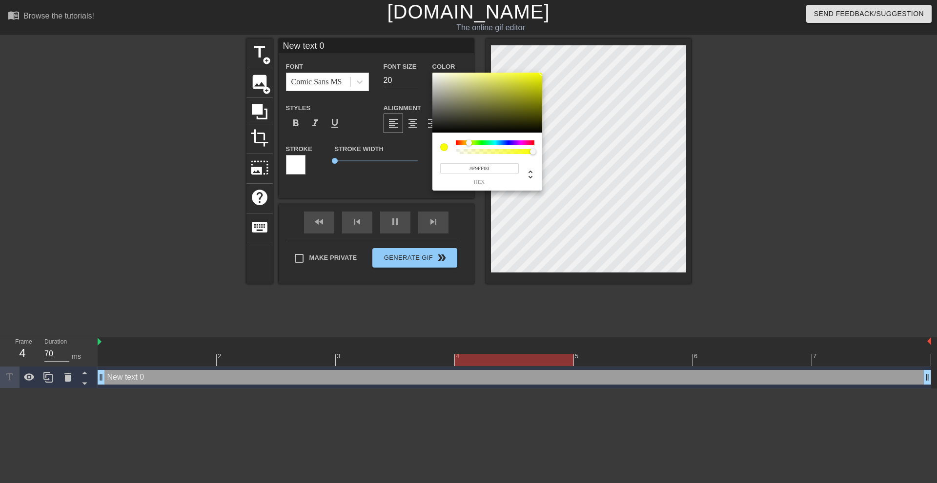
click at [469, 144] on div at bounding box center [469, 143] width 6 height 6
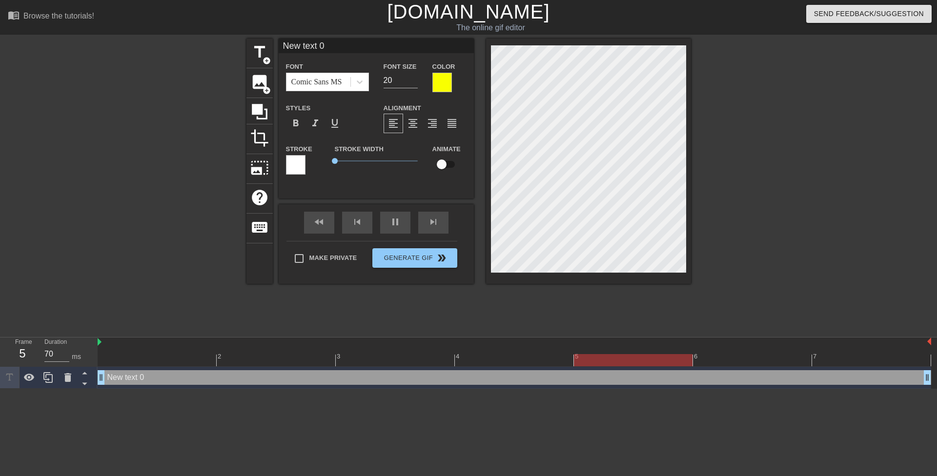
scroll to position [1, 2]
paste textarea "The school bully always got in trouble during [PERSON_NAME] class. That’s why i…"
type input "The school bully always got in trouble during [PERSON_NAME] class. That’s why i…"
type textarea "The school bully always got in trouble during [PERSON_NAME] class. That’s why i…"
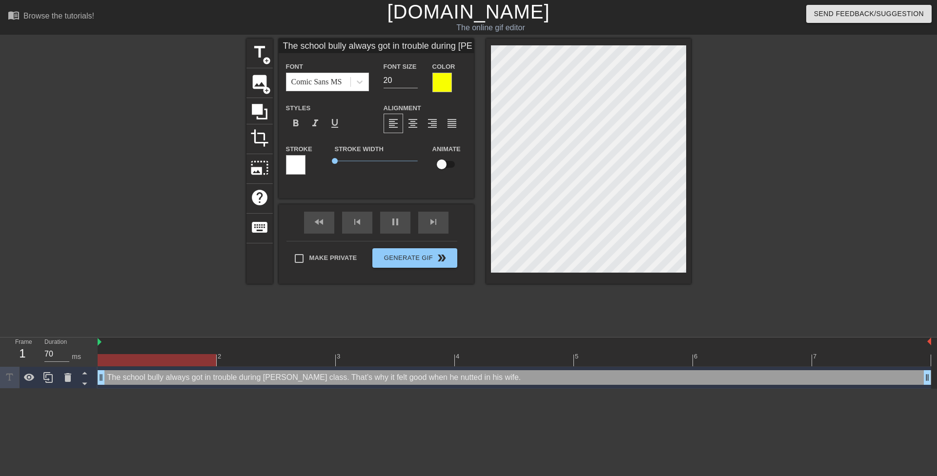
scroll to position [1, 1]
type input "The school bully d got in trouble during [PERSON_NAME] class. That’s why it fel…"
type textarea "The school bully d got in trouble during [PERSON_NAME] class. That’s why it fel…"
type input "The school bully di got in trouble during [PERSON_NAME] class. That’s why it fe…"
type textarea "The school bully di got in trouble during [PERSON_NAME] class. That’s why it fe…"
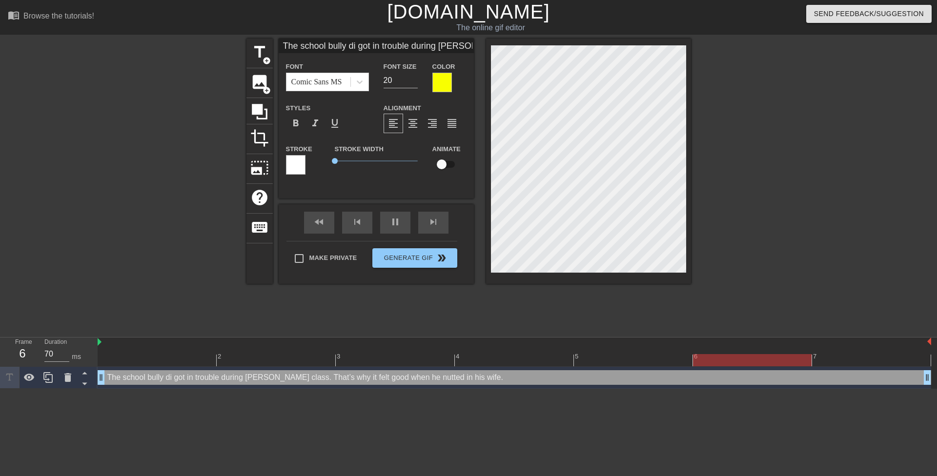
type input "The school bully did got in trouble during [PERSON_NAME] class. That’s why it f…"
type textarea "The school bully did got in trouble during [PERSON_NAME] class. That’s why it f…"
type input "The school bully didn got in trouble during [PERSON_NAME] class. That’s why it …"
type textarea "The school bully didn got in trouble during [PERSON_NAME] class. That’s why it …"
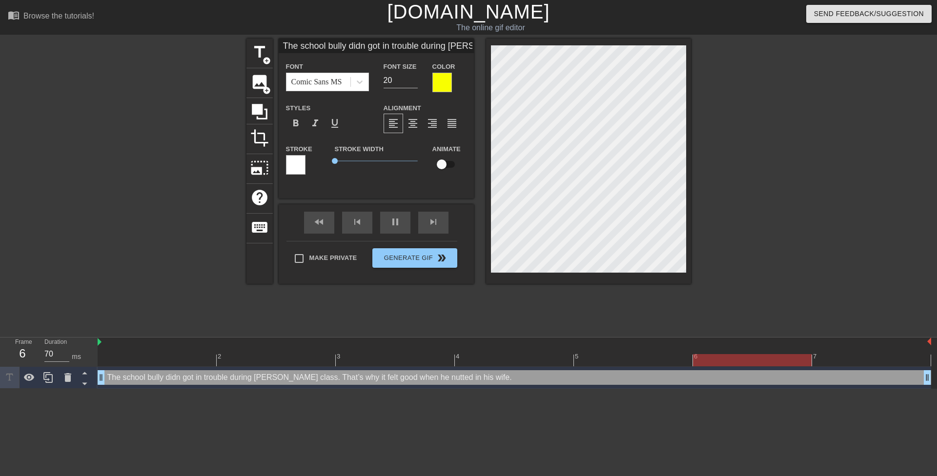
type input "The school bully didn' got in trouble during [PERSON_NAME] class. That’s why it…"
type textarea "The school bully didn' got in trouble during [PERSON_NAME] class. That’s why it…"
type input "The school bully didn't got in trouble during [PERSON_NAME] class. That’s why i…"
type textarea "The school bully didn't got in trouble during [PERSON_NAME] class. That’s why i…"
type input "The school bully didn't got in trouble during [PERSON_NAME] class. That’s why i…"
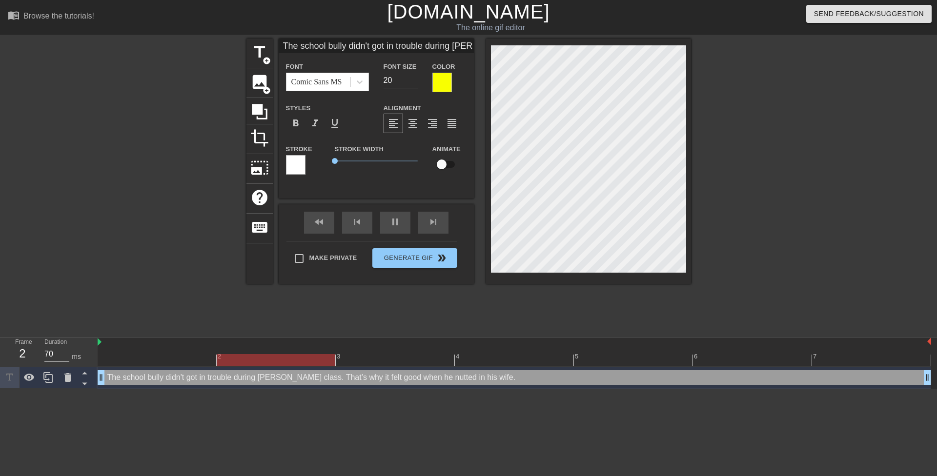
type textarea "The school bully didn't got in trouble during [PERSON_NAME] class. That’s why i…"
type input "The school bully didn't m got in trouble during [PERSON_NAME] class. That’s why…"
type textarea "The school bully didn't m got in trouble during [PERSON_NAME] class. That’s why…"
type input "The school bully didn't mi got in trouble during [PERSON_NAME] class. That’s wh…"
type textarea "The school bully didn't mi got in trouble during [PERSON_NAME] class. That’s wh…"
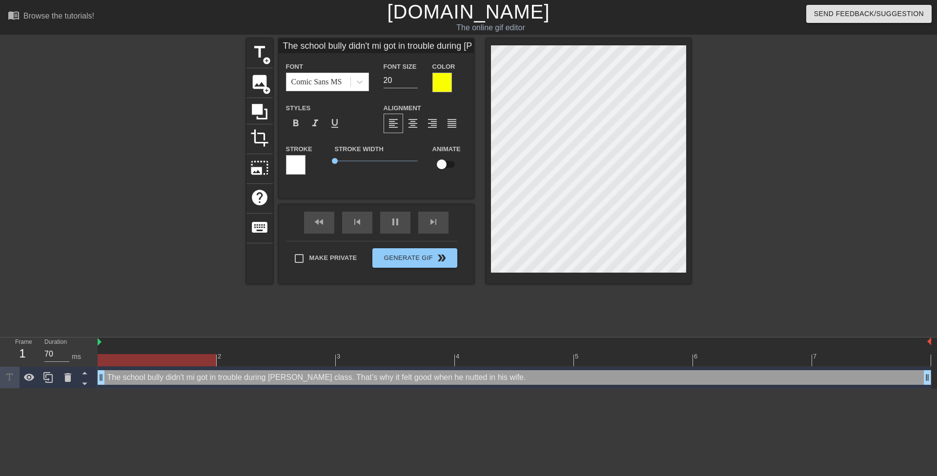
type input "The school bully didn't min got in trouble during [PERSON_NAME] class. That’s w…"
type textarea "The school bully didn't min got in trouble during [PERSON_NAME] class. That’s w…"
type input "The school bully didn't mint got in trouble during [PERSON_NAME] class. That’s …"
type textarea "The school bully didn't mint got in trouble during [PERSON_NAME] class. That’s …"
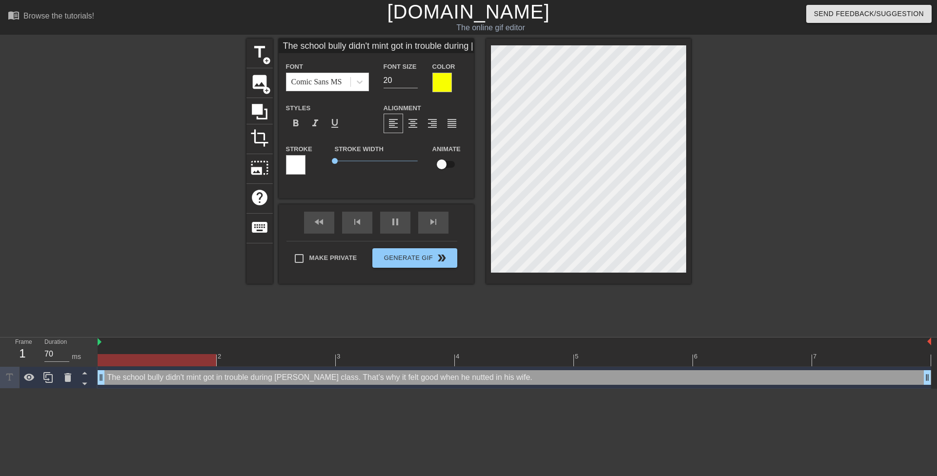
type input "The school bully didn't min got in trouble during [PERSON_NAME] class. That’s w…"
type textarea "The school bully didn't min got in trouble during [PERSON_NAME] class. That’s w…"
type input "The school bully didn't mind got in trouble during [PERSON_NAME] class. That’s …"
type textarea "The school bully didn't mind got in trouble during [PERSON_NAME] class. That’s …"
type input "The school bully didn't mind got in trouble during [PERSON_NAME] class. That’s …"
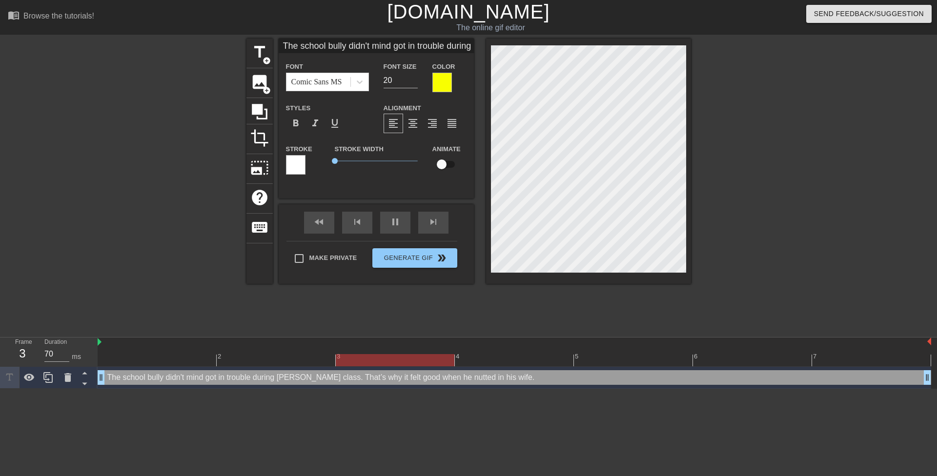
type textarea "The school bully didn't mind got in trouble during [PERSON_NAME] class. That’s …"
type input "The school bully didn't mindg got in trouble during [PERSON_NAME] class. That’s…"
type textarea "The school bully didn't mind g got in trouble during [PERSON_NAME] class. That’…"
type input "The school bully didn't mindge got in trouble during [PERSON_NAME] class. That’…"
type textarea "The school bully didn't mind ge got in trouble during [PERSON_NAME] class. That…"
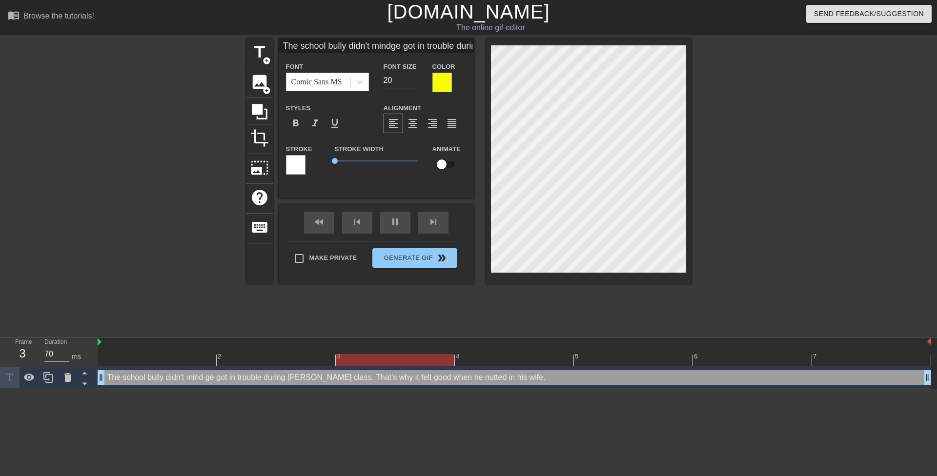
type input "The school bully didn't mindget got in trouble during [PERSON_NAME] class. That…"
type textarea "The school bully didn't mind get got in trouble during [PERSON_NAME] class. Tha…"
type input "The school bully didn't mindgett got in trouble during [PERSON_NAME] class. Tha…"
type textarea "The school bully didn't mind gett got in trouble during [PERSON_NAME] class. Th…"
type input "The school bully didn't mindgetti got in trouble during [PERSON_NAME] class. Th…"
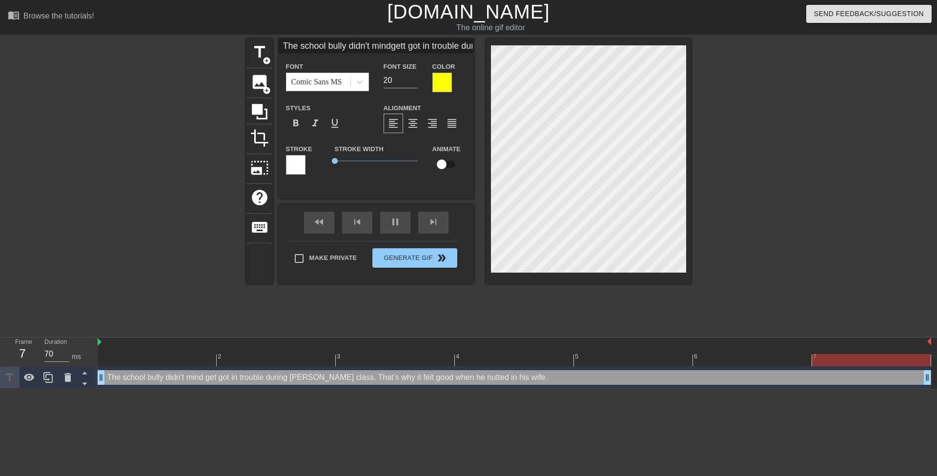
type textarea "The school bully didn't mind getti got in trouble during [PERSON_NAME] class. T…"
type input "The school bully didn't mindgettiu got in trouble during [PERSON_NAME] class. T…"
type textarea "The school bully didn't mind gettiu got in trouble during [PERSON_NAME] class. …"
type input "The school bully didn't mindgetti got in trouble during [PERSON_NAME] class. Th…"
type textarea "The school bully didn't mind getti got in trouble during [PERSON_NAME] class. T…"
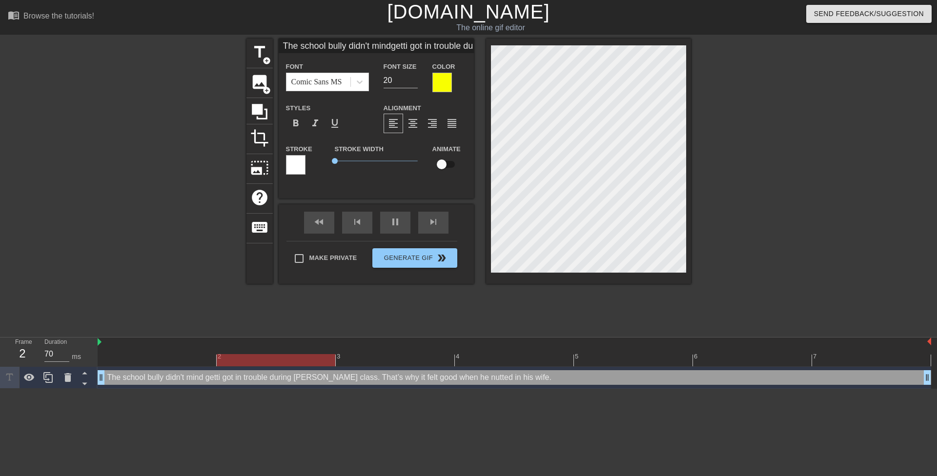
type input "The school bully didn't mindgettin got in trouble during [PERSON_NAME] class. T…"
type textarea "The school bully didn't mind gettin got in trouble during [PERSON_NAME] class. …"
type input "The school bully didn't mindgetting got in trouble during [PERSON_NAME] class. …"
type textarea "The school bully didn't mind getting got in trouble during [PERSON_NAME] class.…"
type input "The school bully didn't mindgetting got in trouble during [PERSON_NAME] class. …"
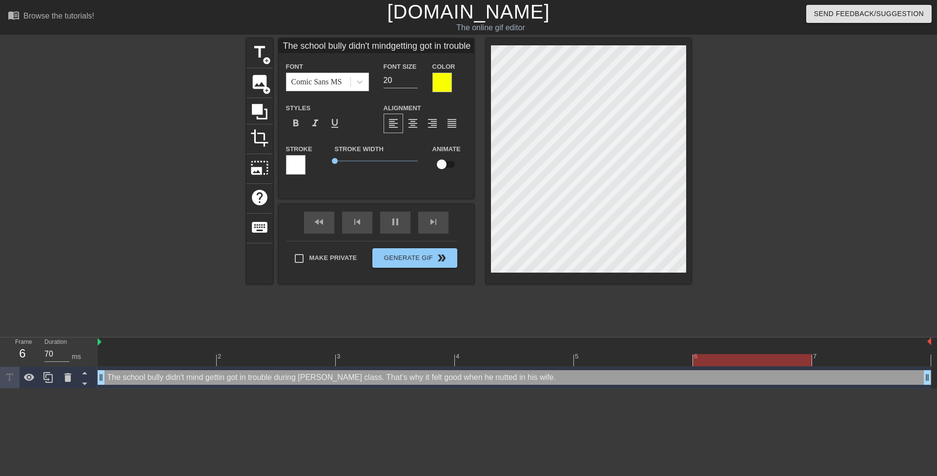
type textarea "The school bully didn't mind getting got in trouble during [PERSON_NAME] class.…"
type input "The school bully didn't mindgetting i got in trouble during [PERSON_NAME] class…"
type textarea "The school bully didn't mind getting i got in trouble during [PERSON_NAME] clas…"
type input "The school bully didn't mindgetting in got in trouble during [PERSON_NAME] clas…"
type textarea "The school bully didn't mind getting in got in trouble during [PERSON_NAME] cla…"
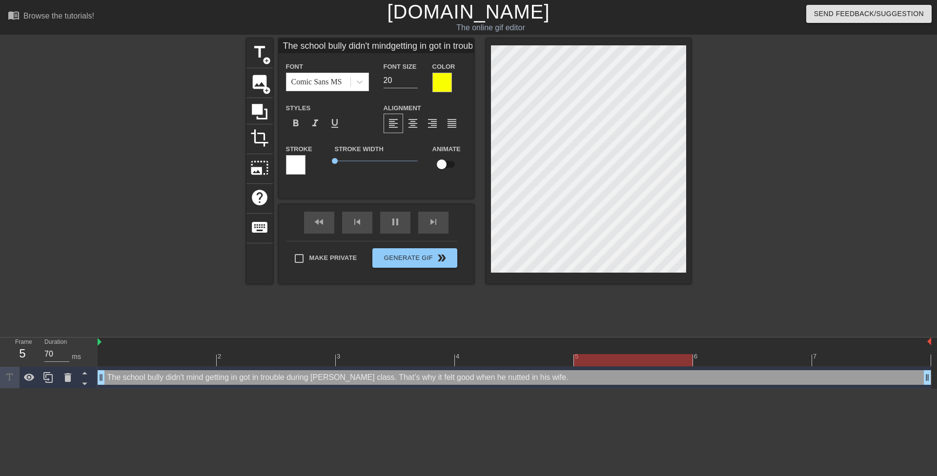
type input "The school bully didn't mindgetting in got in trouble during [PERSON_NAME] clas…"
type textarea "The school bully didn't mind getting in got in trouble during [PERSON_NAME] cla…"
type input "The school bully didn't mindgetting in t got in trouble during [PERSON_NAME] cl…"
type textarea "The school bully didn't mind getting in t got in trouble during [PERSON_NAME] c…"
type input "The school bully didn't mindgetting in tr got in trouble during [PERSON_NAME] c…"
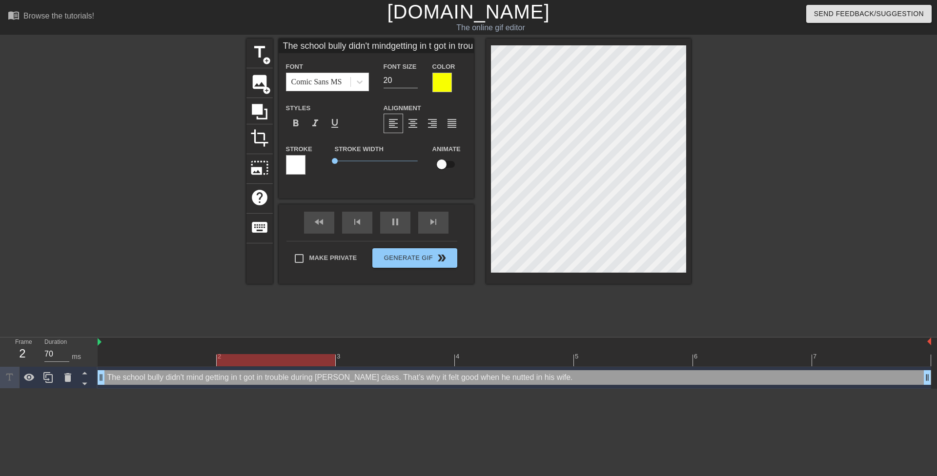
type textarea "The school bully didn't mind getting in tr got in trouble during [PERSON_NAME] …"
type input "The school bully didn't mindgetting in tro got in trouble during [PERSON_NAME] …"
type textarea "The school bully didn't mind getting in tro got in trouble during [PERSON_NAME]…"
type input "The school bully didn't mindgetting in trou got in trouble during [PERSON_NAME]…"
type textarea "The school bully didn't mind getting in trou got in trouble during [PERSON_NAME…"
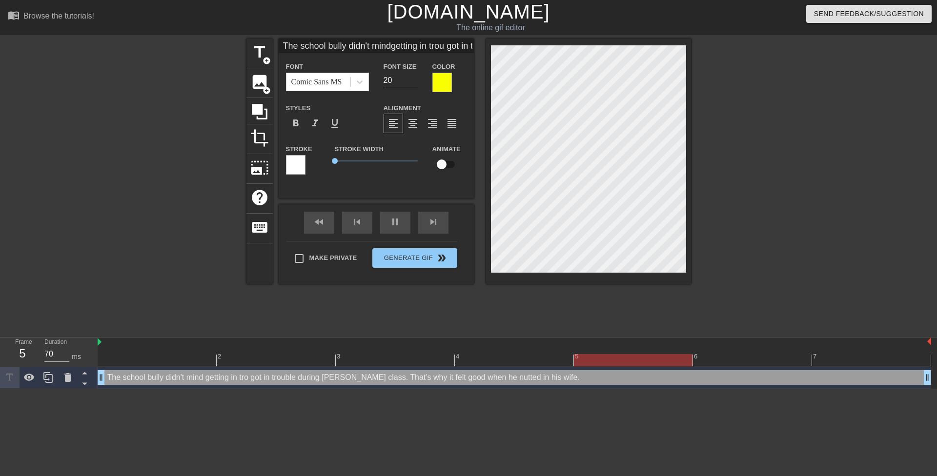
type input "The school bully didn't mindgetting in troub got in trouble during [PERSON_NAME…"
type textarea "The school bully didn't mind getting in troub got in trouble during [PERSON_NAM…"
type input "The school bully didn't mindgetting in troubl got in trouble during [PERSON_NAM…"
type textarea "The school bully didn't mind getting in troubl got in trouble during [PERSON_NA…"
type input "The school bully didn't mindgetting in trouble got in trouble during [PERSON_NA…"
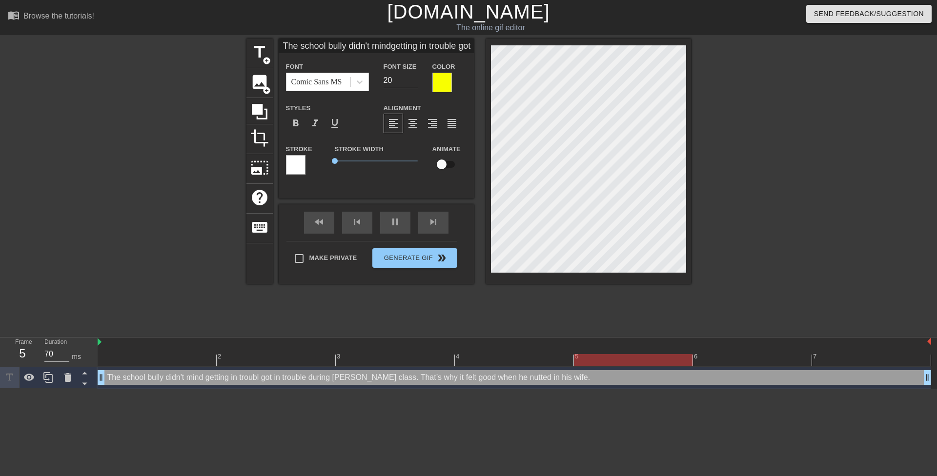
scroll to position [1, 4]
type textarea "The school bully didn't mind getting in trouble got in trouble during [PERSON_N…"
type input "The school bully didn't mindgetting in trouble during [PERSON_NAME] class. That…"
type textarea "The school bully didn't mind getting in trouble during [PERSON_NAME] class. Tha…"
type input "The school bully didn't mindgetting in trouble during [PERSON_NAME] class. That…"
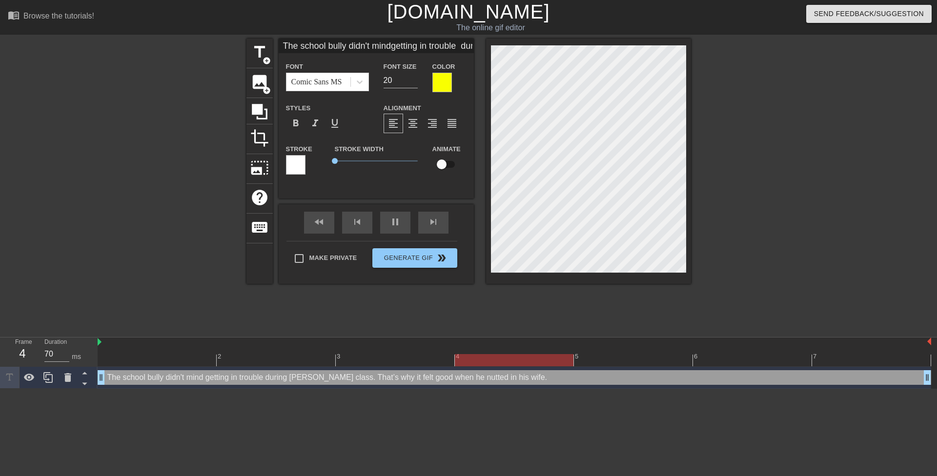
type textarea "The school bully didn't mind getting in trouble during [PERSON_NAME] class. Tha…"
click at [803, 224] on div at bounding box center [776, 185] width 146 height 293
type input "The school bully lgetting in trouble during [PERSON_NAME] class. That’s why it …"
type textarea "The school bully l getting in trouble during [PERSON_NAME] class. That’s why it…"
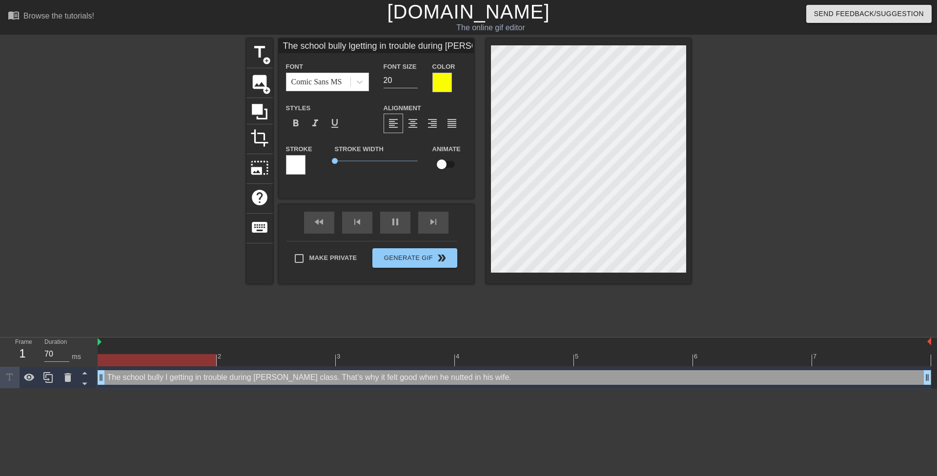
type input "The school bully ligetting in trouble during [PERSON_NAME] class. That’s why it…"
type textarea "The school bully [PERSON_NAME] getting in trouble during [PERSON_NAME] class. T…"
type input "The school bully likgetting in trouble during [PERSON_NAME] class. That’s why i…"
type textarea "The school bully lik getting in trouble during [PERSON_NAME] class. That’s why …"
type input "The school bully likegetting in trouble during [PERSON_NAME] class. That’s why …"
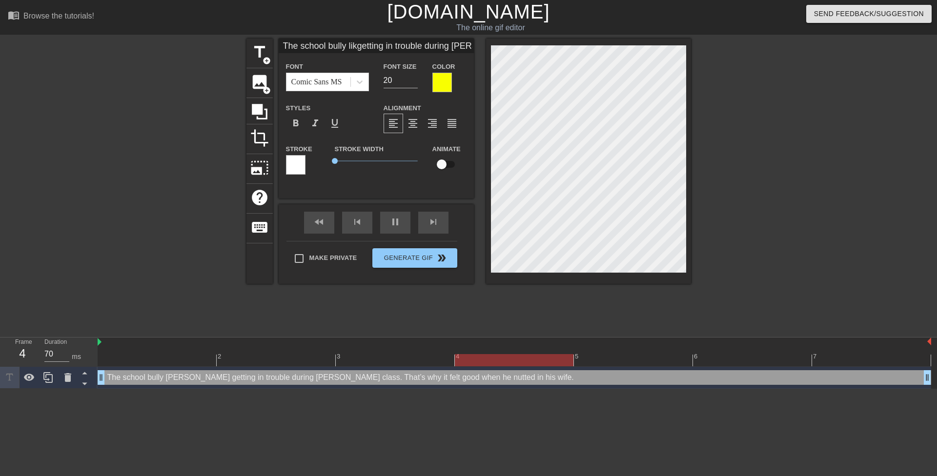
type textarea "The school bully like getting in trouble during [PERSON_NAME] class. That’s why…"
type input "The school bully likedgetting in trouble during [PERSON_NAME] class. That’s why…"
type textarea "The school bully liked getting in trouble during [PERSON_NAME] class. That’s wh…"
type input "The school bully liked getting in trouble during [PERSON_NAME] class. That’s wh…"
type textarea "The school bully liked getting in trouble during [PERSON_NAME] class. That’s wh…"
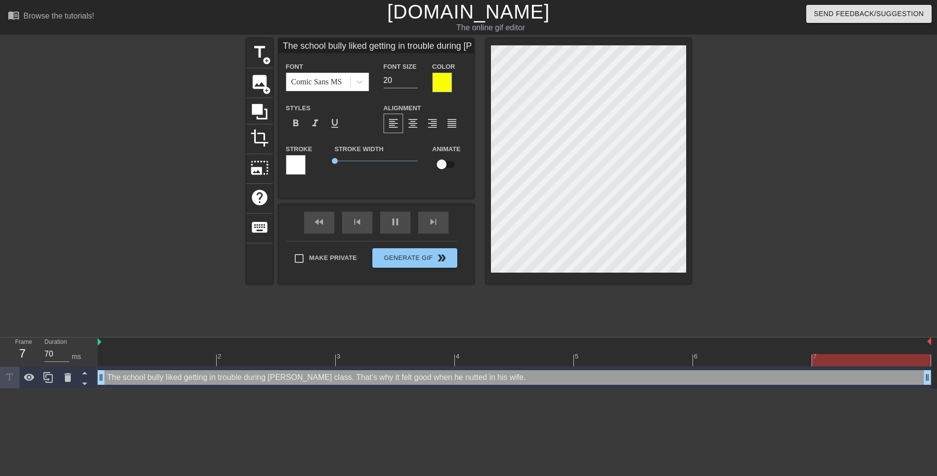
type input "The school bully liked ggetting in trouble during [PERSON_NAME] class. That’s w…"
type textarea "The school bully liked g getting in trouble during [PERSON_NAME] class. That’s …"
type input "The school bully liked gegetting in trouble during [PERSON_NAME] class. That’s …"
type textarea "The school bully liked ge getting in trouble during [PERSON_NAME] class. That’s…"
type input "The school bully liked getgetting in trouble during [PERSON_NAME] class. That’s…"
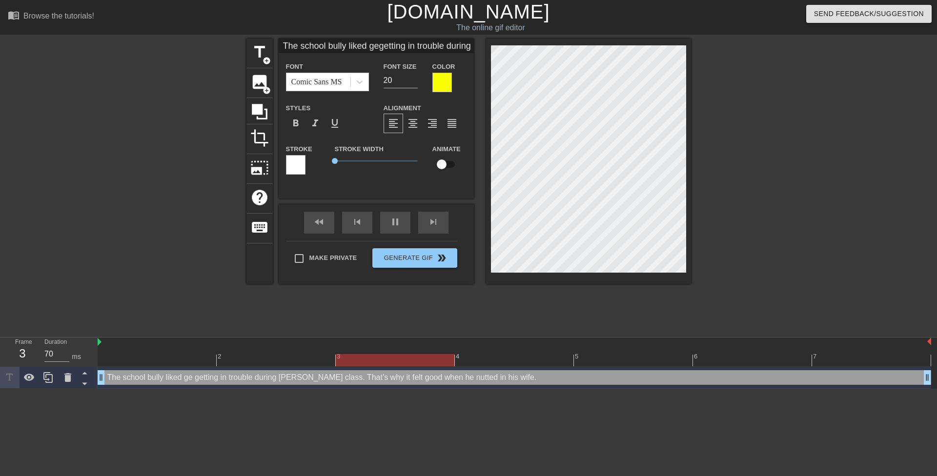
type textarea "The school bully liked get getting in trouble during [PERSON_NAME] class. That’…"
type input "The school bully liked gettgetting in trouble during [PERSON_NAME] class. That’…"
type textarea "The school bully liked gett getting in trouble during [PERSON_NAME] class. That…"
type input "The school bully liked gettigetting in trouble during [PERSON_NAME] class. That…"
type textarea "The school bully liked [PERSON_NAME] getting in trouble during [PERSON_NAME] cl…"
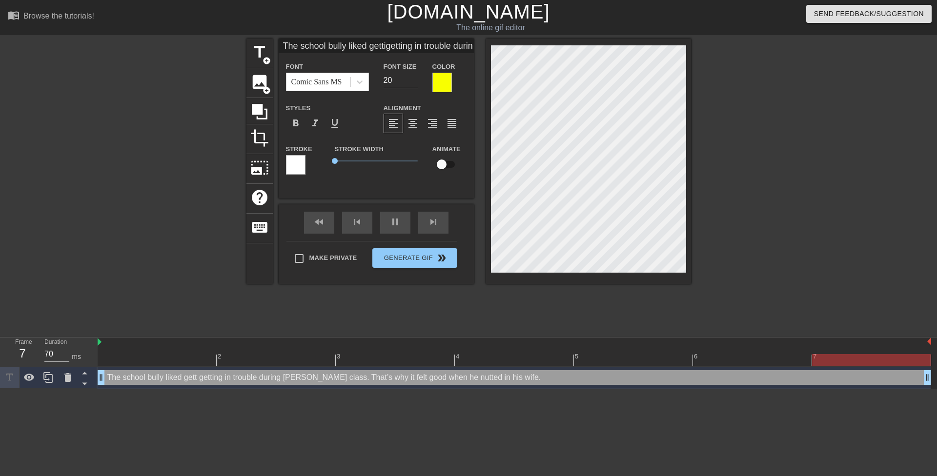
type input "The school bully liked gettingetting in trouble during [PERSON_NAME] class. Tha…"
type textarea "The school bully liked gettin getting in trouble during [PERSON_NAME] class. Th…"
type input "The school bully liked gettinggetting in trouble during [PERSON_NAME] class. Th…"
type textarea "The school bully liked getting getting in trouble during [PERSON_NAME] class. T…"
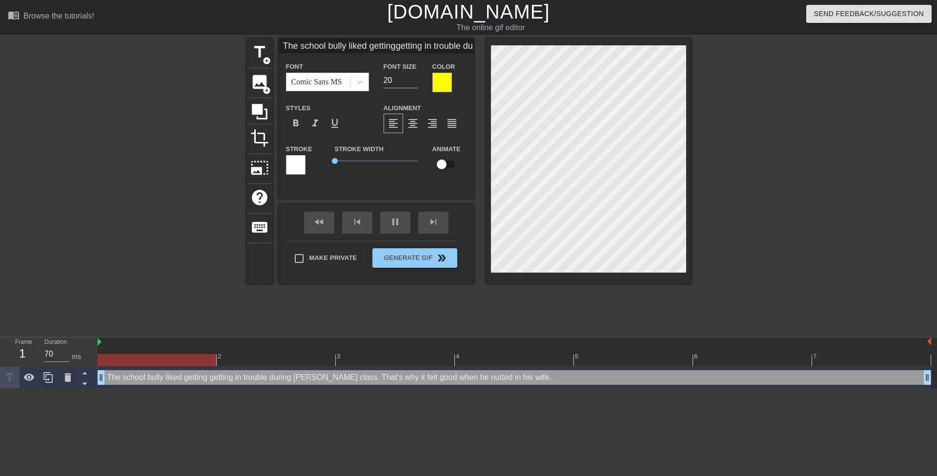
type input "The school bully liked gettingin trouble during [PERSON_NAME] class. That’s why…"
type textarea "The school bully liked getting in trouble during [PERSON_NAME] class. That’s wh…"
drag, startPoint x: 729, startPoint y: 219, endPoint x: 699, endPoint y: 218, distance: 30.8
click at [729, 219] on div at bounding box center [776, 185] width 146 height 293
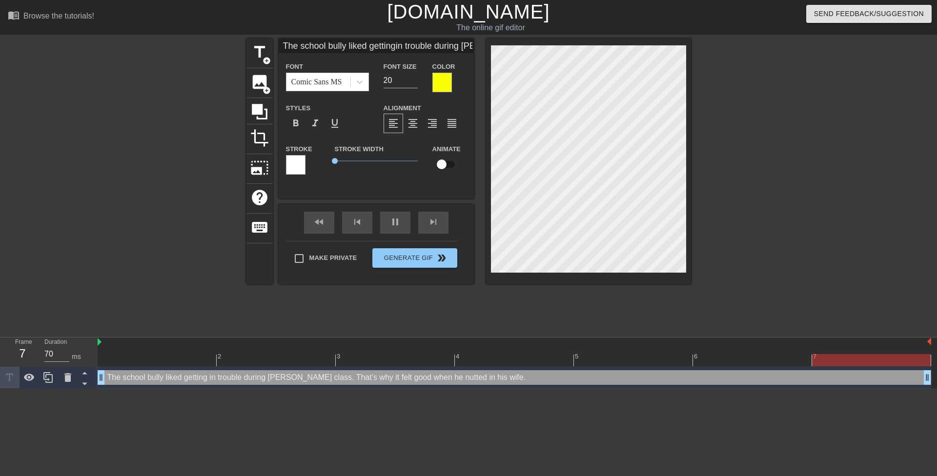
scroll to position [1, 1]
click at [814, 177] on div at bounding box center [776, 185] width 146 height 293
type input "The school bully likedgettingin trouble during [PERSON_NAME] class. That’s why …"
type textarea "The school bully likedgetting in trouble during [PERSON_NAME] class. That’s why…"
type input "The school bully likedgettingin trouble during [PERSON_NAME] class. That’s why …"
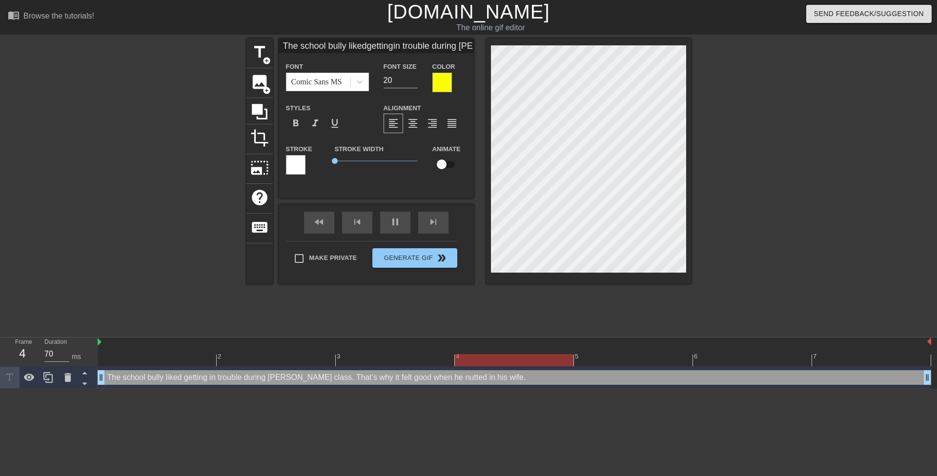
type textarea "The school bully liked getting in trouble during [PERSON_NAME] class. That’s wh…"
type input "The school bully likedgettingin trouble during [PERSON_NAME] class. That’s why …"
type textarea "The school bully liked gettingin trouble during [PERSON_NAME] class. That’s why…"
type input "The school bully likedgetting in trouble during [PERSON_NAME] class. That’s why…"
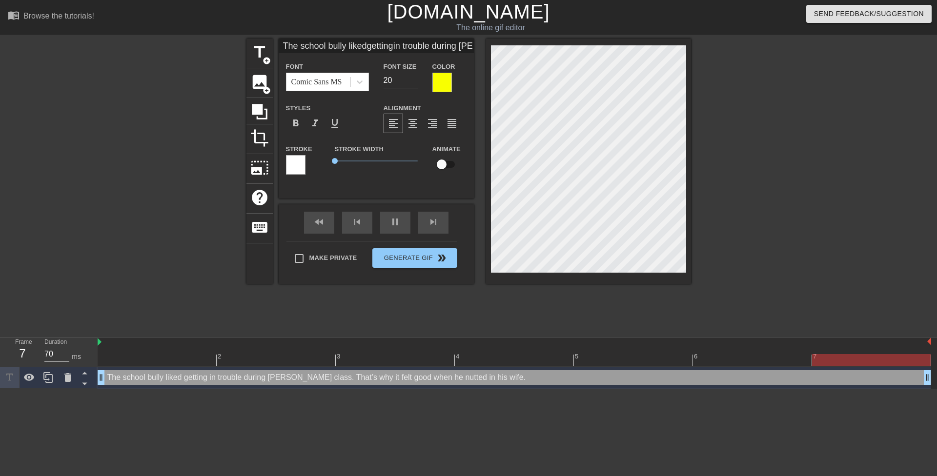
type textarea "The school bully liked getting in trouble during [PERSON_NAME] class. That’s wh…"
type input "The school bully likedgetting in trouble durin [PERSON_NAME] class. That’s why …"
type textarea "The school bully liked getting in trouble durin [PERSON_NAME] class. That’s why…"
type input "The school bully likedgetting in trouble duringMr. [PERSON_NAME] class. That’s …"
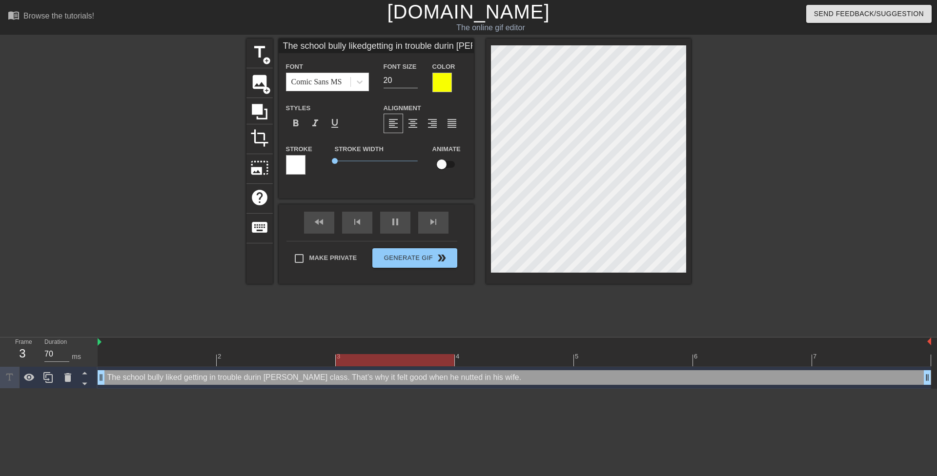
type textarea "The school bully liked getting in trouble duringMr. [PERSON_NAME] class. That’s…"
type input "The school bully likedgetting in trouble duringMr. [PERSON_NAME] class. That’s …"
type textarea "The school bully liked getting in trouble during [PERSON_NAME] class. That’s wh…"
type input "The school bully likedgetting in trouble duringMr. [PERSON_NAME] class.That’s w…"
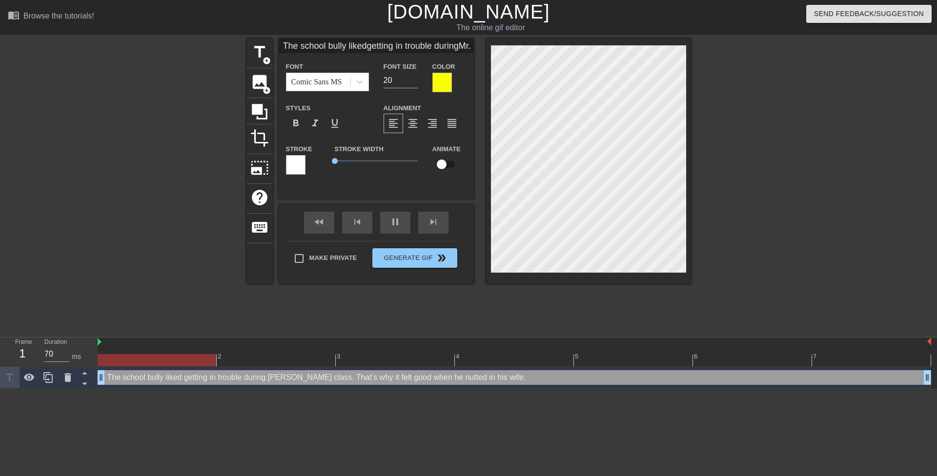
type textarea "The school bully liked getting in trouble during [PERSON_NAME] class.That’s why…"
type input "The school bully likedgetting in trouble duringMr. [PERSON_NAME] class.That’s w…"
type textarea "The school bully liked getting in trouble during [PERSON_NAME] class. That’s wh…"
type input "The school bully likedgetting in trouble duringMr. J’s class.That’s why it felt…"
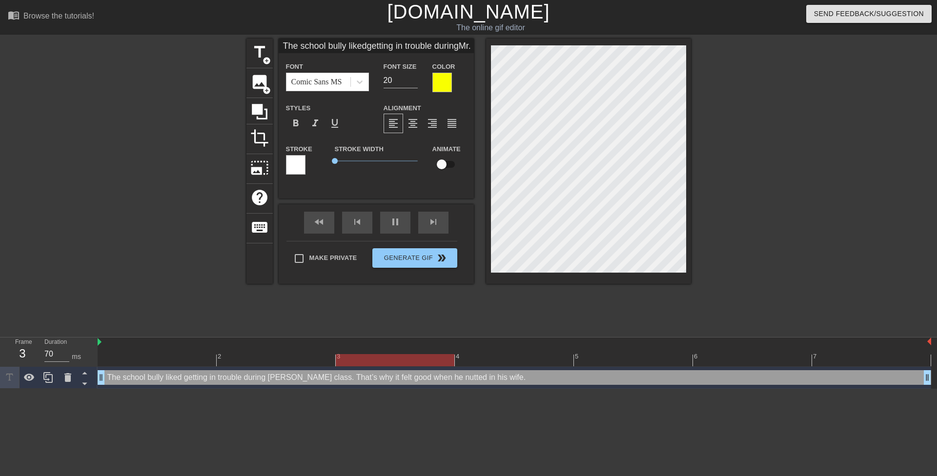
type textarea "The school bully liked getting in trouble during Mr. J’s class. That’s why it f…"
type input "The school bully likedgetting in trouble duringMr. Jo’s class.That’s why it fel…"
type textarea "The school bully liked getting in trouble during Mr. Jo’s class. That’s why it …"
type input "The school bully likedgetting in trouble duringMr. Joh’s class.That’s why it fe…"
type textarea "The school bully liked getting in trouble during Mr. Joh’s class. That’s why it…"
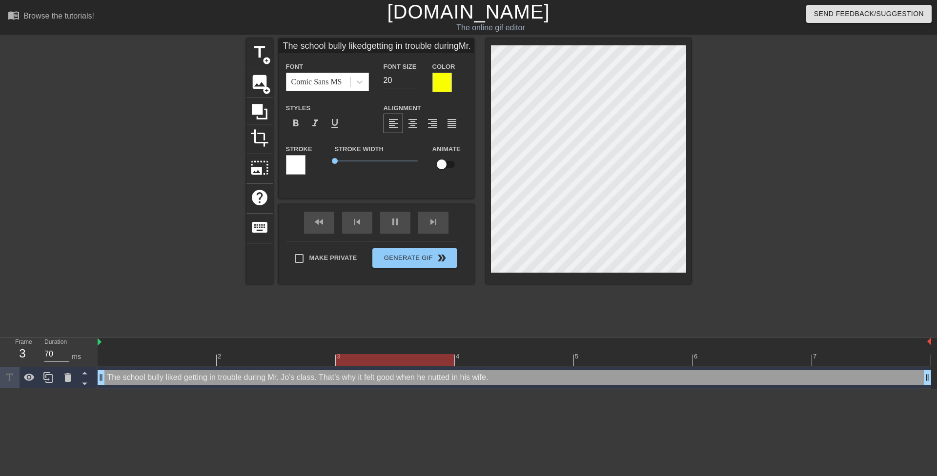
type input "The school bully likedgetting in trouble duringMr. [PERSON_NAME]’s class.That’s…"
type textarea "The school bully liked getting in trouble during Mr. [PERSON_NAME]’s class. Tha…"
type input "The school bully likedgetting in trouble duringMr. Johns’s class.That’s why it …"
type textarea "The school bully liked getting in trouble during [PERSON_NAME] class. That’s wh…"
type input "The school bully likedgetting in trouble duringMr. [PERSON_NAME]’s class.That’s…"
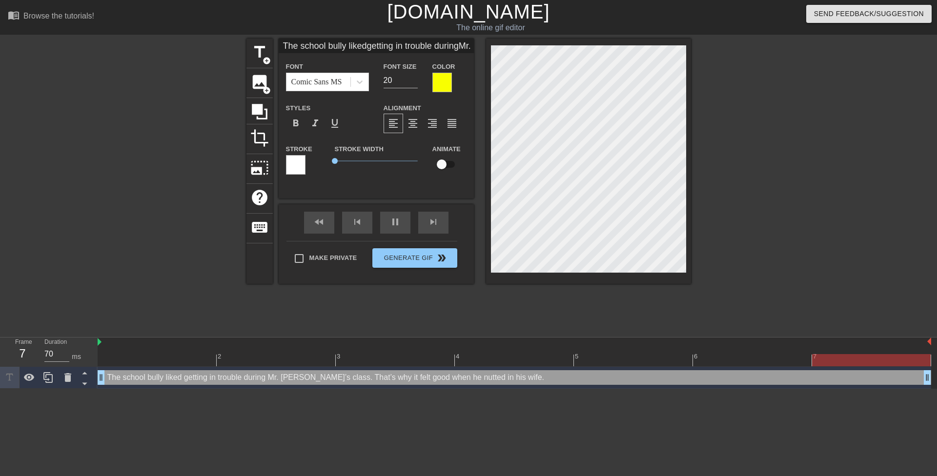
type textarea "The school bully liked getting in trouble during [PERSON_NAME] class. That’s wh…"
type input "The school bully likedgetting in trouble duringMr. [PERSON_NAME] class.That’s w…"
type textarea "The school bully liked getting in trouble during [PERSON_NAME] class. That’s wh…"
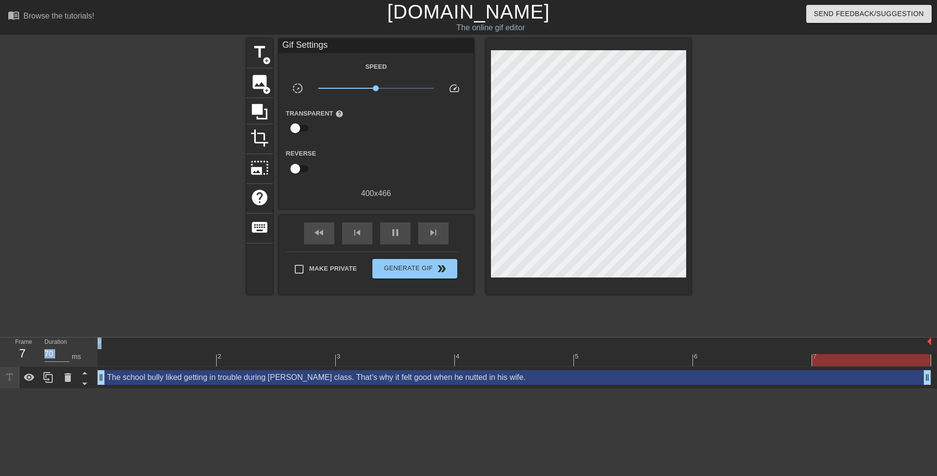
drag, startPoint x: 721, startPoint y: 241, endPoint x: 689, endPoint y: 239, distance: 31.8
click at [689, 239] on div "title add_circle image add_circle crop photo_size_select_large help keyboard Gi…" at bounding box center [468, 185] width 937 height 293
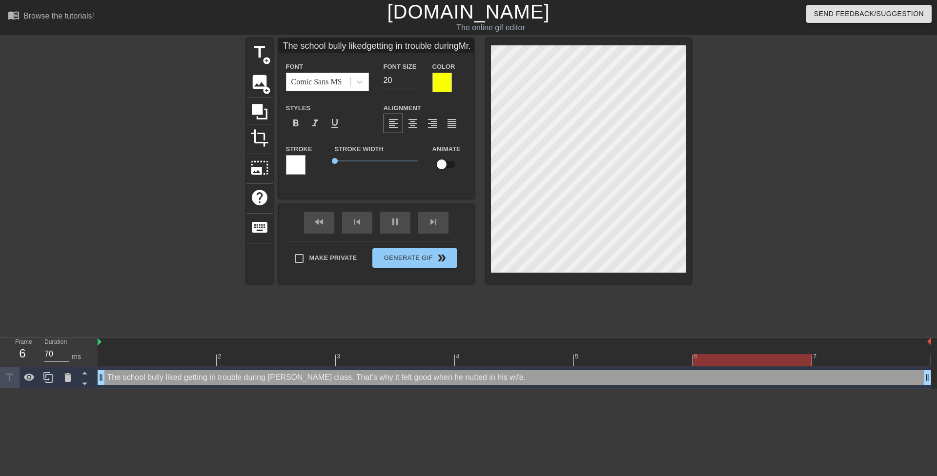
scroll to position [3, 4]
type input "The school bully likedpThat’s why it felt good when he nutted in his wife."
type textarea "The school bully liked p That’s why it felt good when he nutted in his wife."
type input "The school bully likedpiThat’s why it felt good when he nutted in his wife."
type textarea "The school bully liked pi That’s why it felt good when he nutted in his wife."
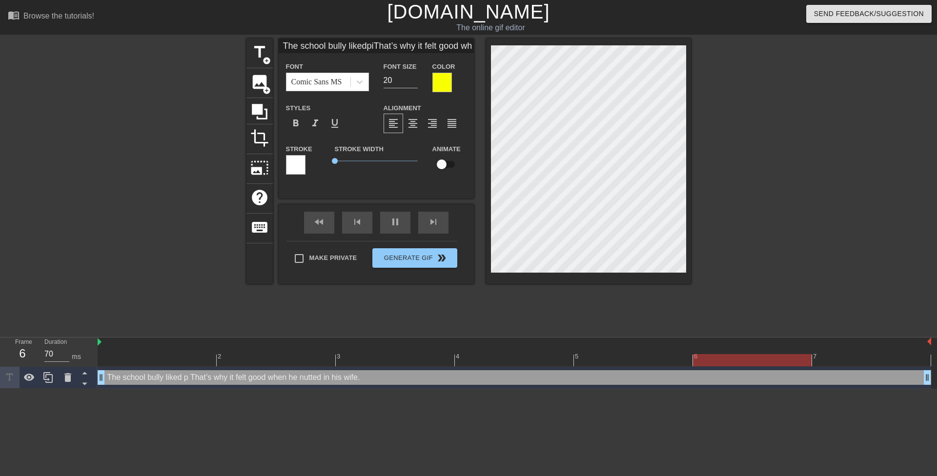
type input "The school [PERSON_NAME] likedpisThat’s why it felt good when he nutted in his …"
type textarea "The school bully liked pis That’s why it felt good when he nutted in his wife."
type input "The school [PERSON_NAME] likedpissThat’s why it felt good when he nutted in his…"
type textarea "The school bully liked piss That’s why it felt good when he nutted in his wife."
type input "The school bully likedpissiThat’s why it felt good when he nutted in his wife."
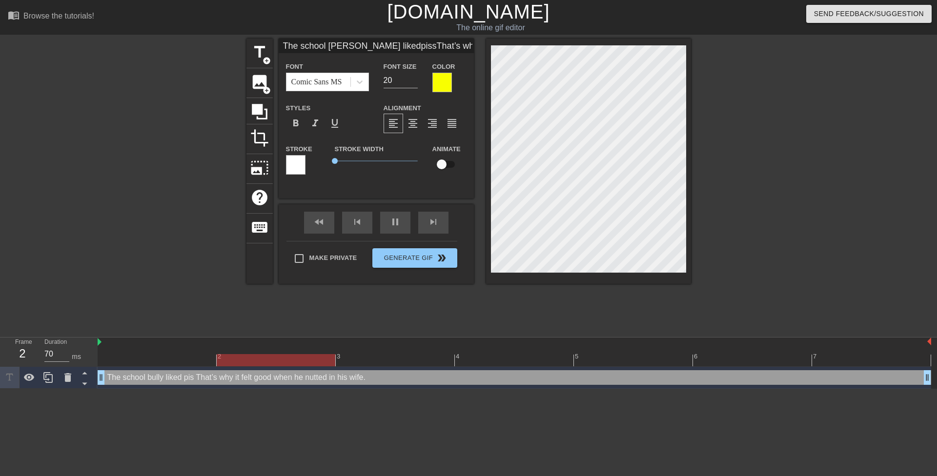
type textarea "The school bully liked [PERSON_NAME] That’s why it felt good when he nutted in …"
type input "The school [PERSON_NAME] likedpissinThat’s why it felt good when he nutted in h…"
type textarea "The school bully liked [PERSON_NAME] That’s why it felt good when he nutted in …"
type input "The school bully likedpissingThat’s why it felt good when he nutted in his wife."
type textarea "The school bully liked pissing That’s why it felt good when he nutted in his wi…"
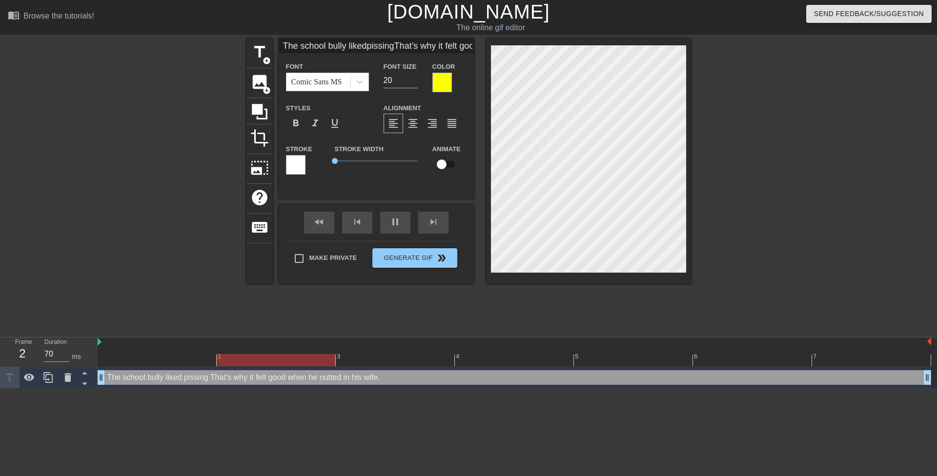
type input "The school bully likedpissing That’s why it felt good when he nutted in his wif…"
type textarea "The school bully liked pissing That’s why it felt good when he nutted in his wi…"
type input "The school bully likedpissing hThat’s why it felt good when he nutted in his wi…"
type textarea "The school bully liked pissing h That’s why it felt good when he nutted in his …"
type input "The school bully likedpissing hiThat’s why it felt good when he nutted in his w…"
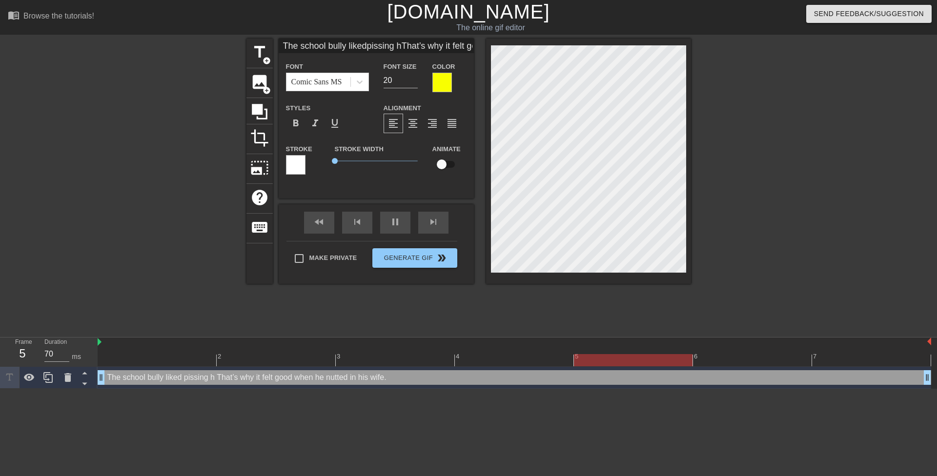
type textarea "The school bully liked pissing hi That’s why it felt good when he nutted in his…"
type input "The school [PERSON_NAME] likedpissing hisThat’s why it felt good when he nutted…"
type textarea "The school bully liked pissing his That’s why it felt good when he nutted in hi…"
type input "The school [PERSON_NAME] likedpissing his That’s why it felt good when he nutte…"
type textarea "The school bully liked pissing his That’s why it felt good when he nutted in hi…"
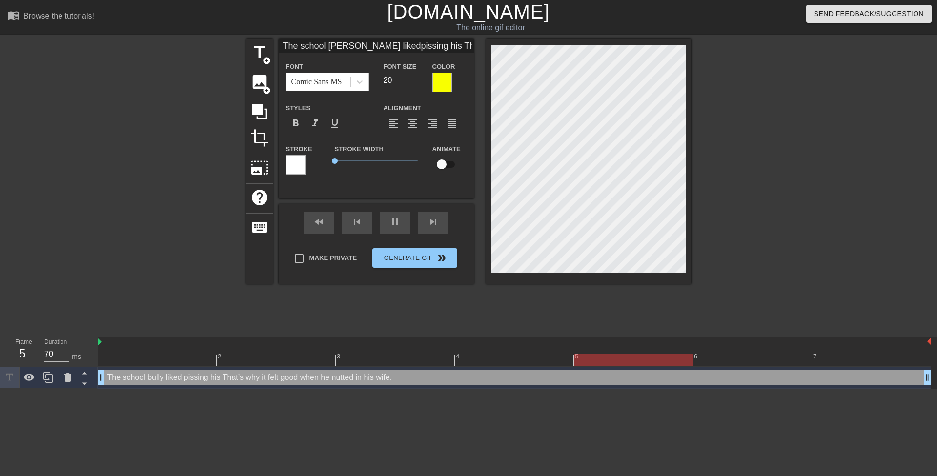
type input "The school [PERSON_NAME] likedpissing his tThat’s why it felt good when he nutt…"
type textarea "The school bully liked pissing his t That’s why it felt good when he nutted in …"
type input "The school [PERSON_NAME] likedpissing his teThat’s why it felt good when he nut…"
type textarea "The school bully liked pissing his te That’s why it felt good when he nutted in…"
type input "The school [PERSON_NAME] likedpissing his teaThat’s why it felt good when he nu…"
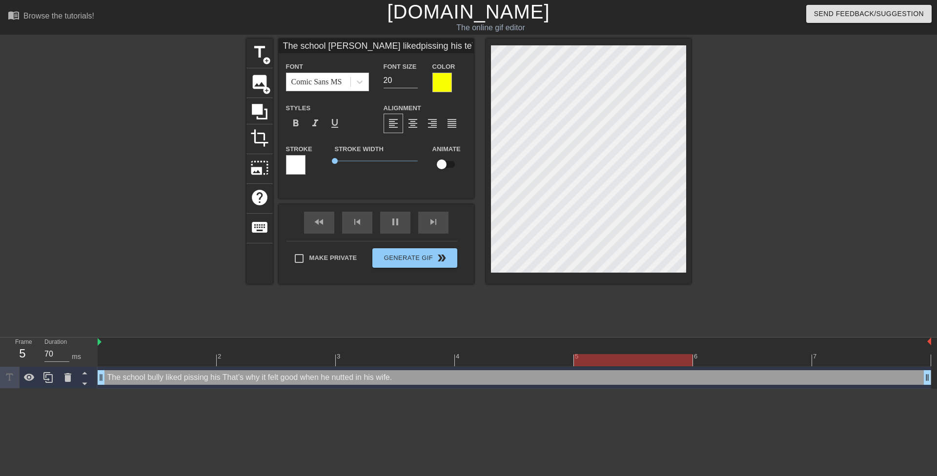
type textarea "The school [PERSON_NAME] liked pissing his tea That’s why it felt good when he …"
type input "The school [PERSON_NAME] likedpissing his teacThat’s why it felt good when he n…"
type textarea "The school bully liked pissing his teac That’s why it felt good when he nutted …"
type input "The school [PERSON_NAME] likedpissing his teachThat’s why it felt good when he …"
type textarea "The school bully liked pissing his teach That’s why it felt good when he nutted…"
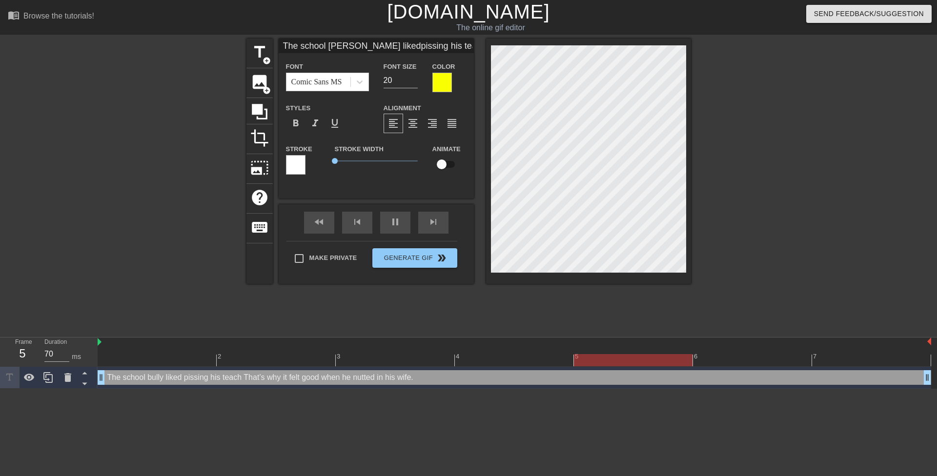
scroll to position [2, 4]
type input "The school [PERSON_NAME] likedpissing his teacheThat’s why it felt good when he…"
type textarea "The school bully liked pissing his teache That’s why it felt good when he nutte…"
type input "The school [PERSON_NAME] likedpissing his teacherThat’s why it felt good when h…"
type textarea "The school bully liked pissing his teacher That’s why it felt good when he nutt…"
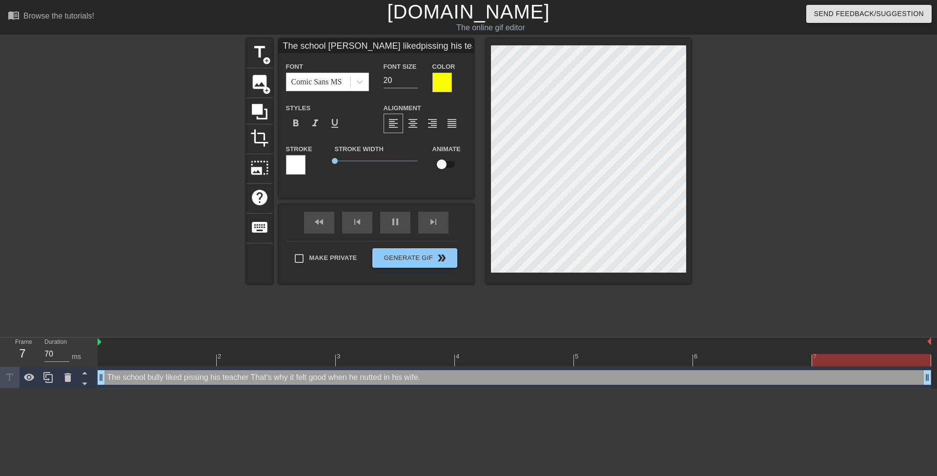
type input "The school [PERSON_NAME] likedpissing his teacher That’s why it felt good when …"
type textarea "The school bully liked pissing his teacher That’s why it felt good when he nutt…"
type input "The school [PERSON_NAME] likedpissing his teacher [PERSON_NAME]’s why it felt g…"
type textarea "The school bully liked pissing his teacher o That’s why it felt good when he nu…"
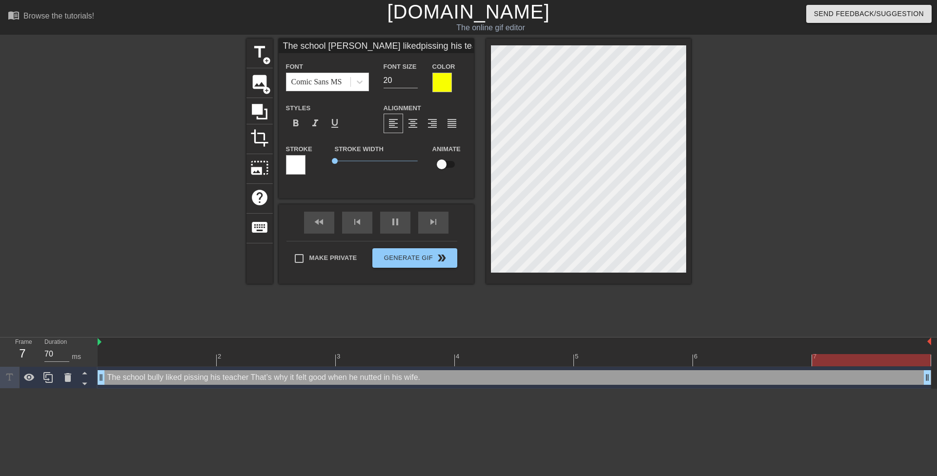
type input "The school [PERSON_NAME] likedpissing his teacher ofThat’s why it felt good whe…"
type textarea "The school bully liked pissing his teacher of That’s why it felt good when he n…"
type input "The school [PERSON_NAME] likedpissing his teacher [PERSON_NAME]’s why it felt g…"
type textarea "The school bully liked pissing his teacher off That’s why it felt good when he …"
type input "The school [PERSON_NAME] likedpissing his teacher [PERSON_NAME]’s why it felt g…"
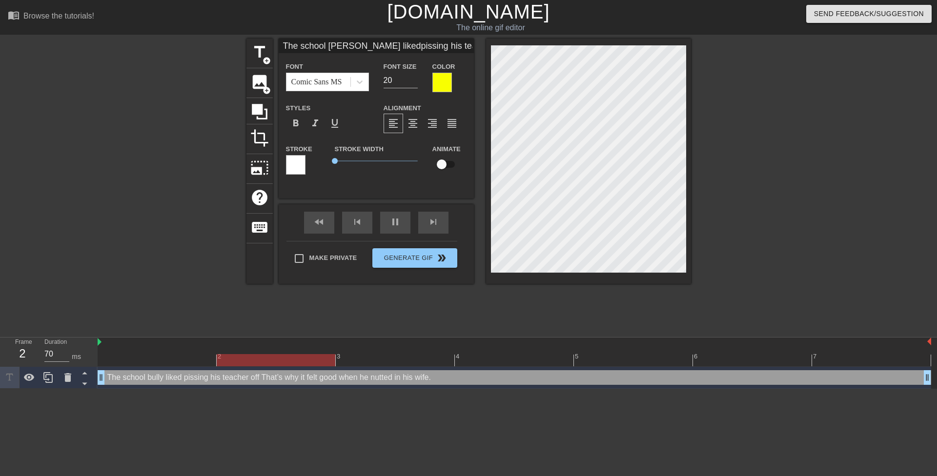
type textarea "The school bully liked pissing his teacher off That’s why it felt good when he …"
type input "The school [PERSON_NAME] likedpissing his teacher offdThat’s why it felt good w…"
type textarea "The school bully liked pissing his teacher off d That’s why it felt good when h…"
type input "The school [PERSON_NAME] likedpissing his teacher offduThat’s why it felt good …"
type textarea "The school bully liked pissing his teacher off du That’s why it felt good when …"
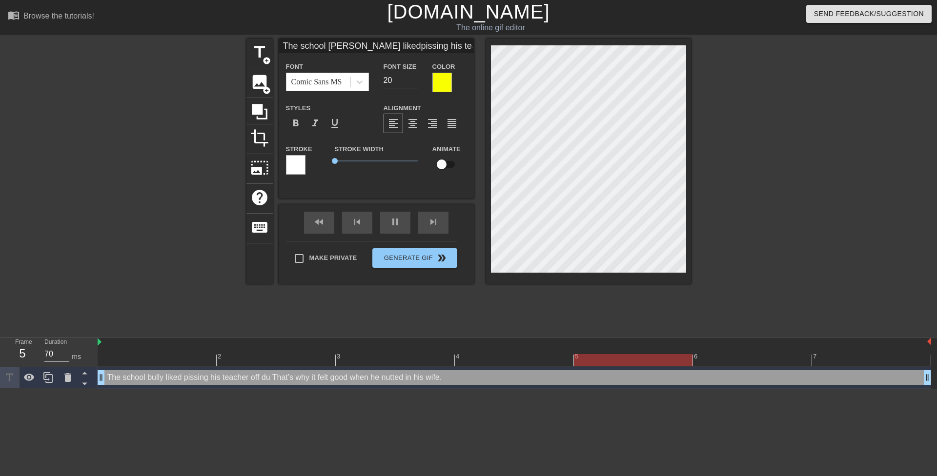
type input "The school [PERSON_NAME] likedpissing his teacher offdurThat’s why it felt good…"
type textarea "The school bully liked pissing his teacher off dur That’s why it felt good when…"
type input "The school [PERSON_NAME] likedpissing his teacher offduriThat’s why it felt goo…"
type textarea "The school bully liked pissing his teacher off duri That’s why it felt good whe…"
type input "The school [PERSON_NAME] likedpissing his teacher offdurinThat’s why it felt go…"
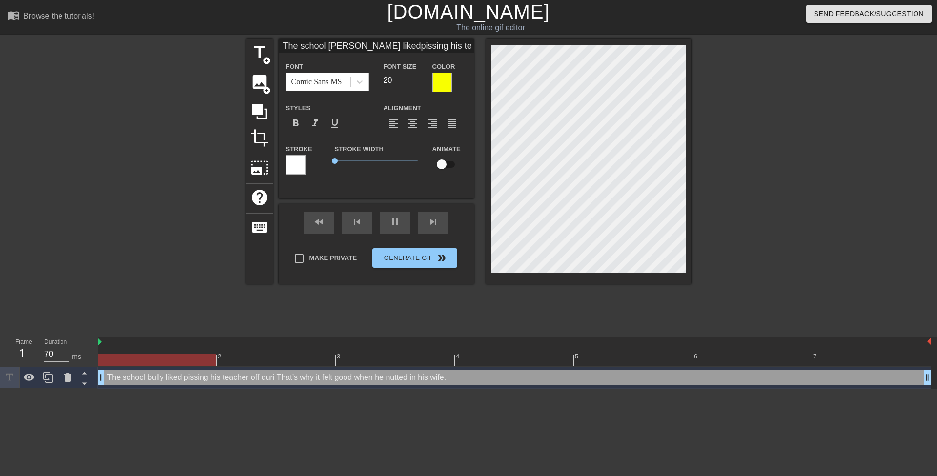
type textarea "The school bully liked pissing his teacher off during That’s why it felt good w…"
click at [769, 200] on div at bounding box center [776, 185] width 146 height 293
click at [745, 216] on div at bounding box center [776, 185] width 146 height 293
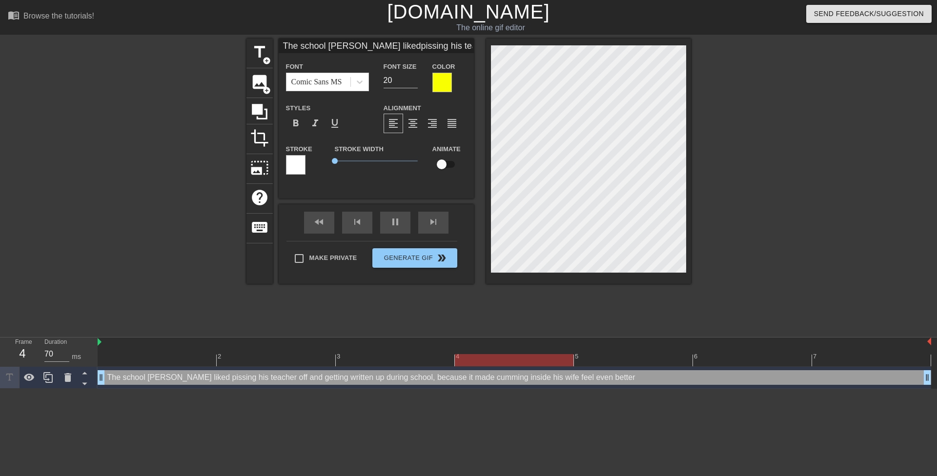
scroll to position [5, 4]
click at [774, 252] on div at bounding box center [776, 185] width 146 height 293
click at [432, 119] on span "format_align_right" at bounding box center [432, 124] width 12 height 12
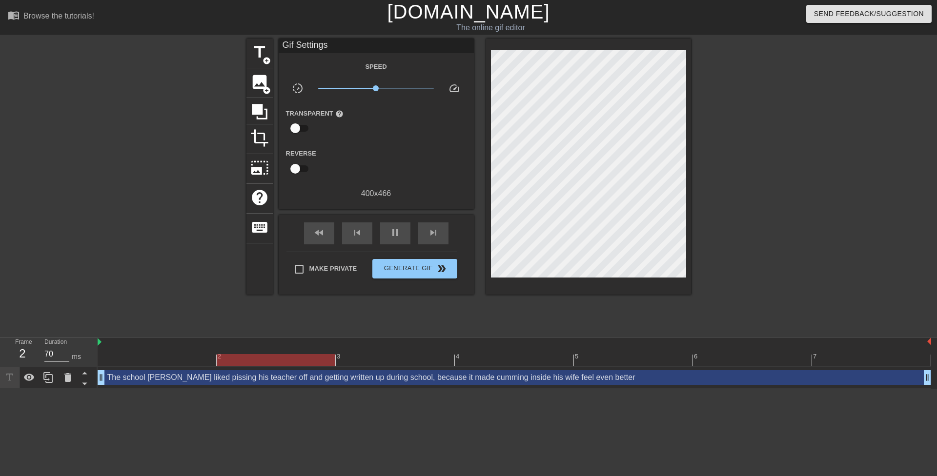
drag, startPoint x: 754, startPoint y: 191, endPoint x: 705, endPoint y: 226, distance: 60.1
click at [752, 191] on div at bounding box center [776, 185] width 146 height 293
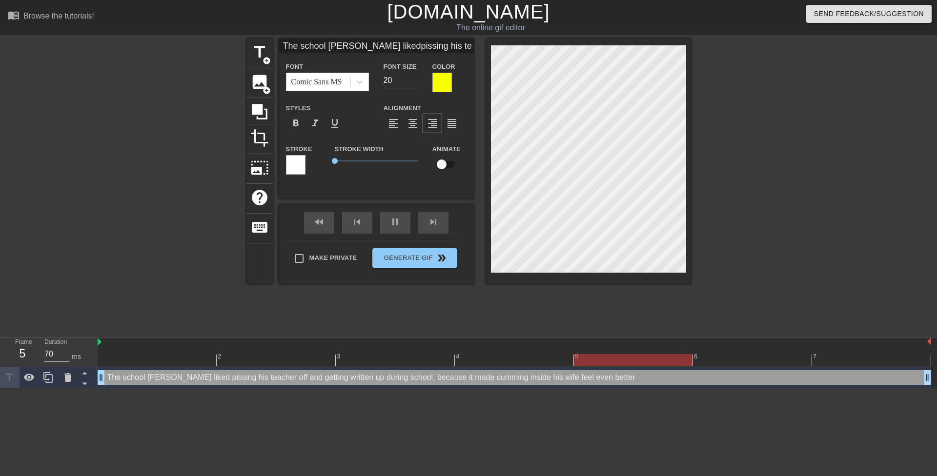
click at [728, 116] on div at bounding box center [776, 185] width 146 height 293
click at [415, 82] on input "19" at bounding box center [400, 81] width 34 height 16
drag, startPoint x: 789, startPoint y: 136, endPoint x: 698, endPoint y: 107, distance: 95.7
click at [788, 135] on div at bounding box center [776, 185] width 146 height 293
click at [721, 92] on div at bounding box center [776, 185] width 146 height 293
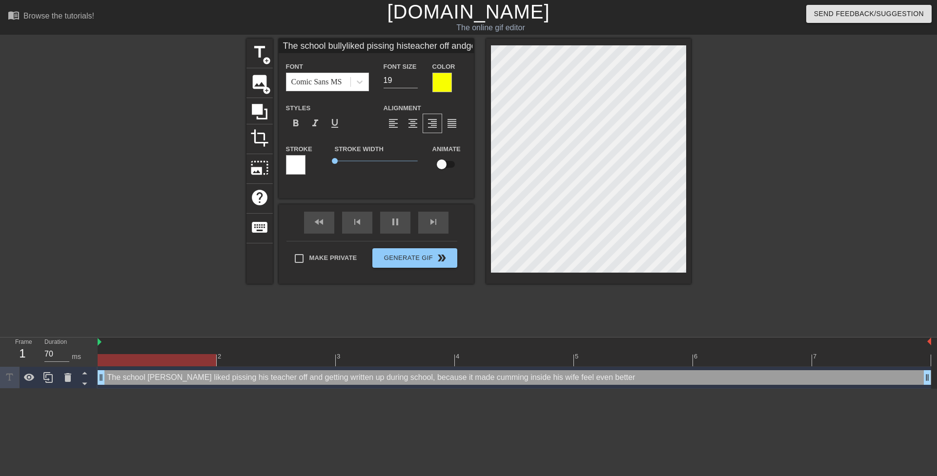
scroll to position [7, 3]
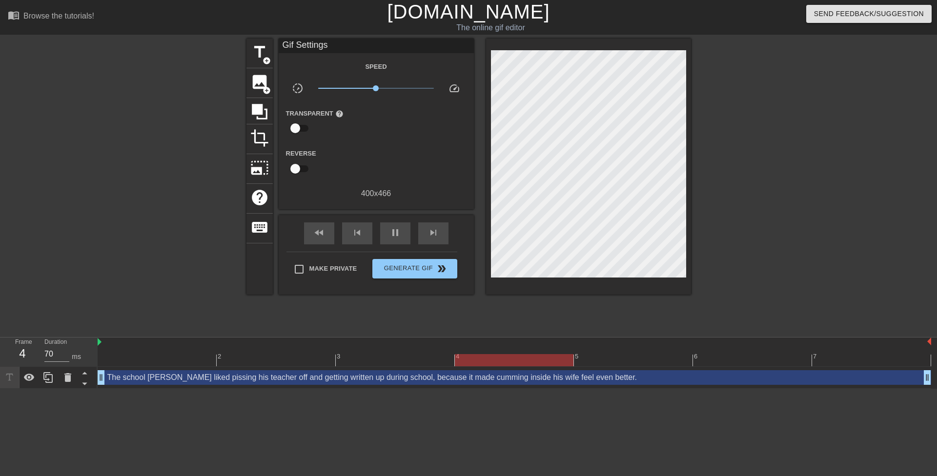
click at [747, 204] on div at bounding box center [776, 185] width 146 height 293
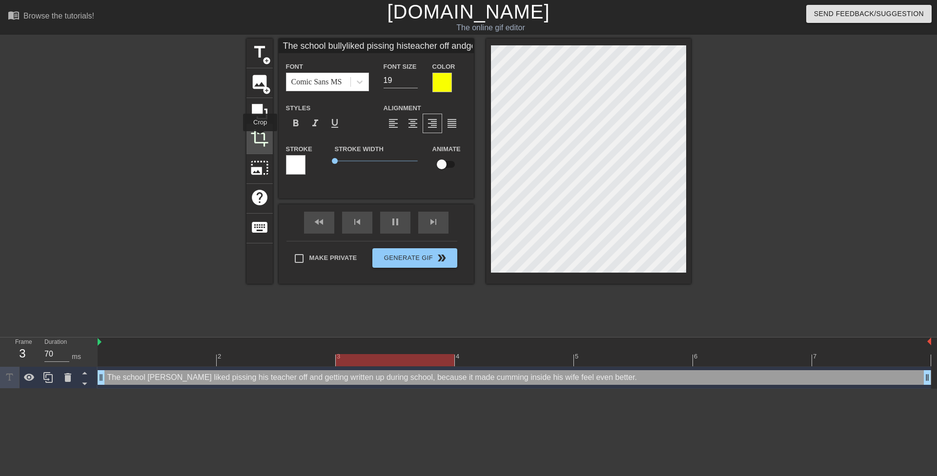
click at [260, 135] on span "crop" at bounding box center [259, 138] width 19 height 19
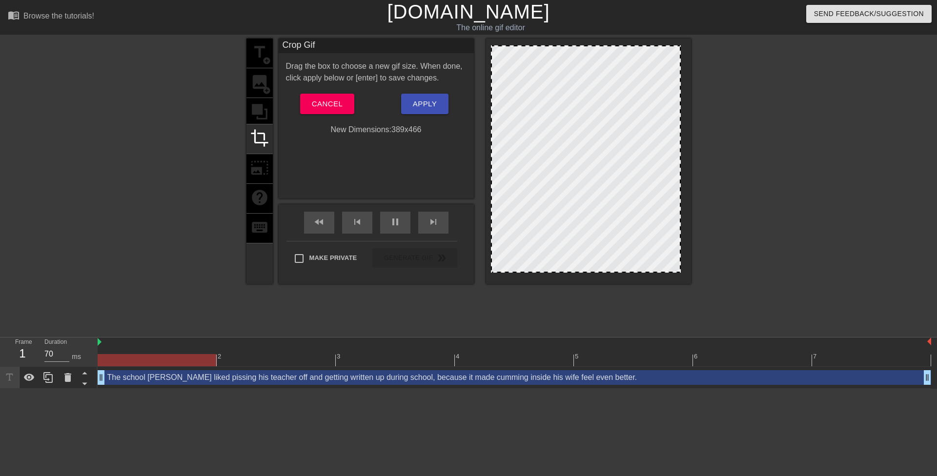
drag, startPoint x: 683, startPoint y: 161, endPoint x: 678, endPoint y: 161, distance: 5.4
click at [440, 113] on button "Apply" at bounding box center [424, 104] width 47 height 20
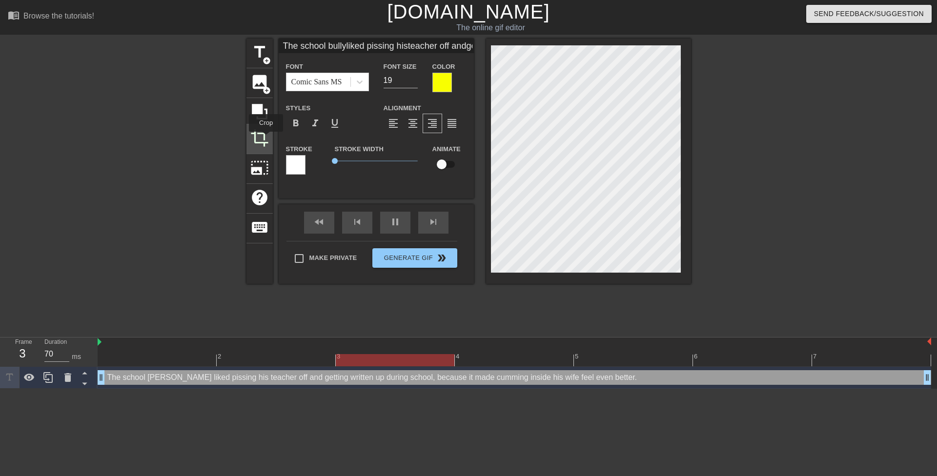
click at [263, 138] on span "crop" at bounding box center [259, 138] width 19 height 19
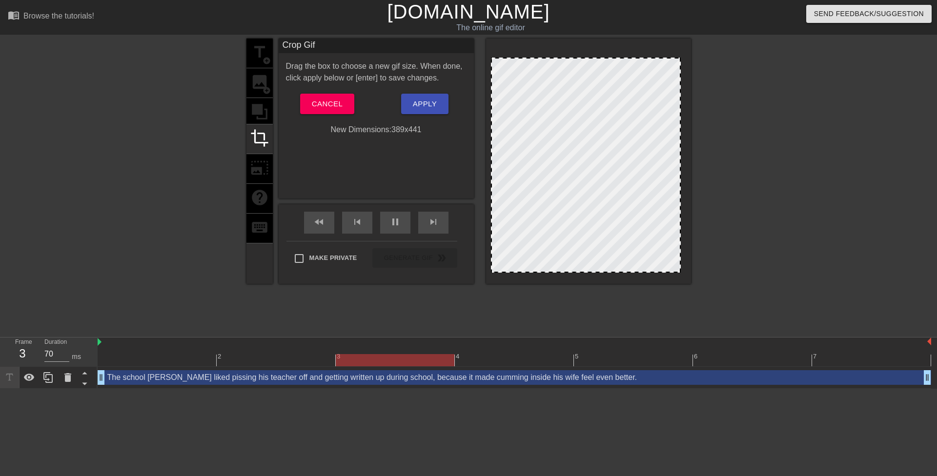
drag, startPoint x: 572, startPoint y: 46, endPoint x: 588, endPoint y: 59, distance: 20.2
click at [434, 103] on span "Apply" at bounding box center [425, 104] width 24 height 13
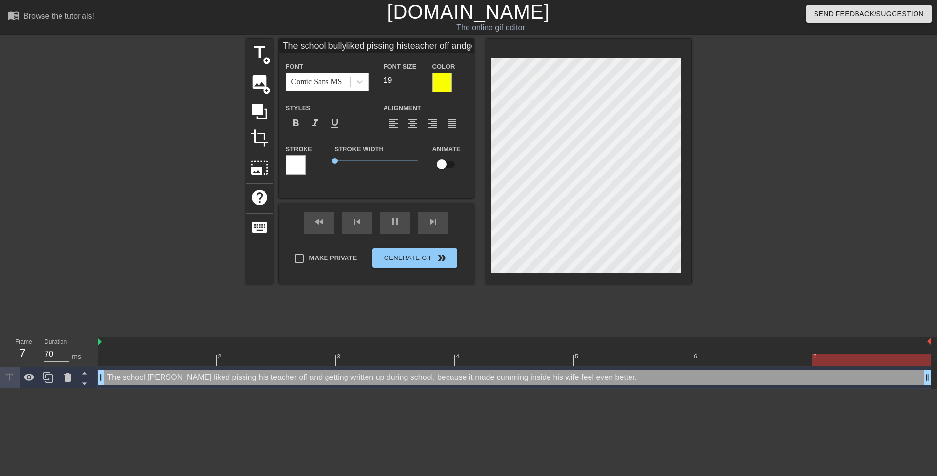
click at [764, 117] on div at bounding box center [776, 185] width 146 height 293
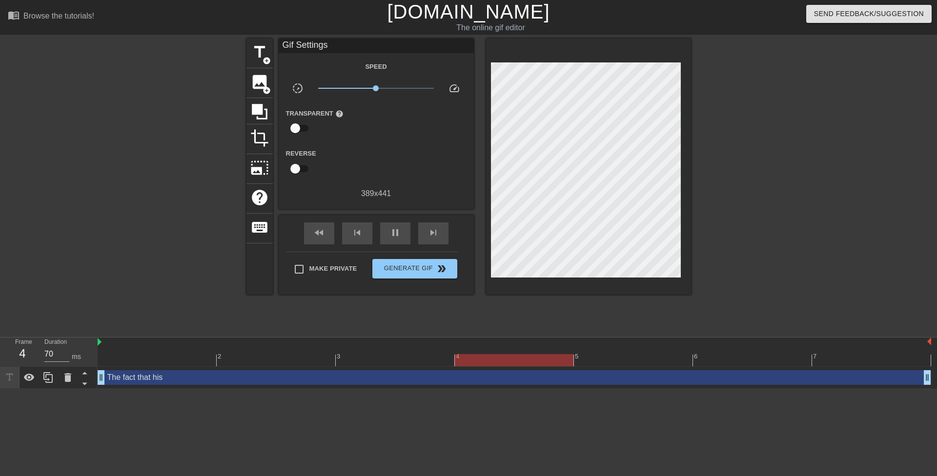
click at [736, 136] on div at bounding box center [776, 185] width 146 height 293
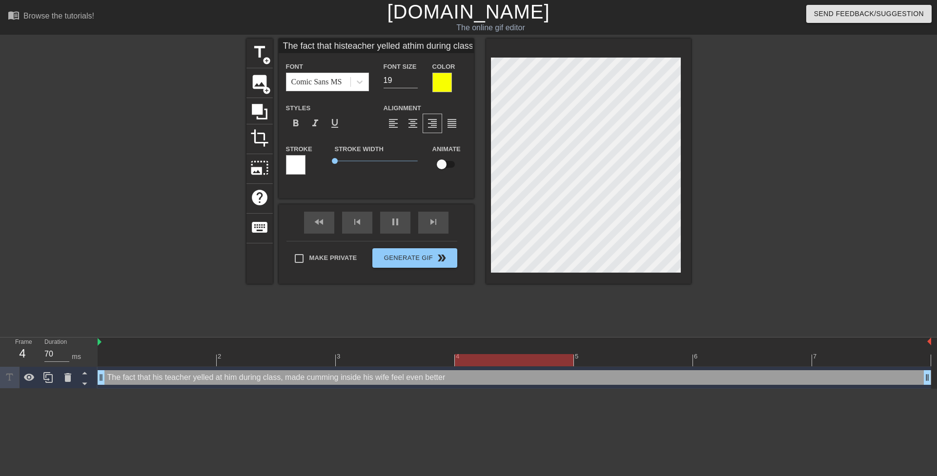
scroll to position [4, 4]
click at [783, 129] on div at bounding box center [776, 185] width 146 height 293
click at [719, 114] on div at bounding box center [776, 185] width 146 height 293
click at [707, 106] on div at bounding box center [776, 185] width 146 height 293
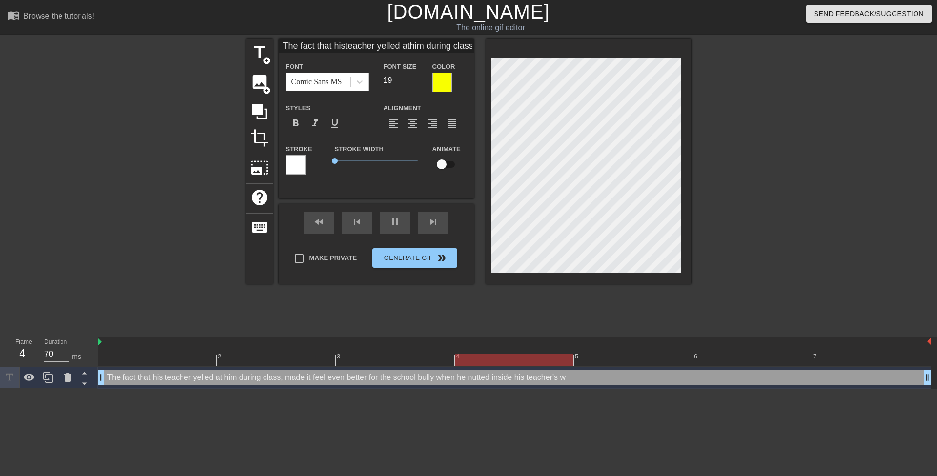
scroll to position [6, 4]
click at [814, 112] on div at bounding box center [776, 185] width 146 height 293
click at [708, 123] on div at bounding box center [776, 185] width 146 height 293
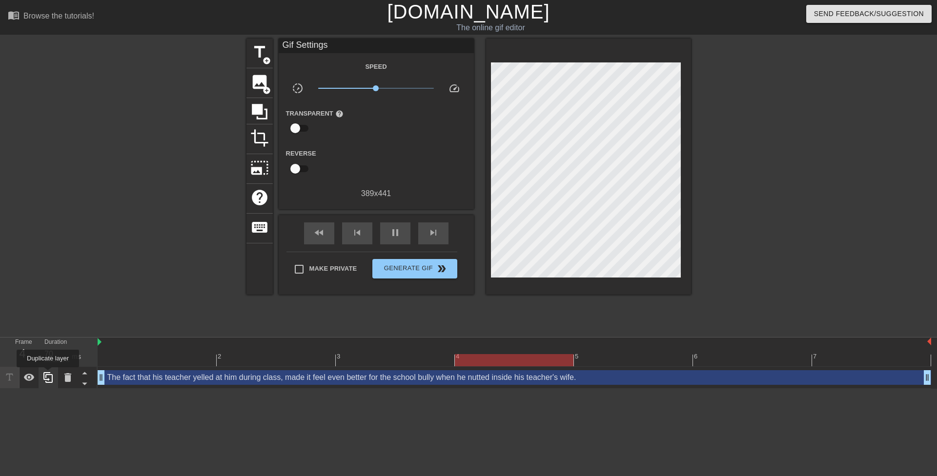
click at [49, 375] on icon at bounding box center [48, 378] width 12 height 12
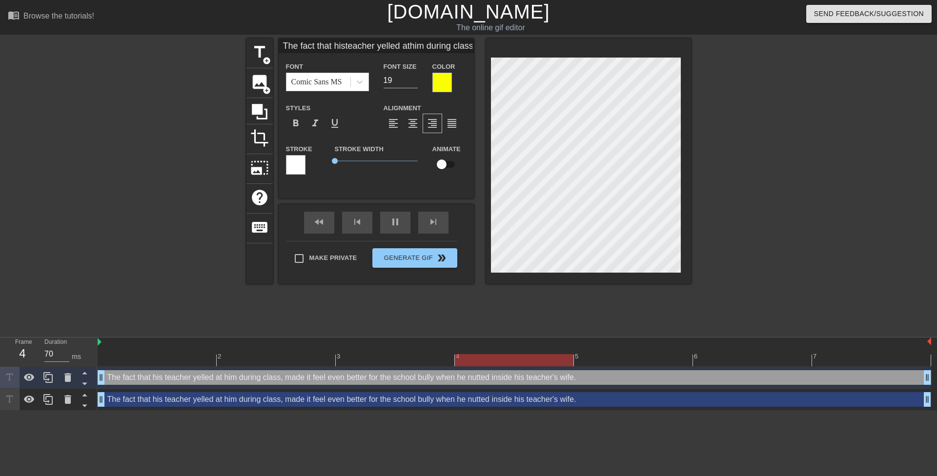
click at [155, 398] on div "The fact that his teacher yelled at him during class, made it feel even better …" at bounding box center [514, 399] width 833 height 15
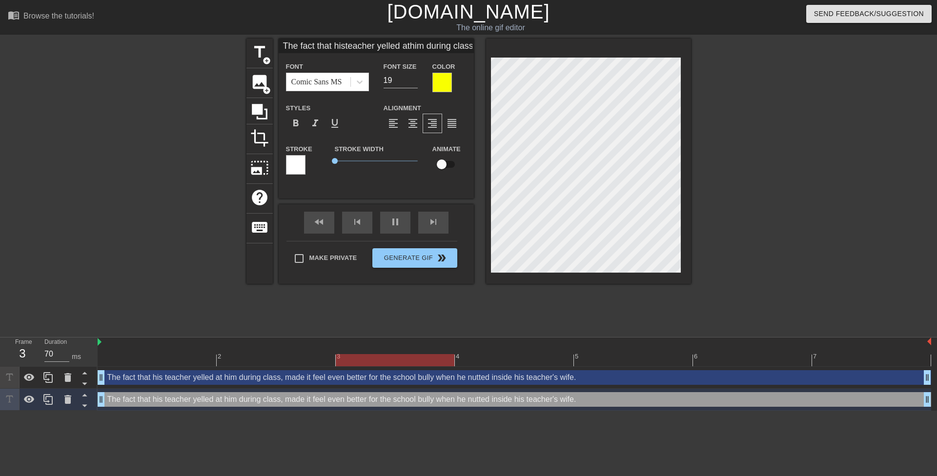
click at [441, 78] on div at bounding box center [442, 83] width 20 height 20
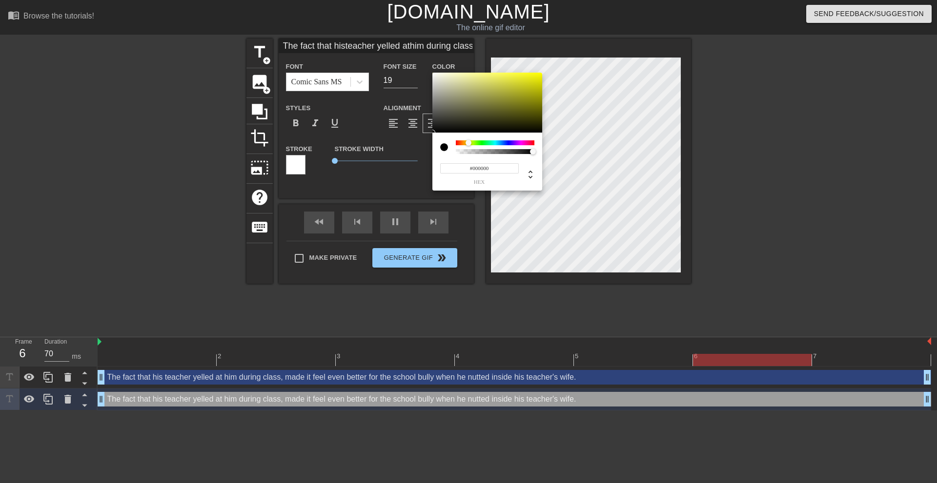
drag, startPoint x: 448, startPoint y: 107, endPoint x: 333, endPoint y: 237, distance: 173.2
click at [339, 232] on div "#000000 hex" at bounding box center [468, 241] width 937 height 483
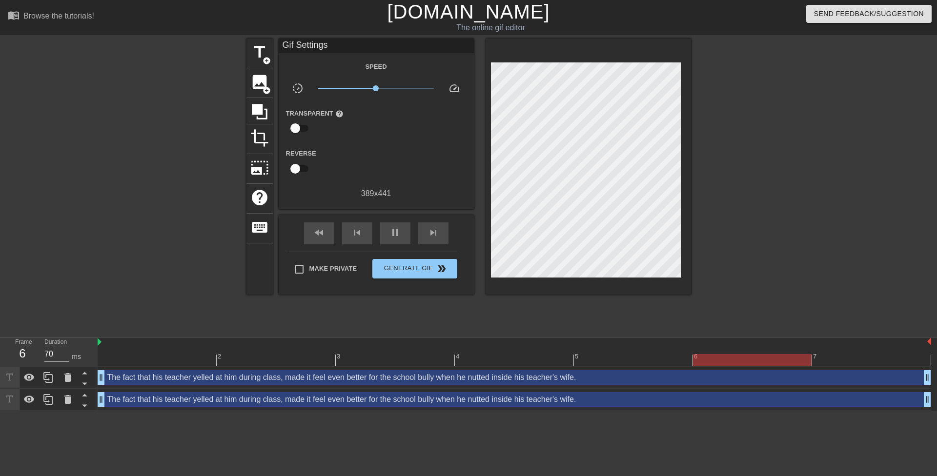
click at [395, 401] on div "The fact that his teacher yelled at him during class, made it feel even better …" at bounding box center [514, 399] width 833 height 15
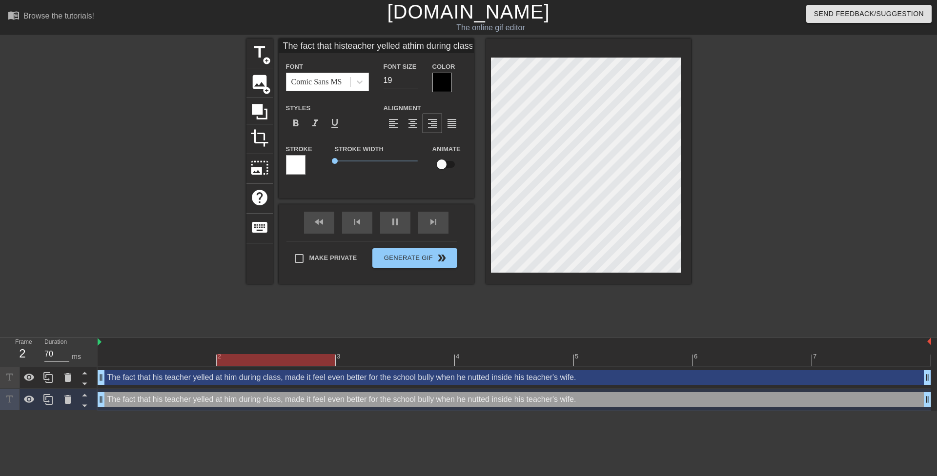
click at [287, 164] on div at bounding box center [296, 165] width 20 height 20
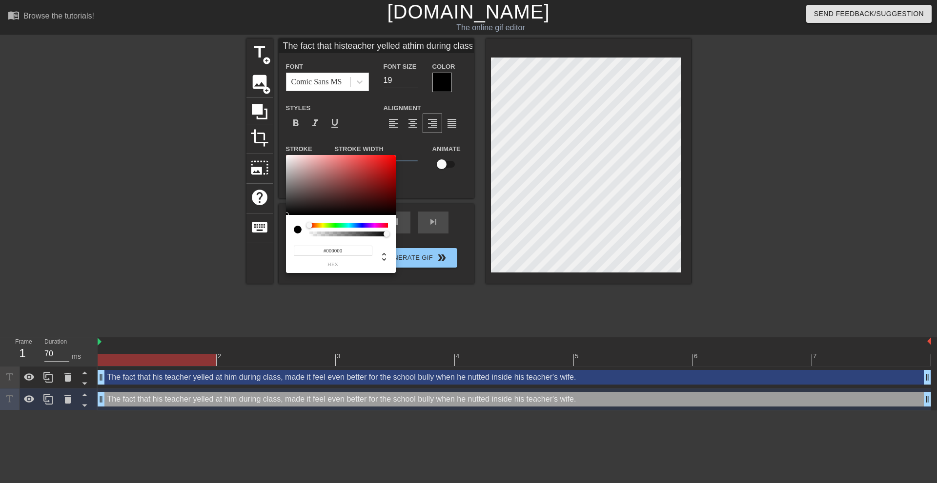
drag, startPoint x: 269, startPoint y: 231, endPoint x: 219, endPoint y: 349, distance: 128.6
click at [206, 329] on div "#000000 hex" at bounding box center [468, 241] width 937 height 483
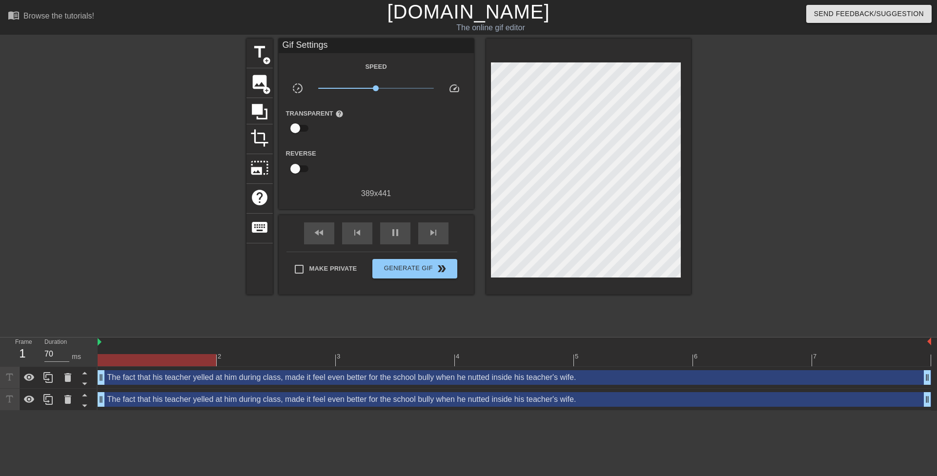
click at [322, 402] on div "The fact that his teacher yelled at him during class, made it feel even better …" at bounding box center [514, 399] width 833 height 15
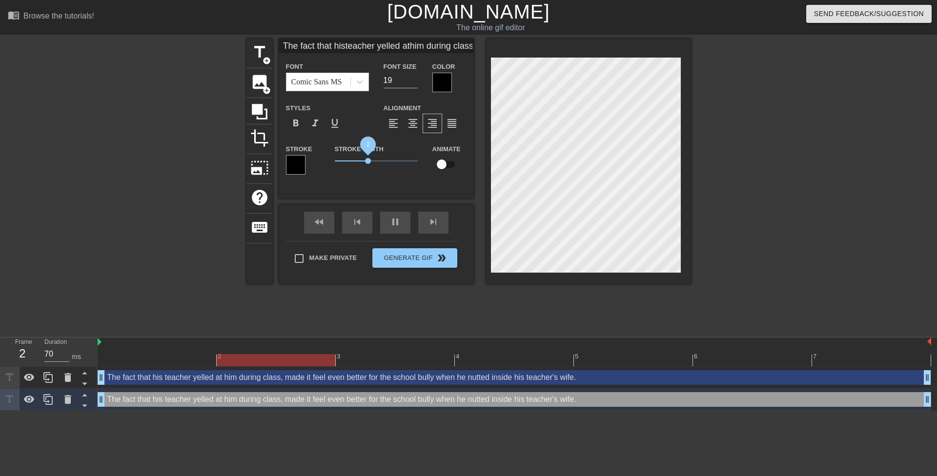
drag, startPoint x: 335, startPoint y: 161, endPoint x: 367, endPoint y: 164, distance: 32.4
click at [367, 164] on span "2" at bounding box center [376, 161] width 83 height 12
click at [749, 178] on div at bounding box center [776, 185] width 146 height 293
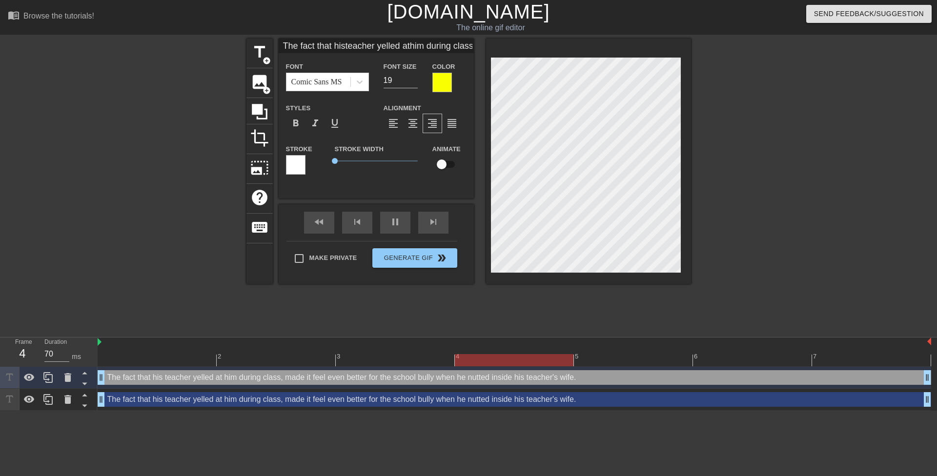
scroll to position [3, 3]
click at [36, 379] on div at bounding box center [30, 377] width 20 height 21
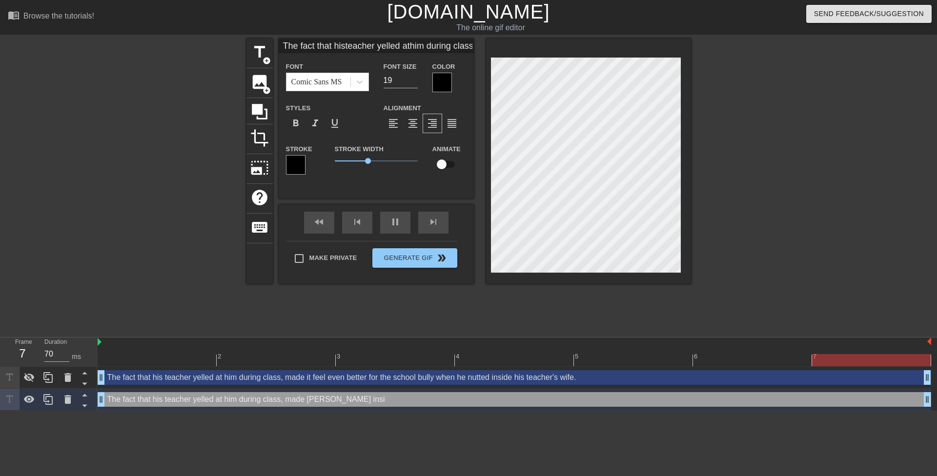
scroll to position [4, 4]
click at [779, 156] on div at bounding box center [776, 185] width 146 height 293
click at [720, 142] on div at bounding box center [776, 185] width 146 height 293
click at [727, 120] on div at bounding box center [776, 185] width 146 height 293
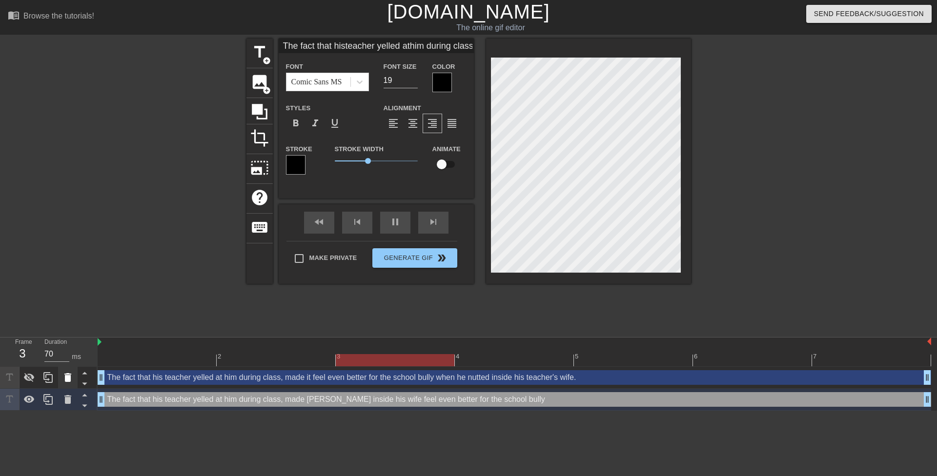
click at [66, 376] on icon at bounding box center [67, 377] width 7 height 9
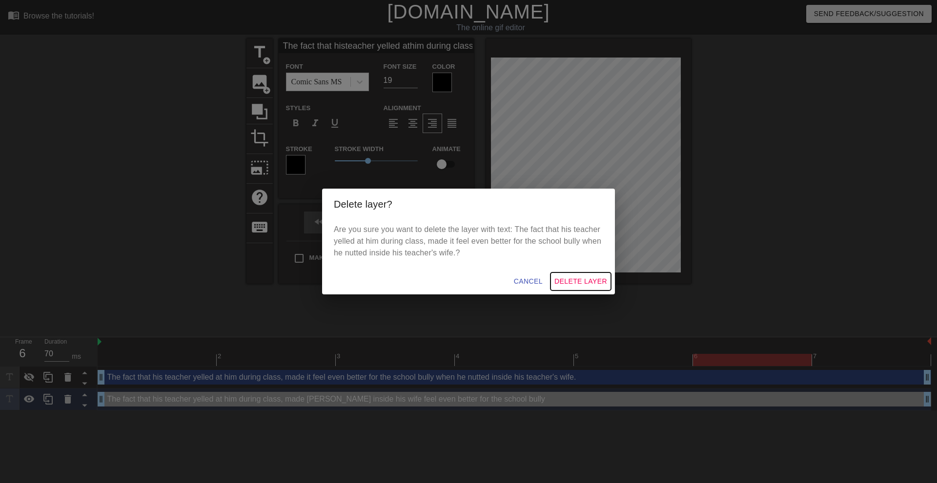
click at [568, 281] on span "Delete Layer" at bounding box center [580, 282] width 53 height 12
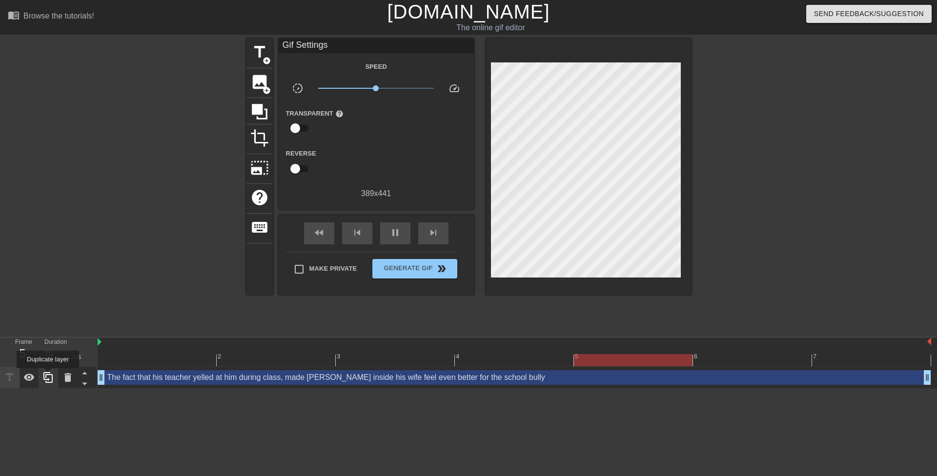
click at [48, 375] on icon at bounding box center [47, 377] width 9 height 11
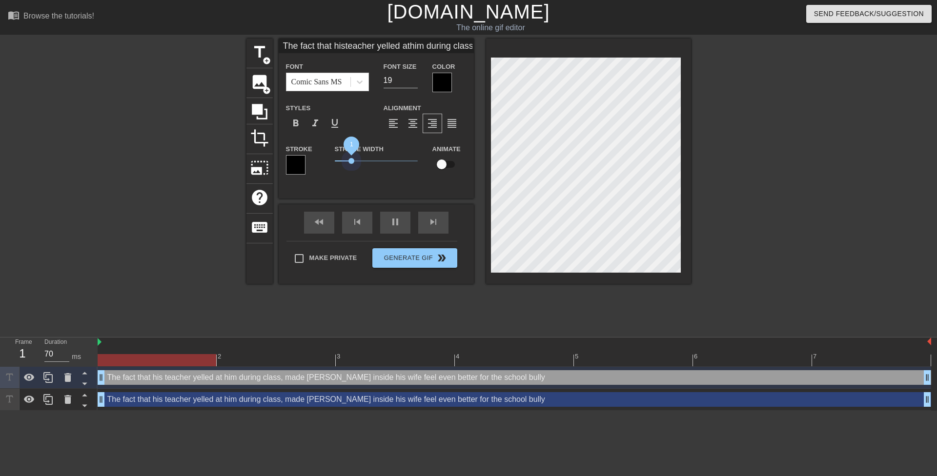
drag, startPoint x: 363, startPoint y: 159, endPoint x: 310, endPoint y: 164, distance: 53.9
click at [312, 161] on div "Stroke Stroke Width 1 Animate" at bounding box center [376, 163] width 195 height 40
click at [308, 165] on div "Stroke" at bounding box center [303, 159] width 34 height 32
click at [299, 167] on div at bounding box center [296, 165] width 20 height 20
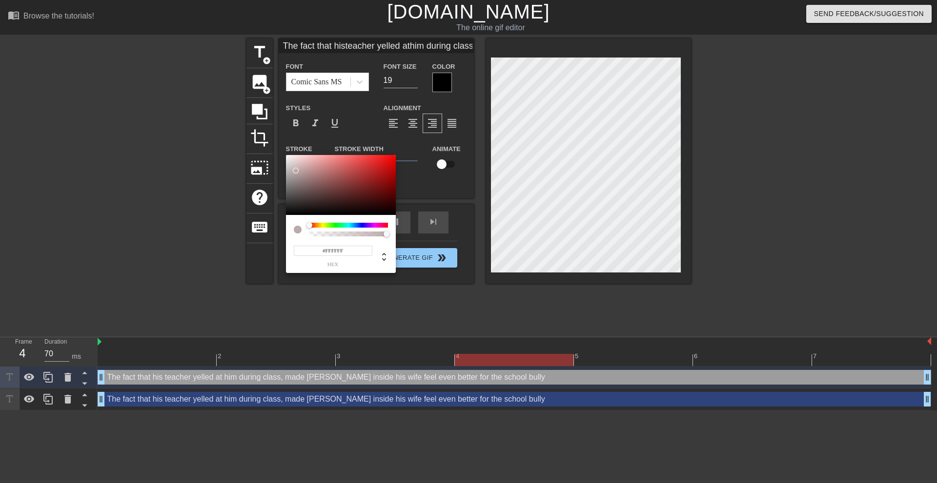
drag, startPoint x: 296, startPoint y: 171, endPoint x: 266, endPoint y: 163, distance: 30.3
click at [271, 143] on div "#FFFFFF hex" at bounding box center [468, 241] width 937 height 483
drag, startPoint x: 248, startPoint y: 378, endPoint x: 253, endPoint y: 379, distance: 5.0
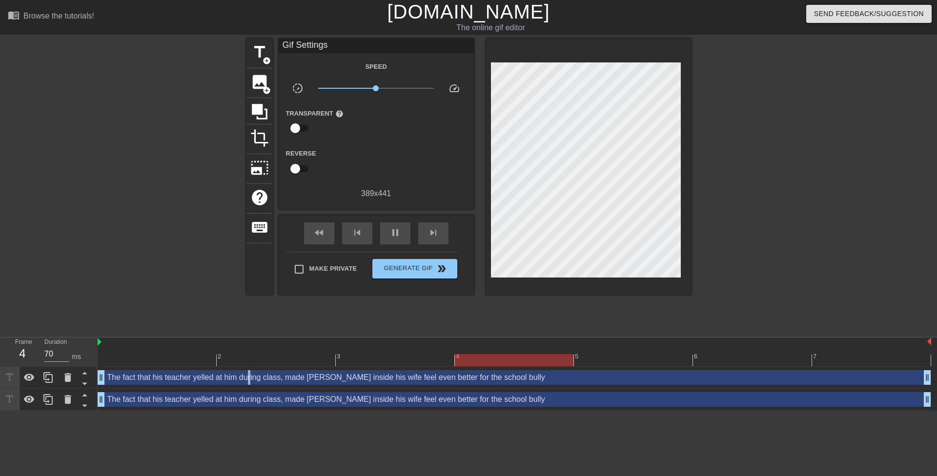
click at [253, 379] on div "The fact that his teacher yelled at him during class, made [PERSON_NAME] inside…" at bounding box center [514, 377] width 833 height 15
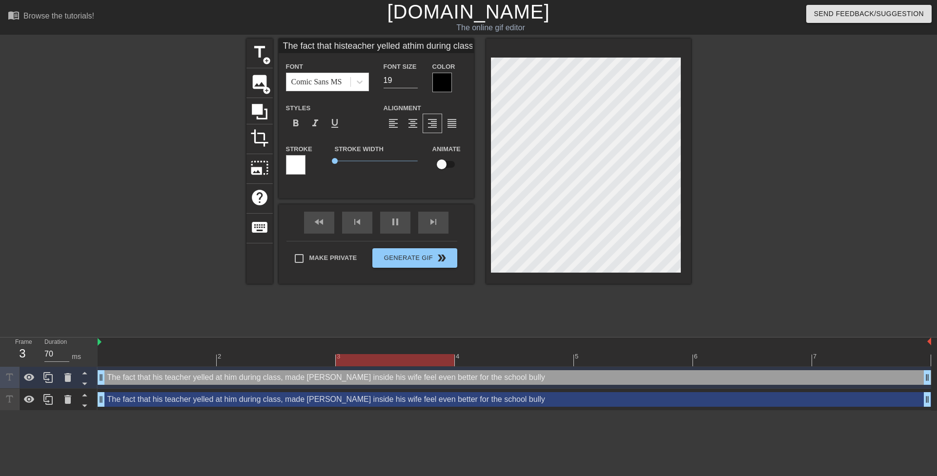
click at [435, 85] on div at bounding box center [442, 83] width 20 height 20
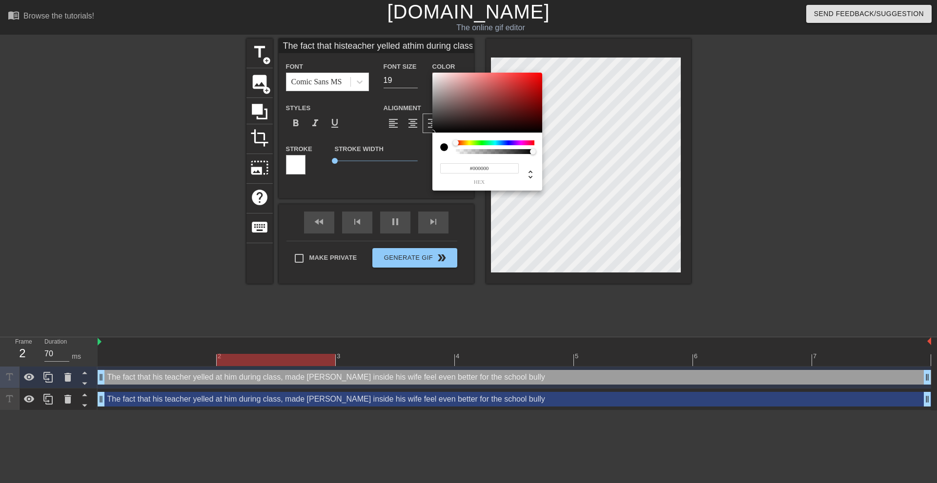
click at [468, 142] on div at bounding box center [495, 143] width 79 height 5
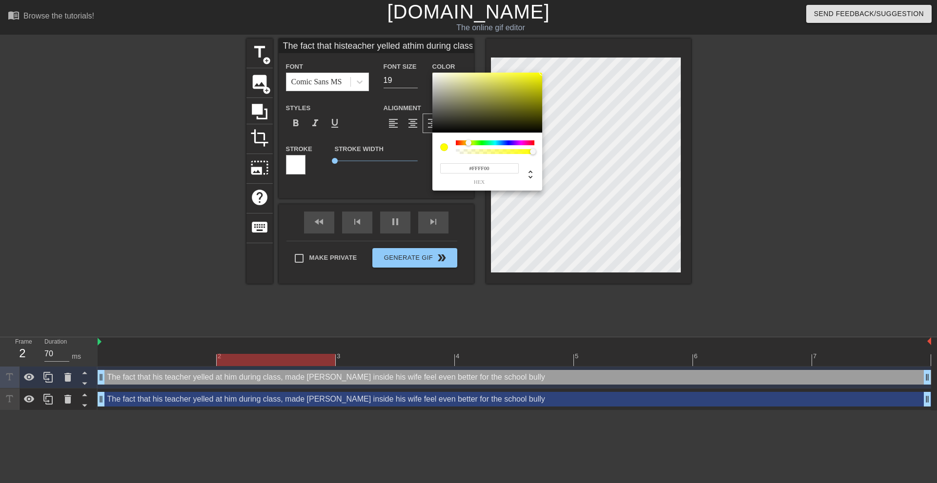
drag, startPoint x: 487, startPoint y: 114, endPoint x: 587, endPoint y: 39, distance: 125.8
click at [587, 39] on div "#FFFF00 hex" at bounding box center [468, 241] width 937 height 483
drag, startPoint x: 469, startPoint y: 143, endPoint x: 479, endPoint y: 141, distance: 10.1
click at [468, 143] on div at bounding box center [469, 143] width 6 height 6
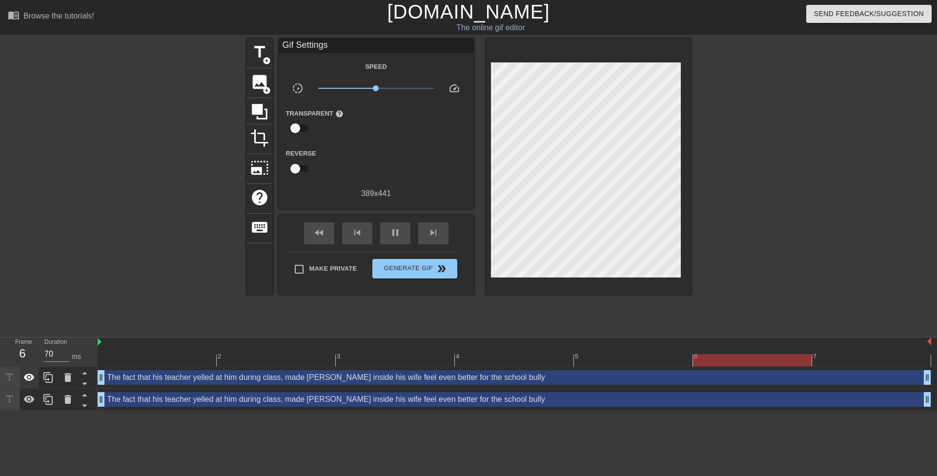
click at [36, 379] on div at bounding box center [30, 377] width 20 height 21
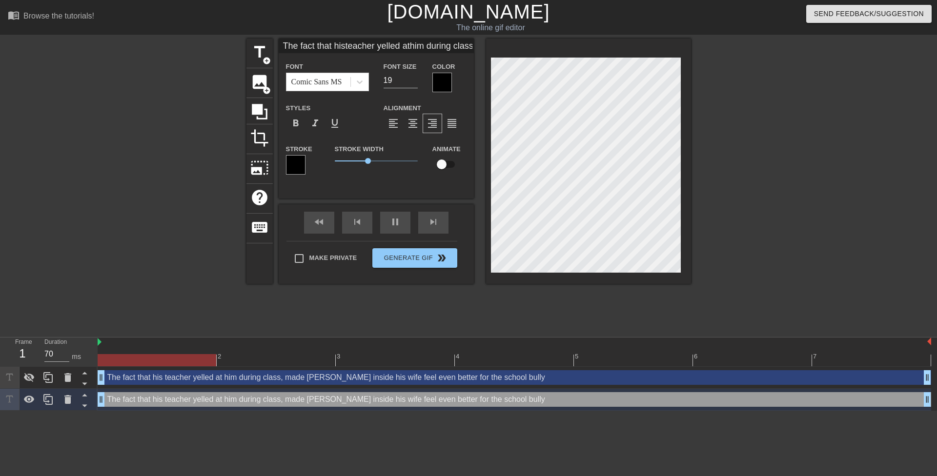
scroll to position [6, 3]
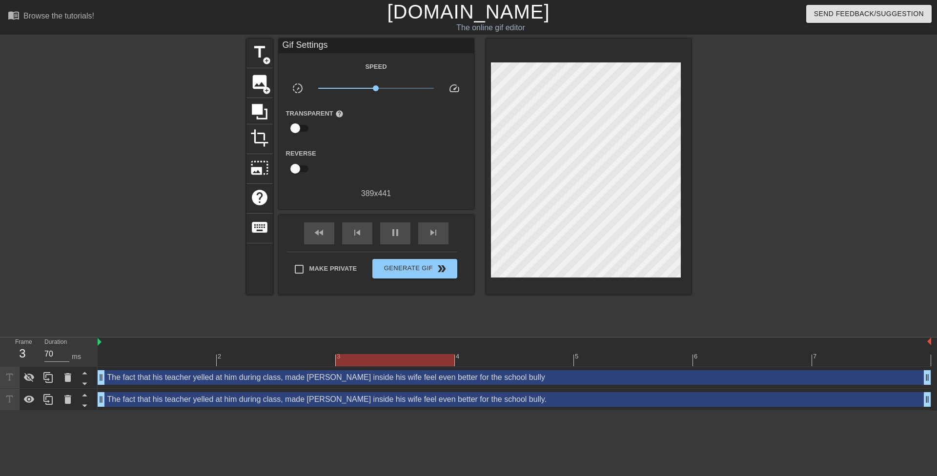
click at [761, 167] on div at bounding box center [776, 185] width 146 height 293
click at [32, 396] on icon at bounding box center [29, 400] width 12 height 12
click at [32, 377] on icon at bounding box center [29, 377] width 11 height 9
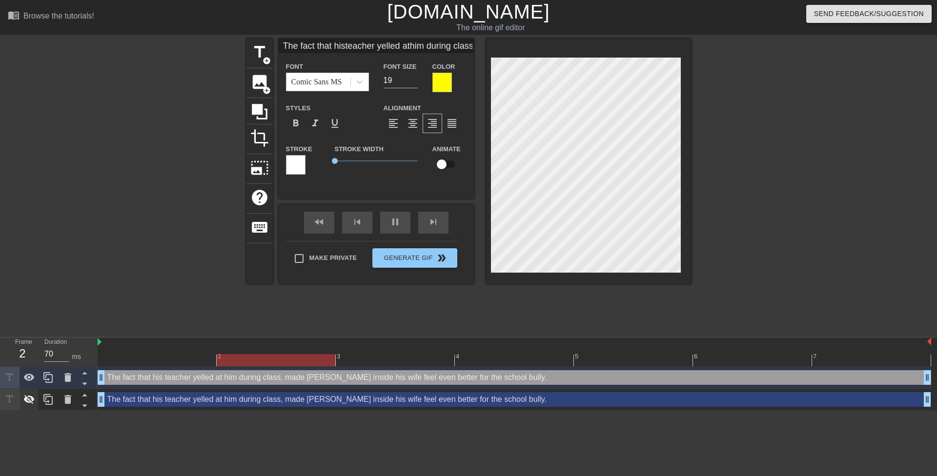
click at [31, 399] on icon at bounding box center [29, 400] width 12 height 12
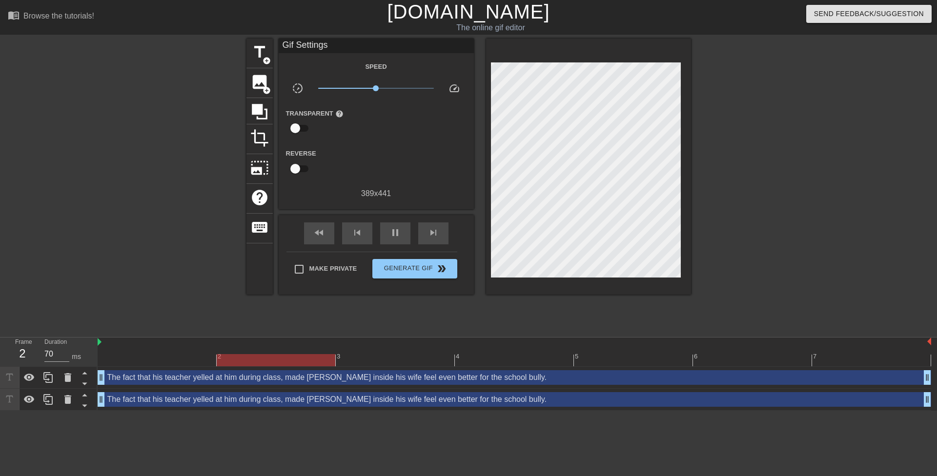
click at [262, 411] on html "menu_book Browse the tutorials! [DOMAIN_NAME] The online gif editor Send Feedba…" at bounding box center [468, 205] width 937 height 411
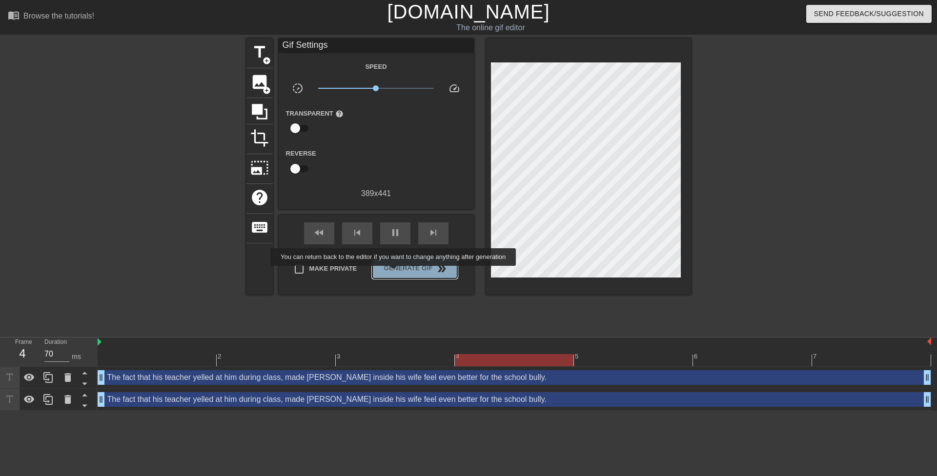
click at [394, 273] on span "Generate Gif double_arrow" at bounding box center [414, 269] width 77 height 12
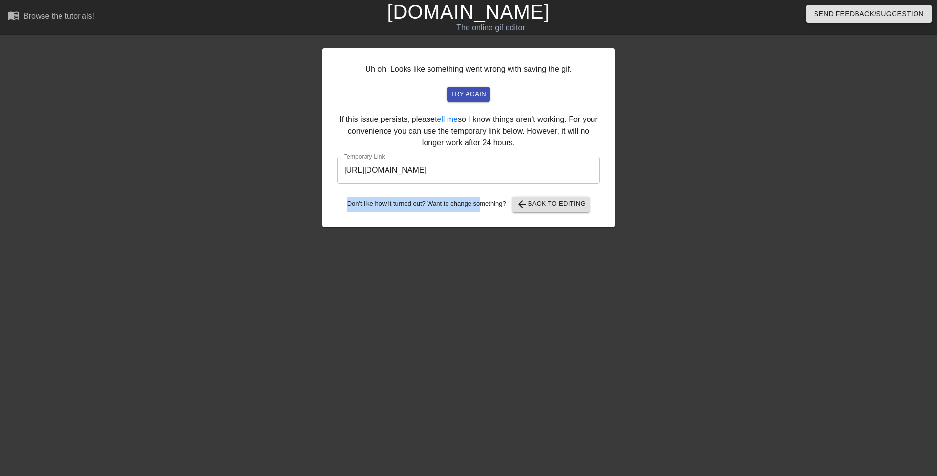
click at [487, 187] on div "Uh oh. Looks like something went wrong with saving the gif. try again If this i…" at bounding box center [468, 137] width 293 height 179
click at [489, 187] on div "Uh oh. Looks like something went wrong with saving the gif. try again If this i…" at bounding box center [468, 137] width 293 height 179
click at [494, 179] on input "[URL][DOMAIN_NAME]" at bounding box center [468, 170] width 262 height 27
